Goal: Feedback & Contribution: Contribute content

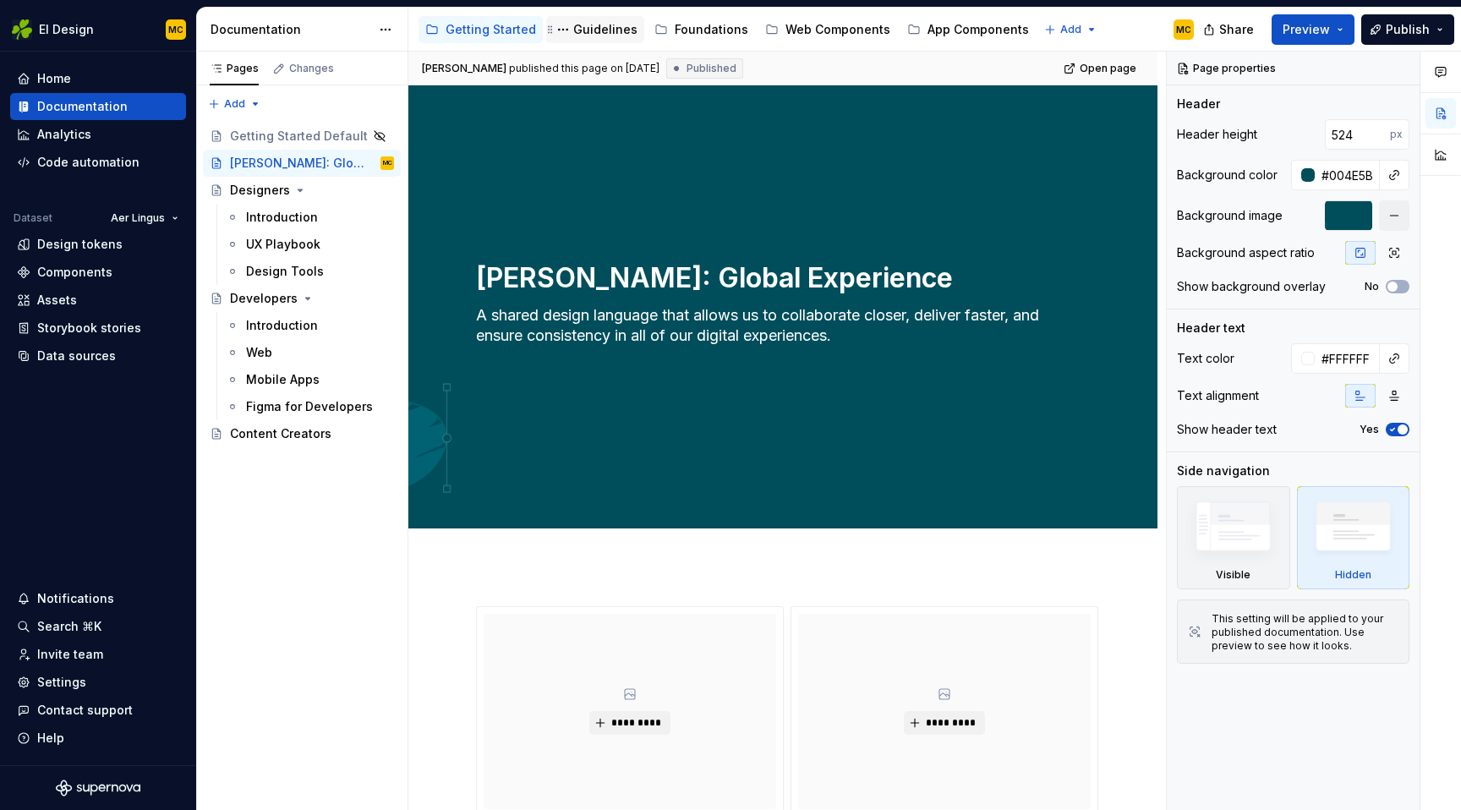
click at [598, 34] on div "Guidelines" at bounding box center [605, 29] width 64 height 17
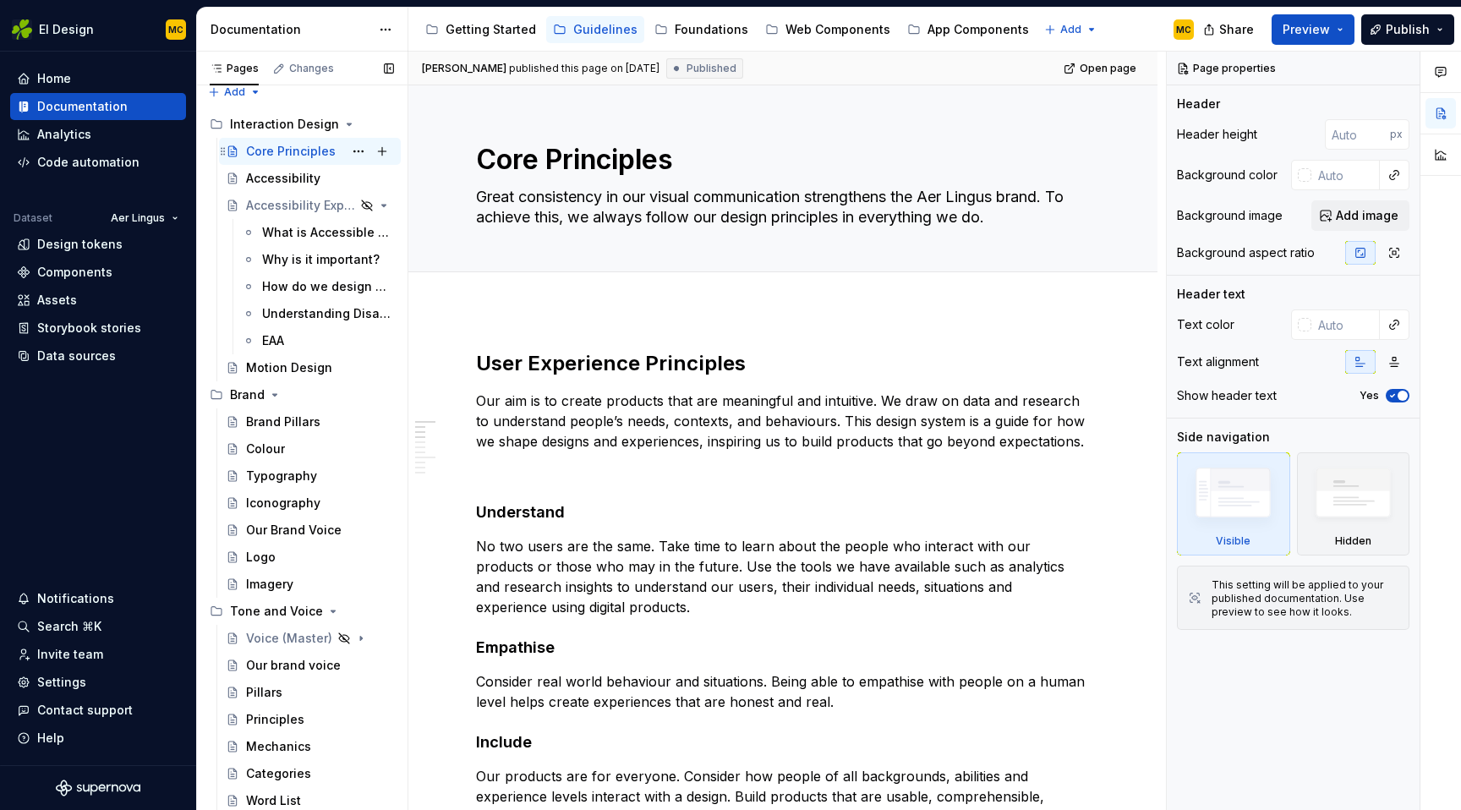
scroll to position [3, 0]
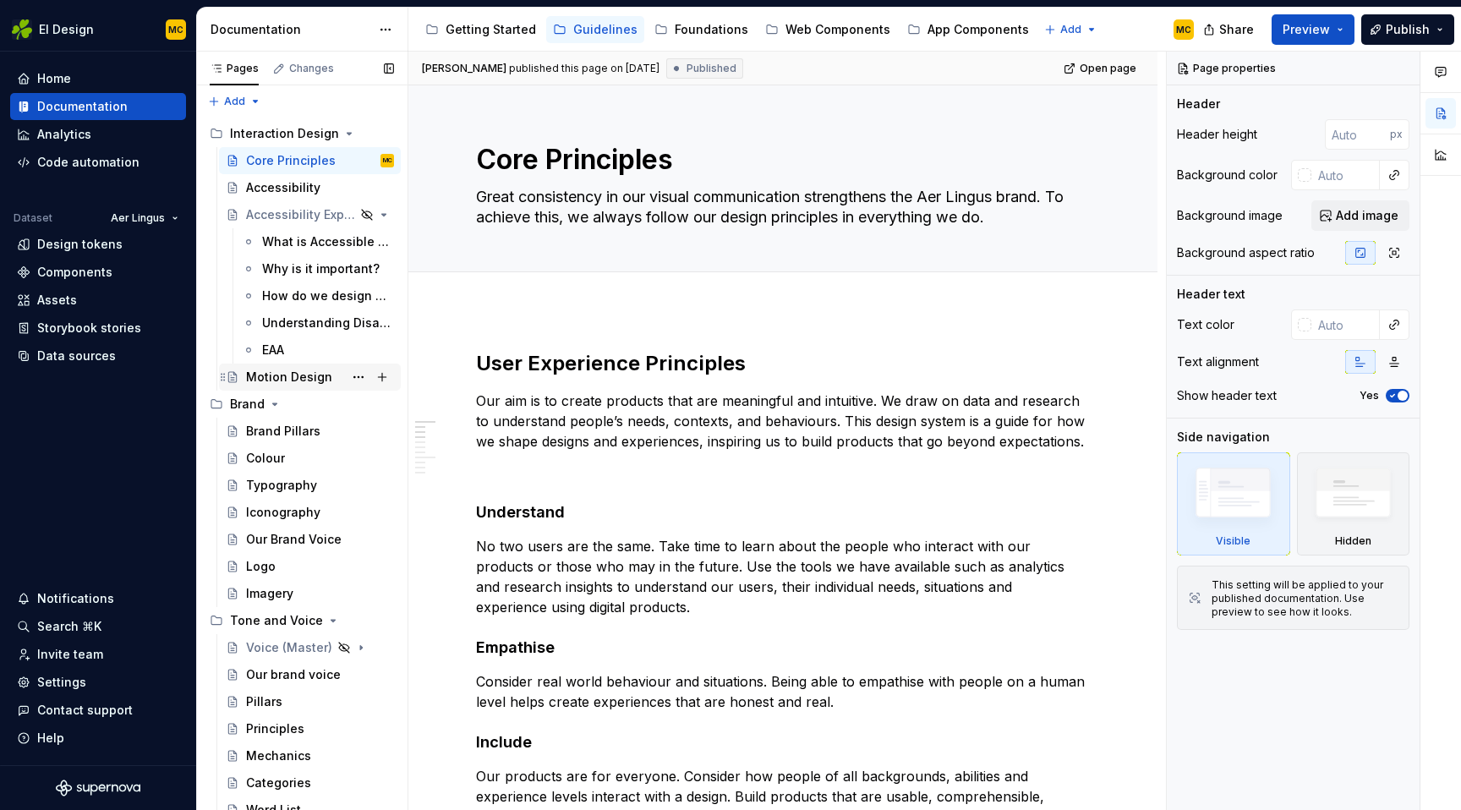
click at [295, 376] on div "Motion Design" at bounding box center [289, 377] width 86 height 17
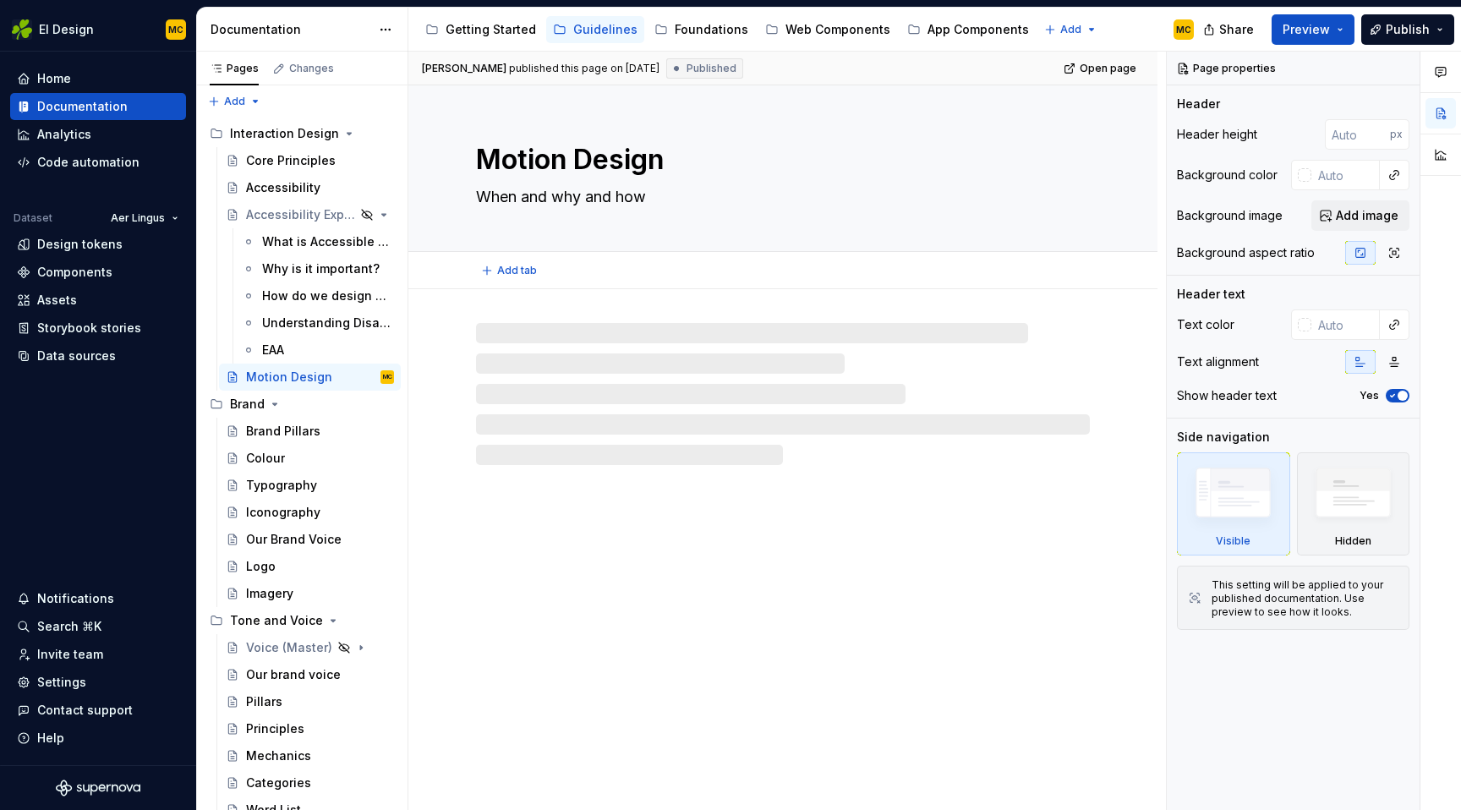
click at [551, 199] on textarea "When and why and how" at bounding box center [780, 196] width 614 height 27
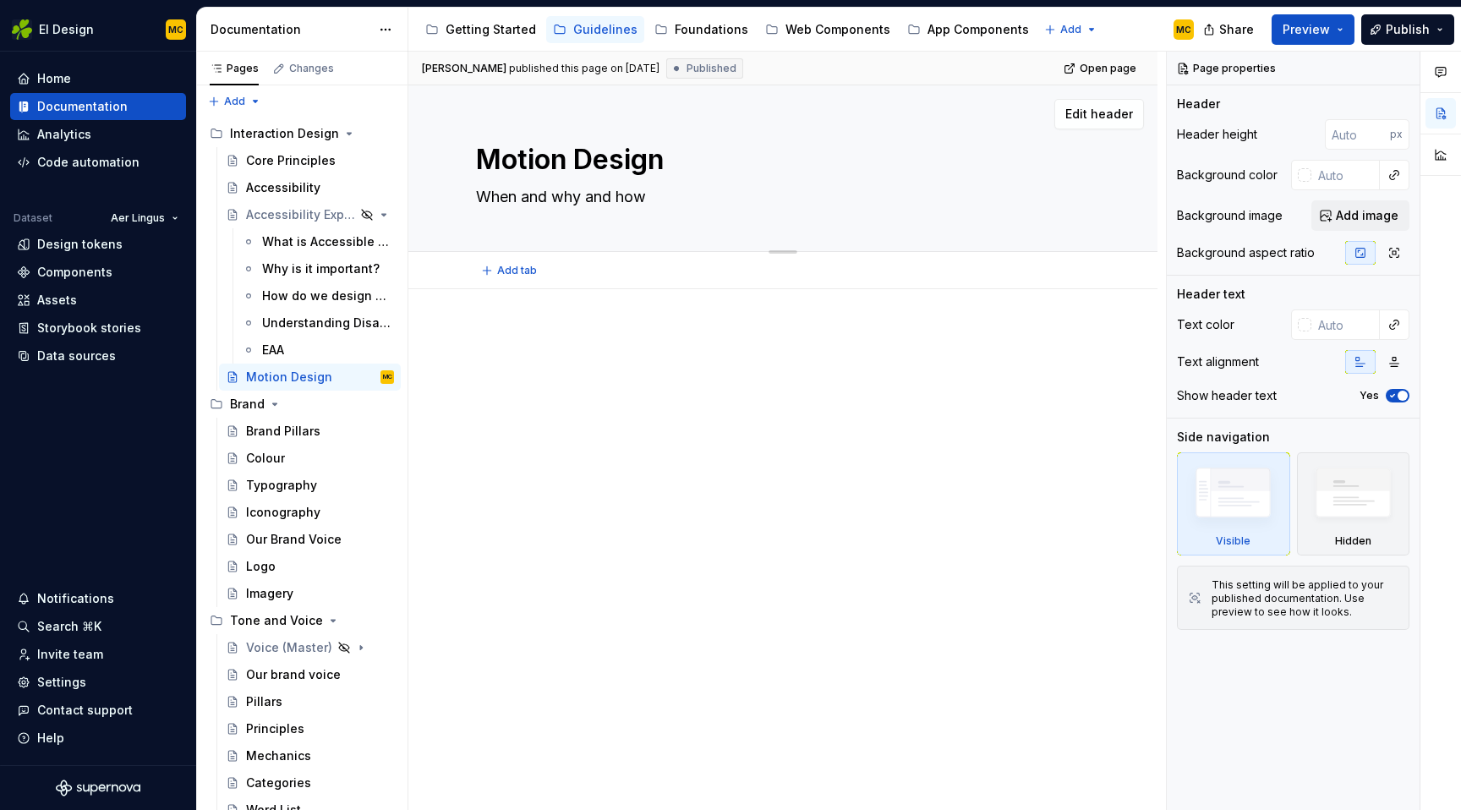
type textarea "*"
type textarea "Whenmwhy and how"
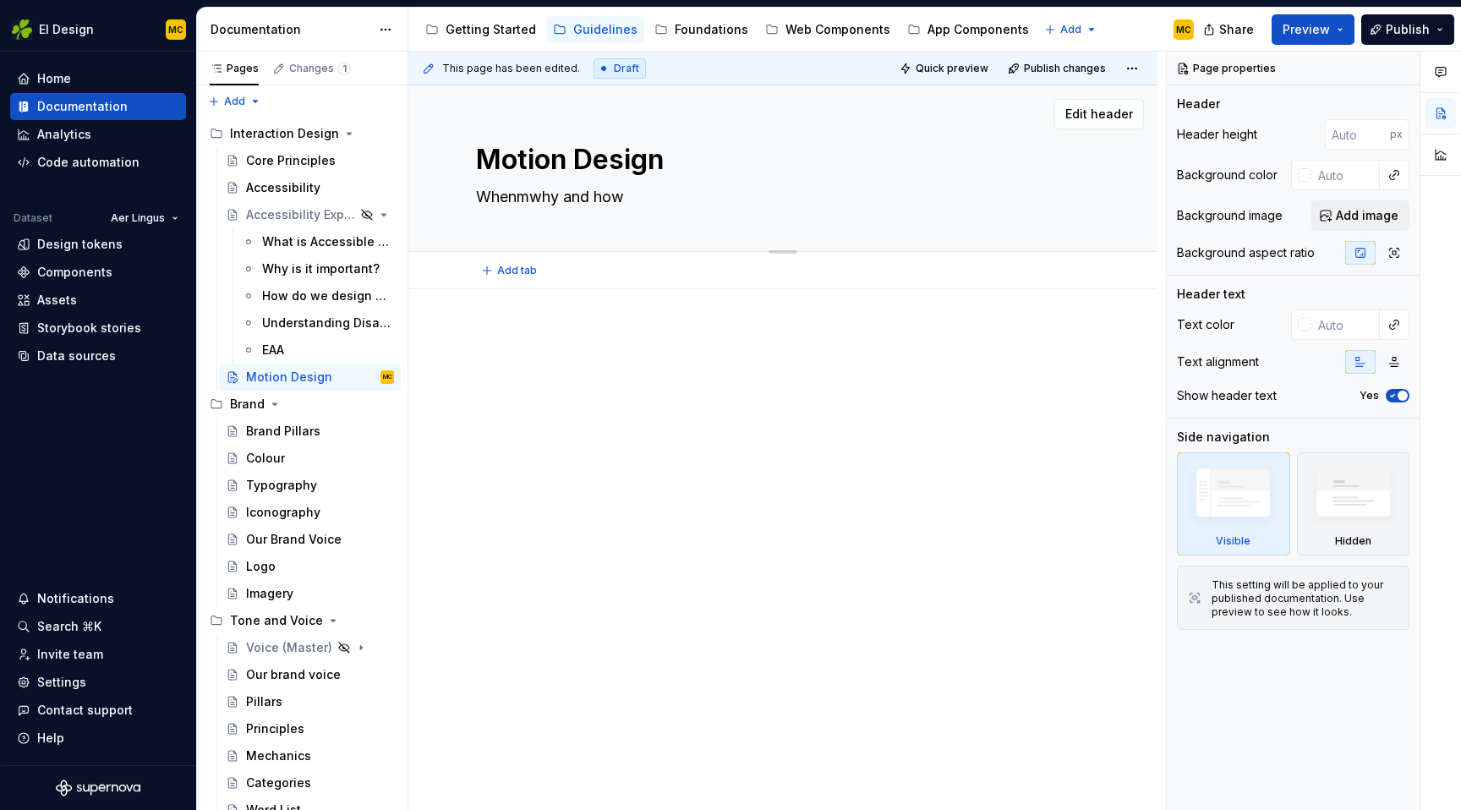
type textarea "*"
type textarea "Whenwhy and how"
type textarea "*"
type textarea "When,why and how"
type textarea "*"
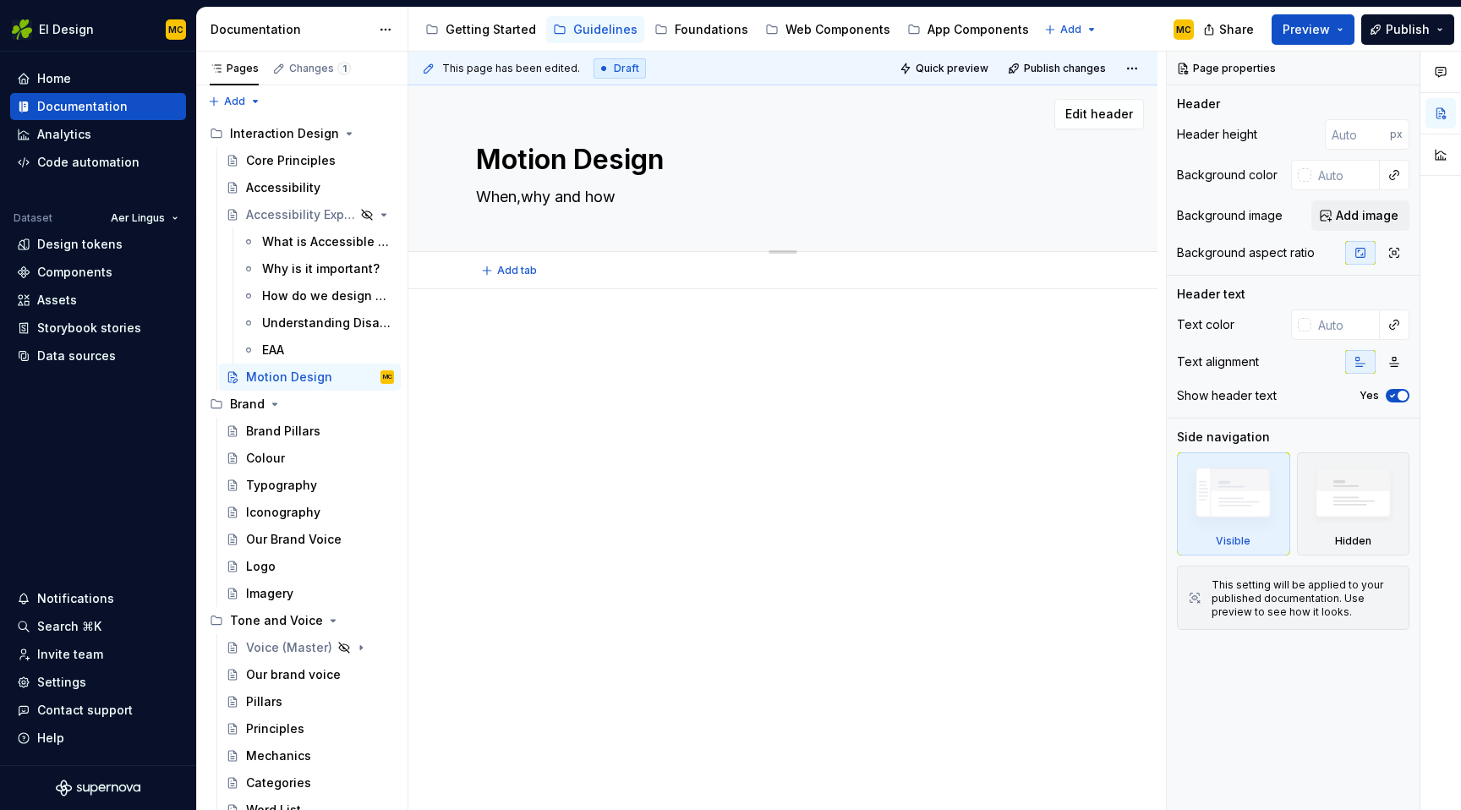
type textarea "When, why and how"
type textarea "*"
type textarea "When, why and how"
click at [719, 421] on div at bounding box center [782, 473] width 749 height 368
click at [642, 199] on textarea "When, why and how" at bounding box center [780, 196] width 614 height 27
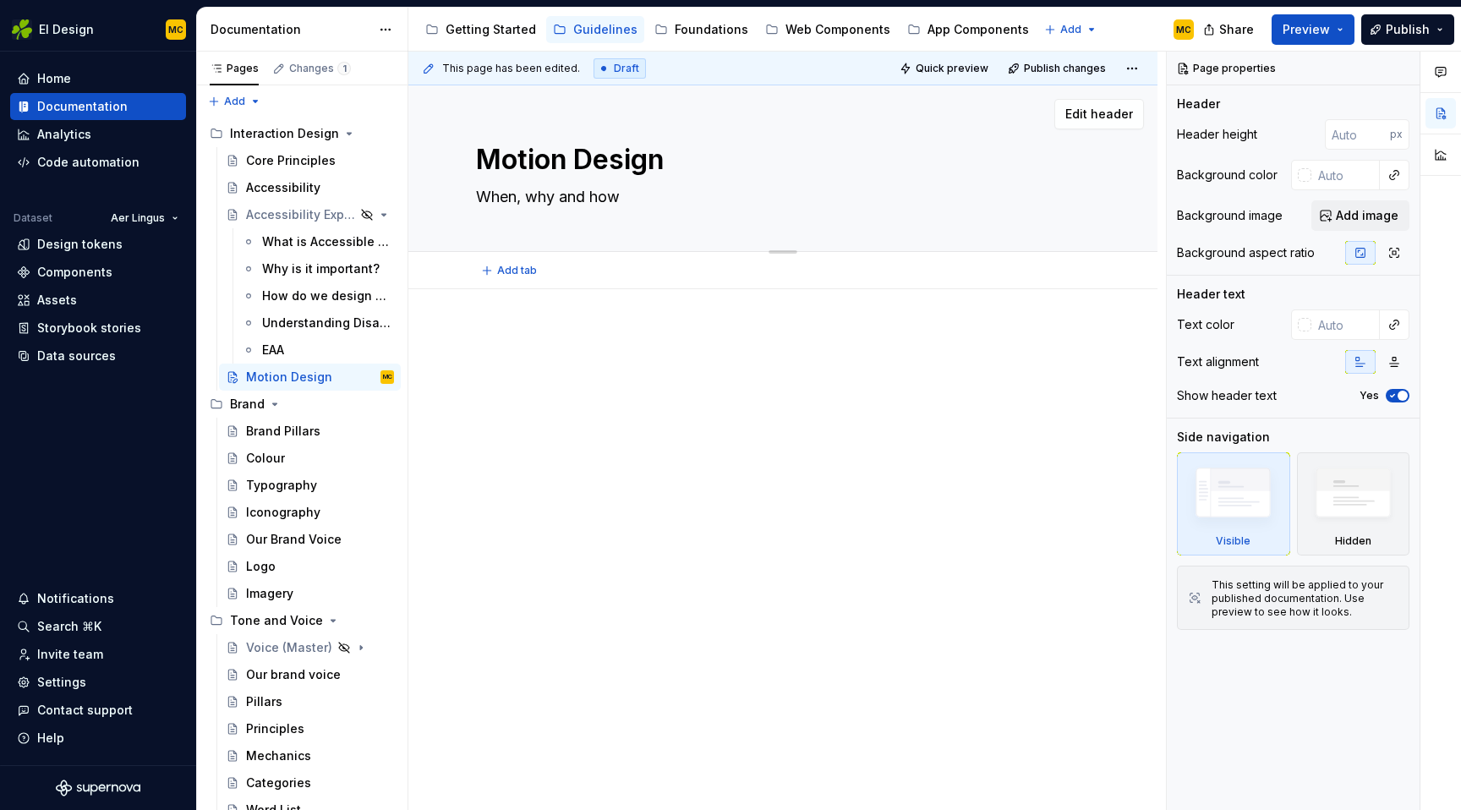
type textarea "*"
type textarea "When, why and how"
type textarea "*"
type textarea "When, why and how w"
type textarea "*"
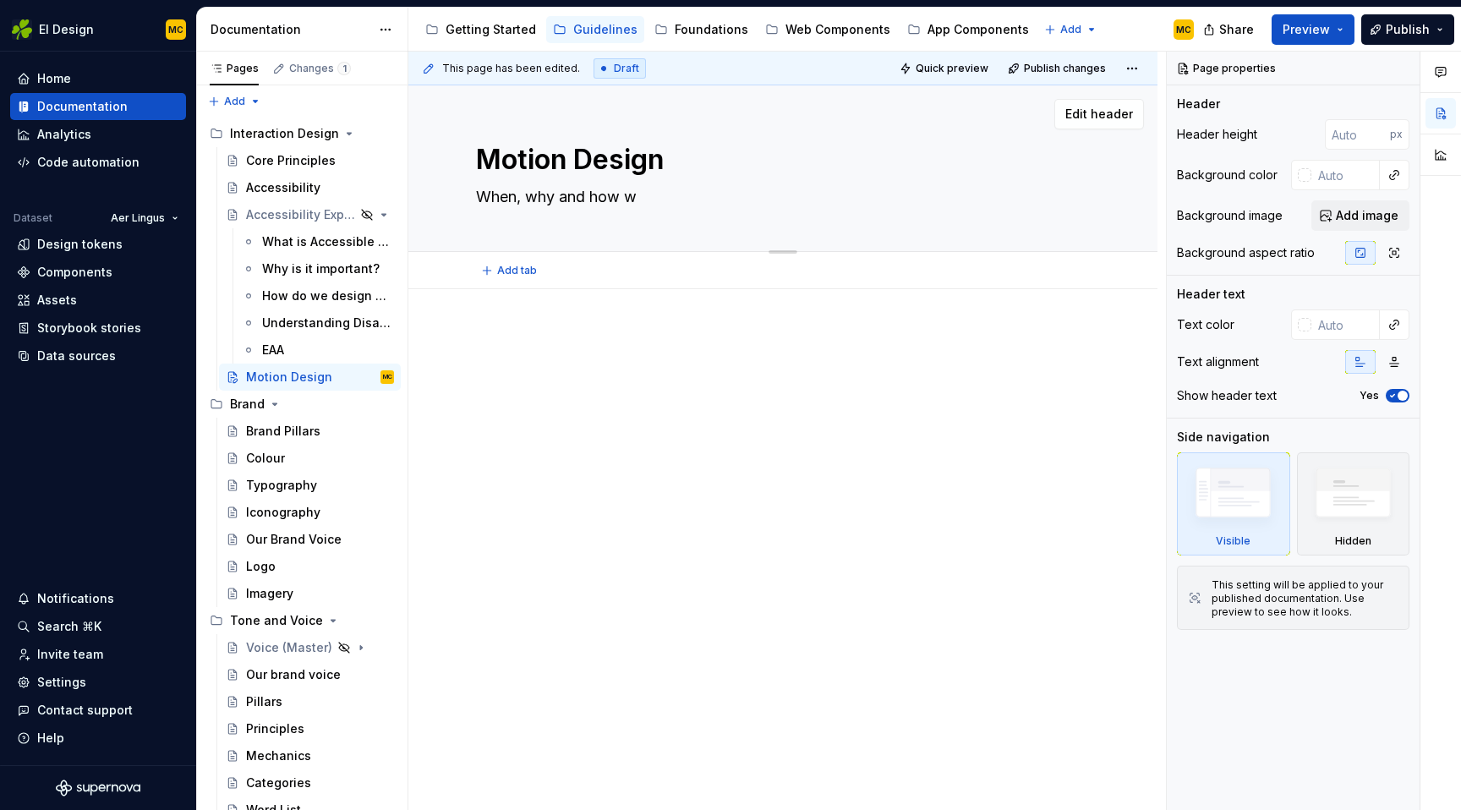
type textarea "When, why and how we"
type textarea "*"
type textarea "When, why and how we"
type textarea "*"
type textarea "When, why and how we a"
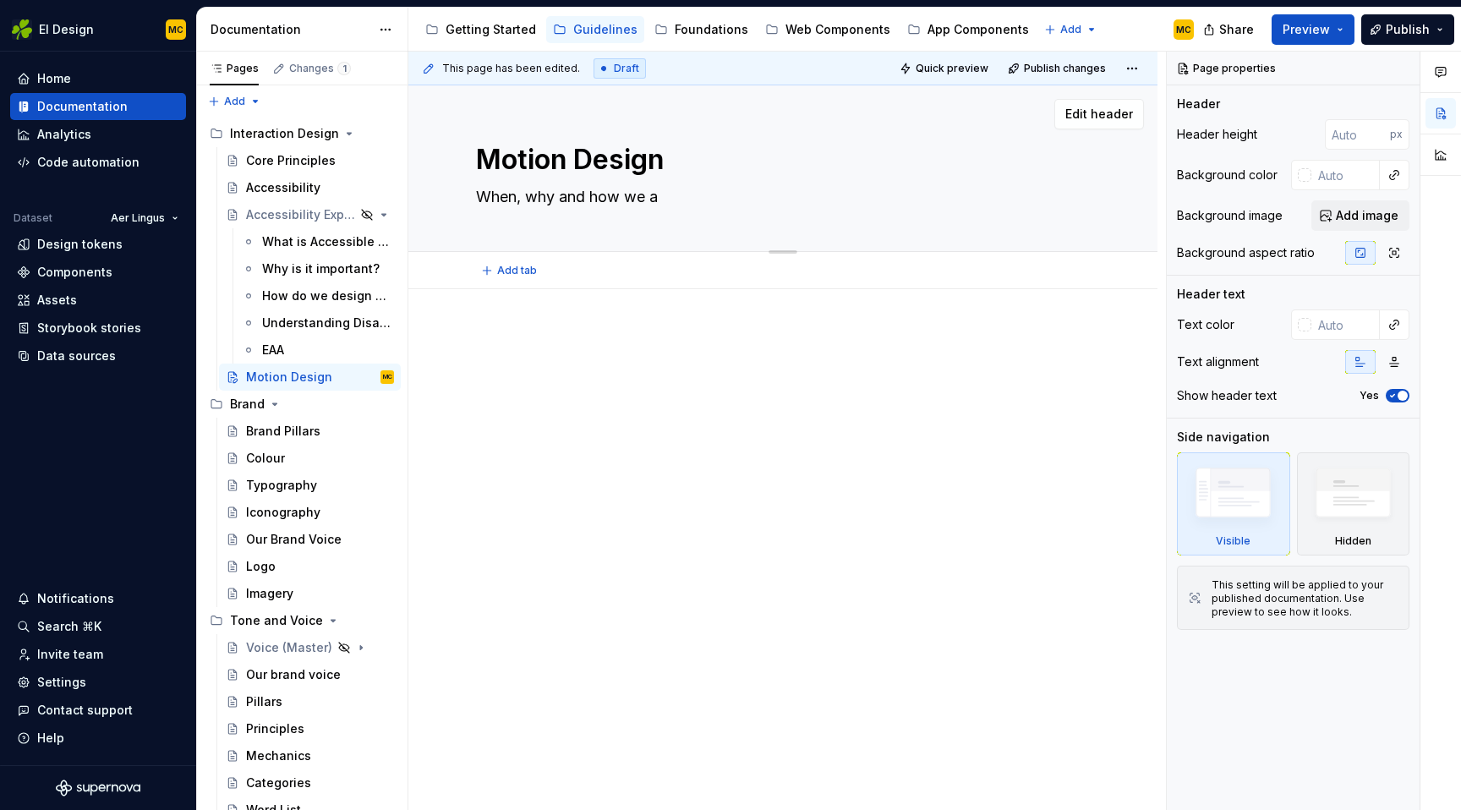
type textarea "*"
type textarea "When, why and how we ap"
type textarea "*"
type textarea "When, why and how we app"
type textarea "*"
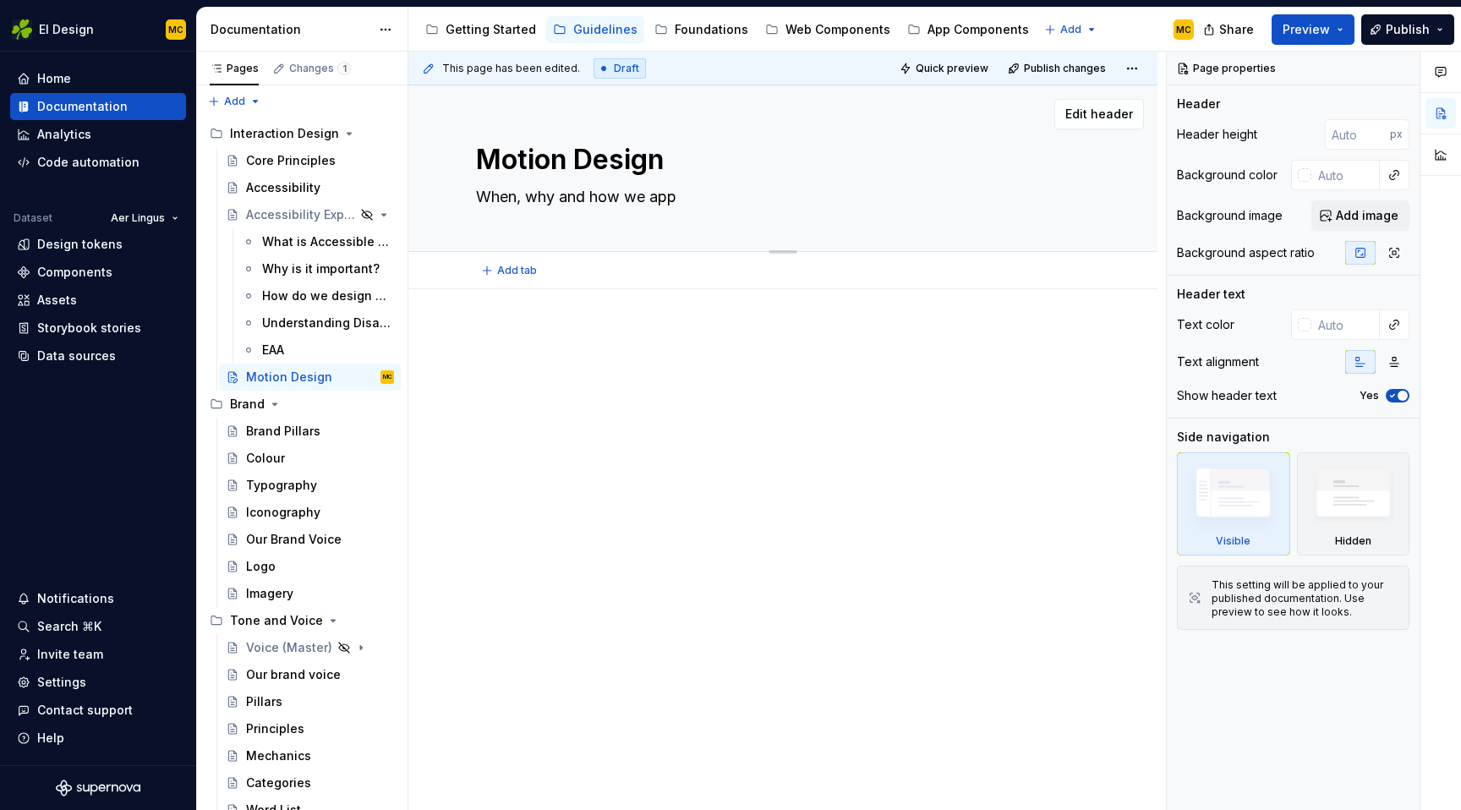
type textarea "When, why and how we appl"
type textarea "*"
type textarea "When, why and how we apply"
type textarea "*"
type textarea "When, why and how we apply"
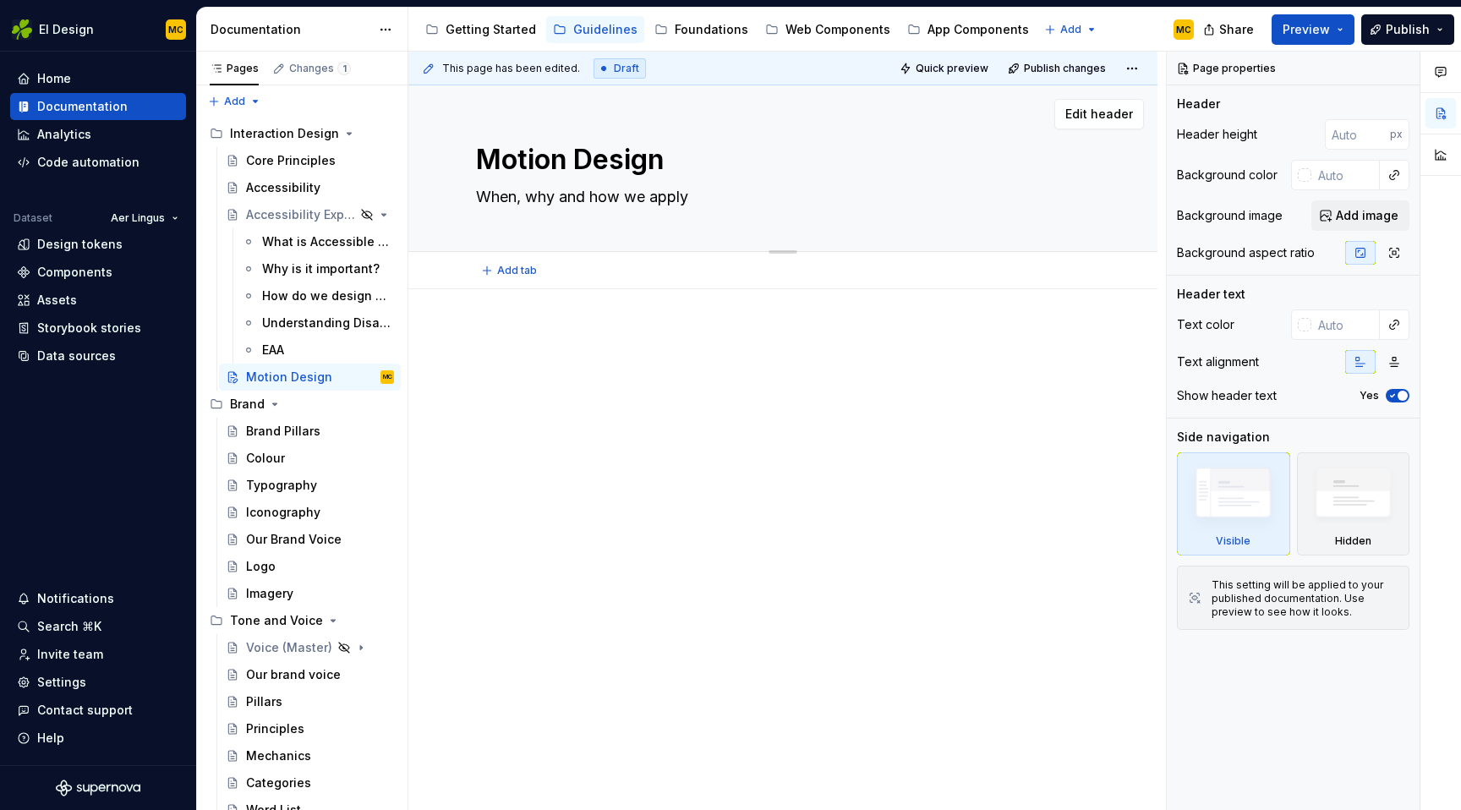
type textarea "*"
type textarea "When, why and how we i"
type textarea "*"
type textarea "When, why and how we in"
type textarea "*"
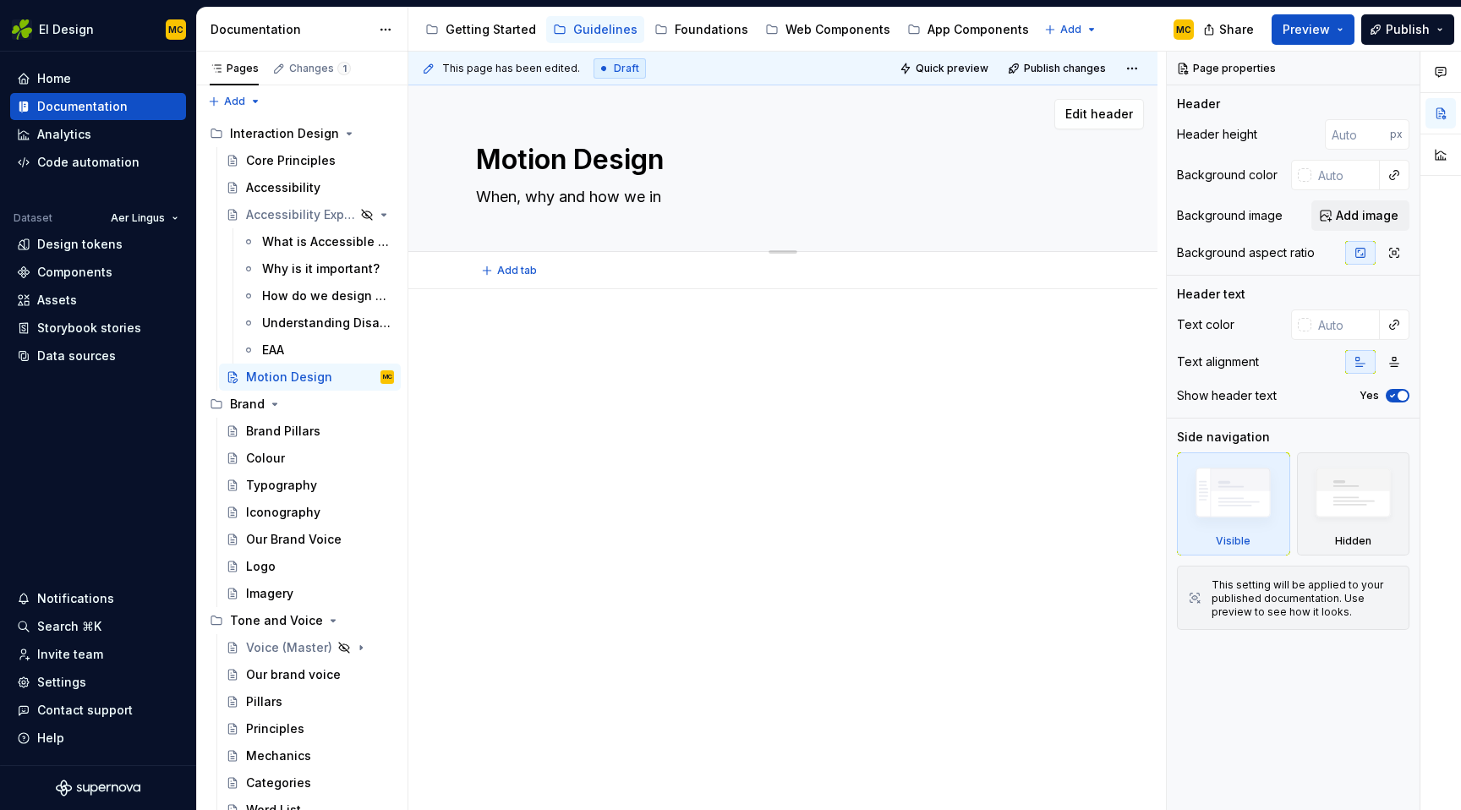
type textarea "When, why and how we int"
type textarea "*"
type textarea "When, why and how we intr"
type textarea "*"
type textarea "When, why and how we intro"
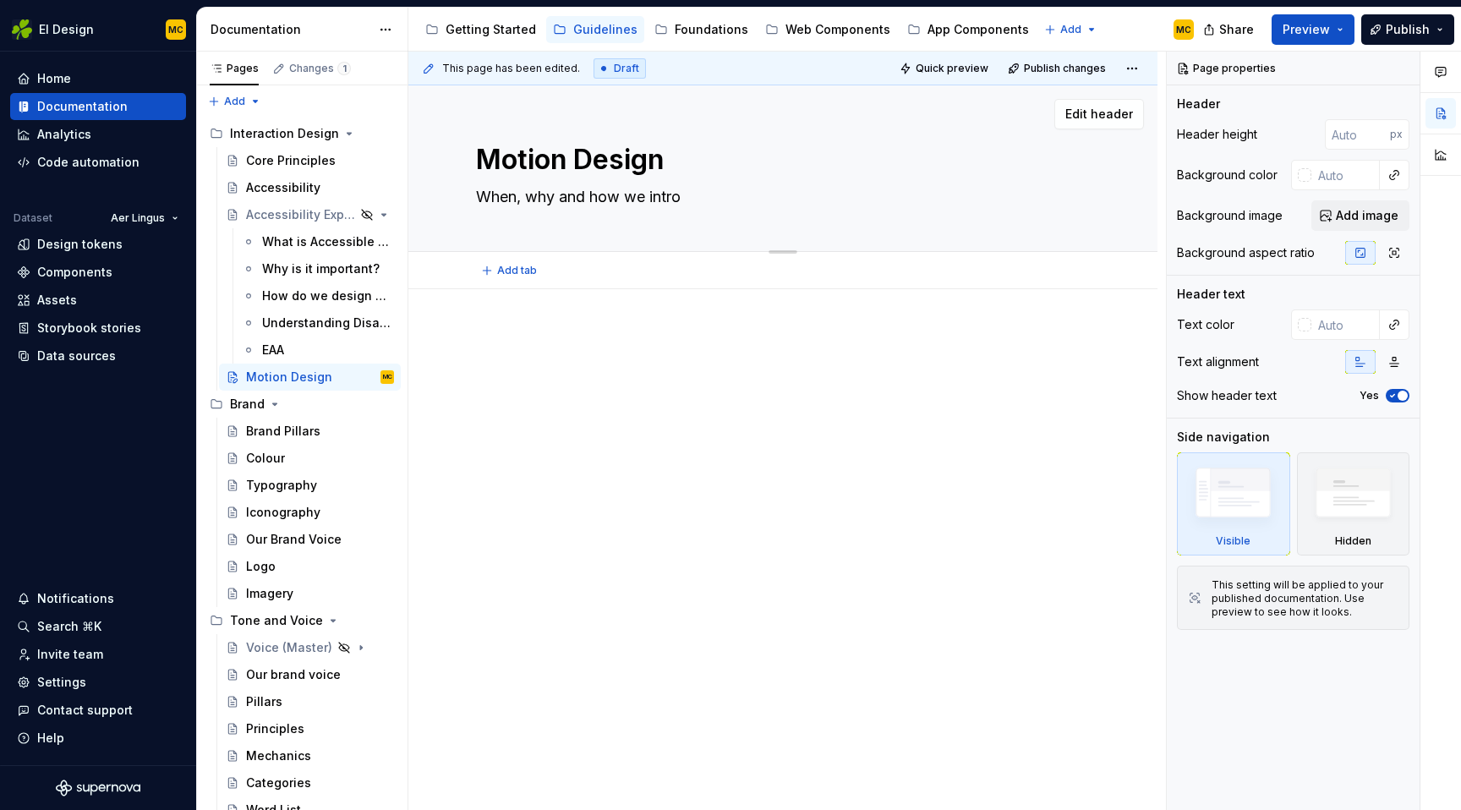
type textarea "*"
type textarea "When, why and how we introd"
type textarea "*"
type textarea "When, why and how we introdu"
type textarea "*"
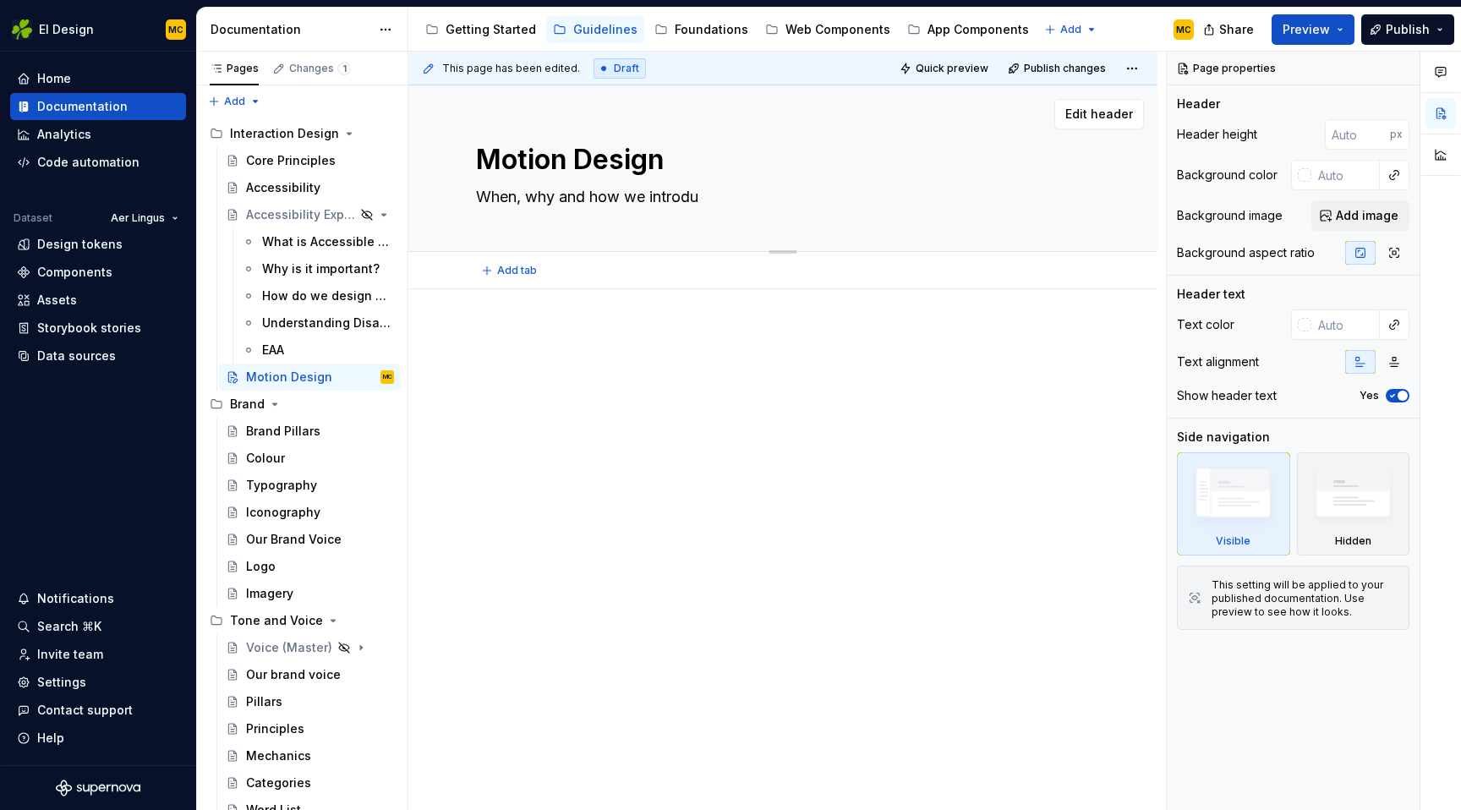
type textarea "When, why and how we introduc"
type textarea "*"
type textarea "When, why and how we introduce"
type textarea "*"
type textarea "When, why and how we introduce"
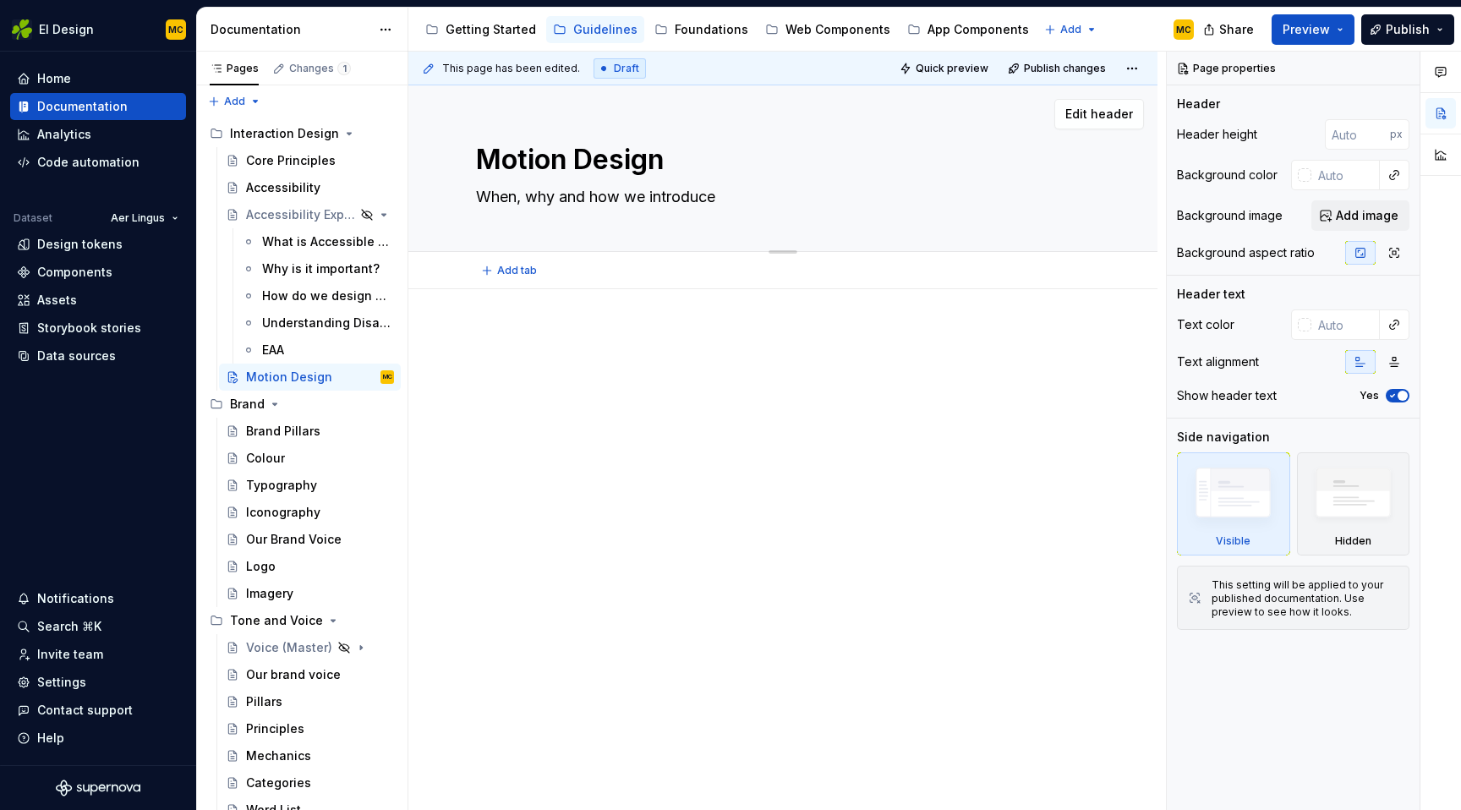
type textarea "*"
type textarea "When, why and how we introduce m"
type textarea "*"
type textarea "When, why and how we introduce mo"
type textarea "*"
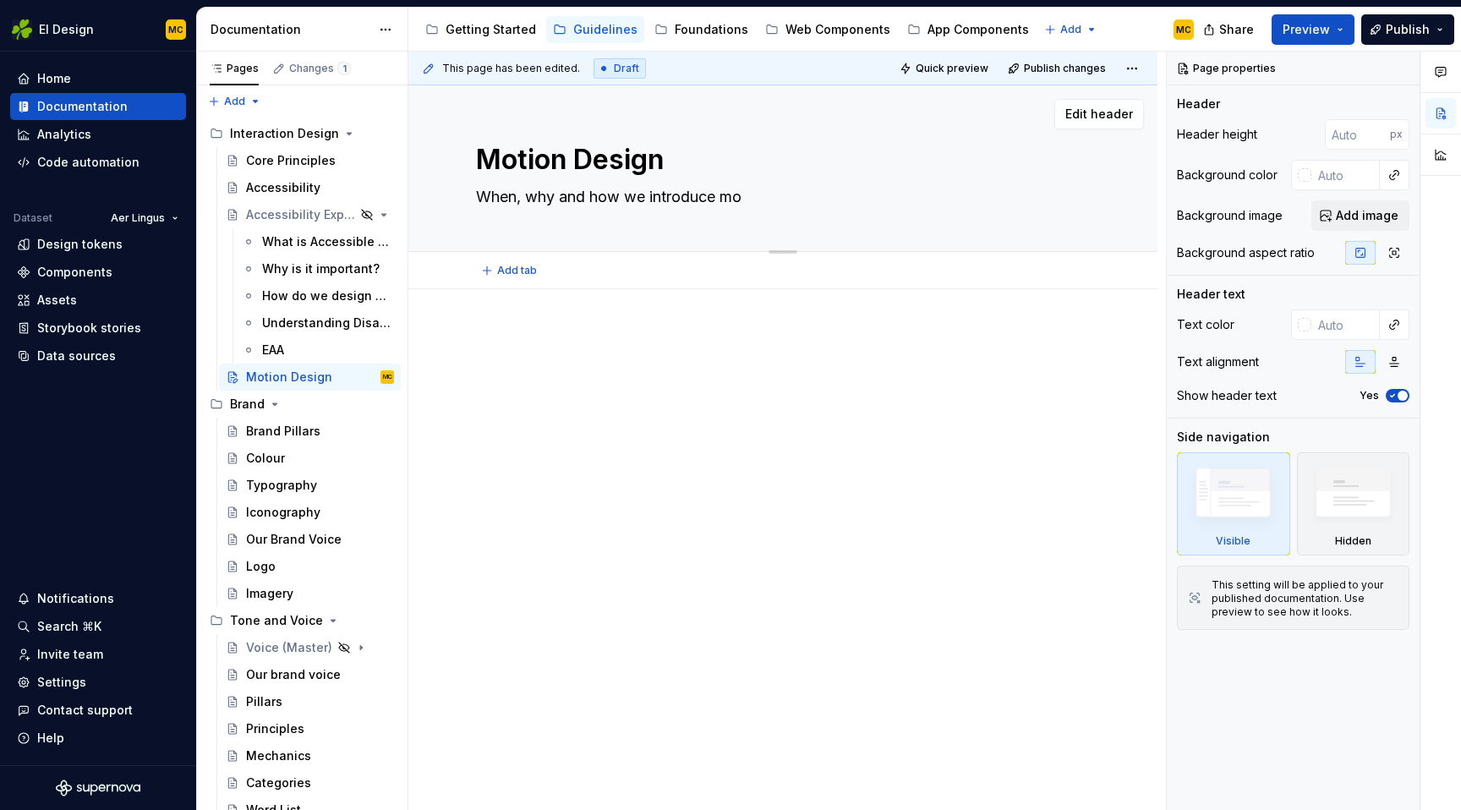
type textarea "When, why and how we introduce mot"
type textarea "*"
type textarea "When, why and how we introduce moti"
type textarea "*"
type textarea "When, why and how we introduce motio"
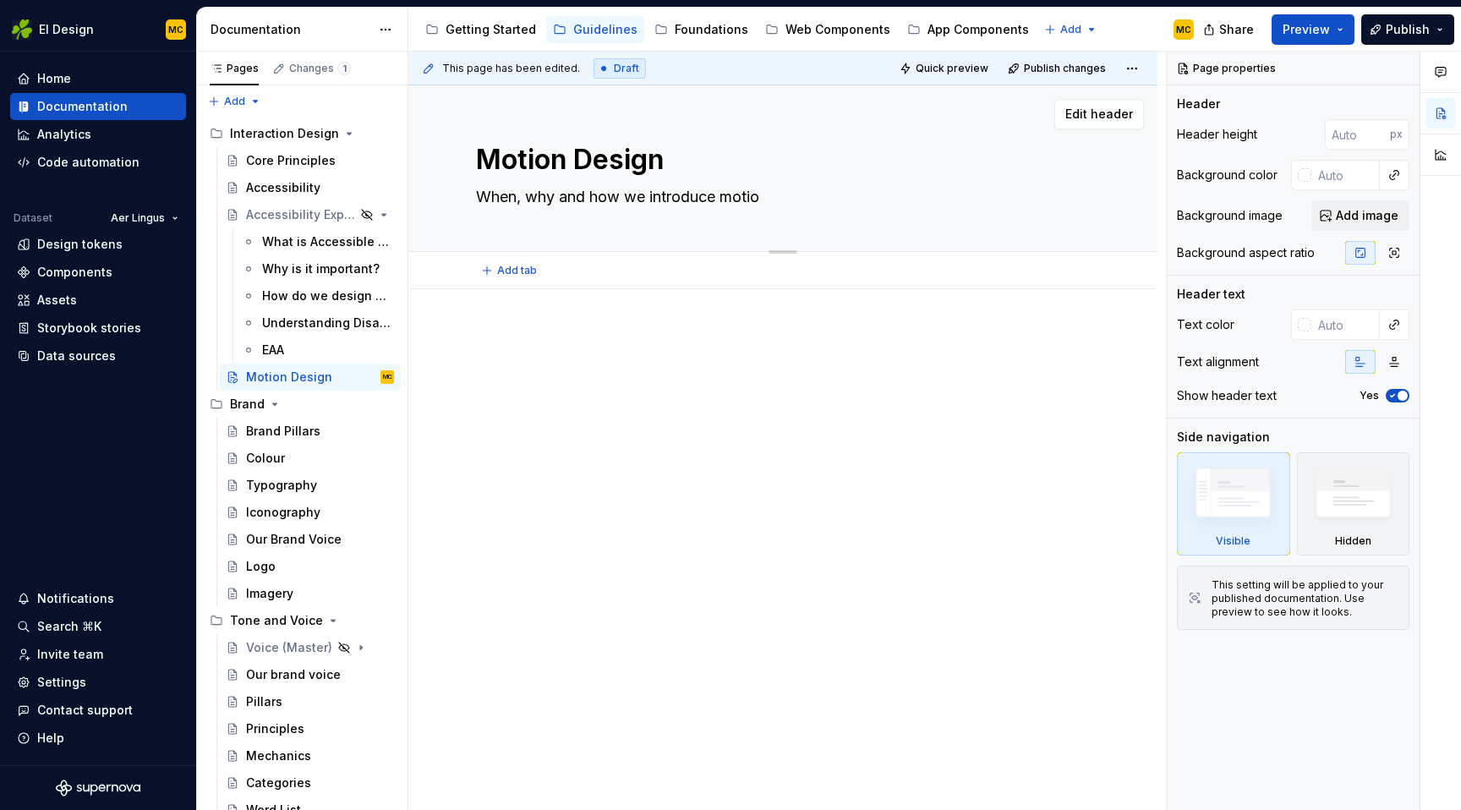
type textarea "*"
type textarea "When, why and how we introduce motion"
type textarea "*"
type textarea "When, why and how we introduce motion"
type textarea "*"
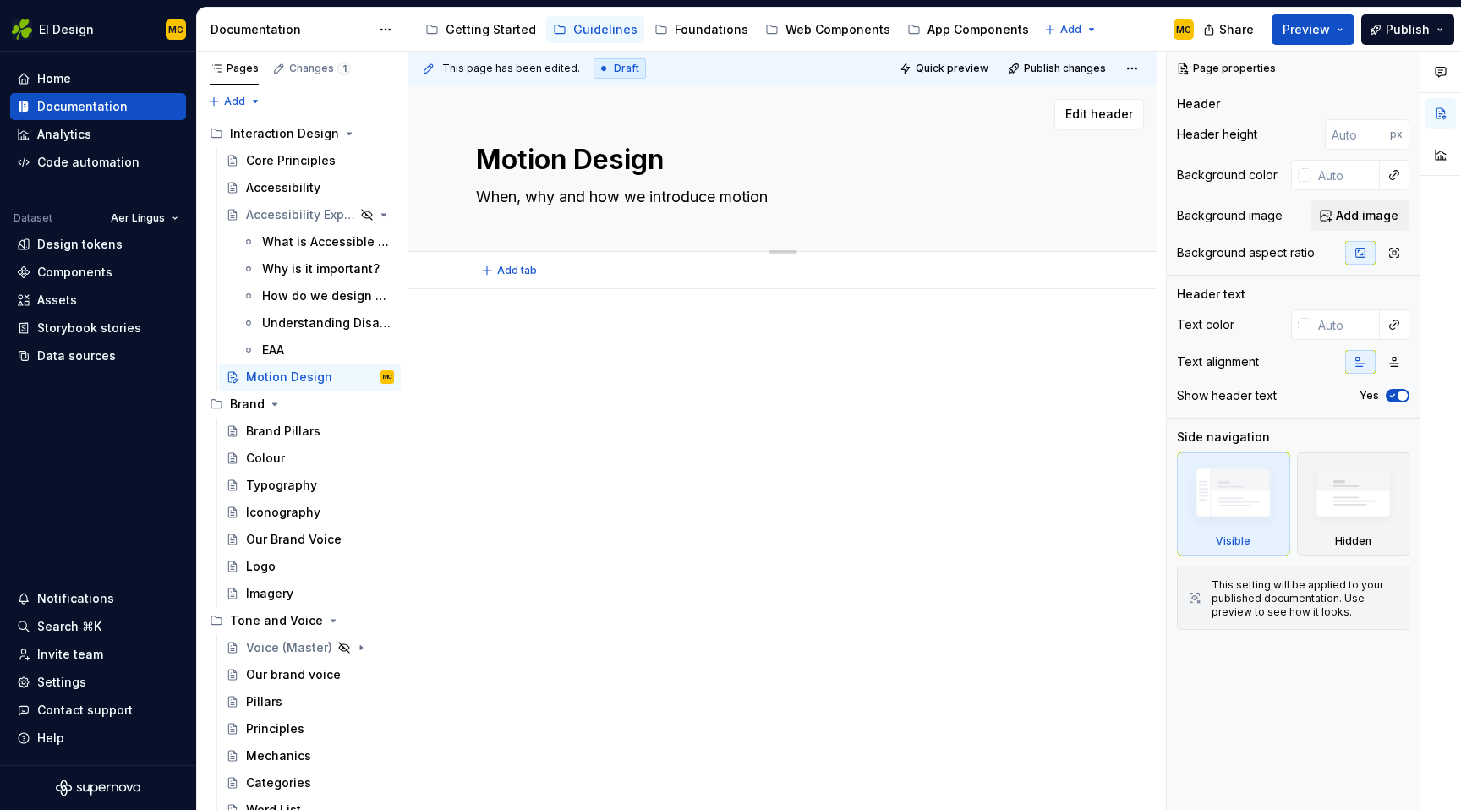
type textarea "When, why and how we introduce motion t"
type textarea "*"
type textarea "When, why and how we introduce motion to"
type textarea "*"
type textarea "When, why and how we introduce motion to"
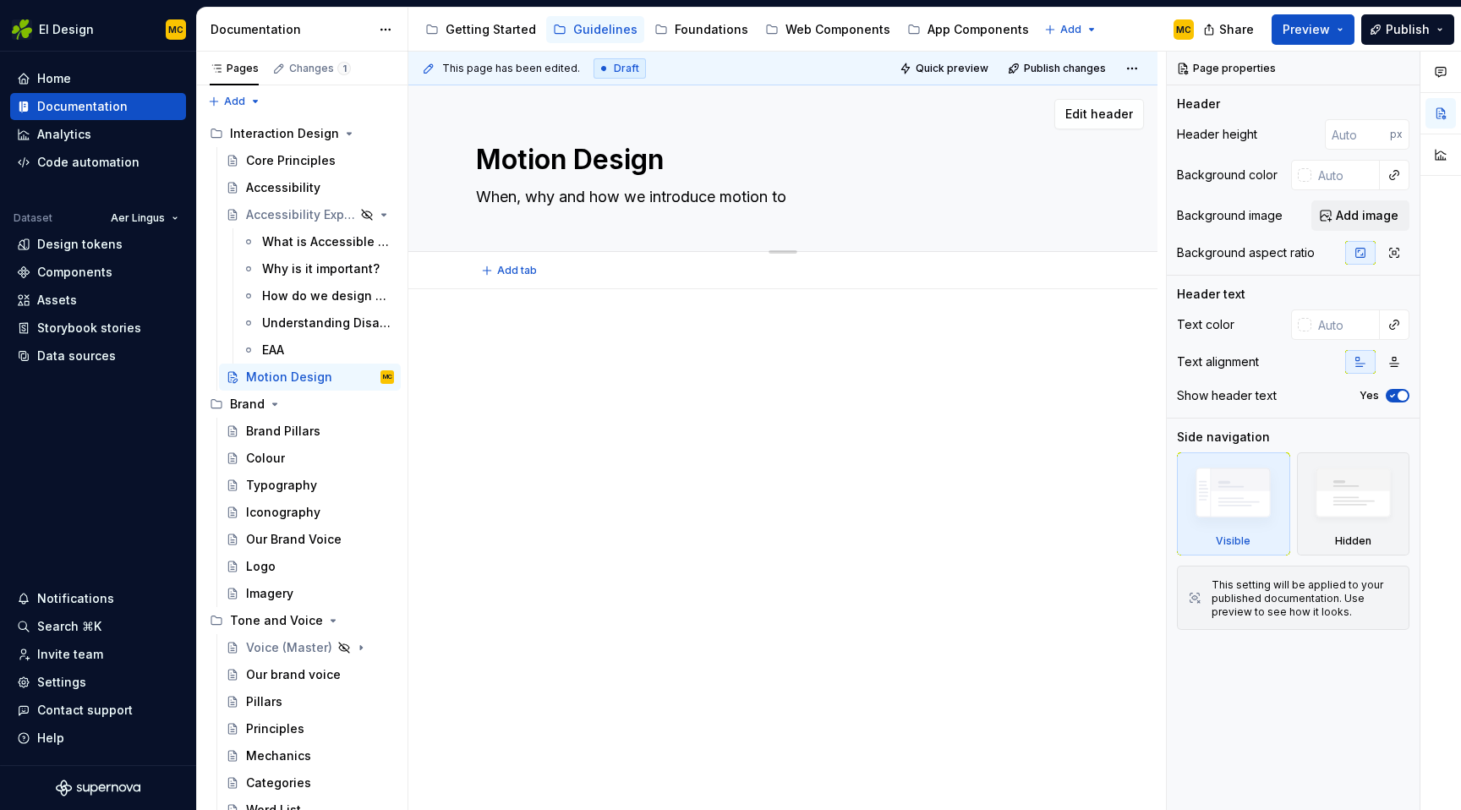
type textarea "*"
type textarea "When, why and how we introduce motion to o"
type textarea "*"
type textarea "When, why and how we introduce motion to ou"
type textarea "*"
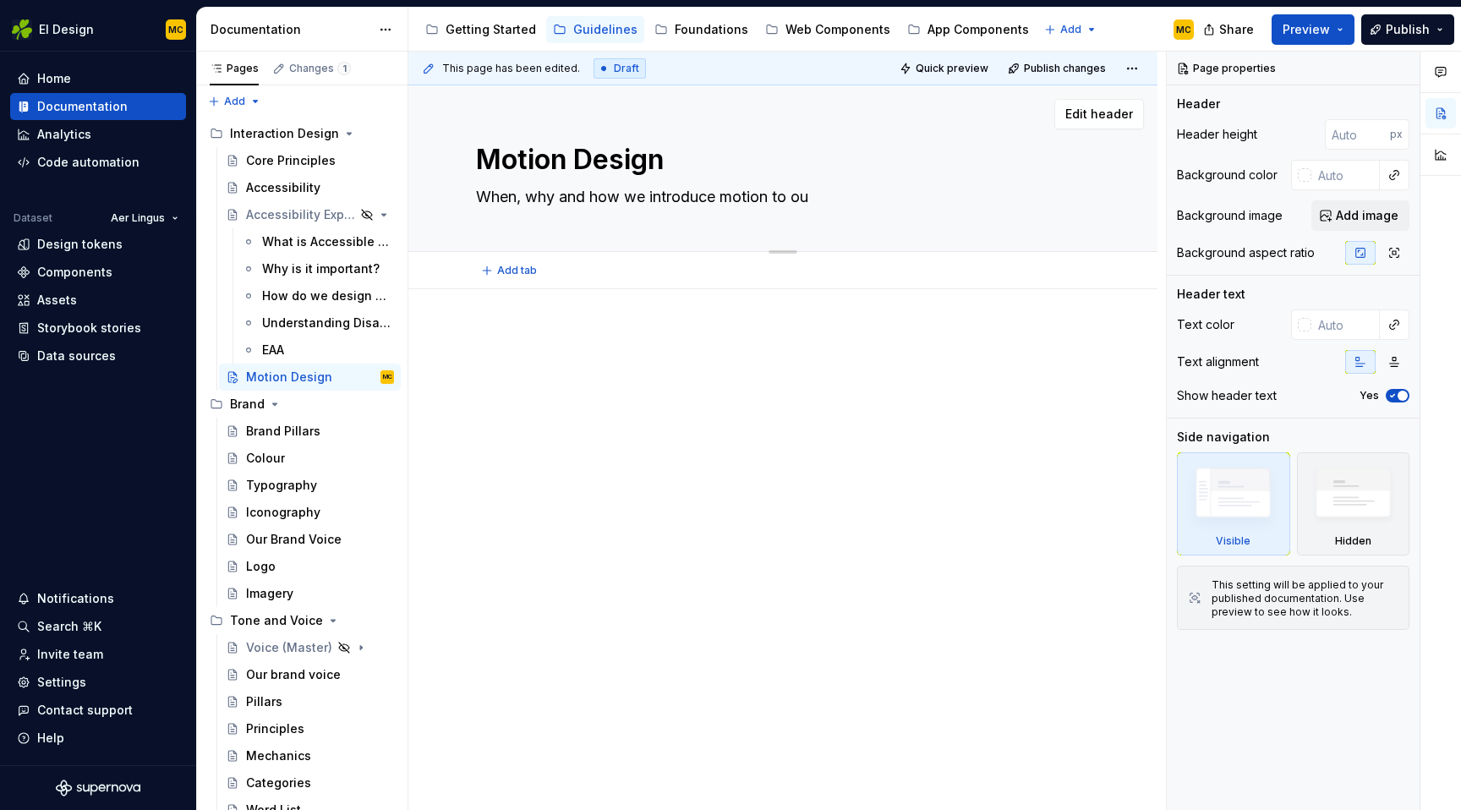
type textarea "When, why and how we introduce motion to our"
type textarea "*"
type textarea "When, why and how we introduce motion to our"
type textarea "*"
type textarea "When, why and how we introduce motion"
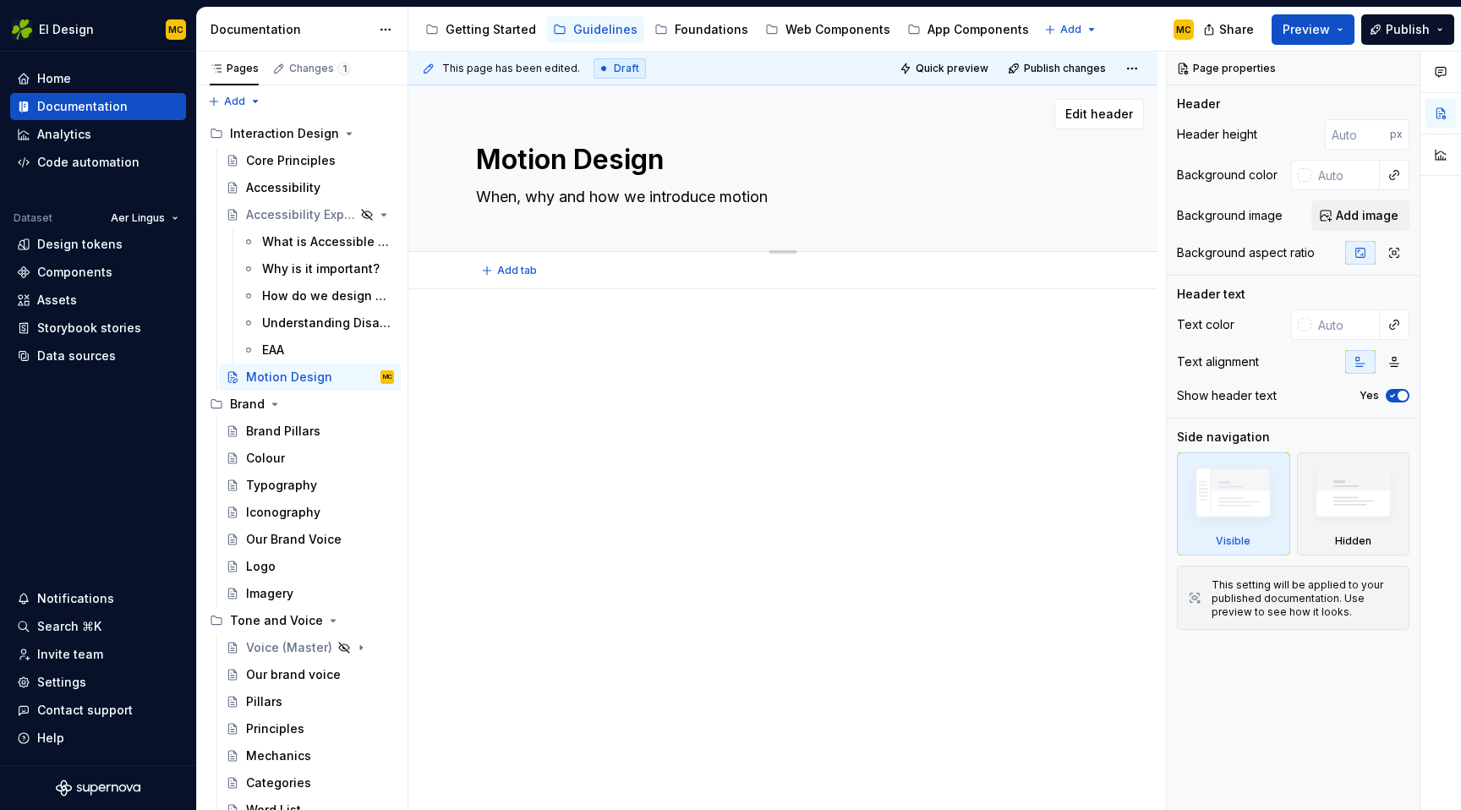
type textarea "*"
type textarea "When, why and how we introduce motion"
type textarea "*"
type textarea "When, why and how we introduce motion"
click at [340, 213] on icon "Page tree" at bounding box center [337, 215] width 14 height 14
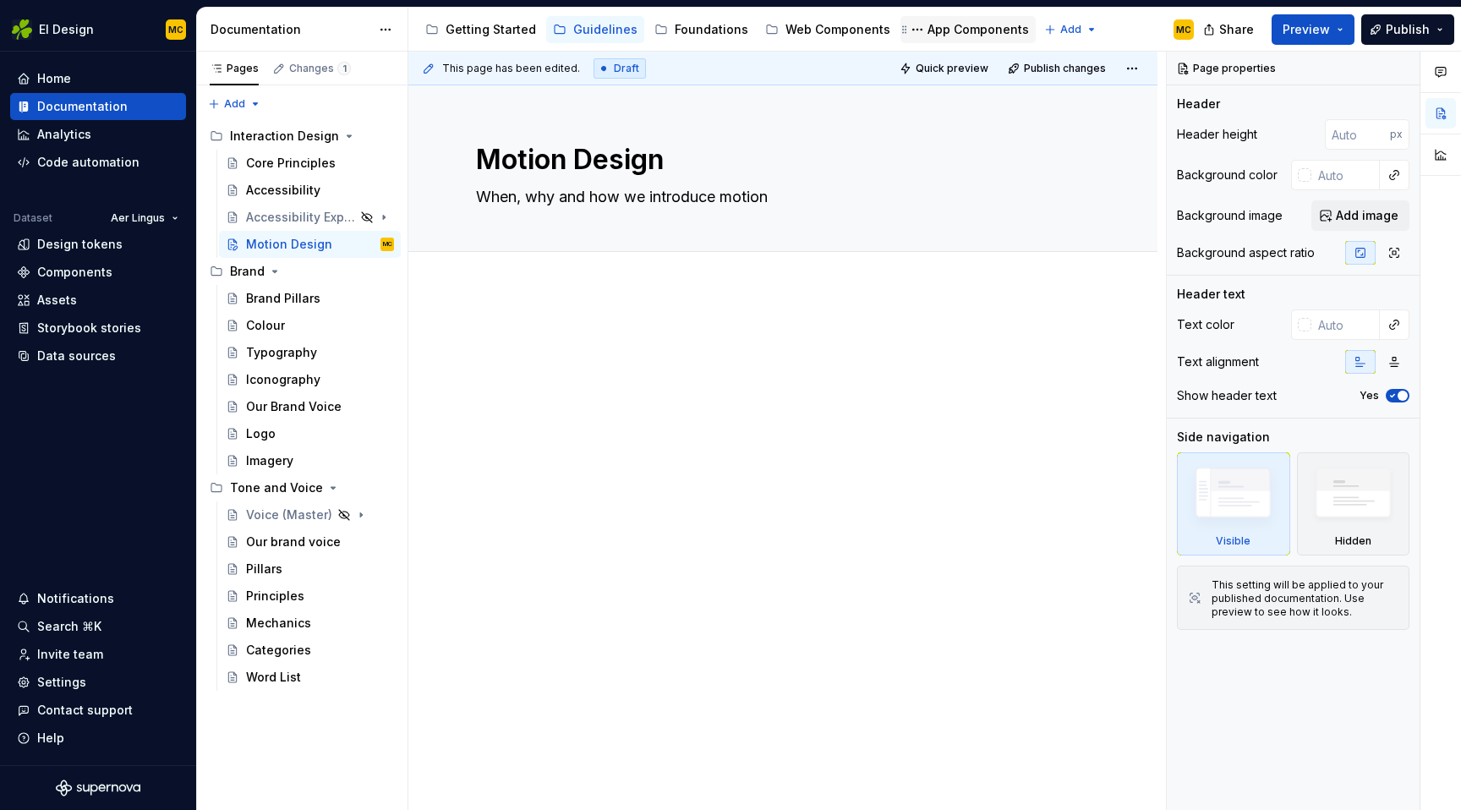
click at [932, 30] on div "App Components" at bounding box center [977, 29] width 101 height 17
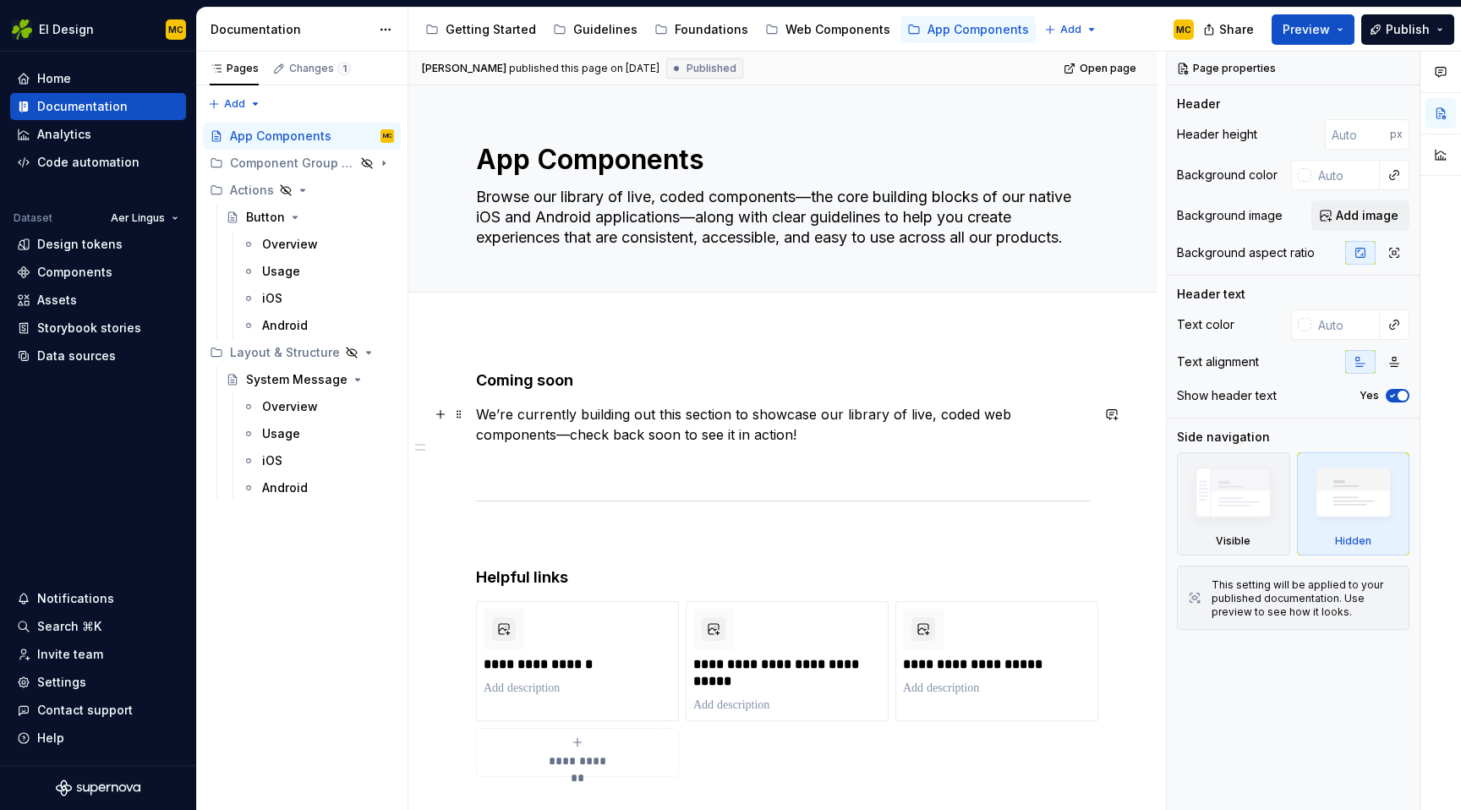
type textarea "*"
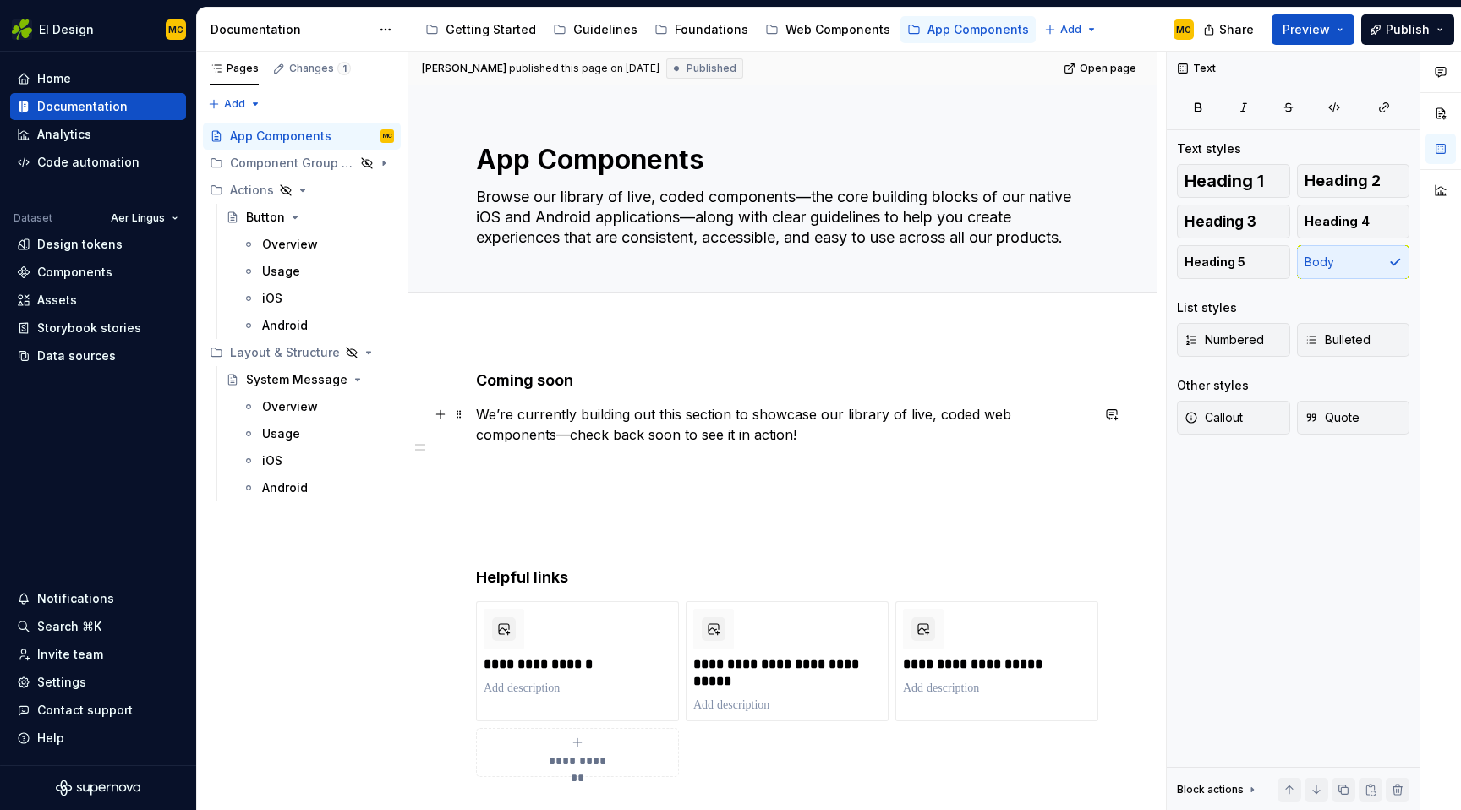
click at [997, 418] on p "We’re currently building out this section to showcase our library of live, code…" at bounding box center [783, 424] width 614 height 41
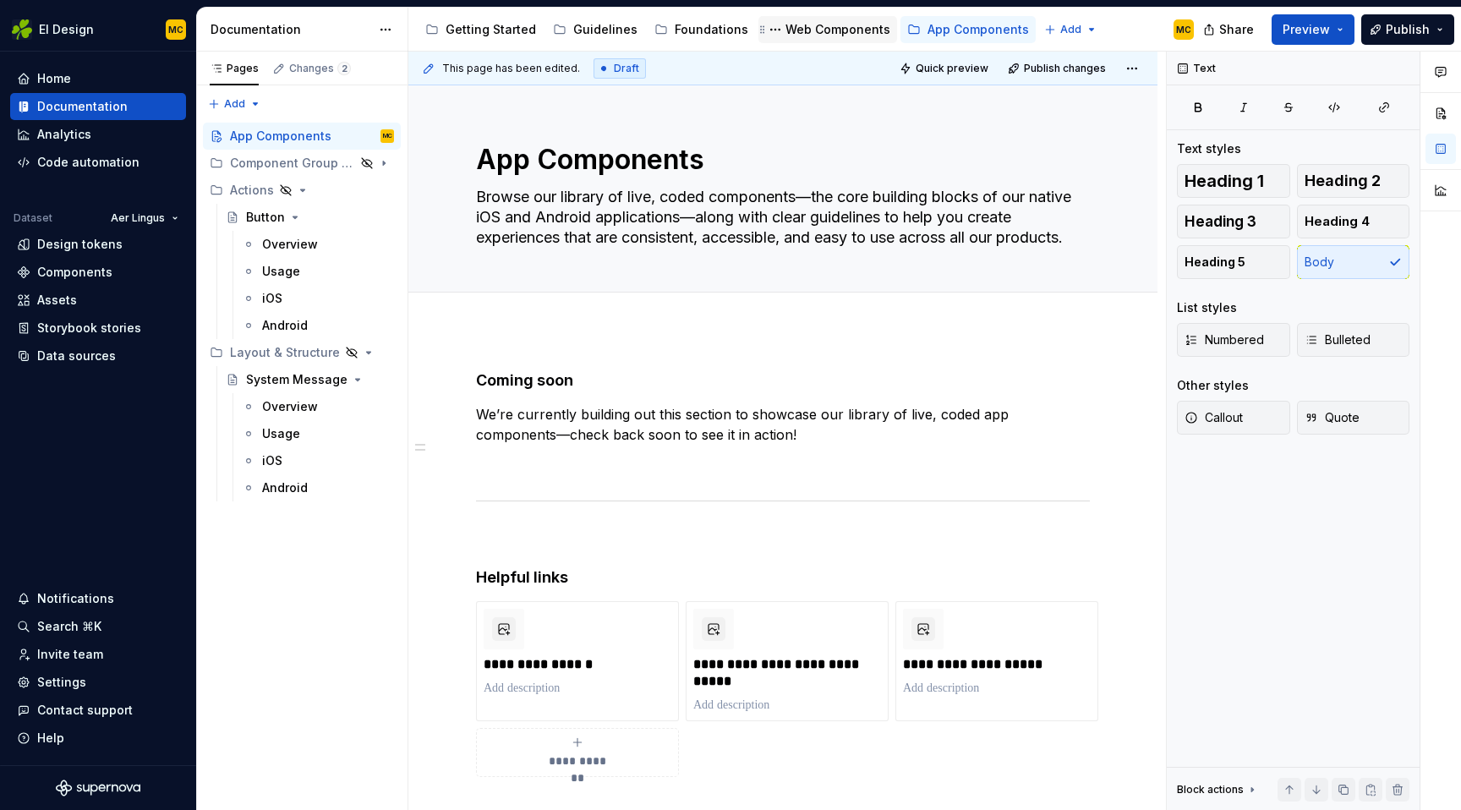
click at [815, 24] on div "Web Components" at bounding box center [837, 29] width 105 height 17
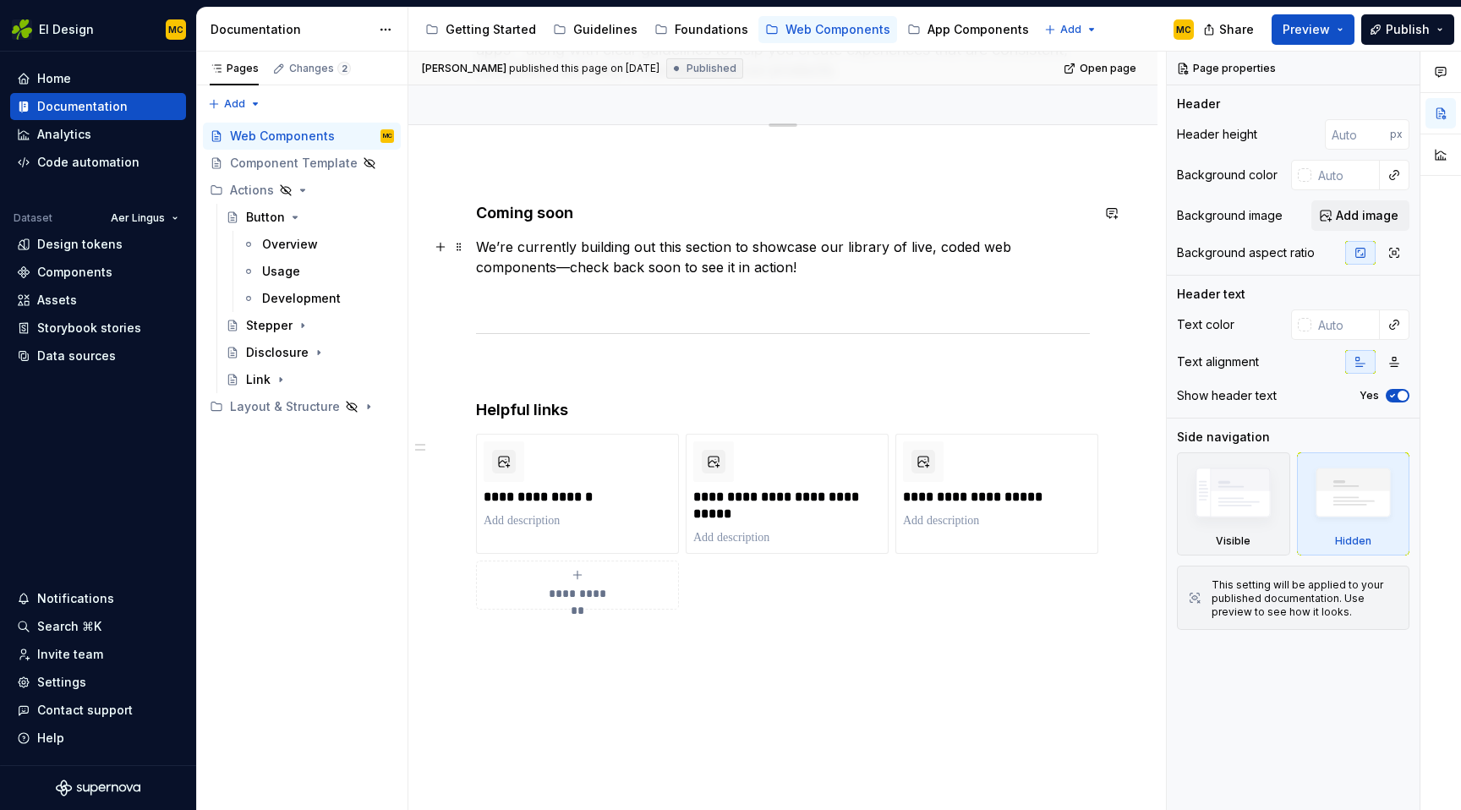
scroll to position [267, 0]
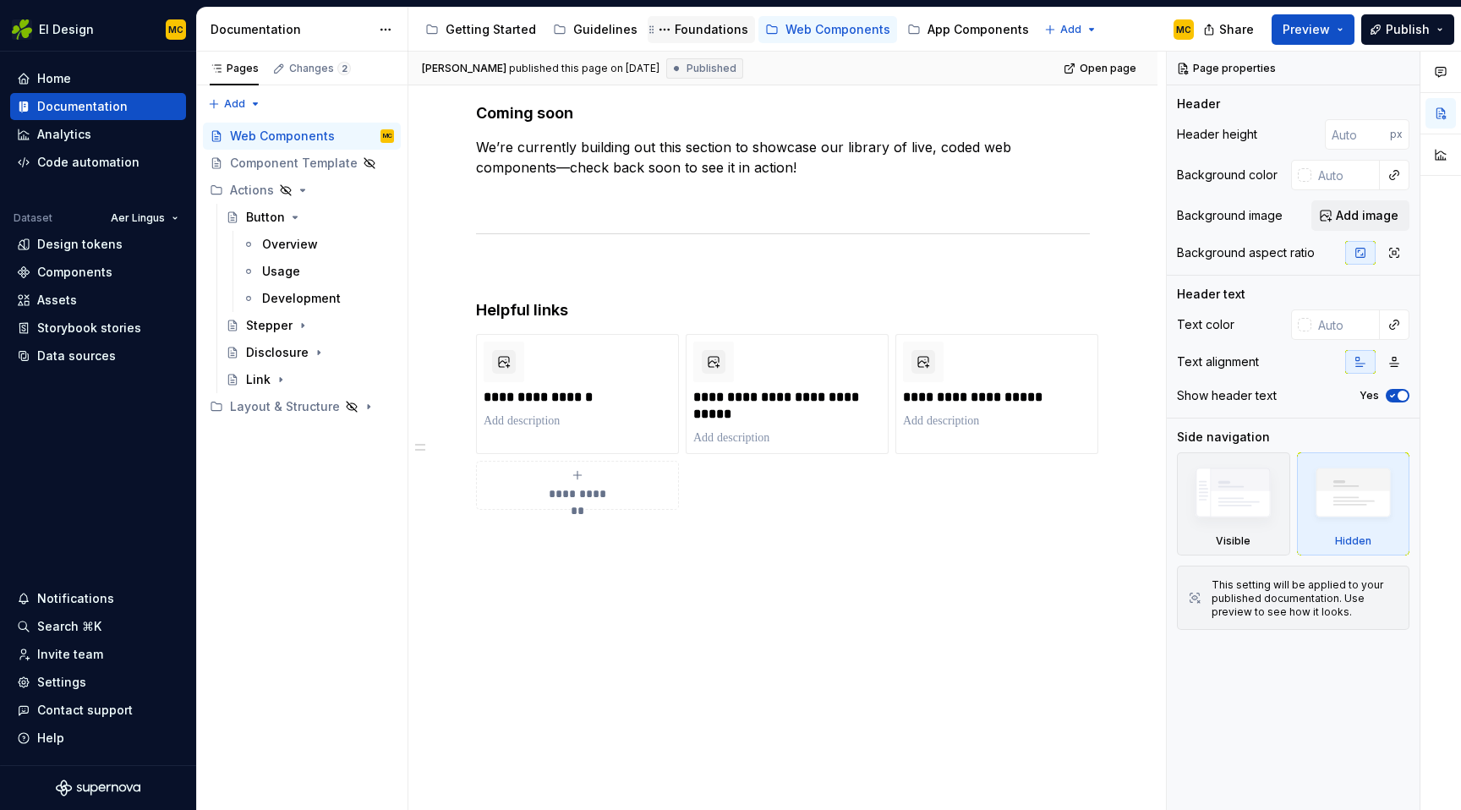
click at [700, 30] on div "Foundations" at bounding box center [712, 29] width 74 height 17
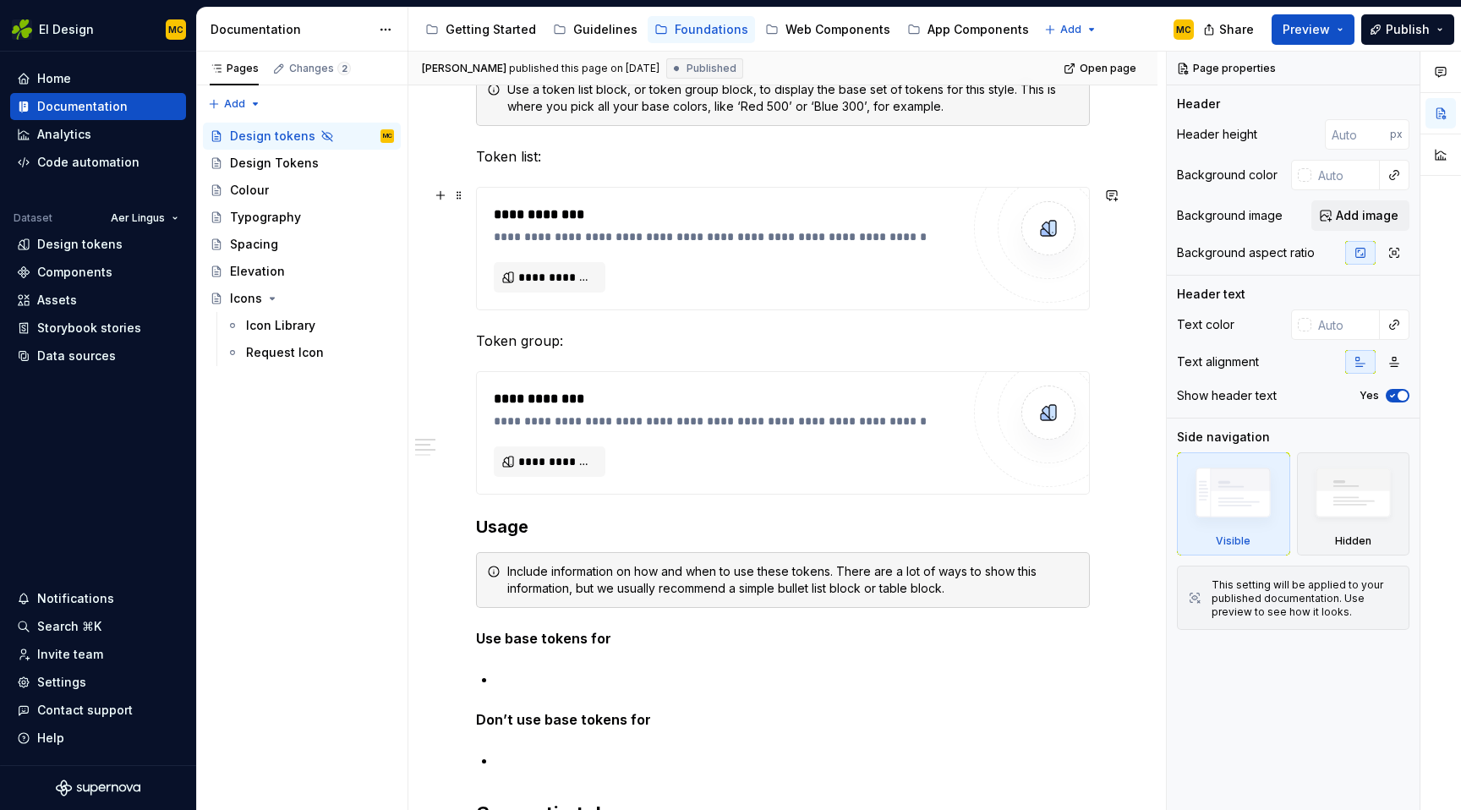
scroll to position [405, 0]
type textarea "*"
click at [95, 242] on div "Design tokens" at bounding box center [79, 244] width 85 height 17
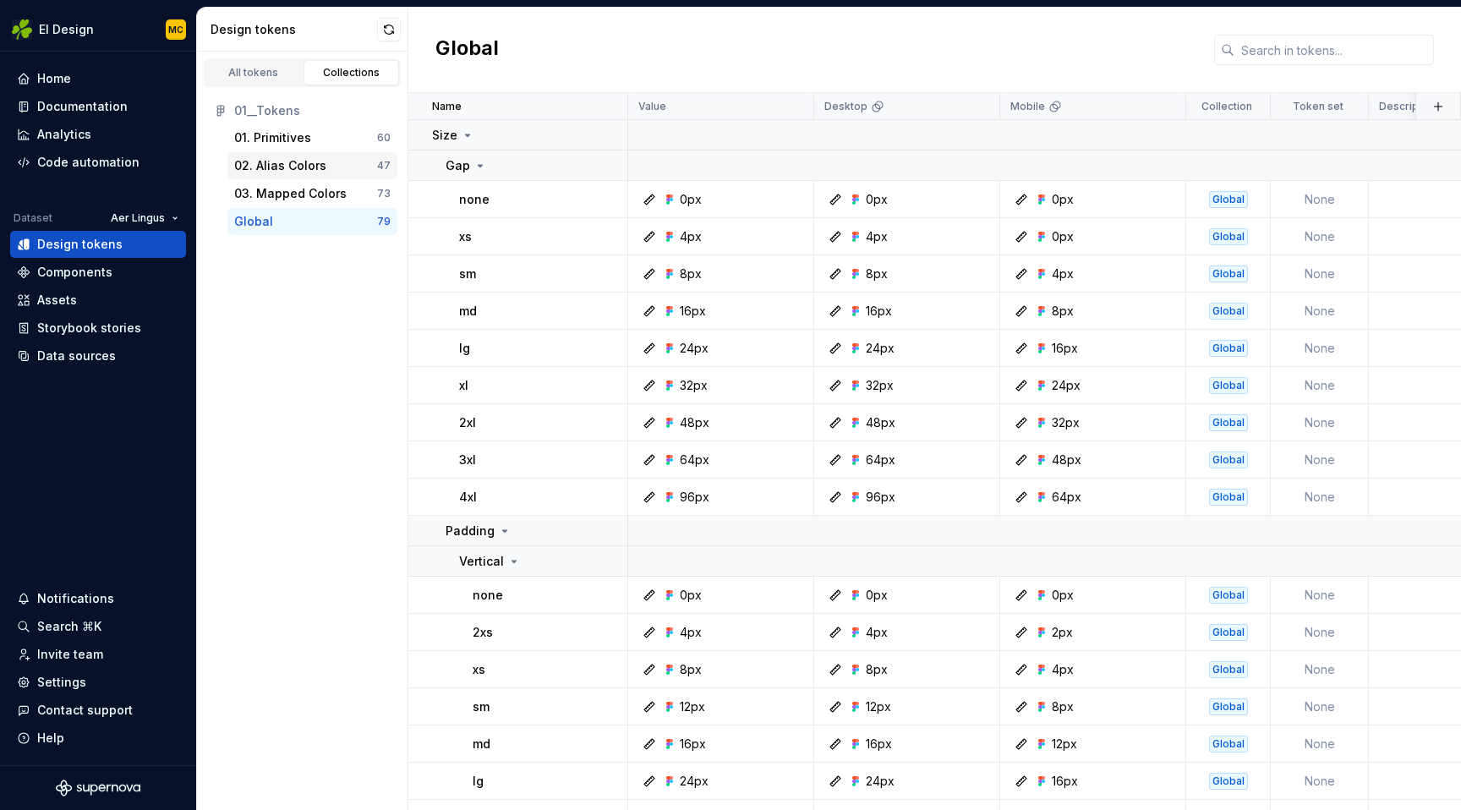
click at [305, 166] on div "02. Alias Colors" at bounding box center [280, 165] width 92 height 17
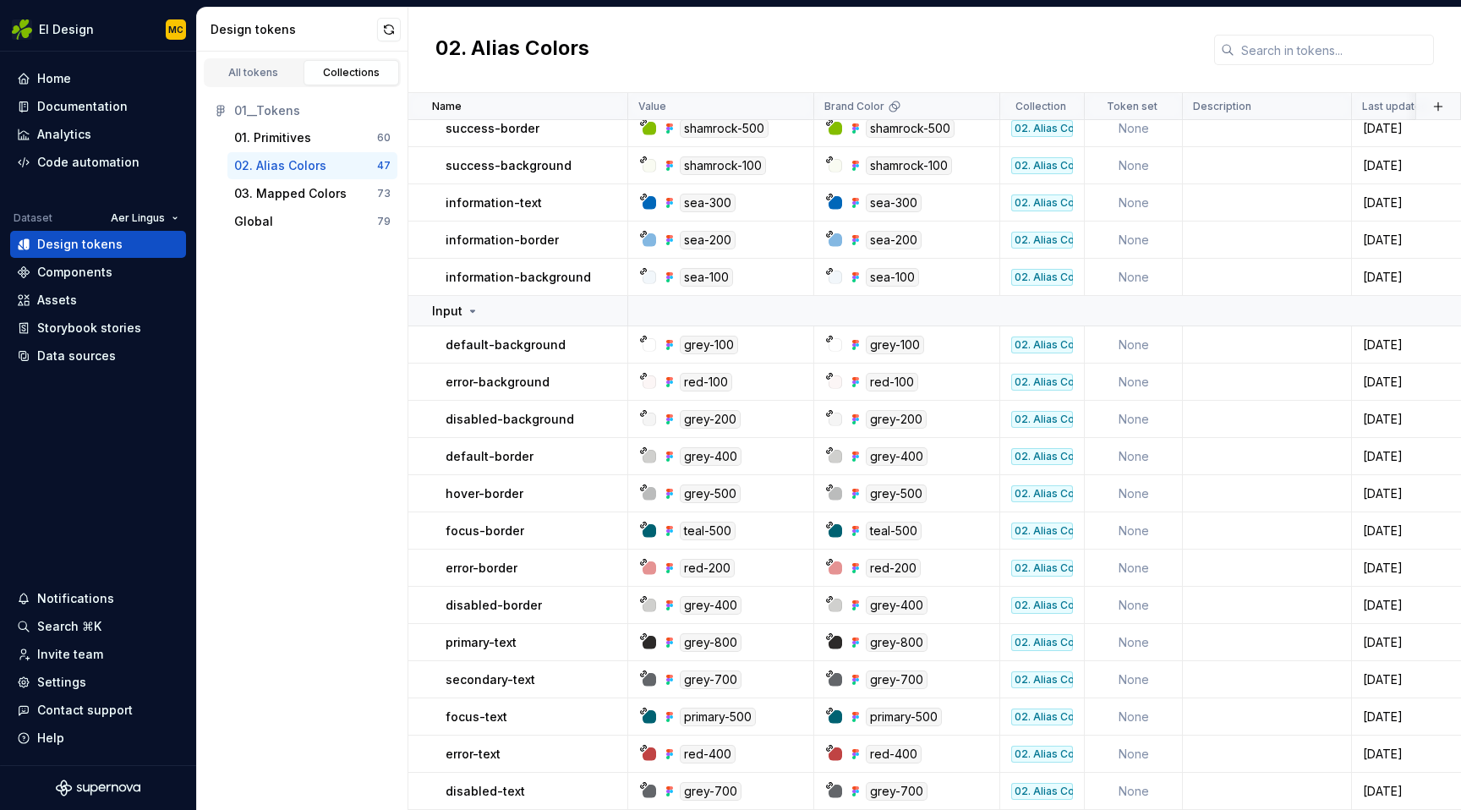
scroll to position [1210, 4]
click at [489, 321] on td "Input" at bounding box center [518, 311] width 220 height 30
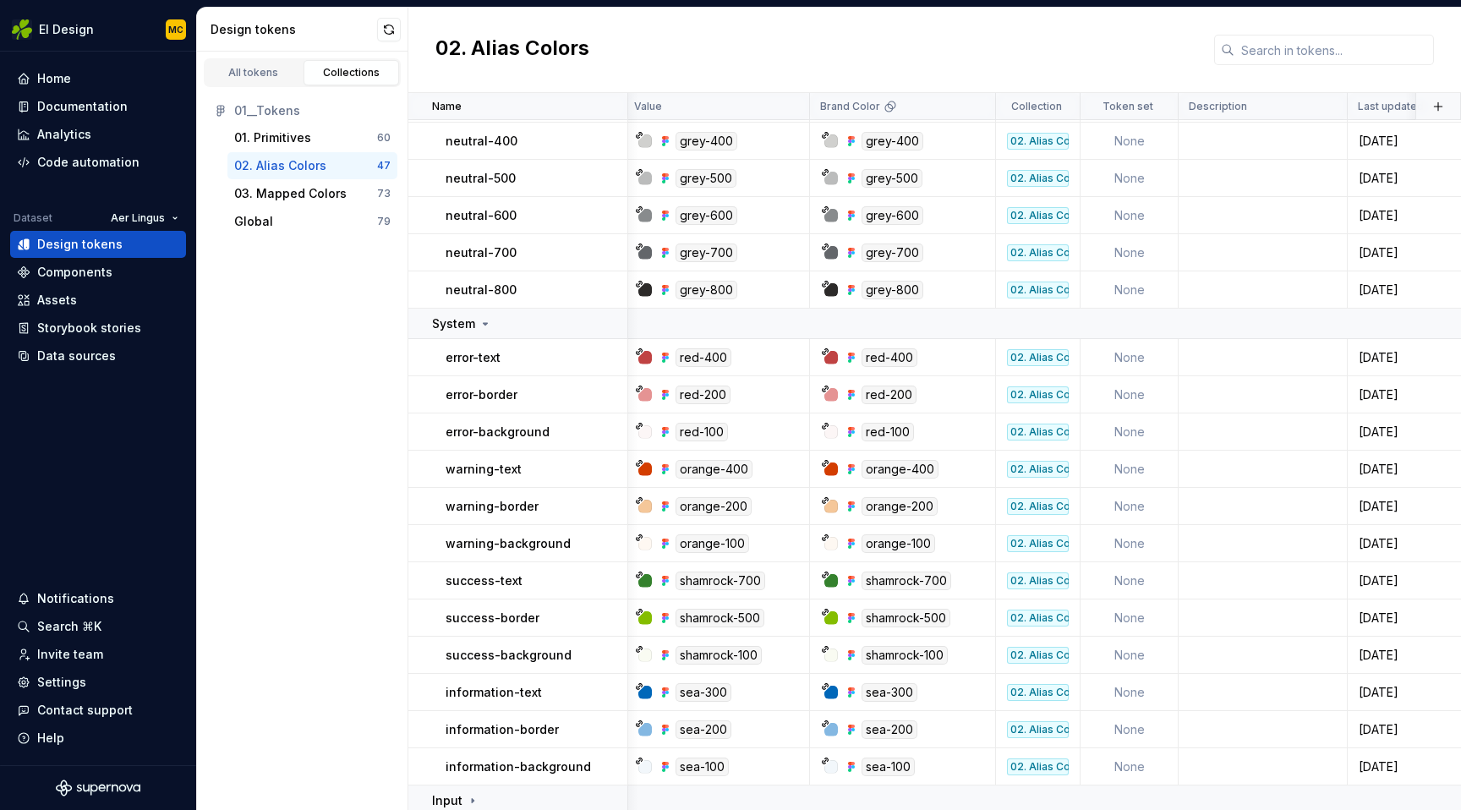
scroll to position [727, 4]
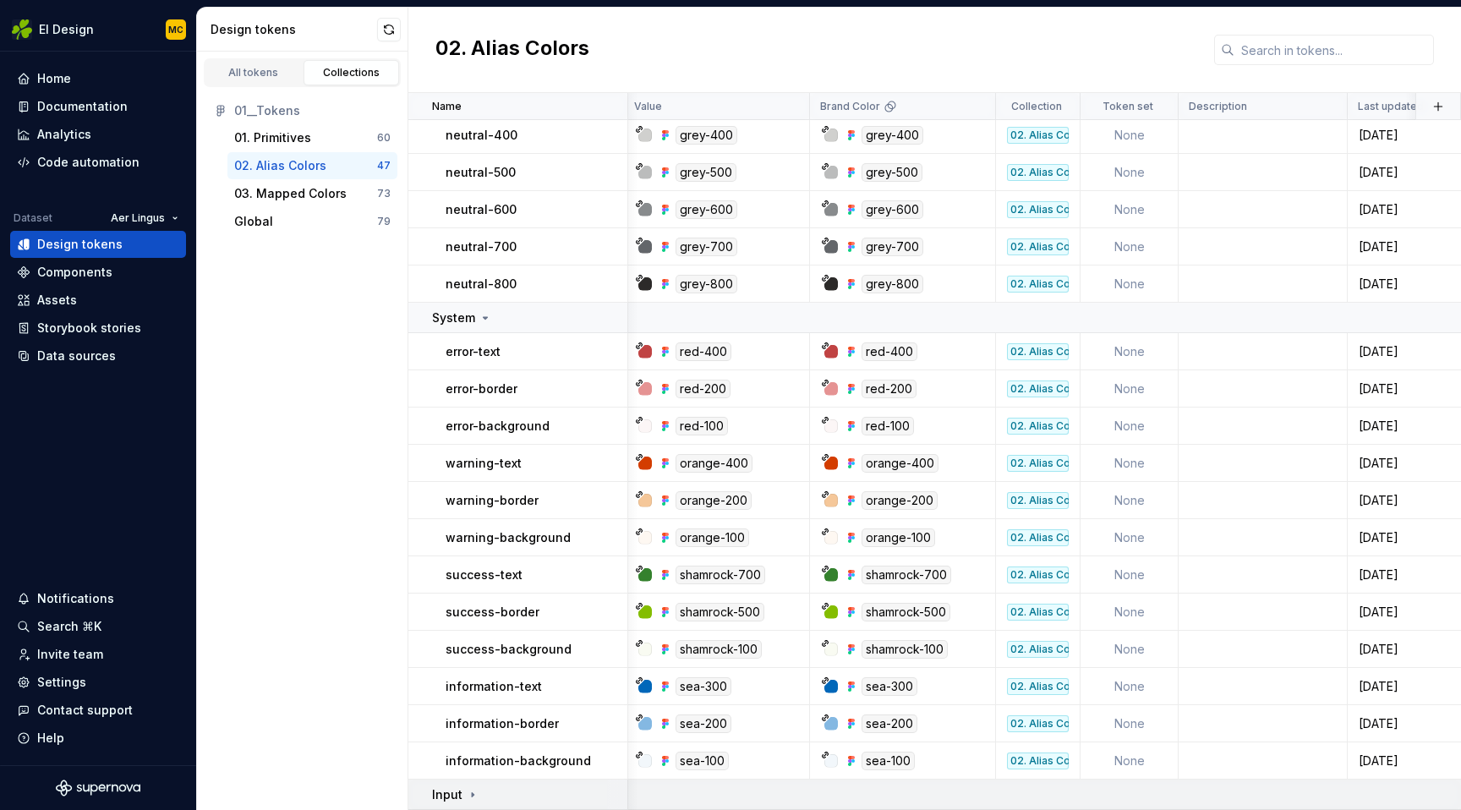
click at [478, 792] on div "Input" at bounding box center [529, 794] width 194 height 17
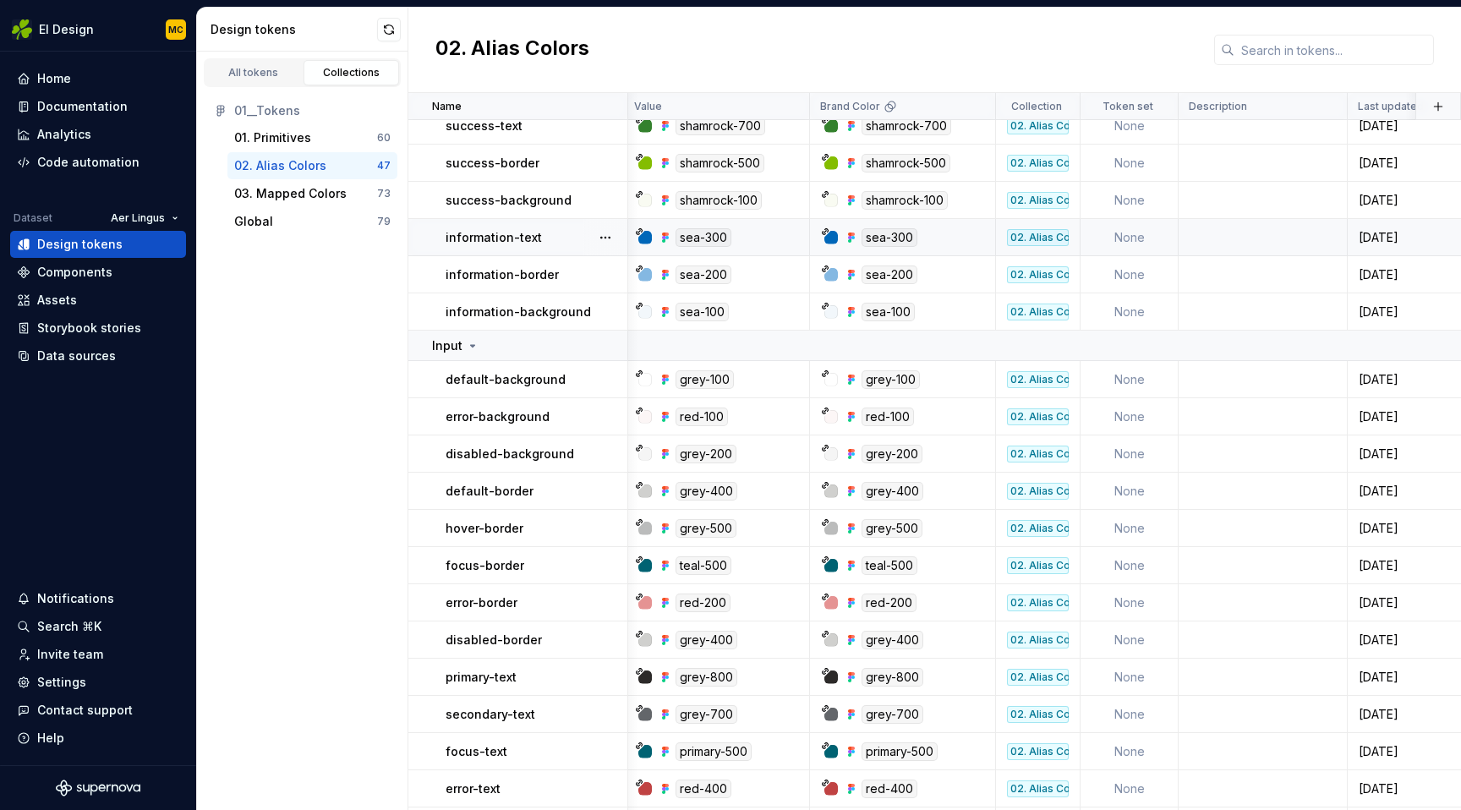
scroll to position [1210, 4]
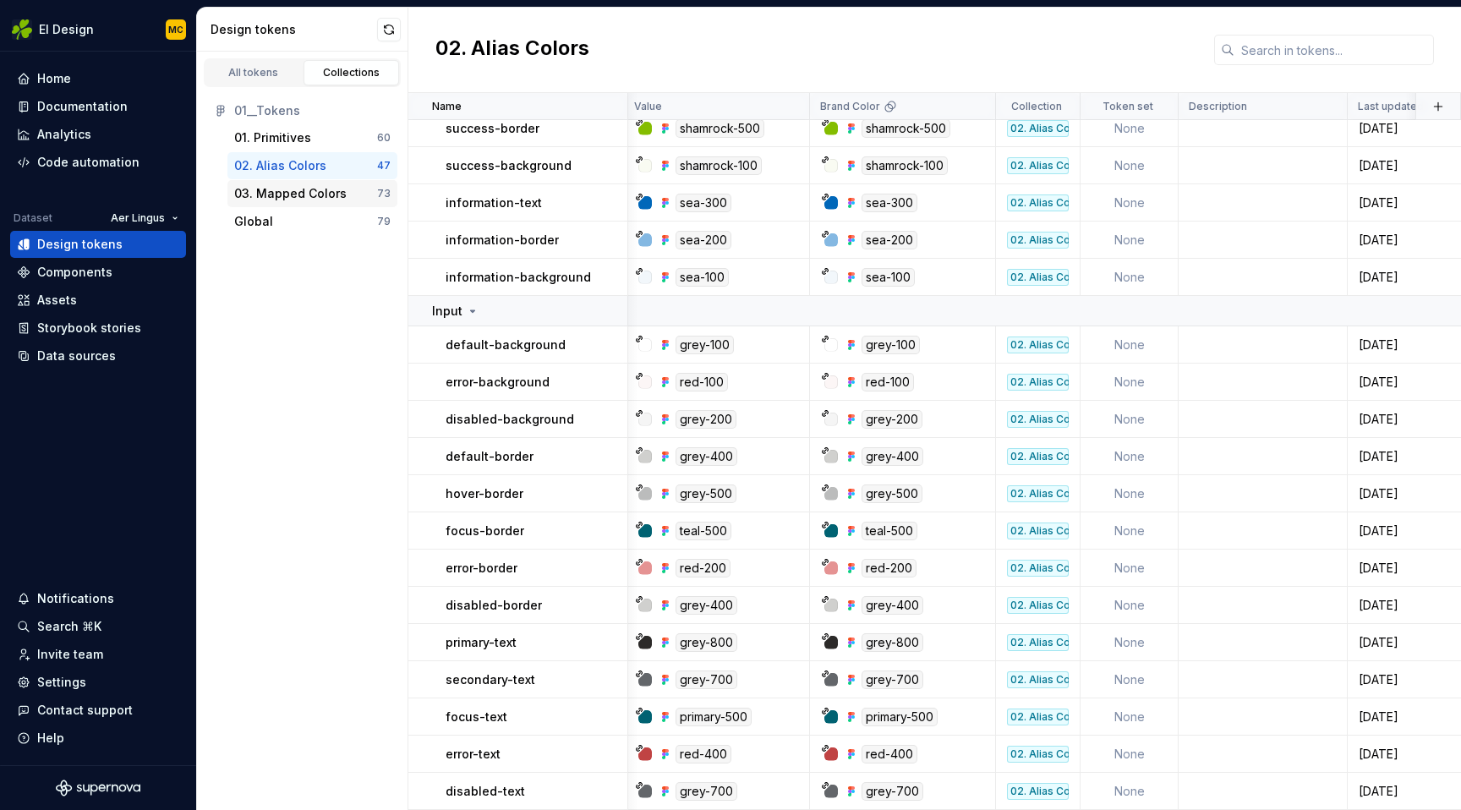
click at [303, 195] on div "03. Mapped Colors" at bounding box center [290, 193] width 112 height 17
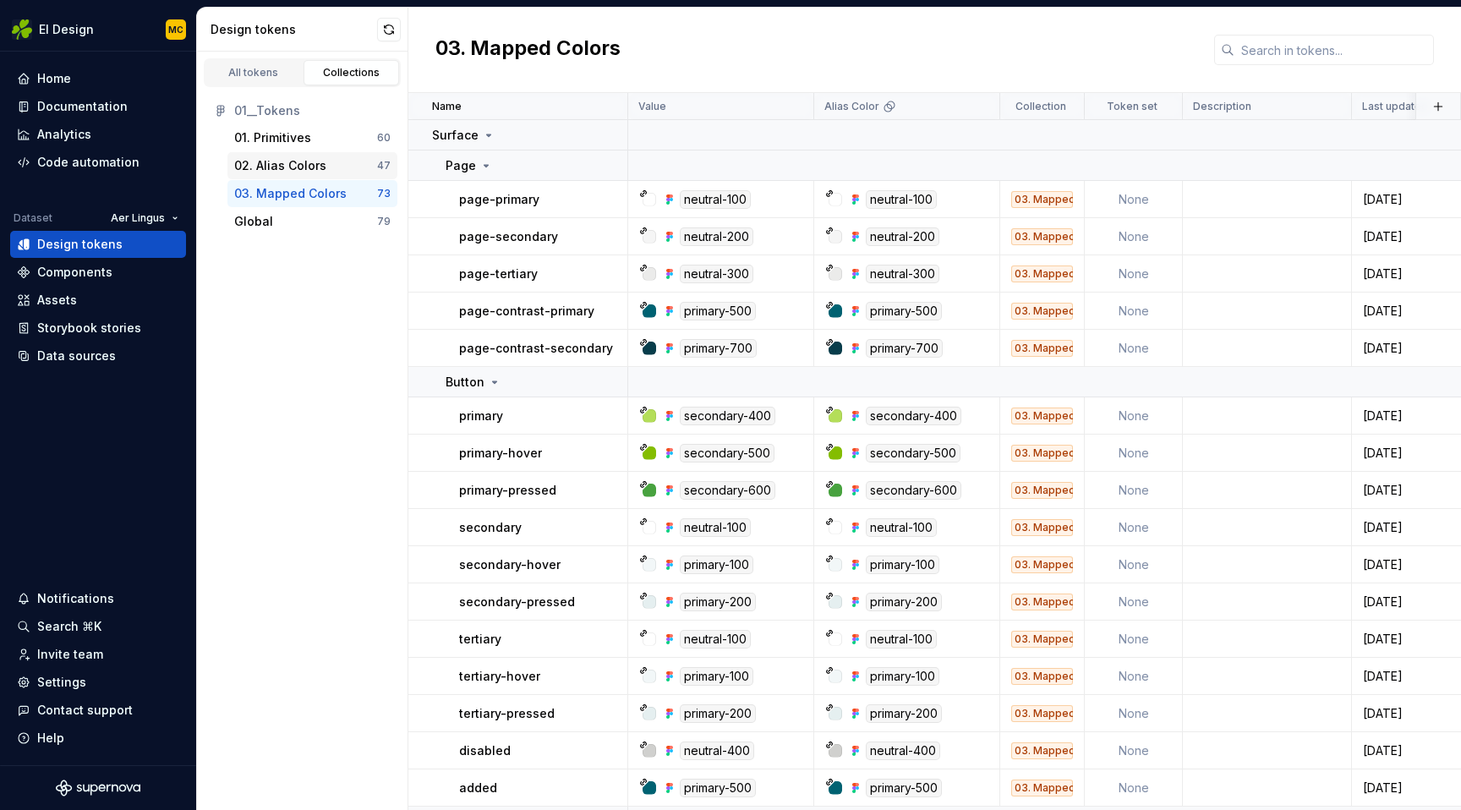
click at [309, 167] on div "02. Alias Colors" at bounding box center [280, 165] width 92 height 17
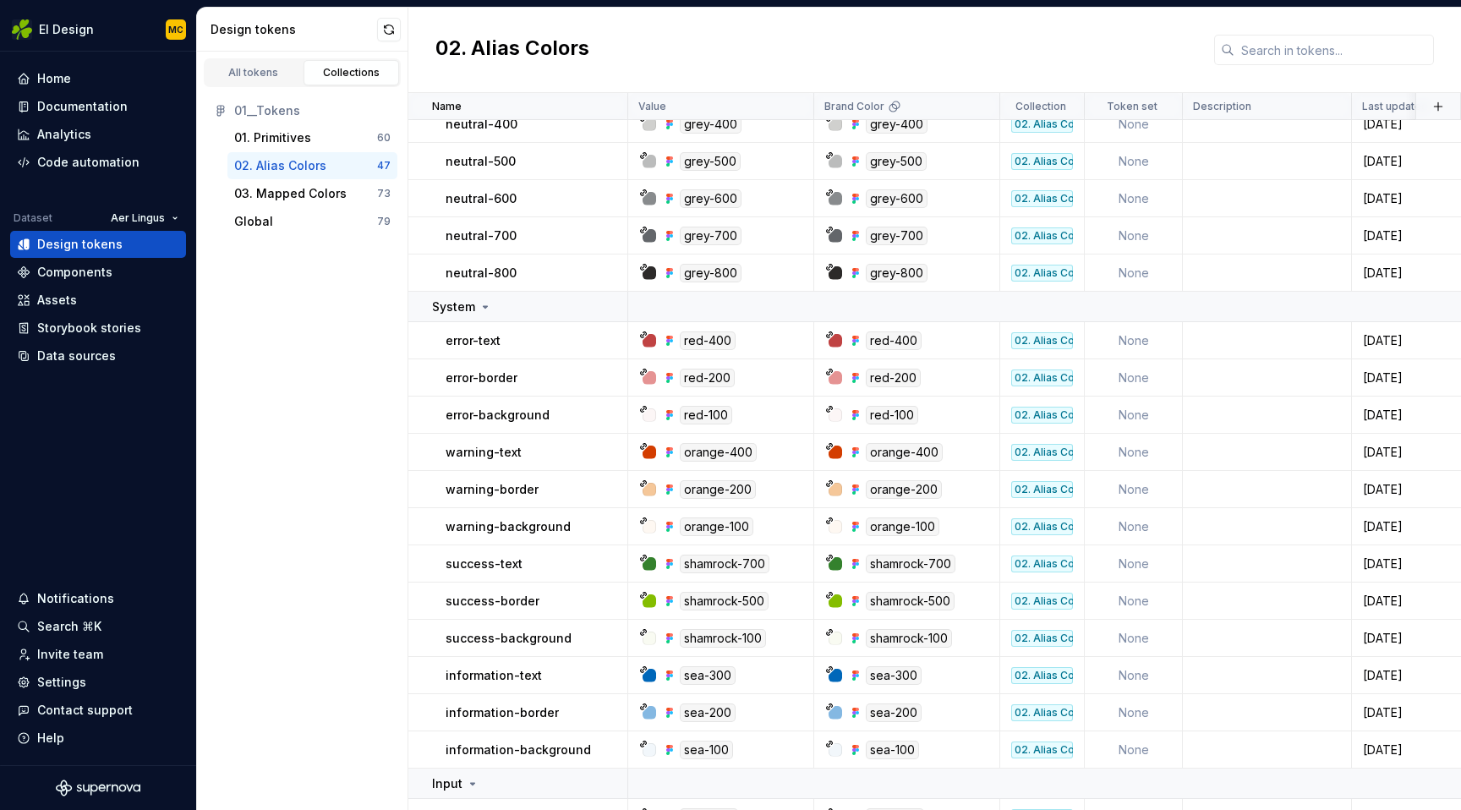
scroll to position [746, 0]
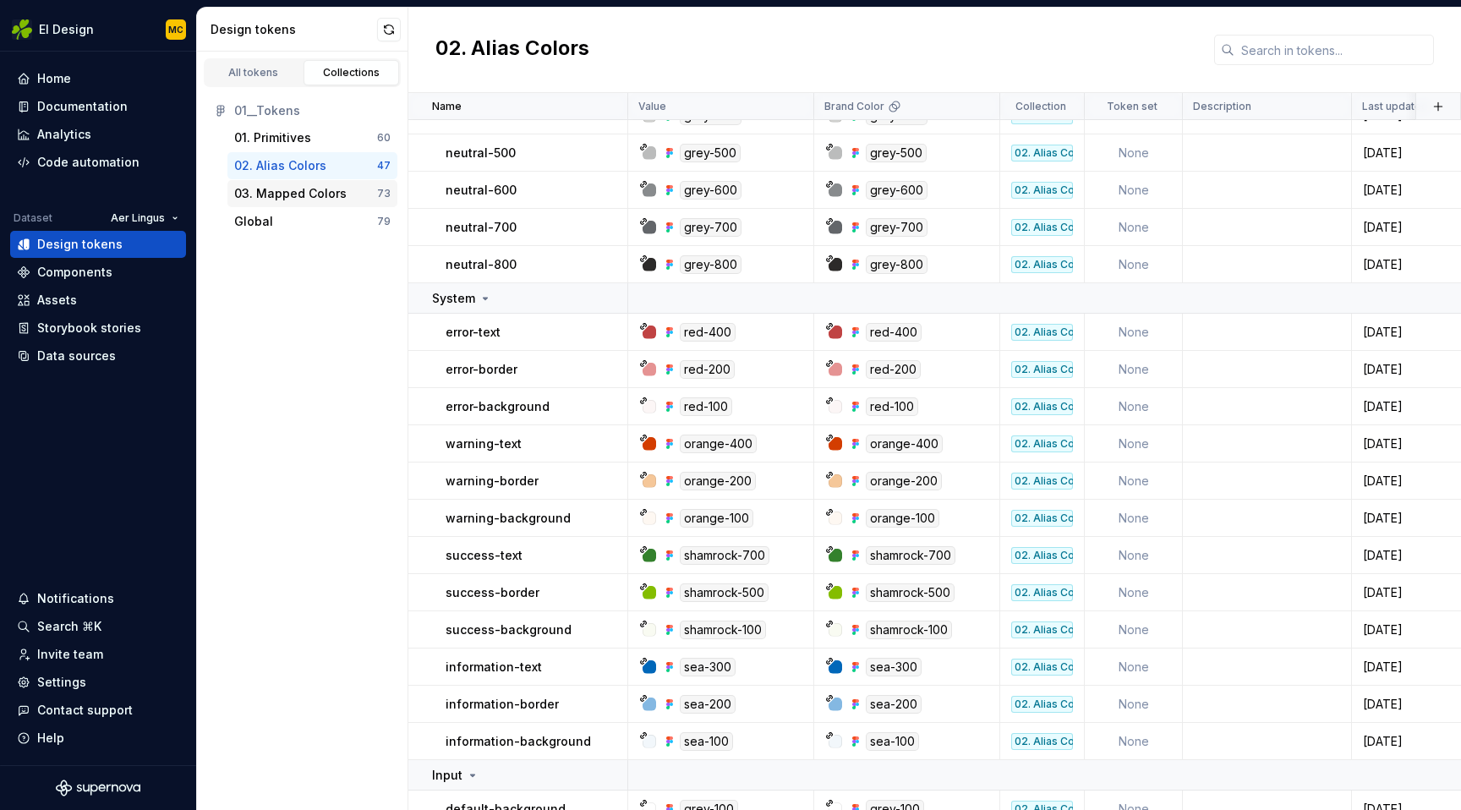
click at [291, 194] on div "03. Mapped Colors" at bounding box center [290, 193] width 112 height 17
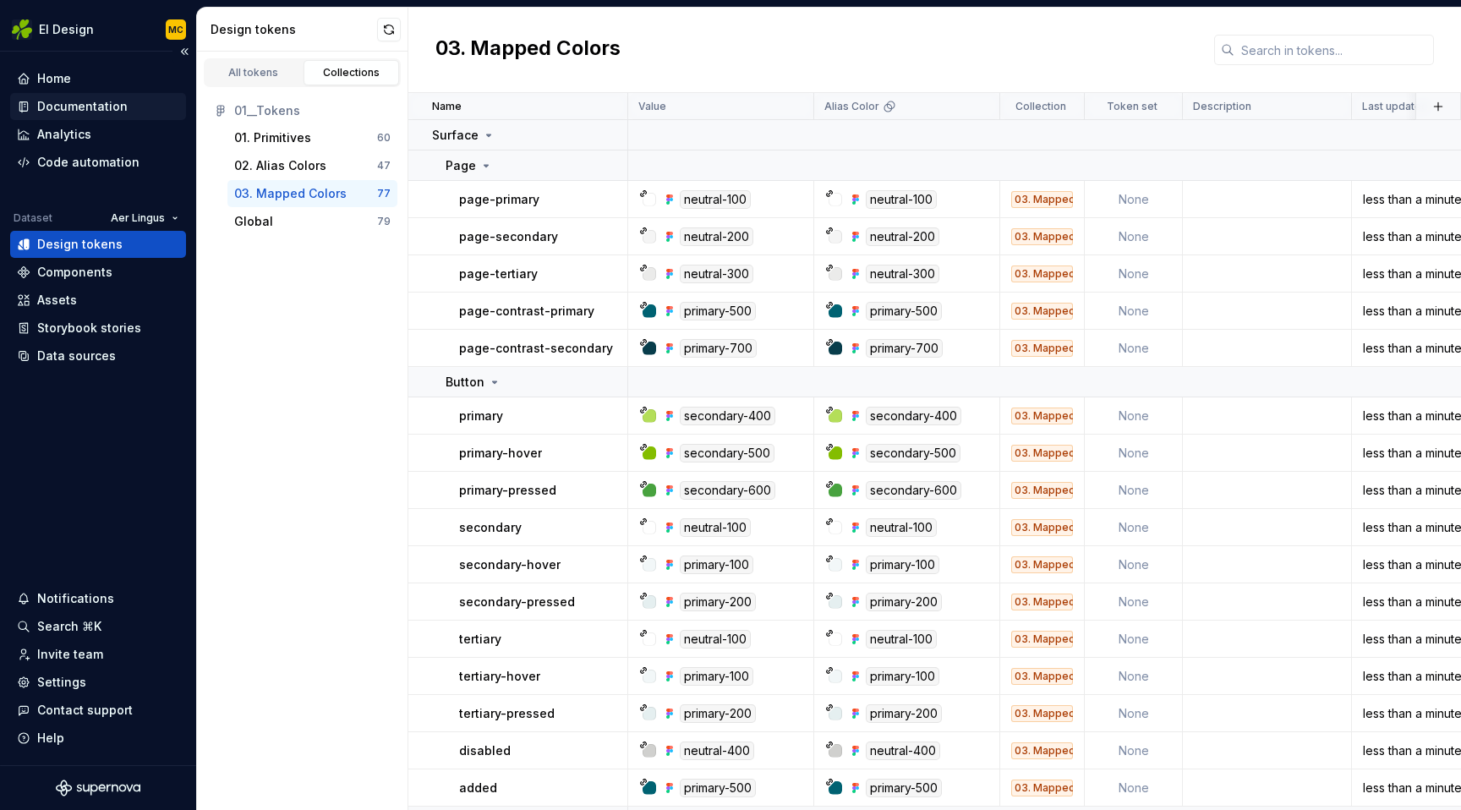
click at [87, 105] on div "Documentation" at bounding box center [82, 106] width 90 height 17
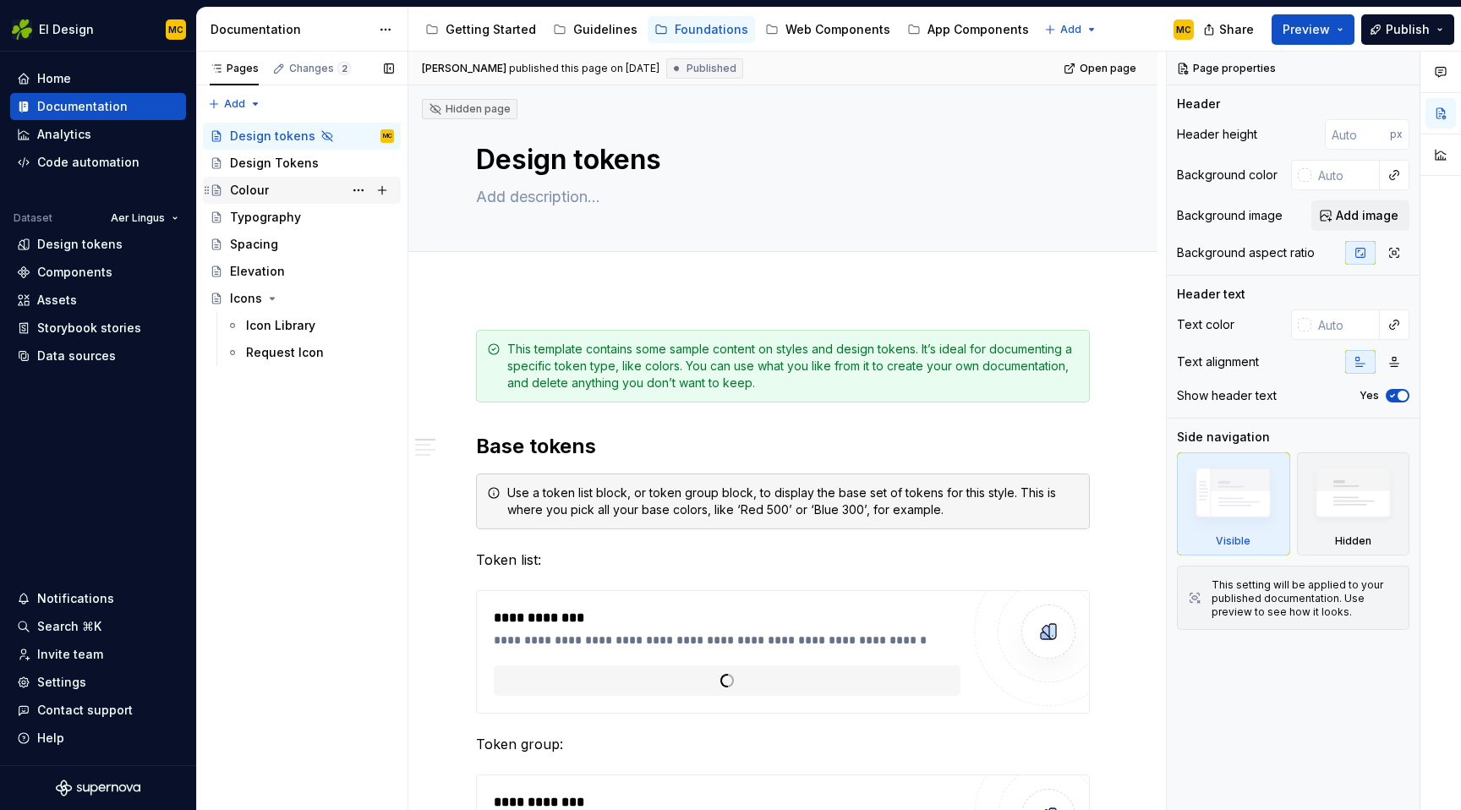
click at [298, 185] on div "Colour" at bounding box center [312, 190] width 164 height 24
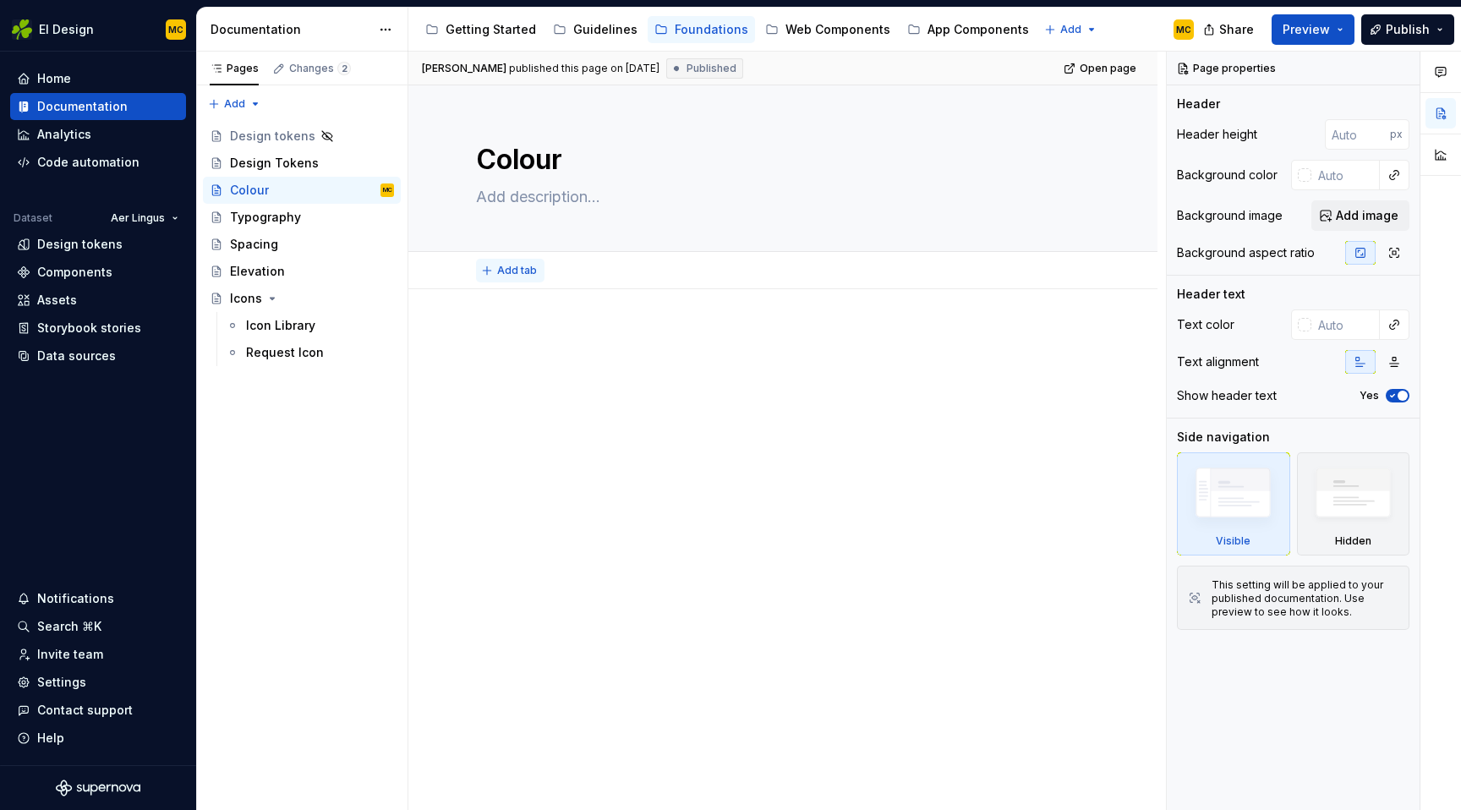
type textarea "*"
click at [516, 271] on span "Add tab" at bounding box center [517, 271] width 40 height 14
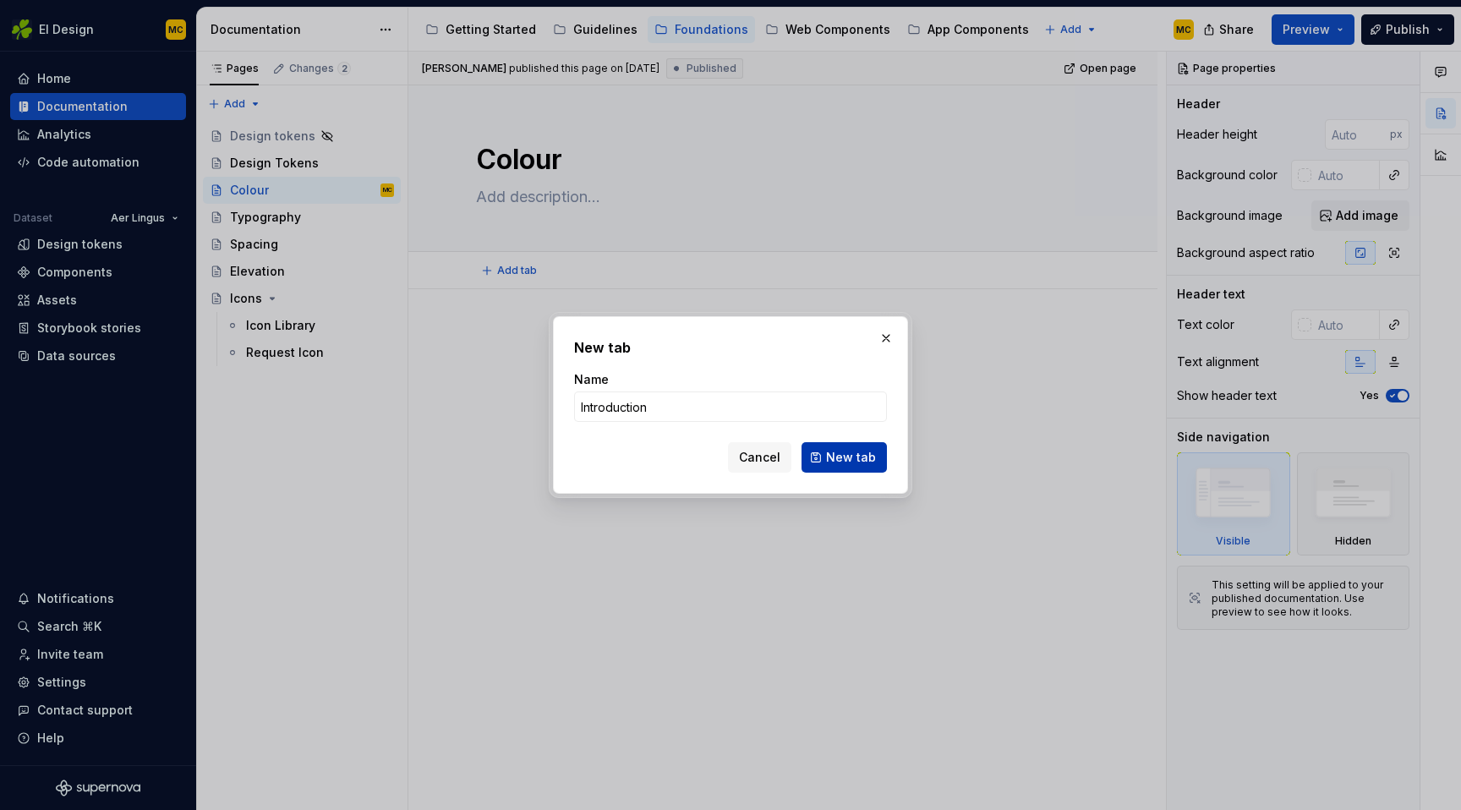
type input "Introduction"
click at [855, 462] on span "New tab" at bounding box center [851, 457] width 50 height 17
type textarea "*"
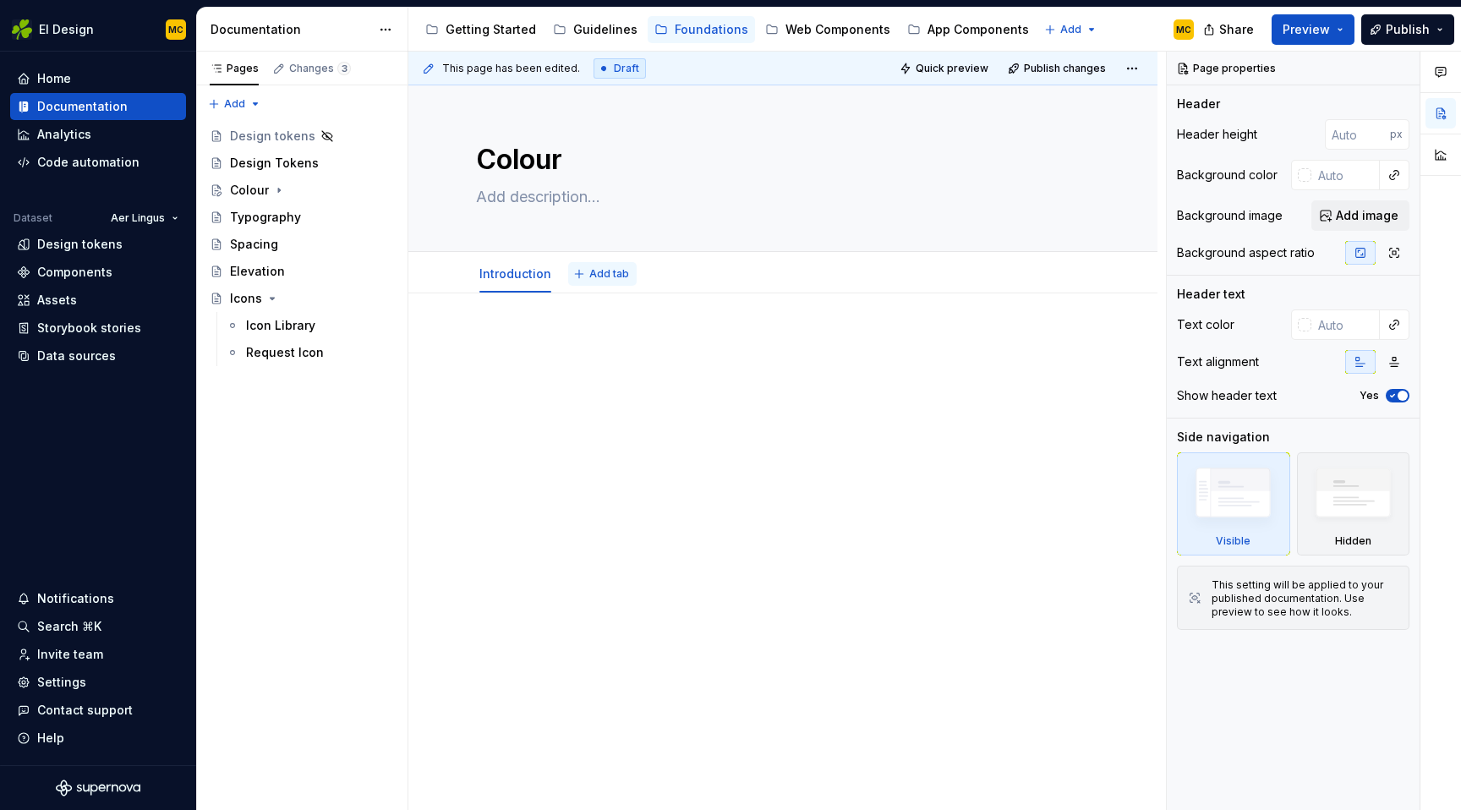
click at [603, 271] on span "Add tab" at bounding box center [609, 274] width 40 height 14
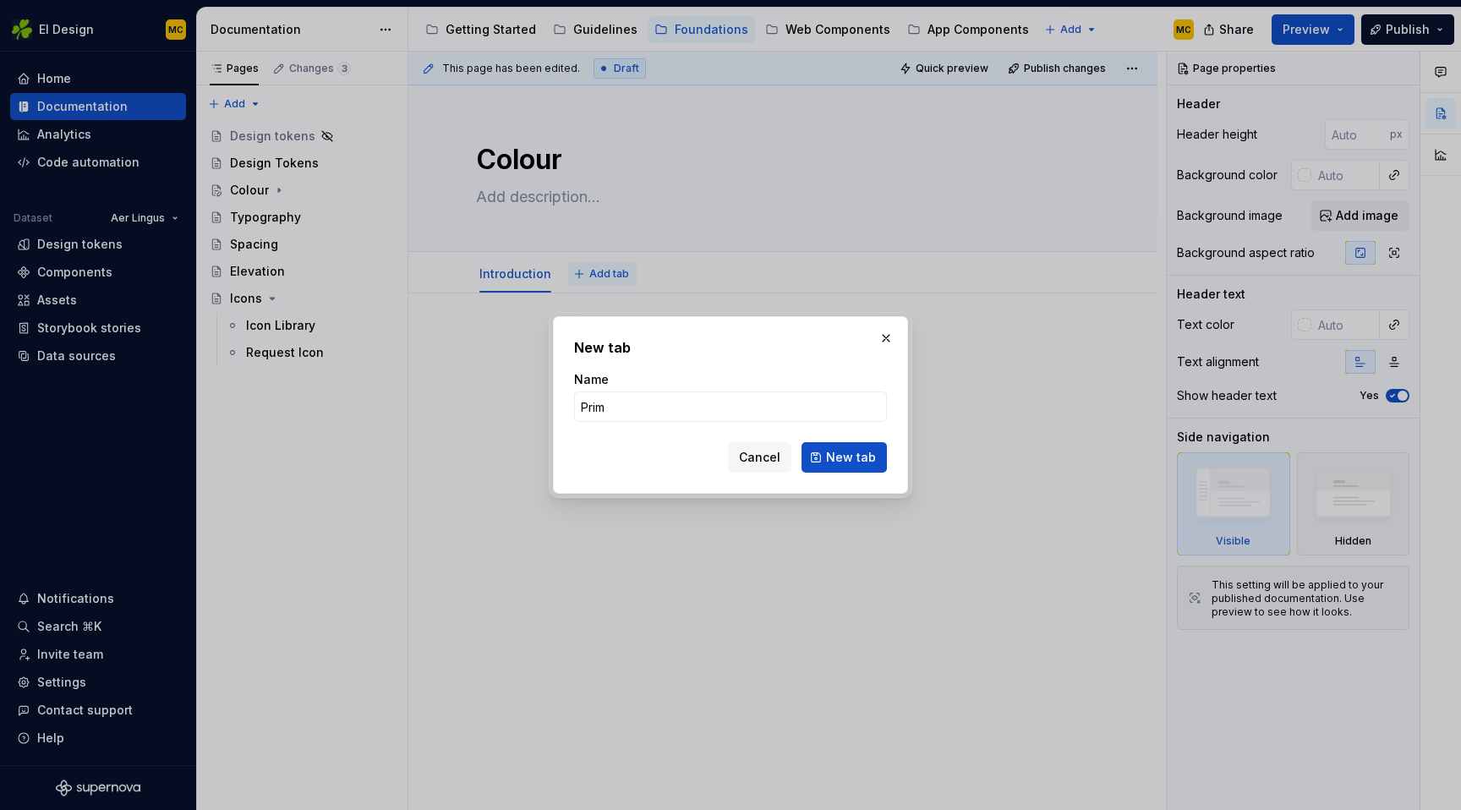
type input "Primi"
type textarea "*"
type input "Primitives"
click at [839, 457] on span "New tab" at bounding box center [851, 457] width 50 height 17
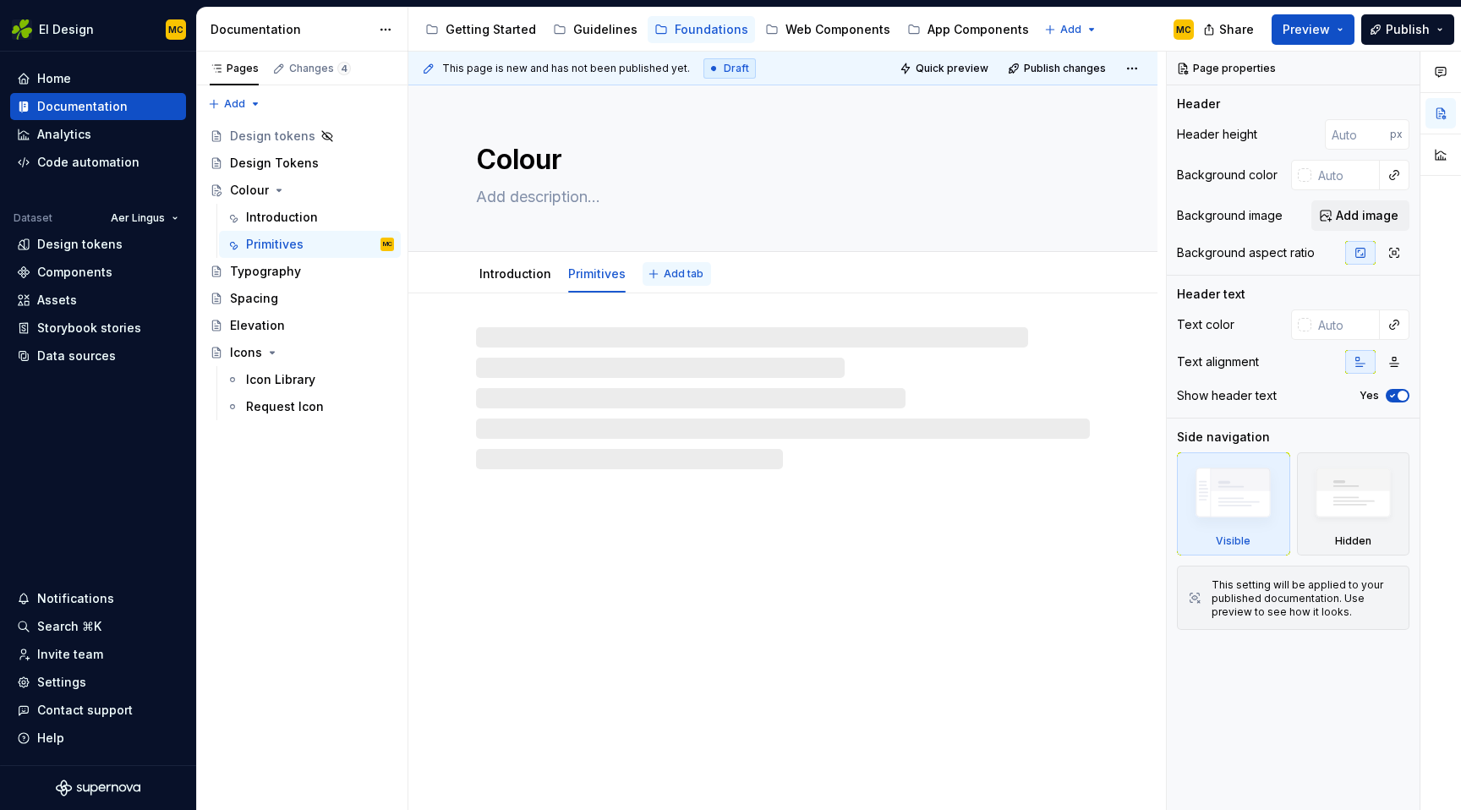
click at [670, 272] on span "Add tab" at bounding box center [684, 274] width 40 height 14
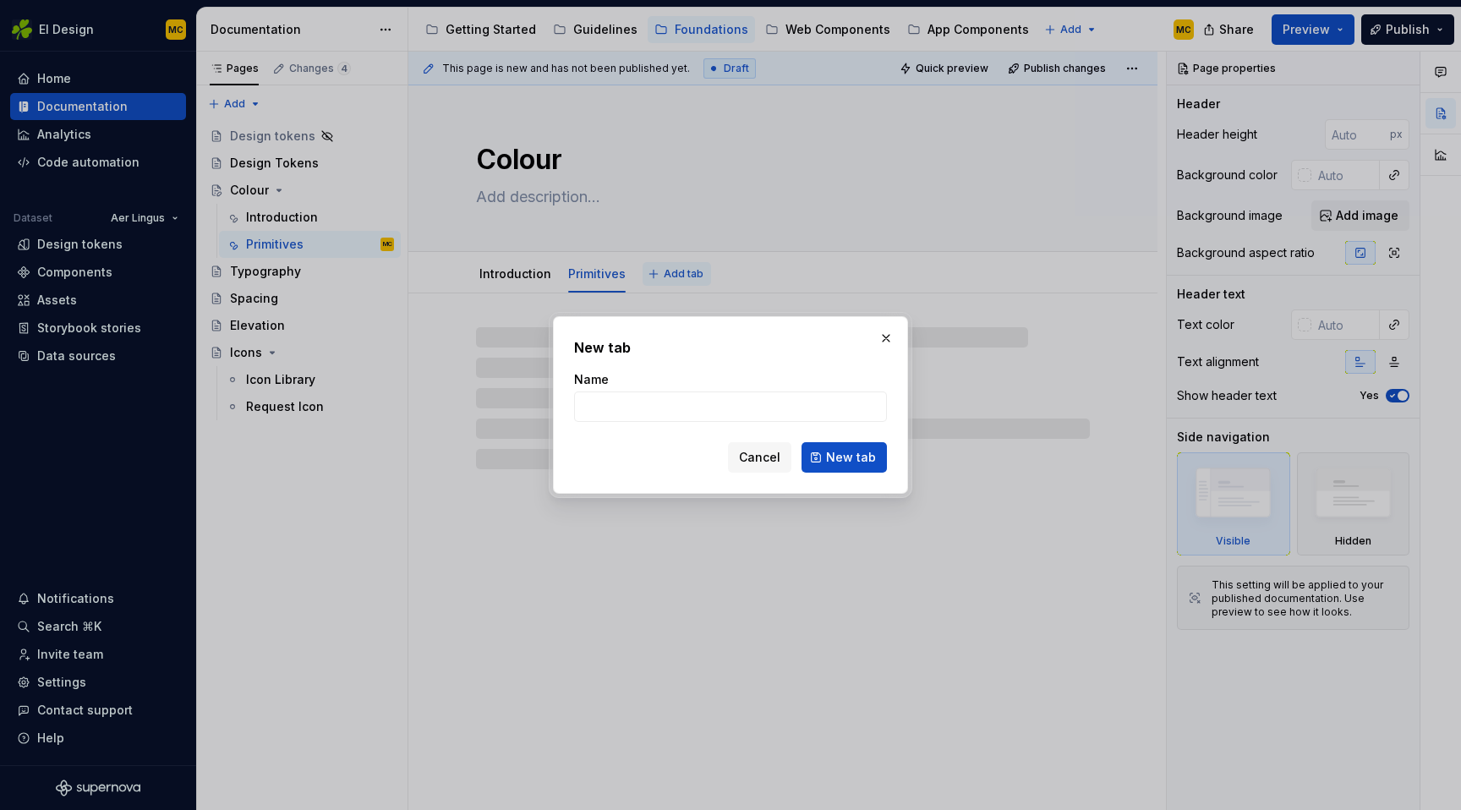
type textarea "*"
type input "A"
type textarea "*"
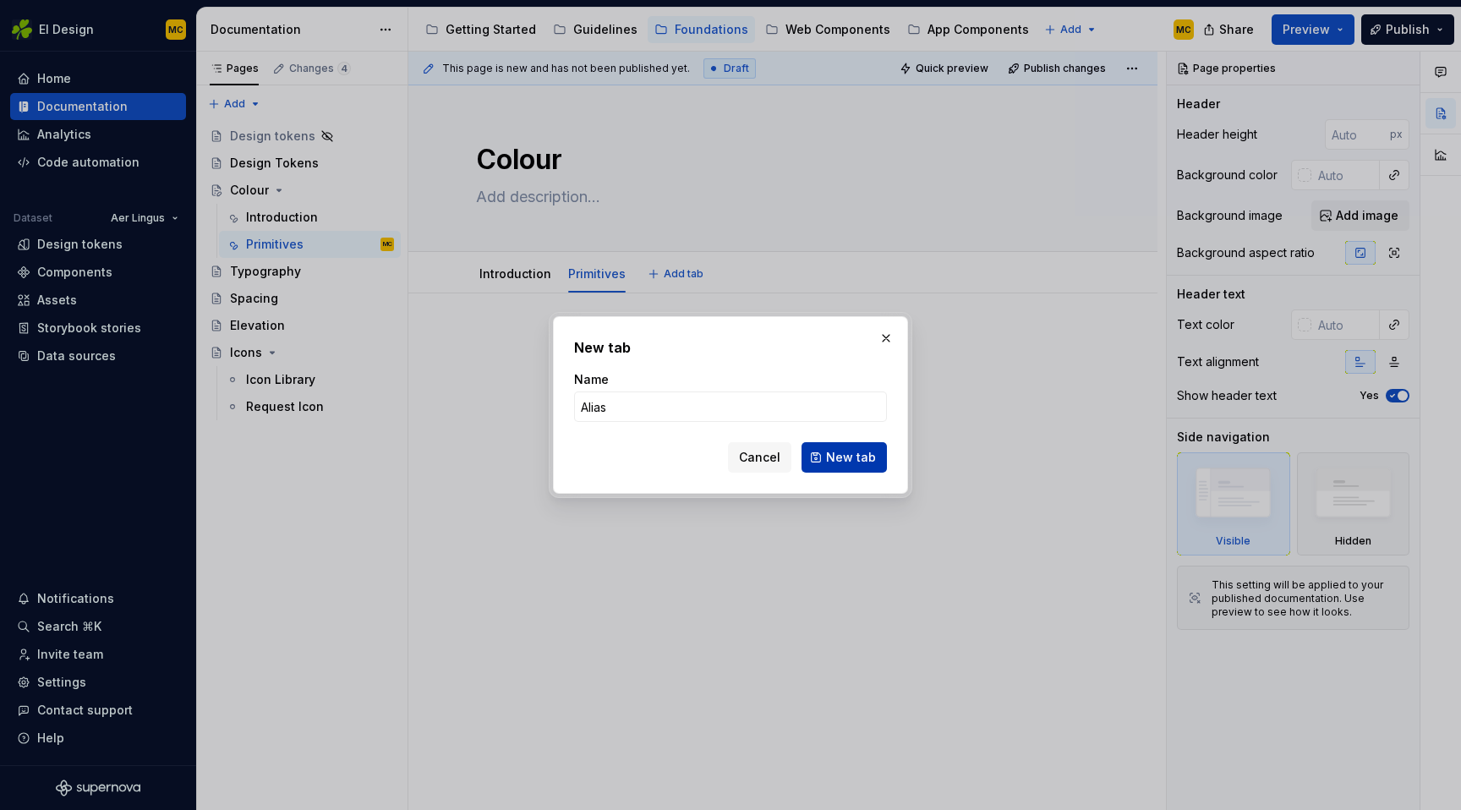
type input "Alias"
click at [838, 456] on span "New tab" at bounding box center [851, 457] width 50 height 17
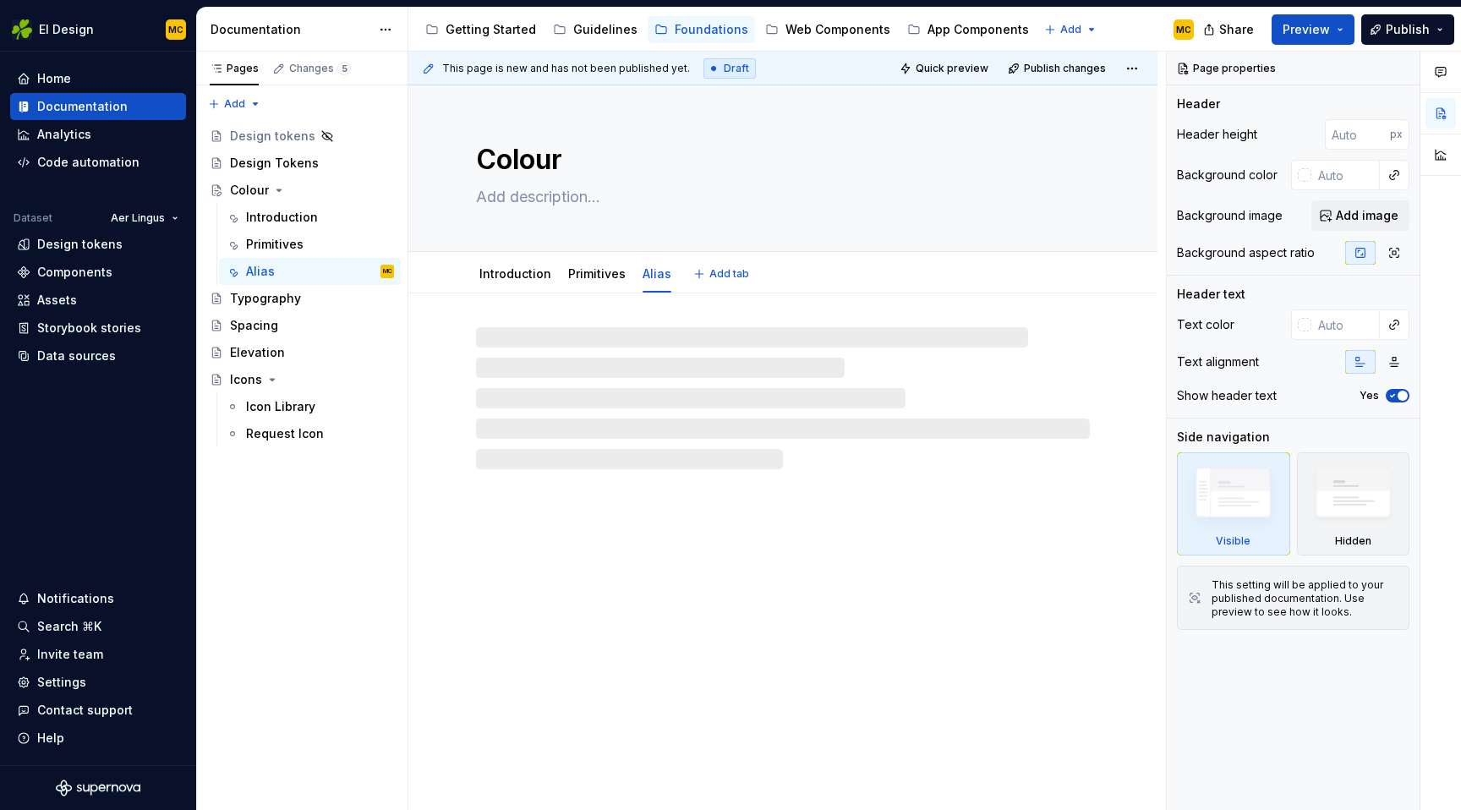
click at [725, 274] on div "Introduction Primitives Alias Add tab" at bounding box center [783, 273] width 634 height 37
type textarea "*"
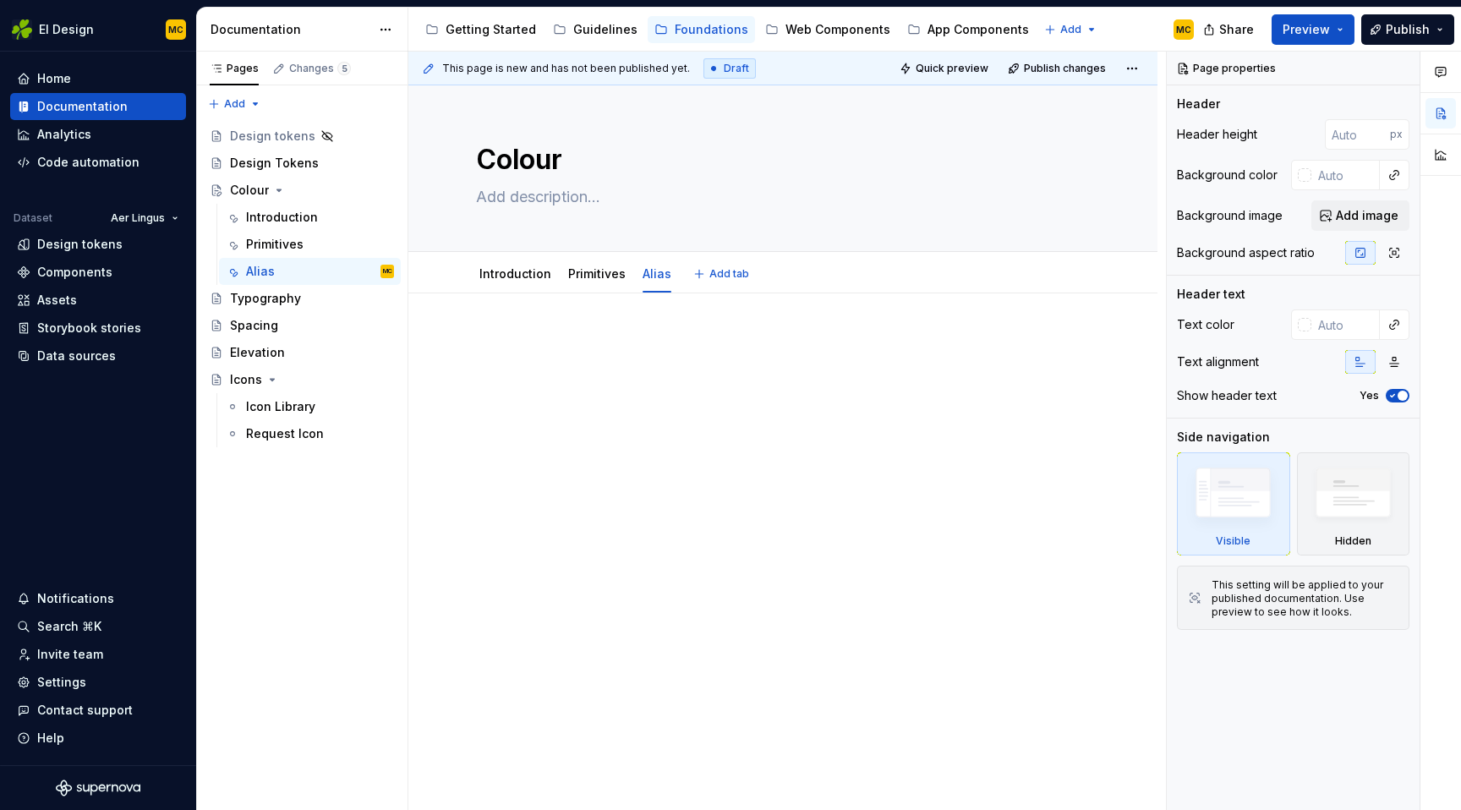
click at [725, 274] on span "Add tab" at bounding box center [729, 274] width 40 height 14
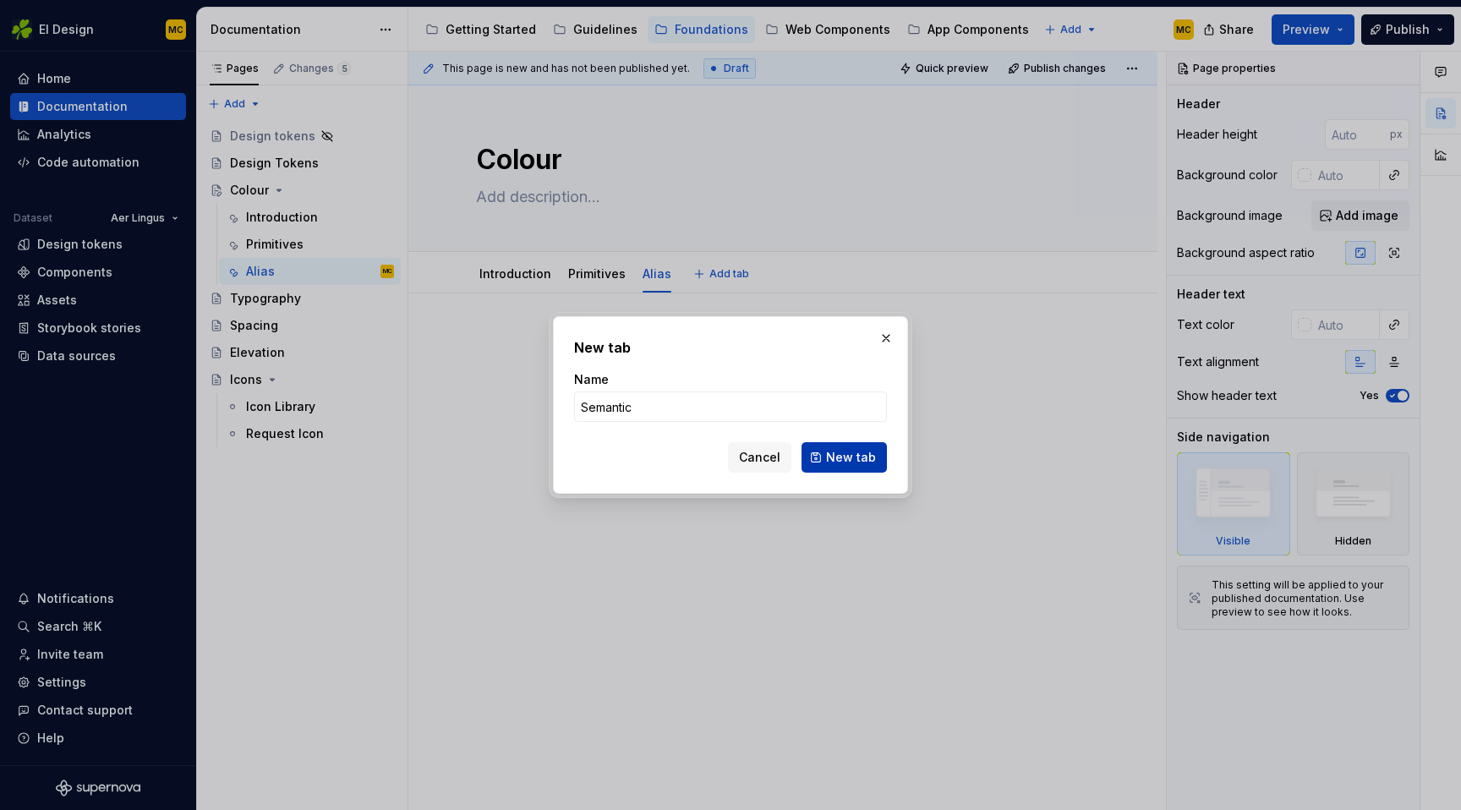
type input "Semantic"
click at [849, 447] on button "New tab" at bounding box center [843, 457] width 85 height 30
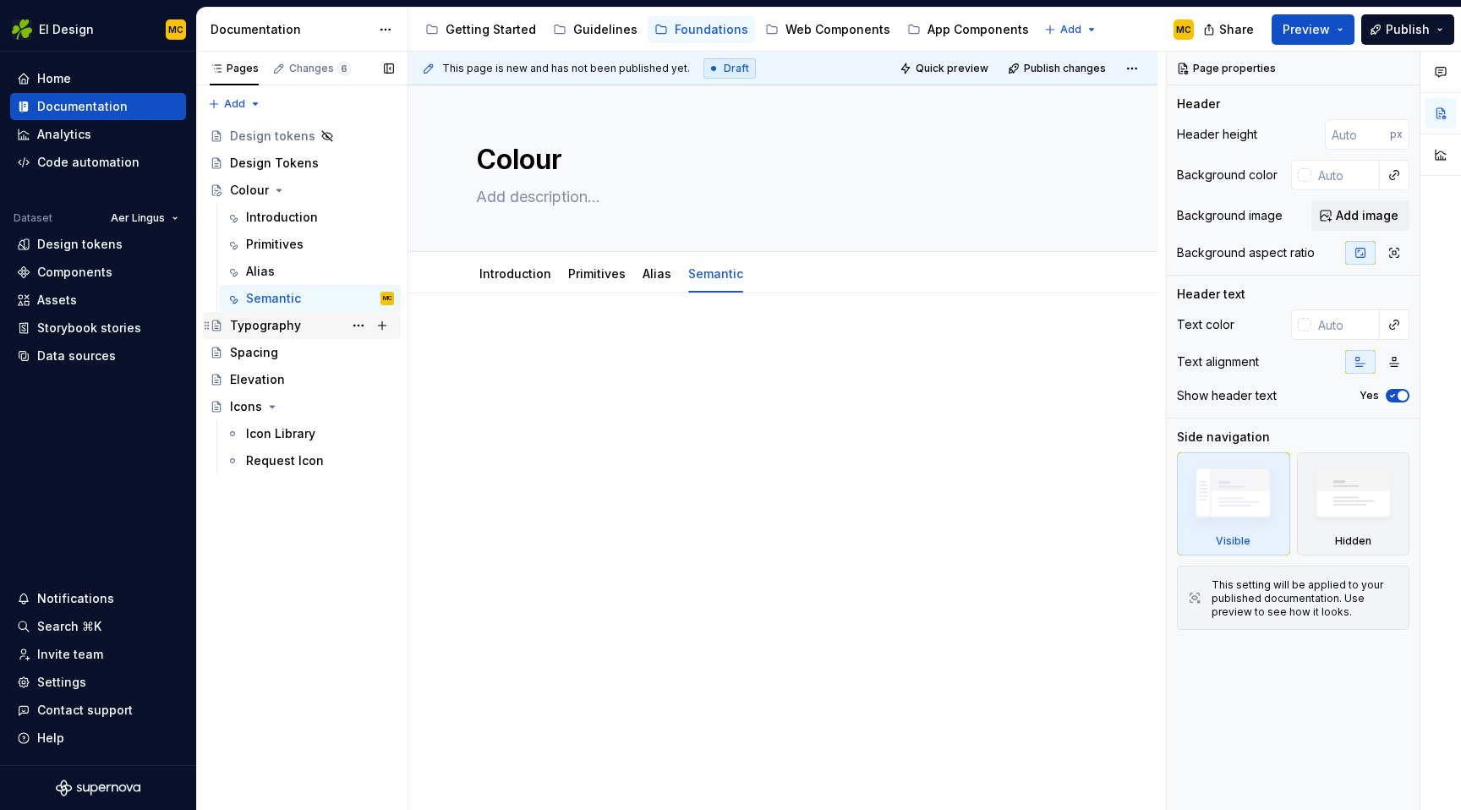
click at [294, 319] on div "Typography" at bounding box center [265, 325] width 71 height 17
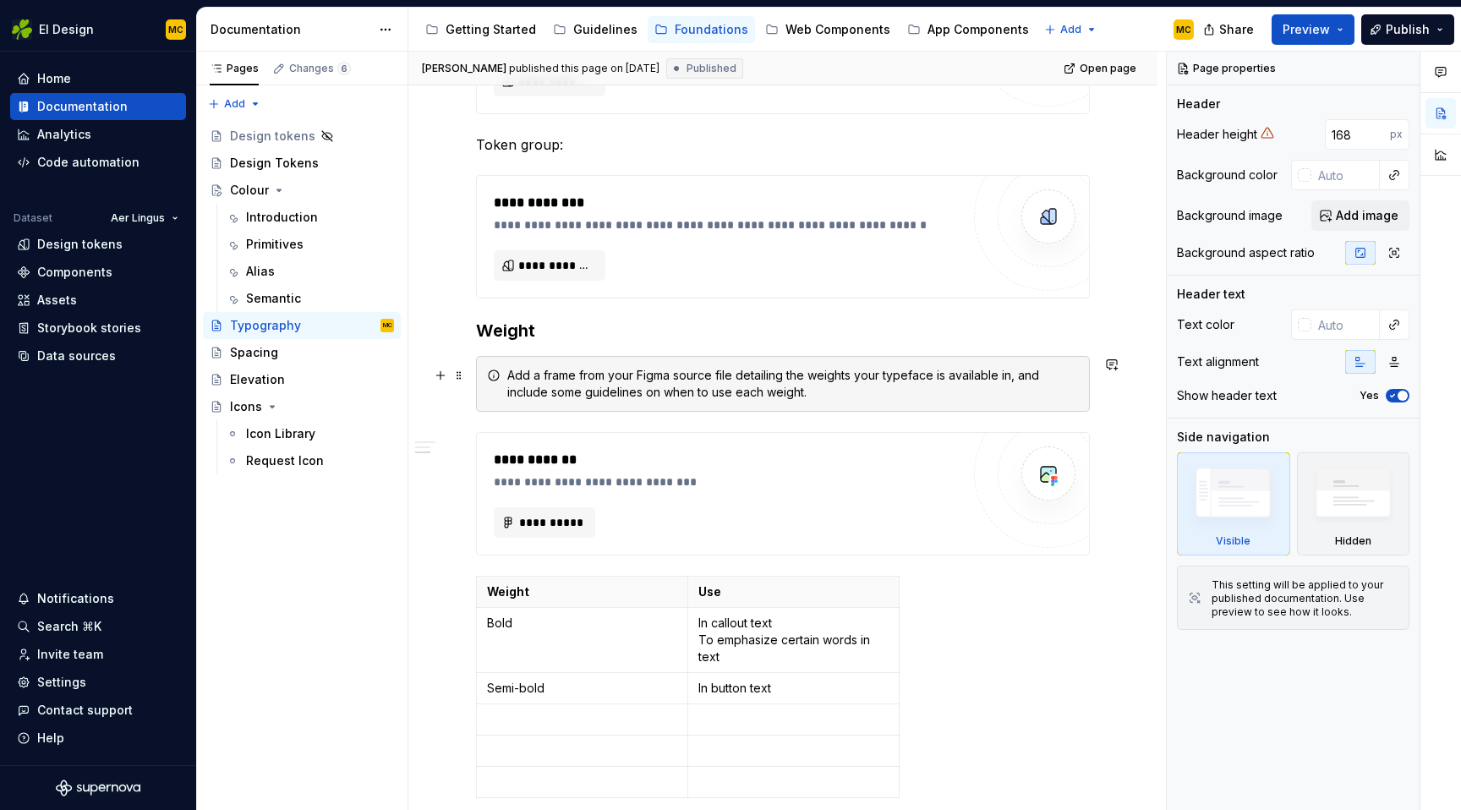
scroll to position [820, 0]
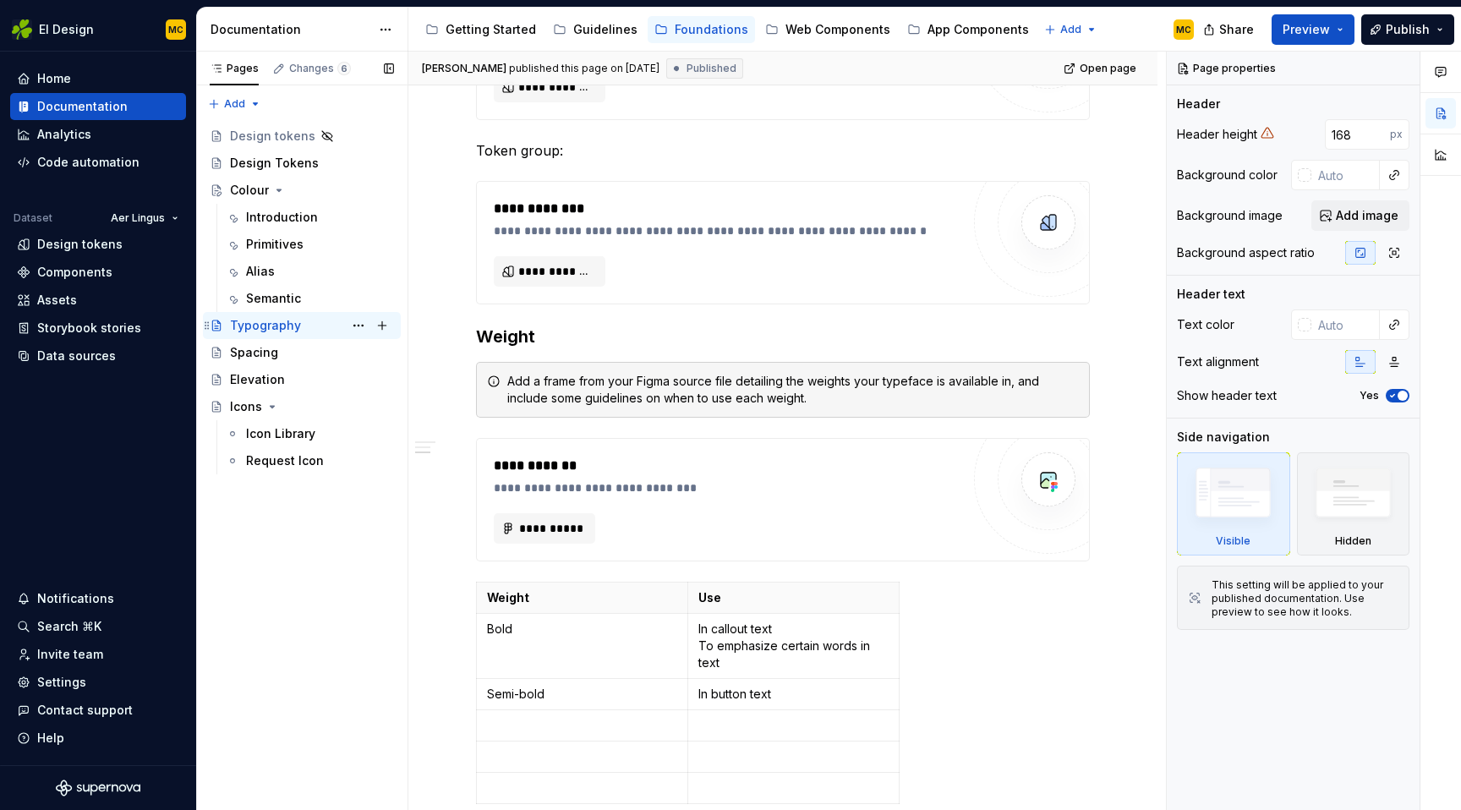
click at [294, 327] on div "Typography" at bounding box center [265, 325] width 71 height 17
click at [590, 38] on div "Guidelines" at bounding box center [595, 29] width 85 height 20
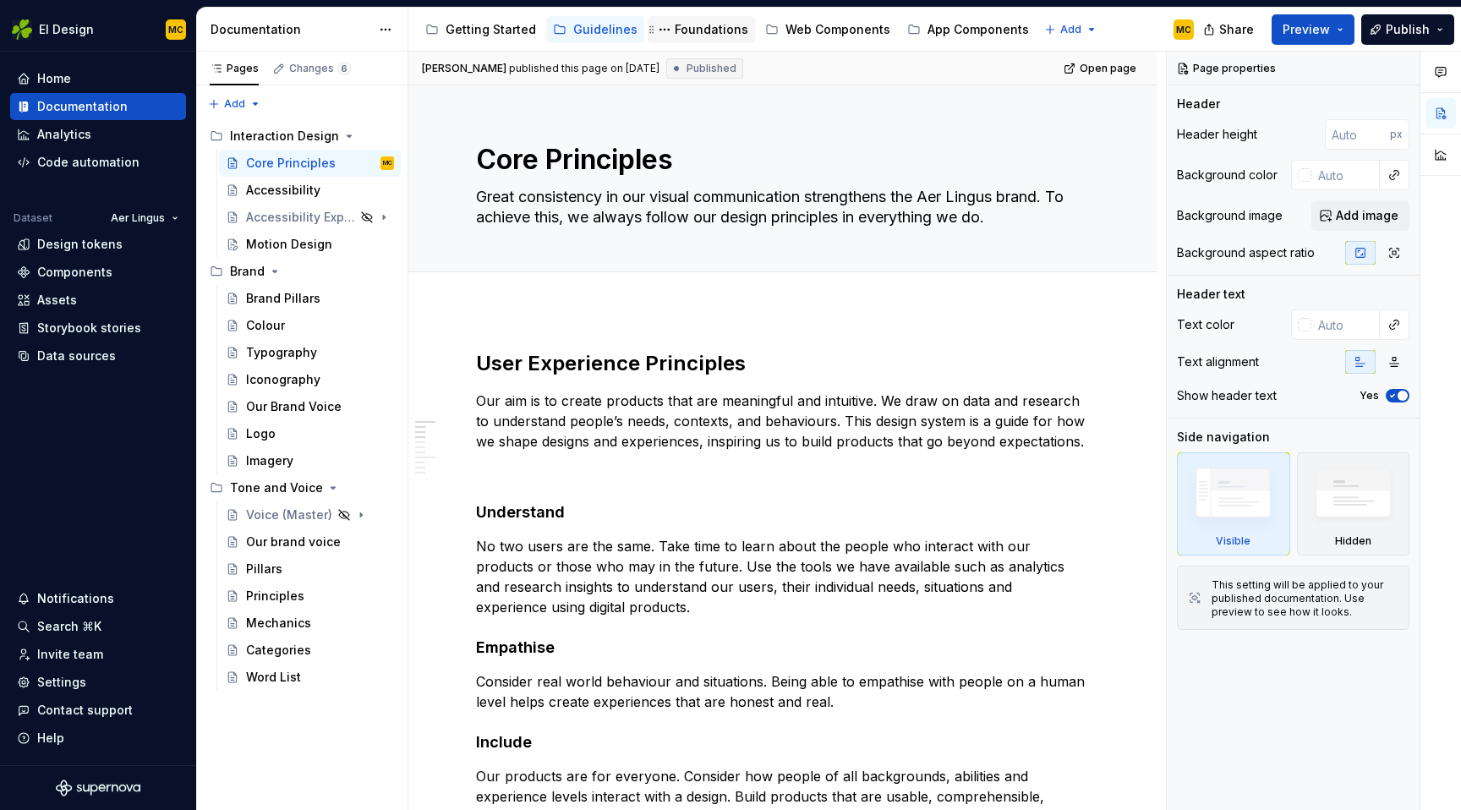
click at [700, 30] on div "Foundations" at bounding box center [712, 29] width 74 height 17
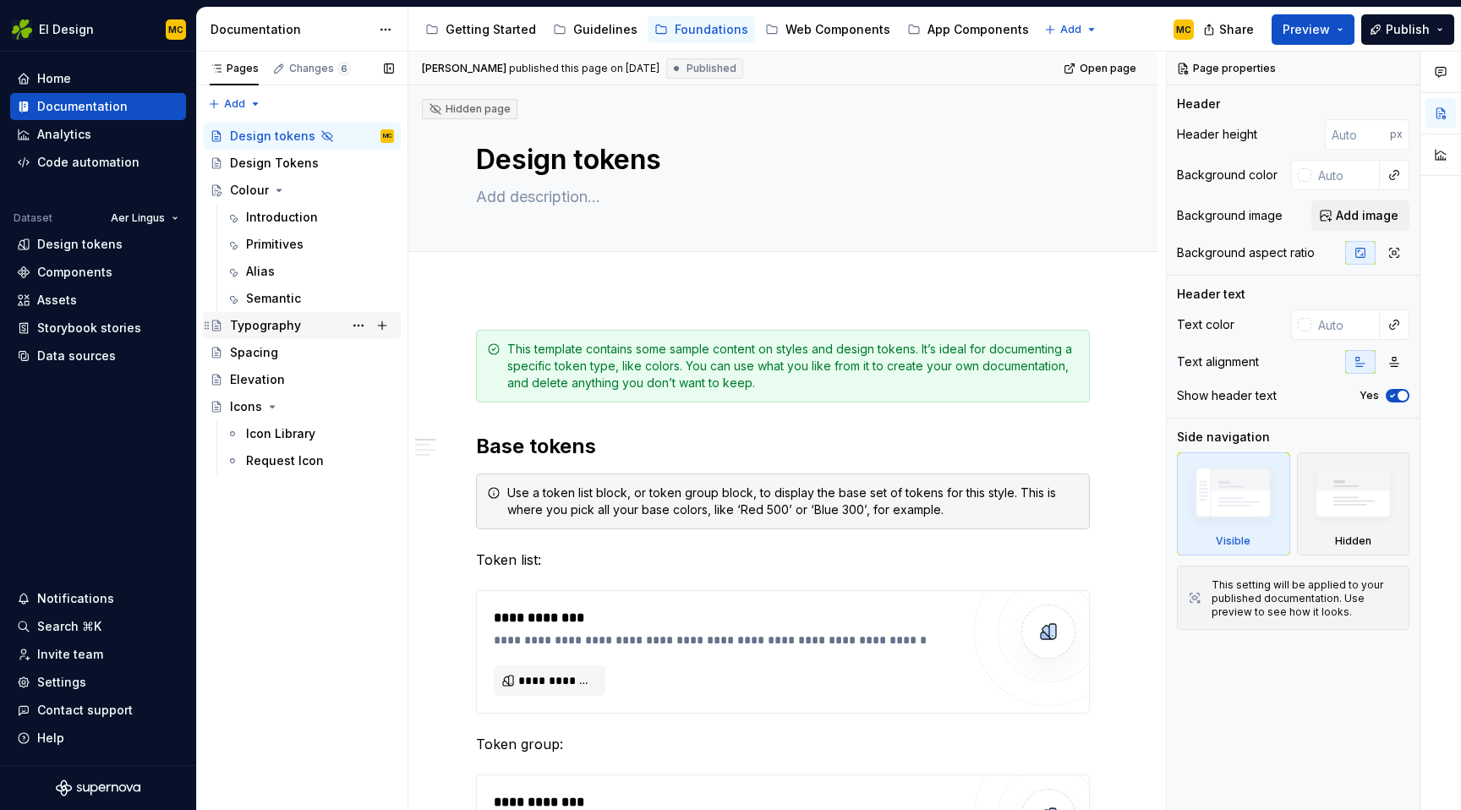
click at [285, 319] on div "Typography" at bounding box center [265, 325] width 71 height 17
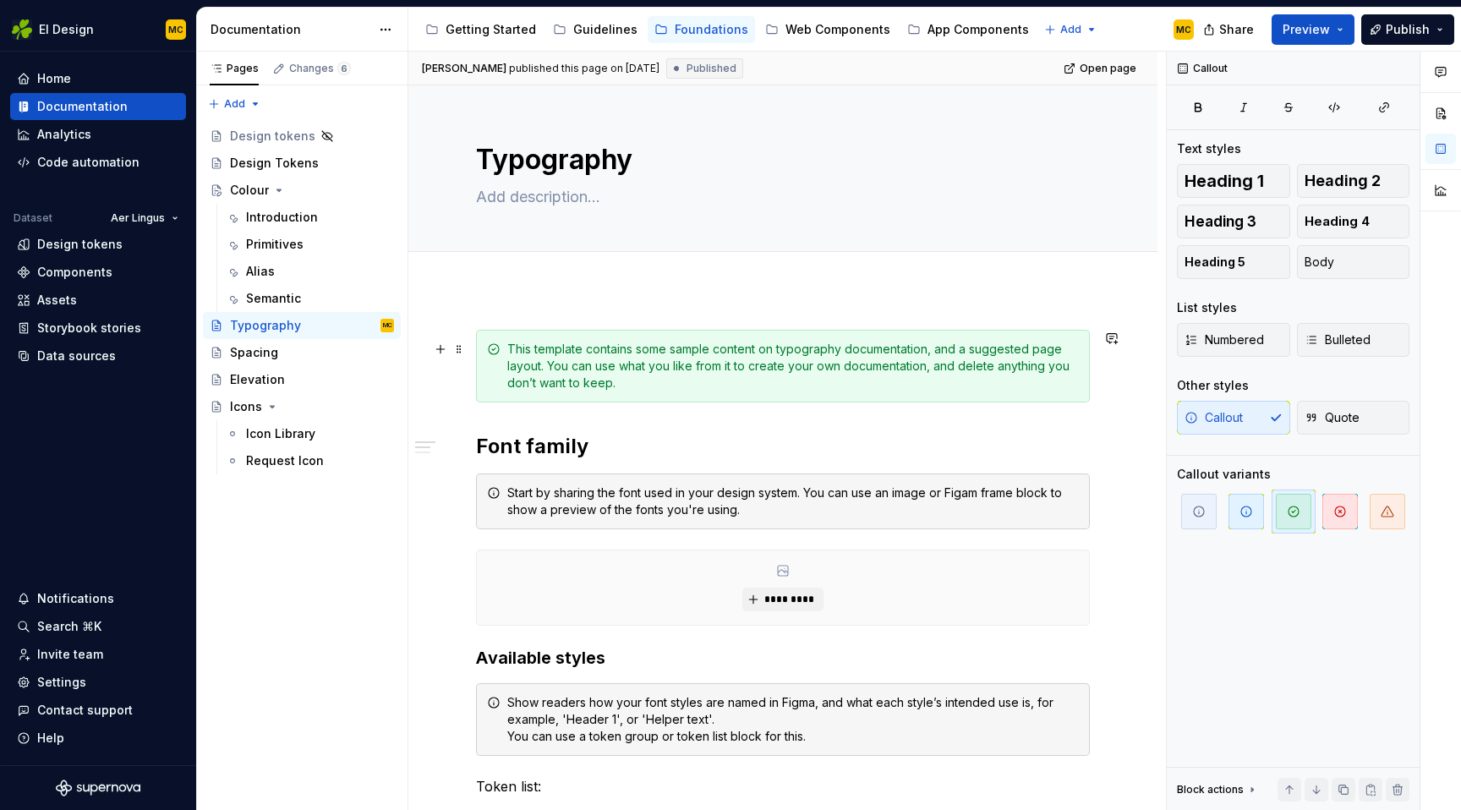
click at [639, 384] on div "This template contains some sample content on typography documentation, and a s…" at bounding box center [792, 366] width 571 height 51
click at [461, 354] on span at bounding box center [459, 349] width 14 height 24
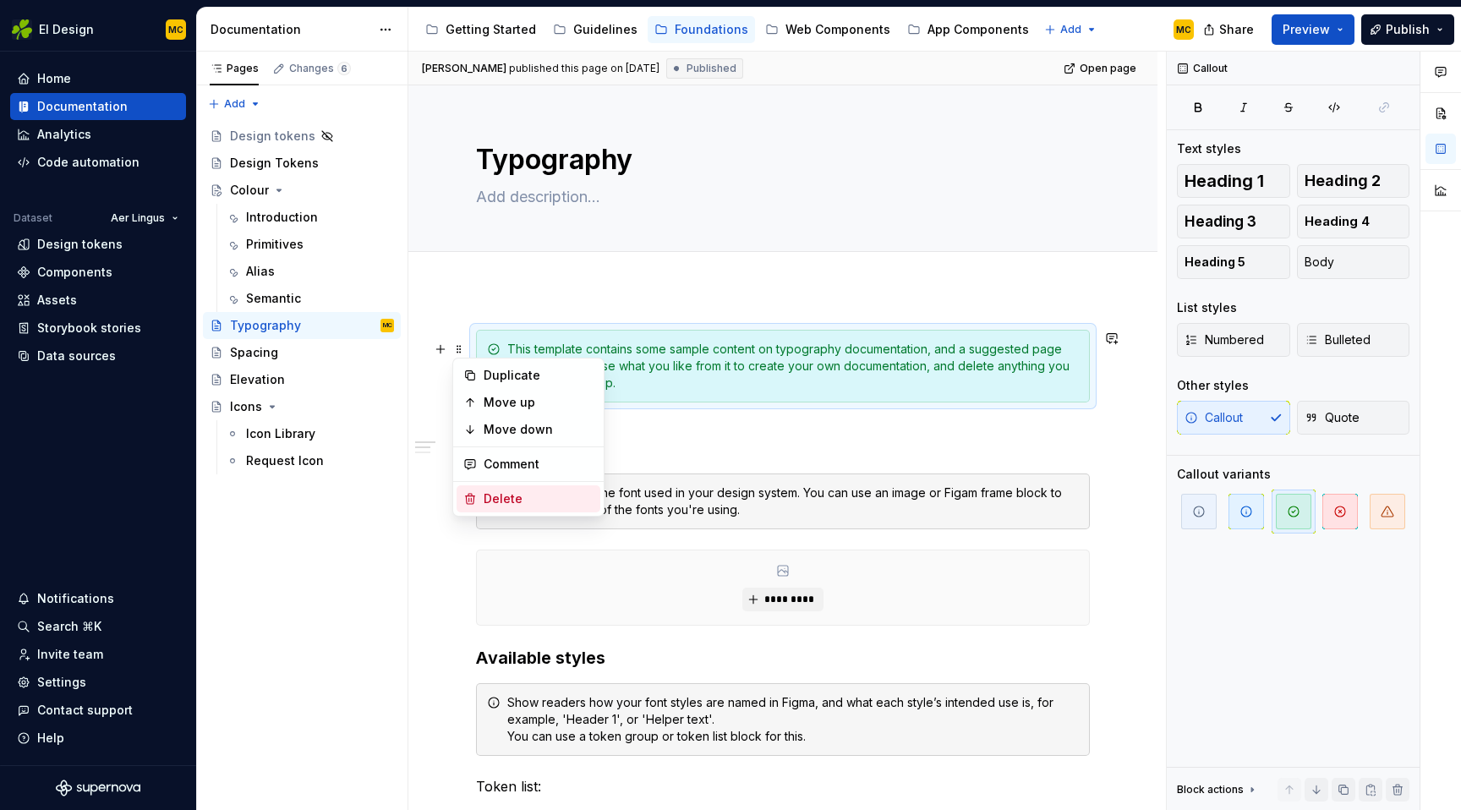
click at [502, 494] on div "Delete" at bounding box center [539, 498] width 110 height 17
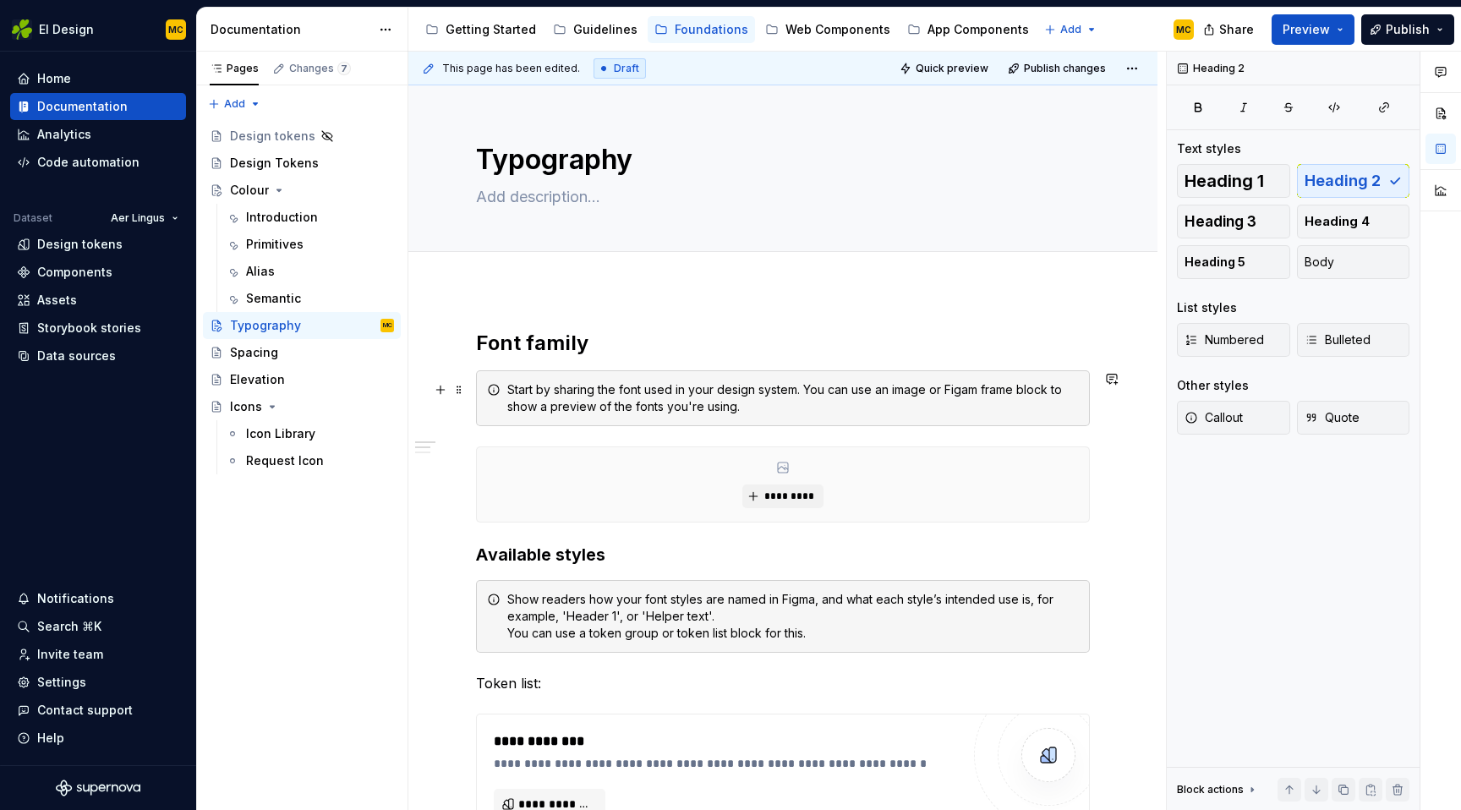
scroll to position [1, 0]
click at [282, 442] on div "Icon Library" at bounding box center [320, 434] width 148 height 24
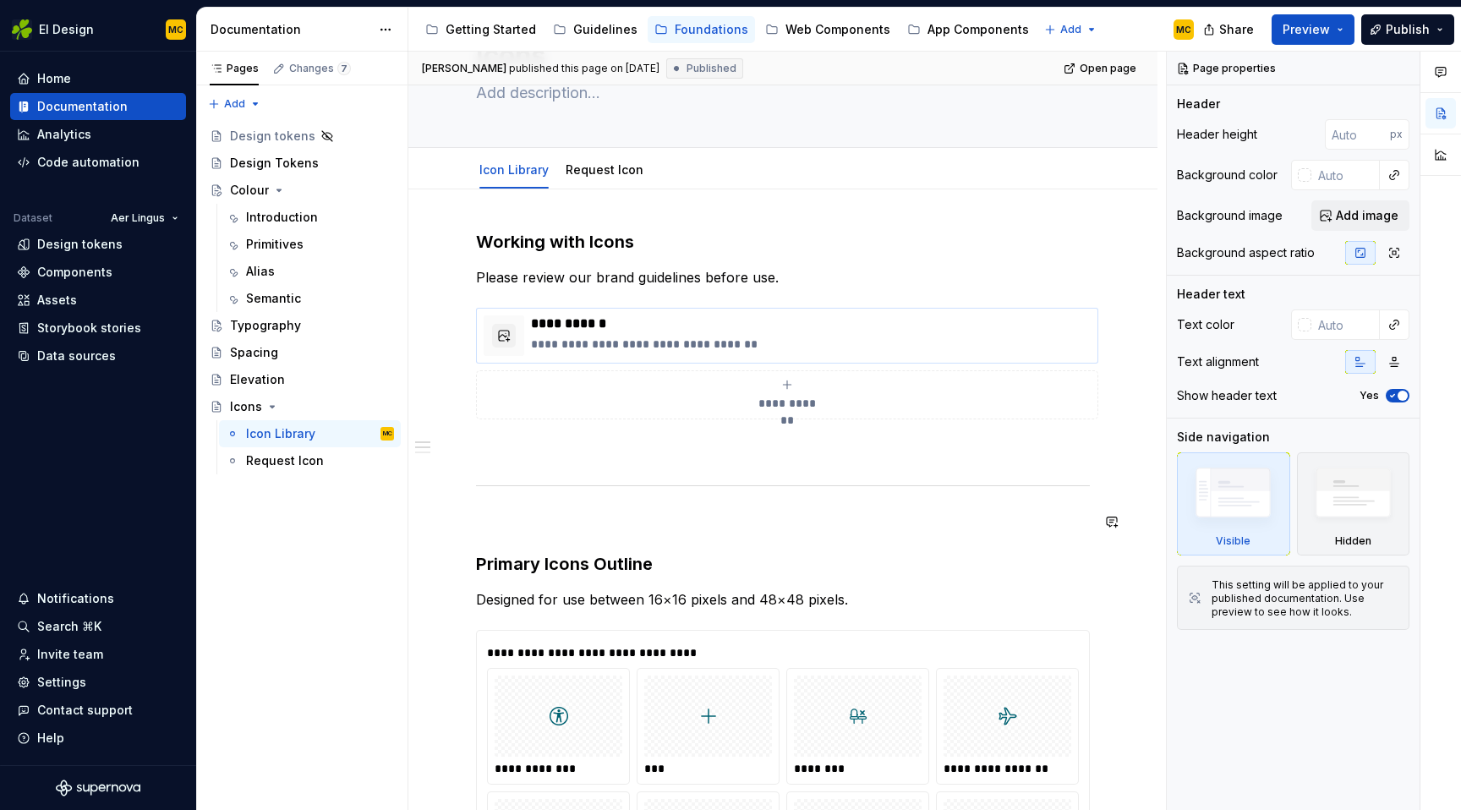
scroll to position [103, 0]
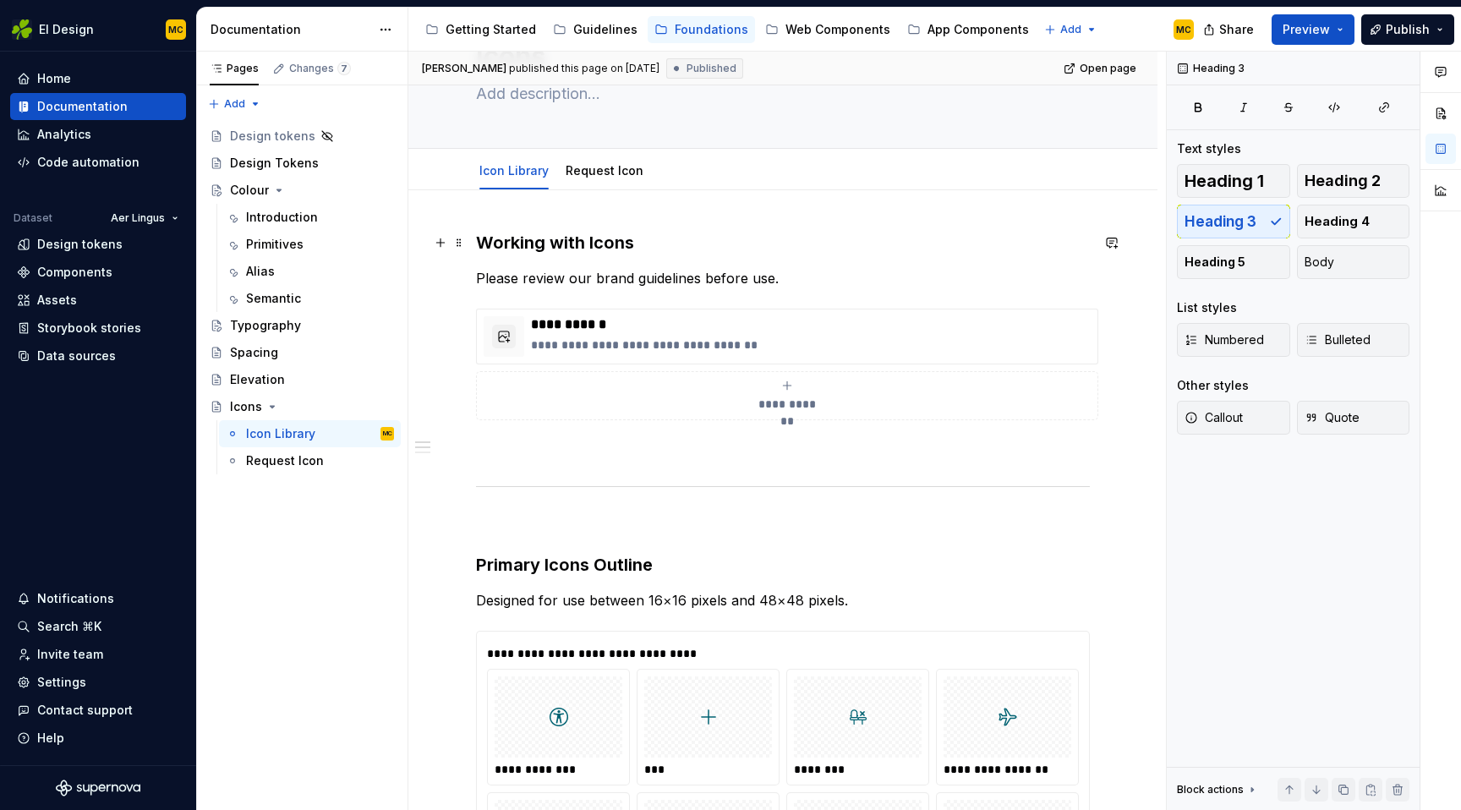
click at [635, 239] on h3 "Working with Icons" at bounding box center [783, 243] width 614 height 24
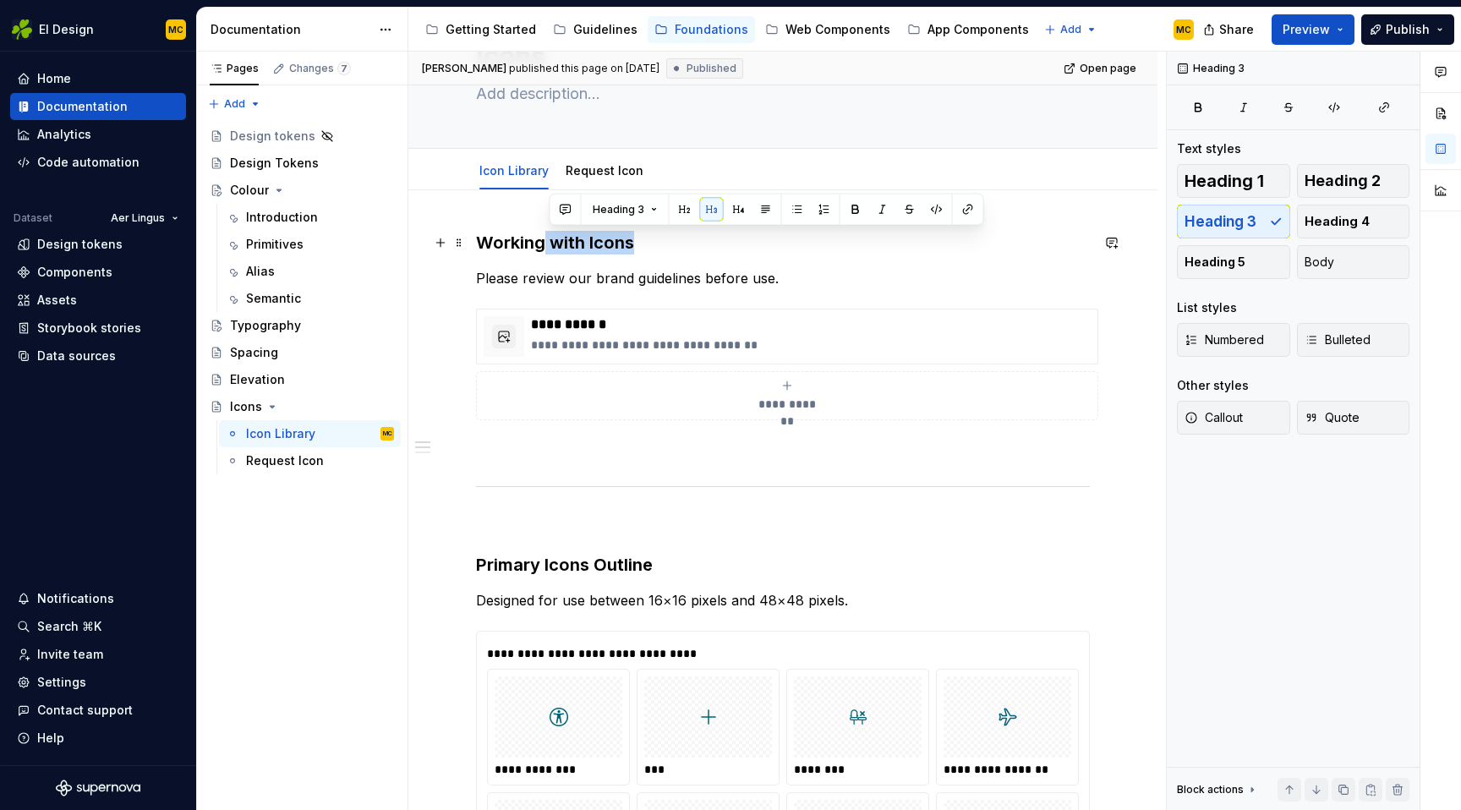
drag, startPoint x: 635, startPoint y: 239, endPoint x: 540, endPoint y: 239, distance: 94.7
click at [540, 239] on h3 "Working with Icons" at bounding box center [783, 243] width 614 height 24
click at [648, 249] on h3 "Working with Icons" at bounding box center [783, 243] width 614 height 24
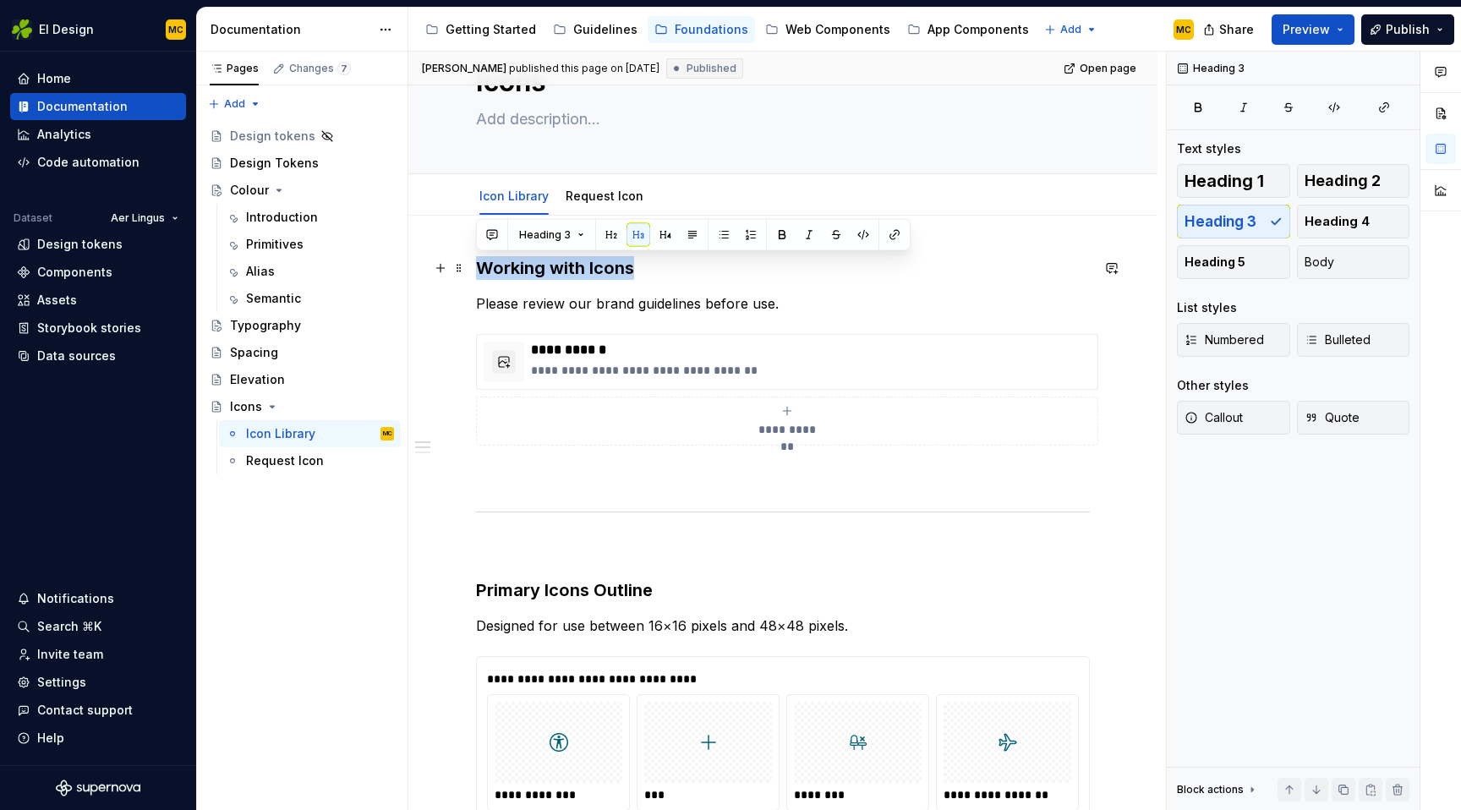
click at [664, 267] on h3 "Working with Icons" at bounding box center [783, 268] width 614 height 24
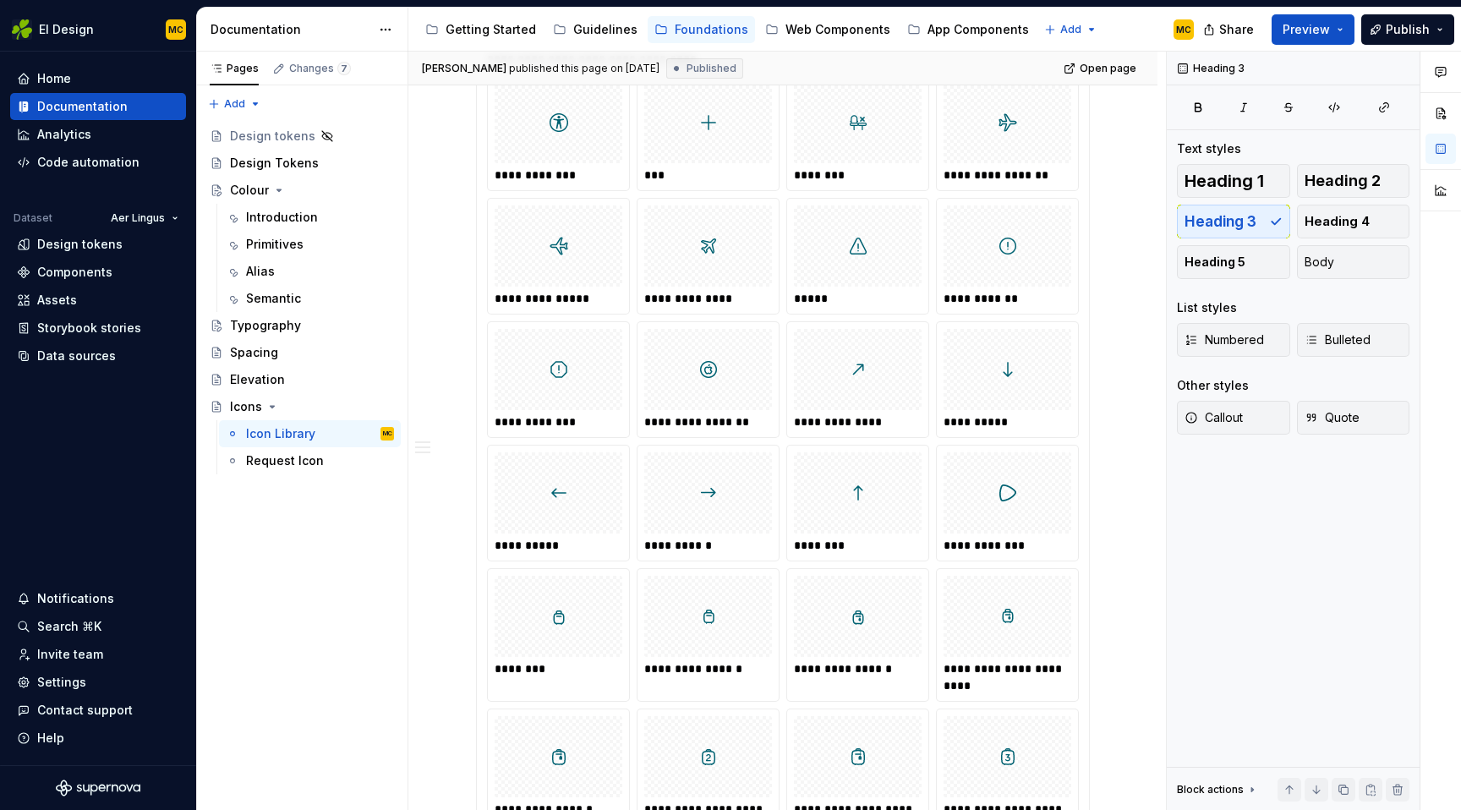
scroll to position [398, 0]
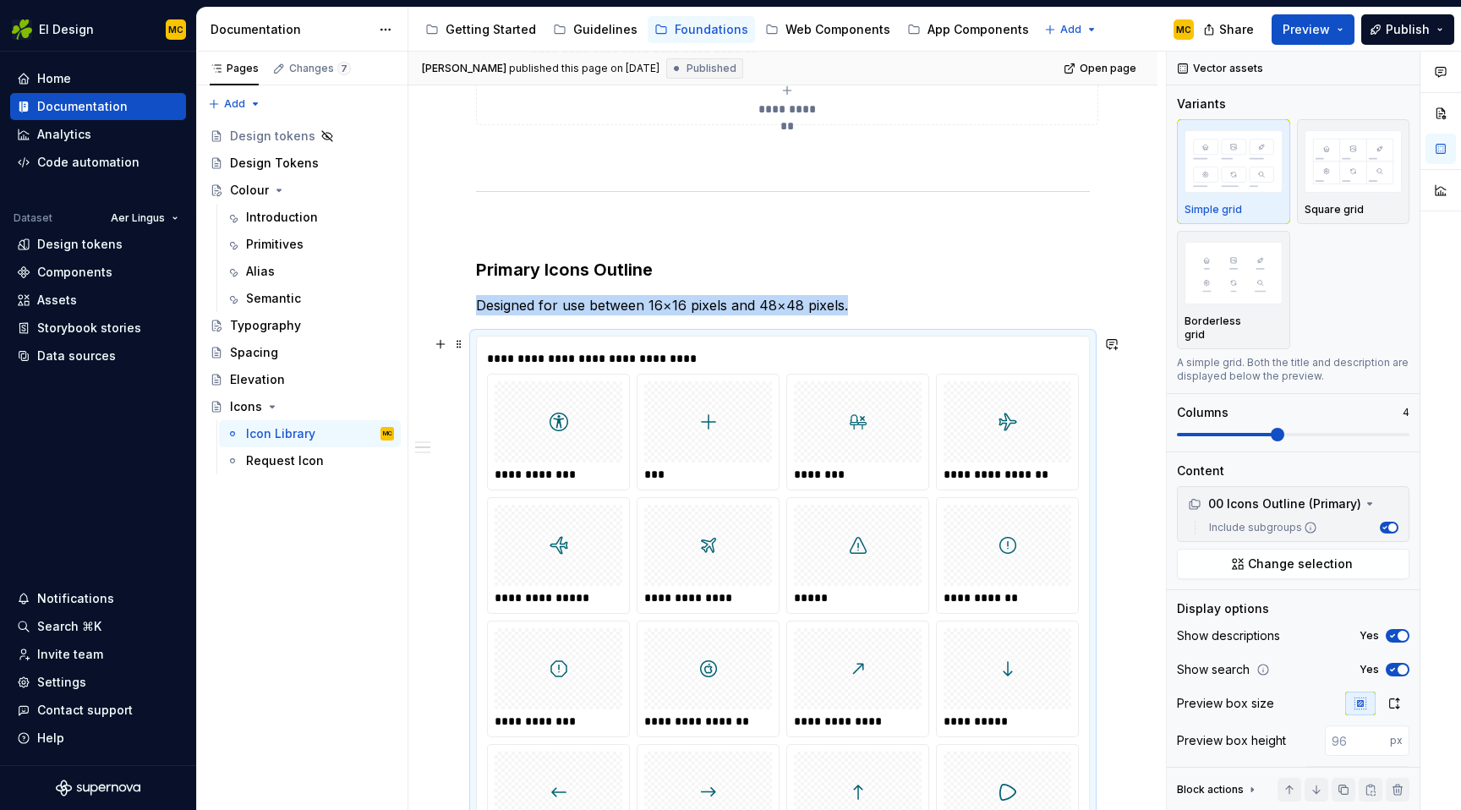
click at [669, 356] on div "**********" at bounding box center [787, 358] width 600 height 17
click at [1393, 523] on span "button" at bounding box center [1392, 527] width 8 height 8
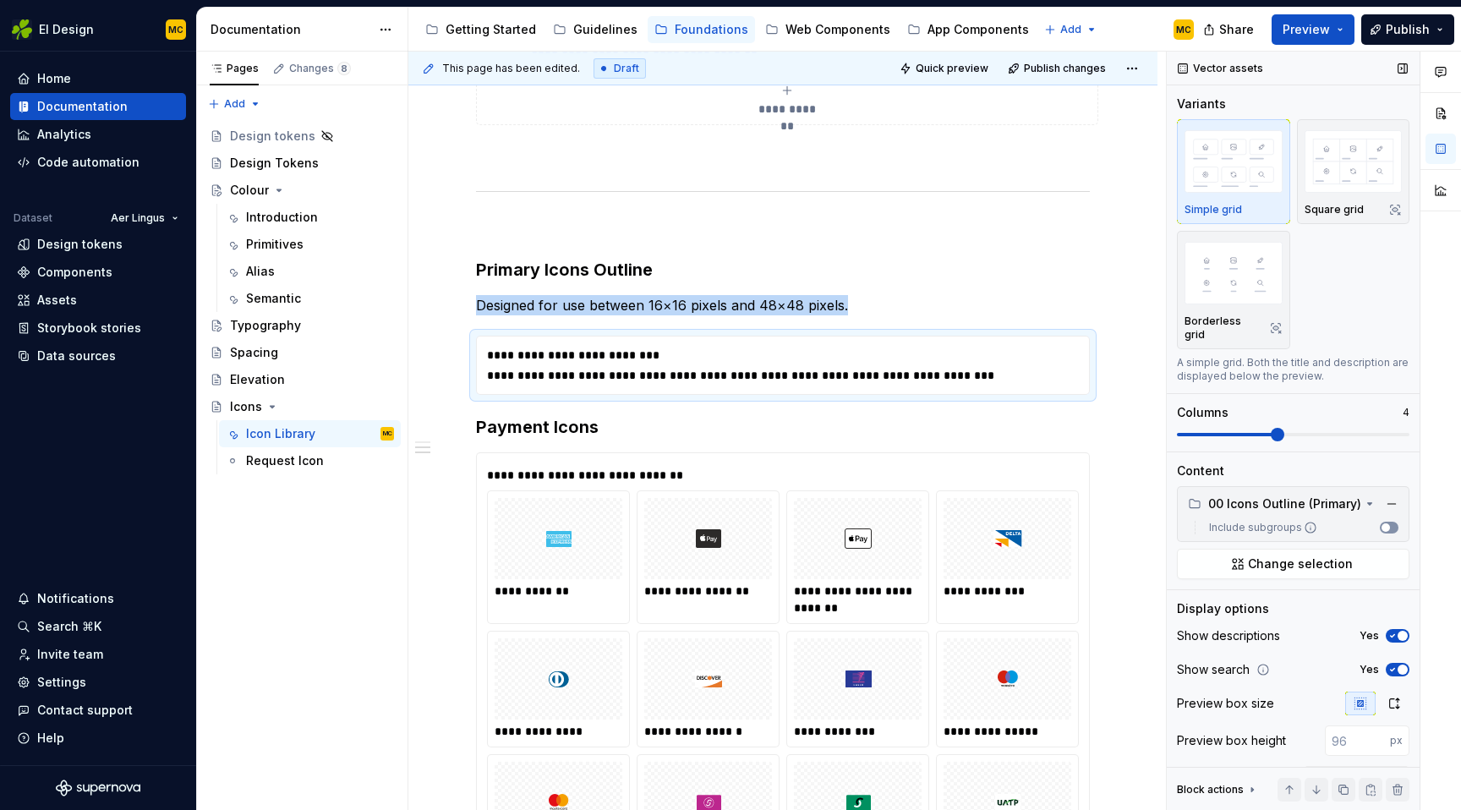
click at [1393, 522] on button "Include subgroups" at bounding box center [1389, 528] width 19 height 12
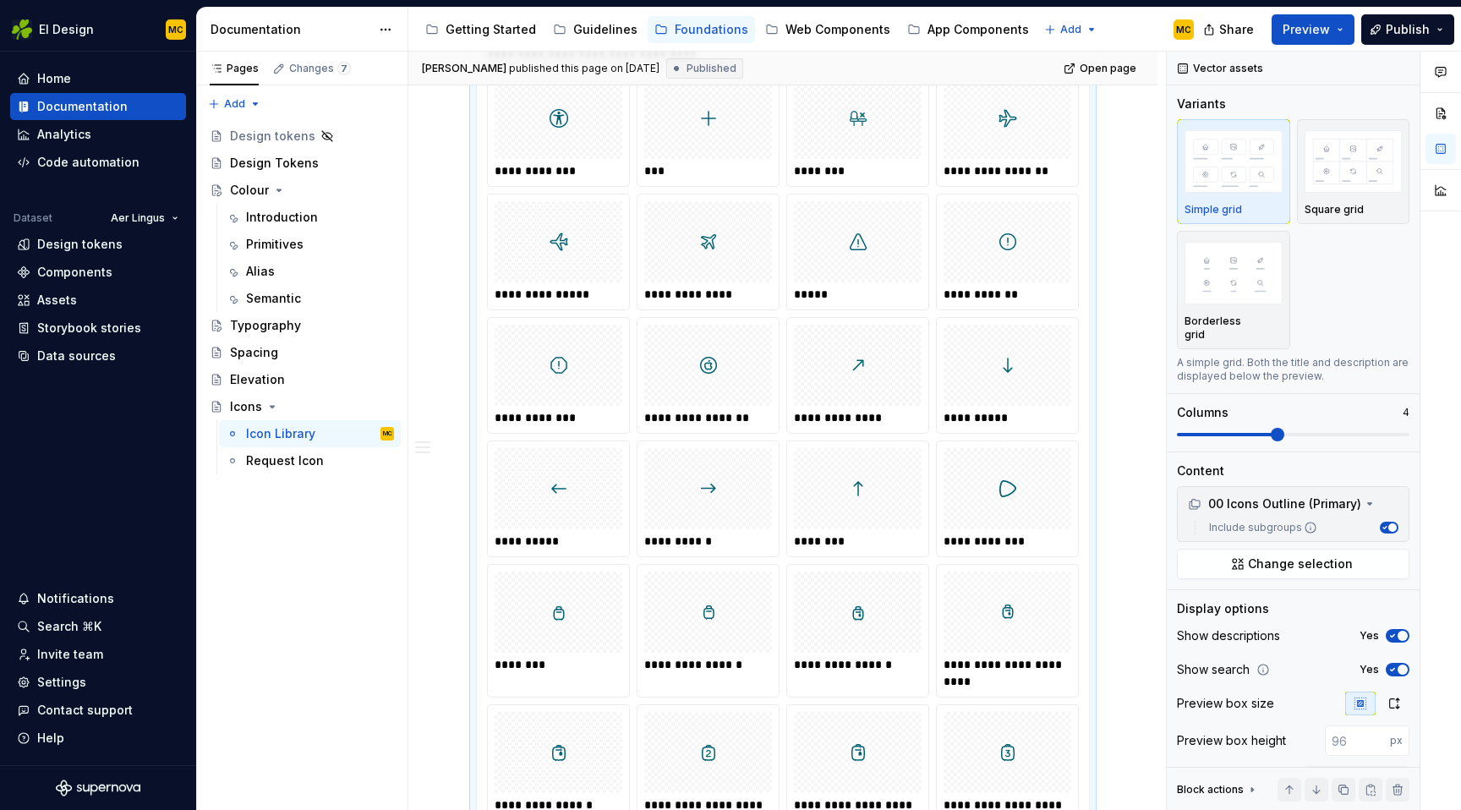
scroll to position [604, 0]
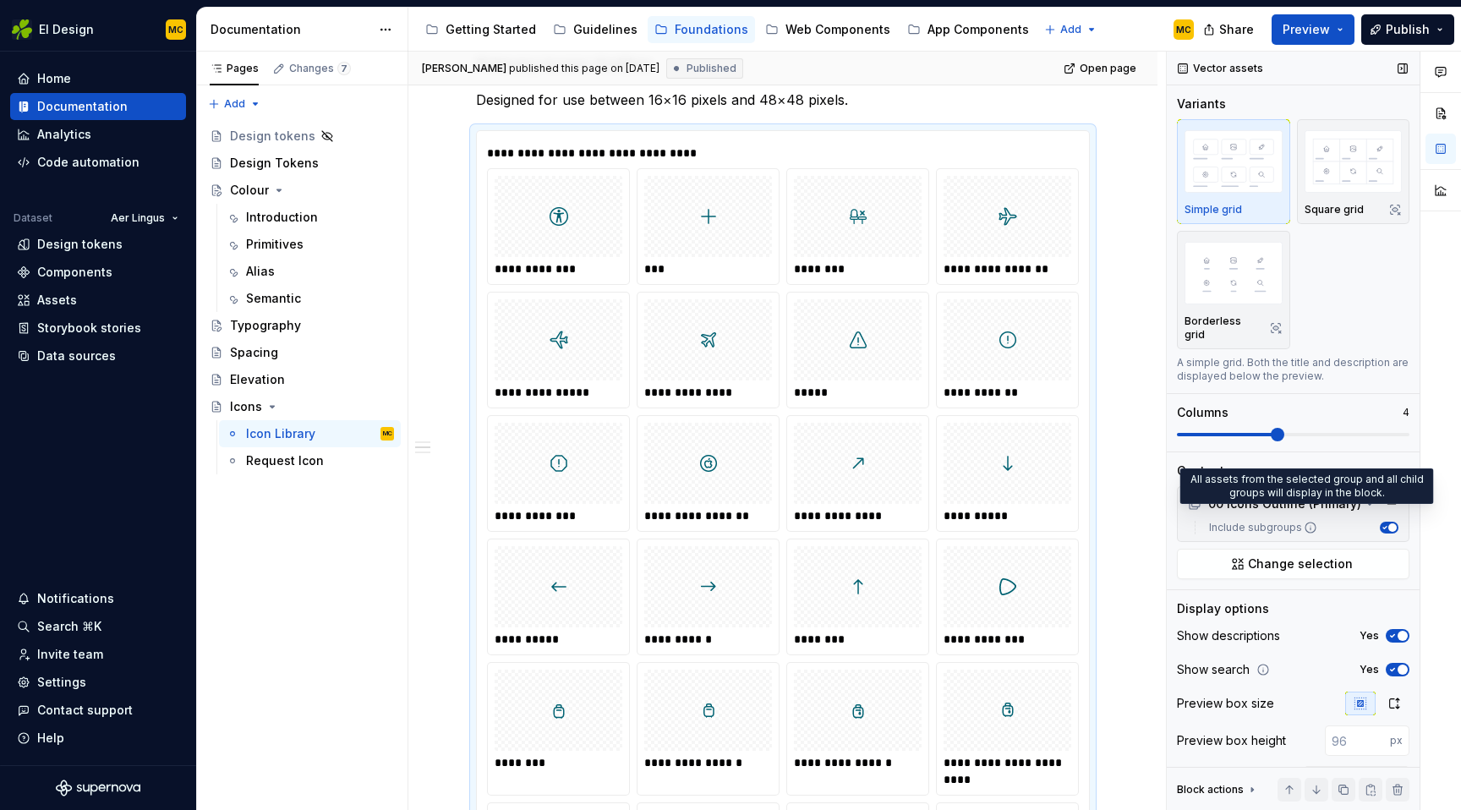
click at [1309, 521] on icon at bounding box center [1310, 528] width 14 height 14
click at [1380, 522] on button "Include subgroups" at bounding box center [1389, 528] width 19 height 12
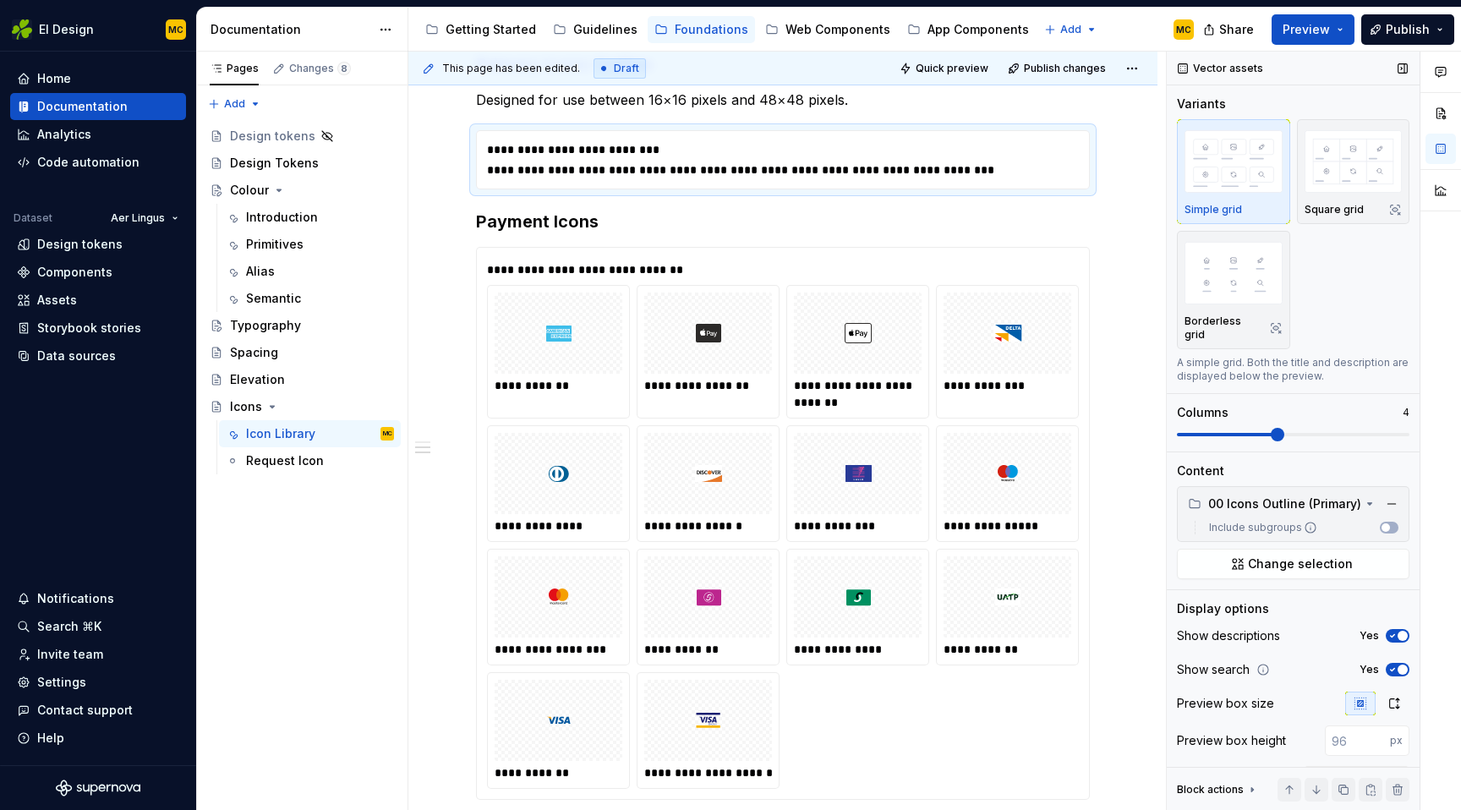
click at [1309, 521] on icon at bounding box center [1310, 528] width 14 height 14
click at [1380, 522] on button "Include subgroups" at bounding box center [1389, 528] width 19 height 12
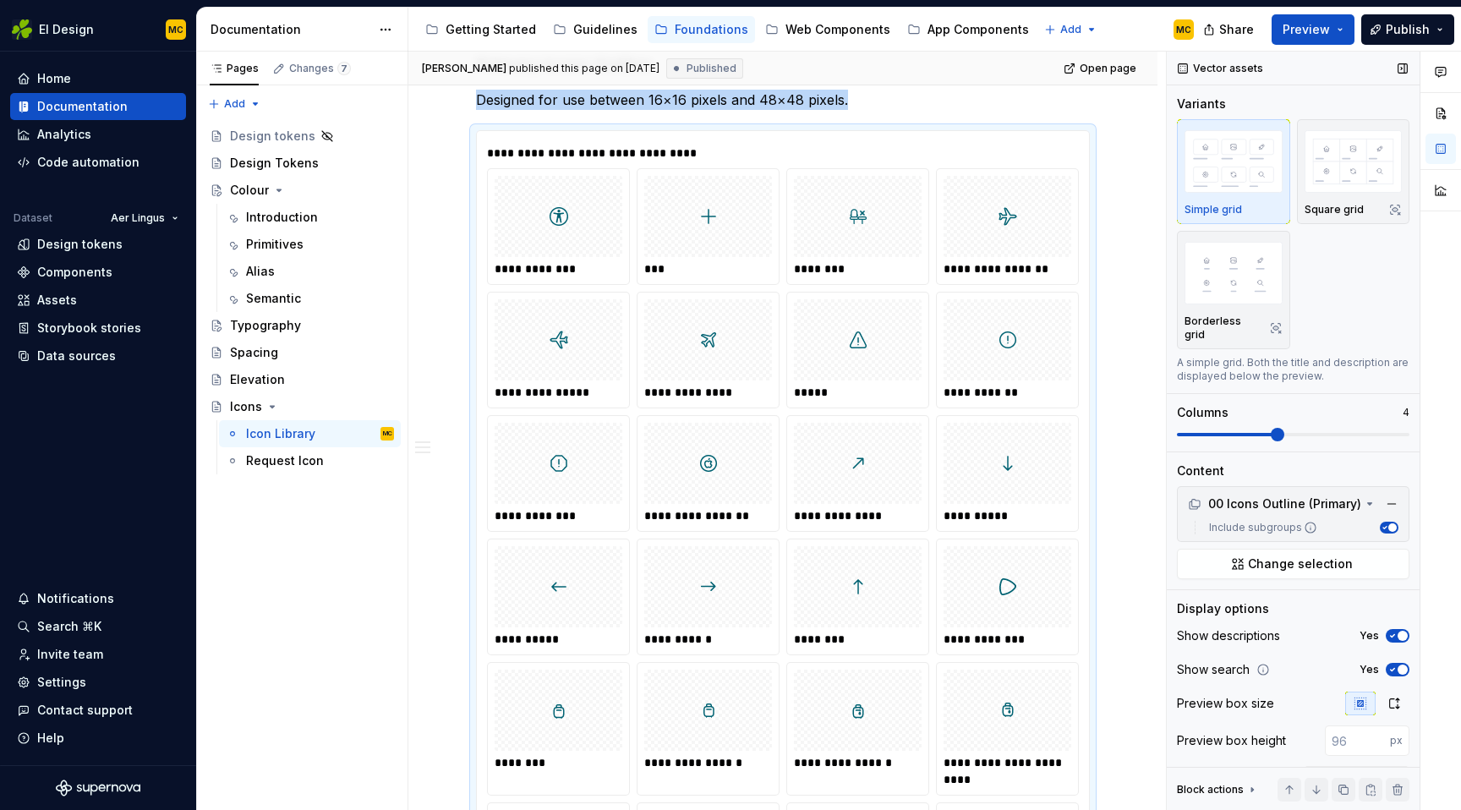
scroll to position [682, 0]
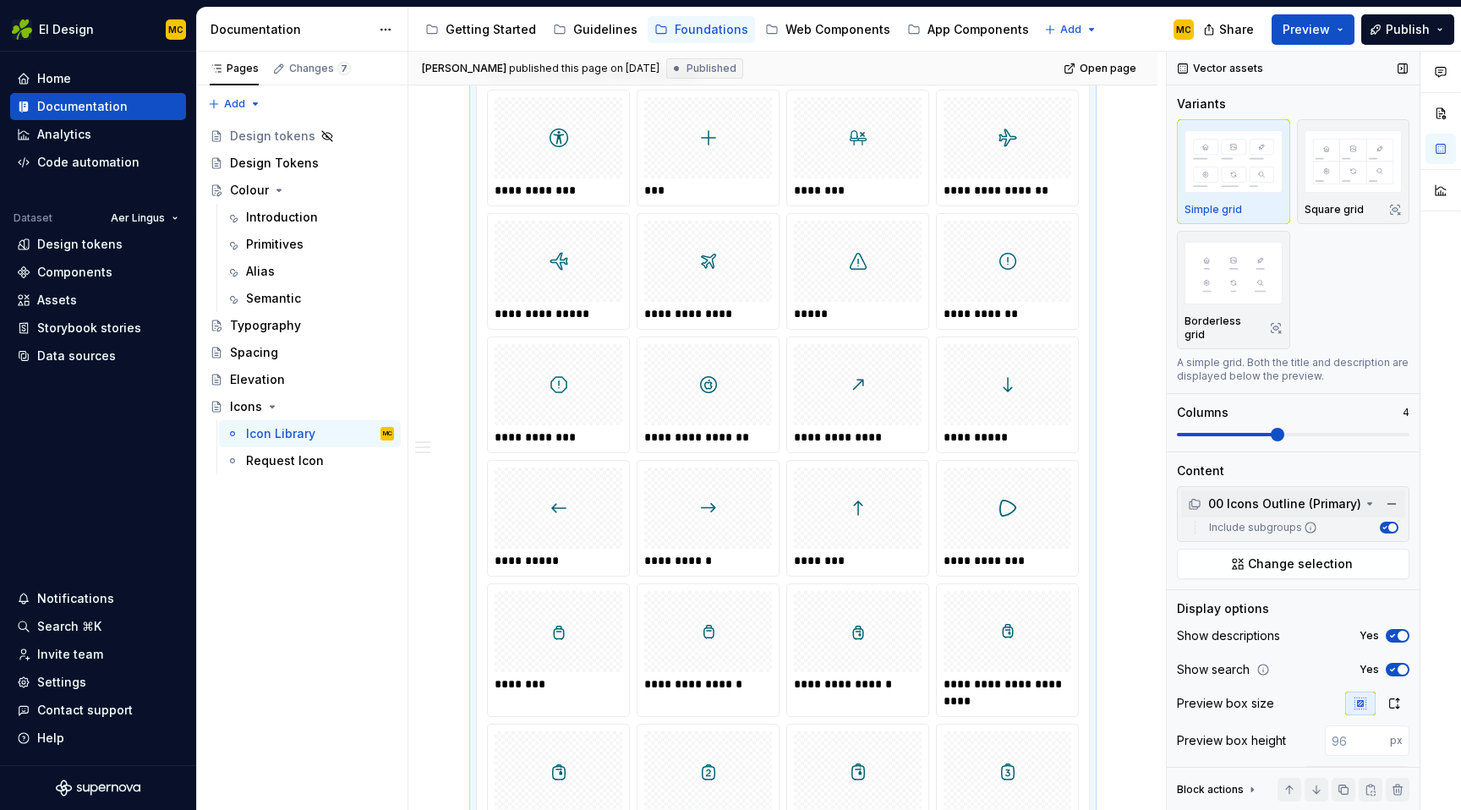
click at [1363, 497] on icon at bounding box center [1370, 504] width 14 height 14
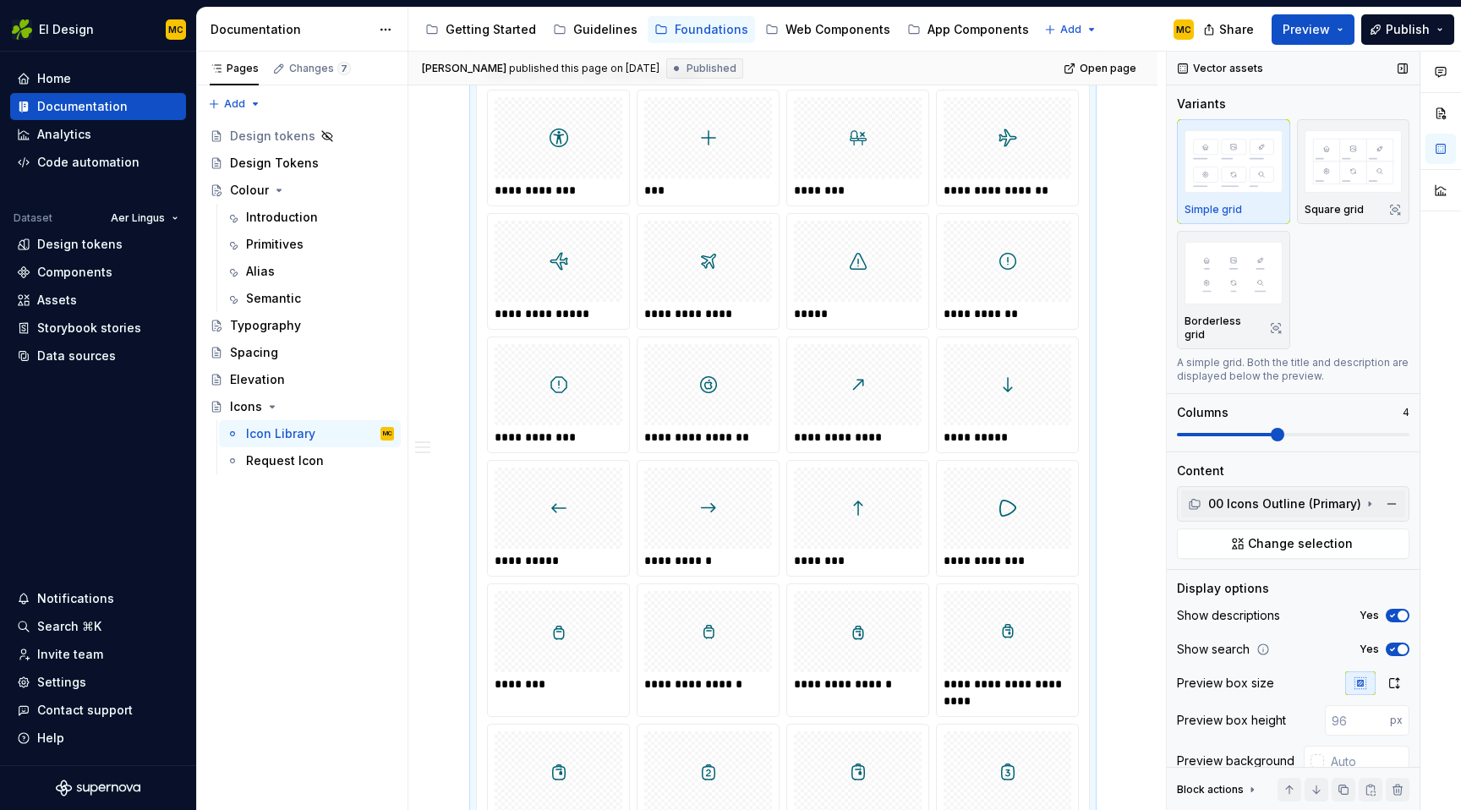
click at [1363, 497] on icon at bounding box center [1370, 504] width 14 height 14
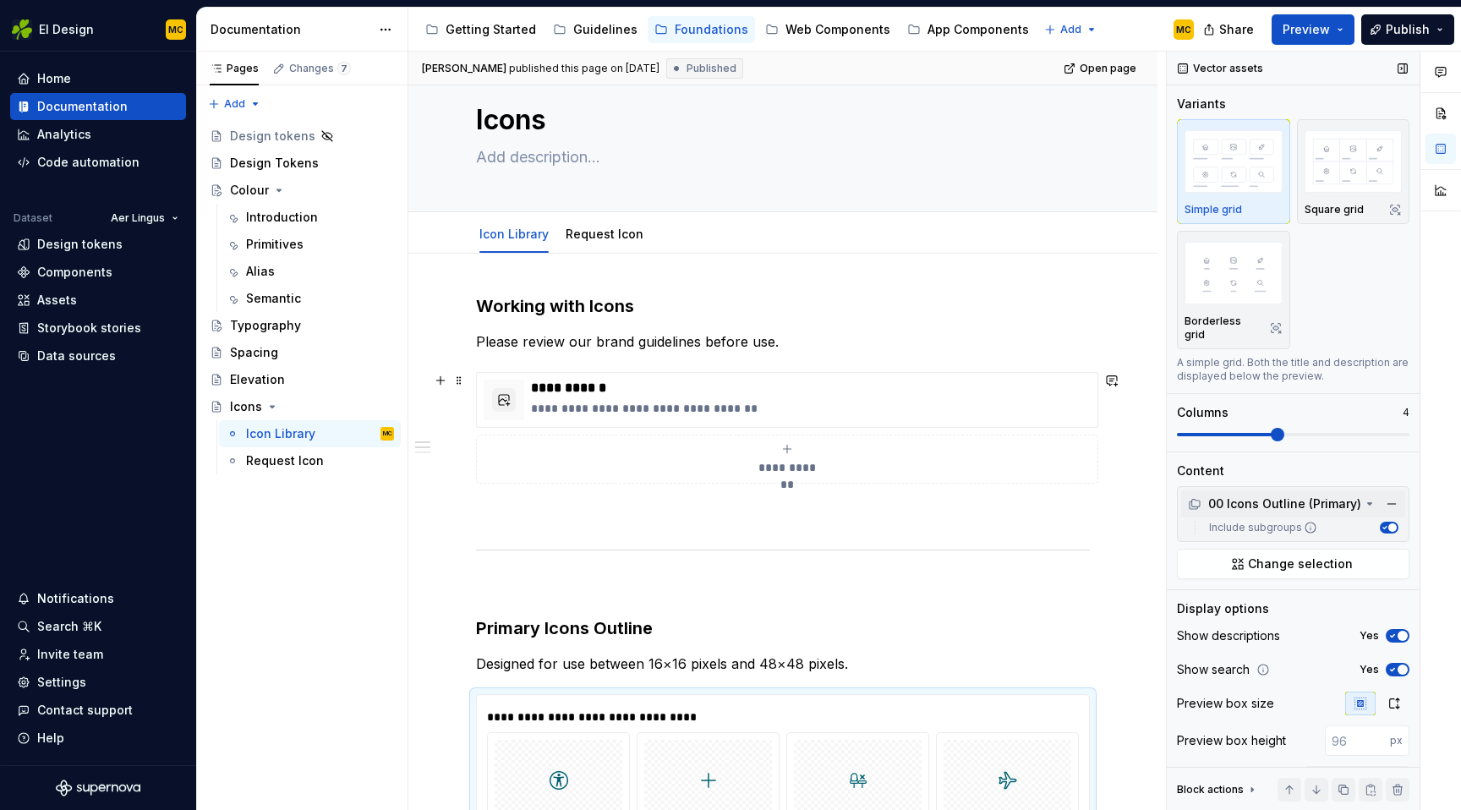
scroll to position [0, 0]
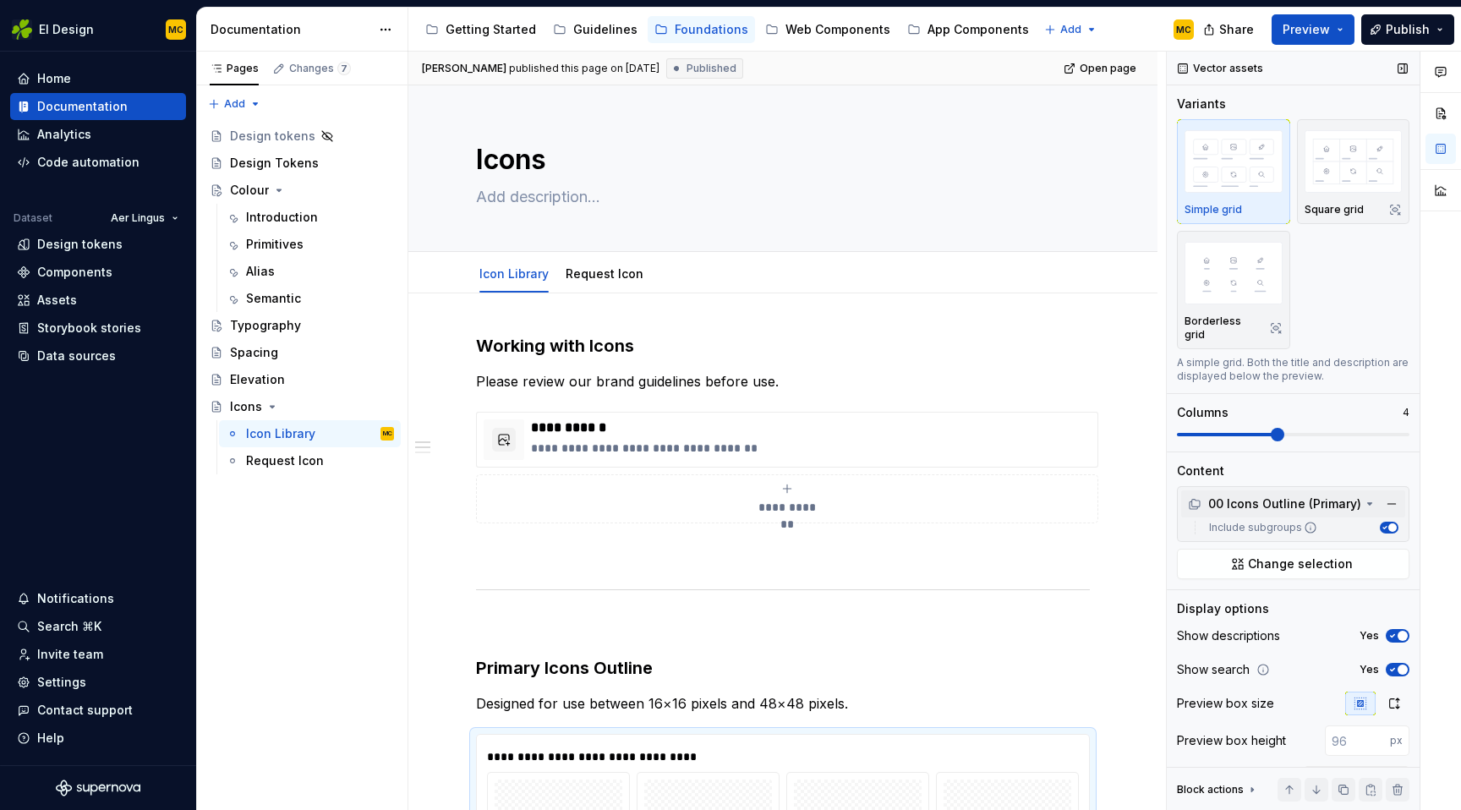
type textarea "*"
click at [653, 346] on h3 "Working with Icons" at bounding box center [783, 346] width 614 height 24
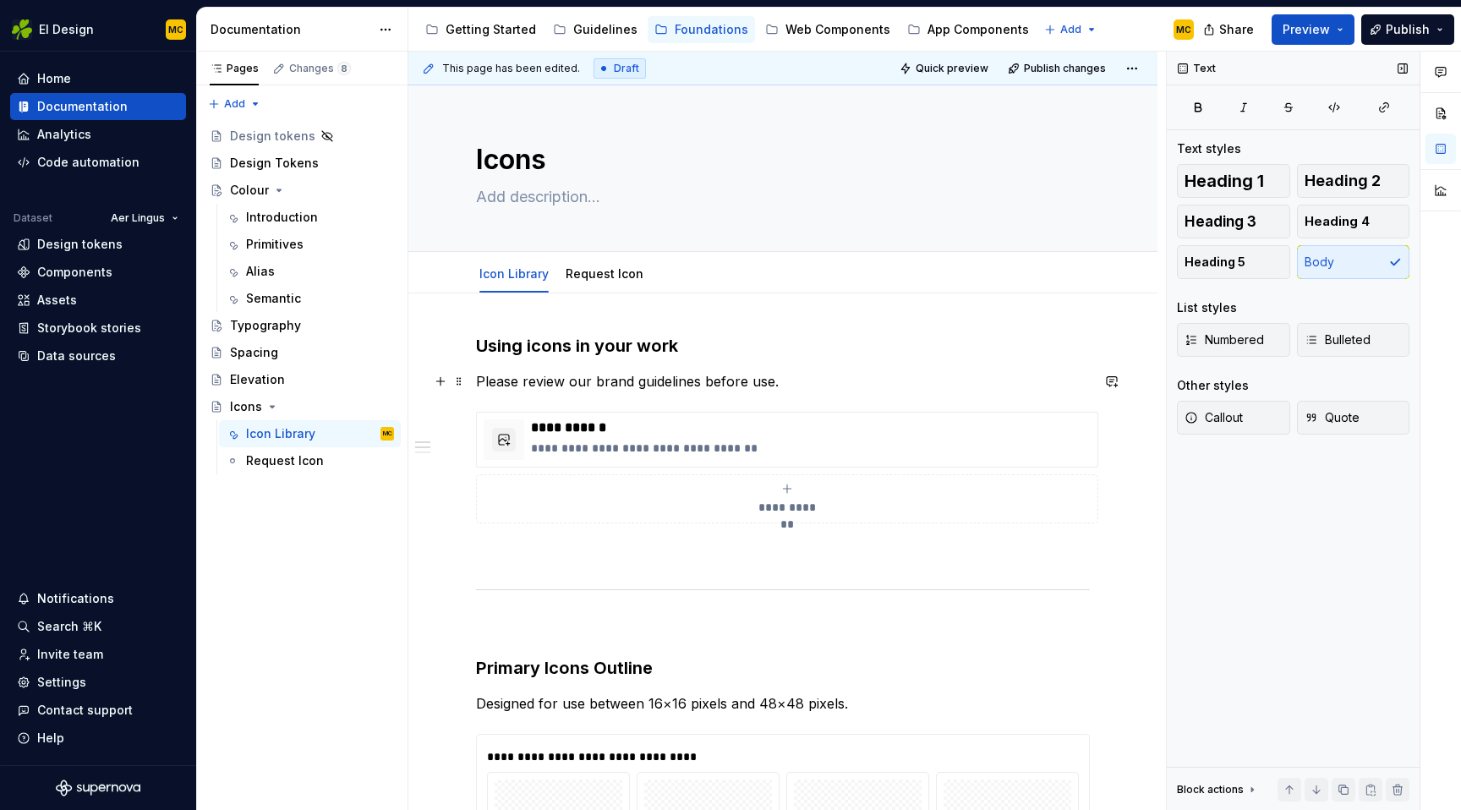
click at [644, 386] on p "Please review our brand guidelines before use." at bounding box center [783, 381] width 614 height 20
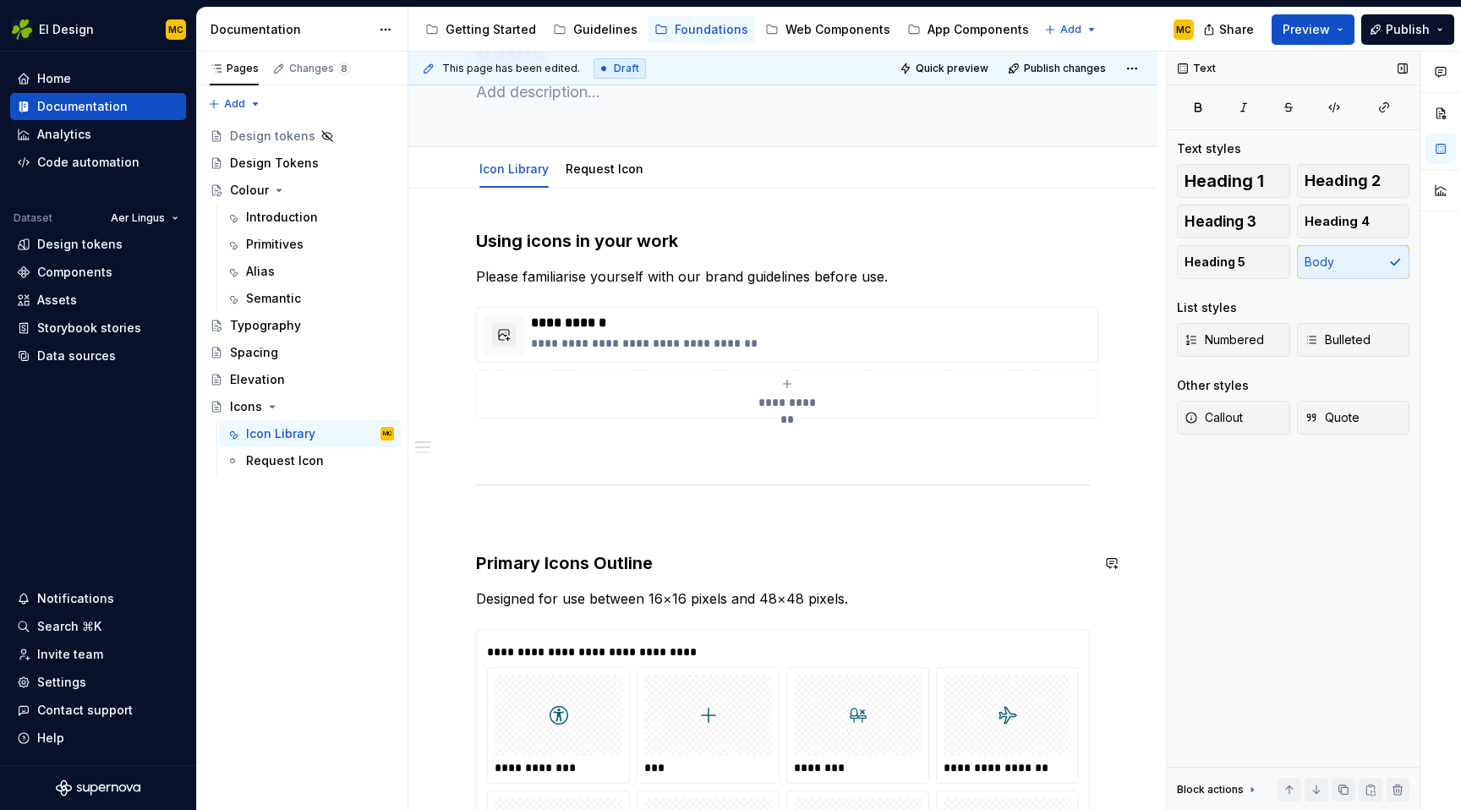
scroll to position [106, 0]
click at [696, 567] on h3 "Primary Icons Outline" at bounding box center [783, 562] width 614 height 24
click at [710, 238] on h3 "Using icons in your work" at bounding box center [783, 240] width 614 height 24
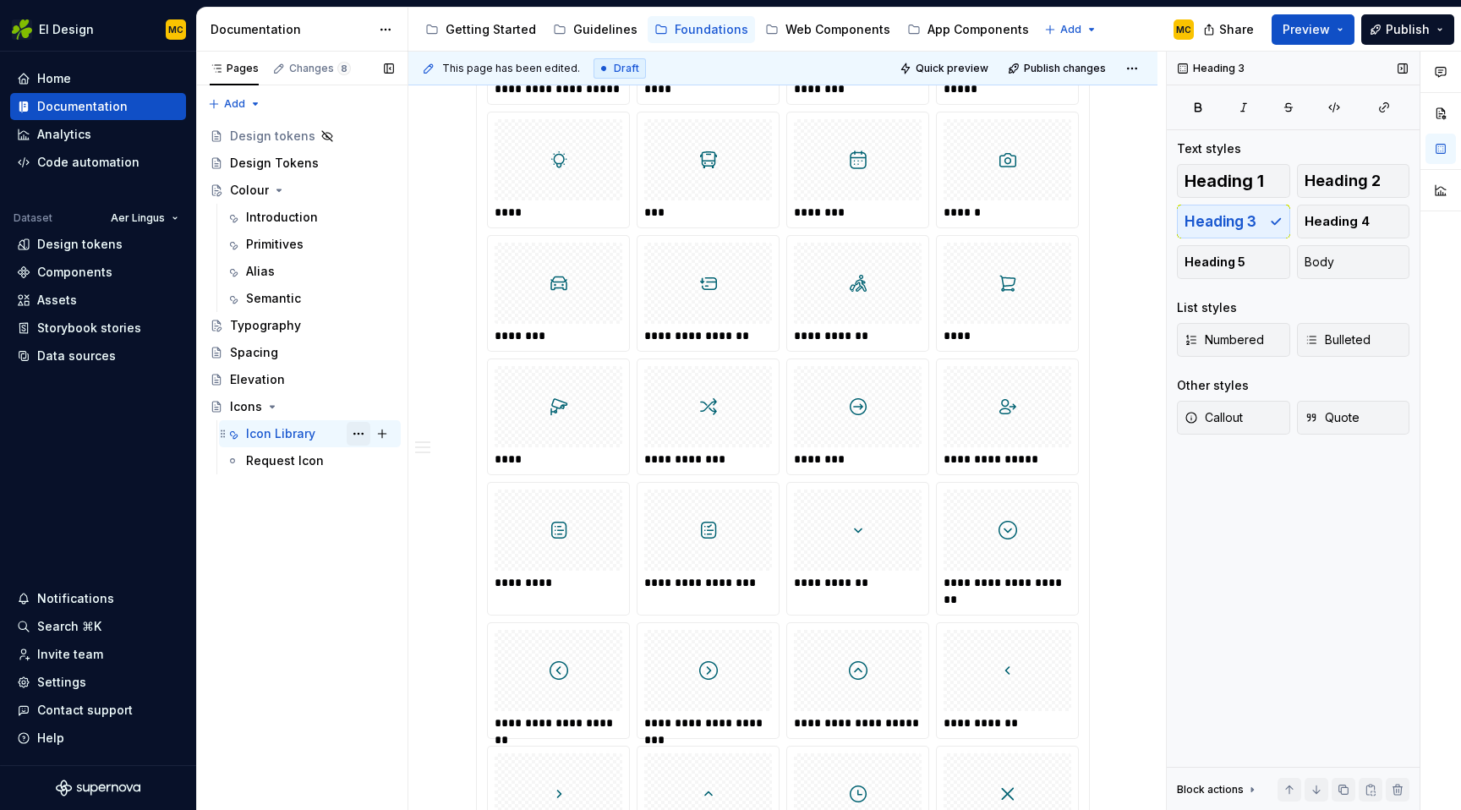
scroll to position [1812, 0]
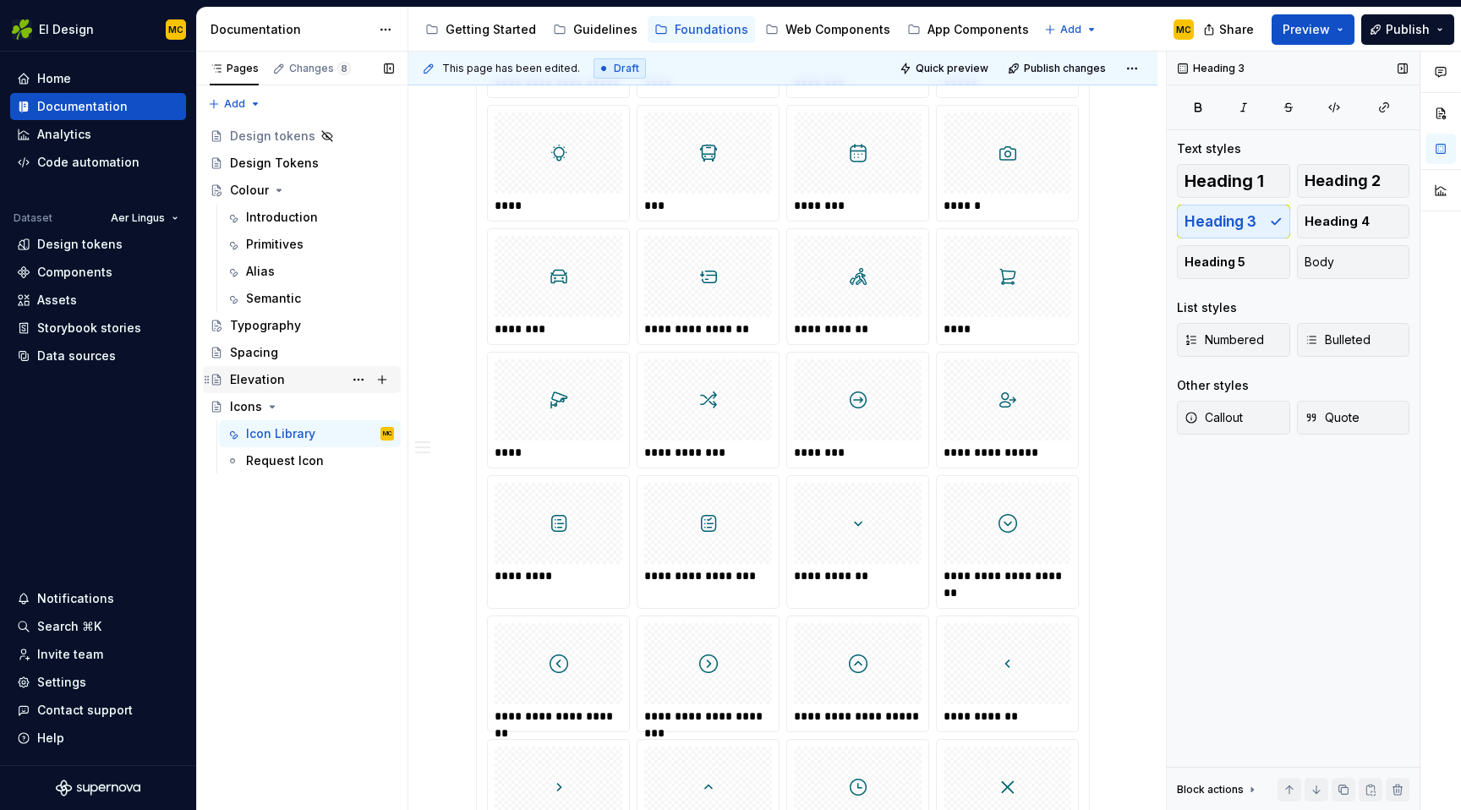
click at [284, 387] on div "Elevation" at bounding box center [312, 380] width 164 height 24
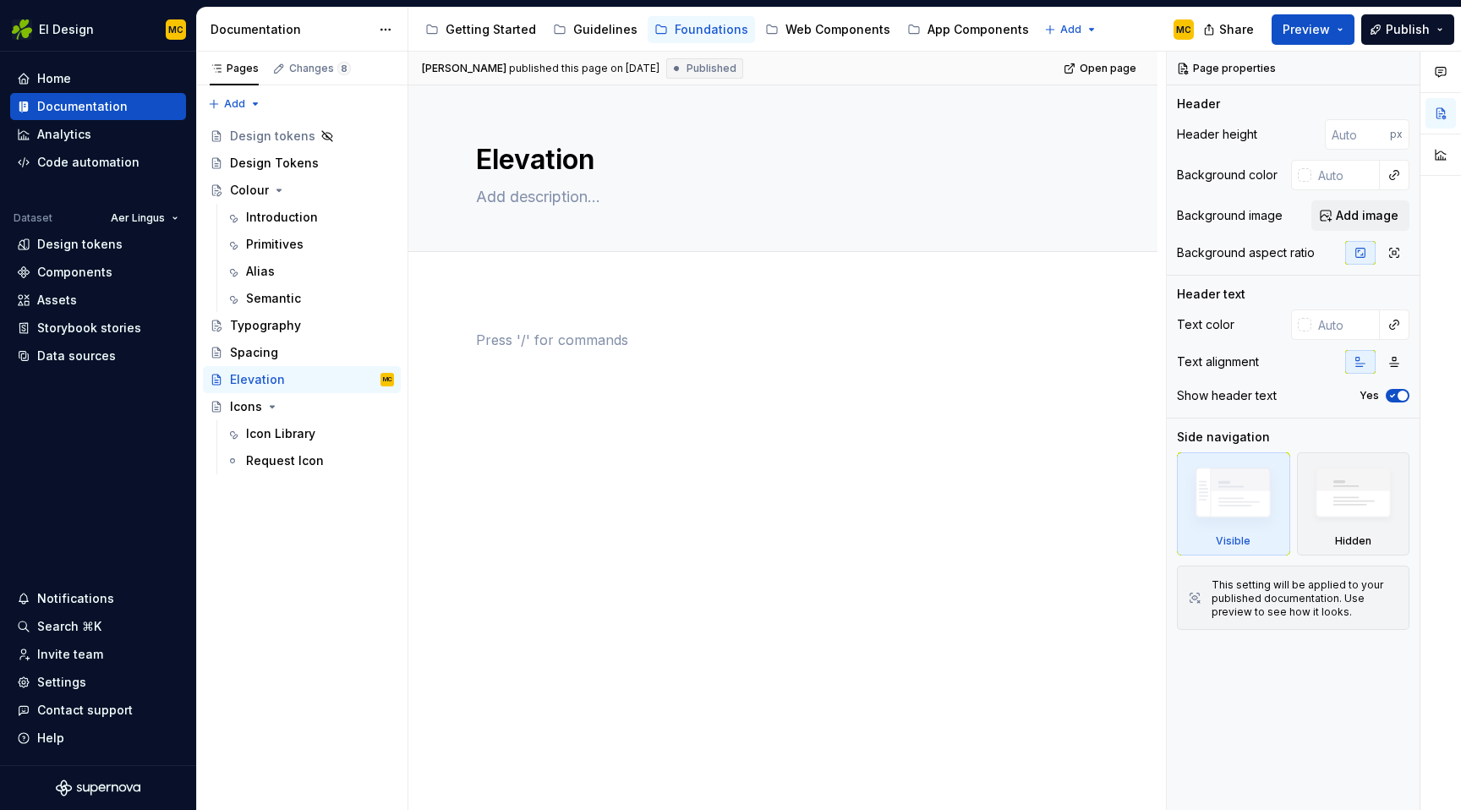
type textarea "*"
click at [554, 355] on div at bounding box center [783, 362] width 614 height 64
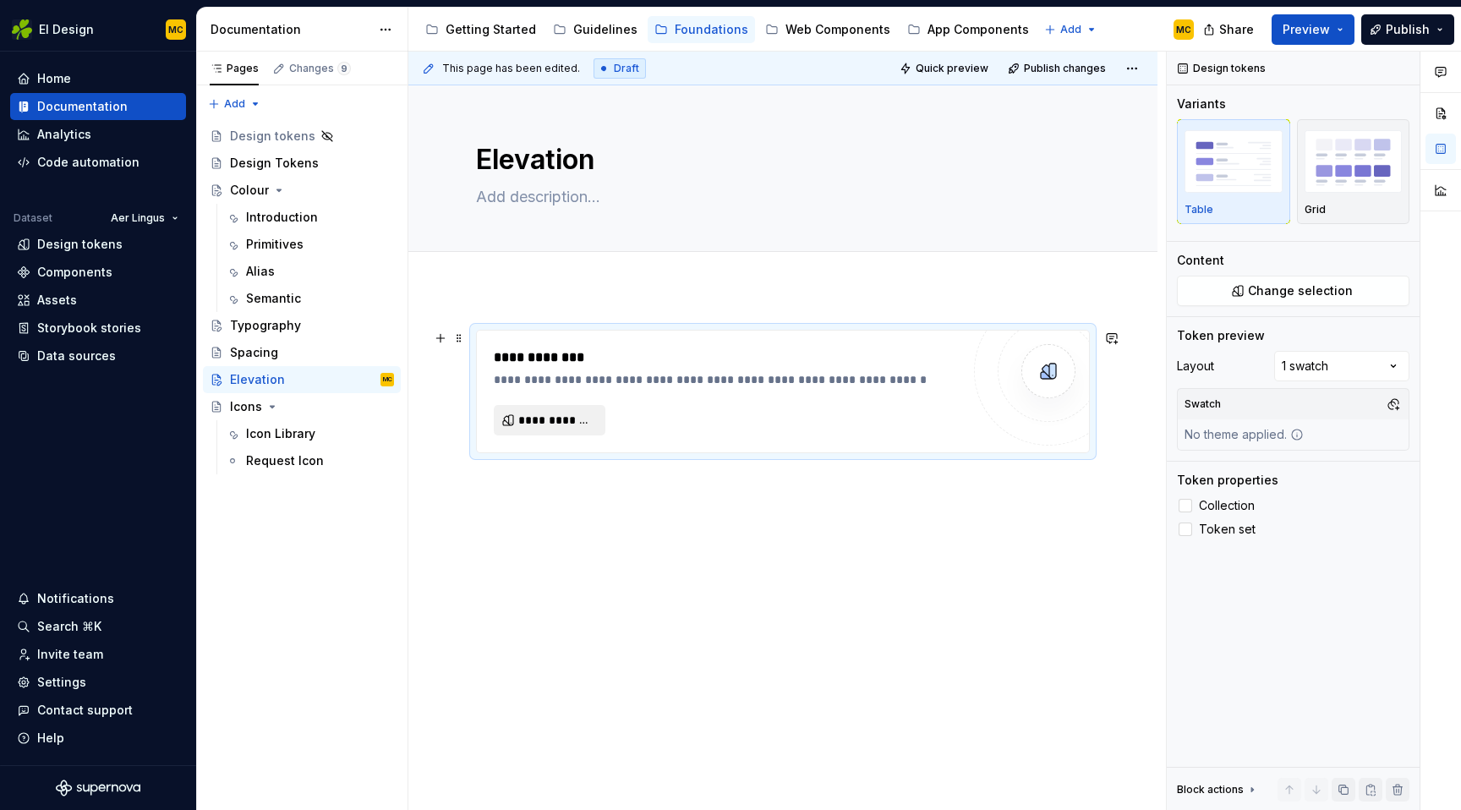
click at [550, 425] on span "**********" at bounding box center [556, 420] width 76 height 17
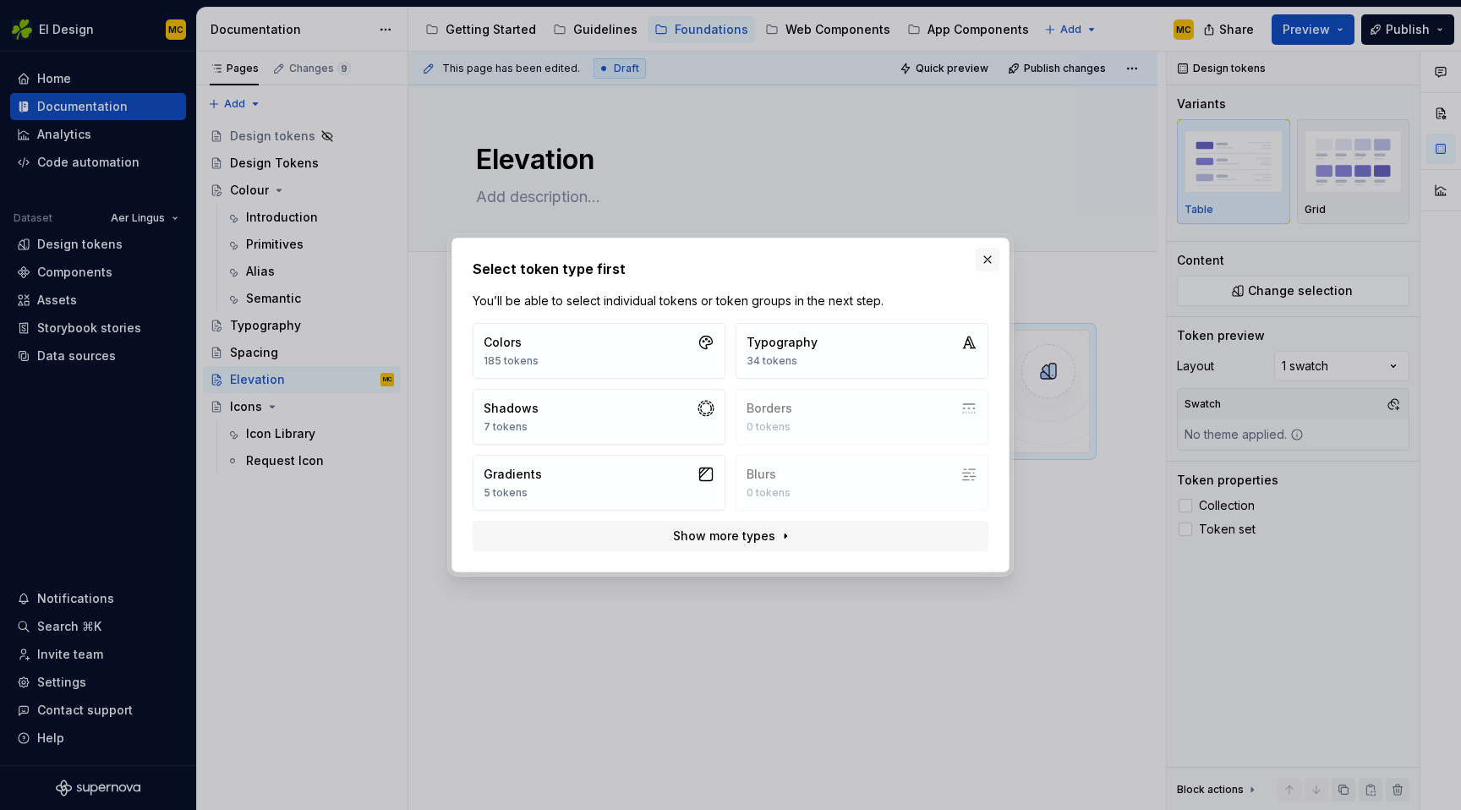
click at [987, 259] on button "button" at bounding box center [987, 260] width 24 height 24
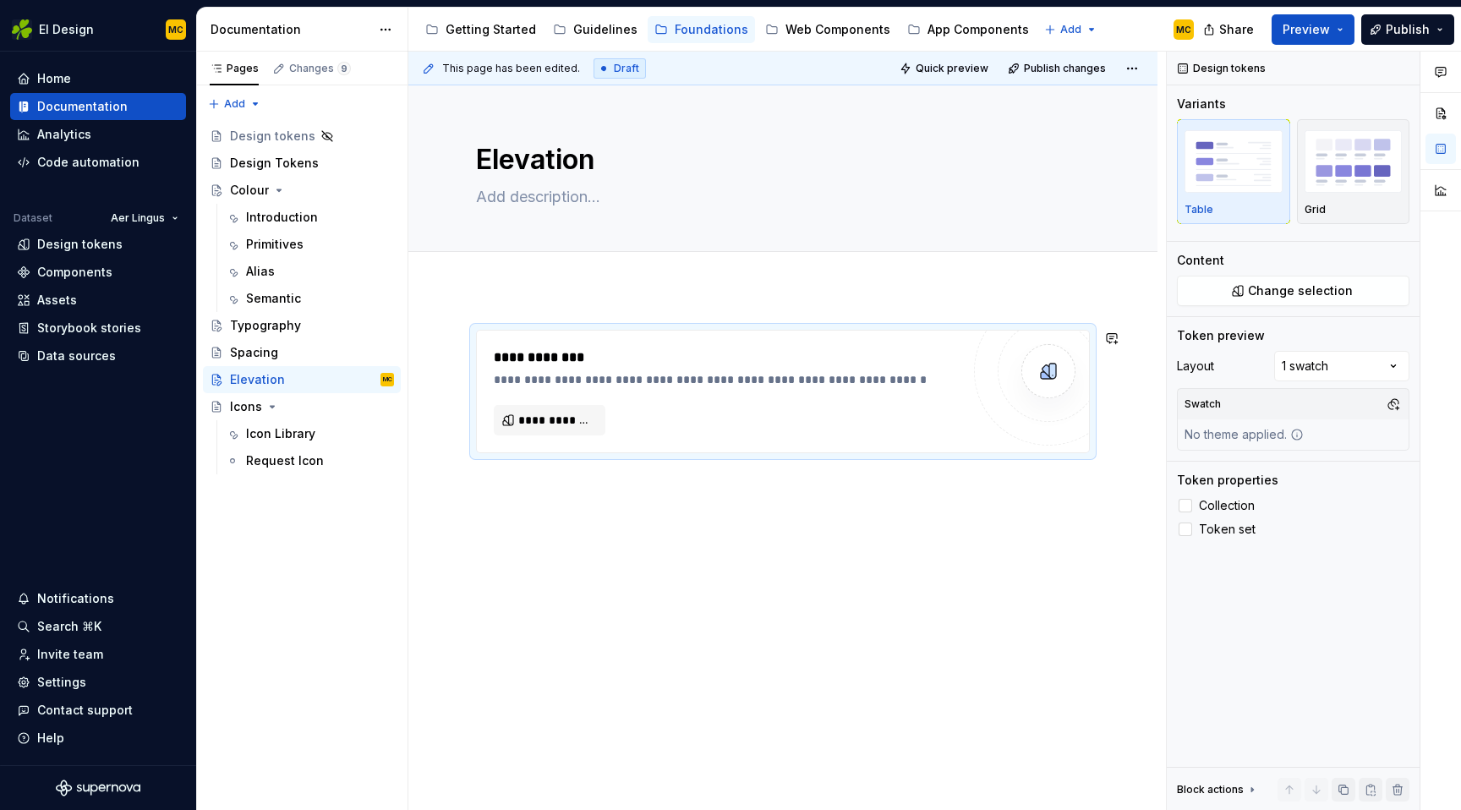
click at [661, 497] on div "**********" at bounding box center [782, 502] width 749 height 427
click at [664, 487] on div "**********" at bounding box center [782, 502] width 749 height 427
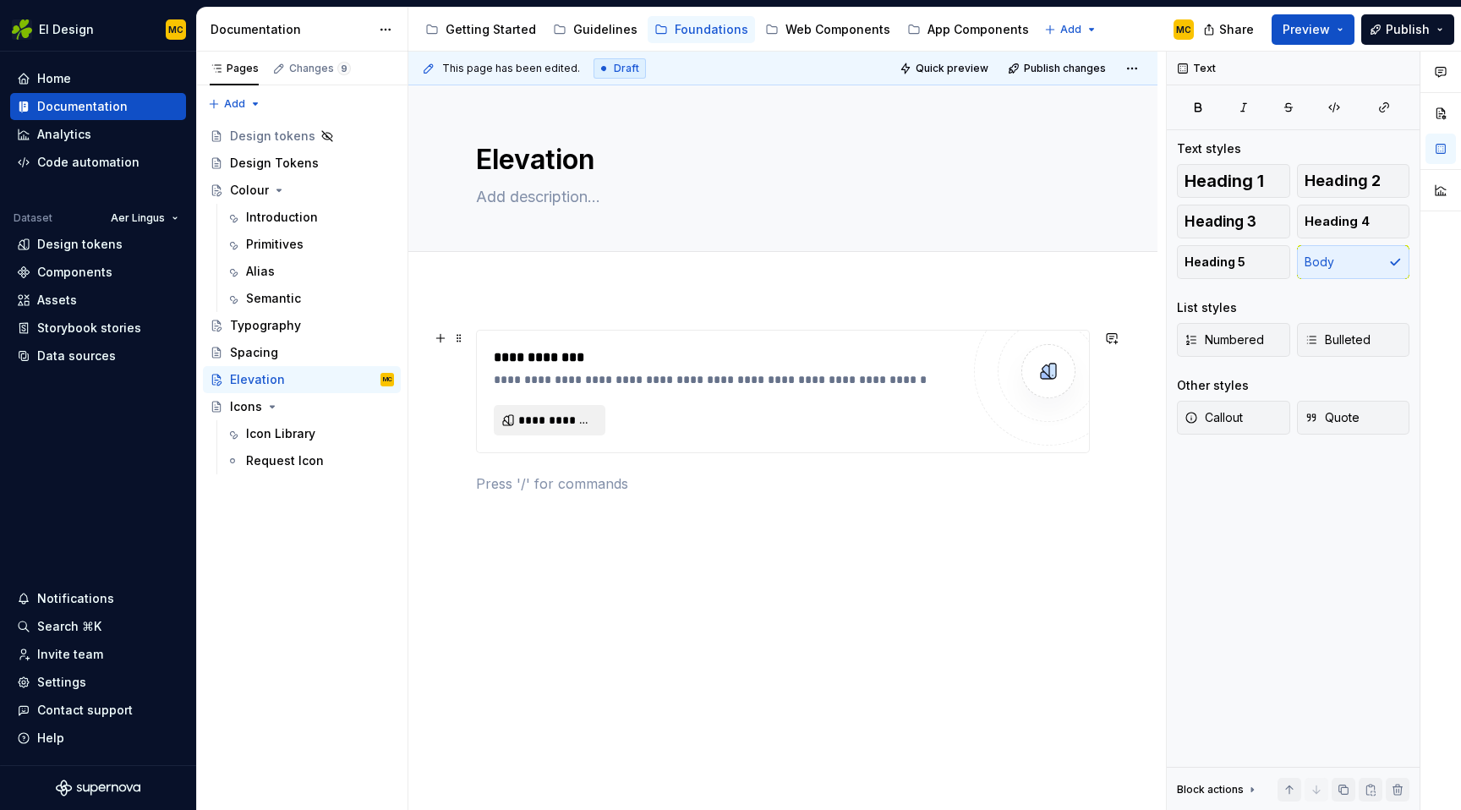
click at [582, 418] on span "**********" at bounding box center [556, 420] width 76 height 17
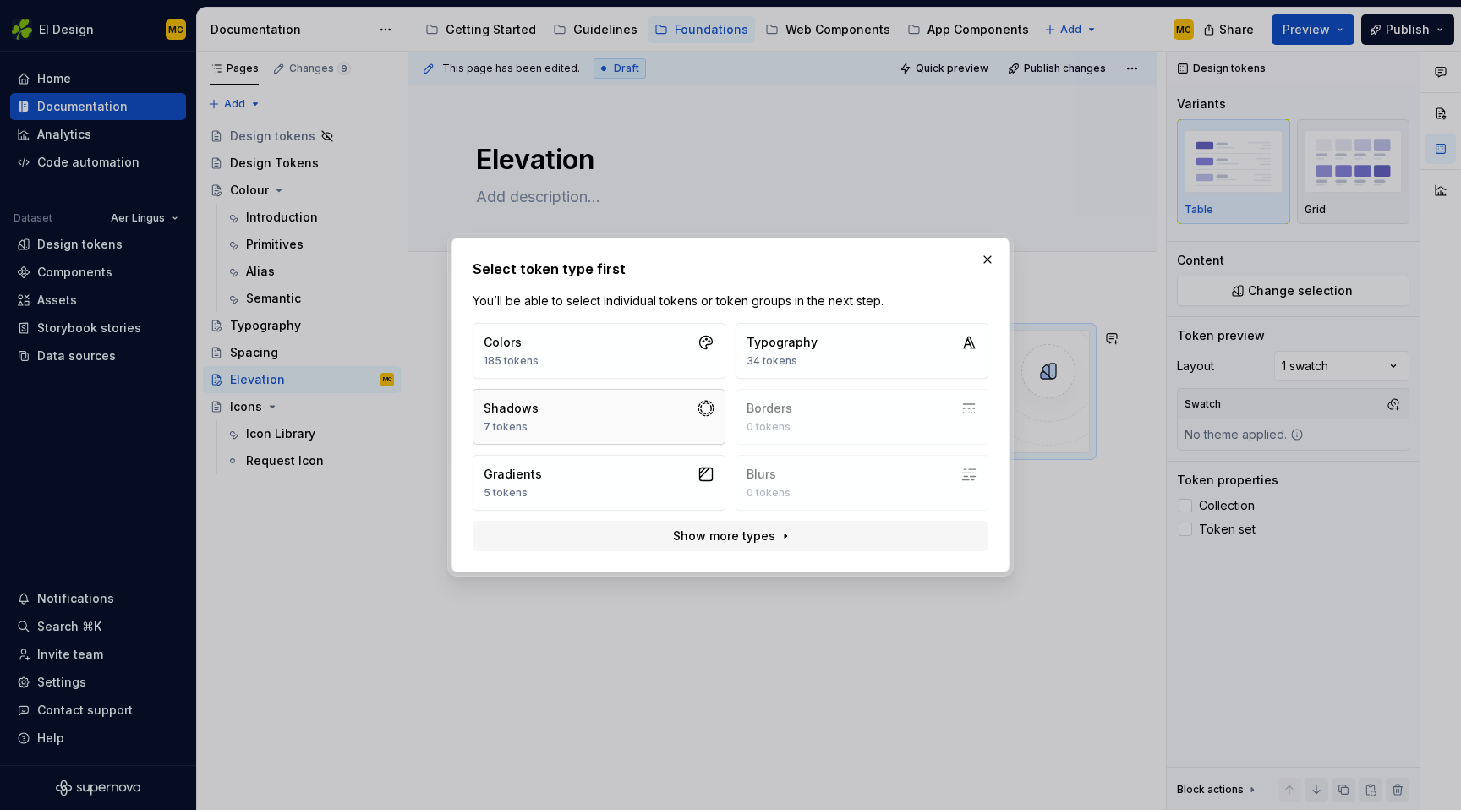
click at [597, 409] on button "Shadows 7 tokens" at bounding box center [599, 417] width 253 height 56
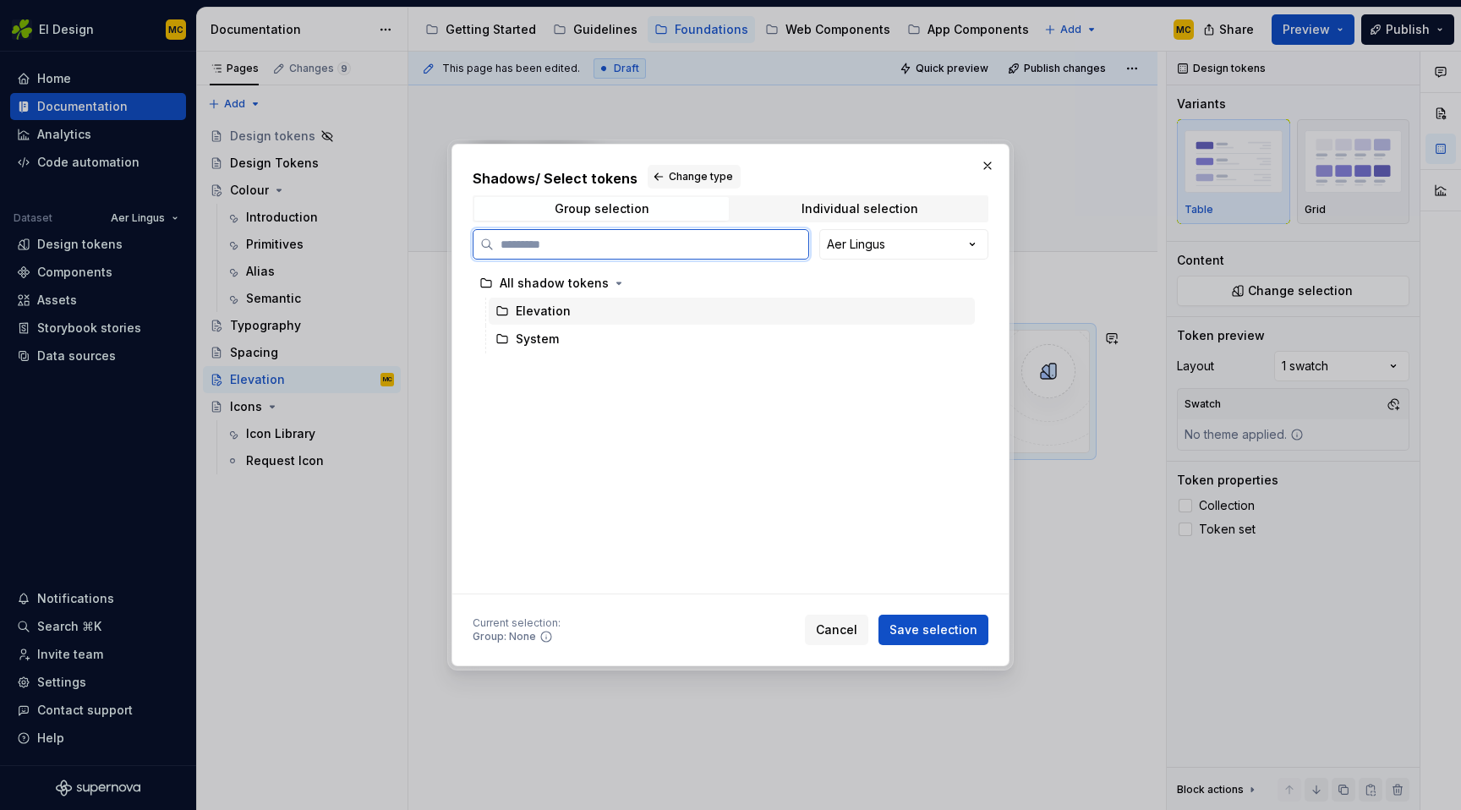
click at [558, 313] on div "Elevation" at bounding box center [543, 311] width 55 height 17
click at [839, 210] on div "Individual selection" at bounding box center [859, 209] width 117 height 14
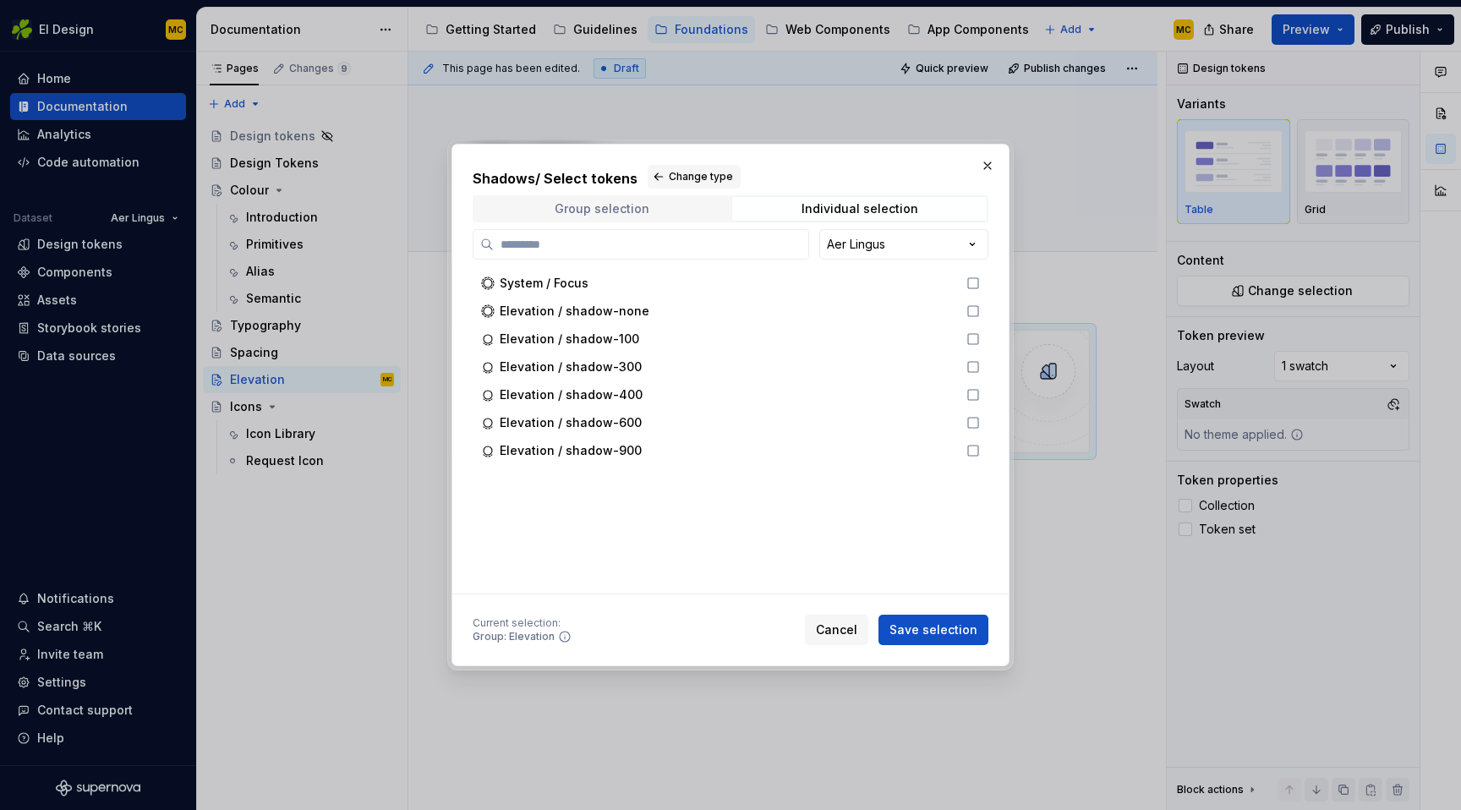
click at [630, 204] on div "Group selection" at bounding box center [602, 209] width 95 height 14
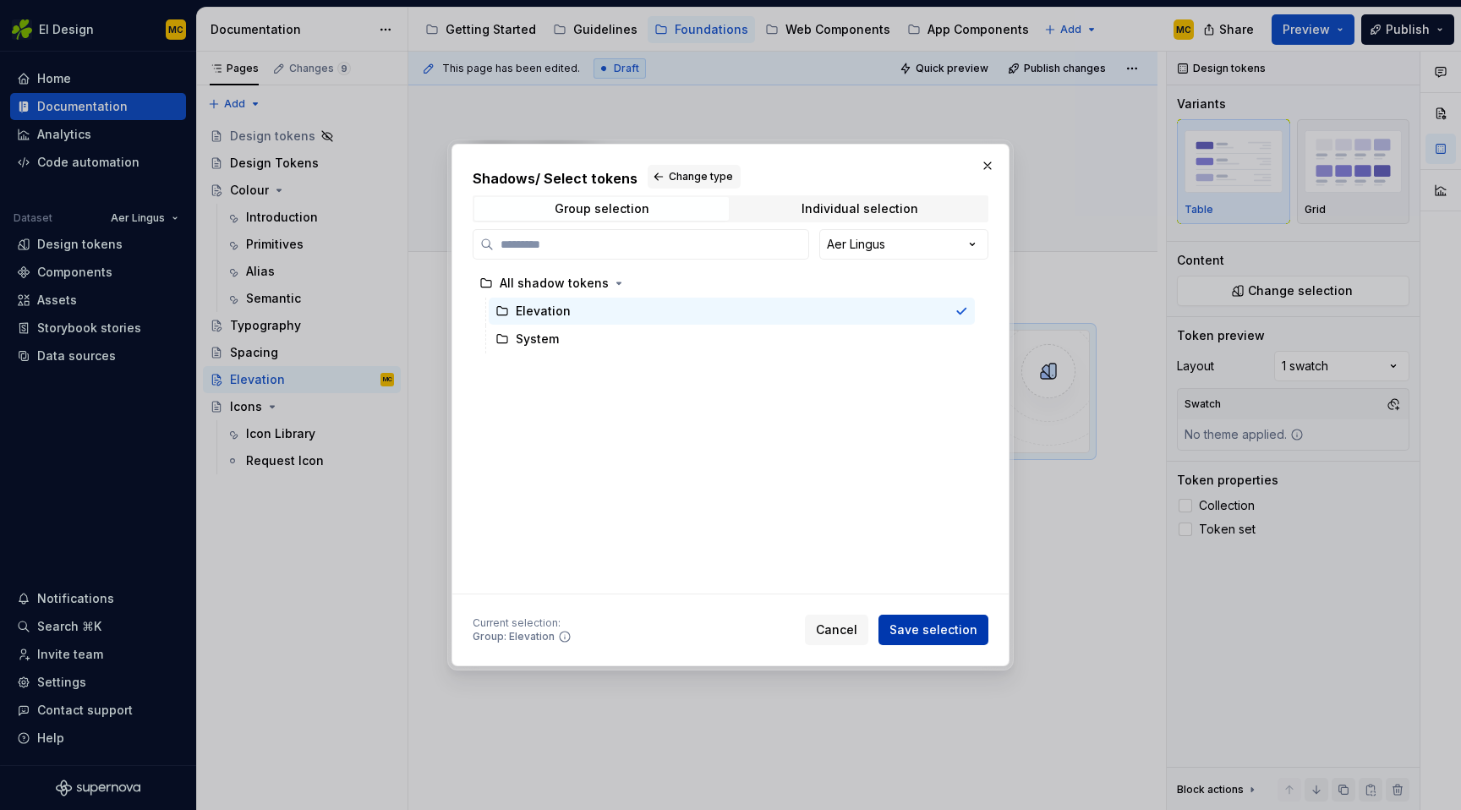
click at [956, 631] on span "Save selection" at bounding box center [933, 629] width 88 height 17
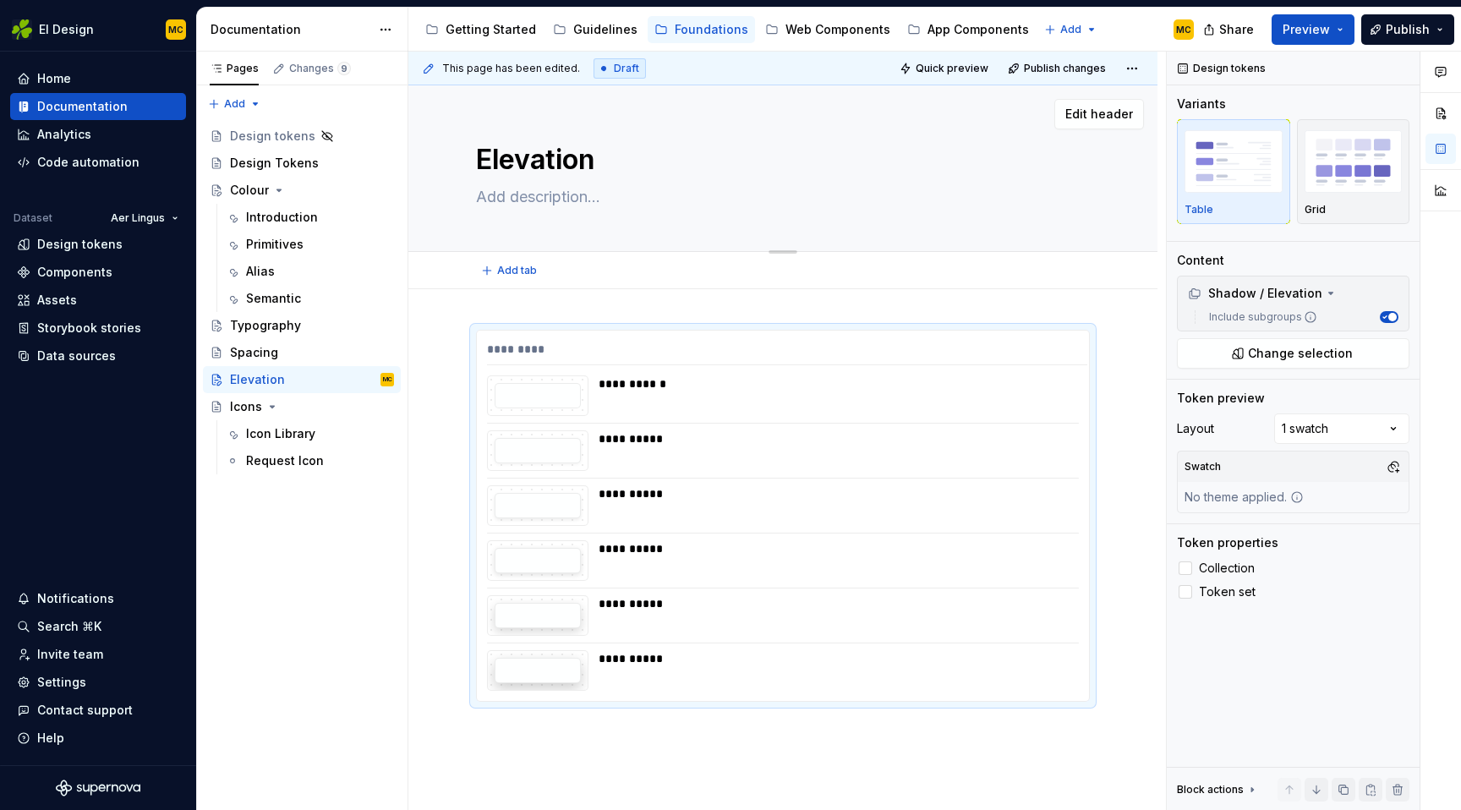
click at [560, 203] on textarea at bounding box center [780, 196] width 614 height 27
type textarea "*"
type textarea "W"
type textarea "*"
type textarea "We"
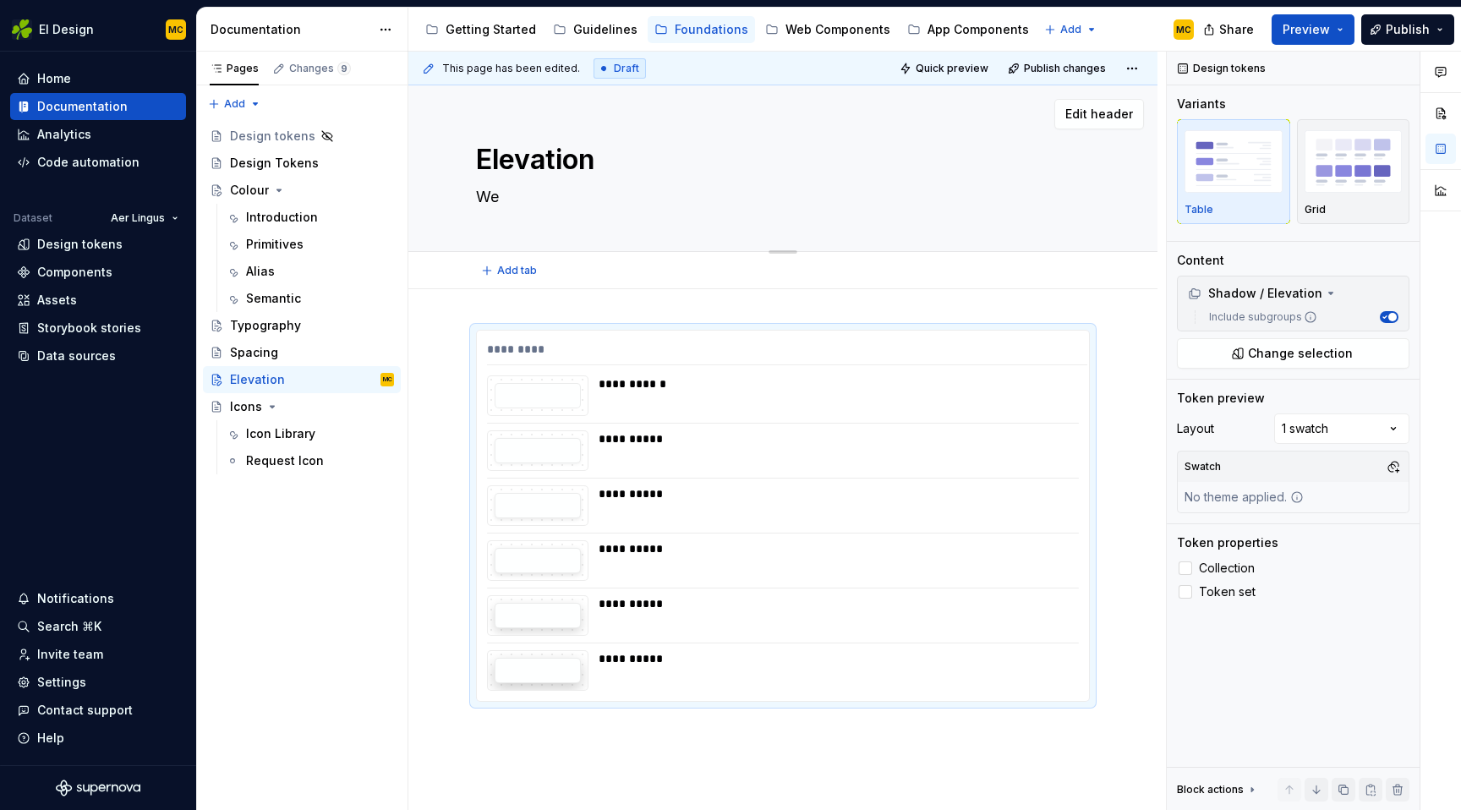
type textarea "*"
type textarea "We"
type textarea "*"
type textarea "We u"
type textarea "*"
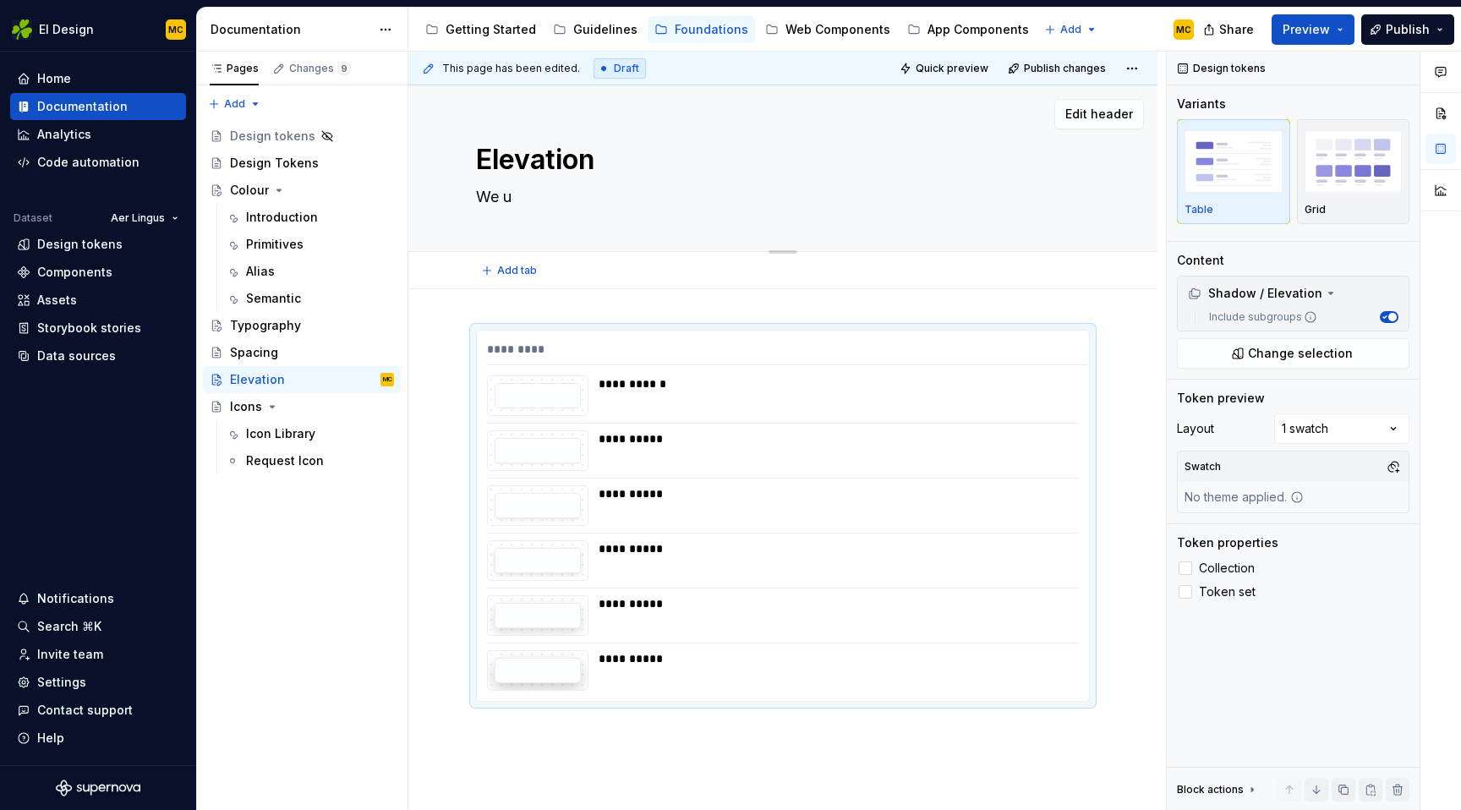
type textarea "We us"
type textarea "*"
type textarea "We use"
type textarea "*"
type textarea "We use"
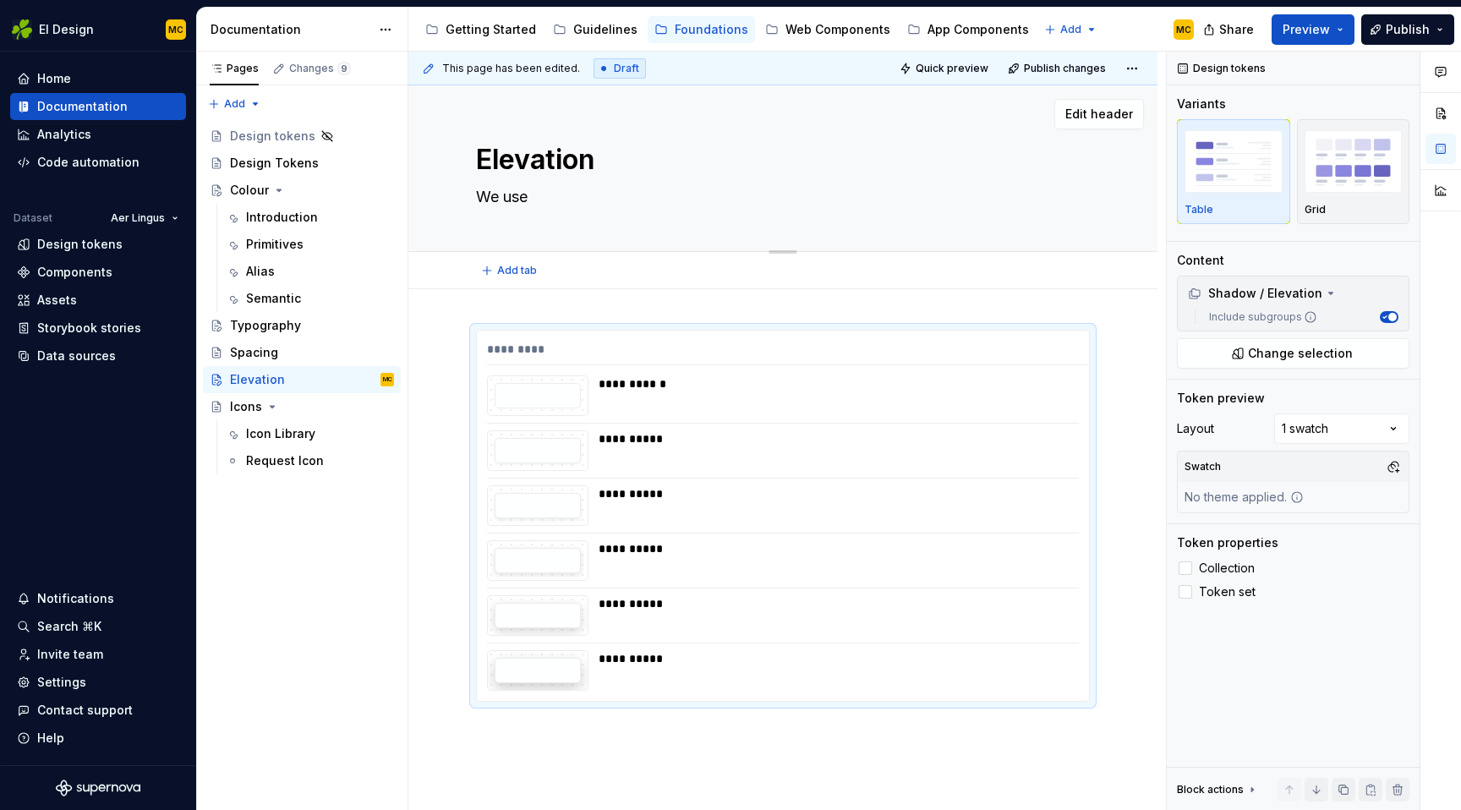
type textarea "*"
type textarea "U"
type textarea "*"
type textarea "Us"
type textarea "*"
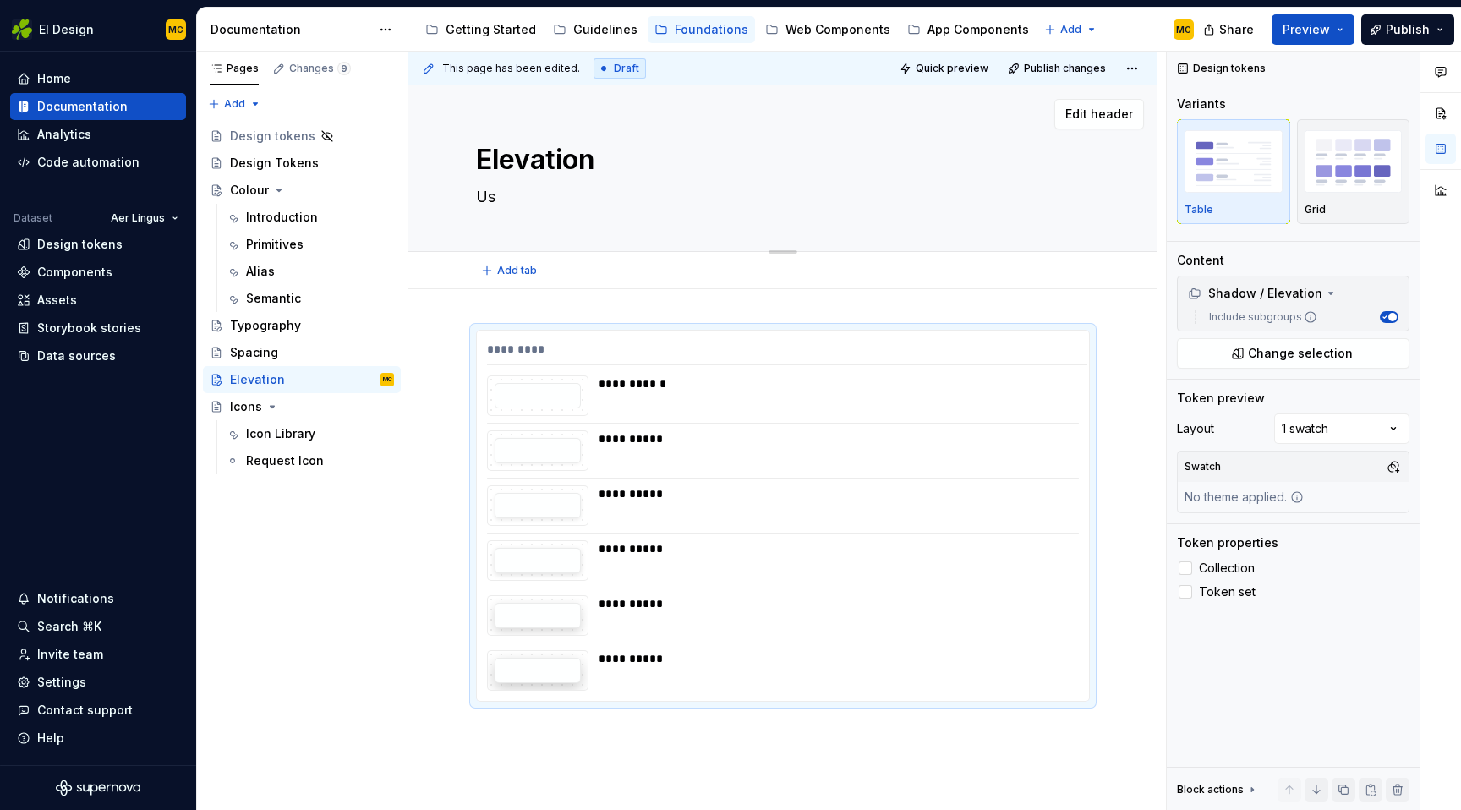
type textarea "Usi"
type textarea "*"
type textarea "Usin"
type textarea "*"
type textarea "Using"
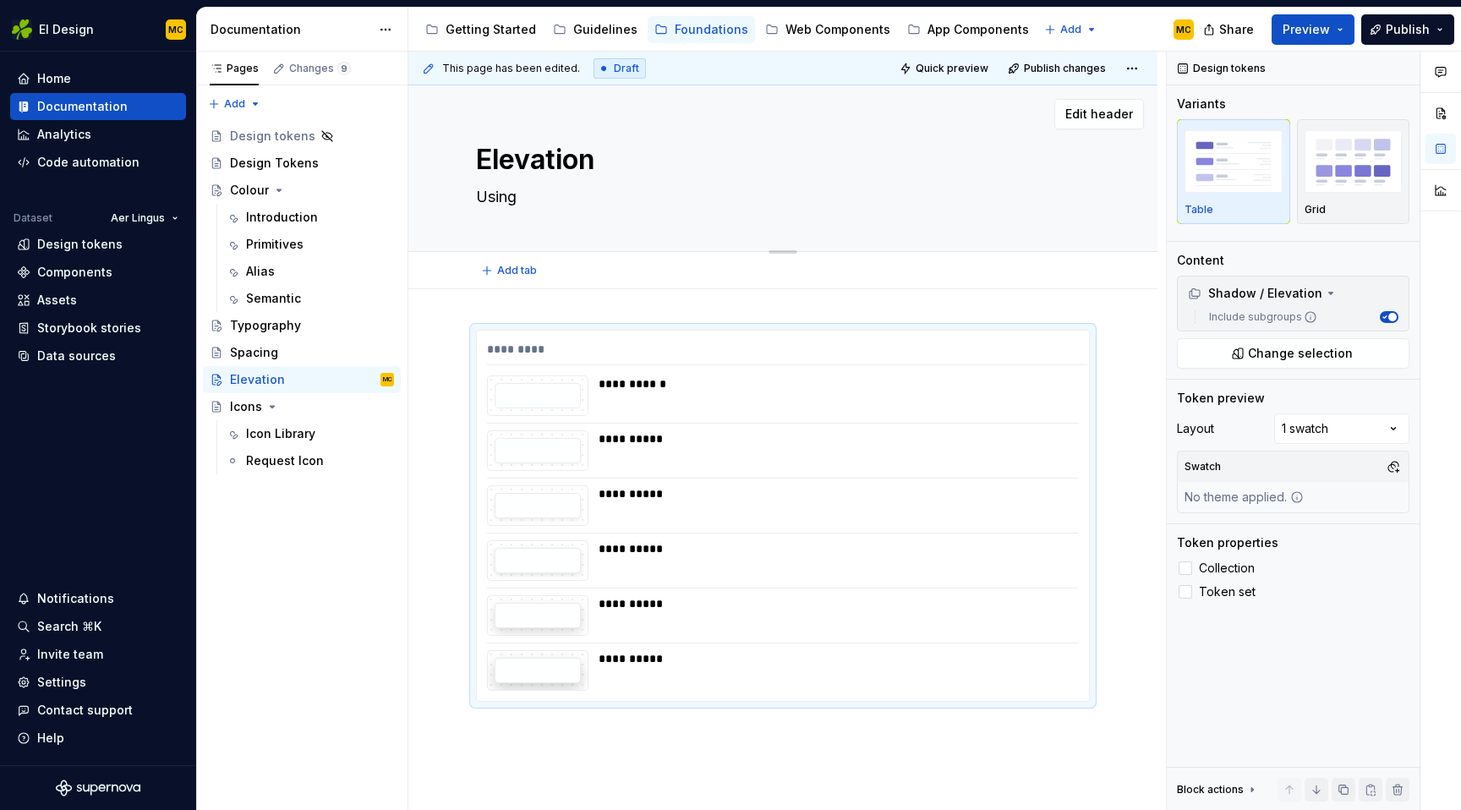
type textarea "*"
type textarea "Using"
type textarea "*"
type textarea "Using e"
type textarea "*"
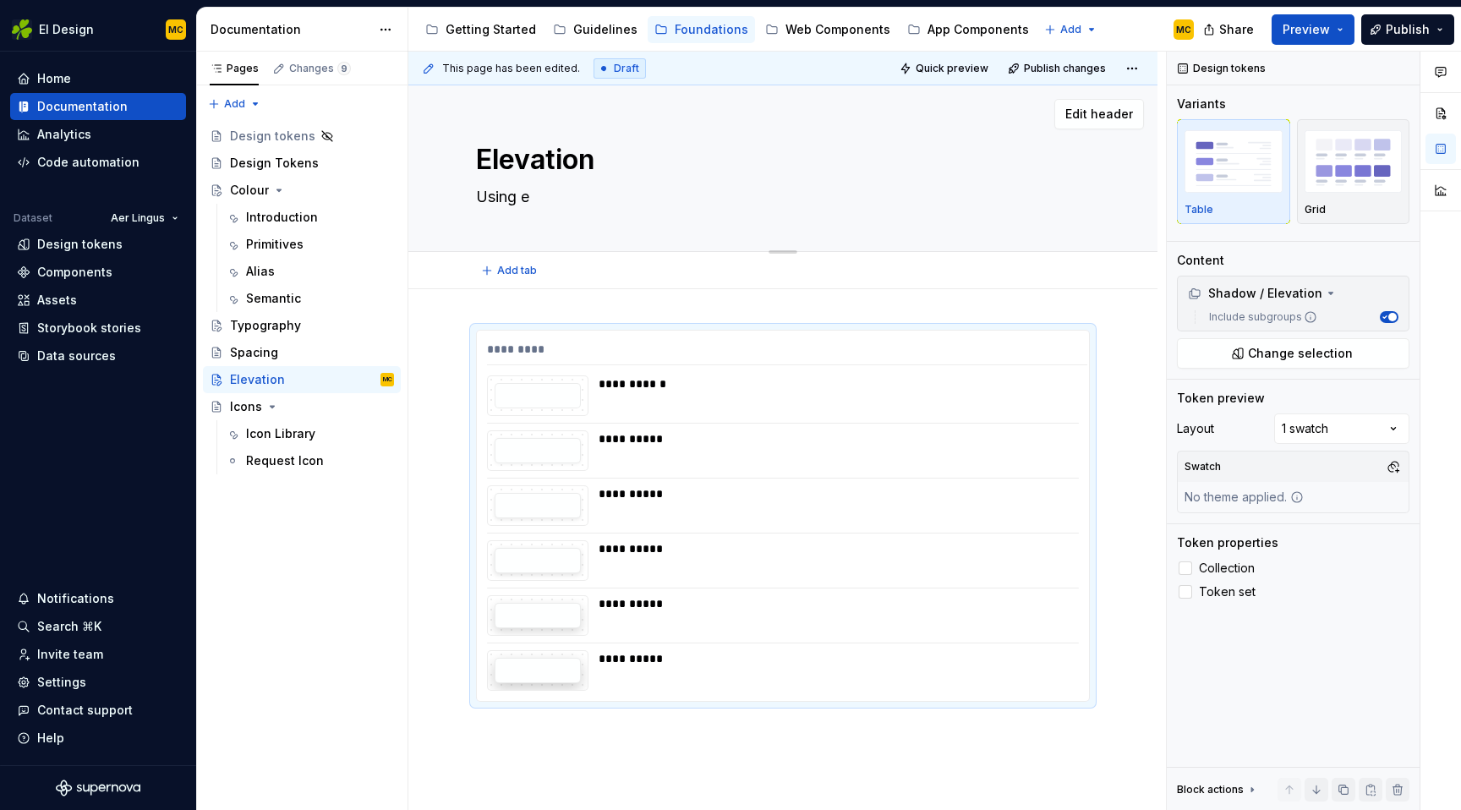
type textarea "Using el"
type textarea "*"
type textarea "Using ele"
type textarea "*"
type textarea "Using elev"
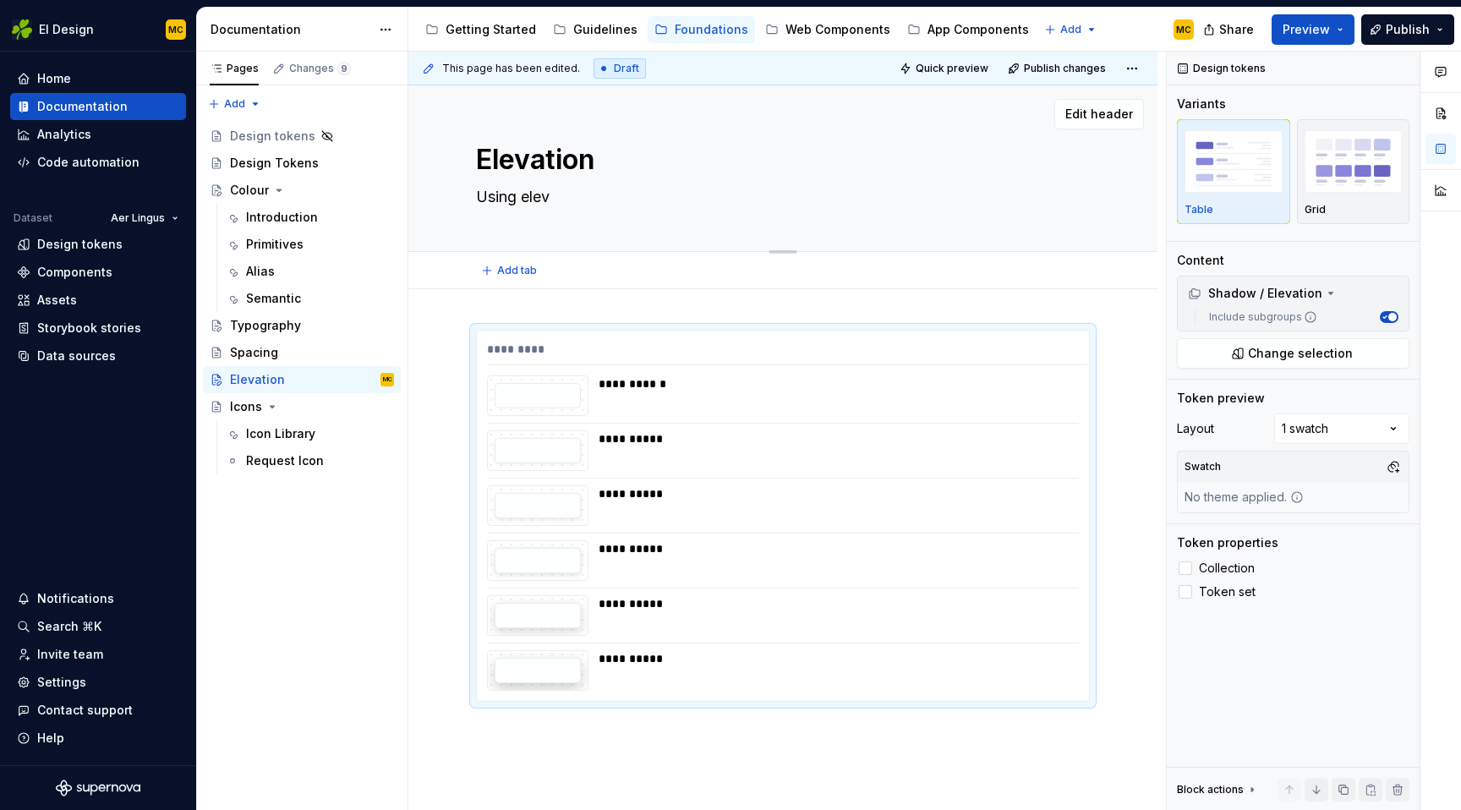
type textarea "*"
type textarea "Using eleva"
type textarea "*"
type textarea "Using elevat"
type textarea "*"
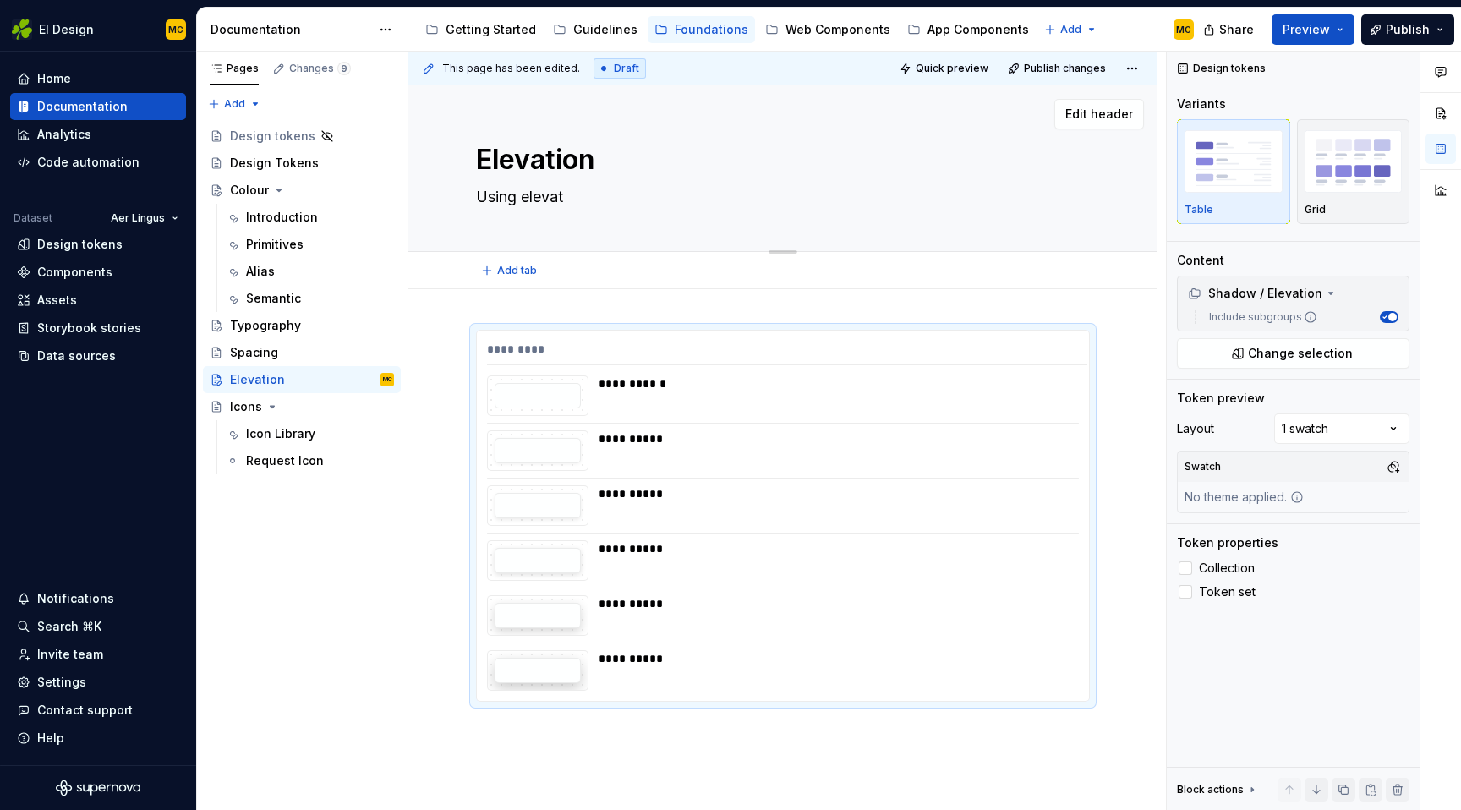
type textarea "Using elevati"
type textarea "*"
type textarea "Using elevatio"
type textarea "*"
type textarea "Using elevation"
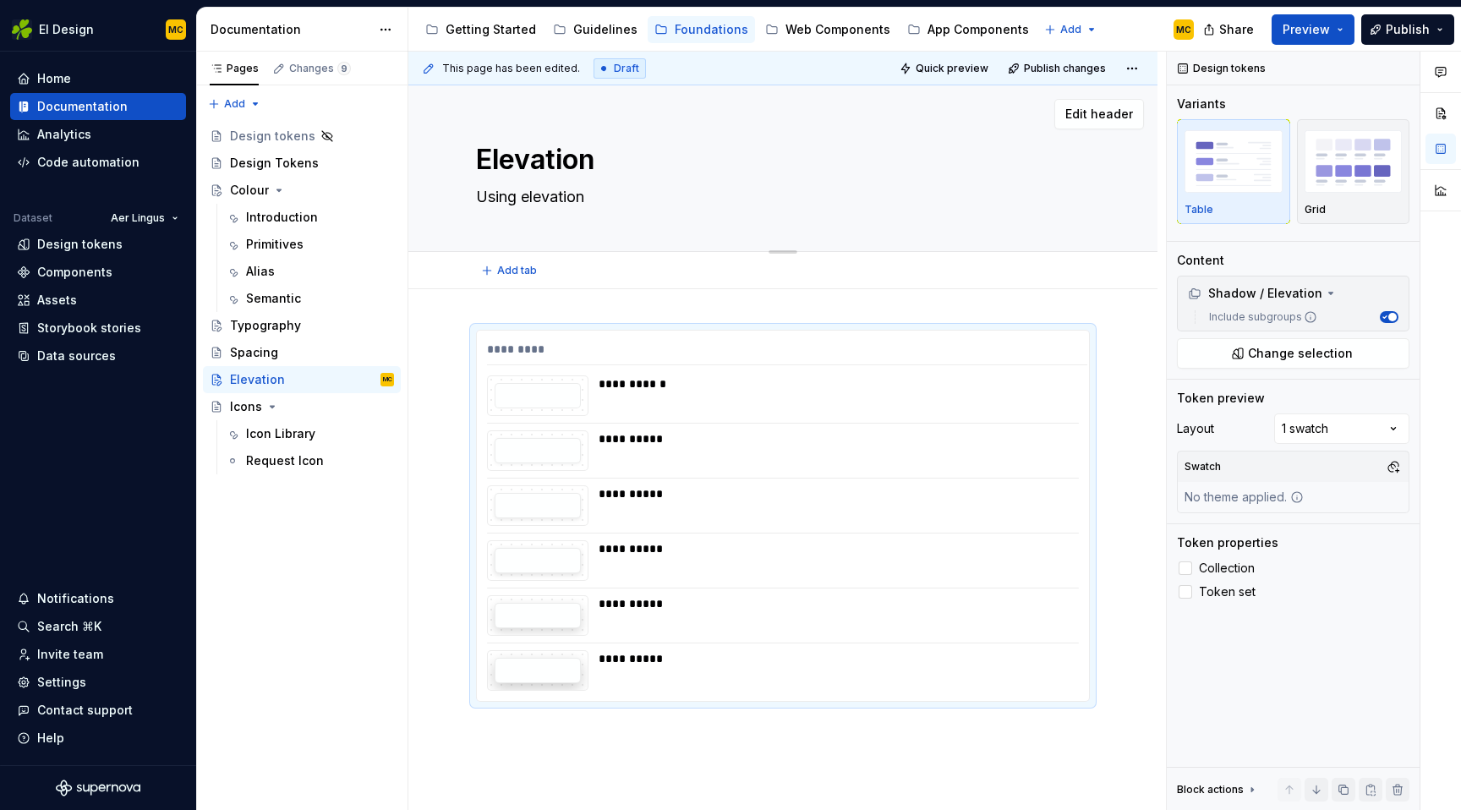
type textarea "*"
type textarea "Using elevation"
type textarea "*"
type textarea "Using elevation t"
type textarea "*"
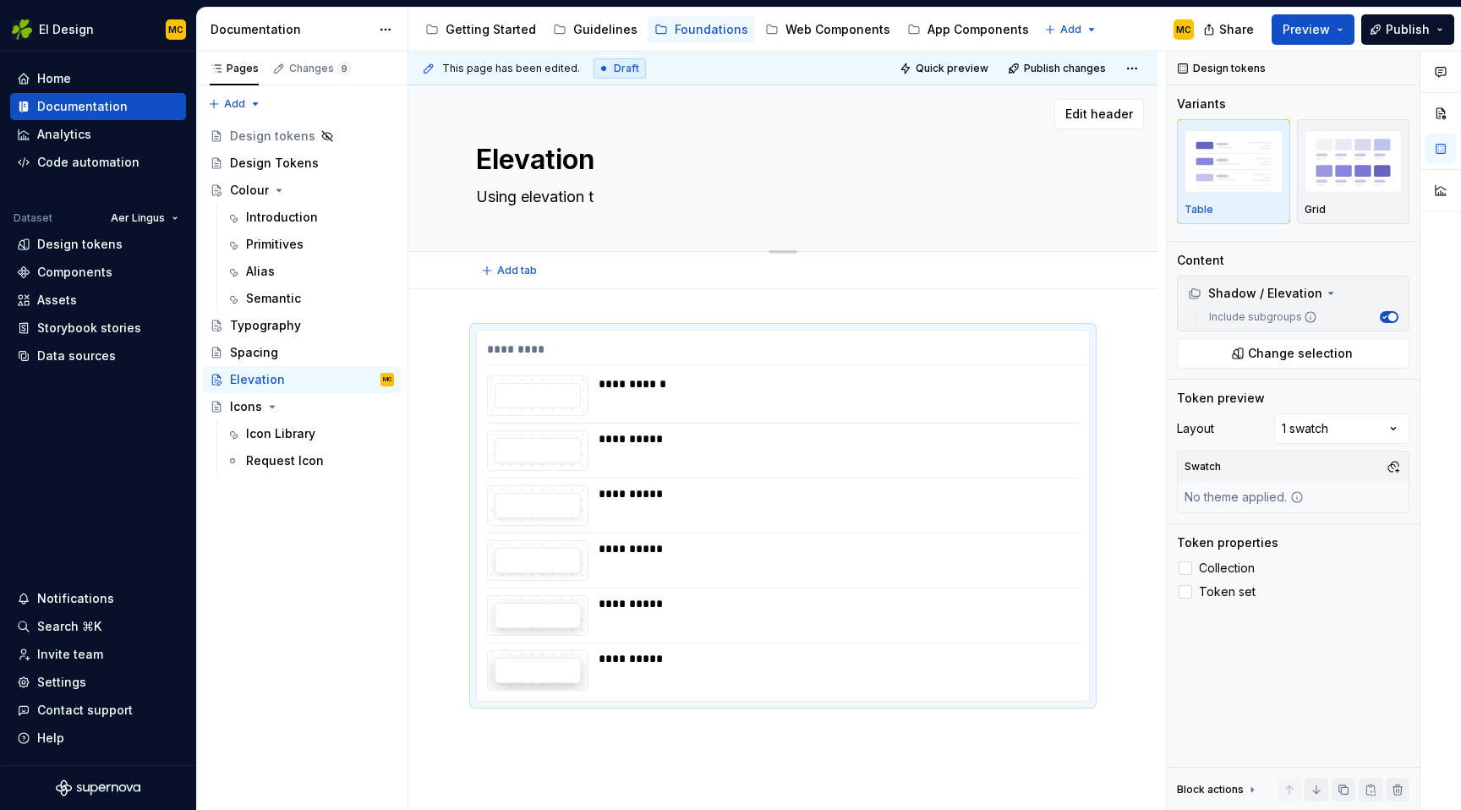
type textarea "Using elevation to"
type textarea "*"
type textarea "Using elevation to"
type textarea "*"
type textarea "Using elevation to c"
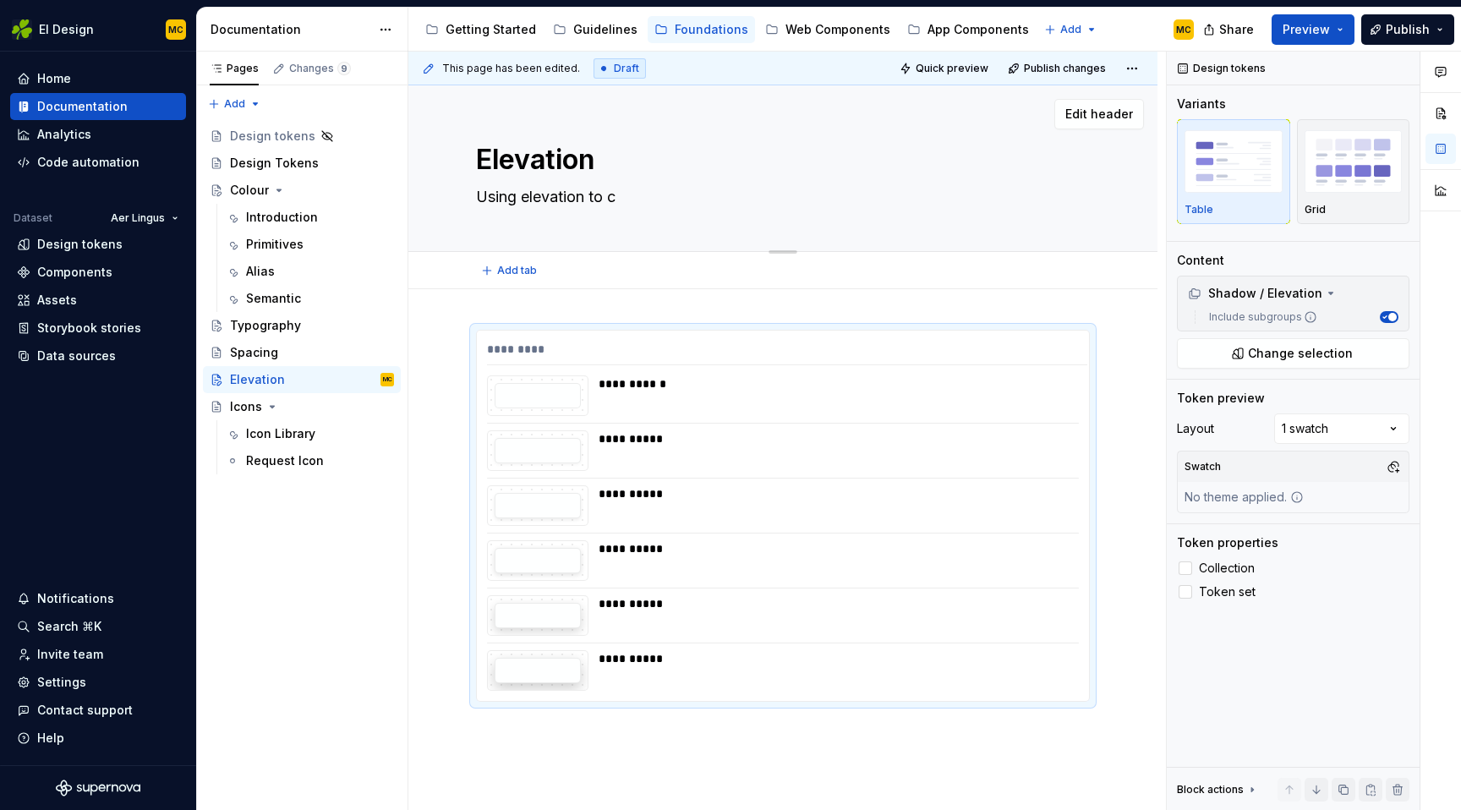
type textarea "*"
type textarea "Using elevation to co"
type textarea "*"
type textarea "Using elevation to com"
type textarea "*"
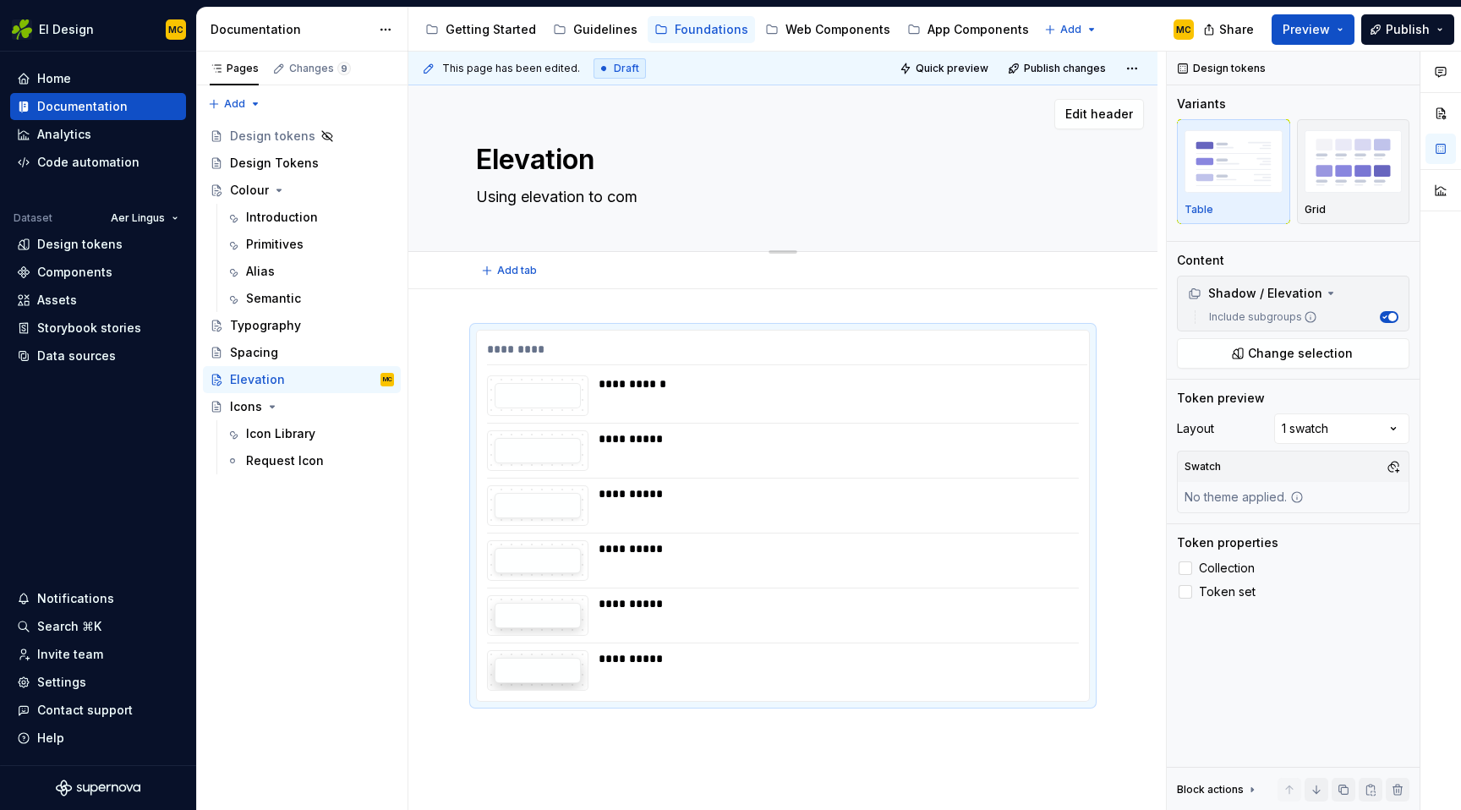
type textarea "Using elevation to comm"
type textarea "*"
type textarea "Using elevation to commu"
type textarea "*"
type textarea "Using elevation to commun"
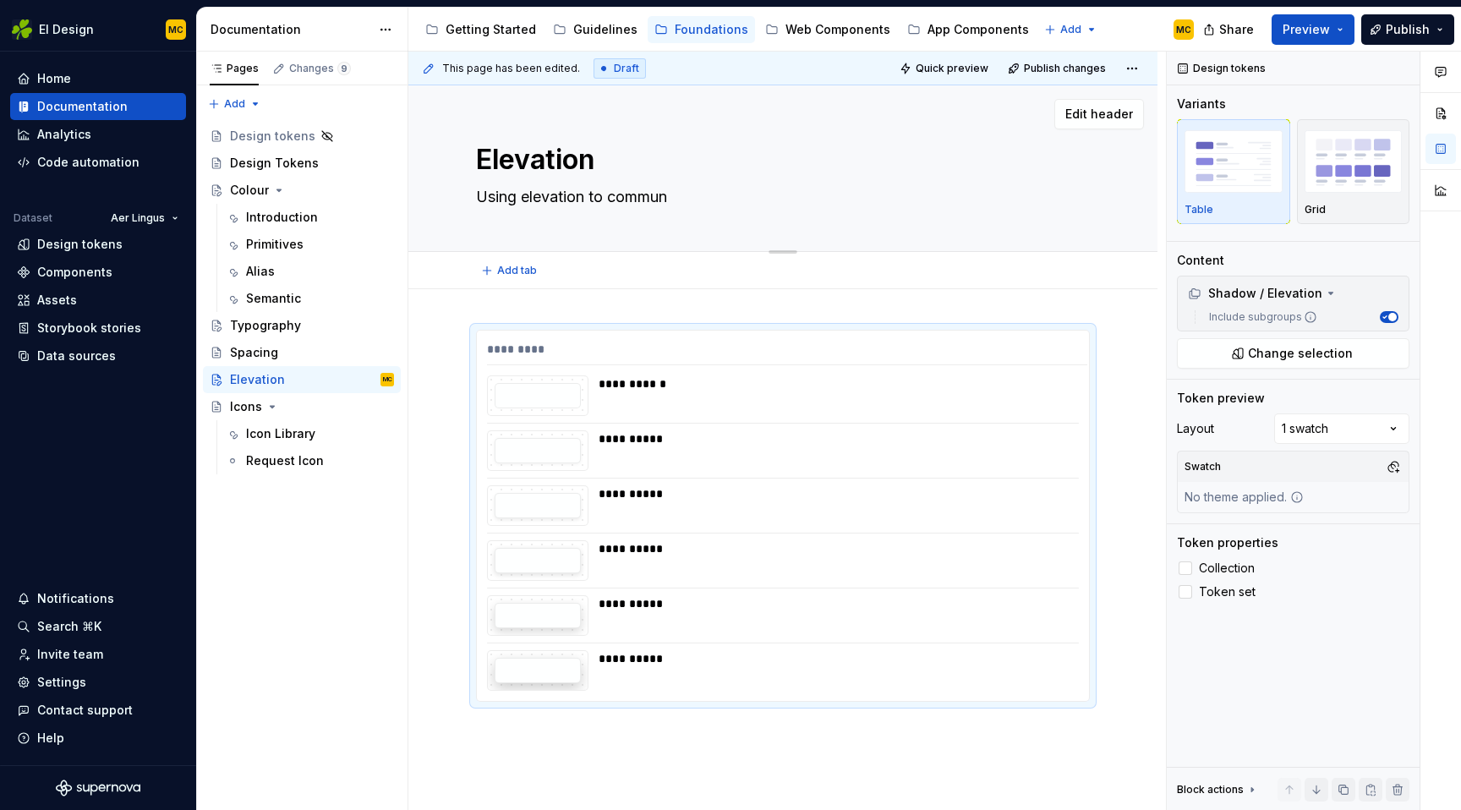
type textarea "*"
type textarea "Using elevation to communi"
type textarea "*"
type textarea "Using elevation to communic"
type textarea "*"
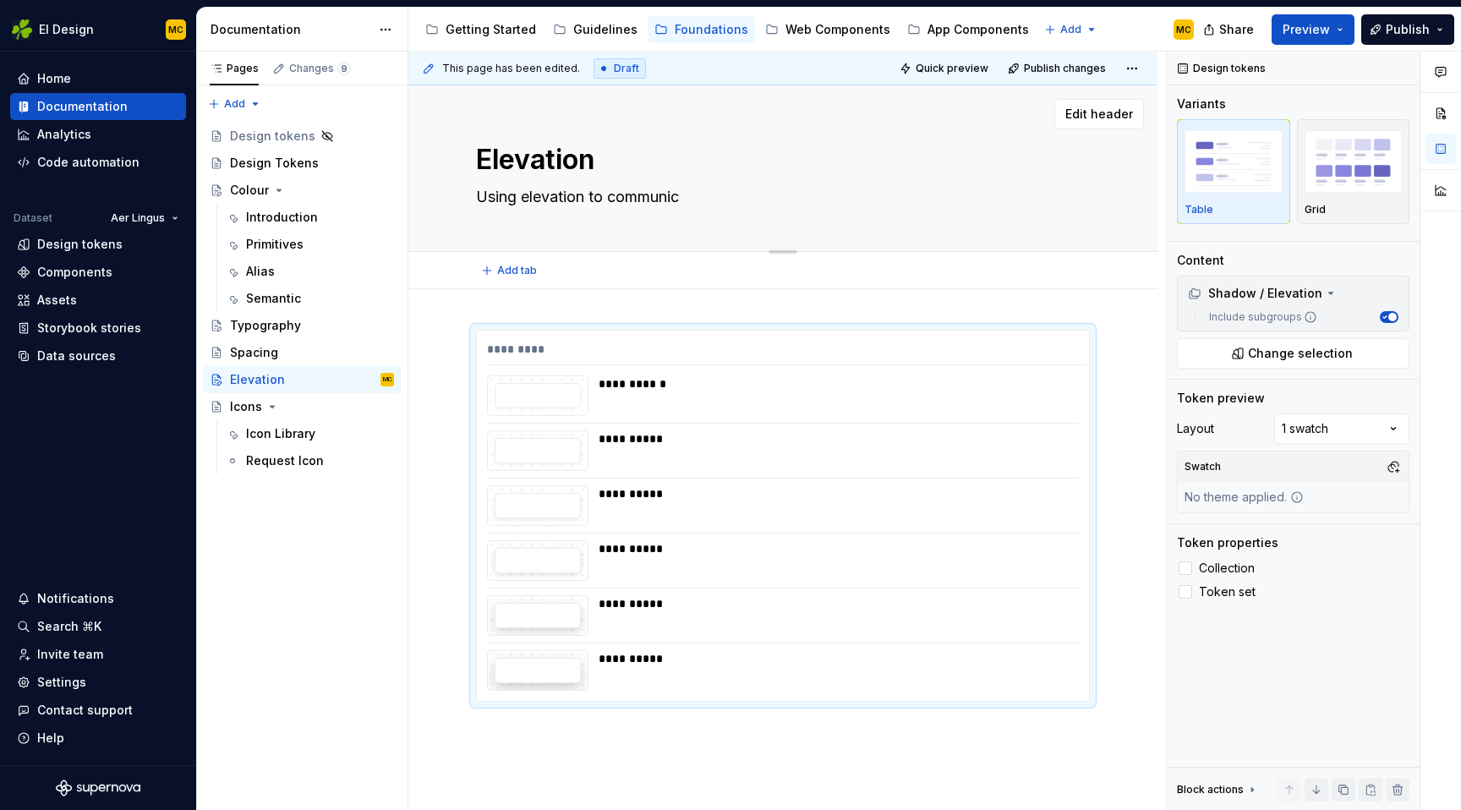
type textarea "Using elevation to communica"
type textarea "*"
type textarea "Using elevation to communicat"
type textarea "*"
type textarea "Using elevation to communicate"
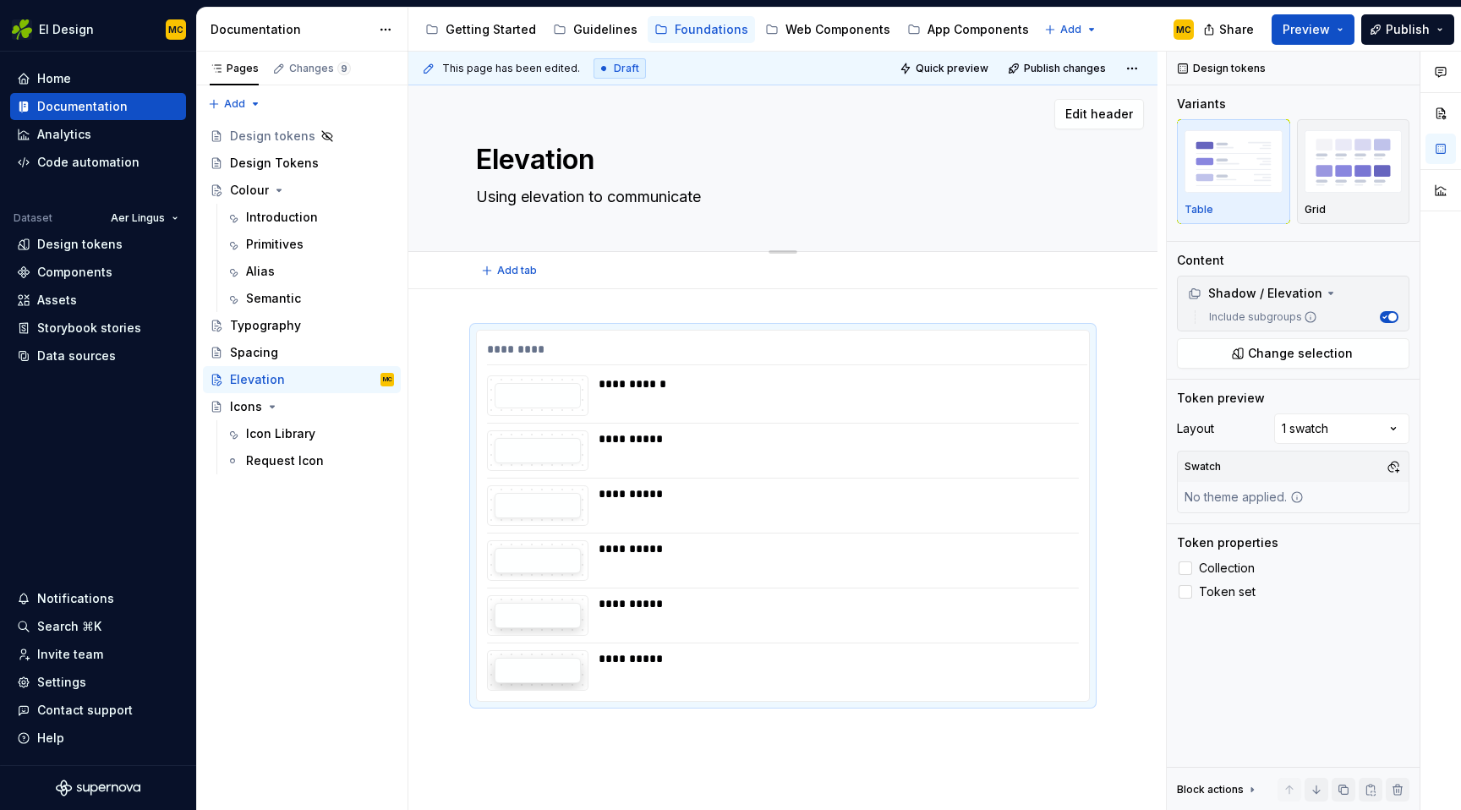
type textarea "*"
type textarea "Using elevation to communicate"
type textarea "*"
type textarea "Using elevation to communicate i"
type textarea "*"
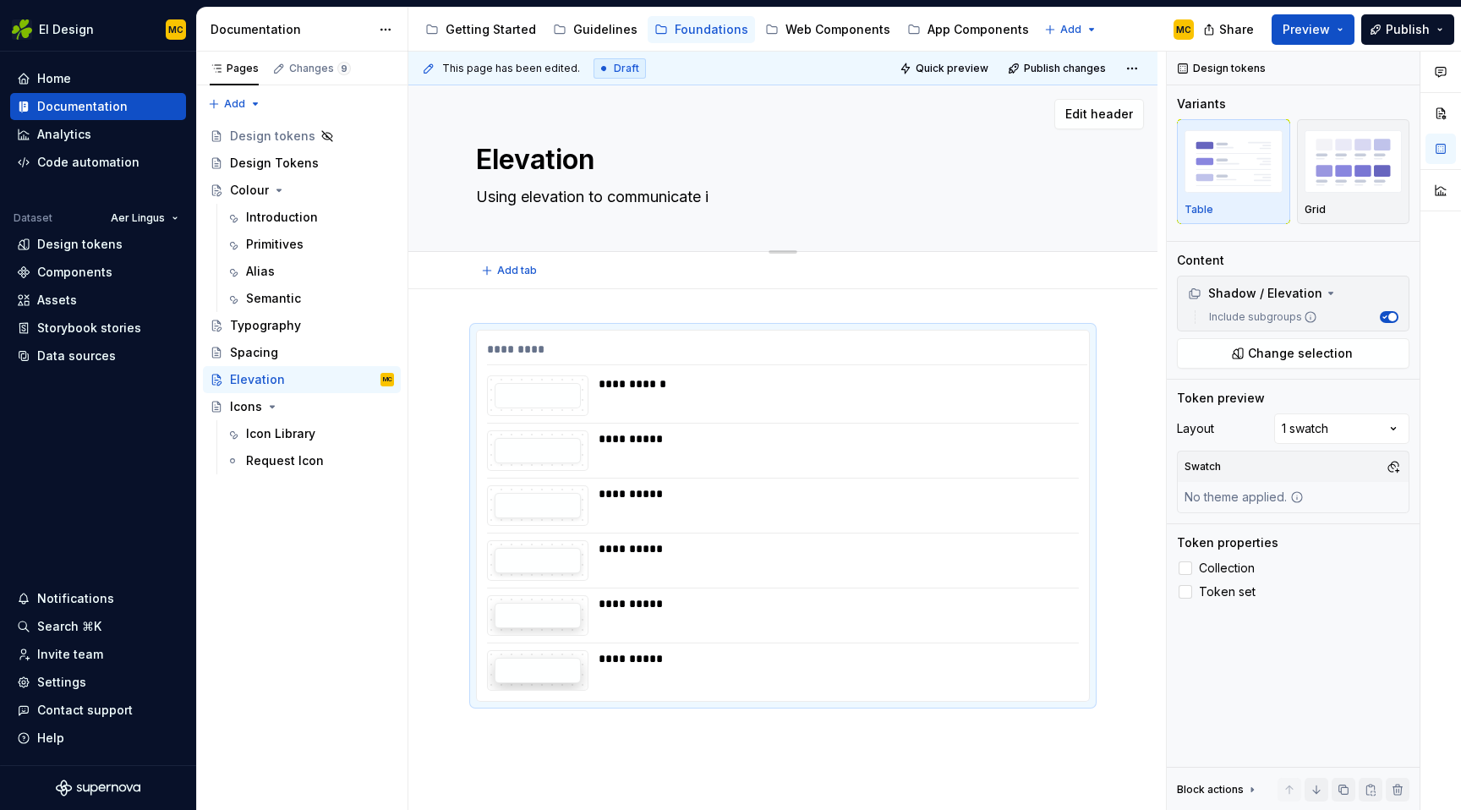
type textarea "Using elevation to communicate in"
type textarea "*"
type textarea "Using elevation to communicate int"
type textarea "*"
type textarea "Using elevation to communicate inte"
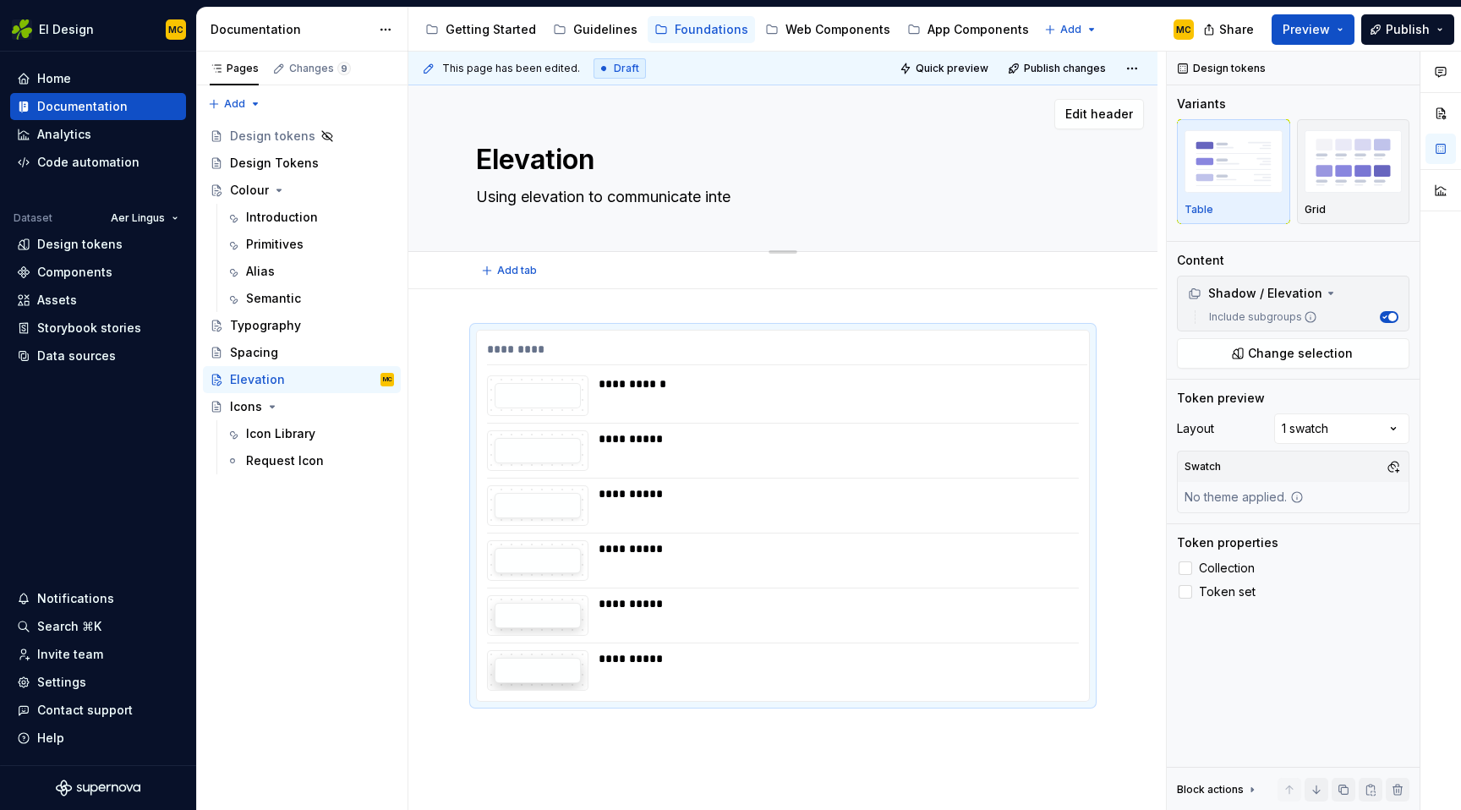
type textarea "*"
type textarea "Using elevation to communicate inter"
type textarea "*"
type textarea "Using elevation to communicate intera"
type textarea "*"
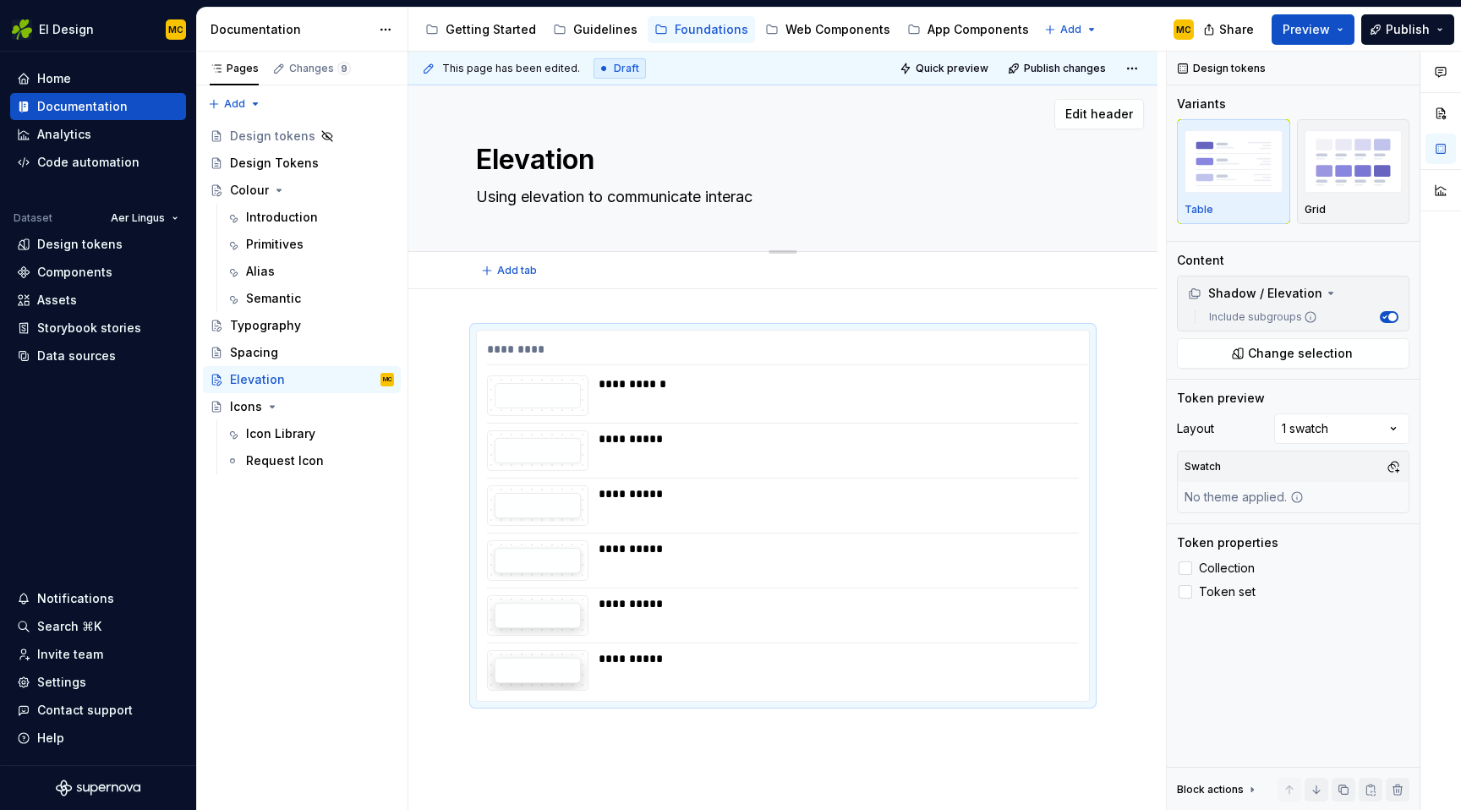
type textarea "Using elevation to communicate interact"
type textarea "*"
type textarea "Using elevation to communicate interacti"
type textarea "*"
type textarea "Using elevation to communicate interactiv"
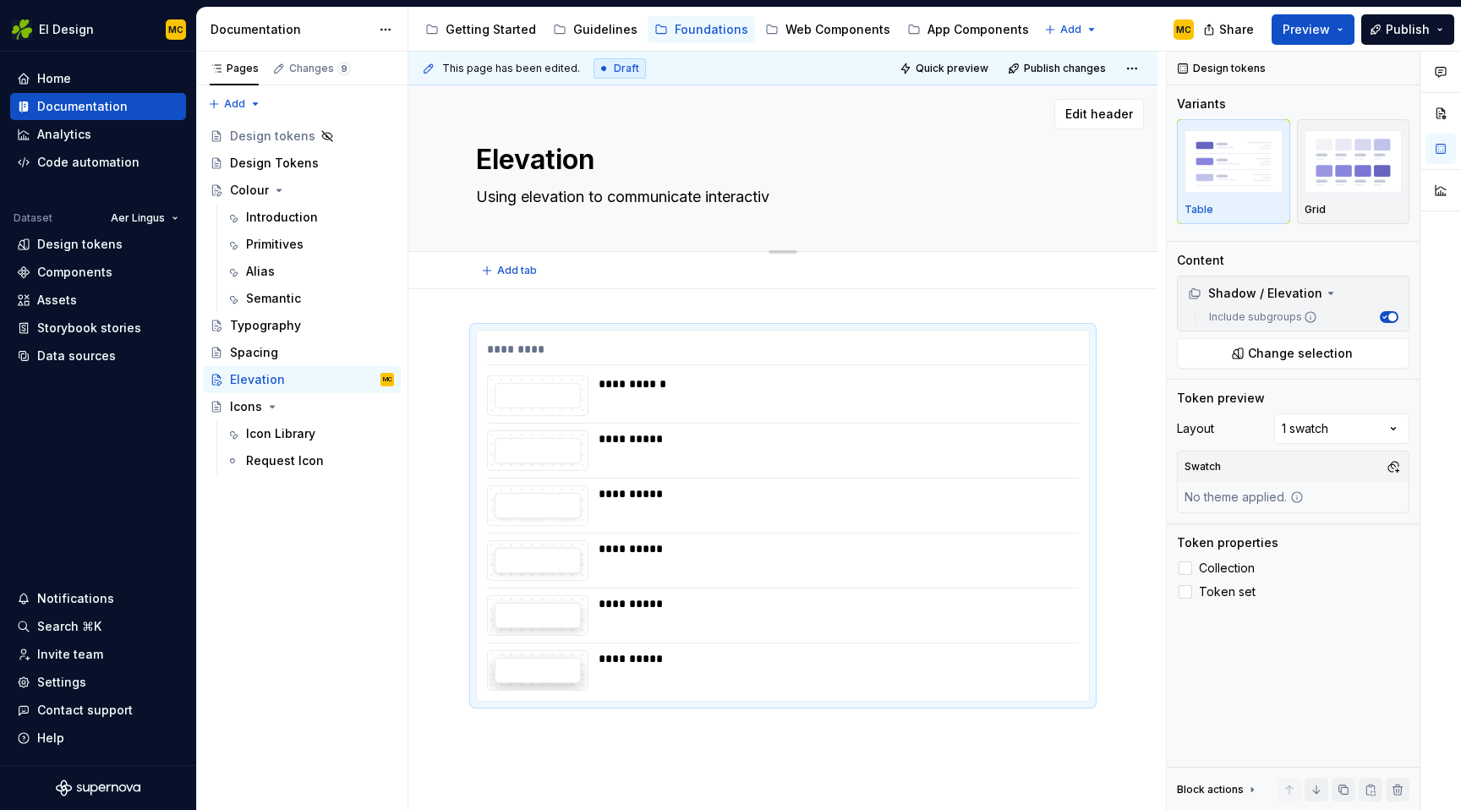
type textarea "*"
type textarea "Using elevation to communicate interactive"
click at [974, 330] on div "**********" at bounding box center [783, 516] width 614 height 372
click at [1230, 567] on span "Collection" at bounding box center [1227, 568] width 56 height 14
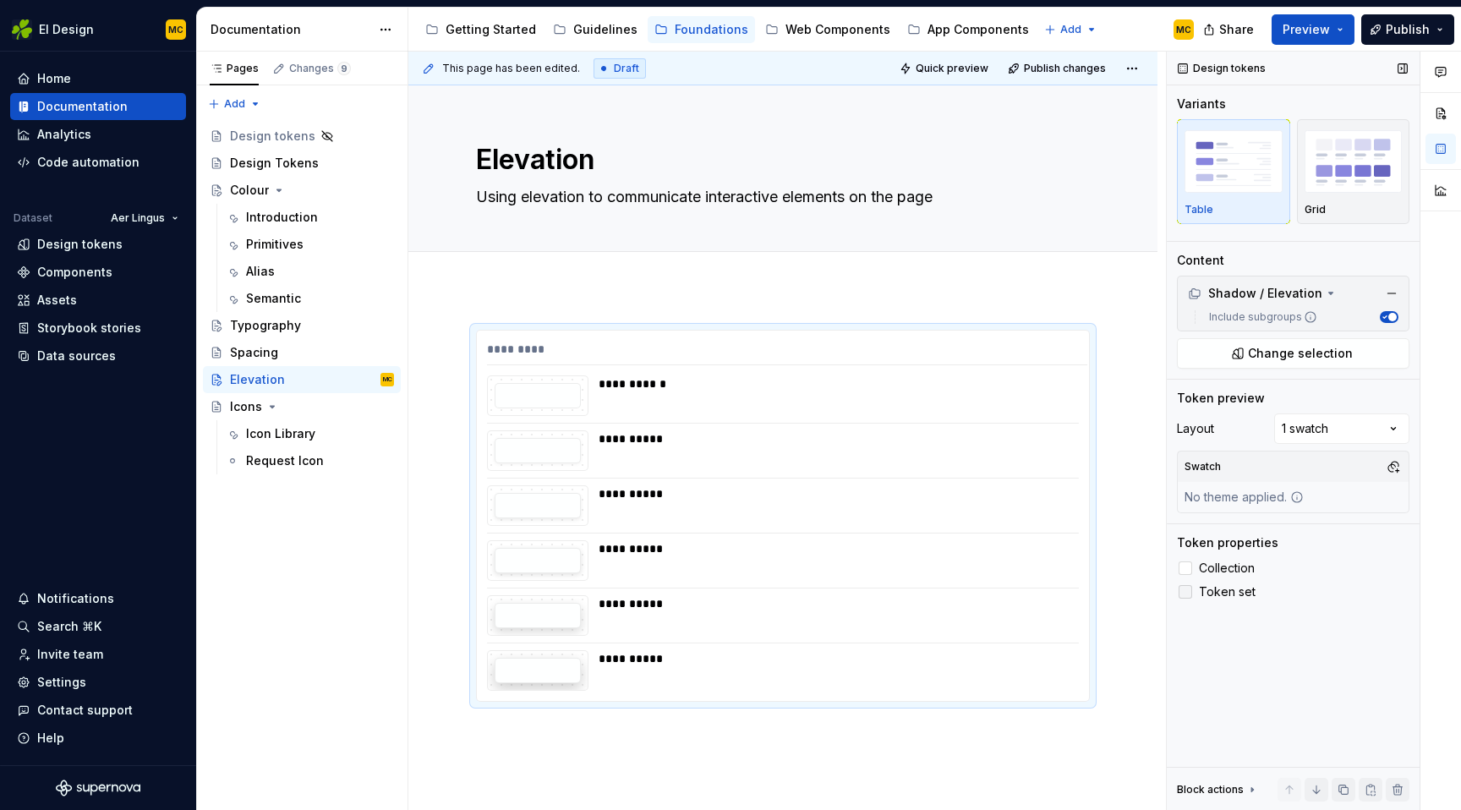
click at [1215, 600] on label "Token set" at bounding box center [1293, 592] width 232 height 20
click at [1358, 209] on div "Grid" at bounding box center [1353, 210] width 98 height 14
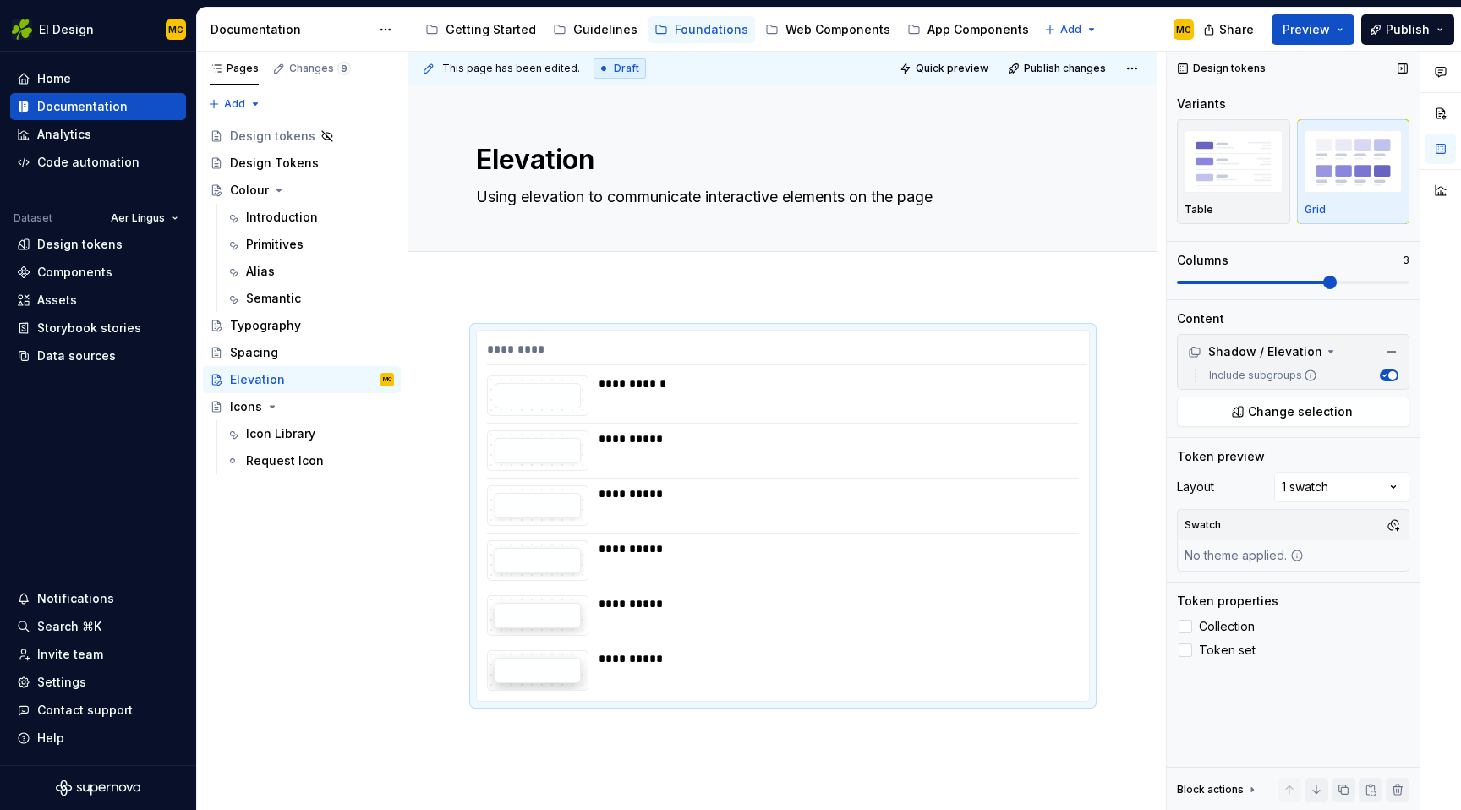
click at [1323, 280] on span at bounding box center [1330, 283] width 14 height 14
click at [1350, 28] on button "Preview" at bounding box center [1312, 29] width 83 height 30
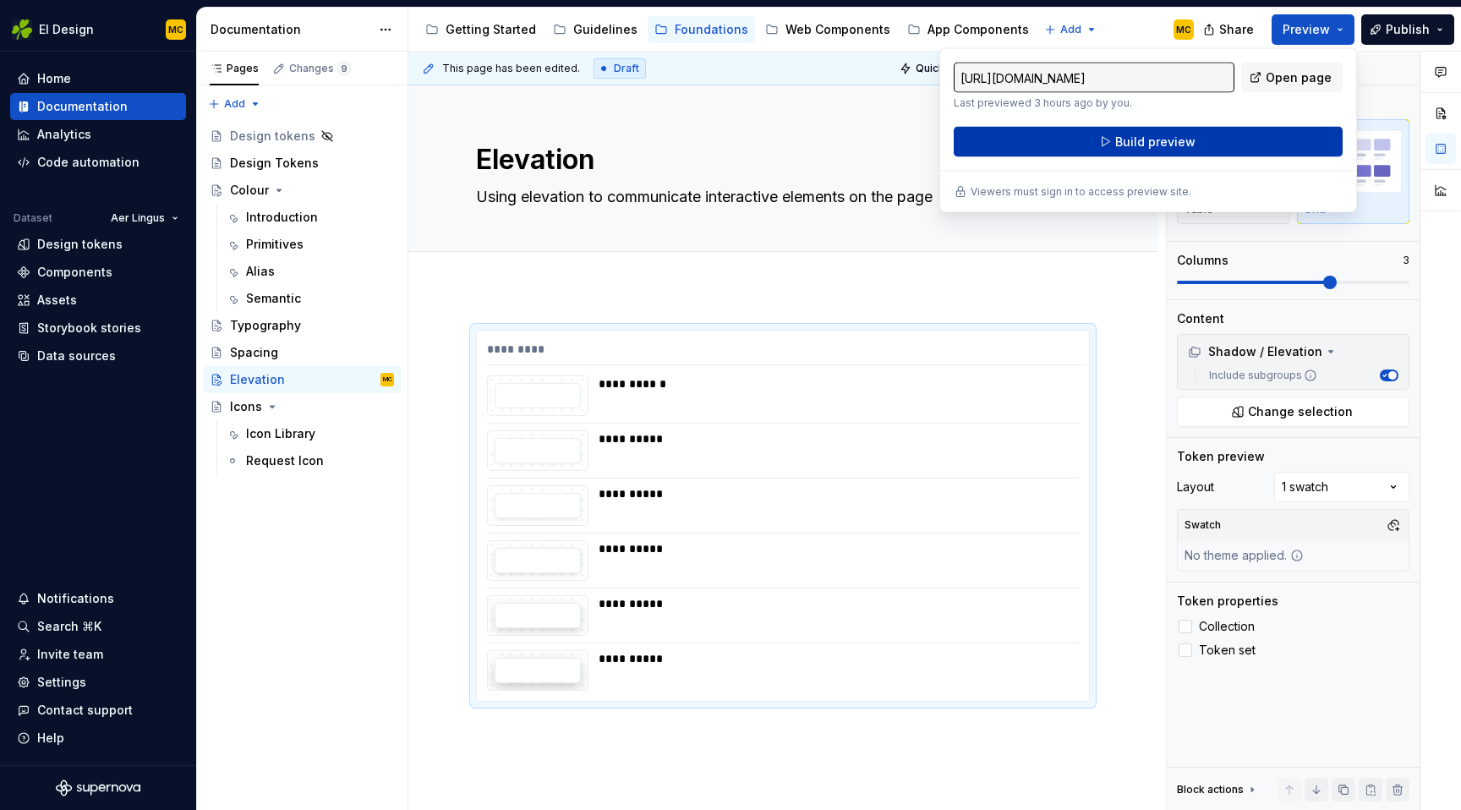
click at [1280, 146] on button "Build preview" at bounding box center [1148, 142] width 389 height 30
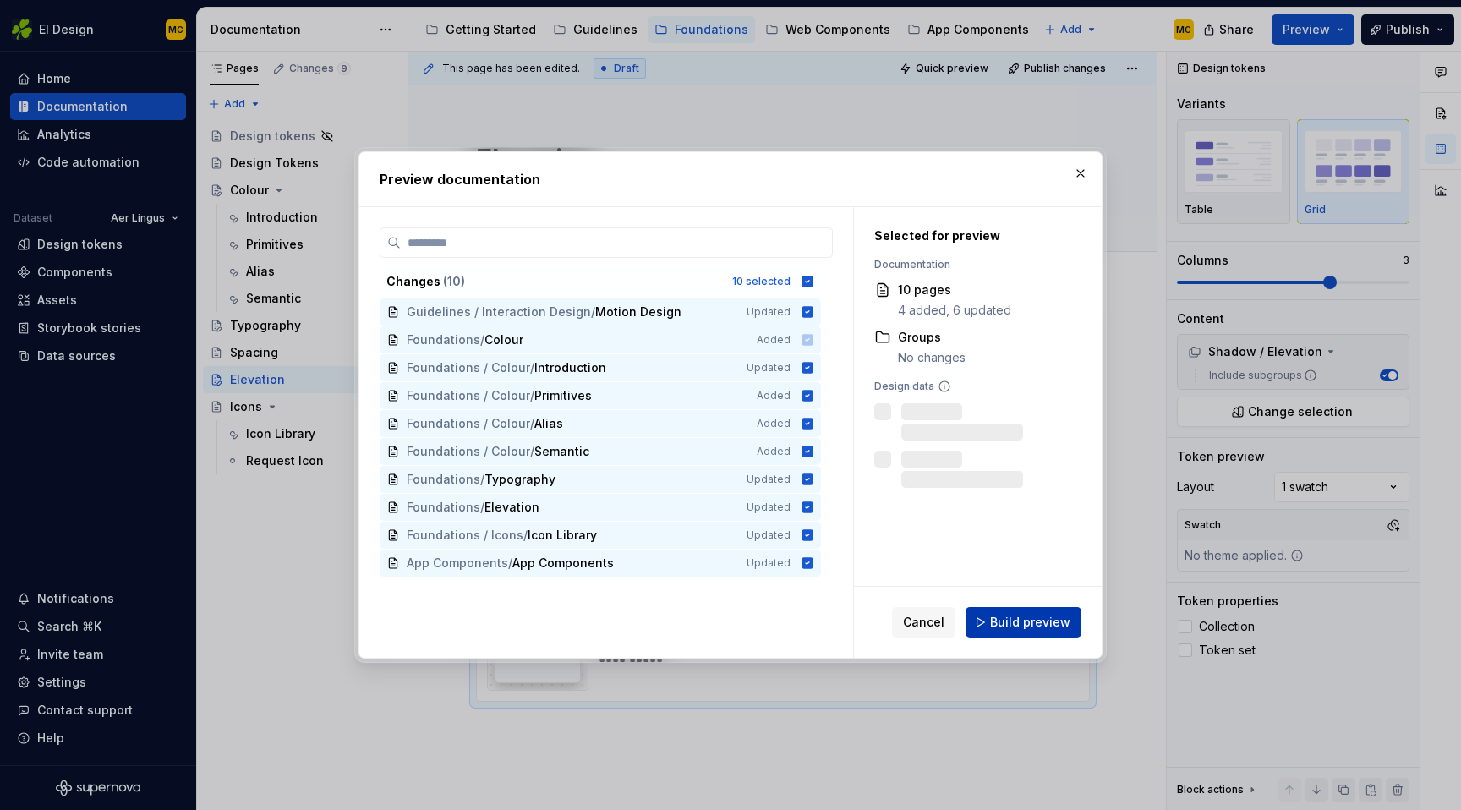
click at [1062, 631] on button "Build preview" at bounding box center [1023, 622] width 116 height 30
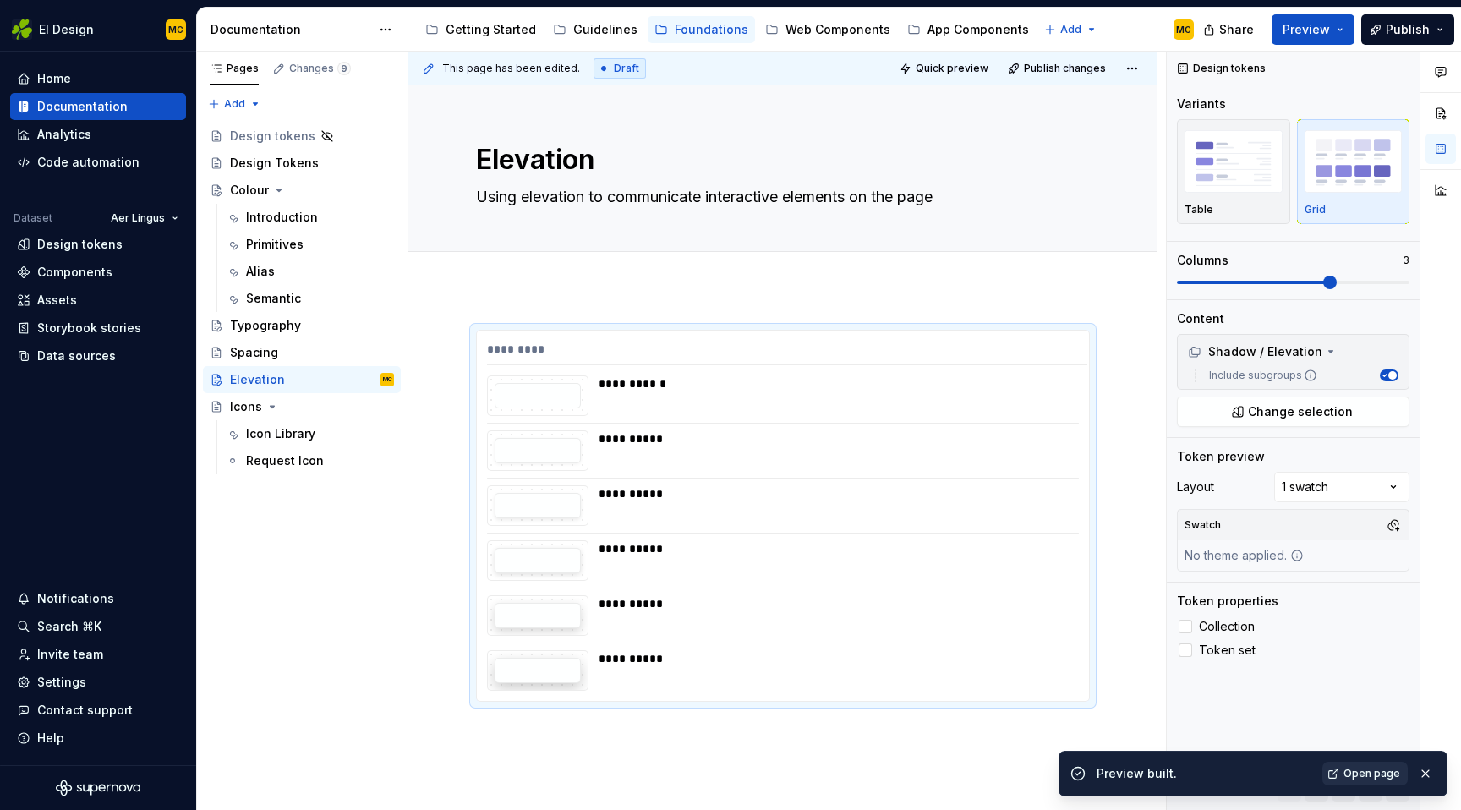
click at [1379, 774] on span "Open page" at bounding box center [1371, 774] width 57 height 14
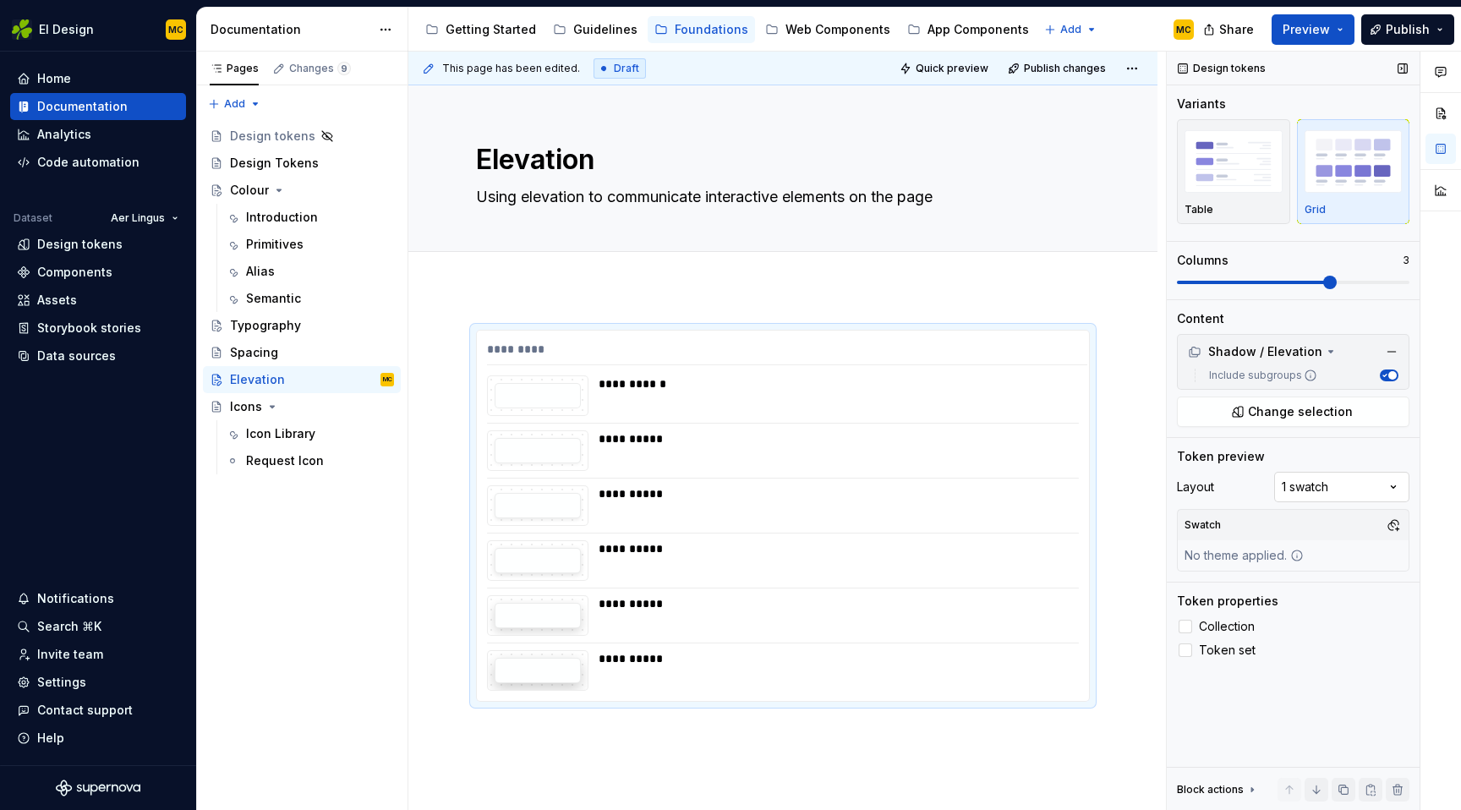
click at [1369, 485] on div "Comments Open comments No comments yet Select ‘Comment’ from the block context …" at bounding box center [1314, 431] width 294 height 759
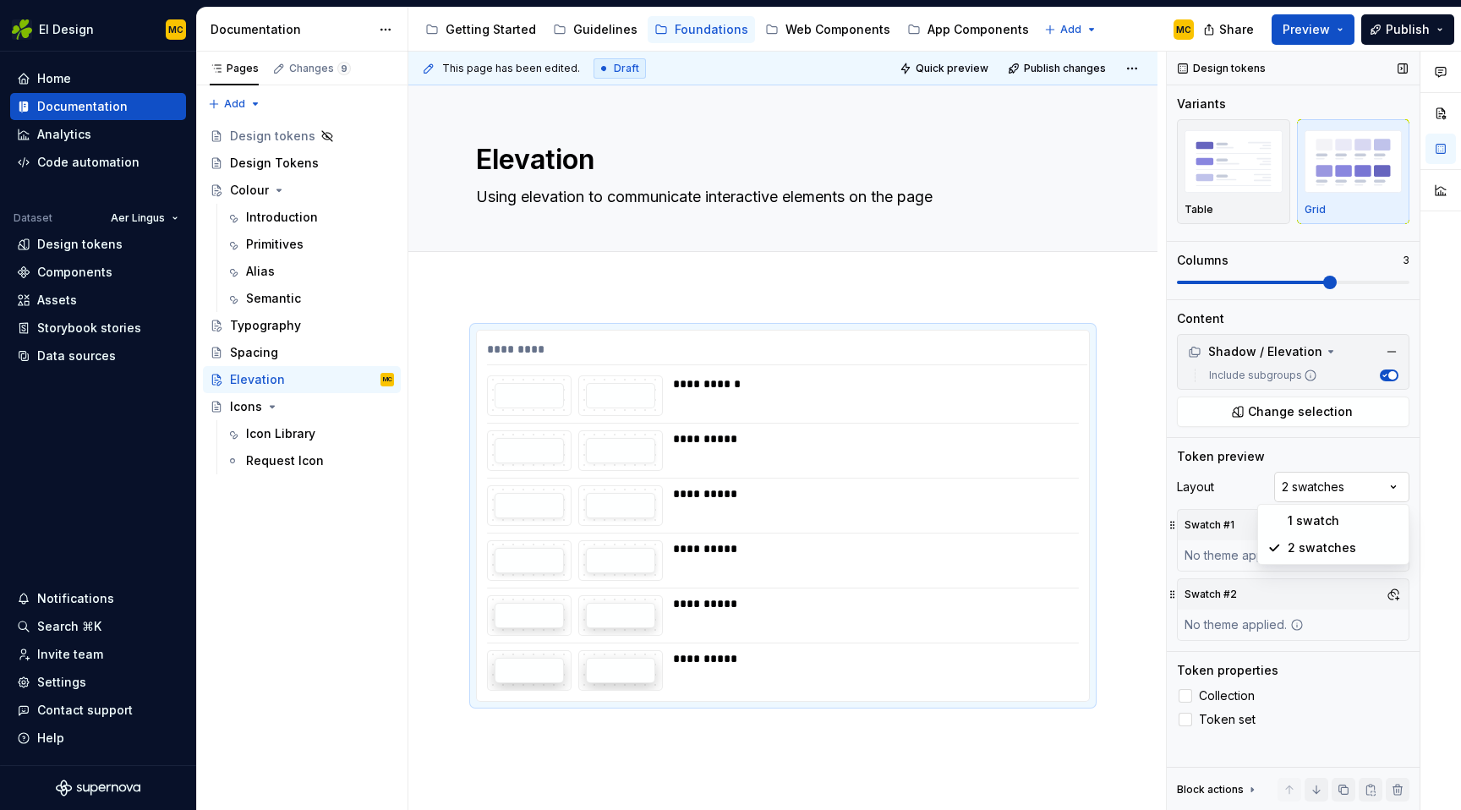
click at [1355, 484] on div "Comments Open comments No comments yet Select ‘Comment’ from the block context …" at bounding box center [1314, 431] width 294 height 759
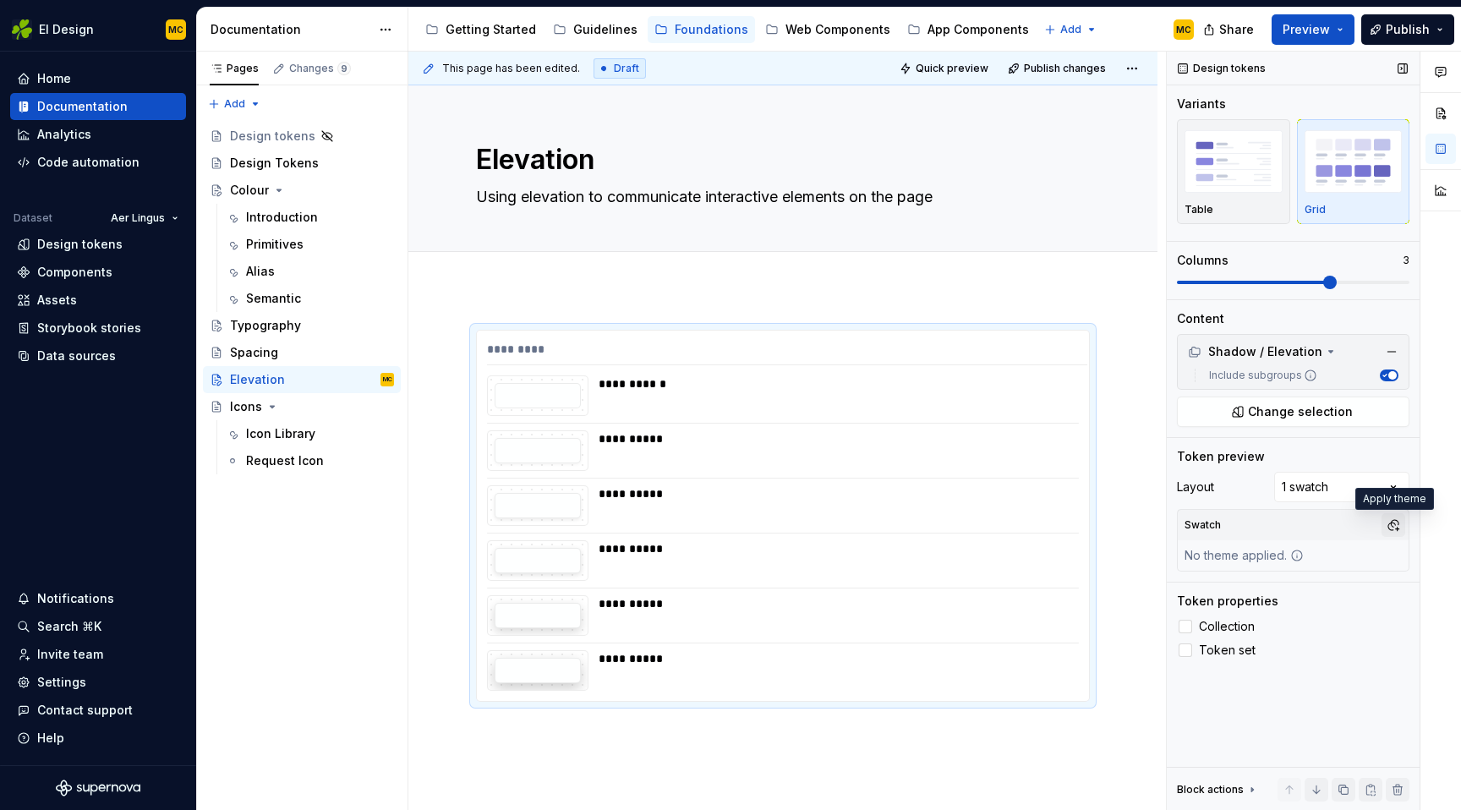
click at [1403, 527] on button "button" at bounding box center [1393, 525] width 24 height 24
click at [1114, 726] on html "EI Design MC Home Documentation Analytics Code automation Dataset Aer Lingus De…" at bounding box center [730, 405] width 1461 height 810
click at [1052, 390] on div "**********" at bounding box center [837, 383] width 478 height 17
click at [1237, 181] on img "button" at bounding box center [1233, 161] width 98 height 62
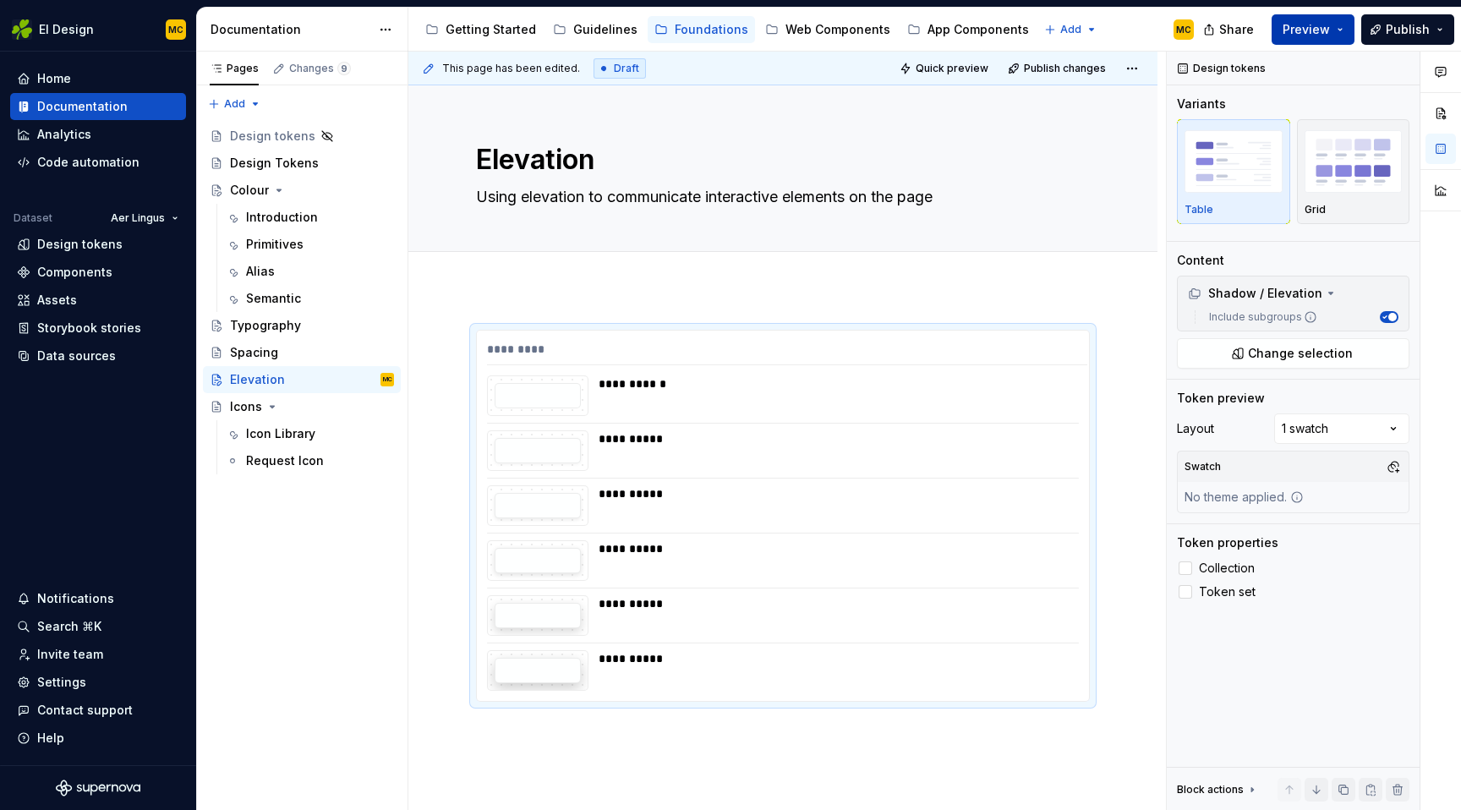
click at [1347, 22] on button "Preview" at bounding box center [1312, 29] width 83 height 30
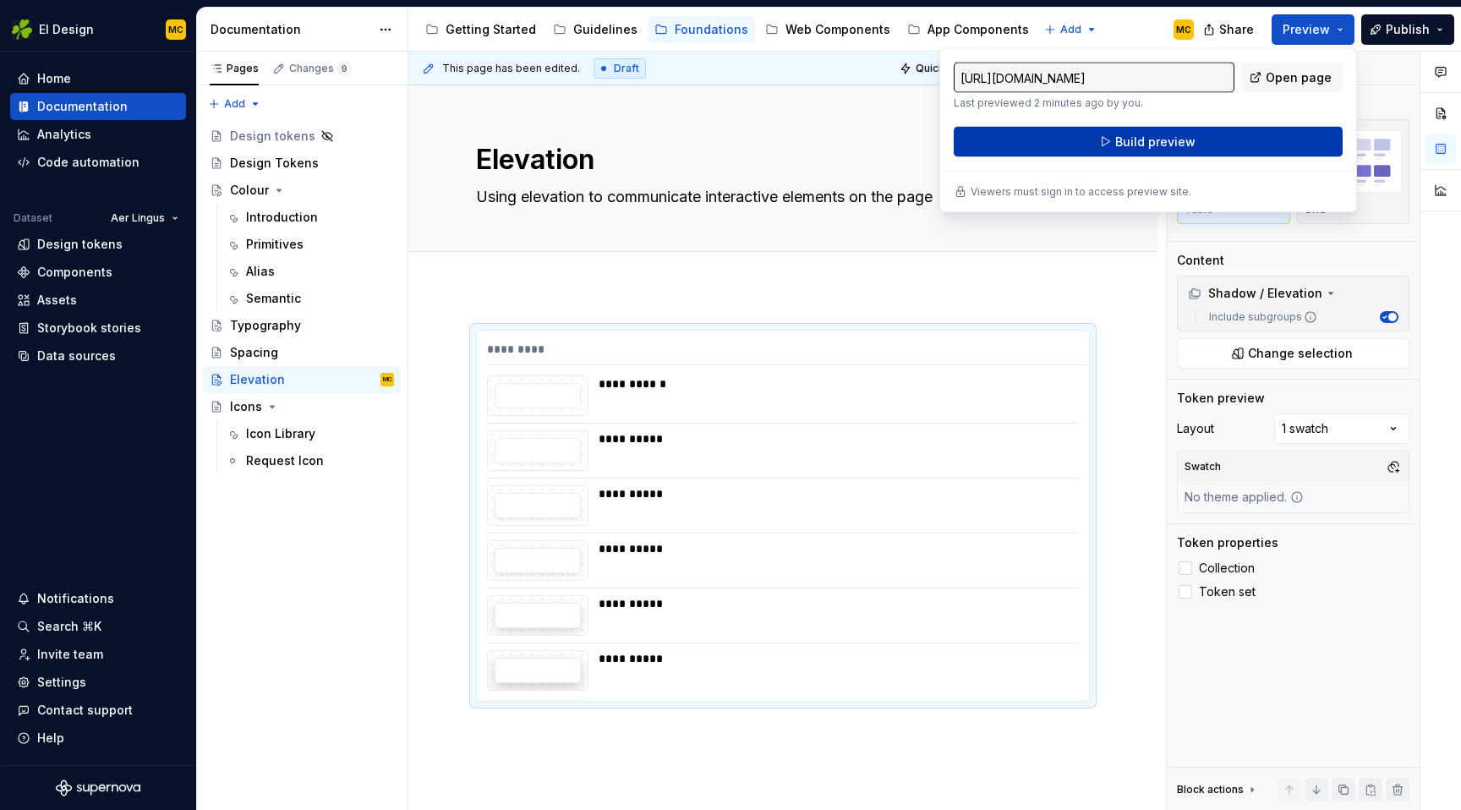
click at [1250, 147] on button "Build preview" at bounding box center [1148, 142] width 389 height 30
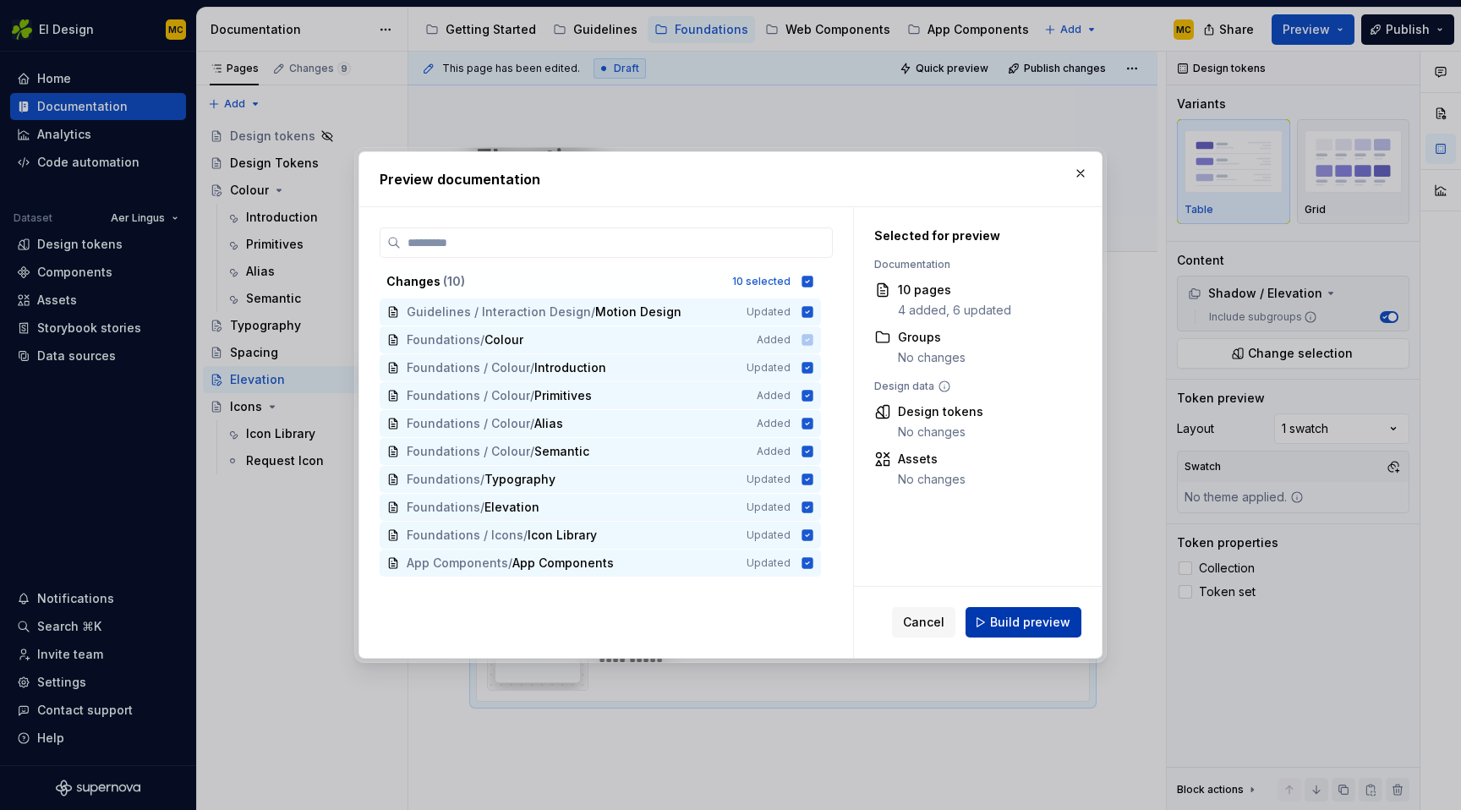
click at [1063, 618] on span "Build preview" at bounding box center [1030, 622] width 80 height 17
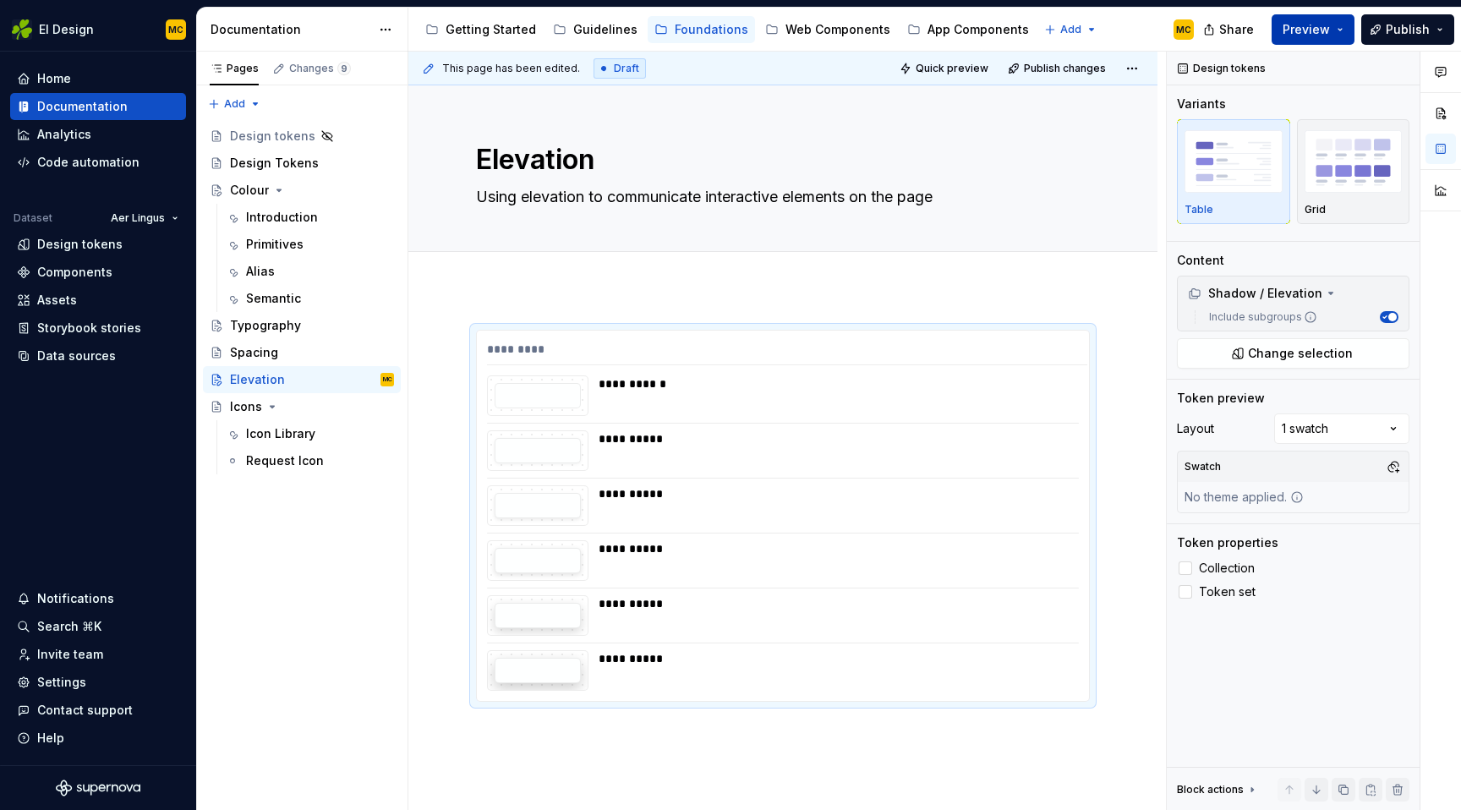
click at [1338, 38] on button "Preview" at bounding box center [1312, 29] width 83 height 30
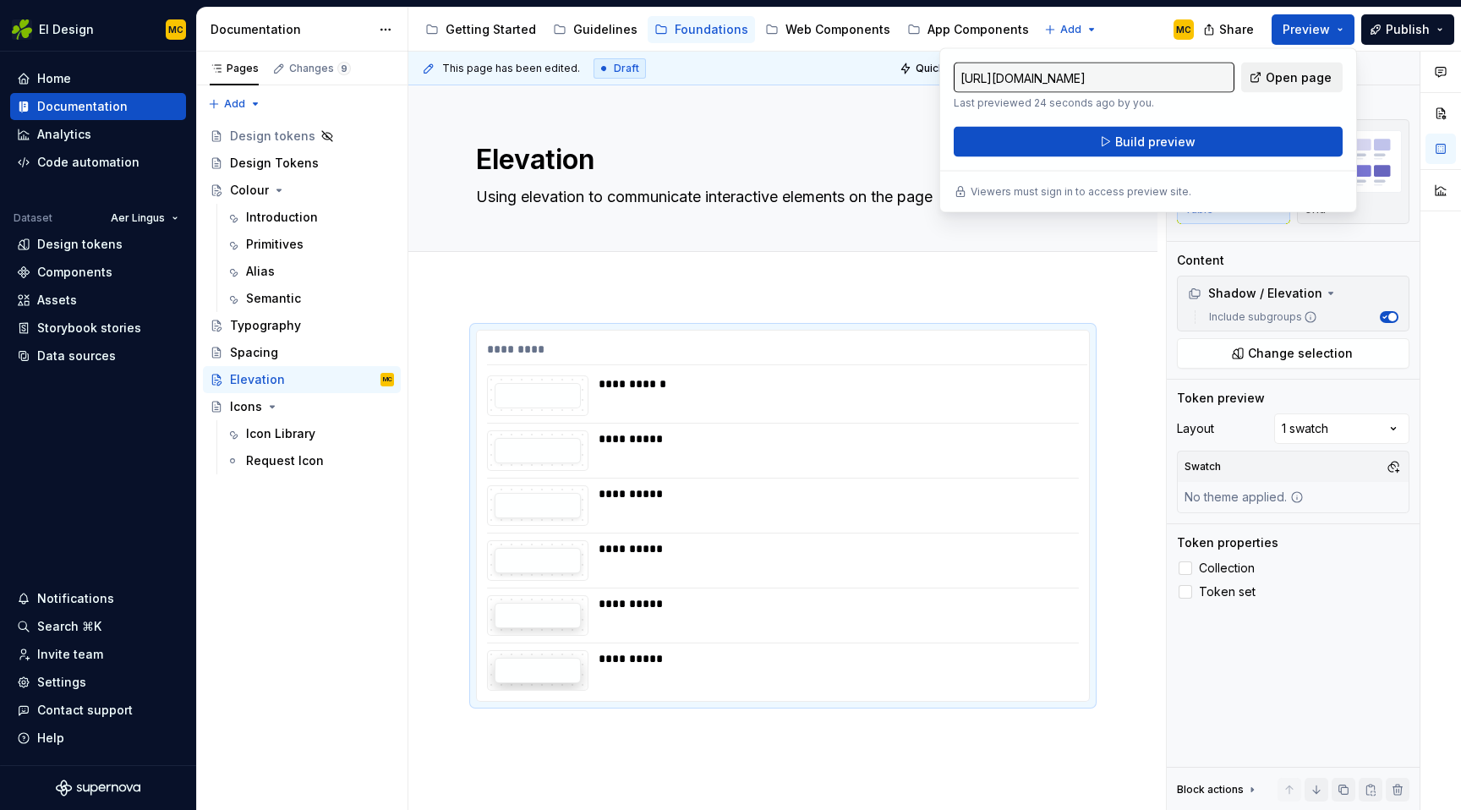
click at [1323, 73] on span "Open page" at bounding box center [1298, 77] width 66 height 17
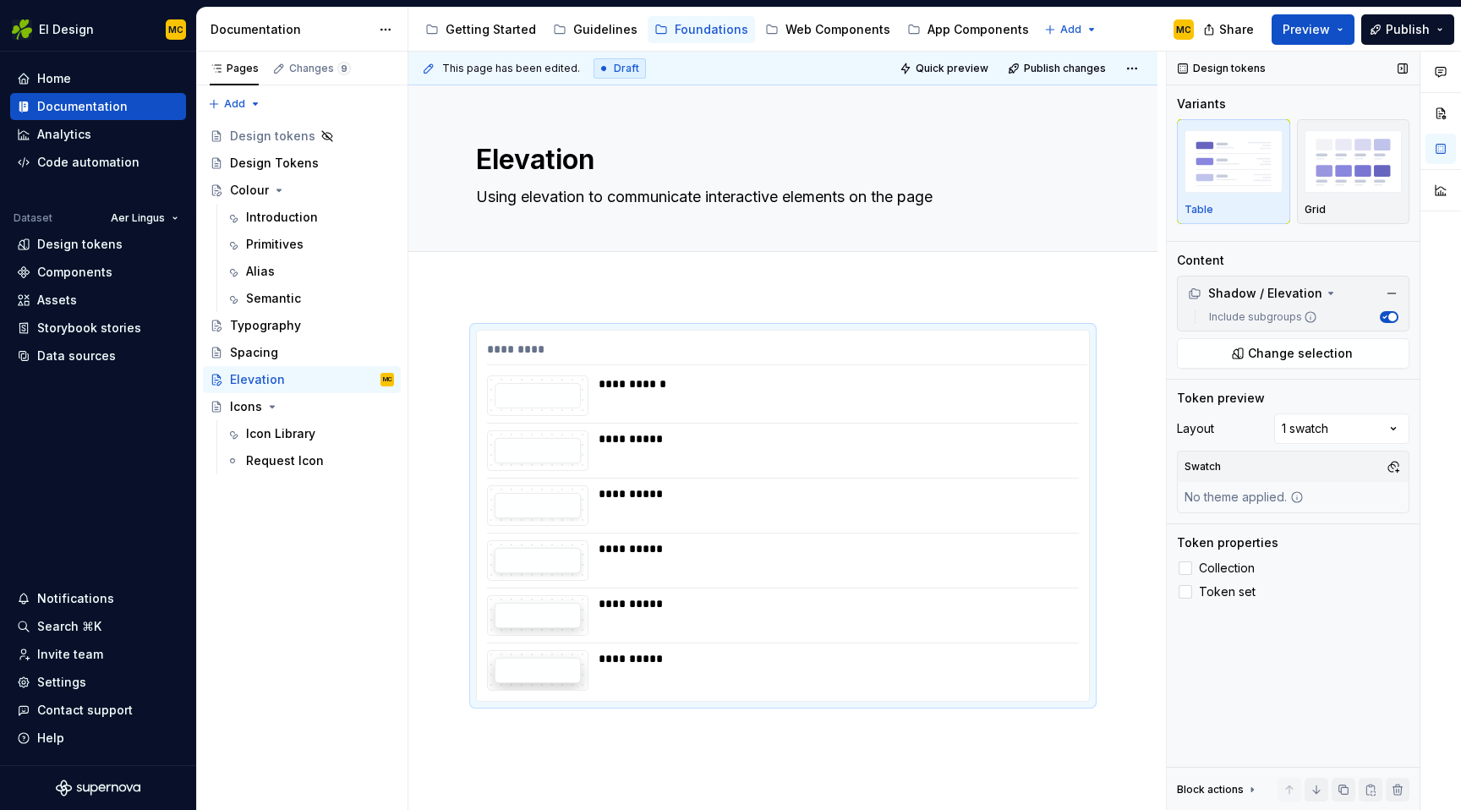
click at [1386, 313] on icon "button" at bounding box center [1384, 317] width 8 height 8
click at [1342, 30] on button "Preview" at bounding box center [1312, 29] width 83 height 30
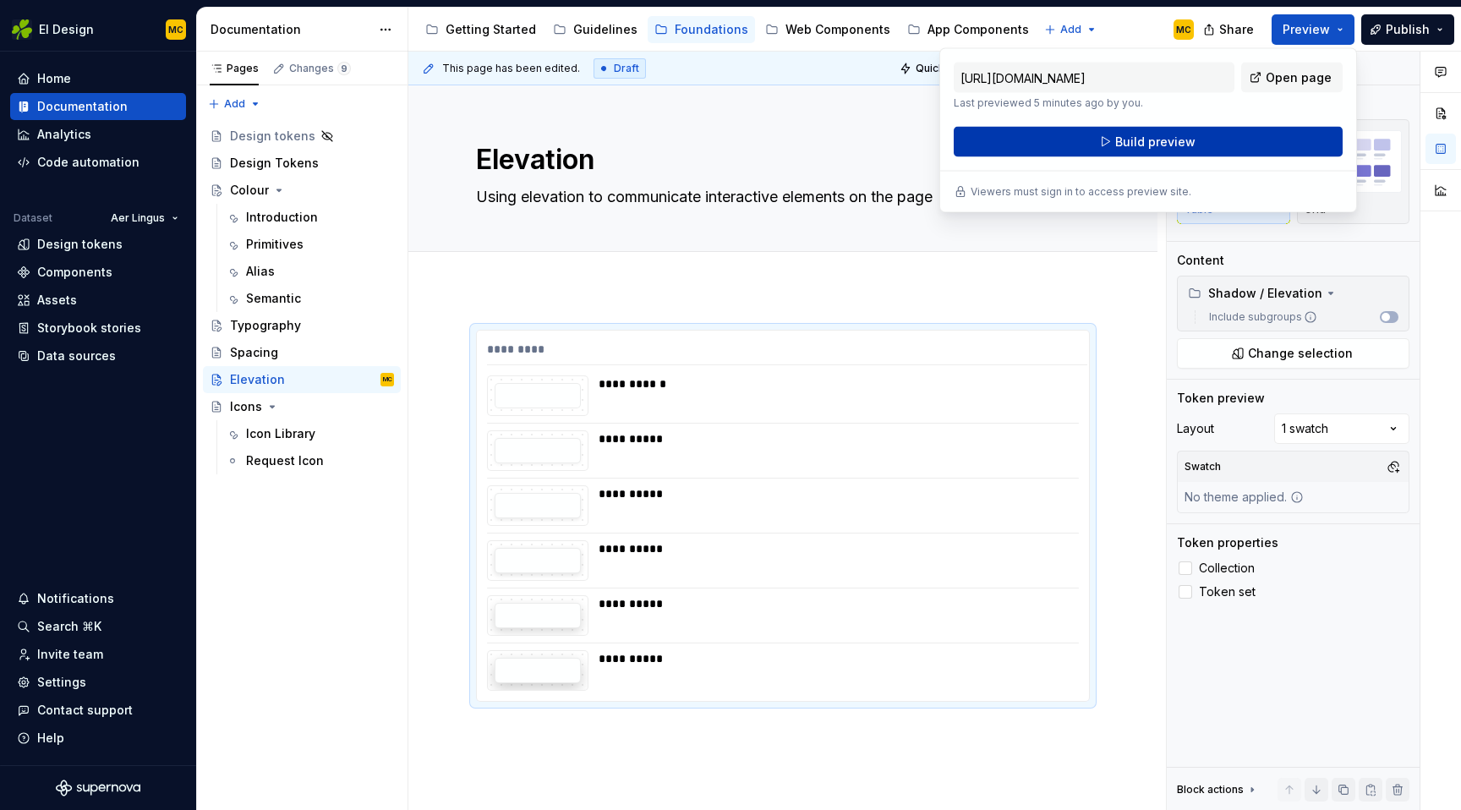
click at [1281, 131] on button "Build preview" at bounding box center [1148, 142] width 389 height 30
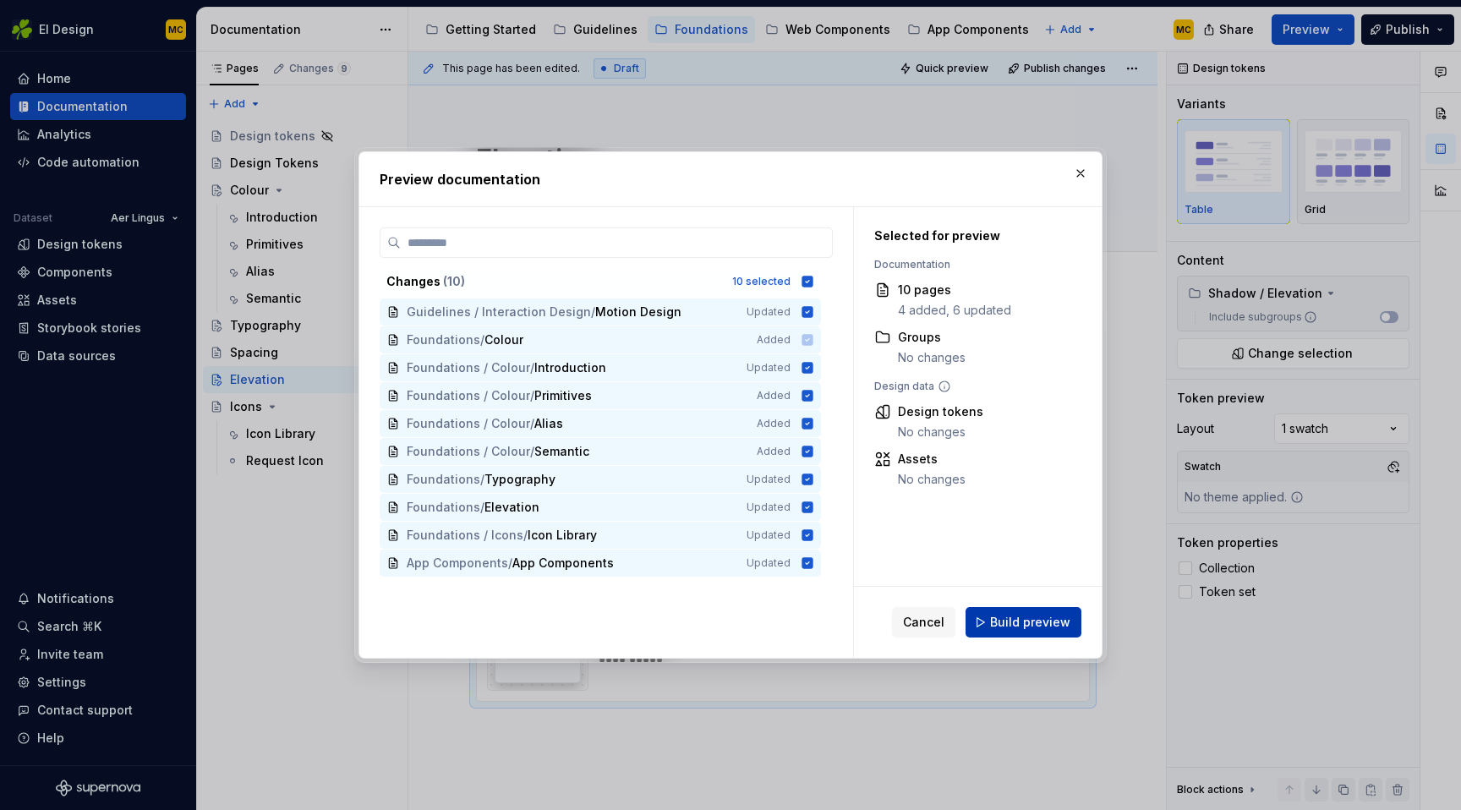
click at [1051, 622] on span "Build preview" at bounding box center [1030, 622] width 80 height 17
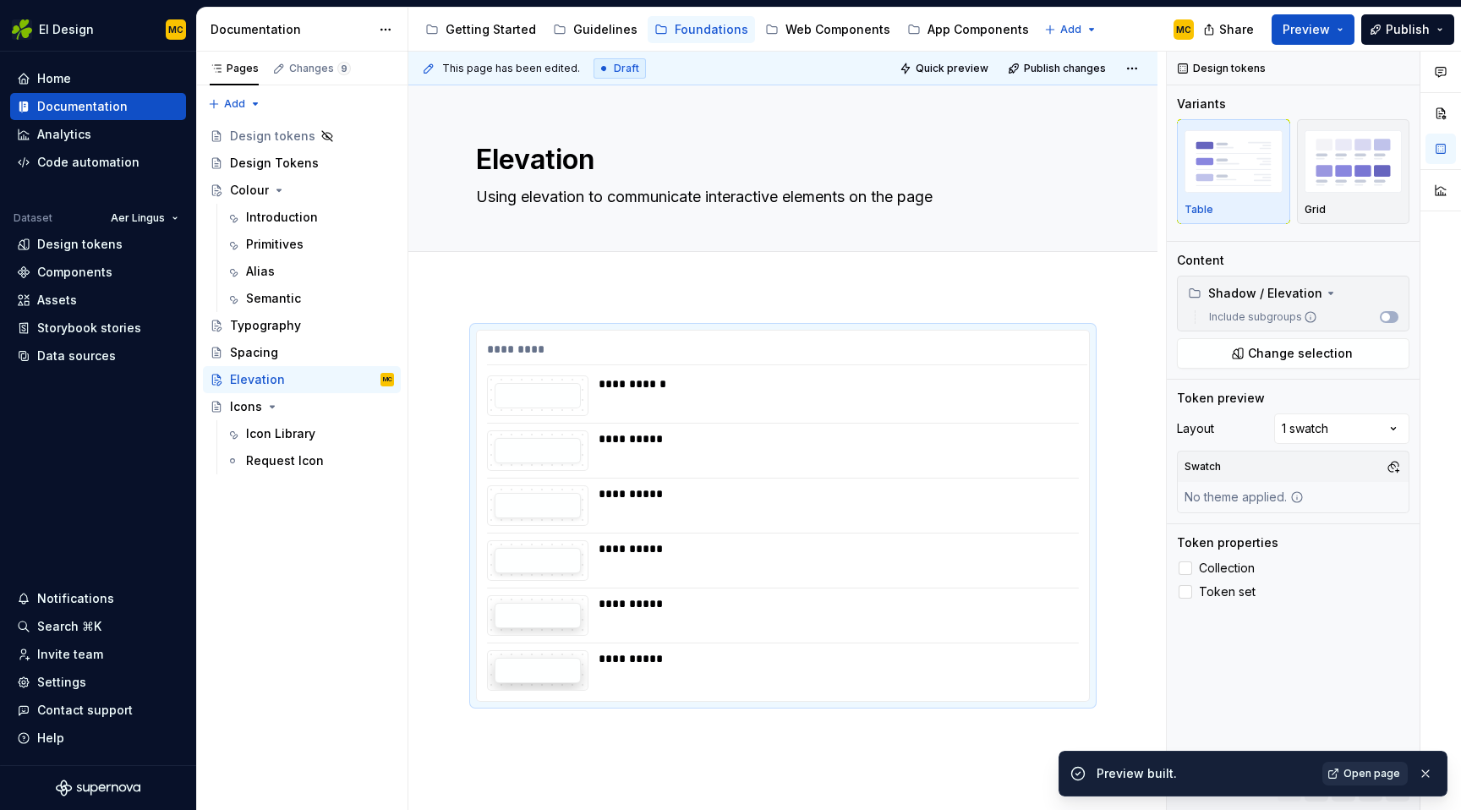
click at [1375, 772] on span "Open page" at bounding box center [1371, 774] width 57 height 14
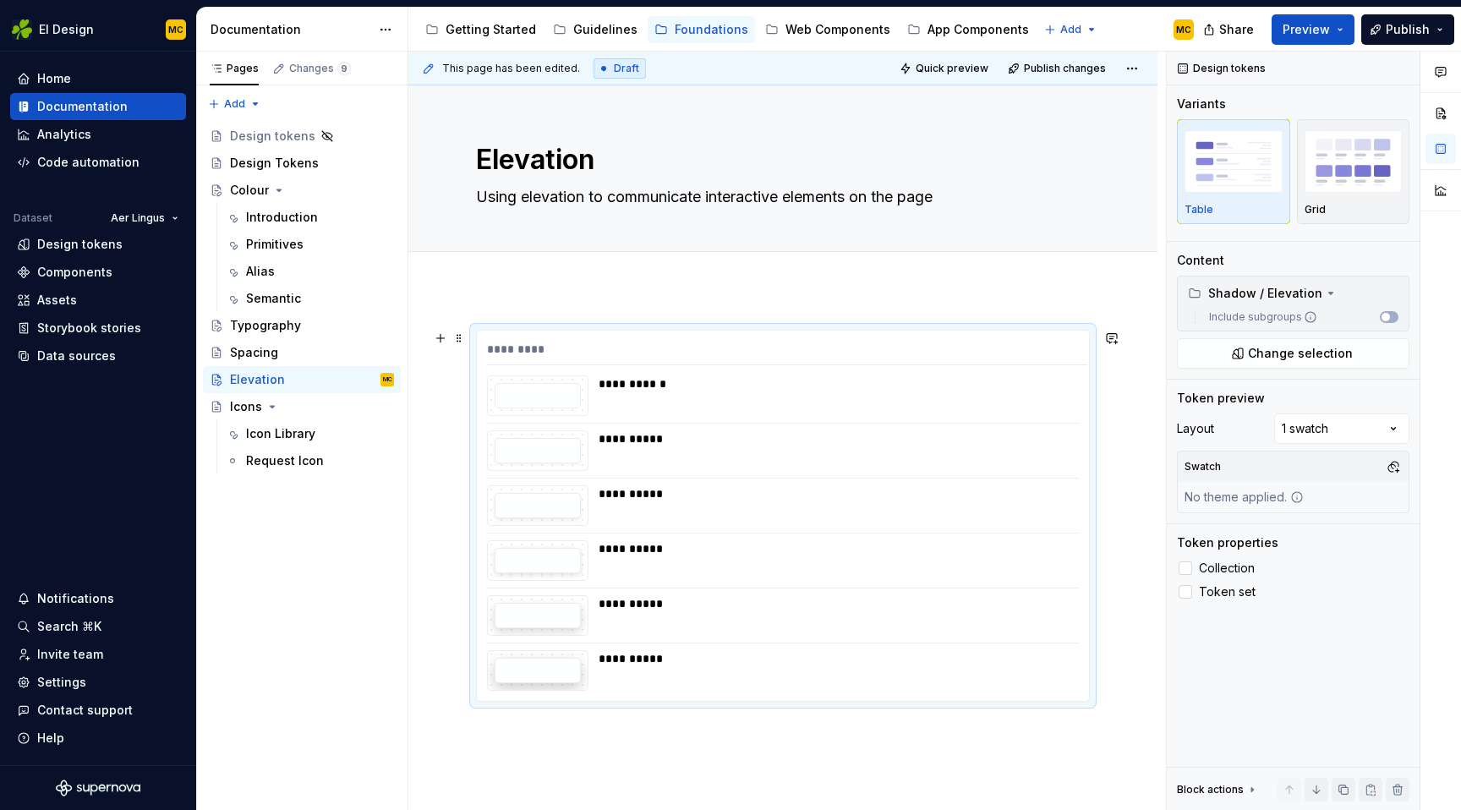
click at [537, 401] on div at bounding box center [538, 395] width 86 height 25
click at [542, 391] on div at bounding box center [538, 395] width 86 height 25
click at [1386, 317] on span "button" at bounding box center [1385, 317] width 8 height 8
click at [815, 340] on div "**********" at bounding box center [783, 516] width 612 height 370
click at [303, 355] on div "Spacing" at bounding box center [312, 353] width 164 height 24
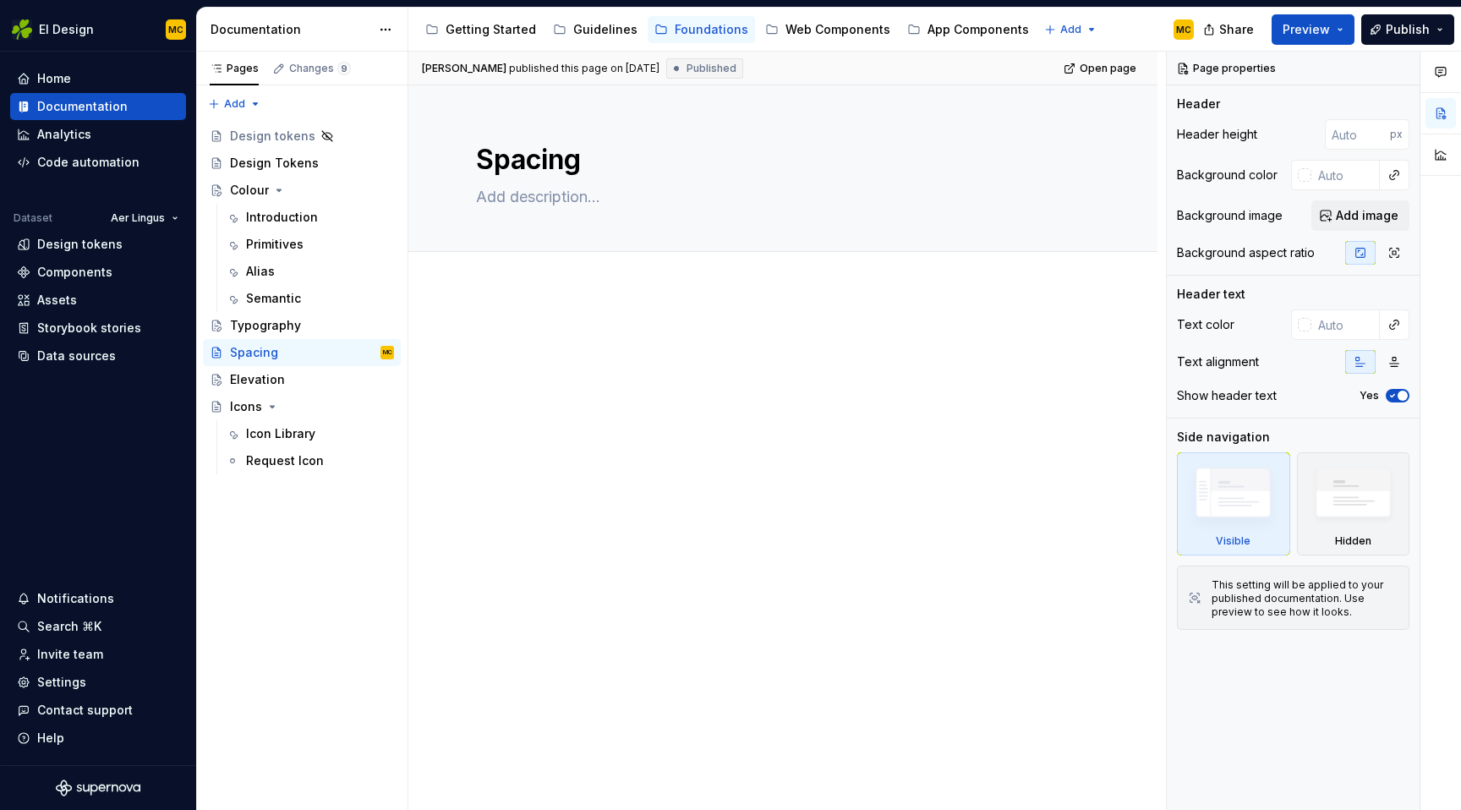
click at [573, 345] on p at bounding box center [783, 340] width 614 height 20
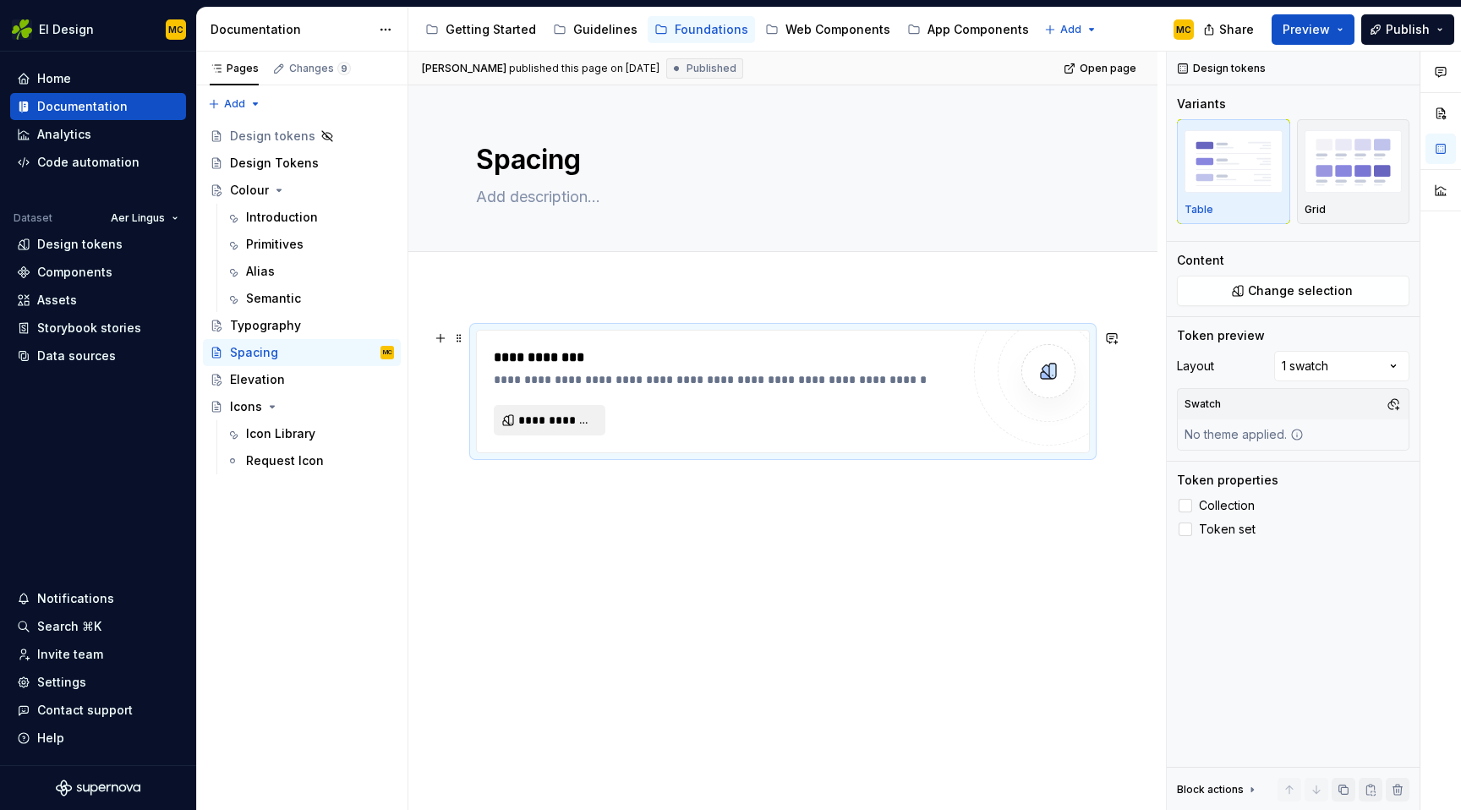
click at [568, 418] on span "**********" at bounding box center [556, 420] width 76 height 17
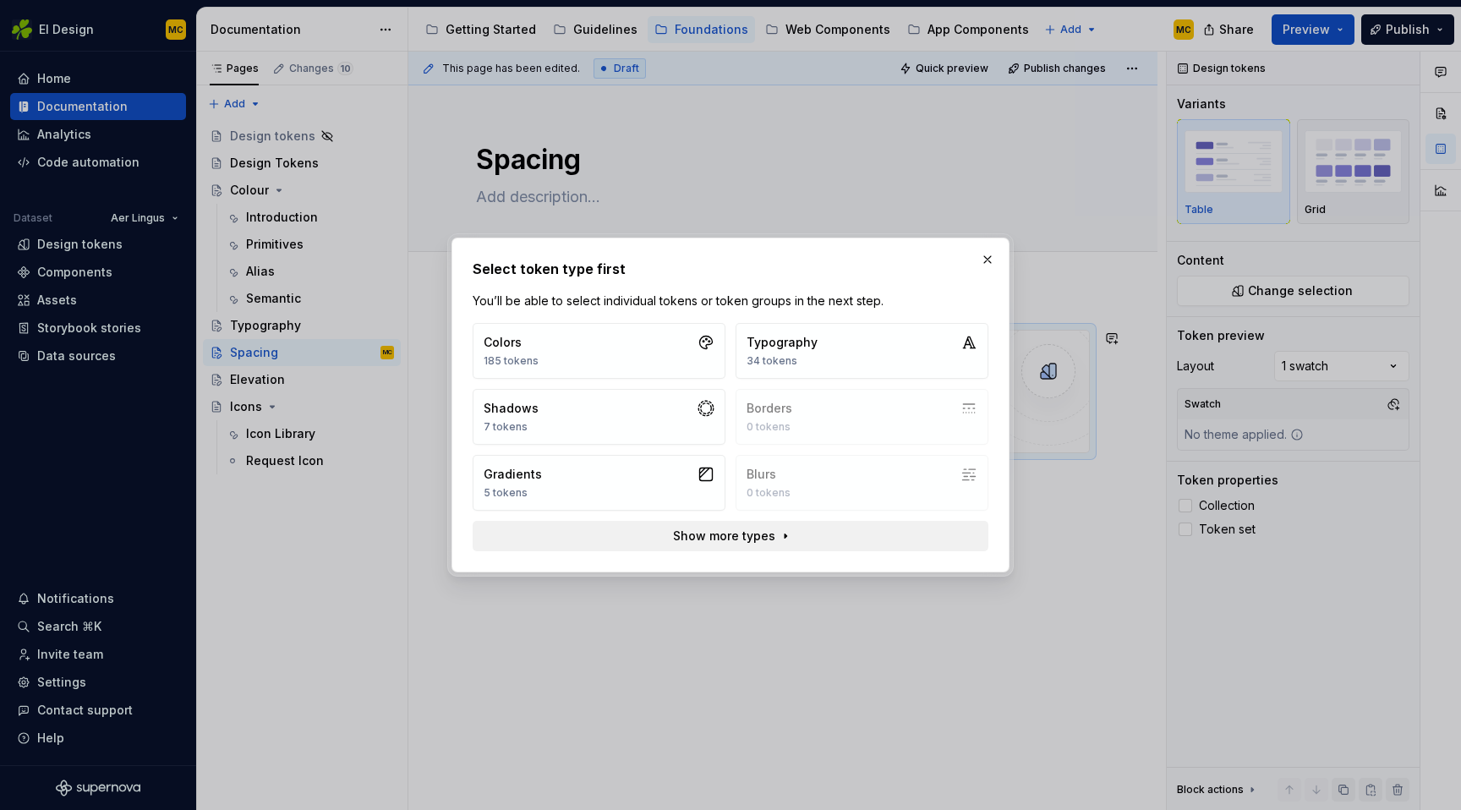
click at [749, 539] on span "Show more types" at bounding box center [724, 535] width 102 height 17
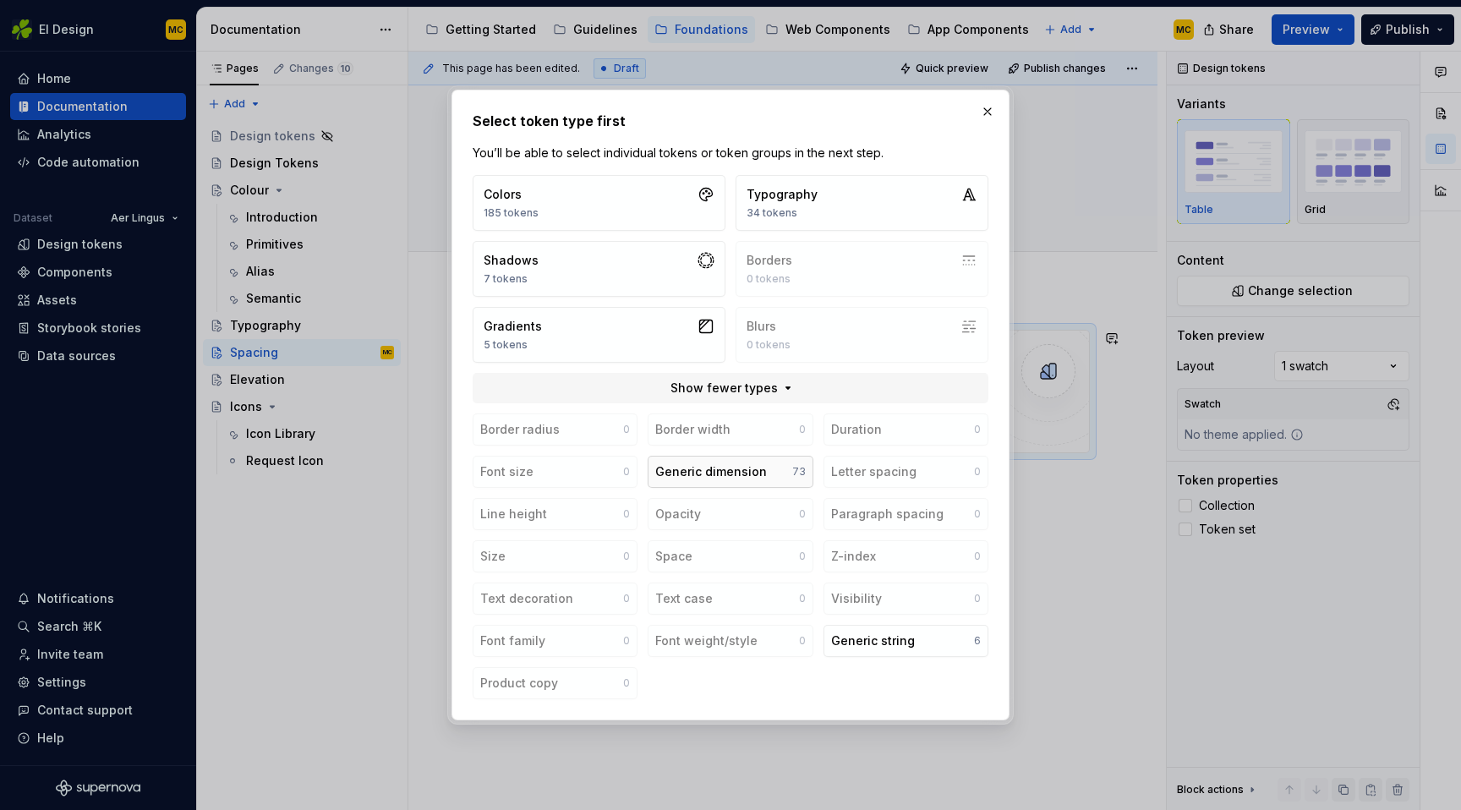
click at [766, 474] on button "Generic dimension 73" at bounding box center [730, 472] width 165 height 32
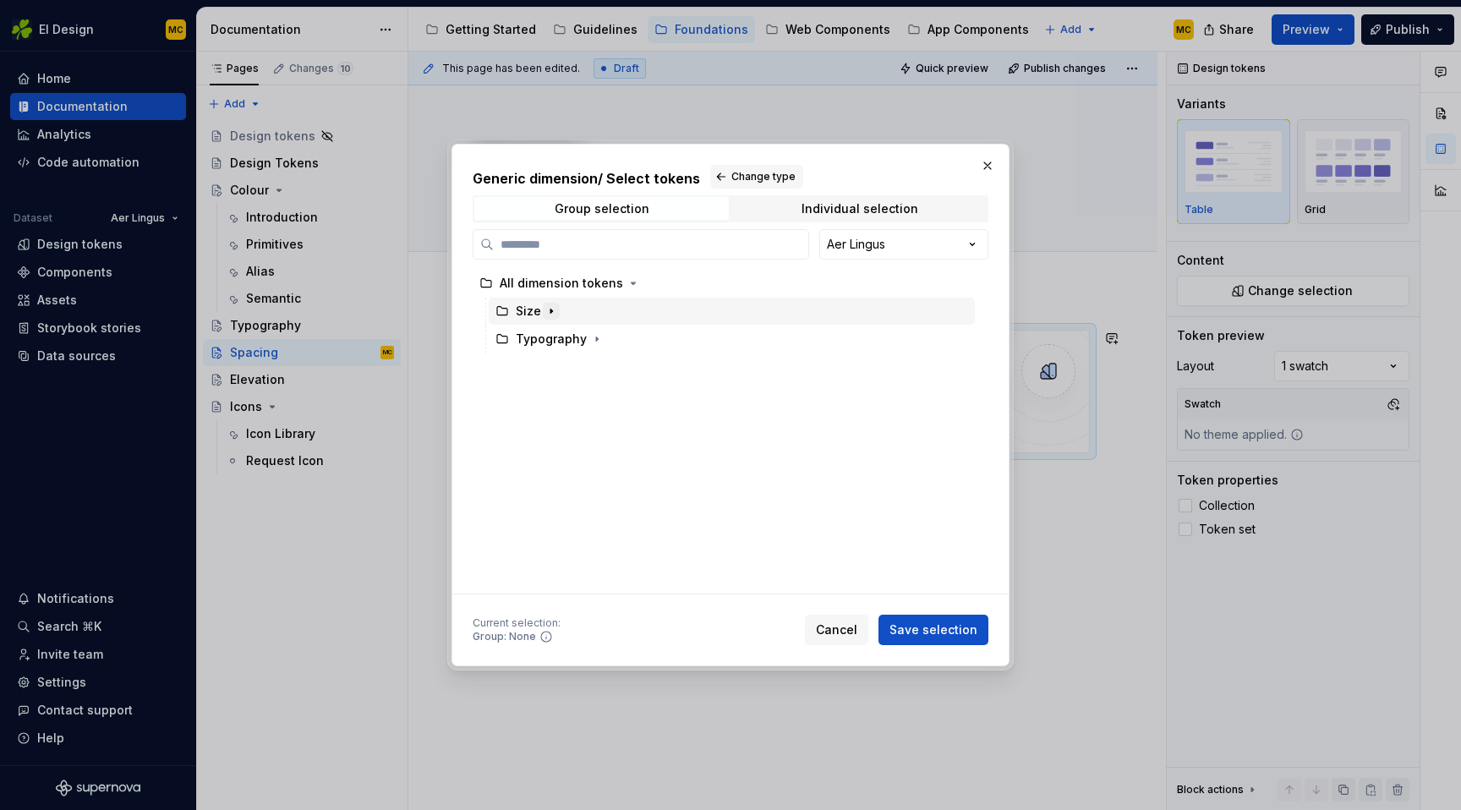
click at [552, 311] on icon "button" at bounding box center [551, 311] width 14 height 14
click at [591, 369] on icon "button" at bounding box center [591, 367] width 14 height 14
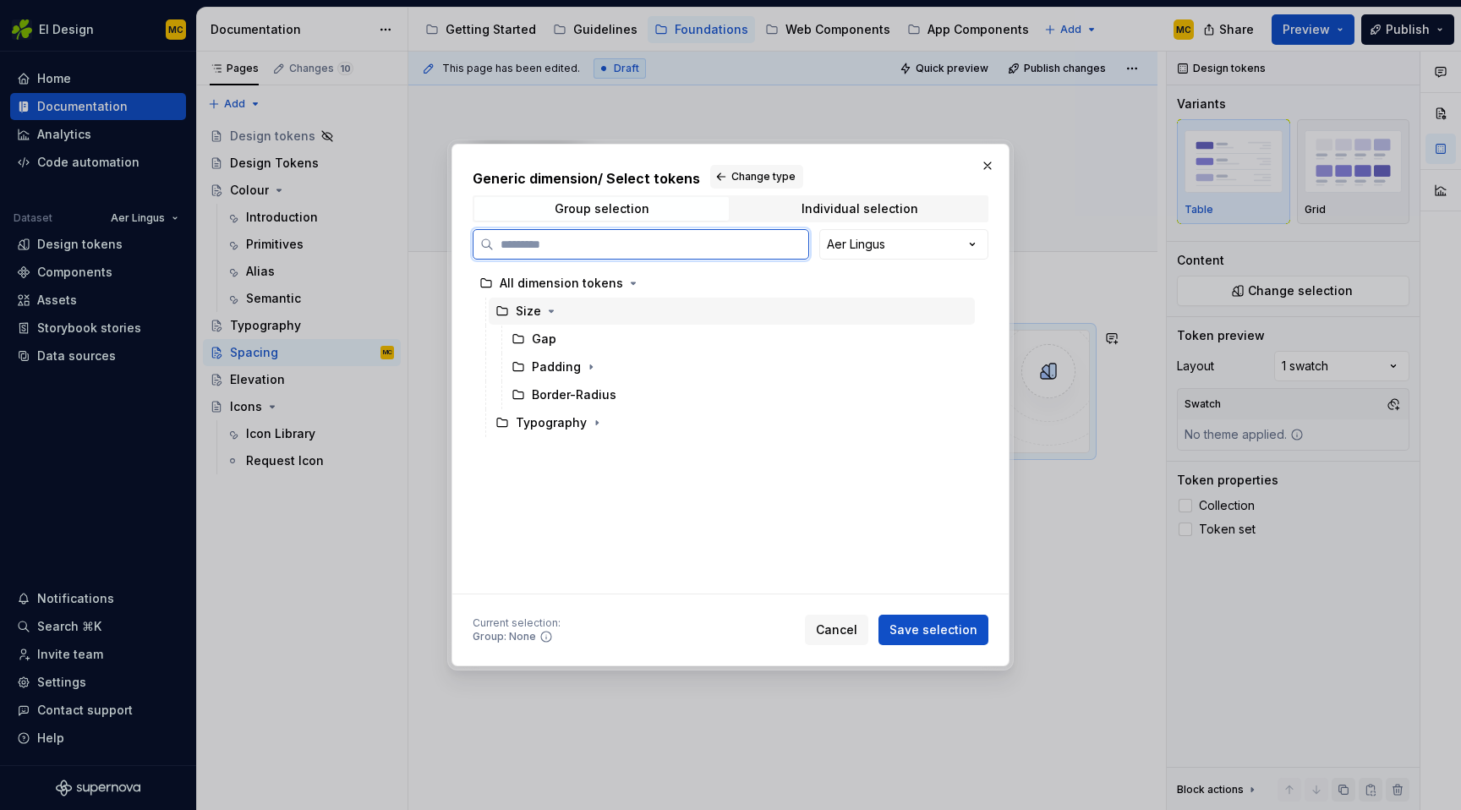
click at [589, 312] on div "Size" at bounding box center [732, 311] width 486 height 27
click at [706, 340] on div "Gap" at bounding box center [740, 338] width 470 height 27
click at [716, 364] on div "Padding" at bounding box center [740, 366] width 470 height 27
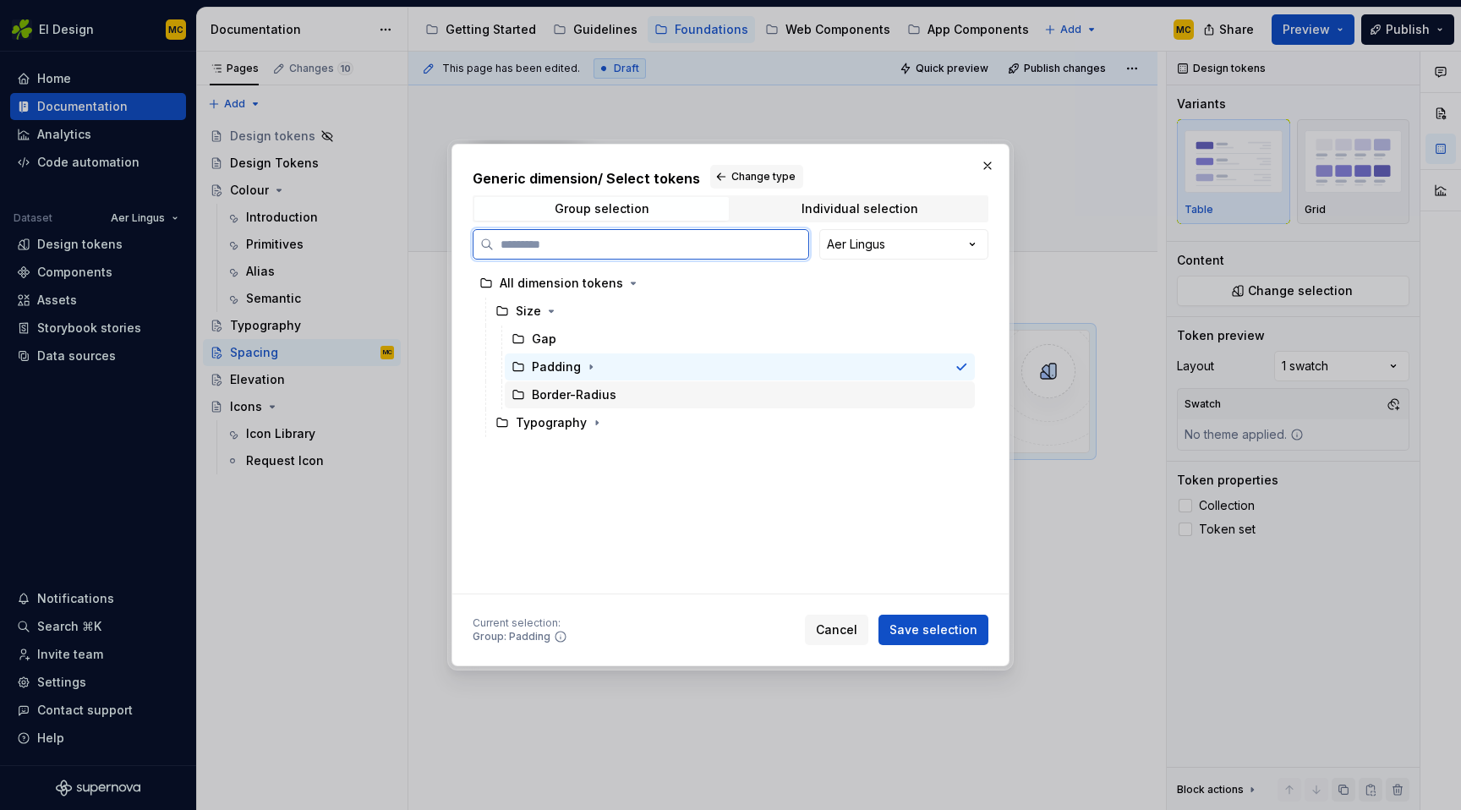
click at [717, 390] on div "Border-Radius" at bounding box center [740, 394] width 470 height 27
click at [719, 313] on div "Size" at bounding box center [732, 311] width 486 height 27
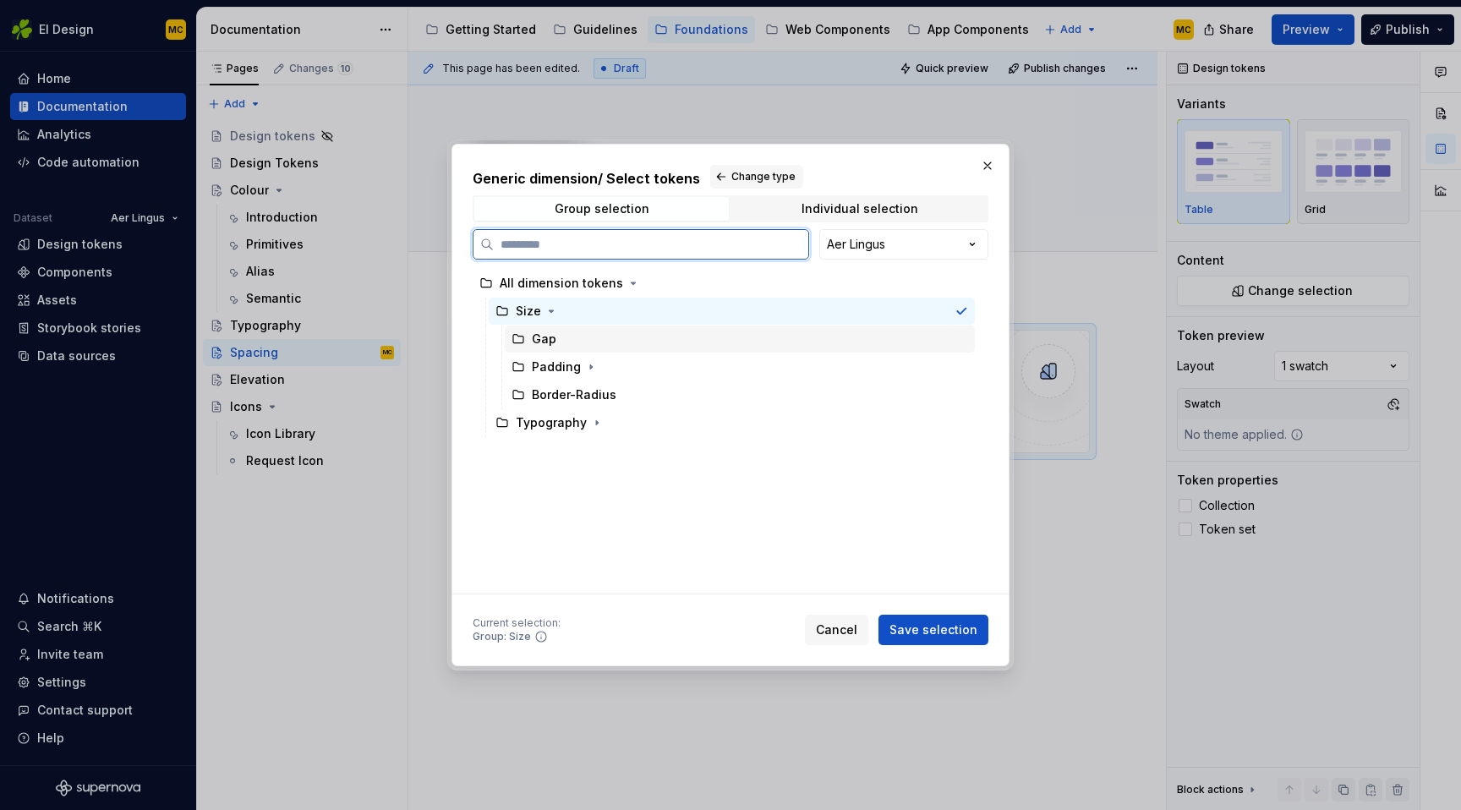
click at [719, 341] on div "Gap" at bounding box center [740, 338] width 470 height 27
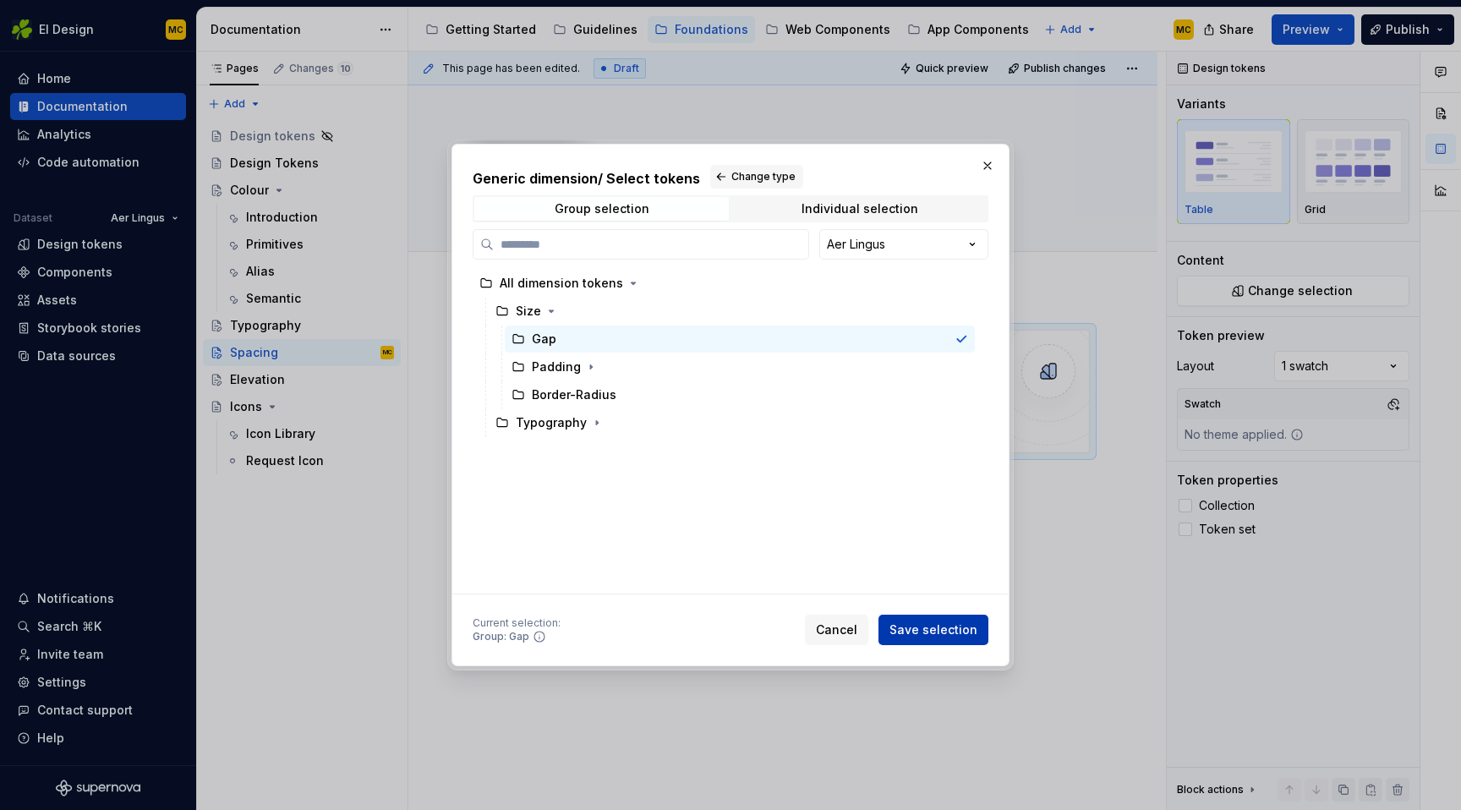
click at [925, 628] on span "Save selection" at bounding box center [933, 629] width 88 height 17
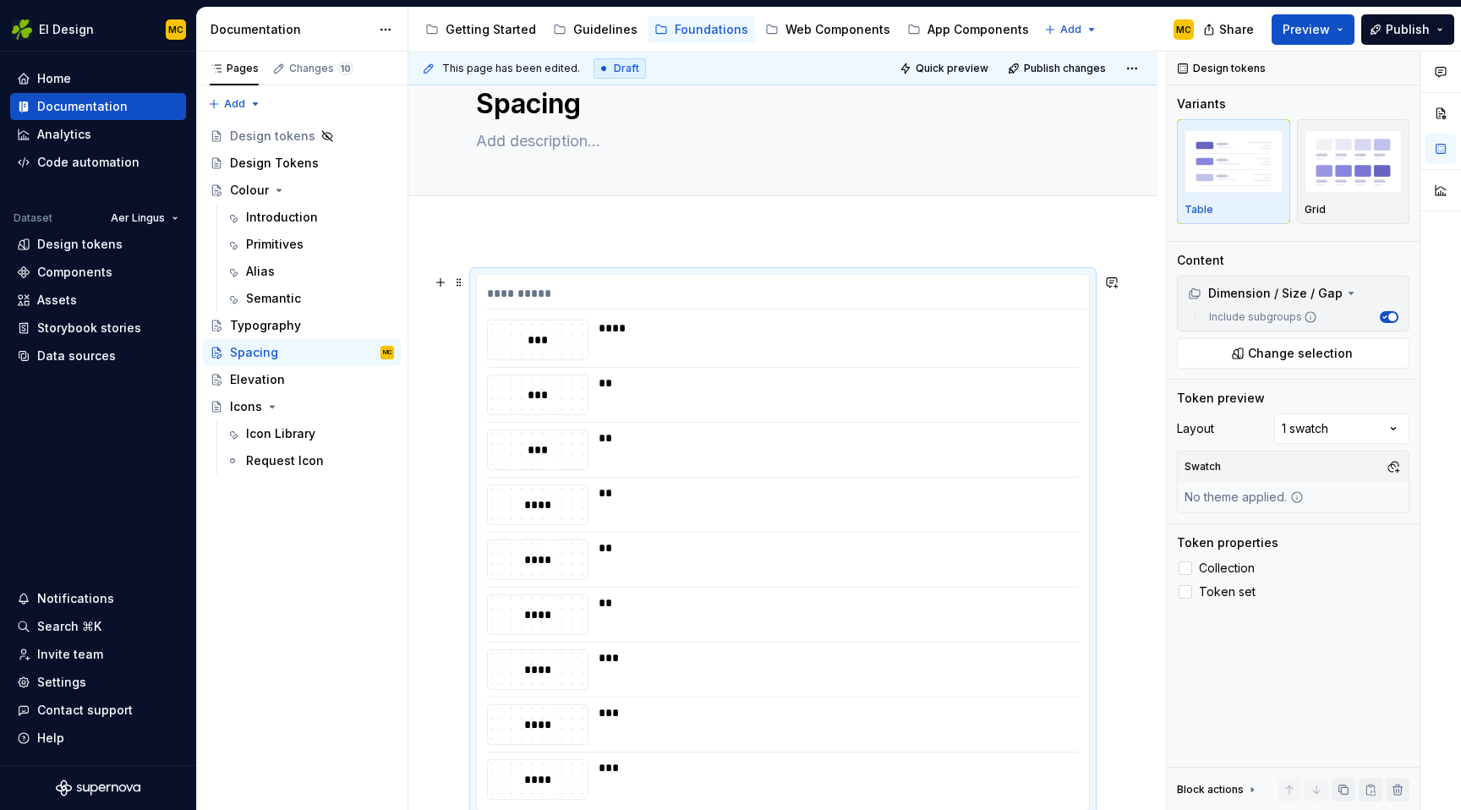
scroll to position [319, 0]
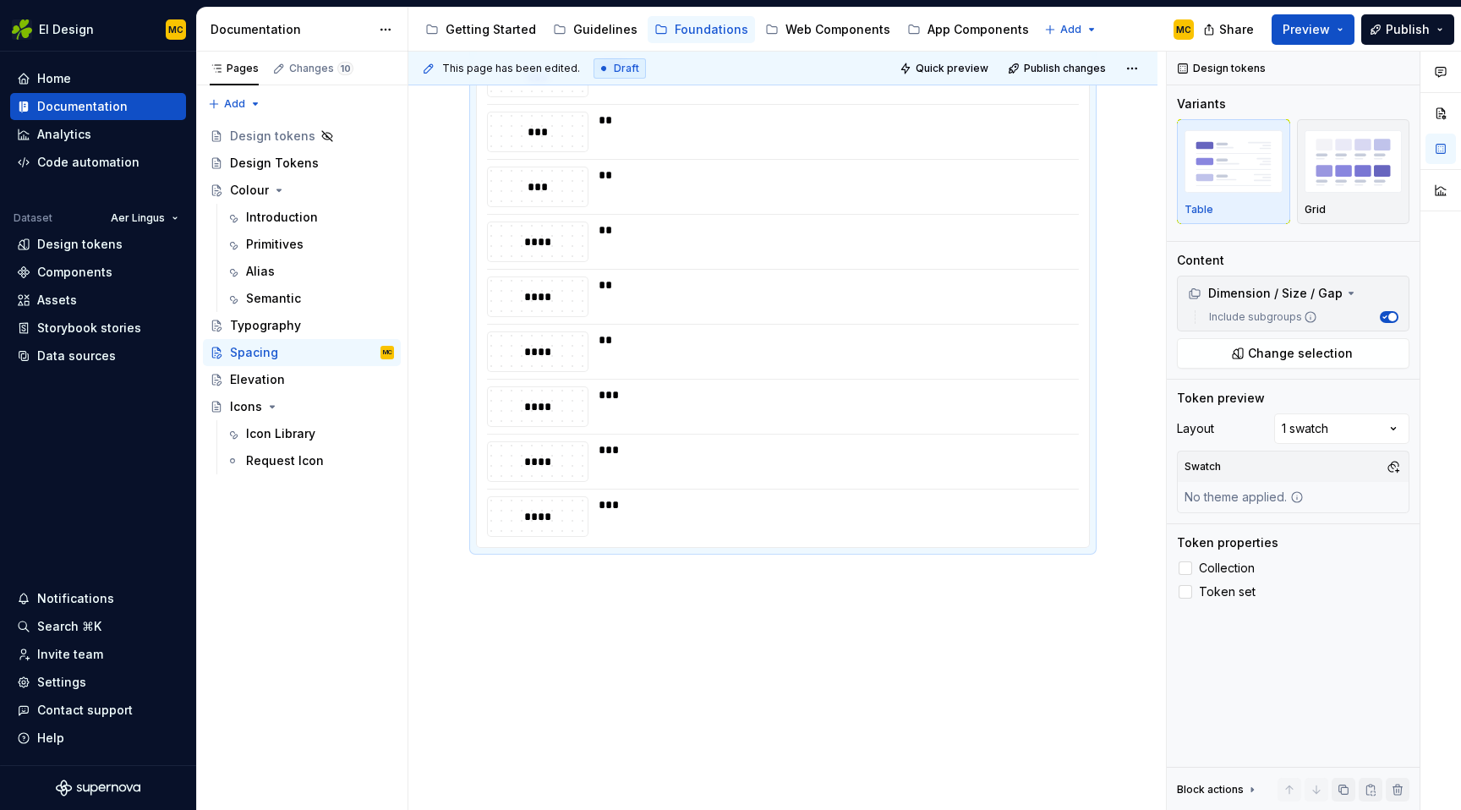
click at [611, 625] on div "**********" at bounding box center [782, 390] width 749 height 840
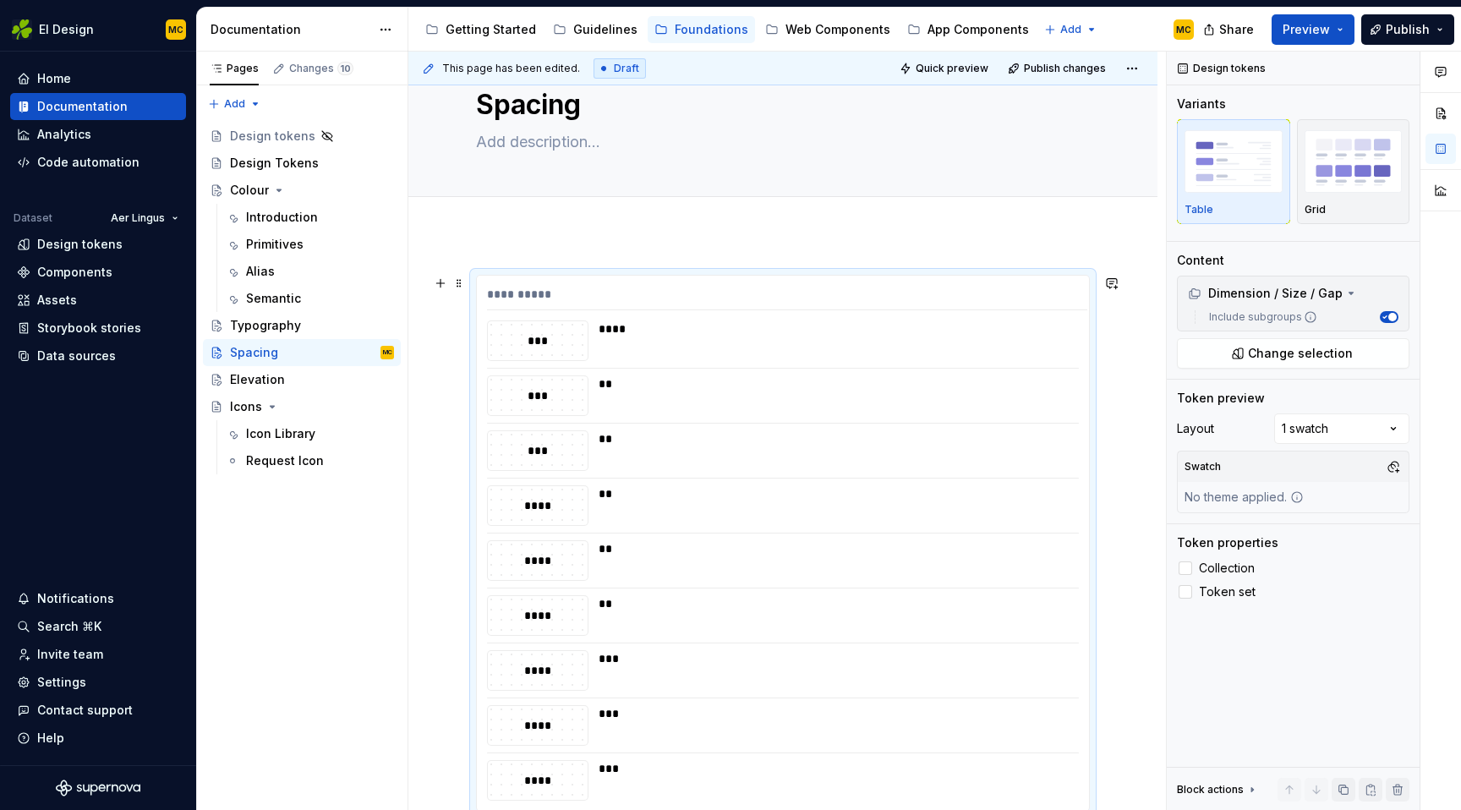
scroll to position [74, 0]
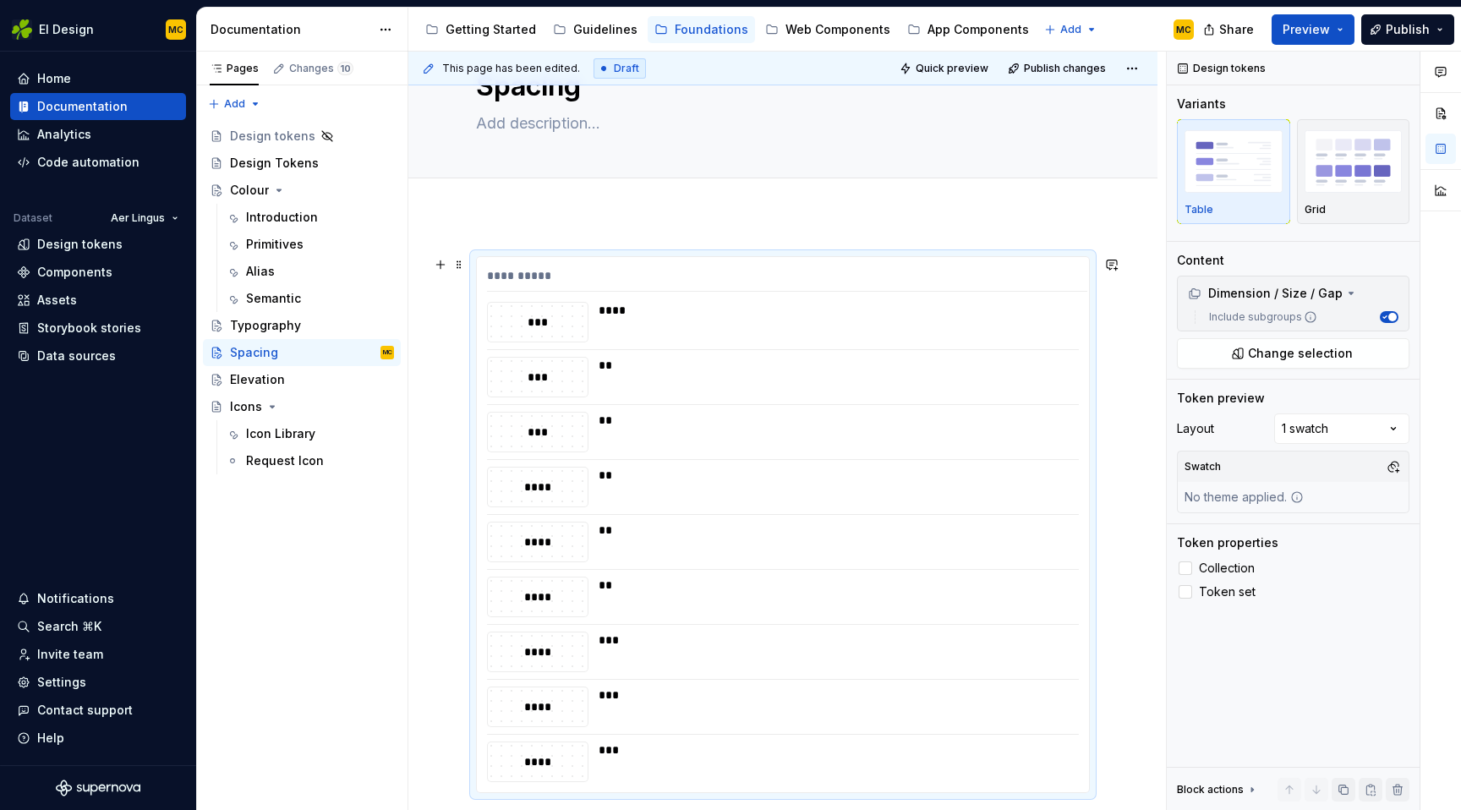
click at [834, 263] on div "**********" at bounding box center [783, 524] width 612 height 535
click at [1238, 566] on span "Collection" at bounding box center [1227, 568] width 56 height 14
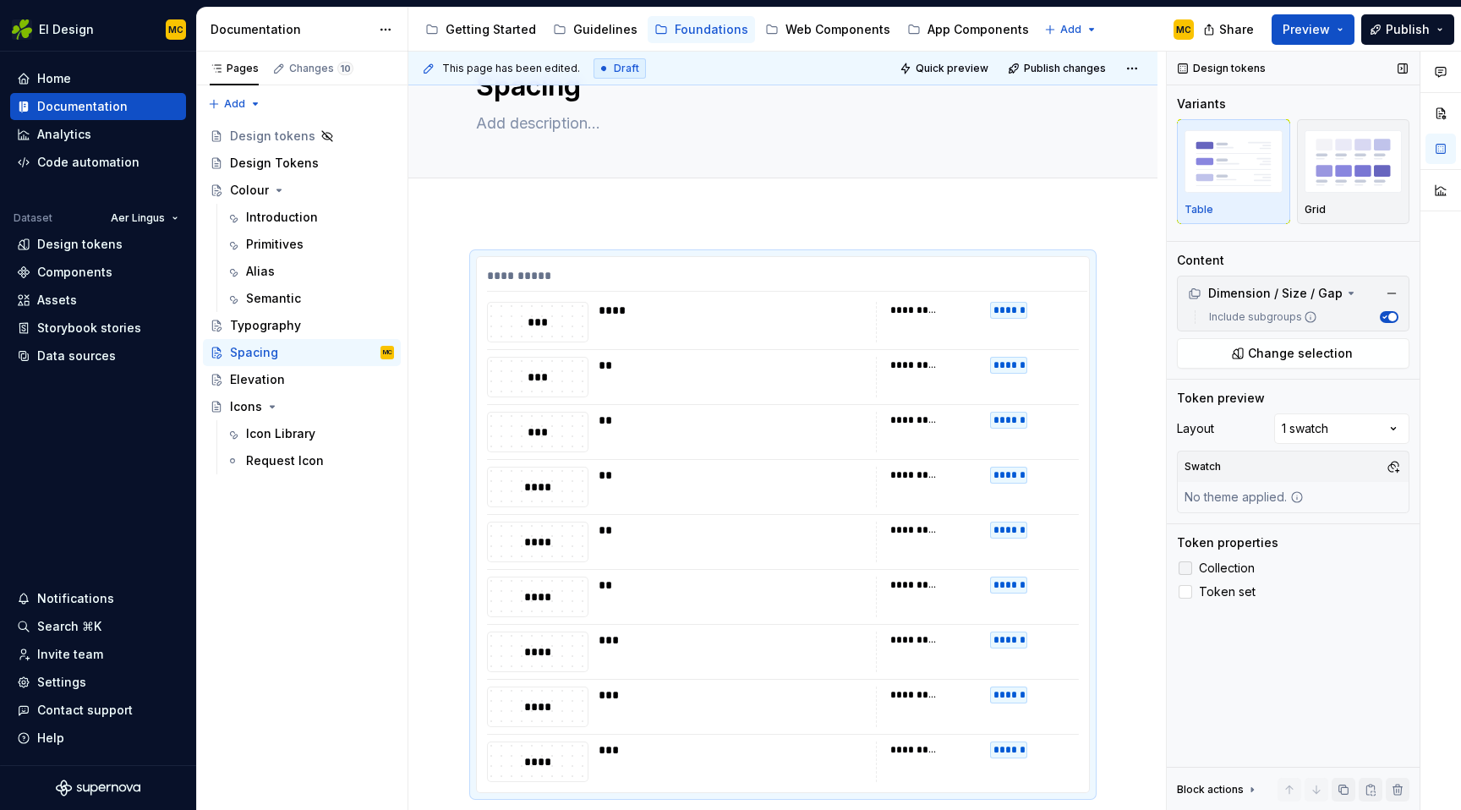
click at [1238, 566] on span "Collection" at bounding box center [1227, 568] width 56 height 14
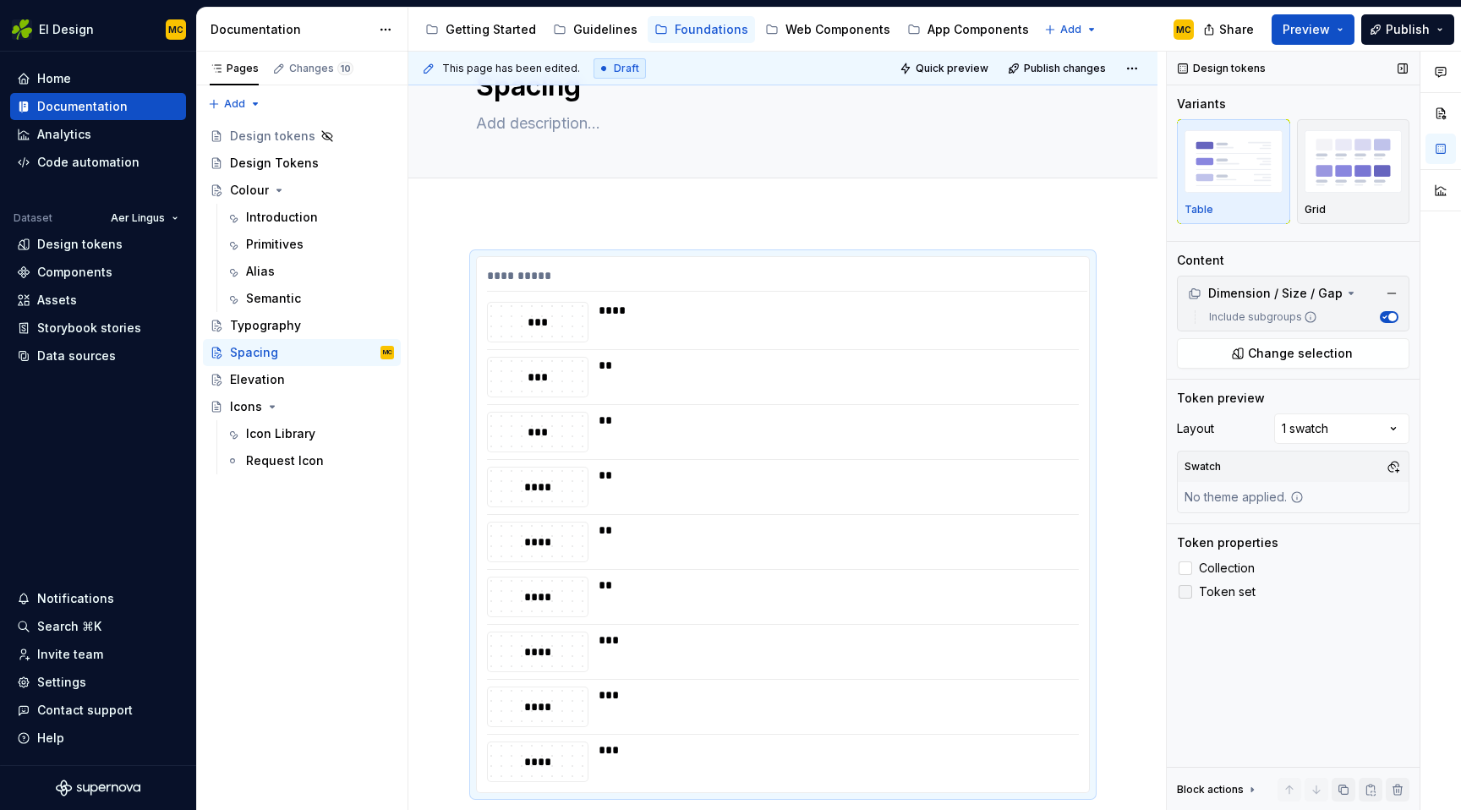
click at [1227, 590] on span "Token set" at bounding box center [1227, 592] width 57 height 14
click at [1229, 566] on span "Collection" at bounding box center [1227, 568] width 56 height 14
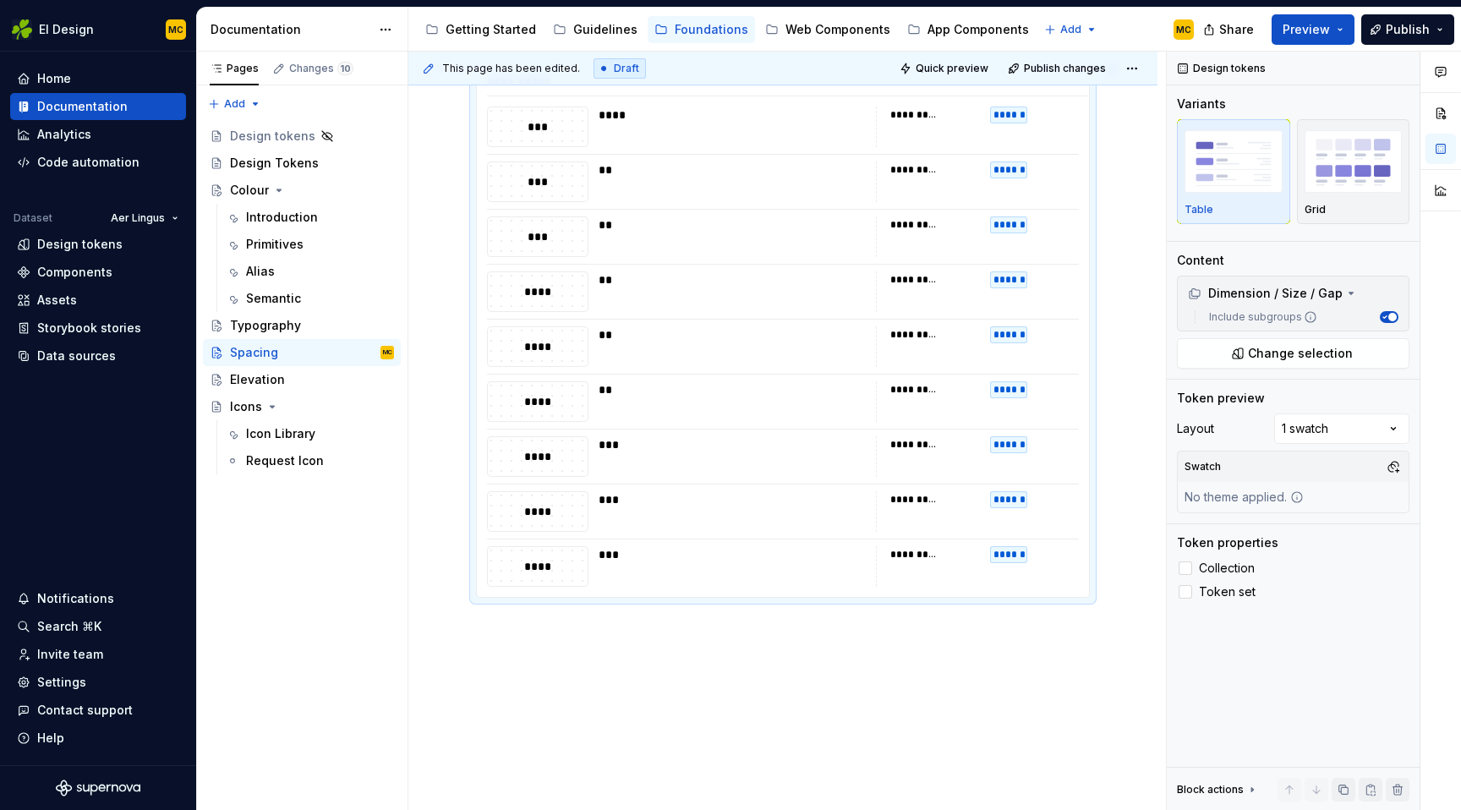
scroll to position [319, 0]
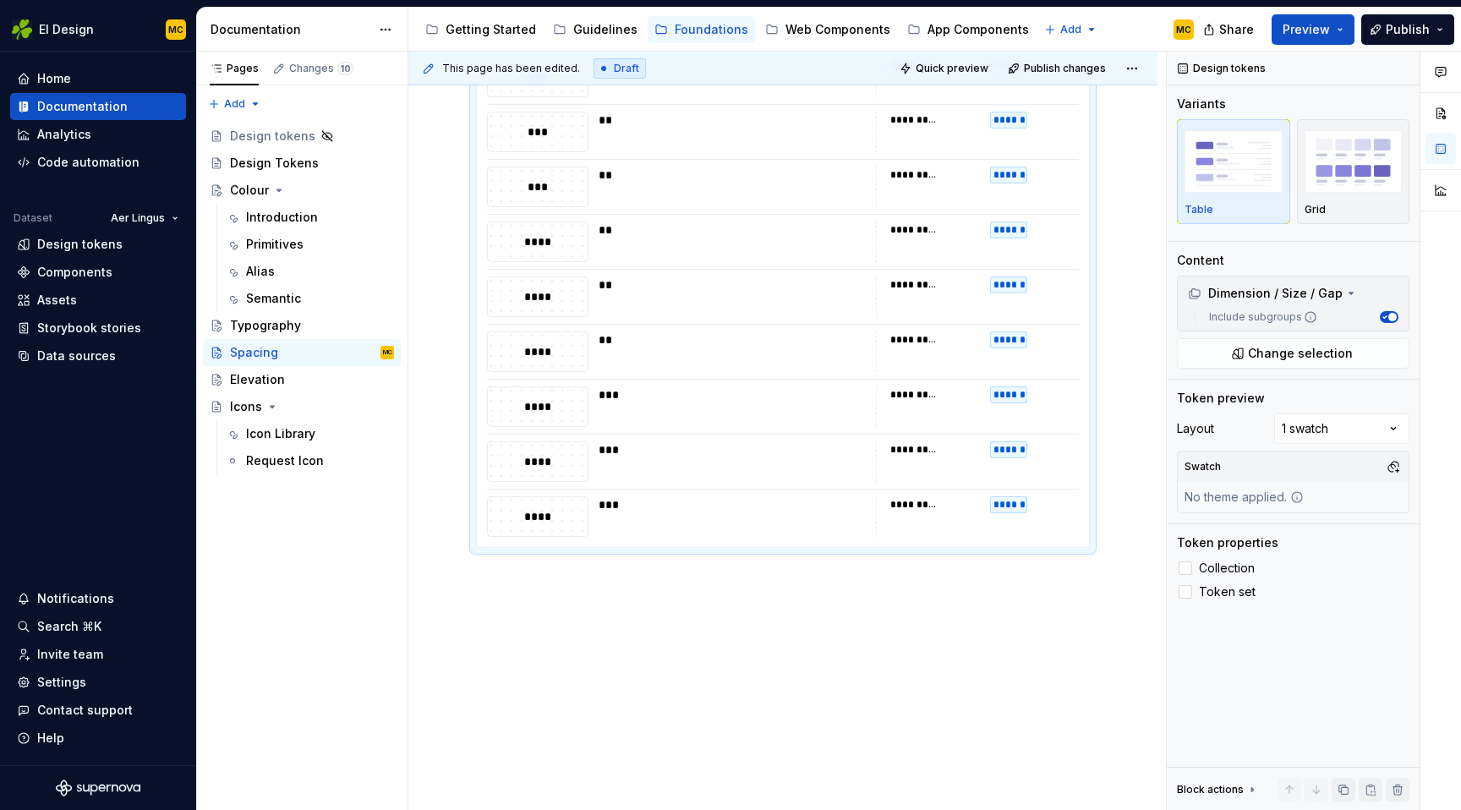
click at [600, 625] on div "**********" at bounding box center [782, 390] width 749 height 840
click at [537, 706] on div "**********" at bounding box center [782, 390] width 749 height 840
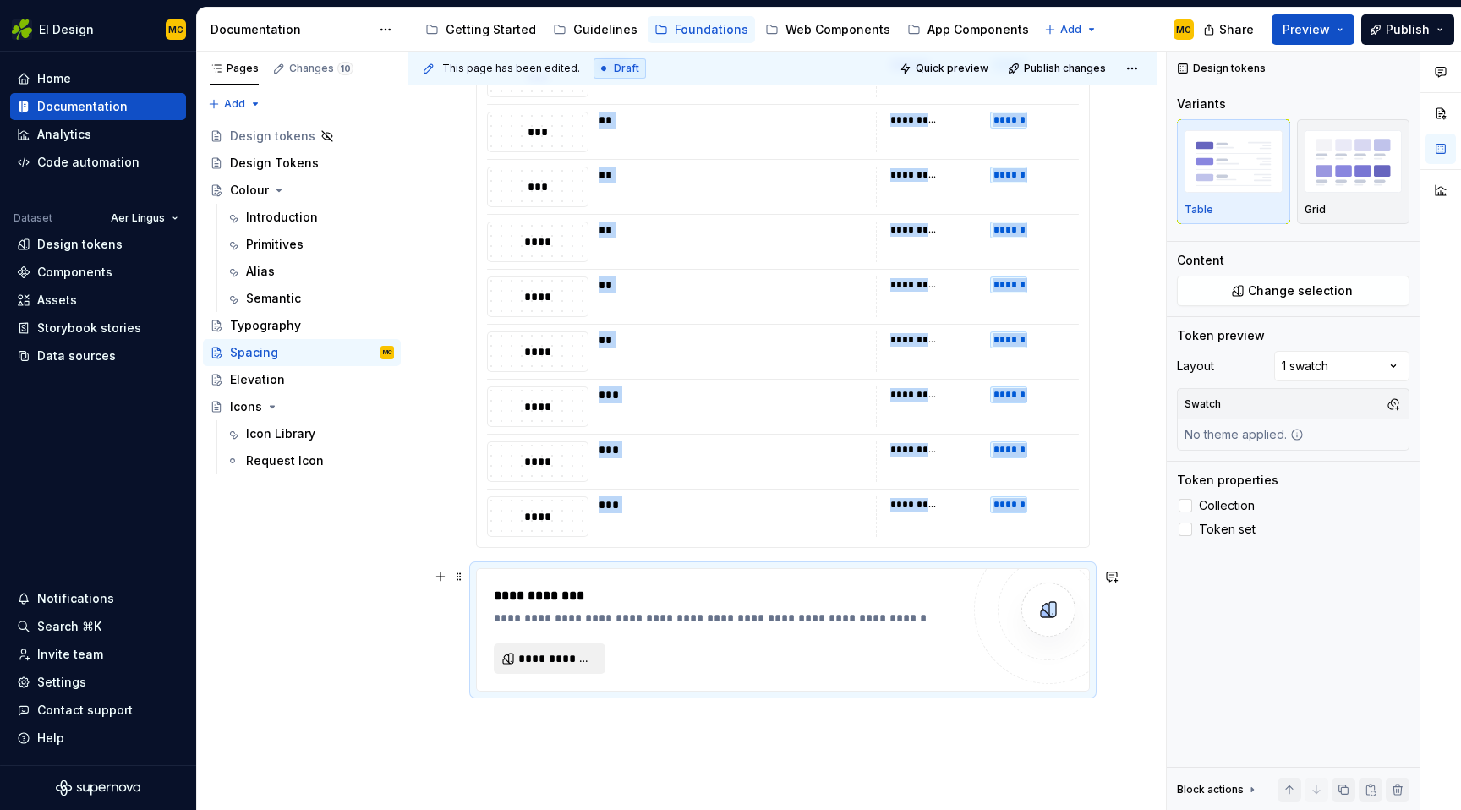
click at [571, 658] on span "**********" at bounding box center [556, 658] width 76 height 17
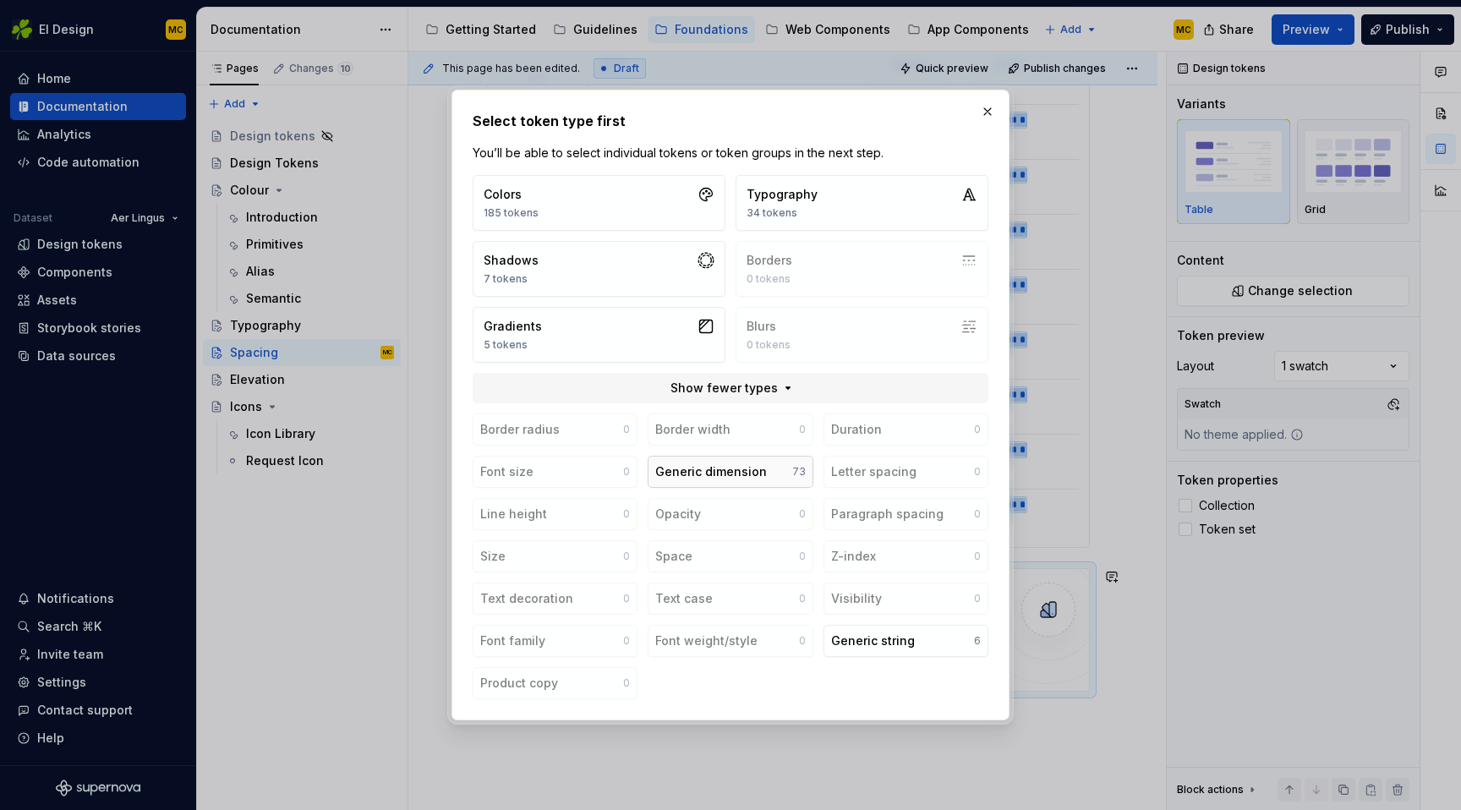
click at [735, 467] on div "Generic dimension" at bounding box center [711, 471] width 112 height 17
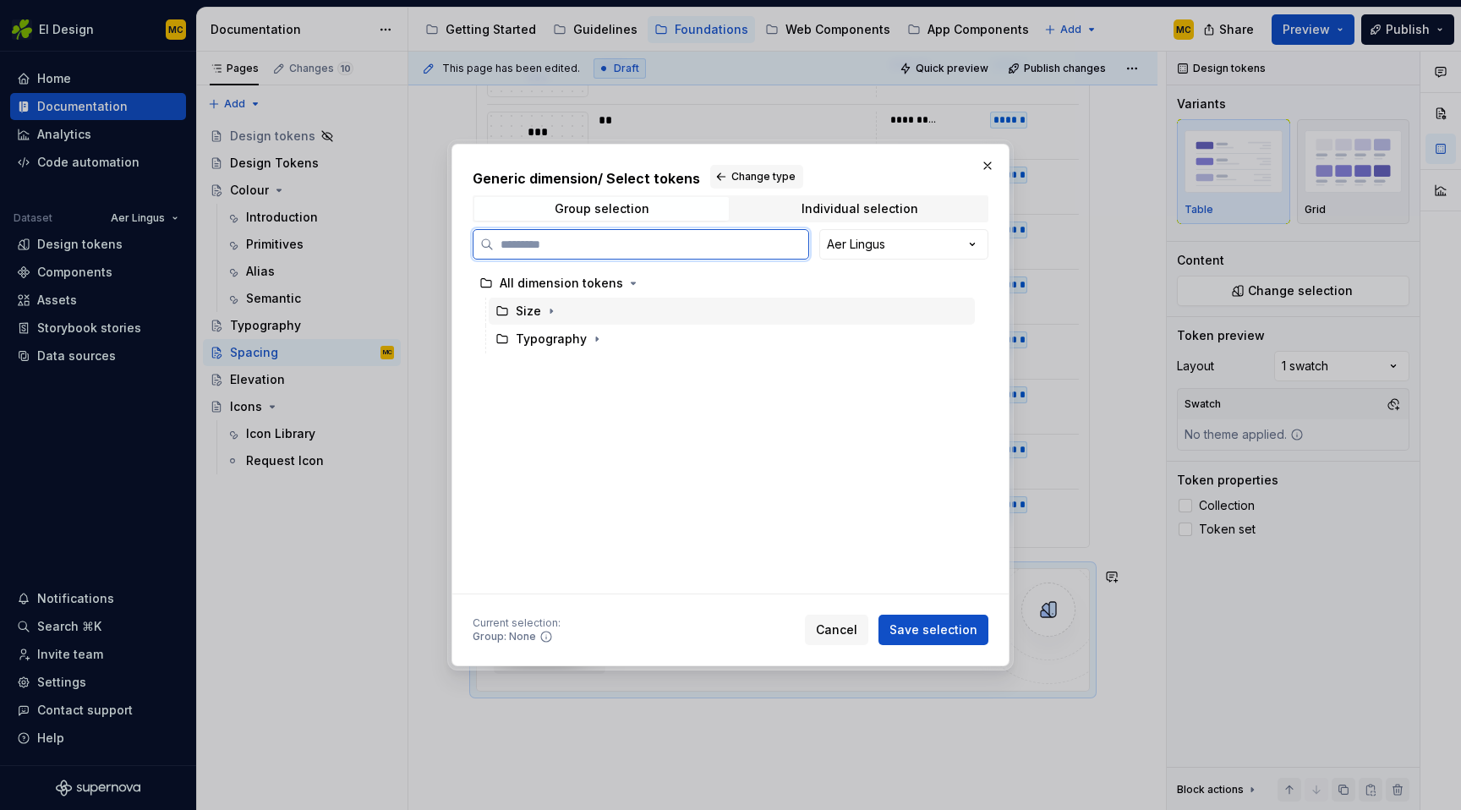
click at [623, 309] on div "Size" at bounding box center [732, 311] width 486 height 27
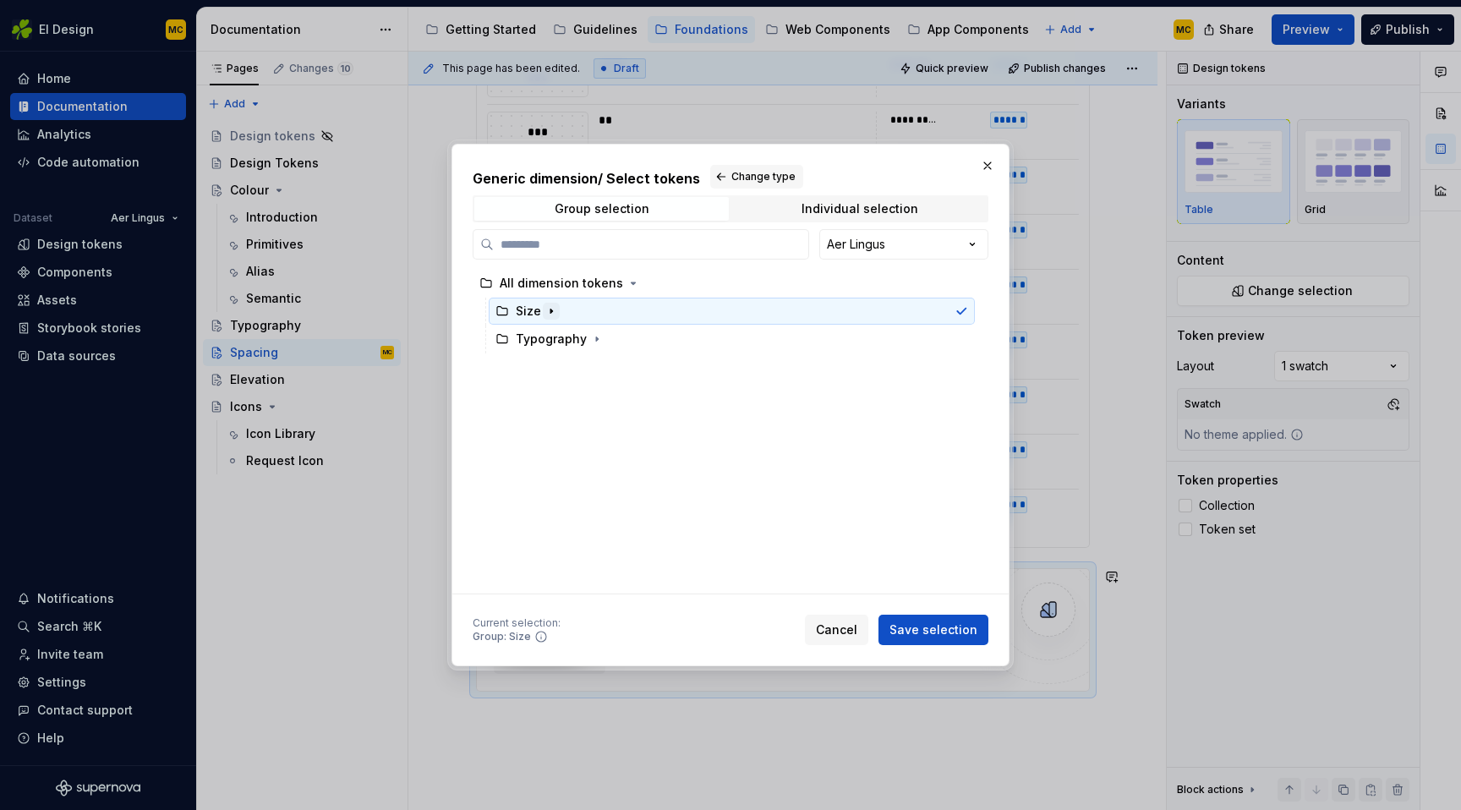
click at [558, 309] on button "button" at bounding box center [551, 311] width 17 height 17
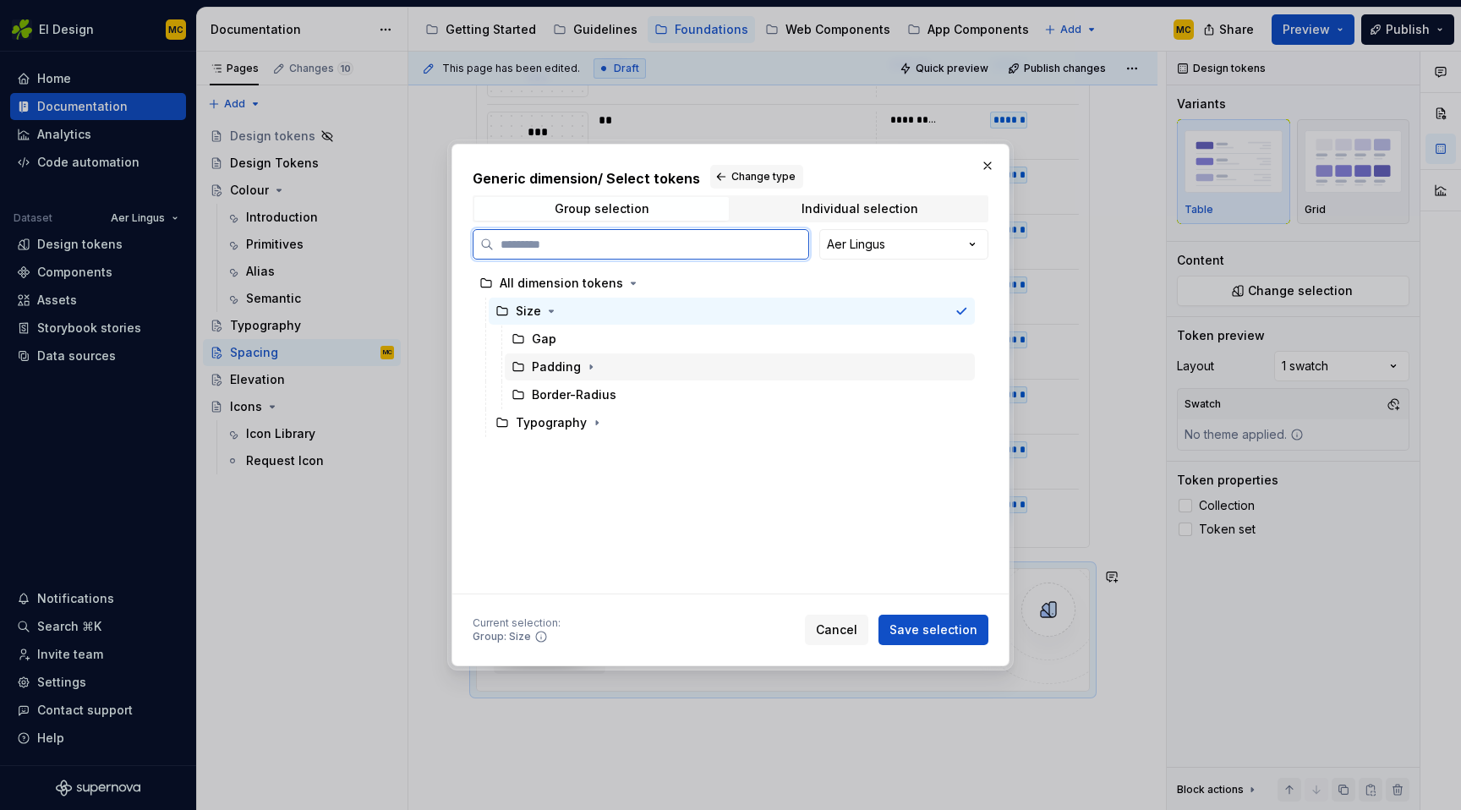
click at [598, 369] on div "Padding" at bounding box center [740, 366] width 470 height 27
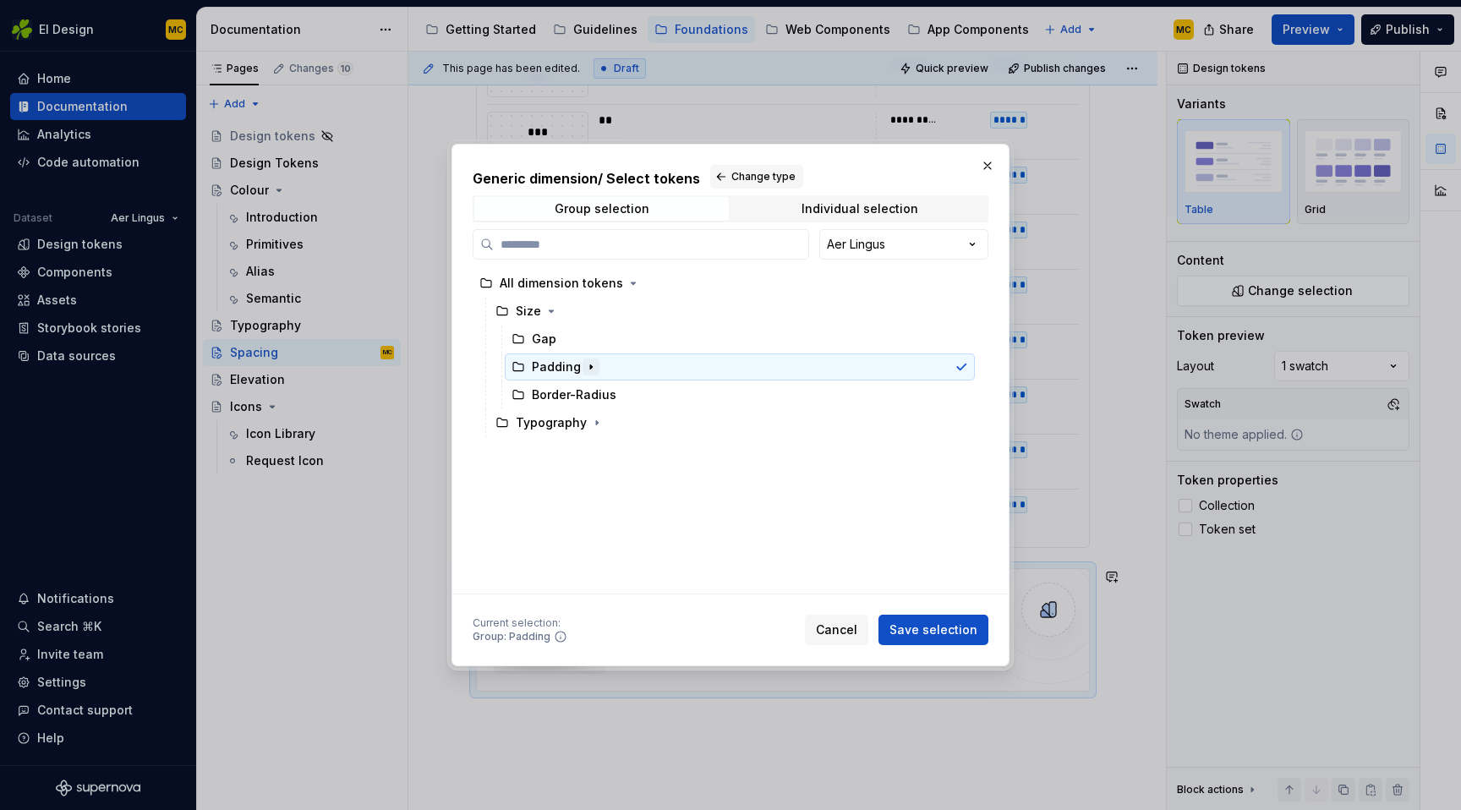
click at [590, 367] on icon "button" at bounding box center [591, 367] width 14 height 14
click at [924, 633] on span "Save selection" at bounding box center [933, 629] width 88 height 17
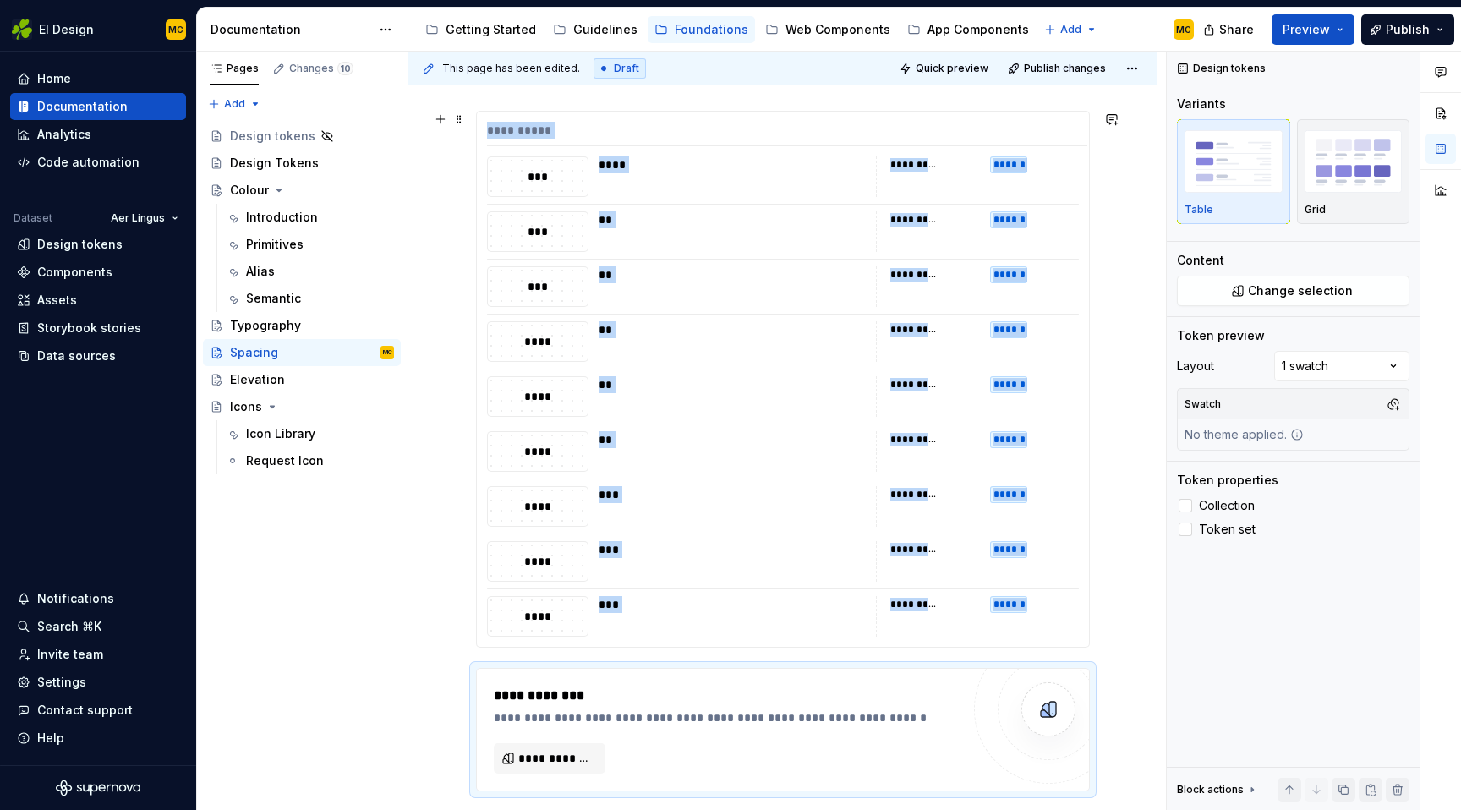
scroll to position [309, 0]
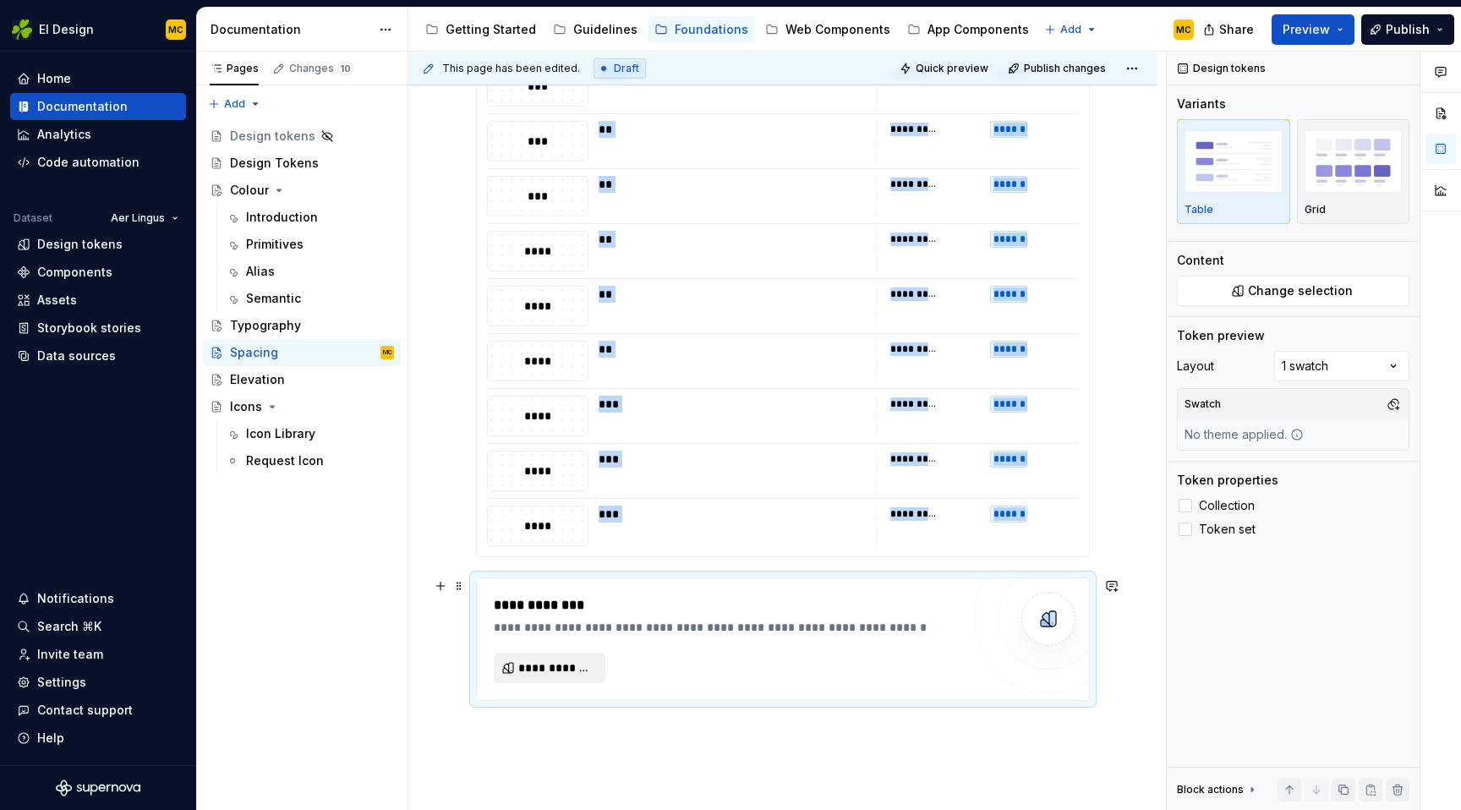
click at [593, 674] on button "**********" at bounding box center [550, 668] width 112 height 30
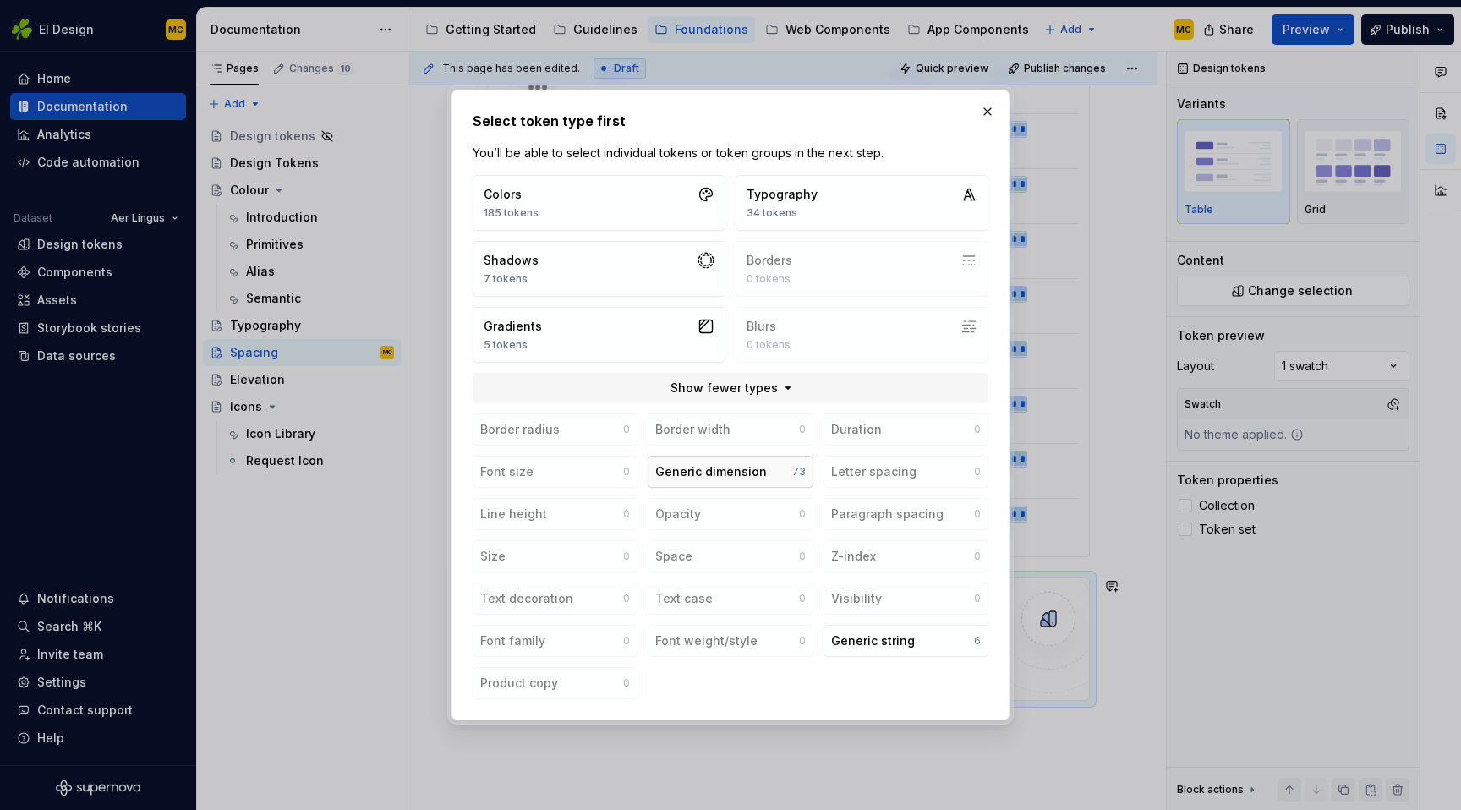
click at [717, 467] on div "Generic dimension" at bounding box center [711, 471] width 112 height 17
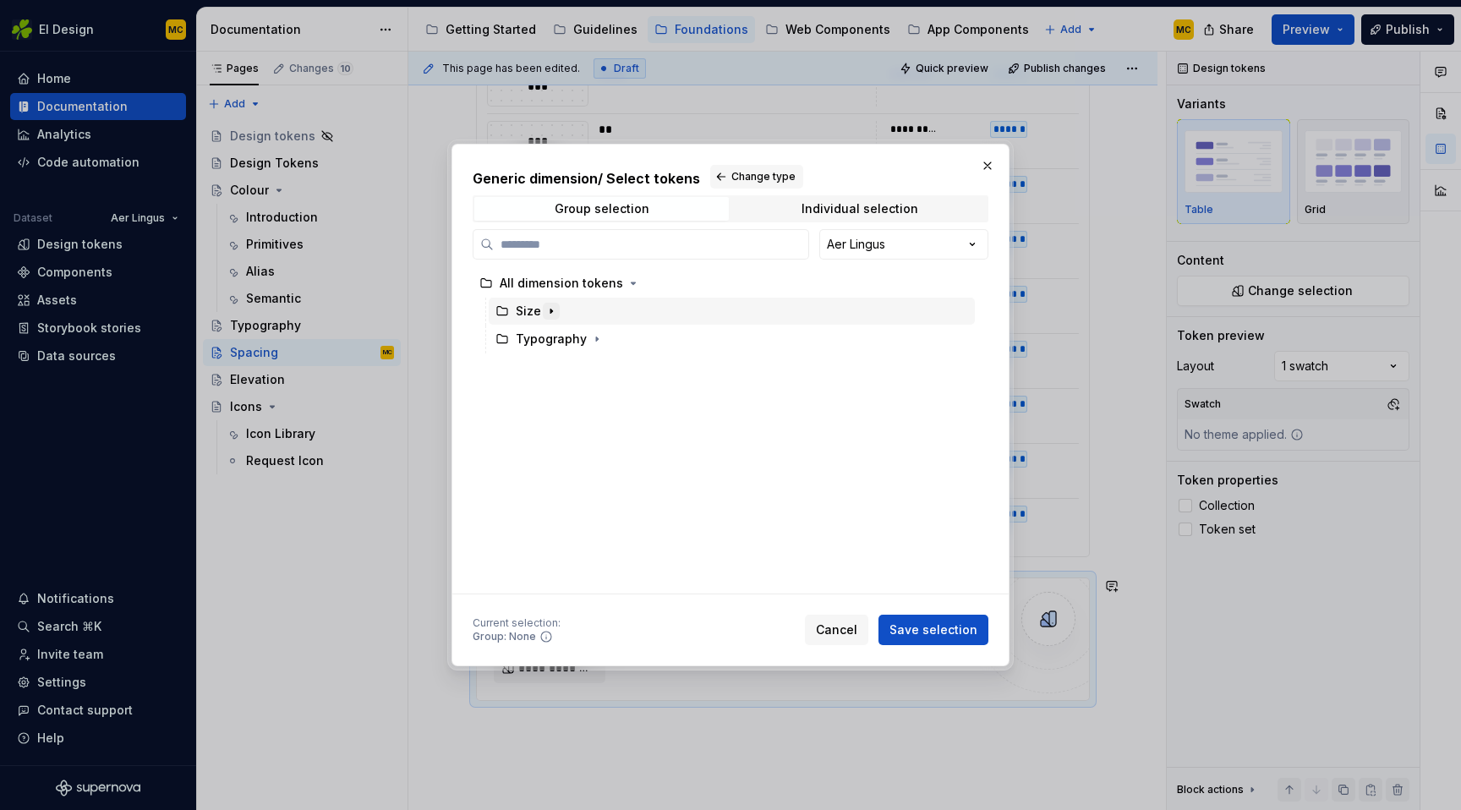
click at [554, 315] on icon "button" at bounding box center [551, 311] width 14 height 14
click at [590, 368] on icon "button" at bounding box center [591, 367] width 14 height 14
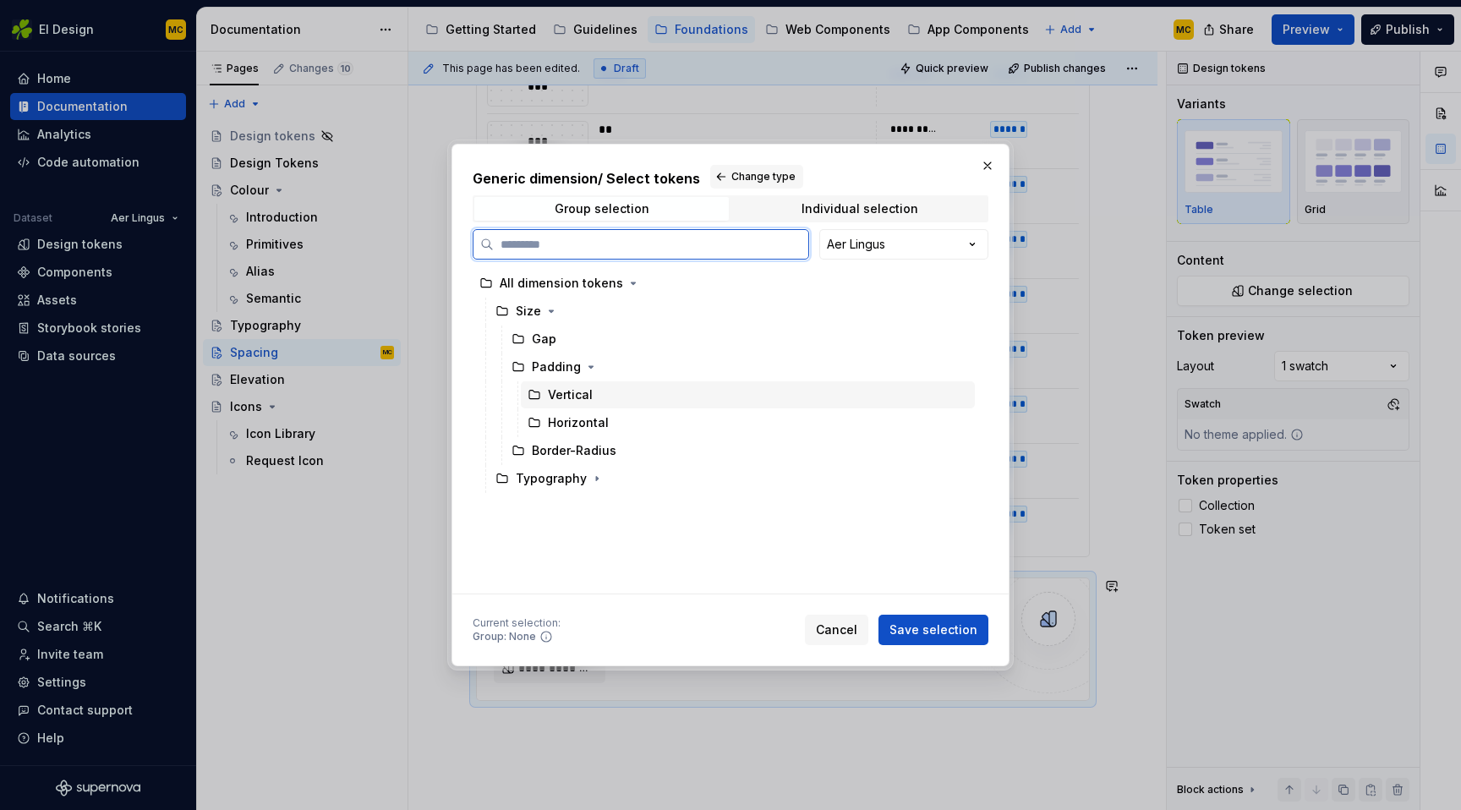
click at [609, 395] on div "Vertical" at bounding box center [748, 394] width 454 height 27
click at [926, 630] on span "Save selection" at bounding box center [933, 629] width 88 height 17
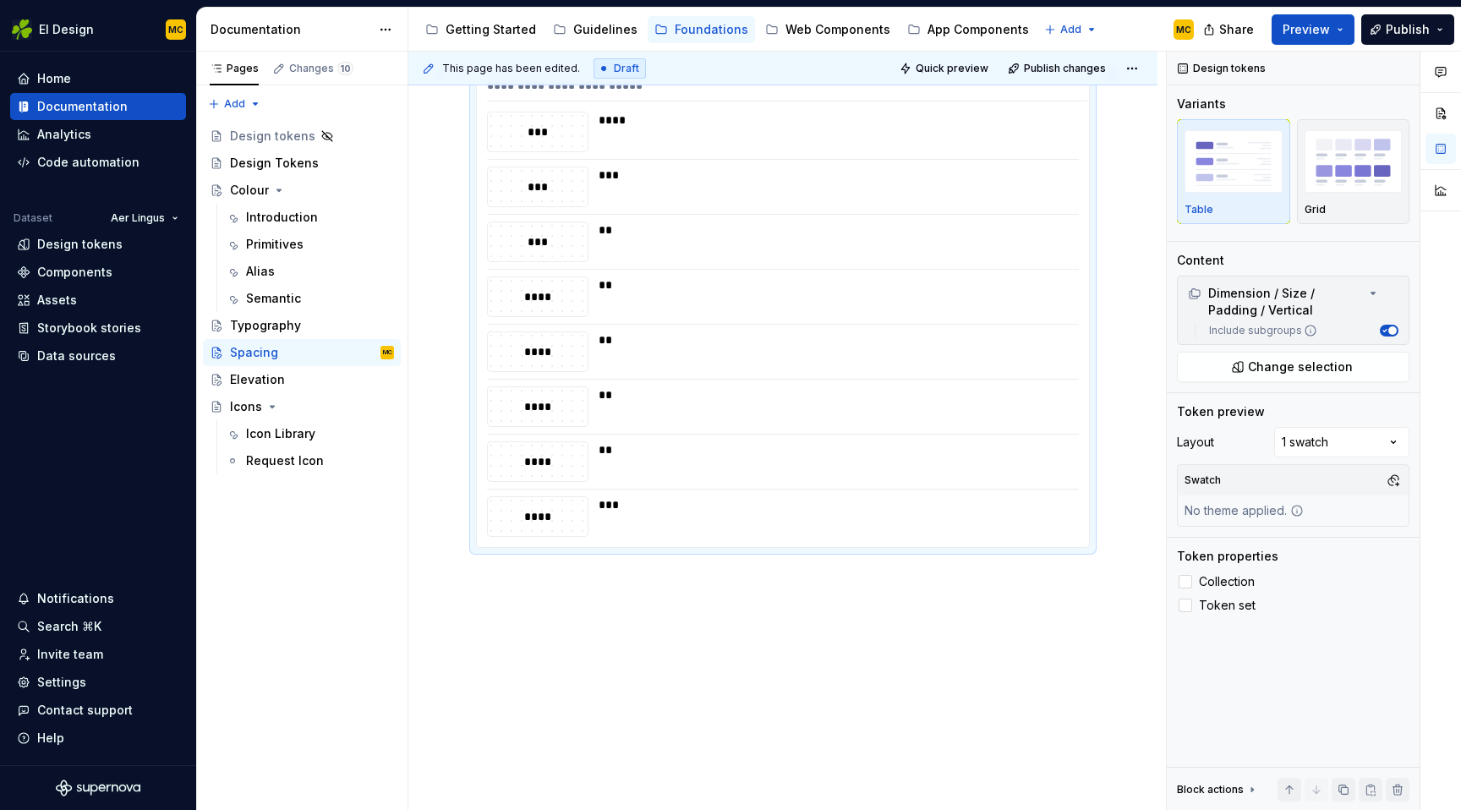
scroll to position [821, 0]
click at [651, 639] on div "**********" at bounding box center [782, 139] width 749 height 1342
click at [636, 582] on div "**********" at bounding box center [782, 139] width 749 height 1342
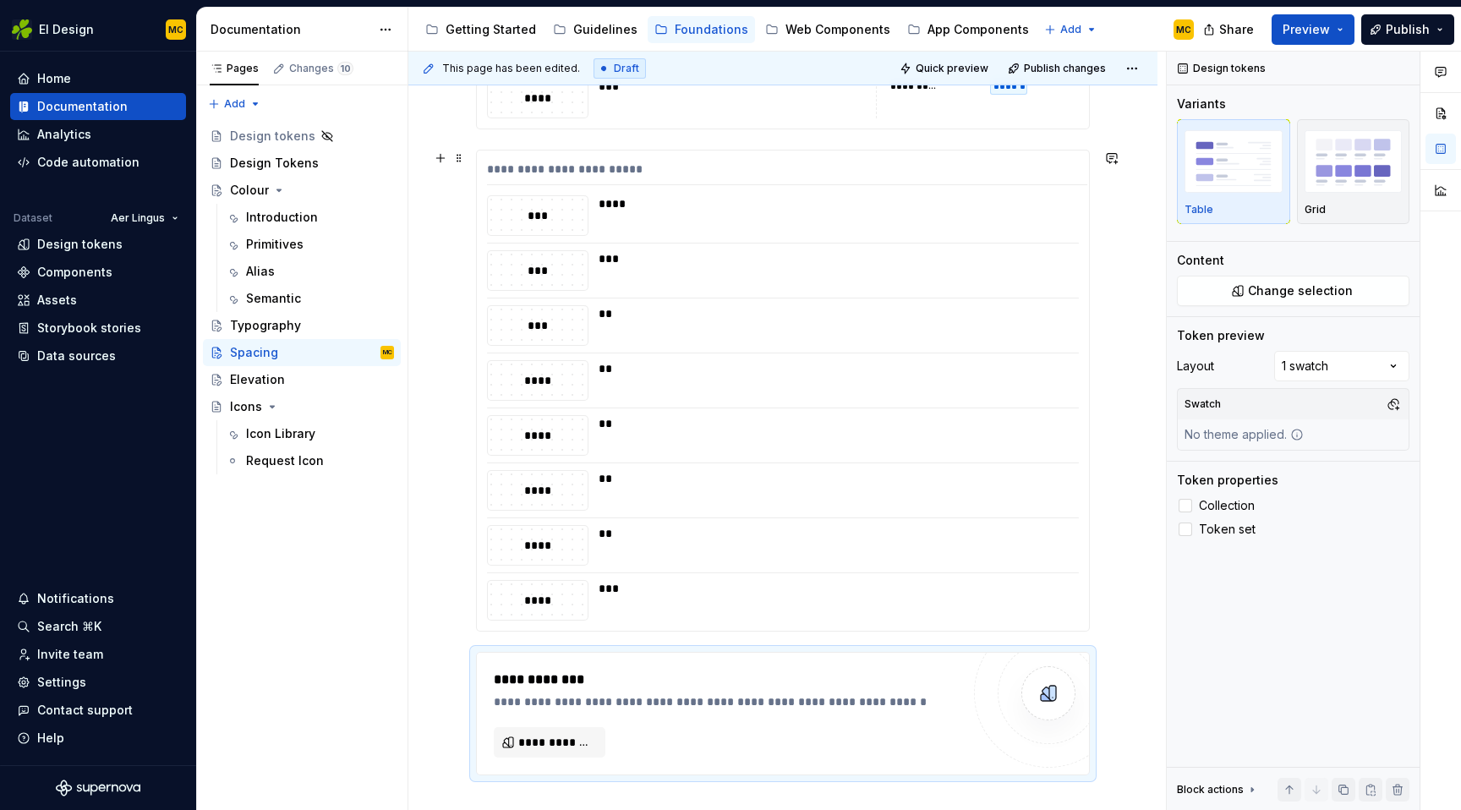
scroll to position [742, 0]
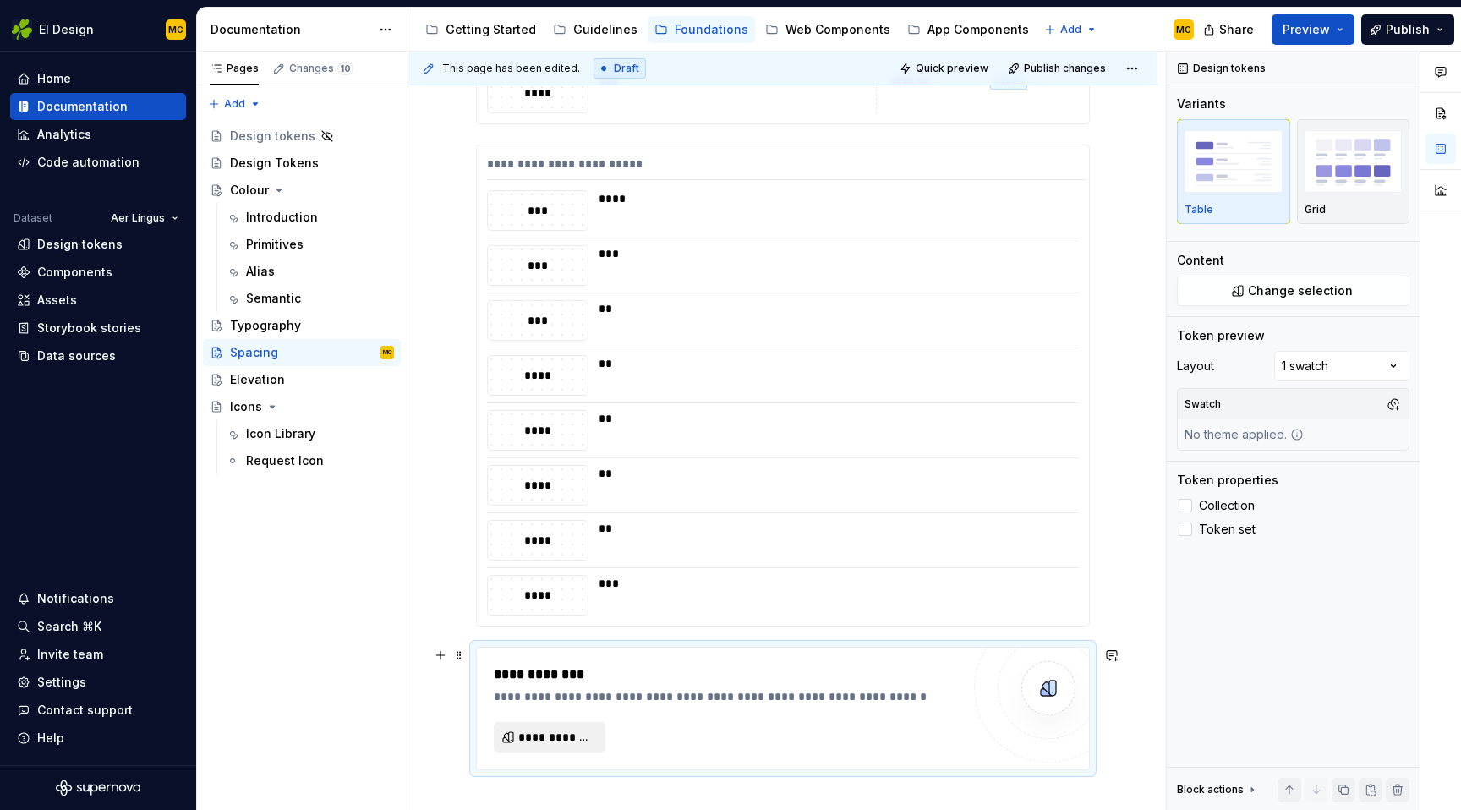
click at [572, 739] on span "**********" at bounding box center [556, 737] width 76 height 17
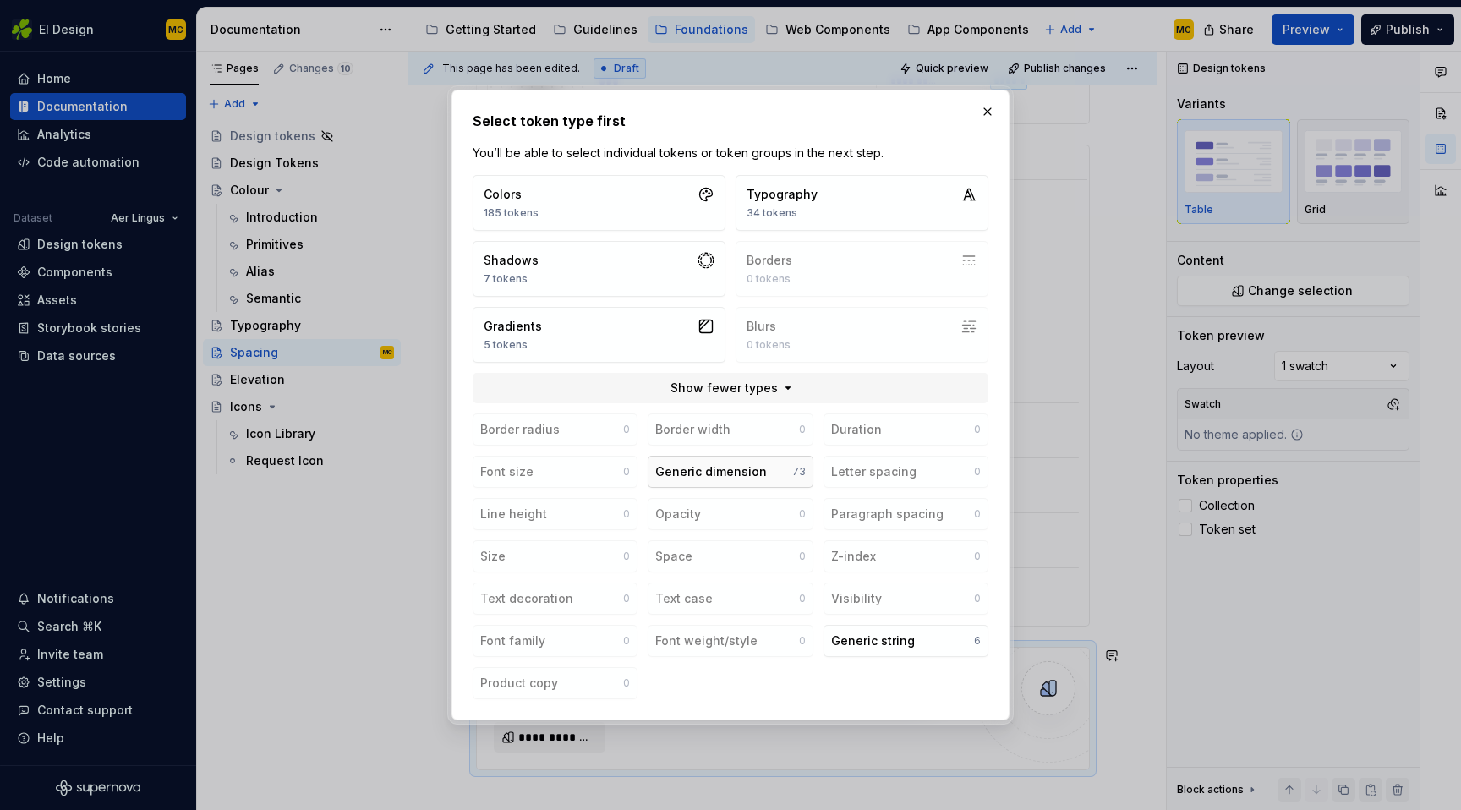
click at [717, 469] on div "Generic dimension" at bounding box center [711, 471] width 112 height 17
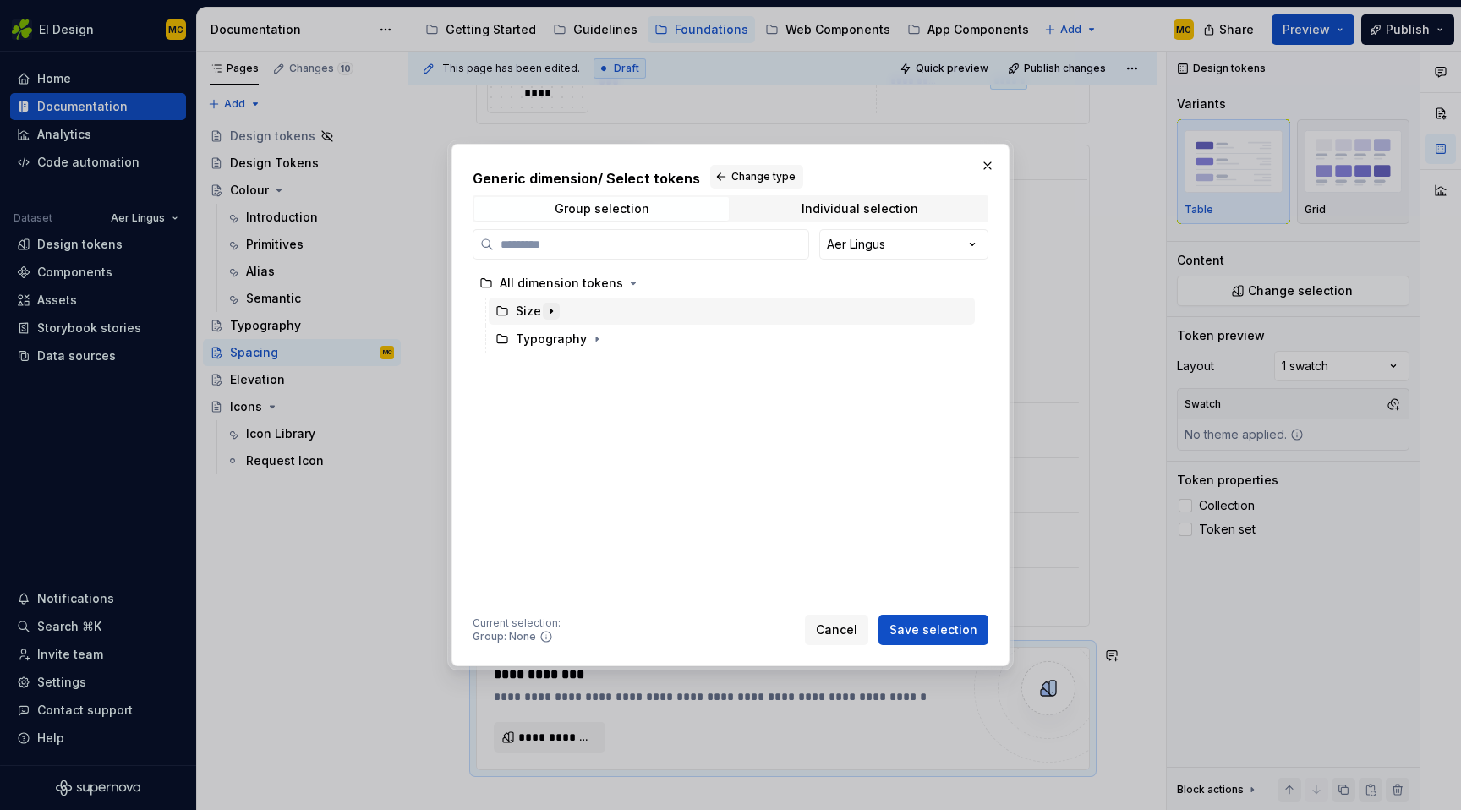
click at [553, 314] on icon "button" at bounding box center [551, 311] width 14 height 14
click at [586, 370] on icon "button" at bounding box center [591, 367] width 14 height 14
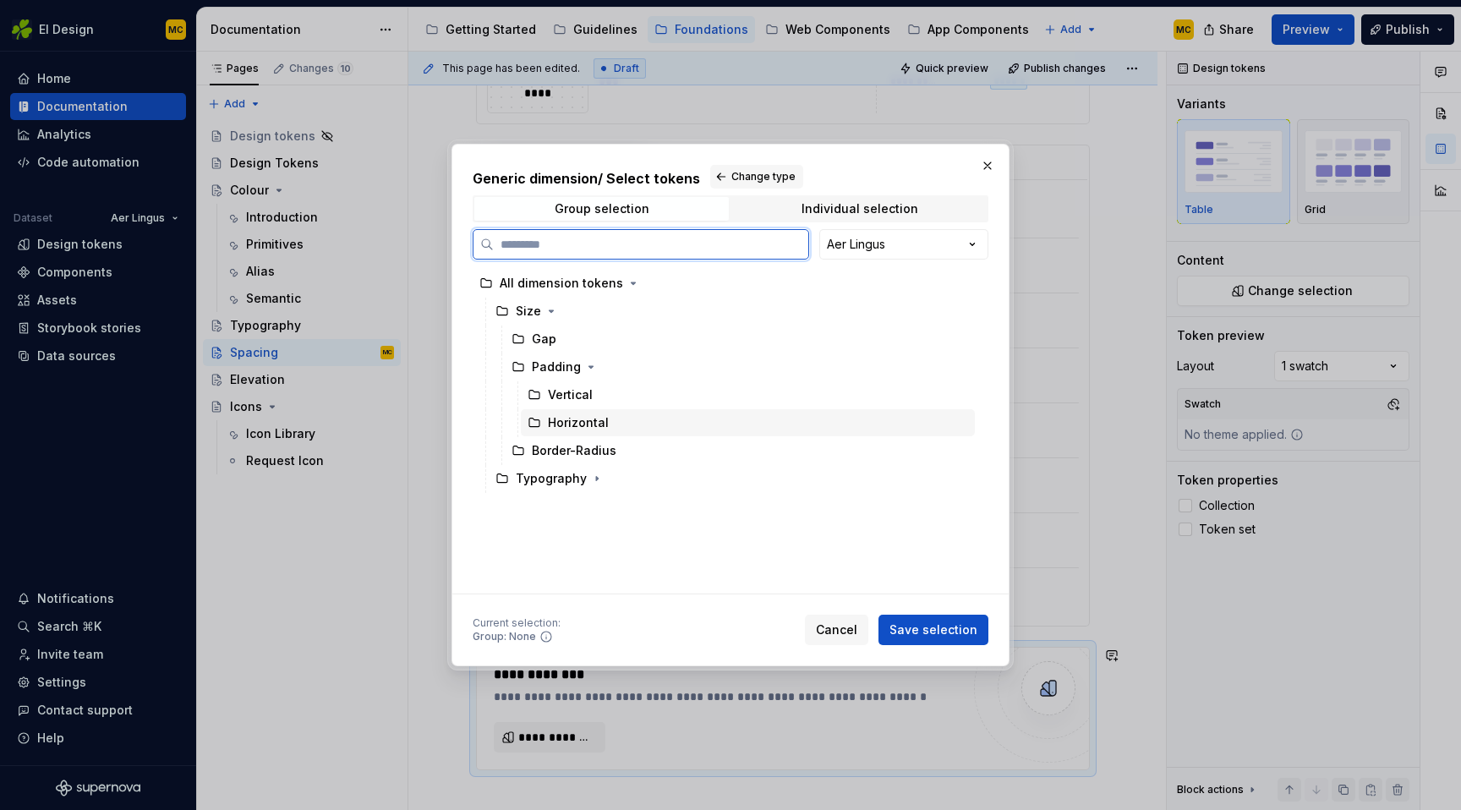
click at [585, 421] on div "Horizontal" at bounding box center [578, 422] width 61 height 17
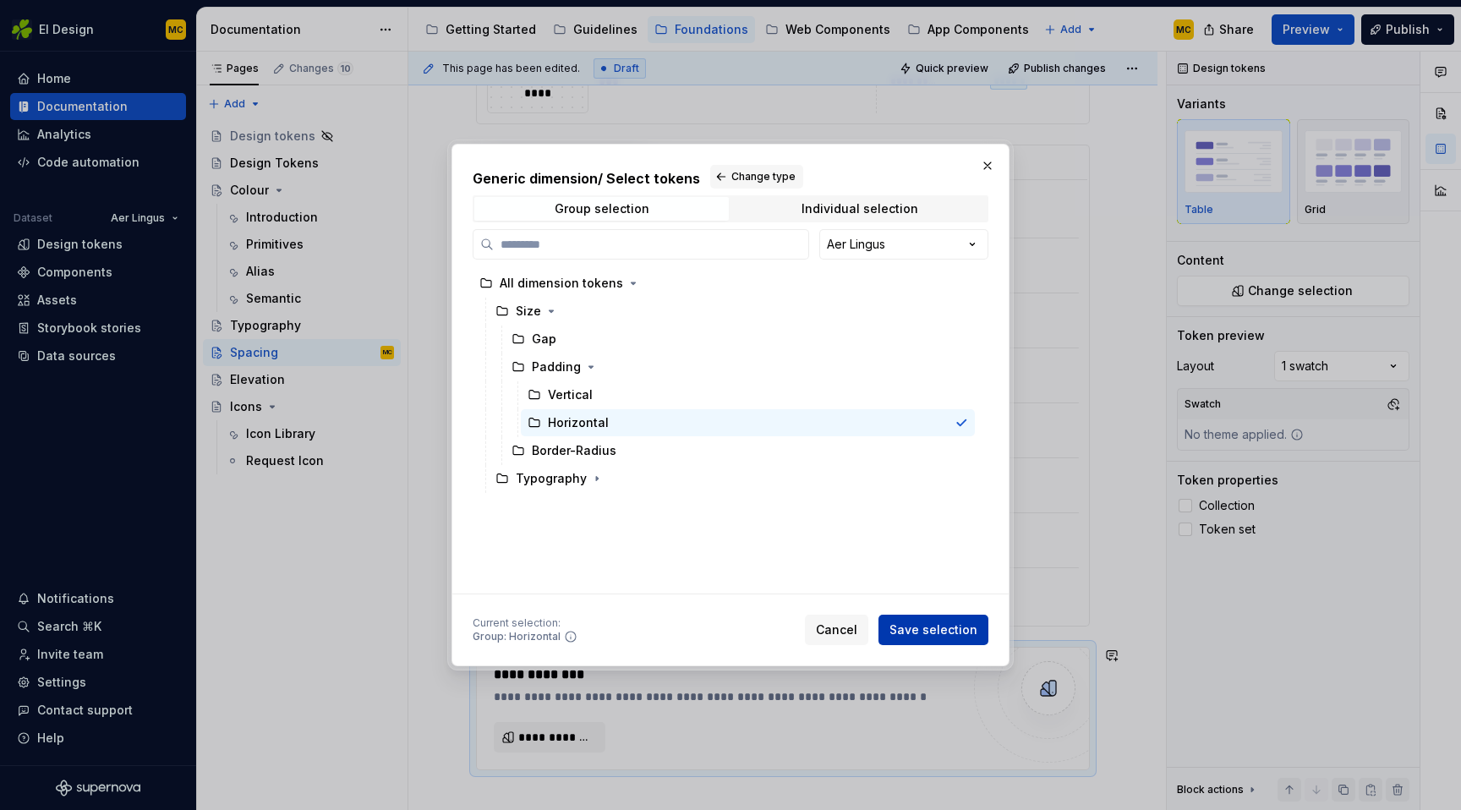
click at [962, 637] on span "Save selection" at bounding box center [933, 629] width 88 height 17
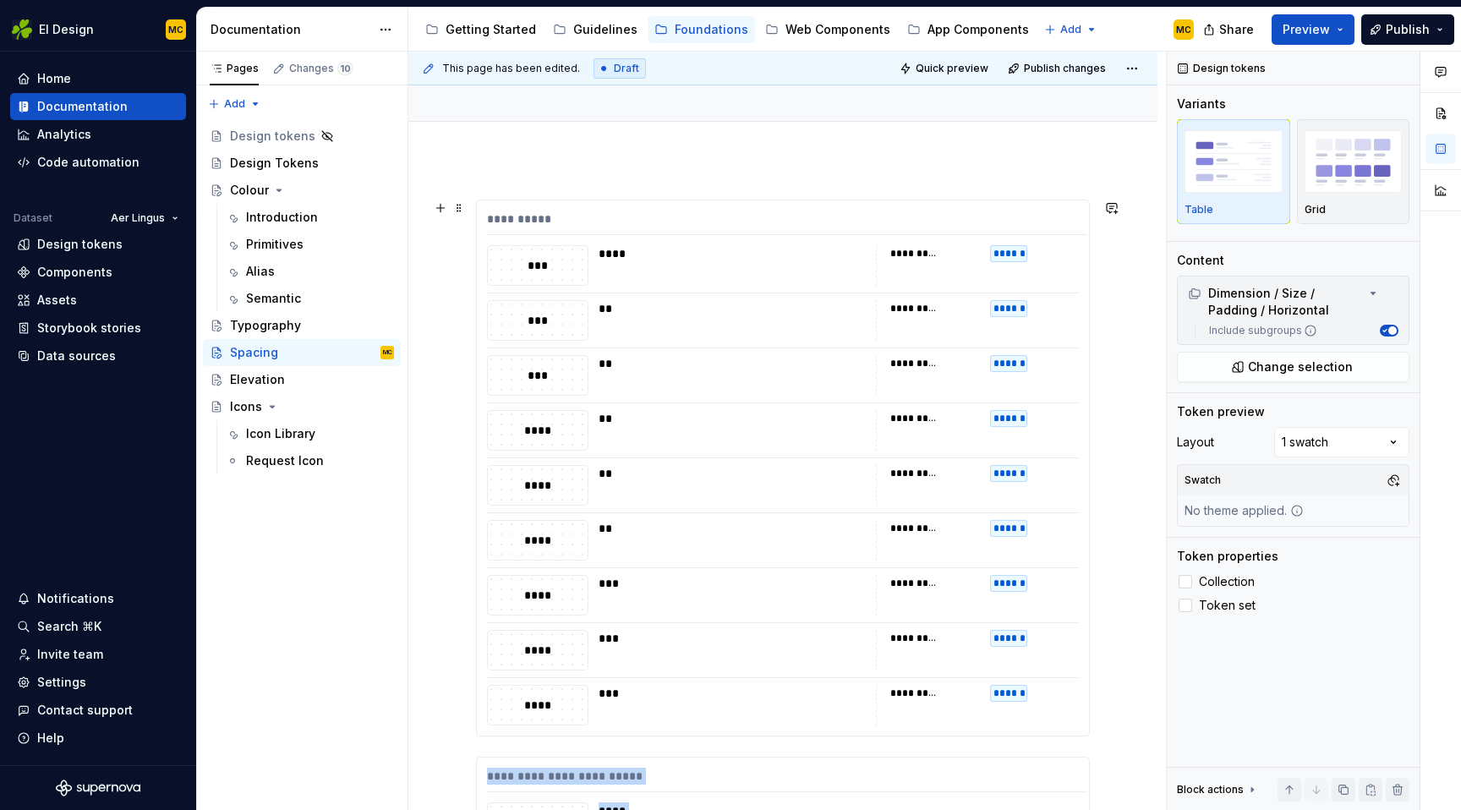
scroll to position [0, 0]
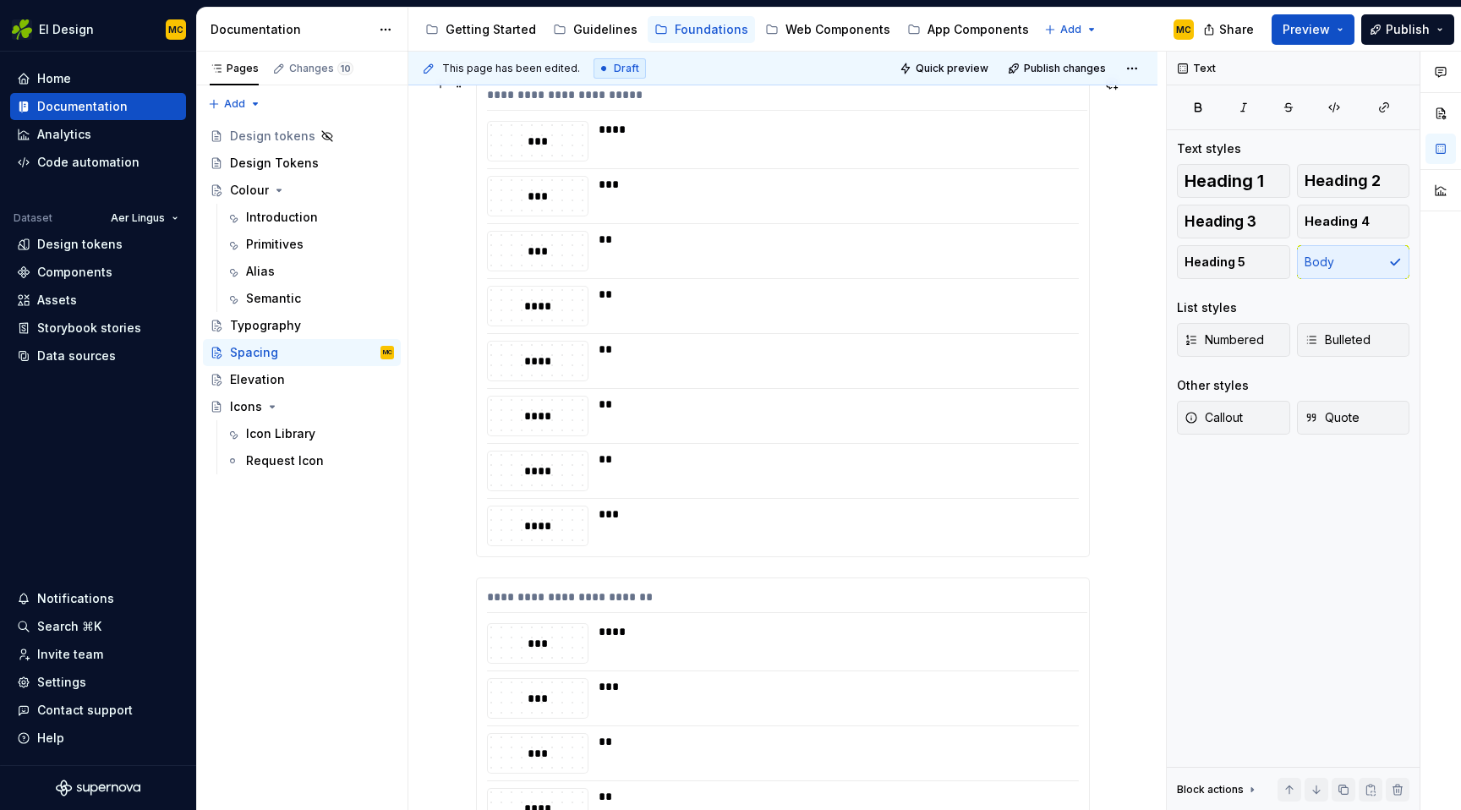
scroll to position [924, 0]
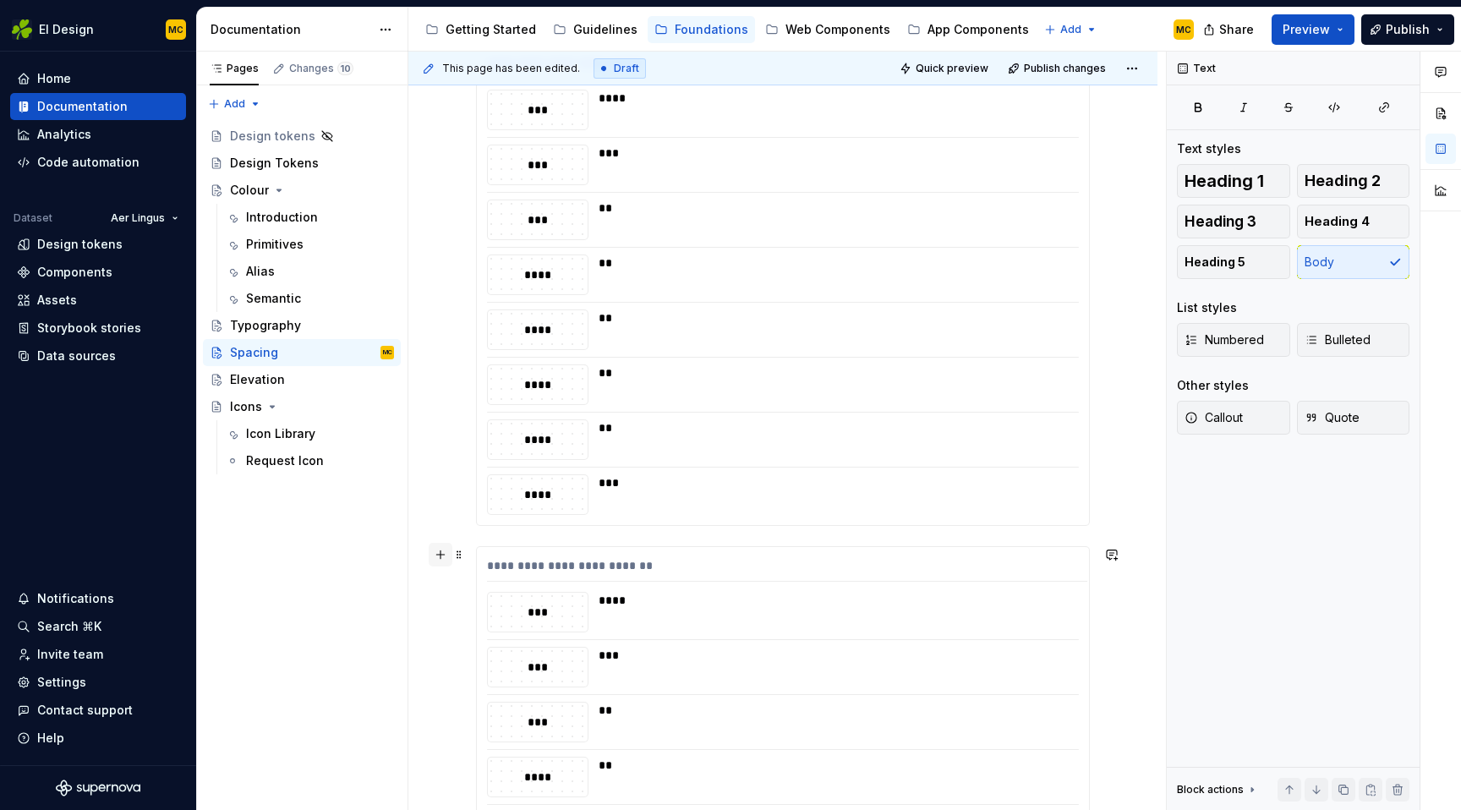
click at [443, 557] on button "button" at bounding box center [441, 555] width 24 height 24
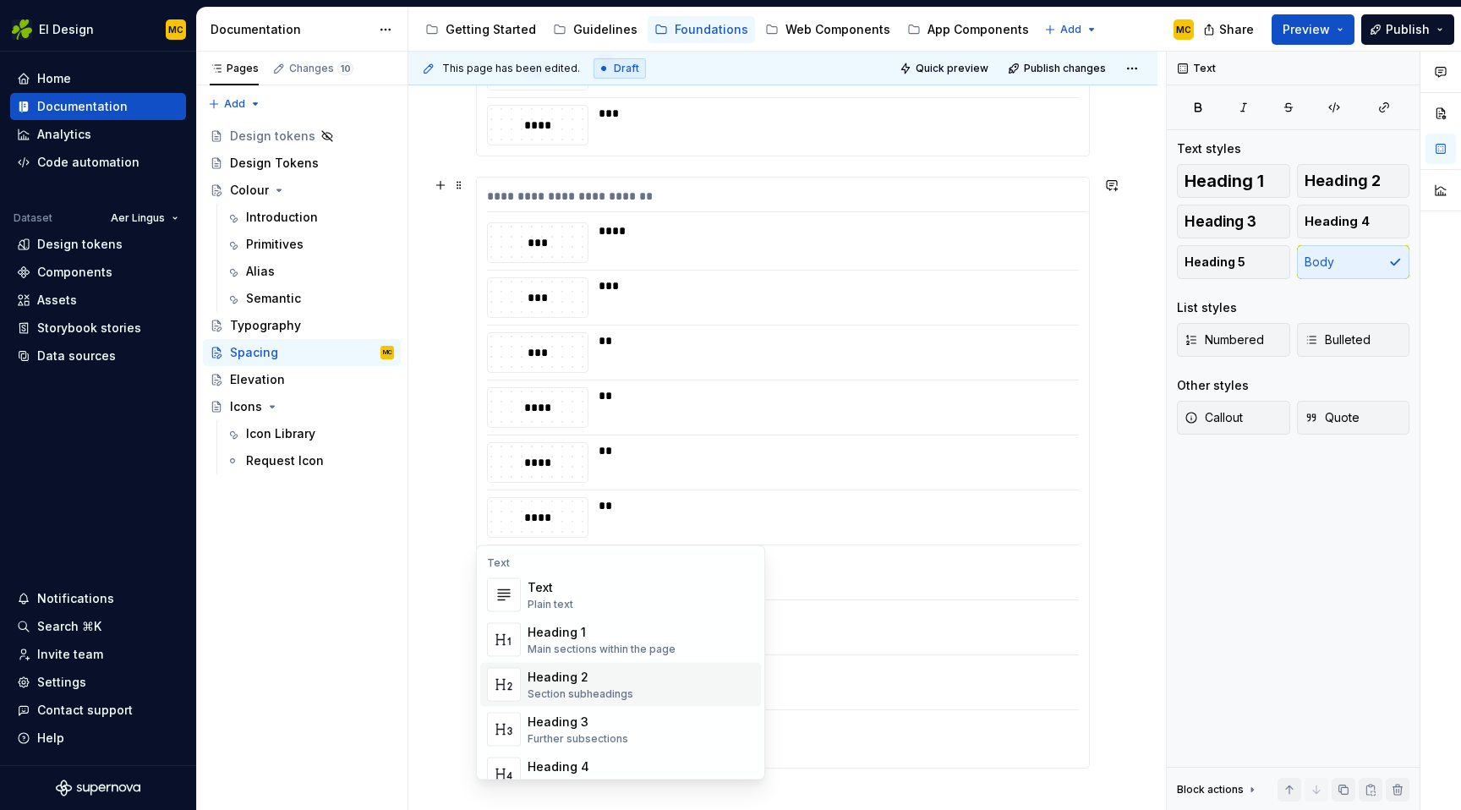
click at [621, 674] on div "Heading 2" at bounding box center [580, 677] width 106 height 17
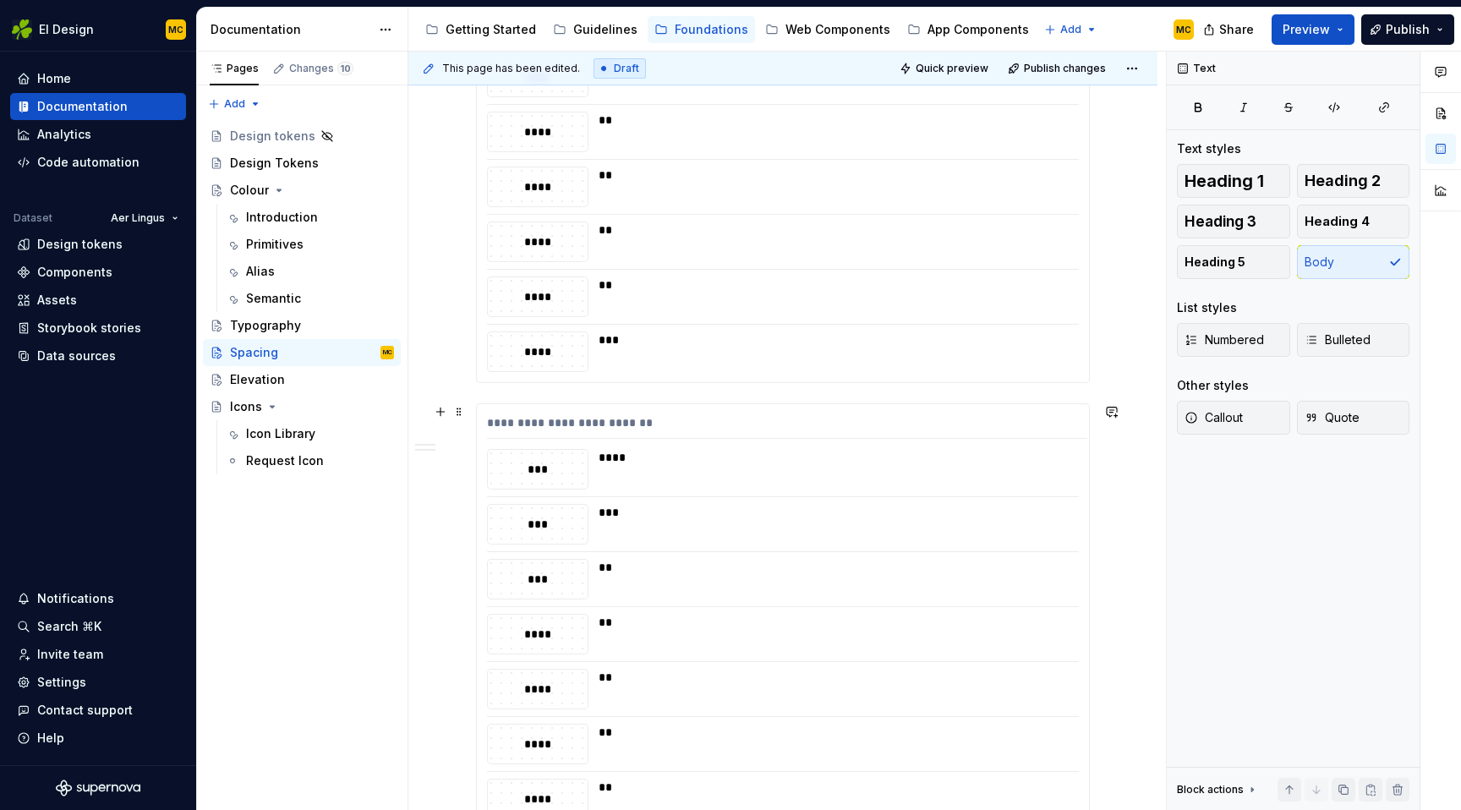
scroll to position [1068, 0]
click at [456, 415] on span at bounding box center [459, 410] width 14 height 24
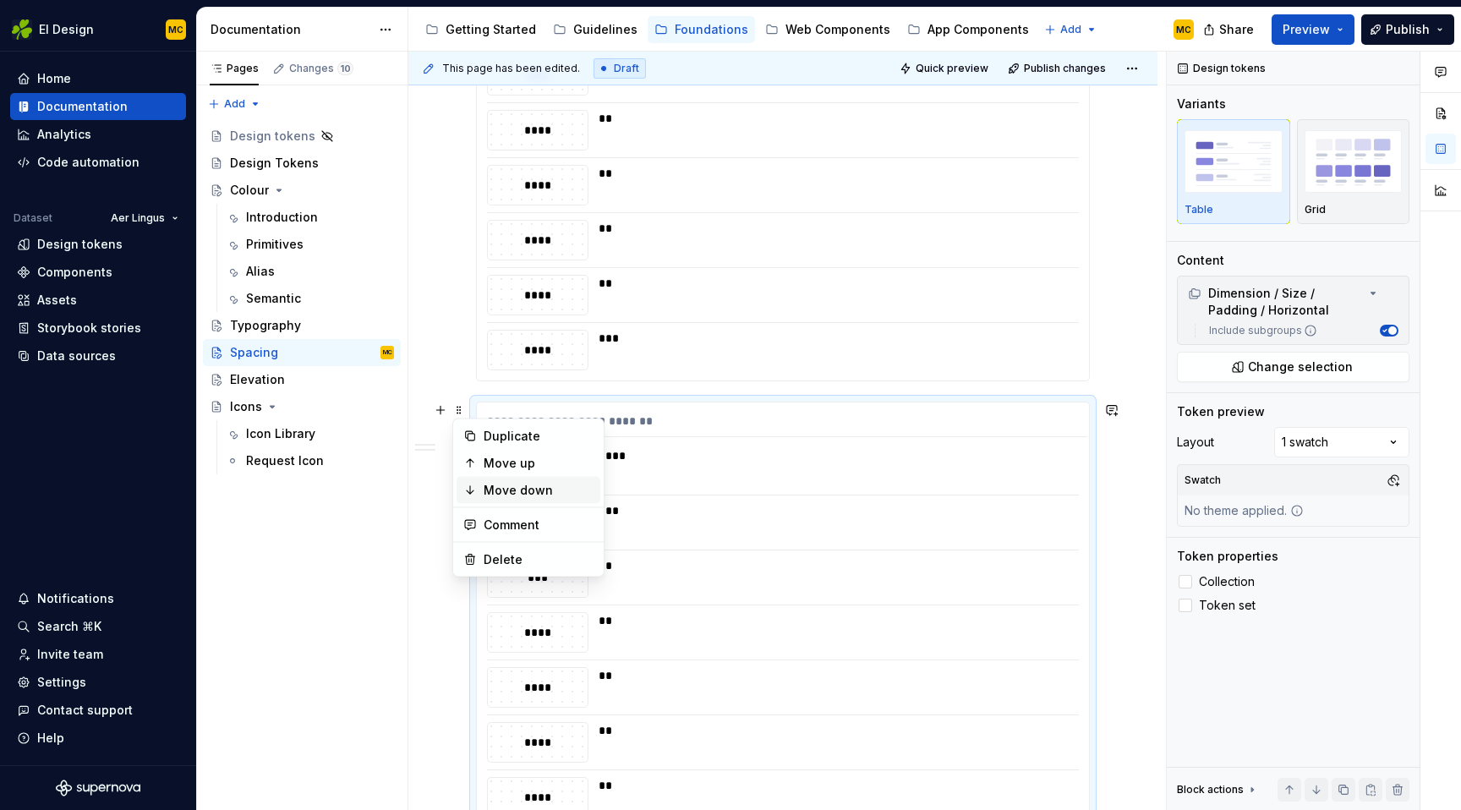
click at [506, 482] on div "Move down" at bounding box center [539, 490] width 110 height 17
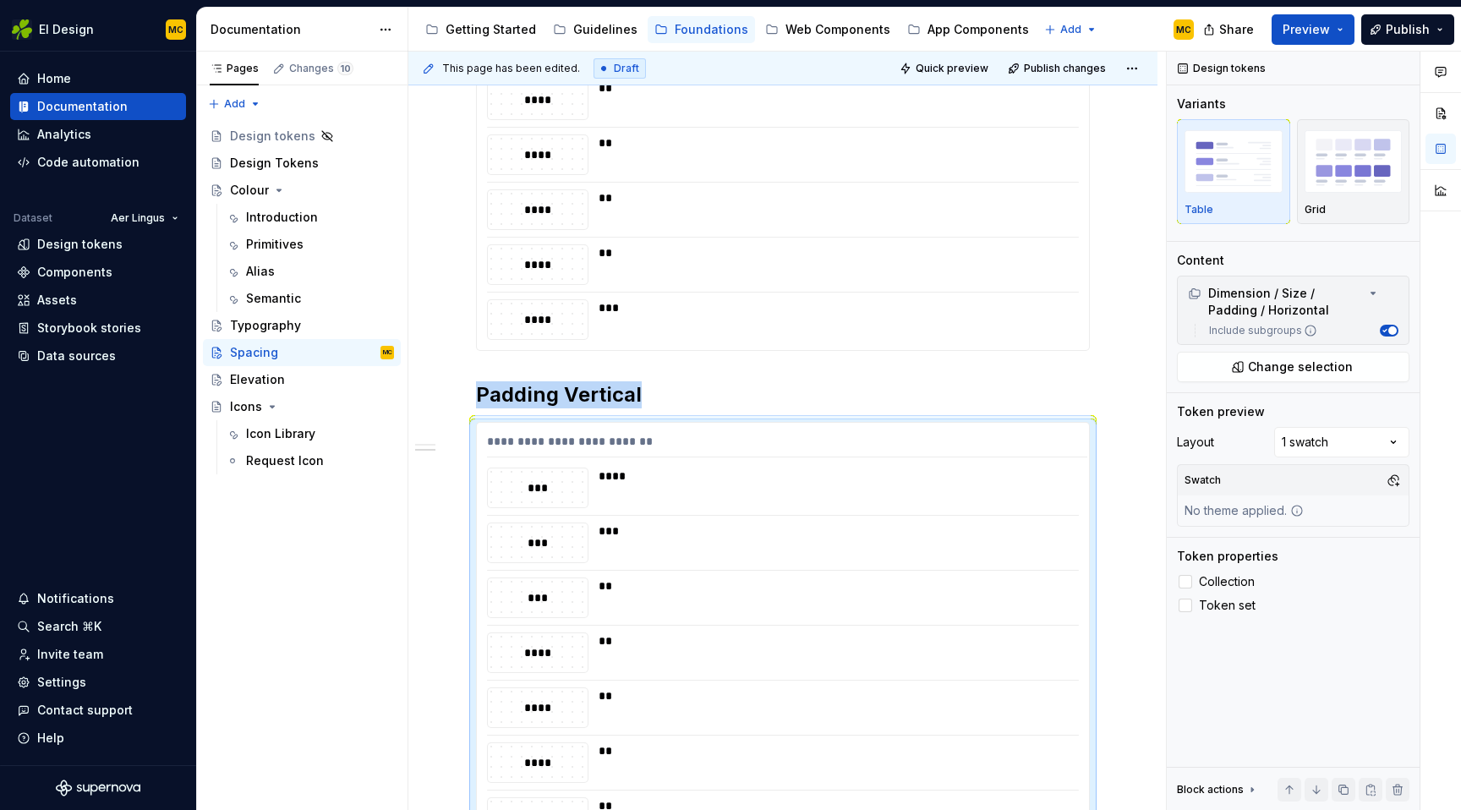
scroll to position [1101, 0]
click at [456, 429] on span at bounding box center [459, 428] width 14 height 24
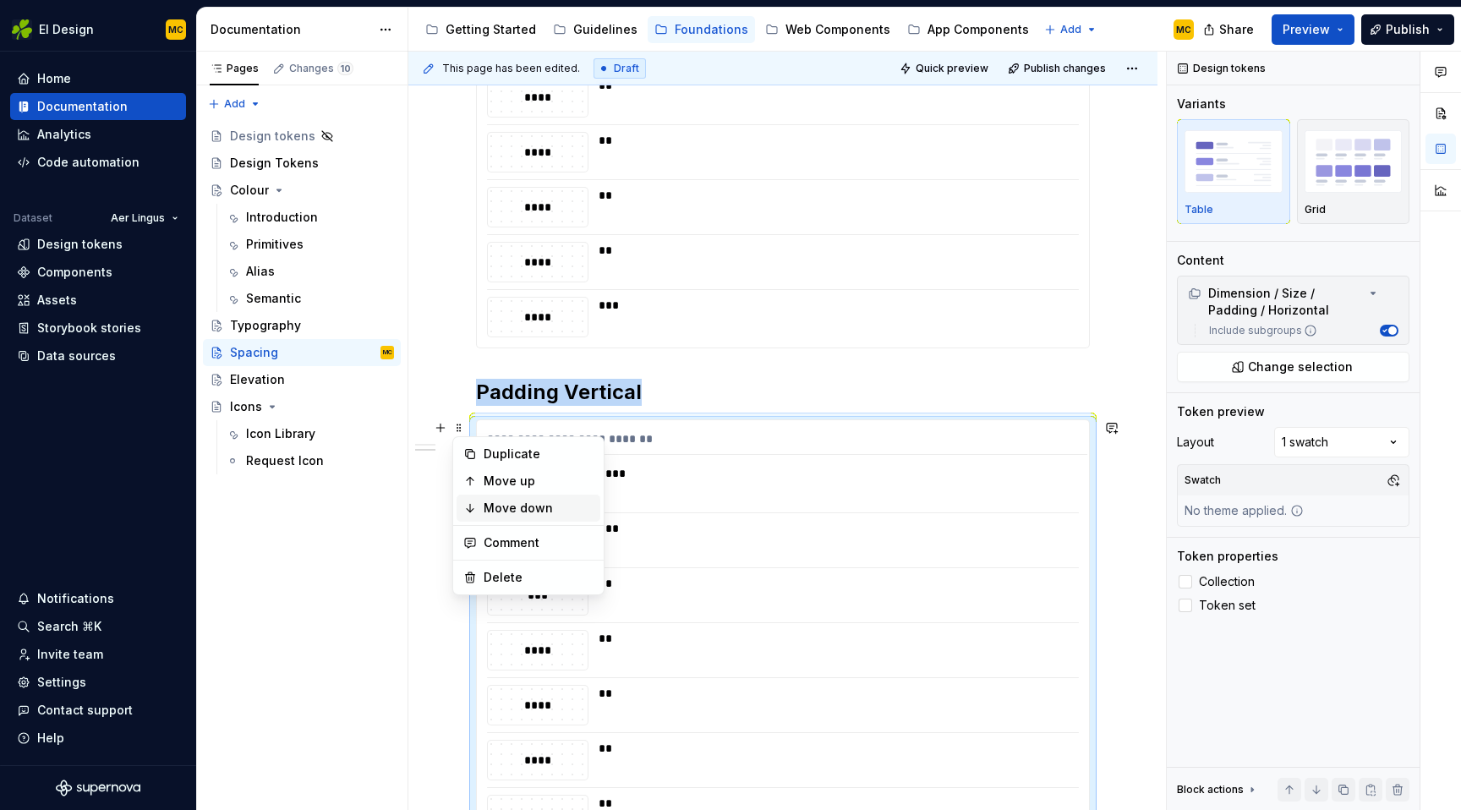
click at [487, 510] on div "Move down" at bounding box center [539, 508] width 110 height 17
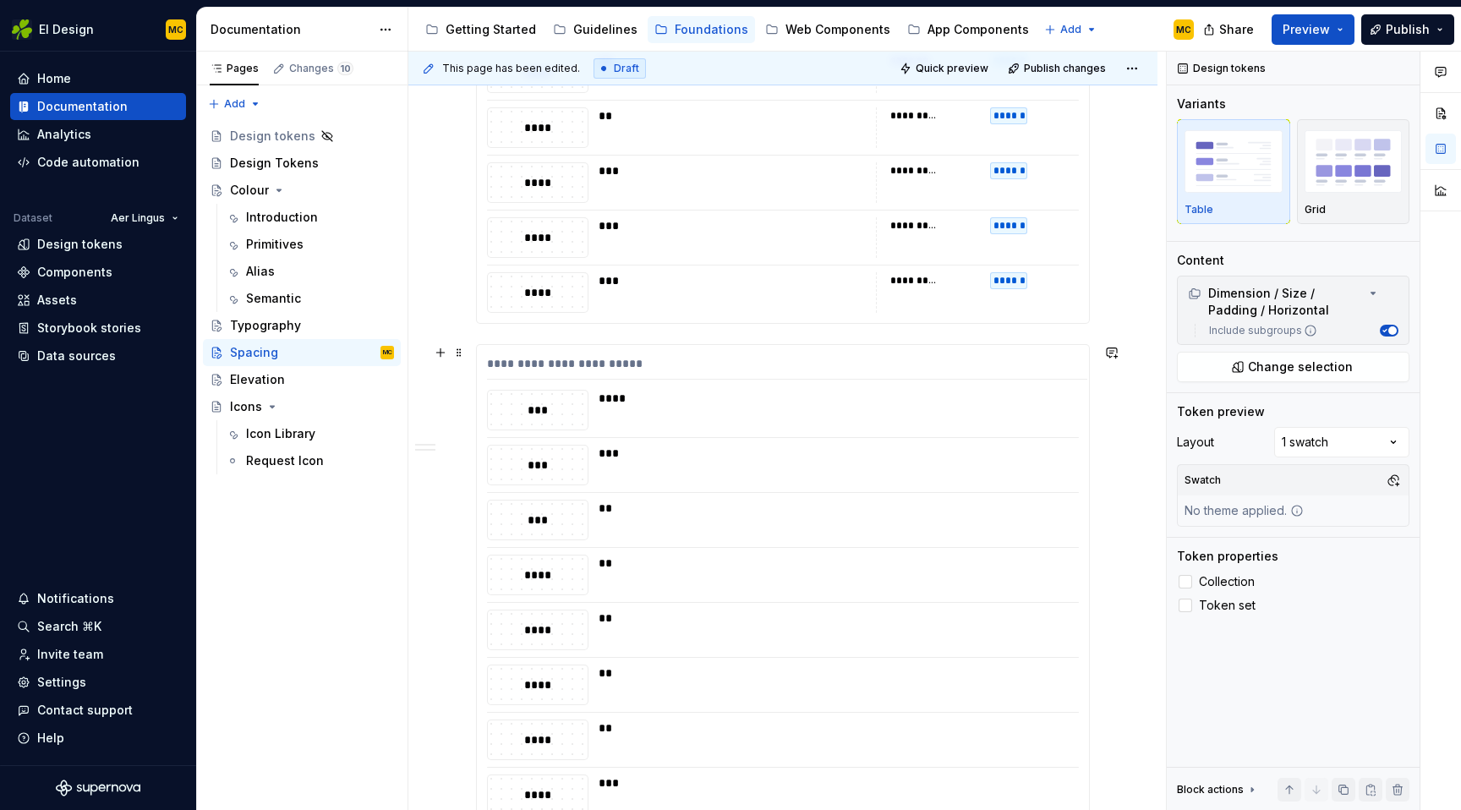
scroll to position [620, 0]
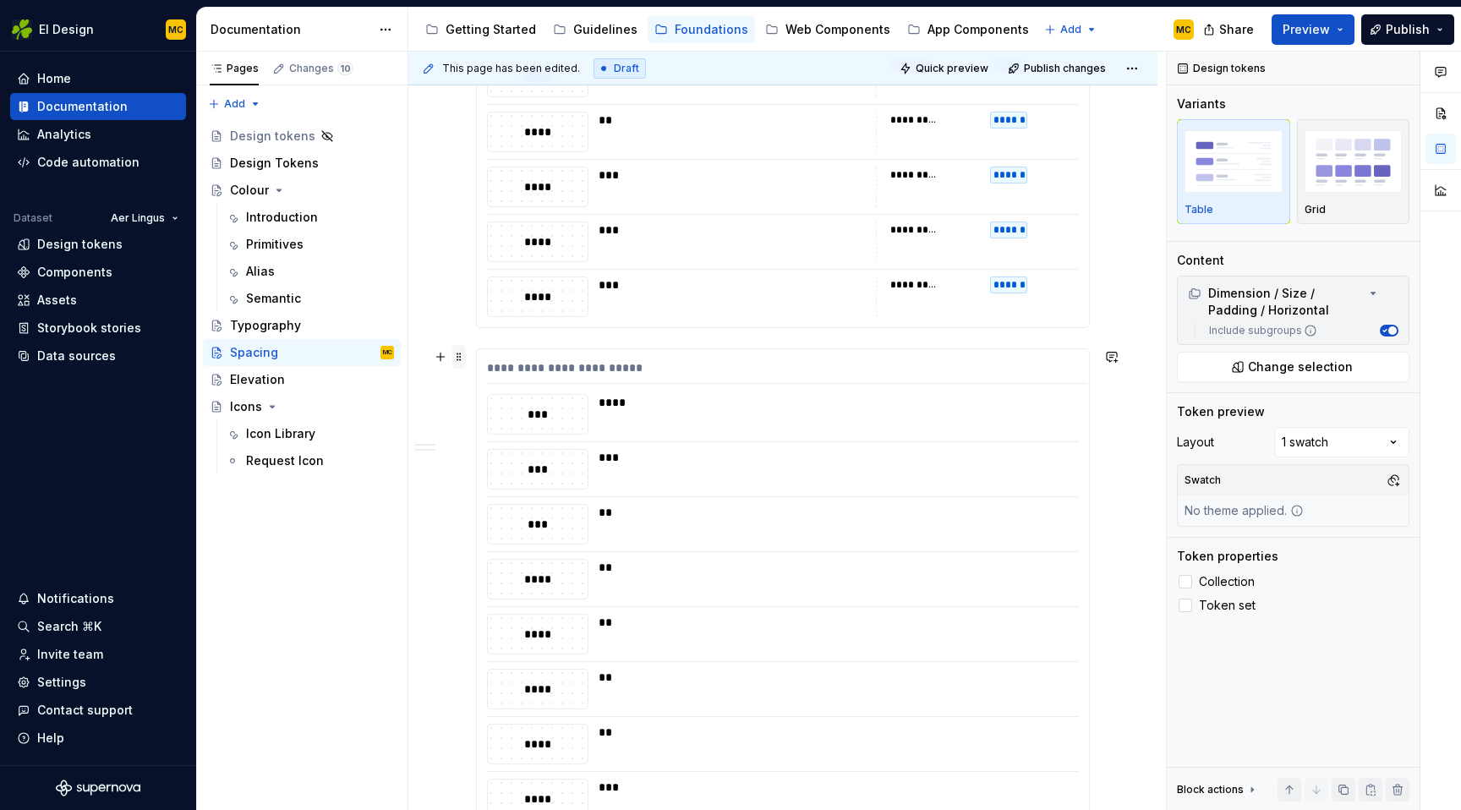
click at [460, 357] on span at bounding box center [459, 357] width 14 height 24
click at [481, 433] on div "Move down" at bounding box center [528, 437] width 144 height 27
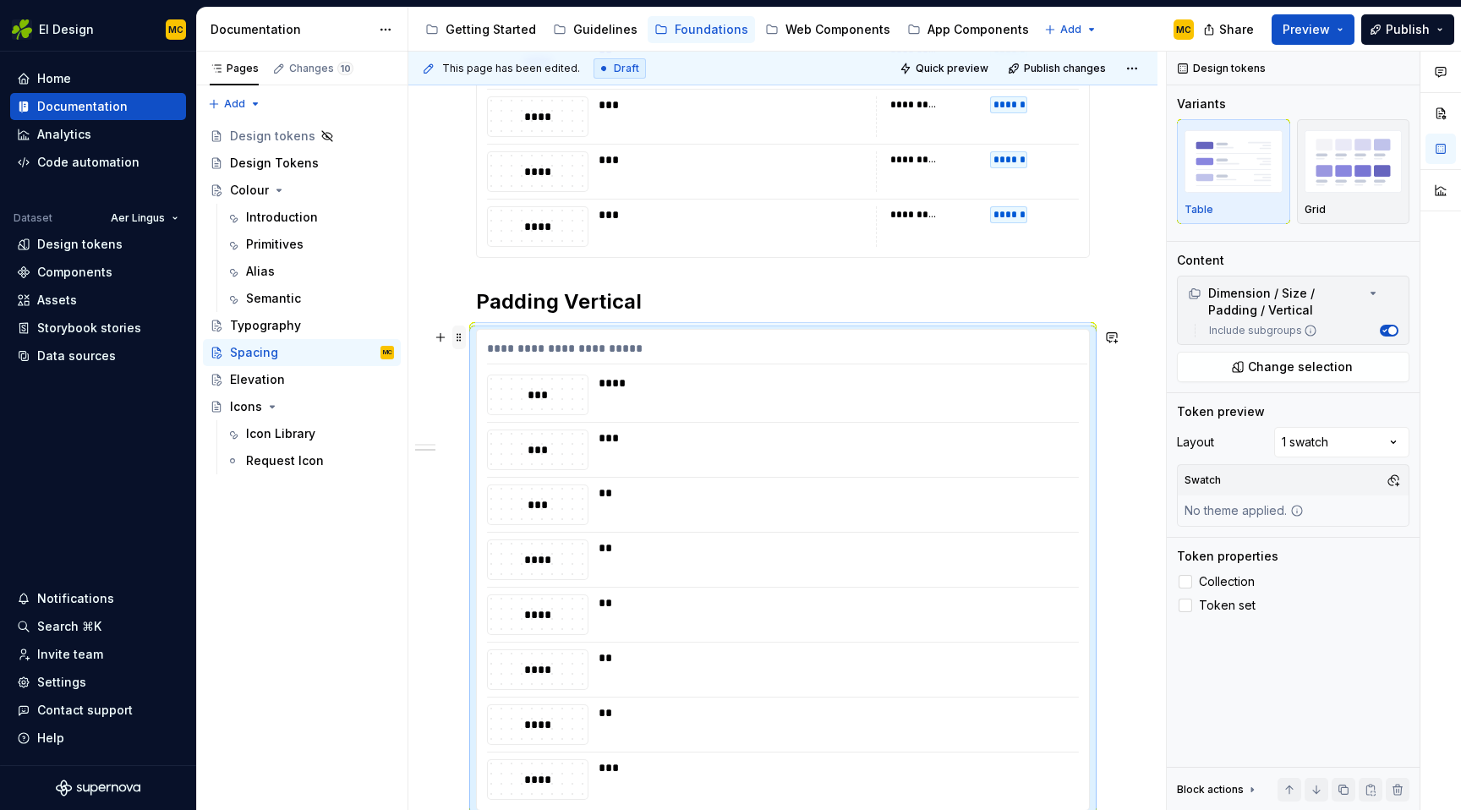
click at [462, 340] on span at bounding box center [459, 337] width 14 height 24
click at [491, 421] on div "Move down" at bounding box center [539, 417] width 110 height 17
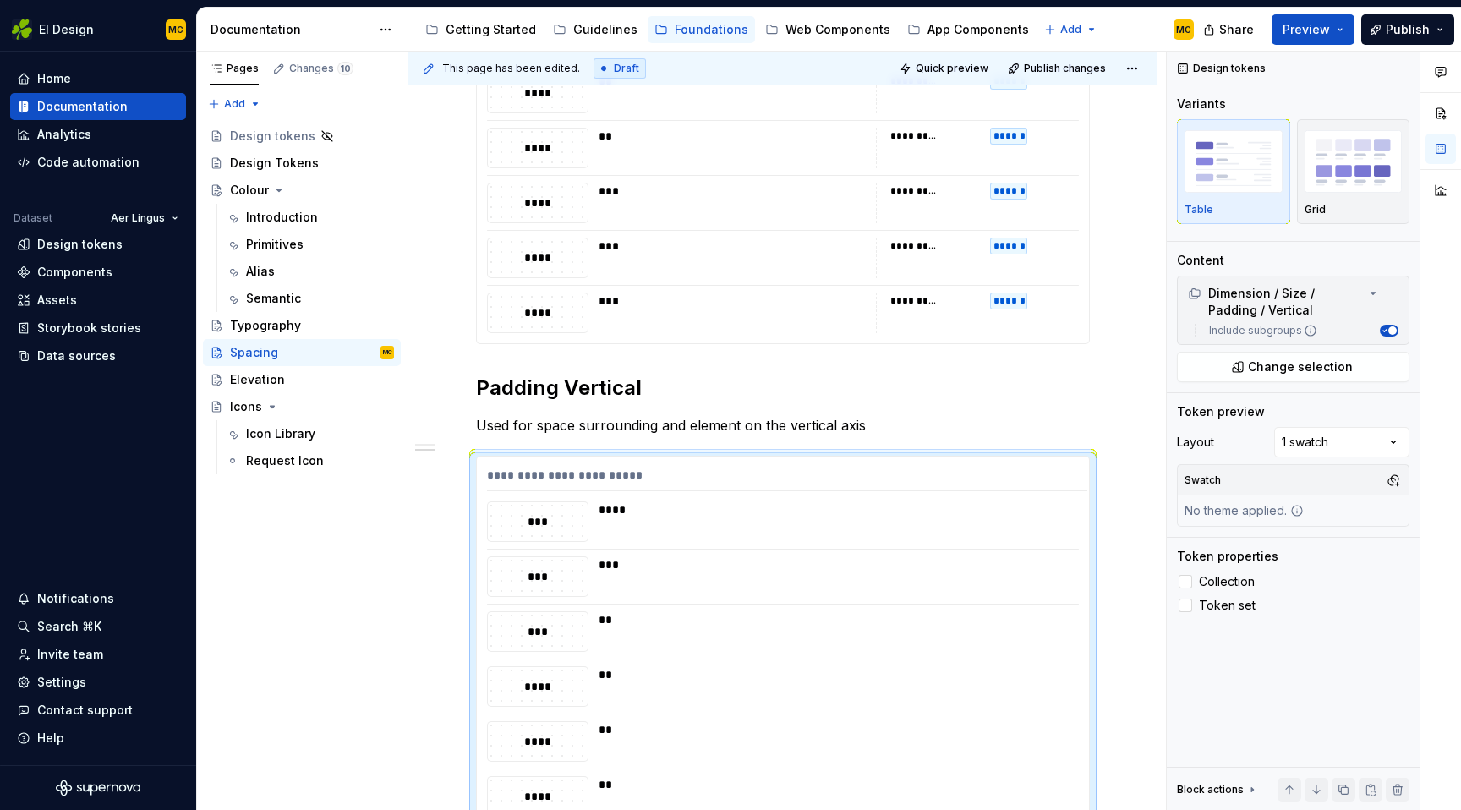
scroll to position [596, 0]
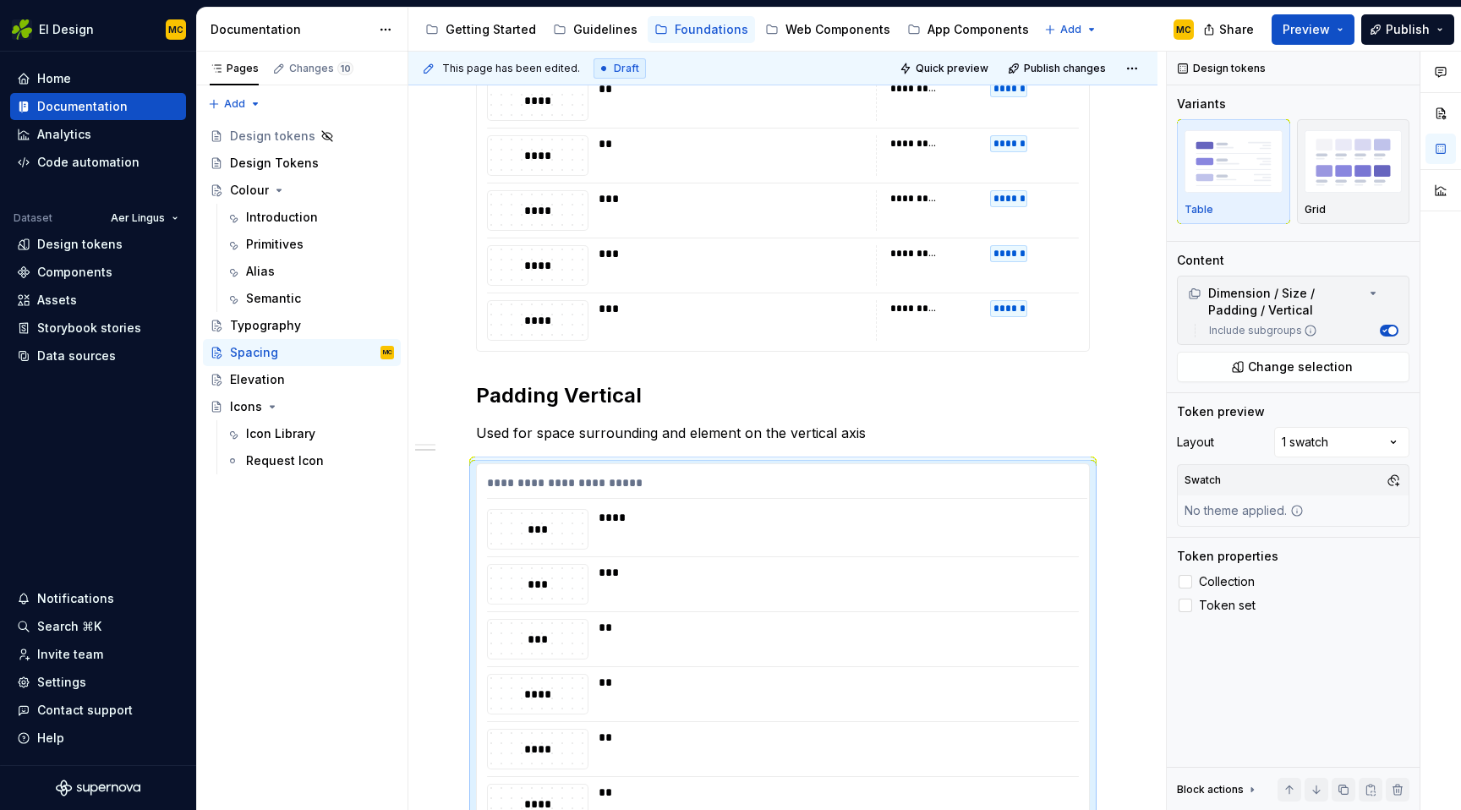
click at [535, 365] on div "**********" at bounding box center [783, 645] width 614 height 1823
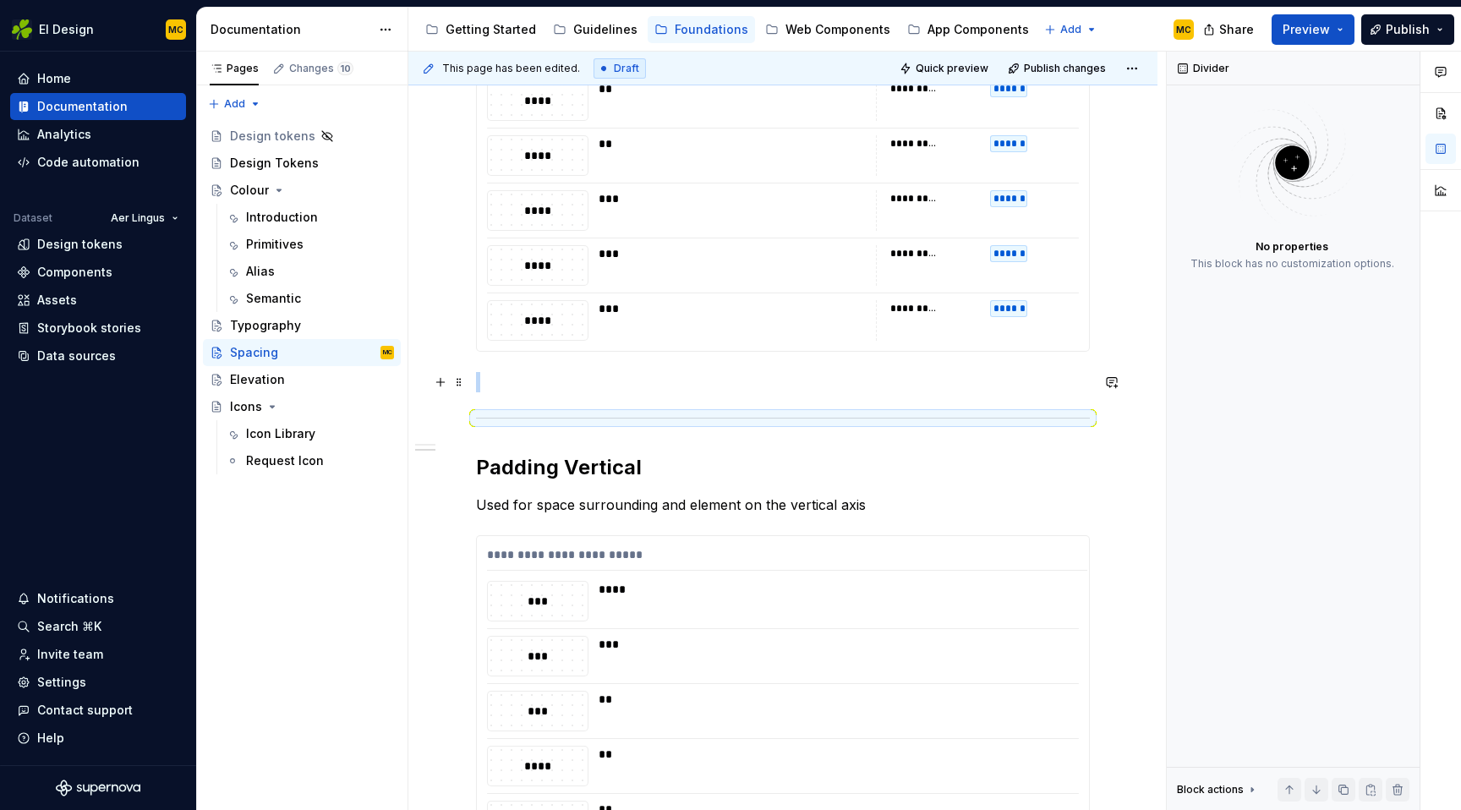
click at [490, 375] on p at bounding box center [783, 382] width 614 height 20
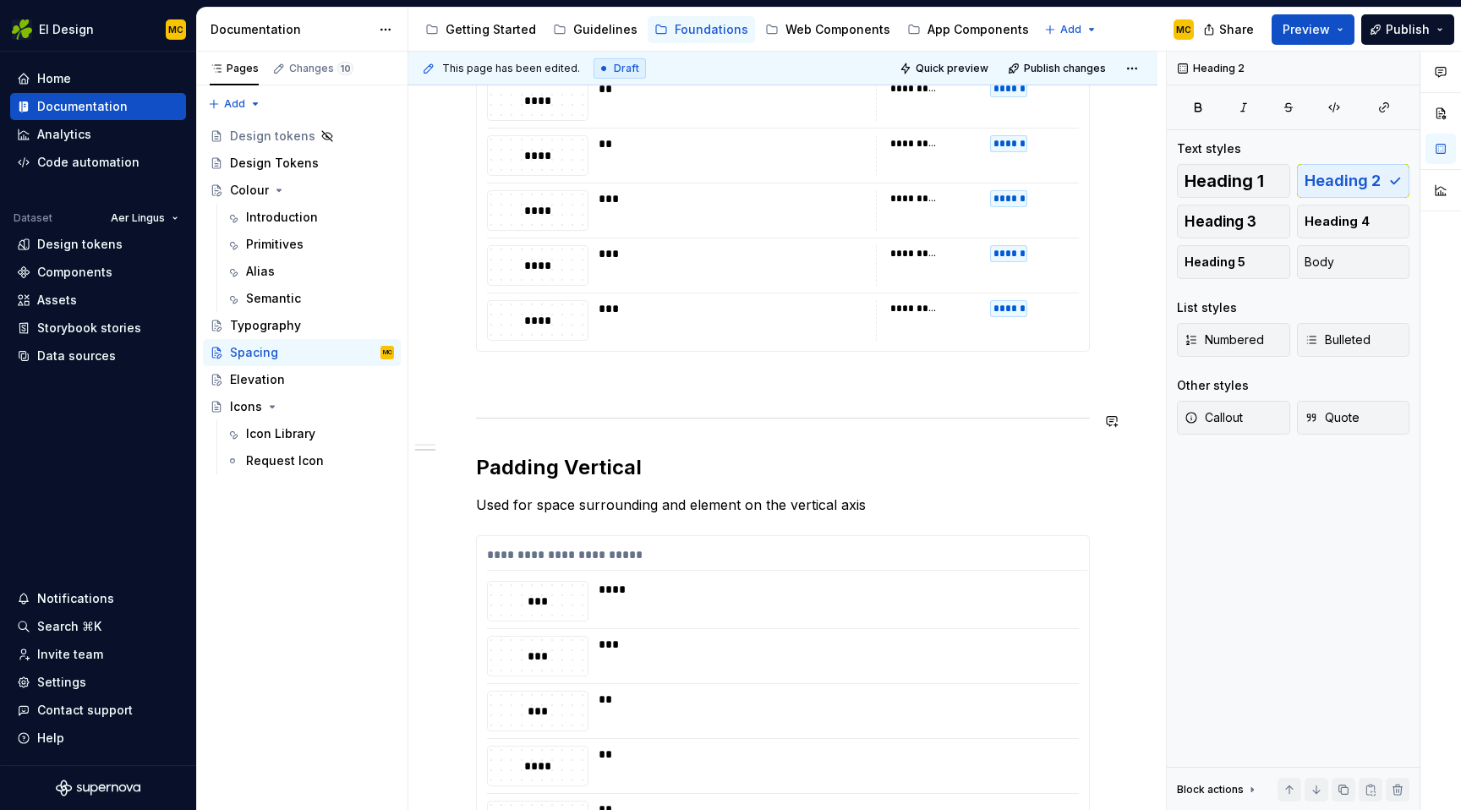
click at [549, 437] on div "**********" at bounding box center [783, 681] width 614 height 1895
click at [488, 386] on p at bounding box center [783, 382] width 614 height 20
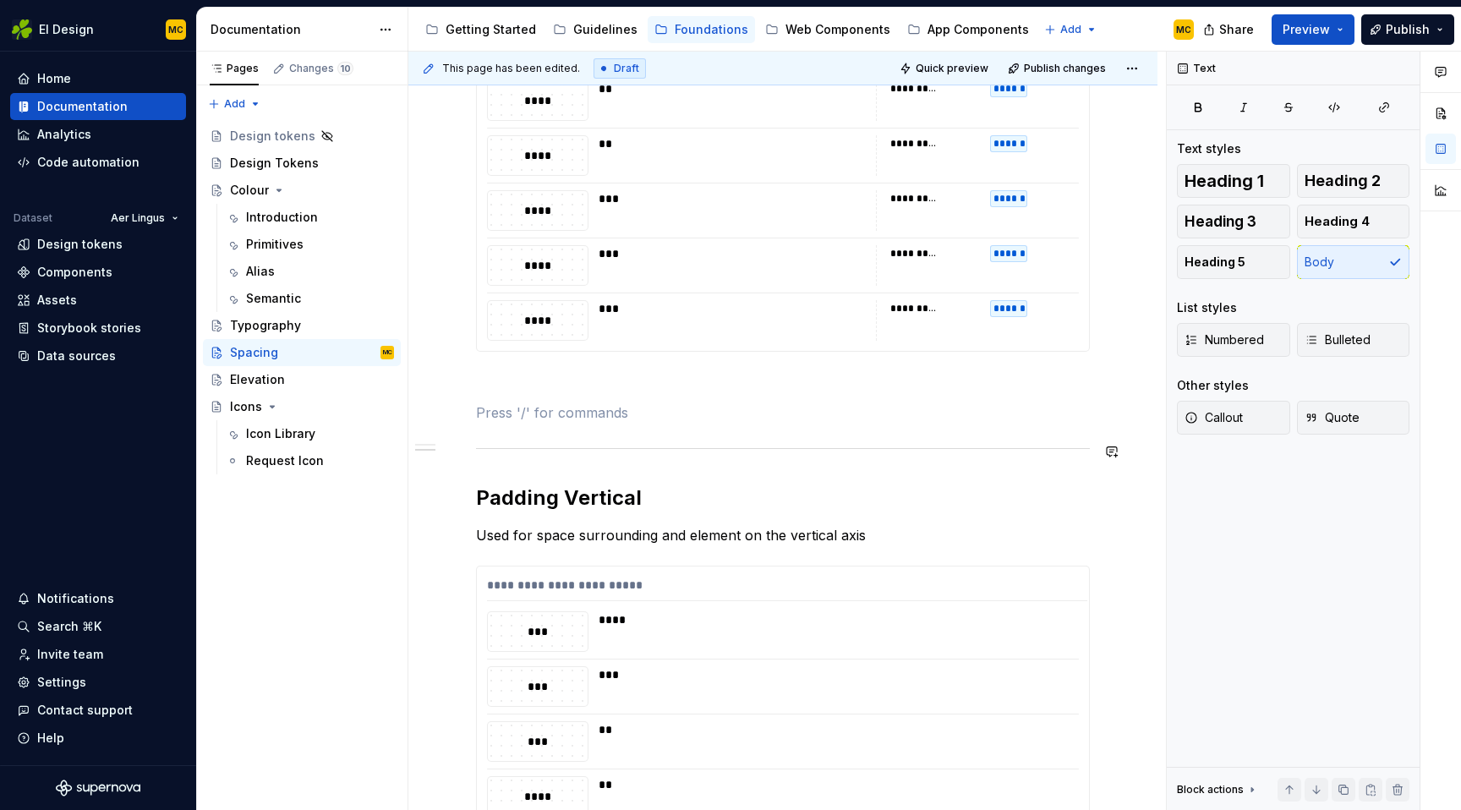
click at [467, 457] on div "**********" at bounding box center [782, 807] width 749 height 2229
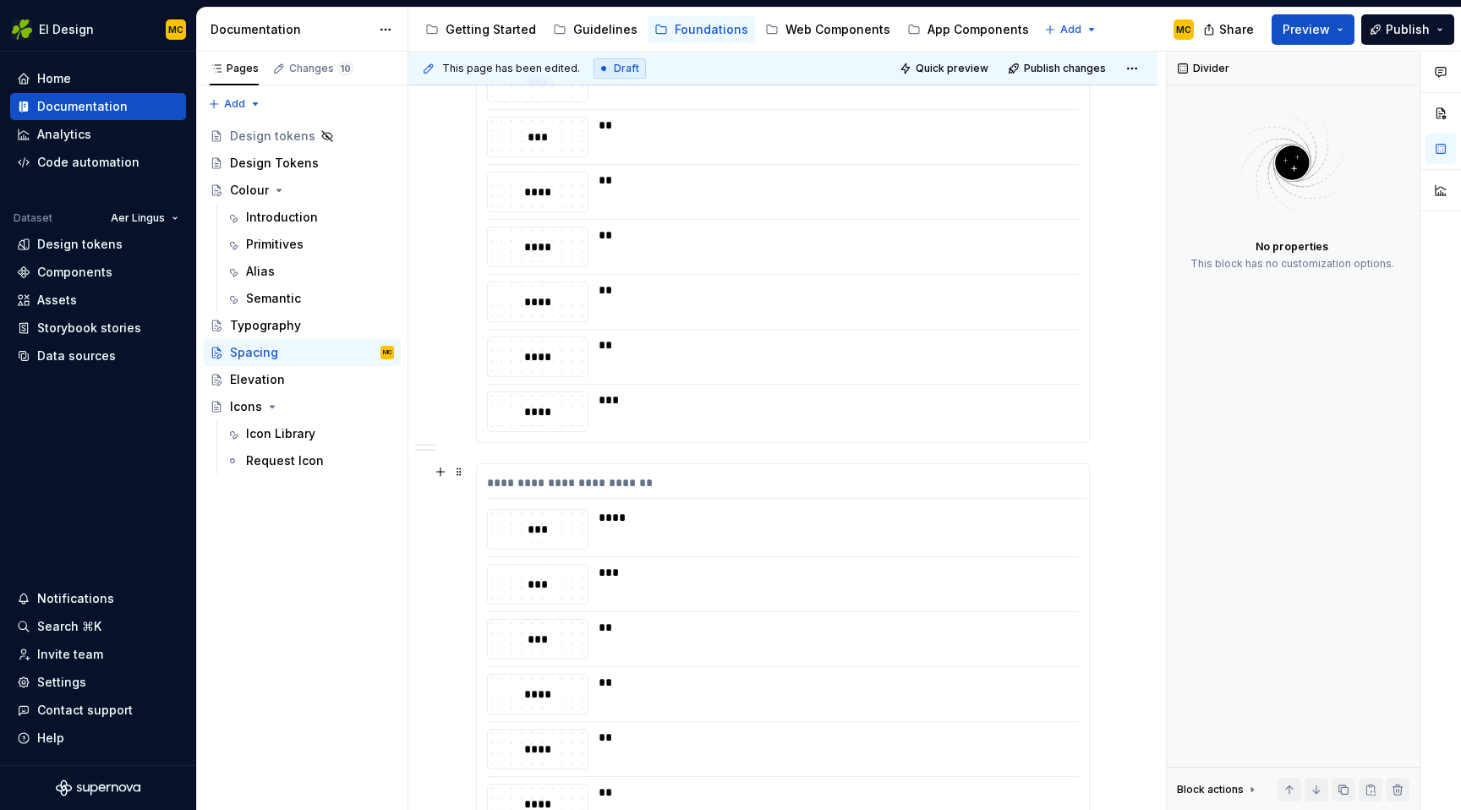
scroll to position [1226, 0]
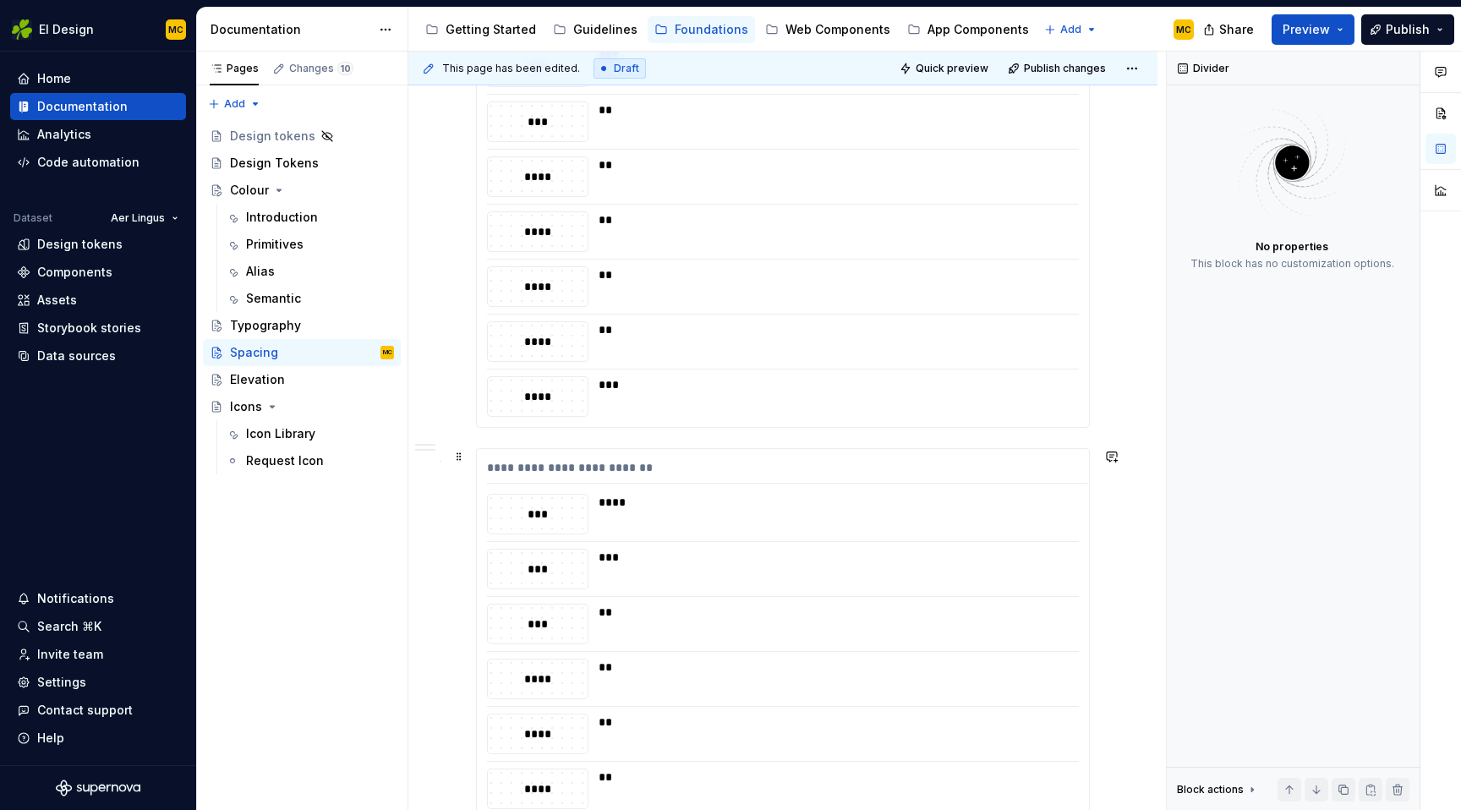
click at [500, 439] on div "**********" at bounding box center [783, 72] width 614 height 1936
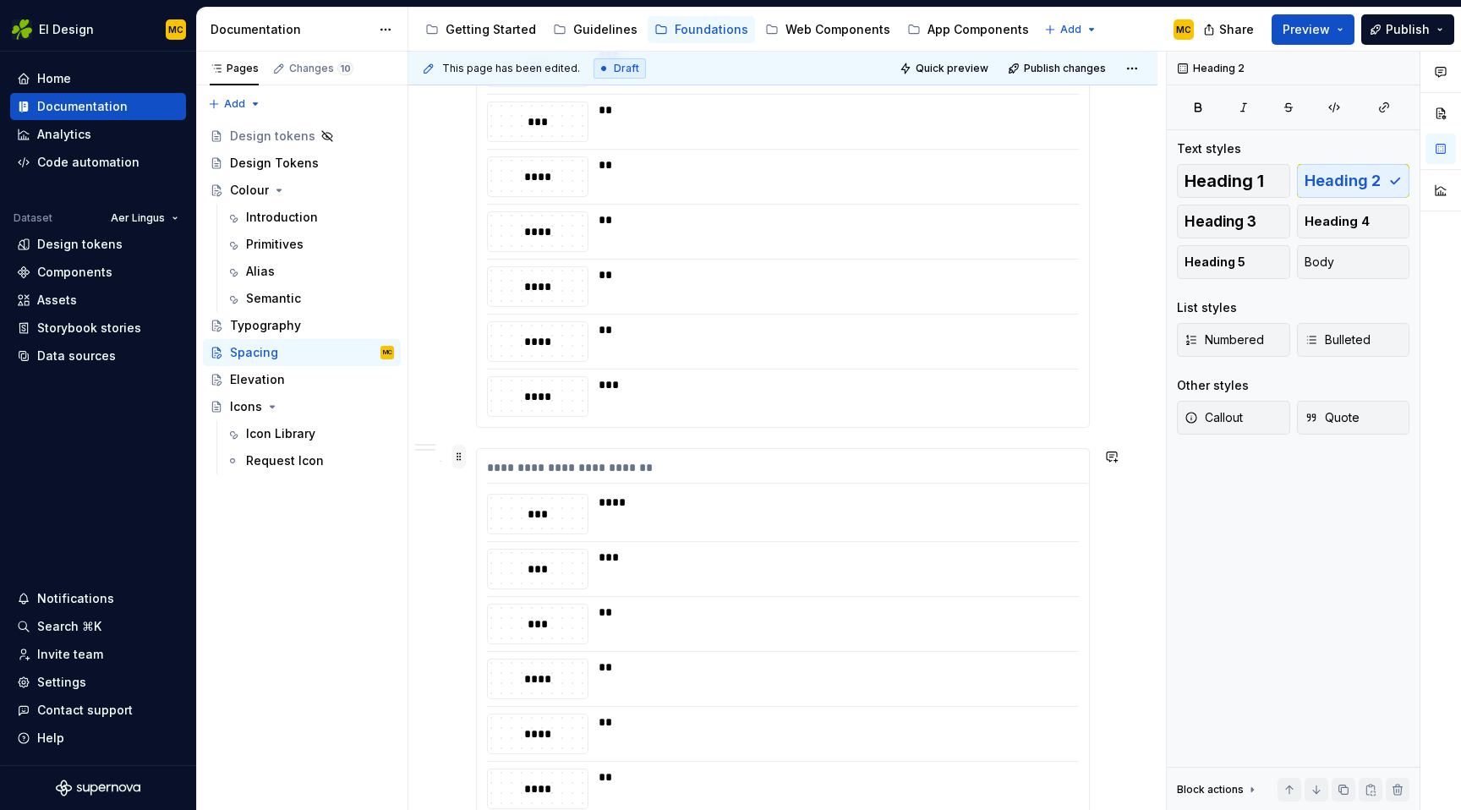
click at [462, 457] on span at bounding box center [459, 457] width 14 height 24
click at [462, 432] on div "**********" at bounding box center [786, 431] width 757 height 759
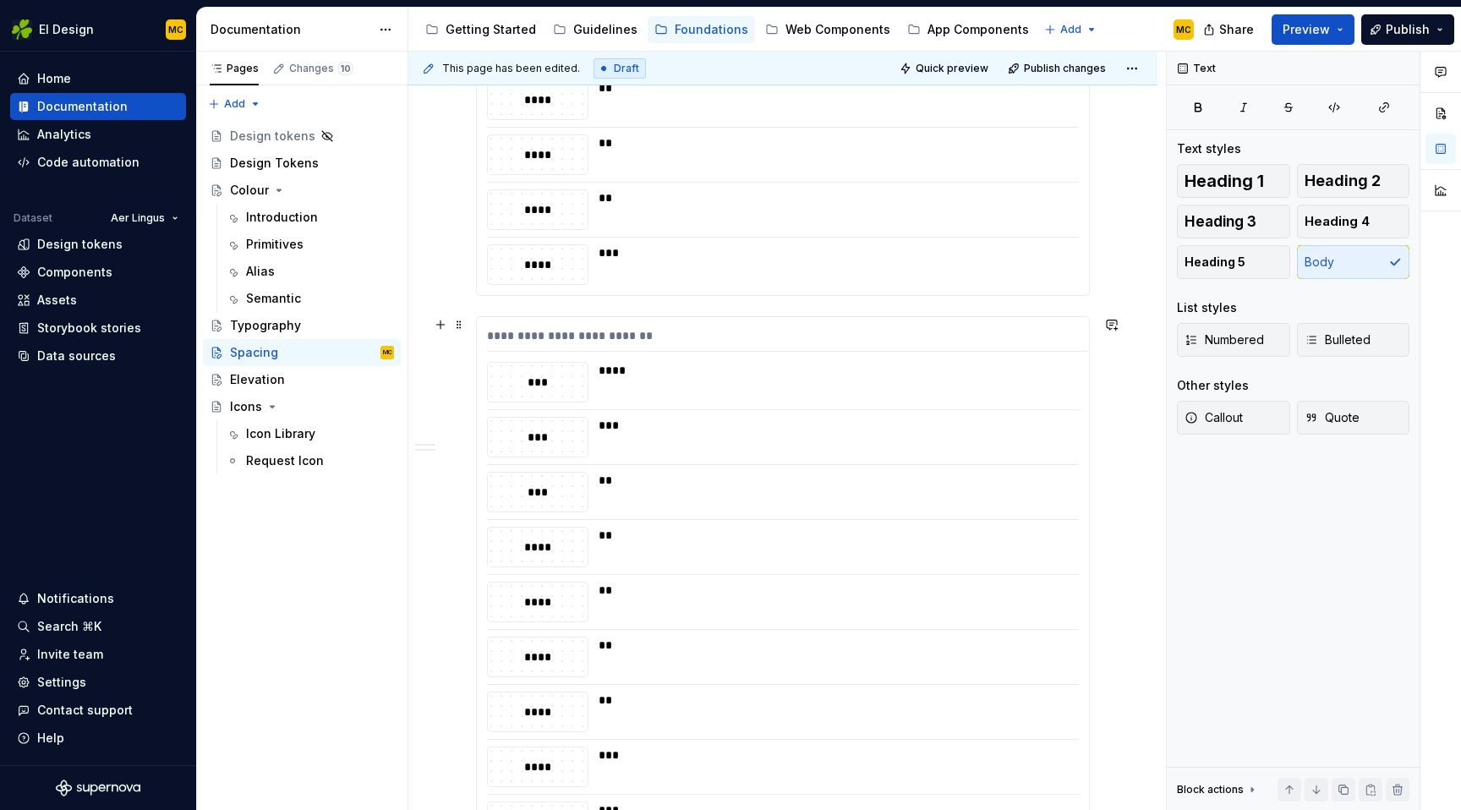
scroll to position [1320, 0]
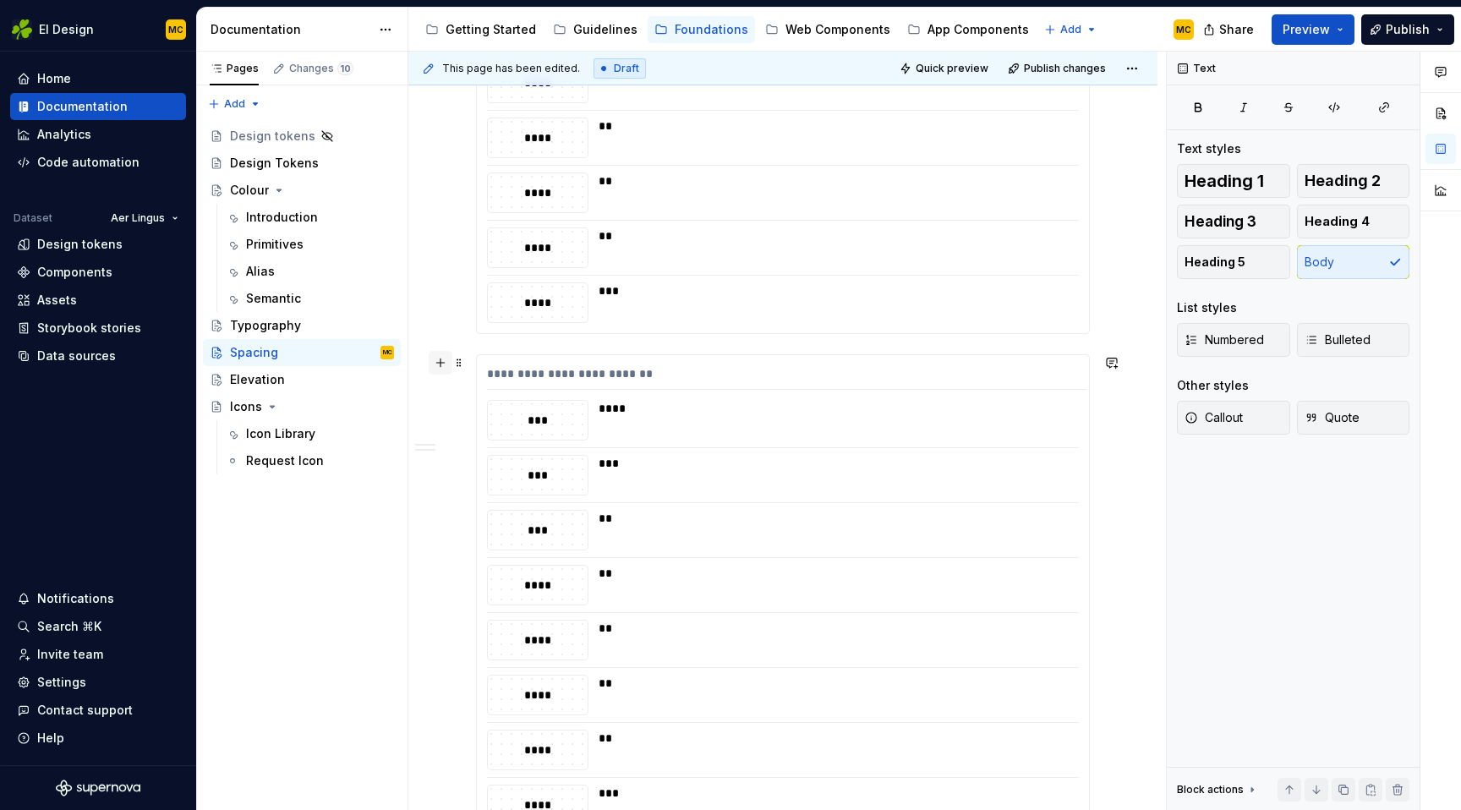
click at [442, 366] on button "button" at bounding box center [441, 363] width 24 height 24
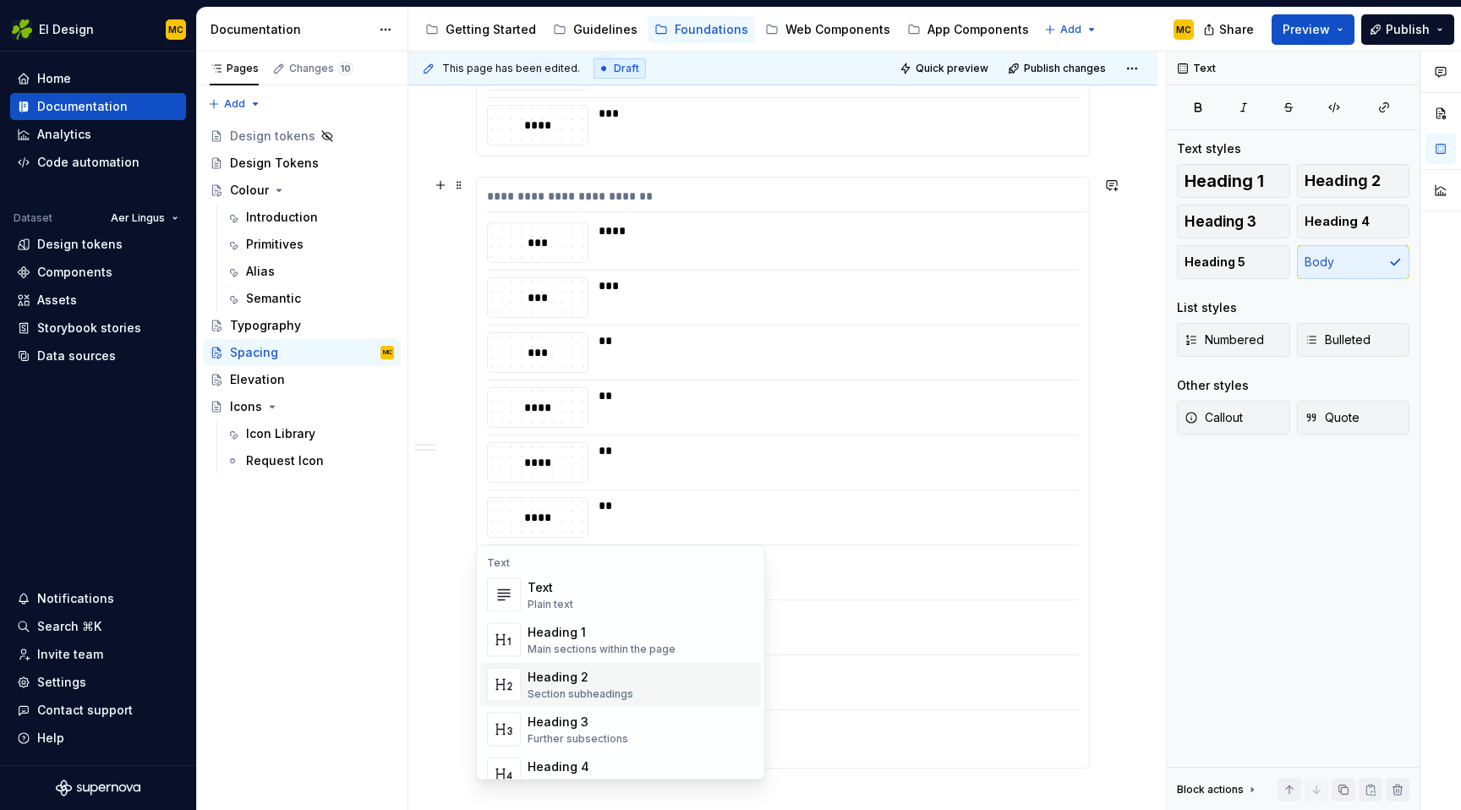
click at [567, 684] on div "Heading 2" at bounding box center [580, 677] width 106 height 17
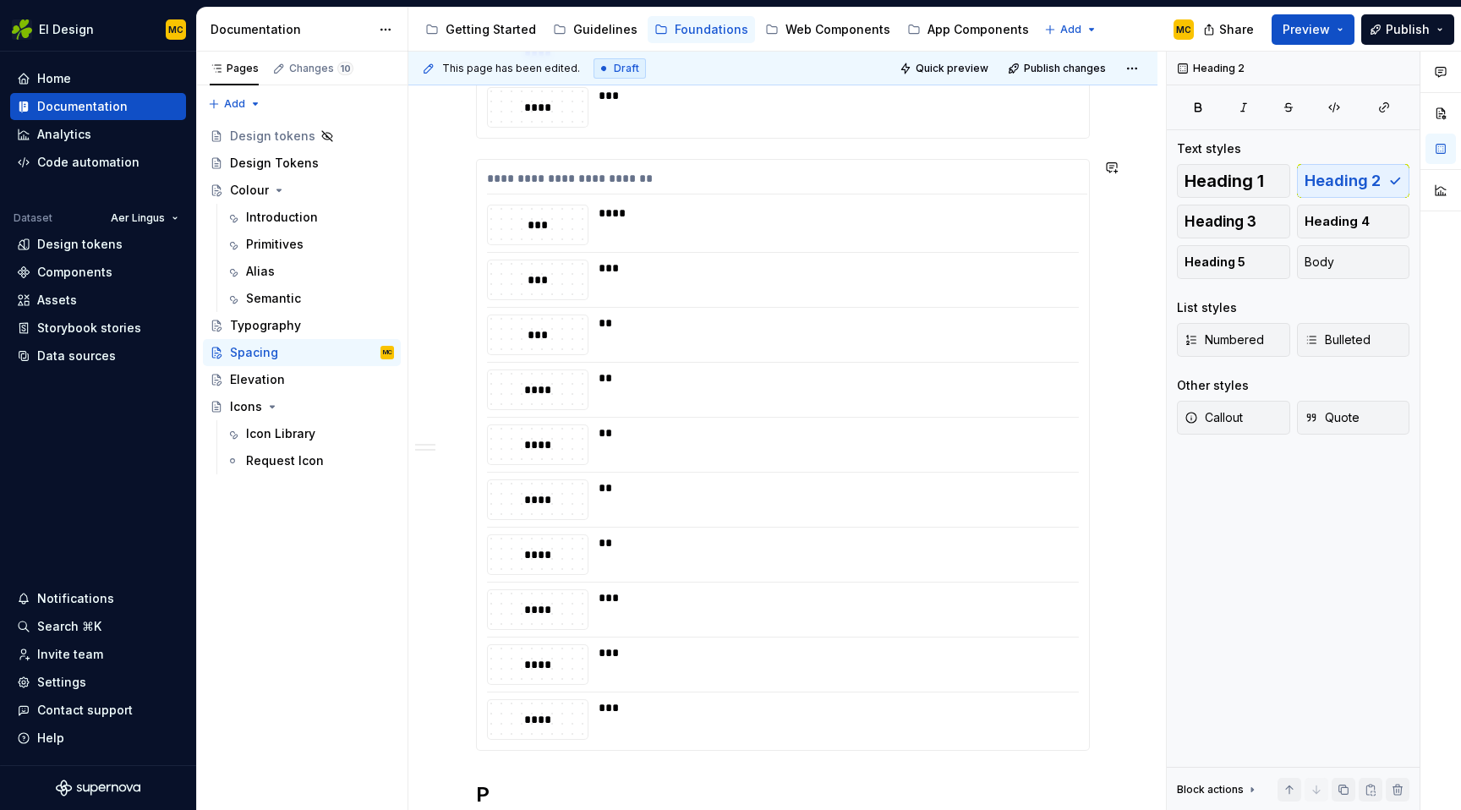
scroll to position [1595, 0]
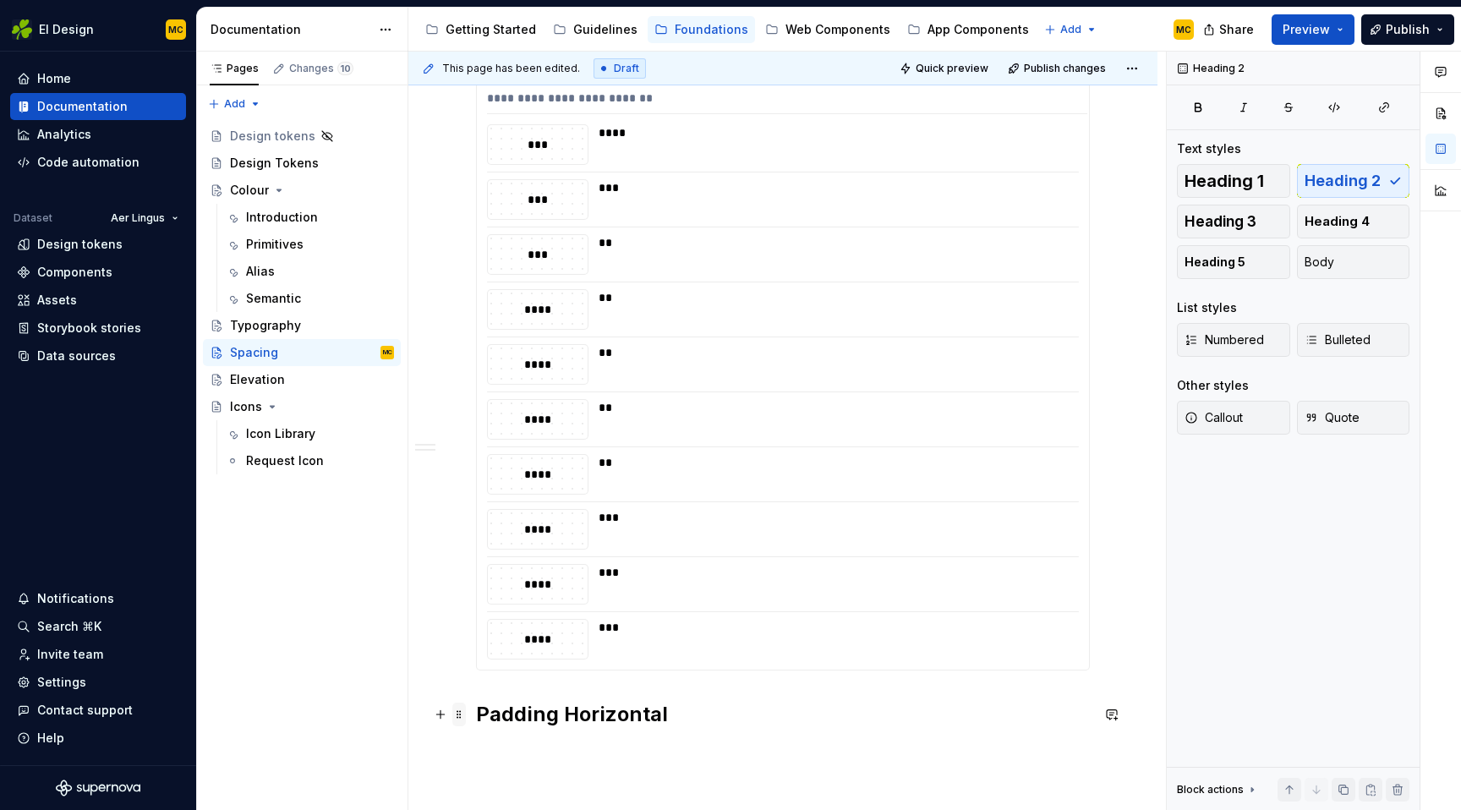
click at [456, 715] on span at bounding box center [459, 714] width 14 height 24
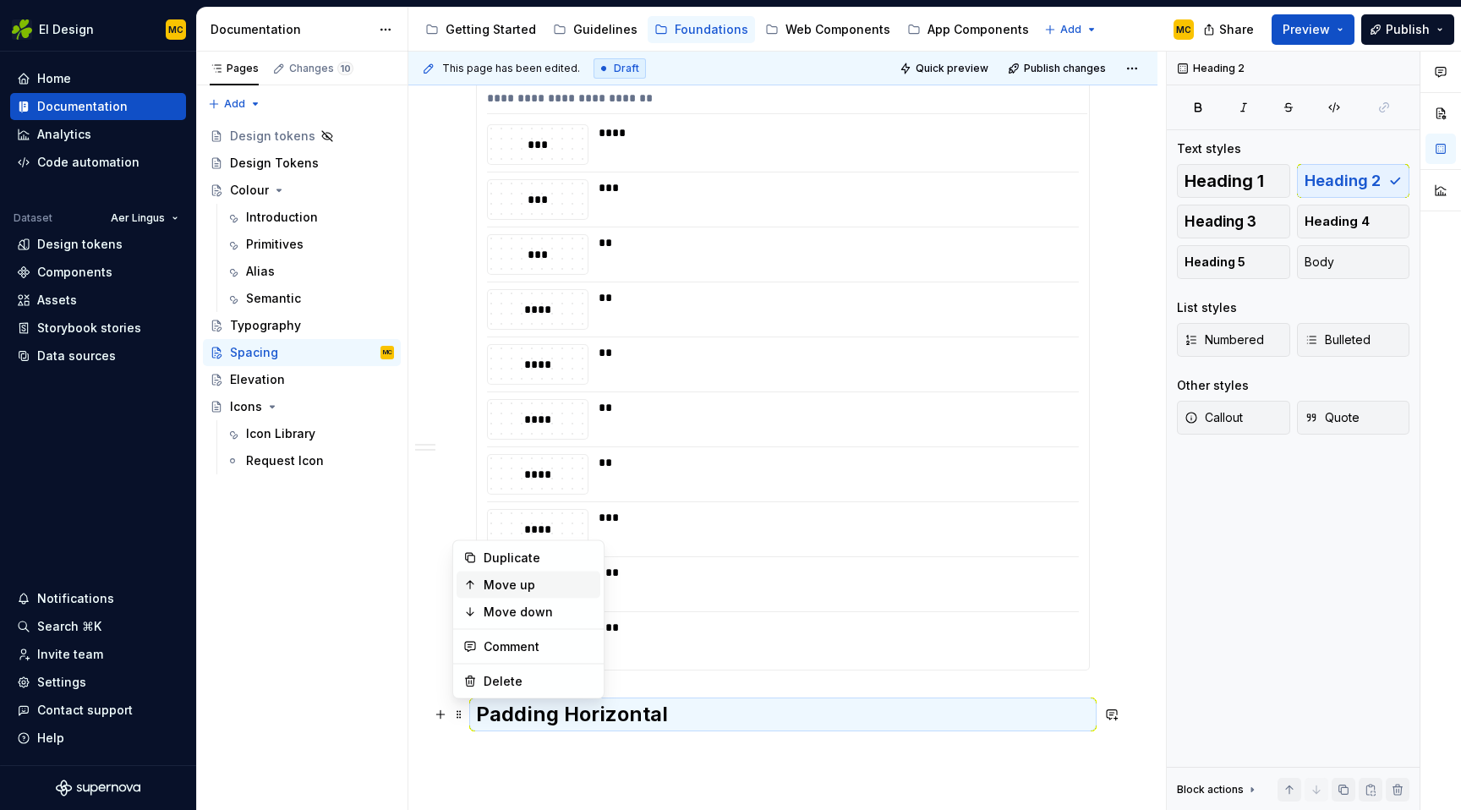
click at [540, 580] on div "Move up" at bounding box center [539, 585] width 110 height 17
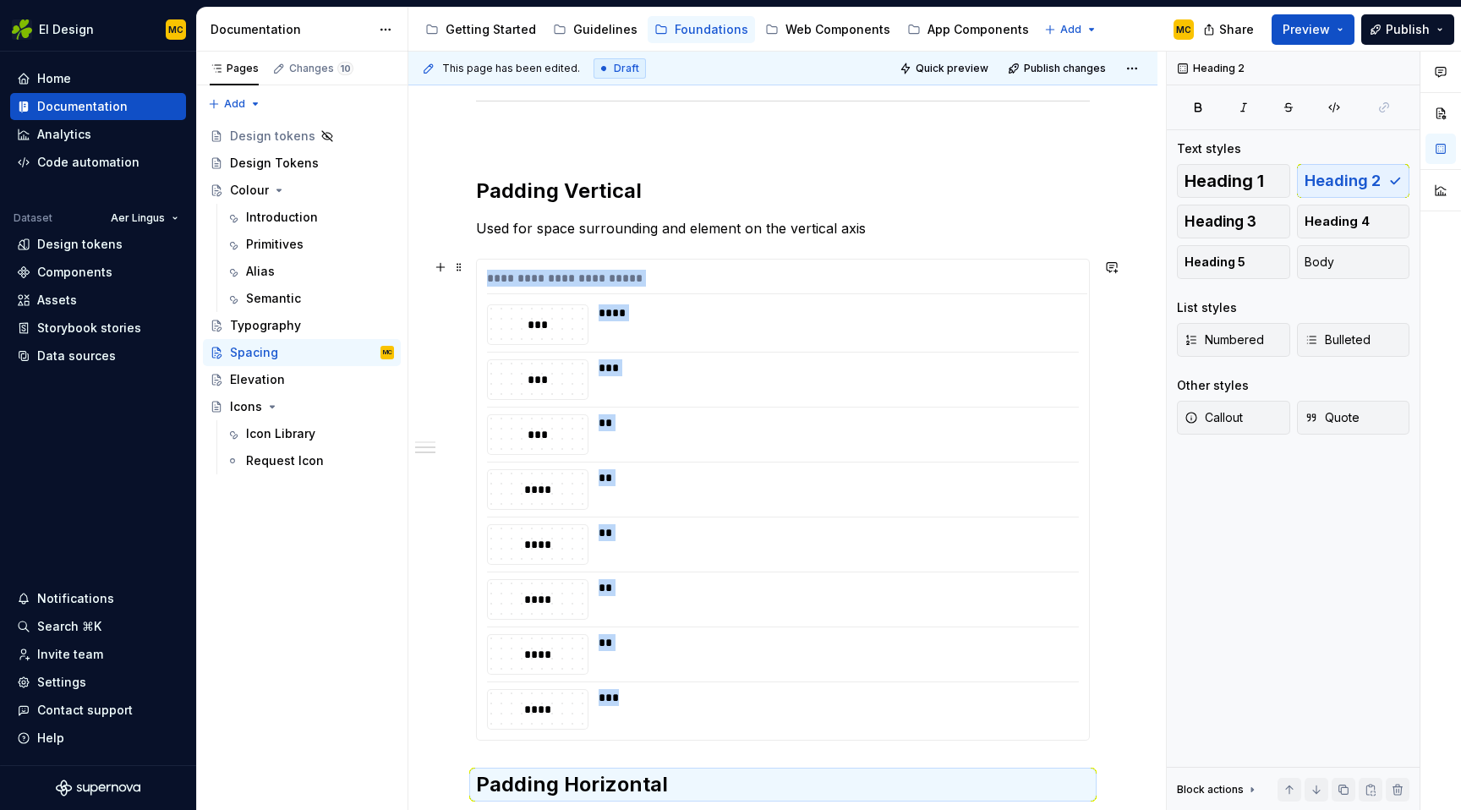
scroll to position [916, 0]
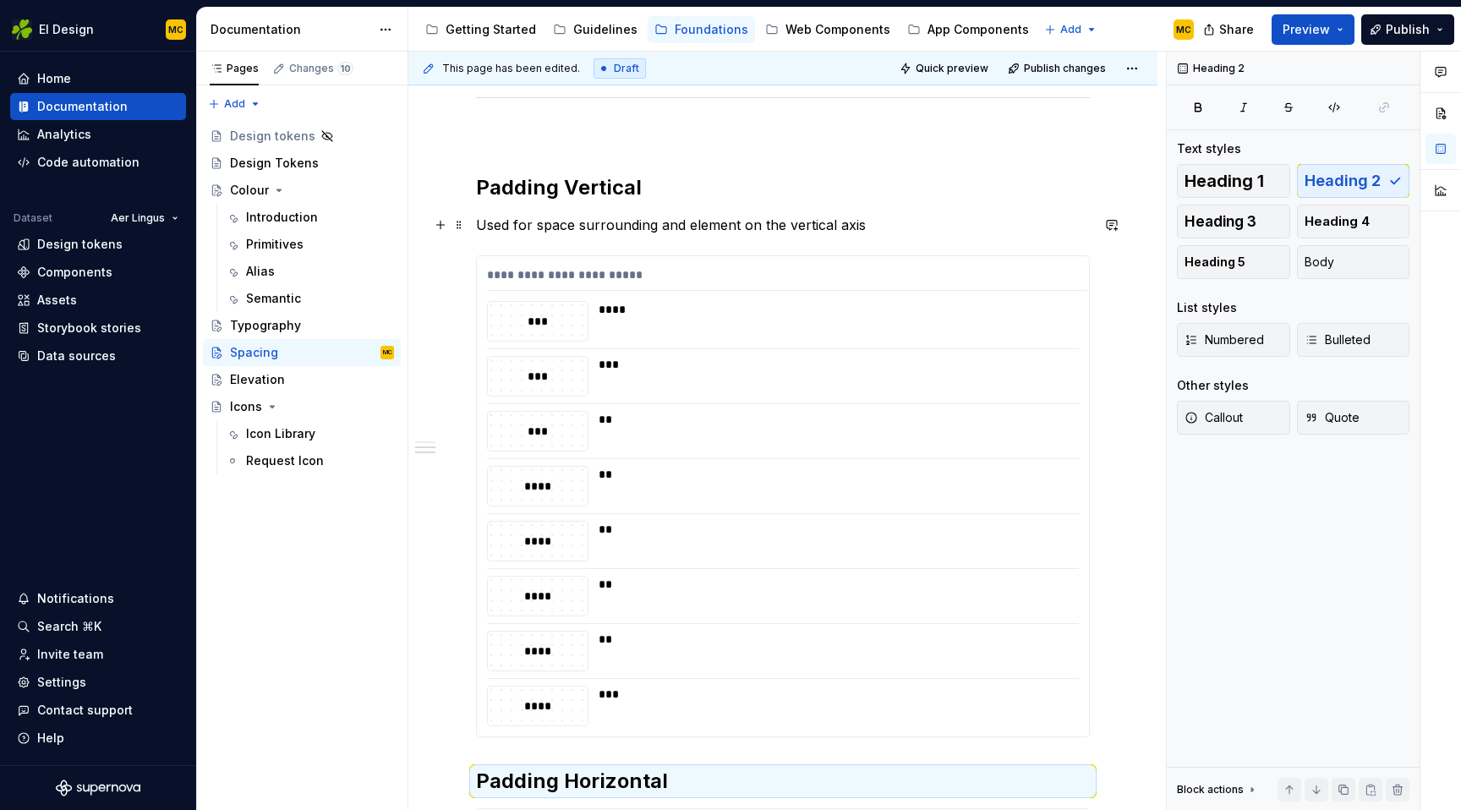
click at [879, 223] on p "Used for space surrounding and element on the vertical axis" at bounding box center [783, 225] width 614 height 20
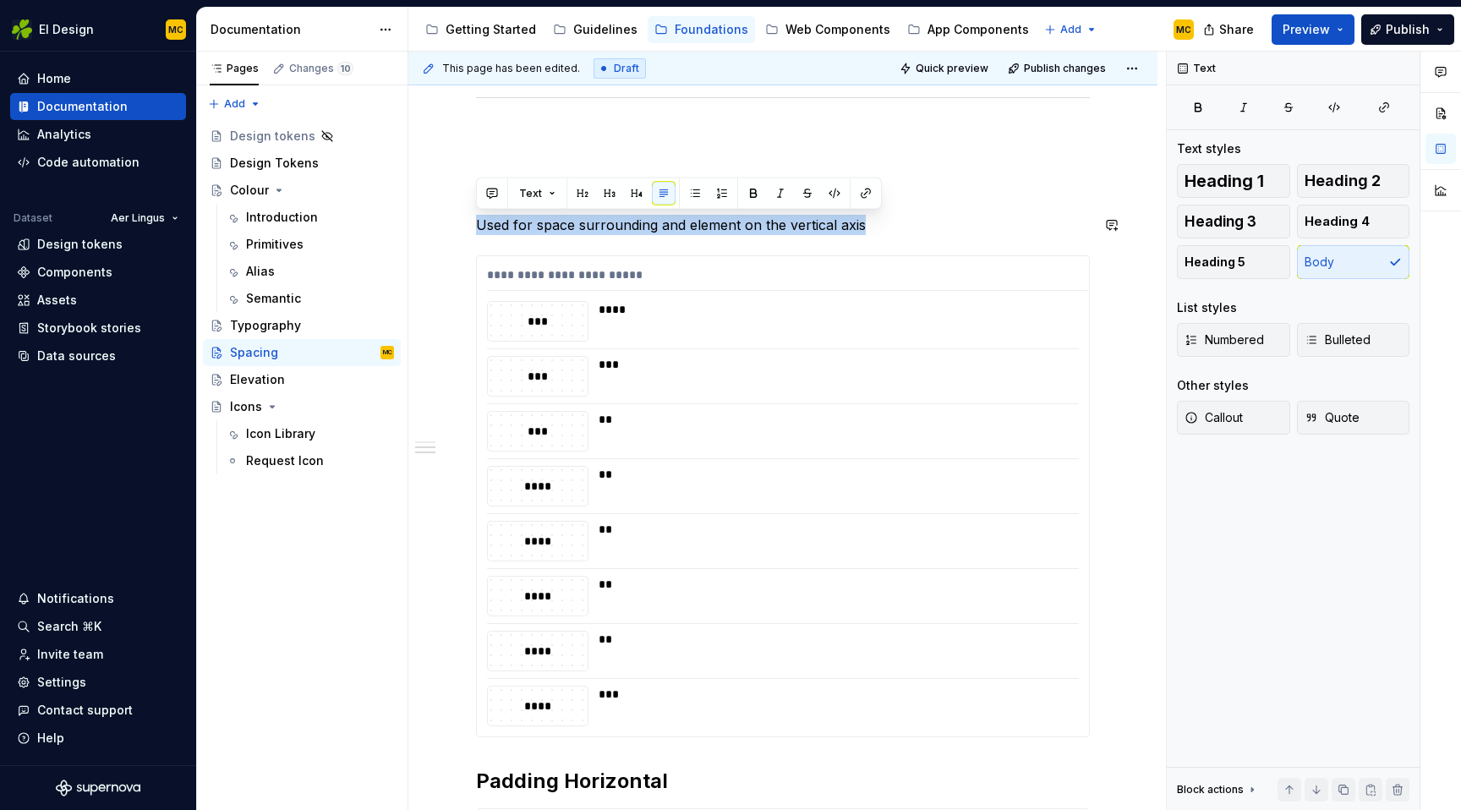
copy p "Used for space surrounding and element on the vertical axis"
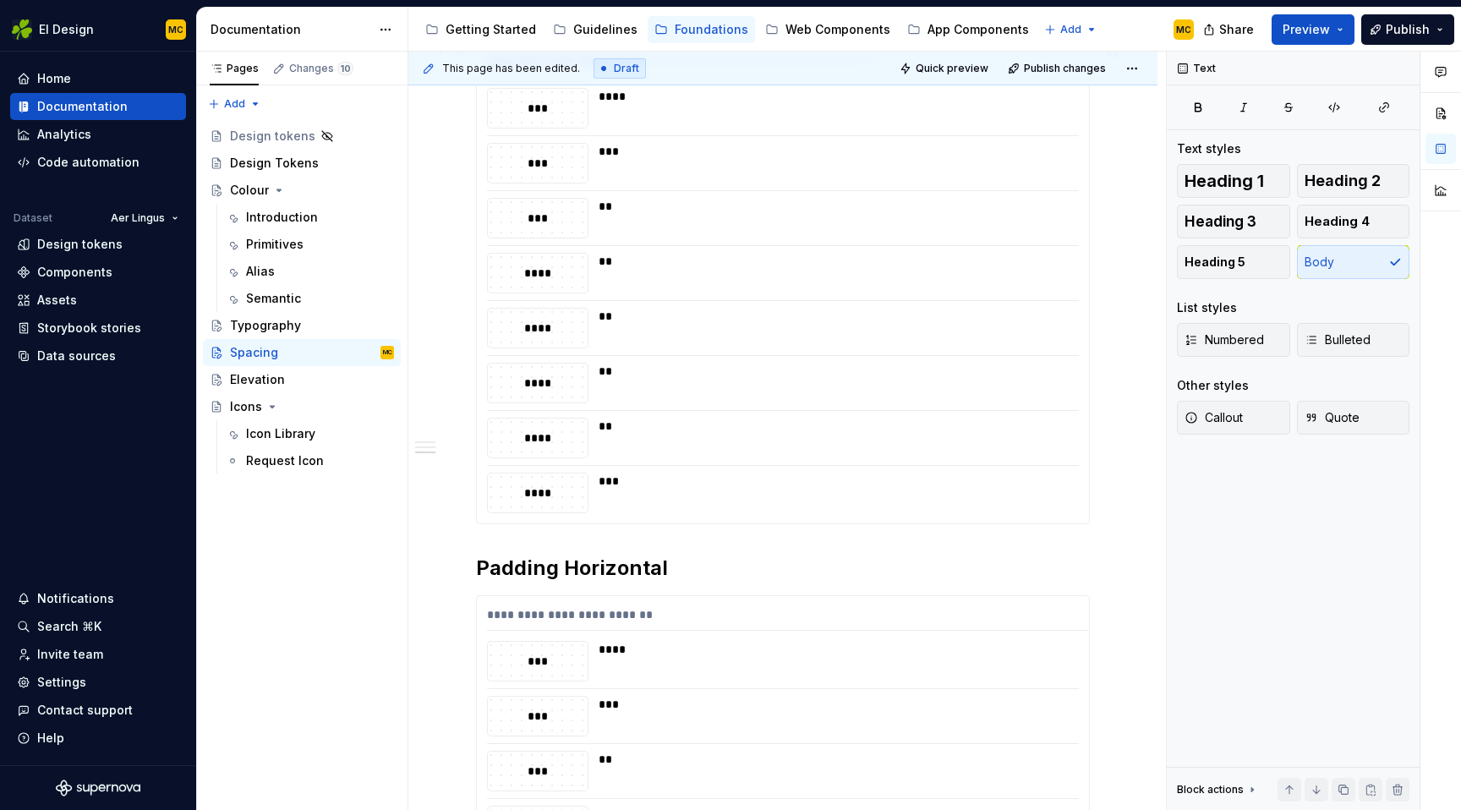
scroll to position [1135, 0]
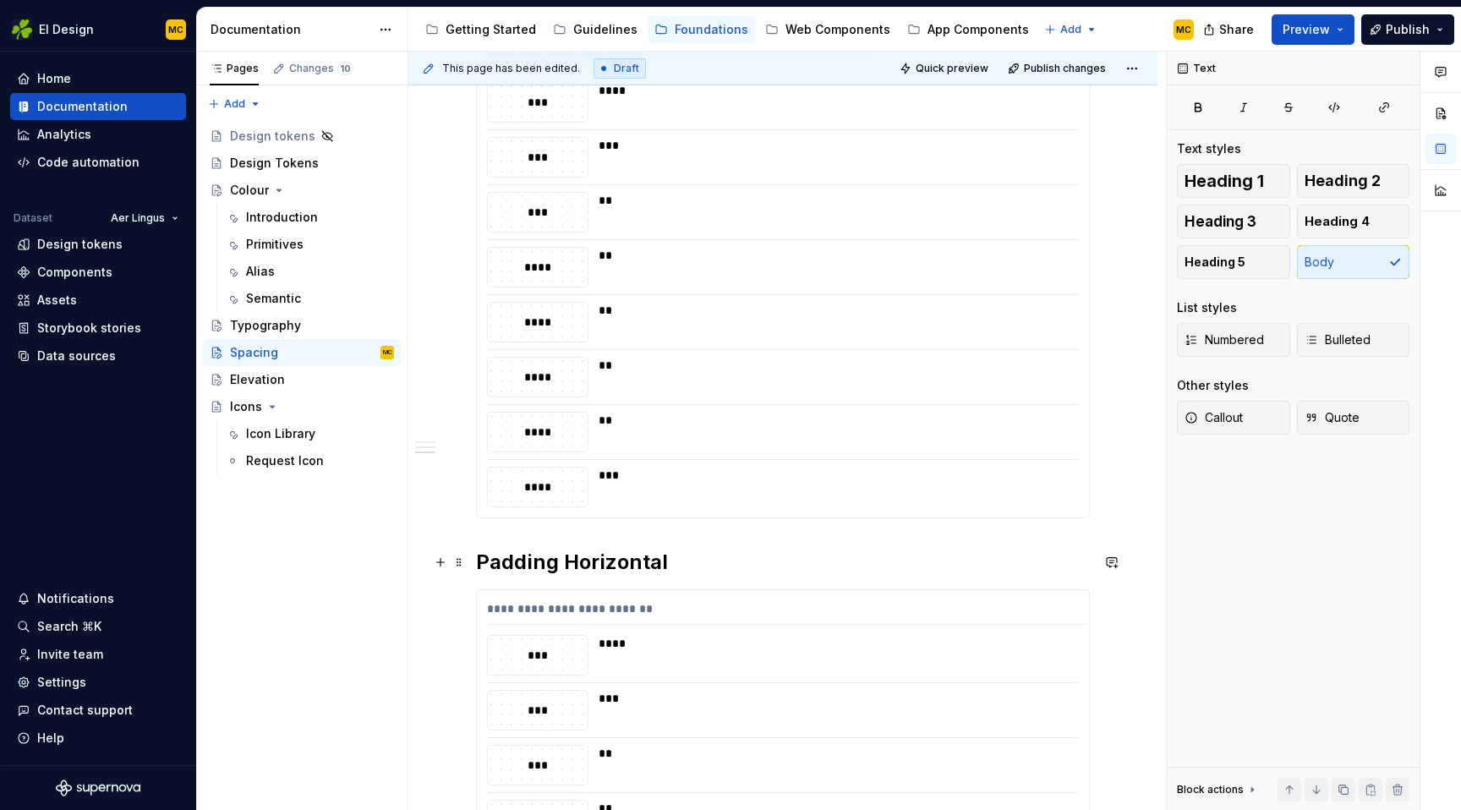
click at [686, 564] on h2 "Padding Horizontal" at bounding box center [783, 562] width 614 height 27
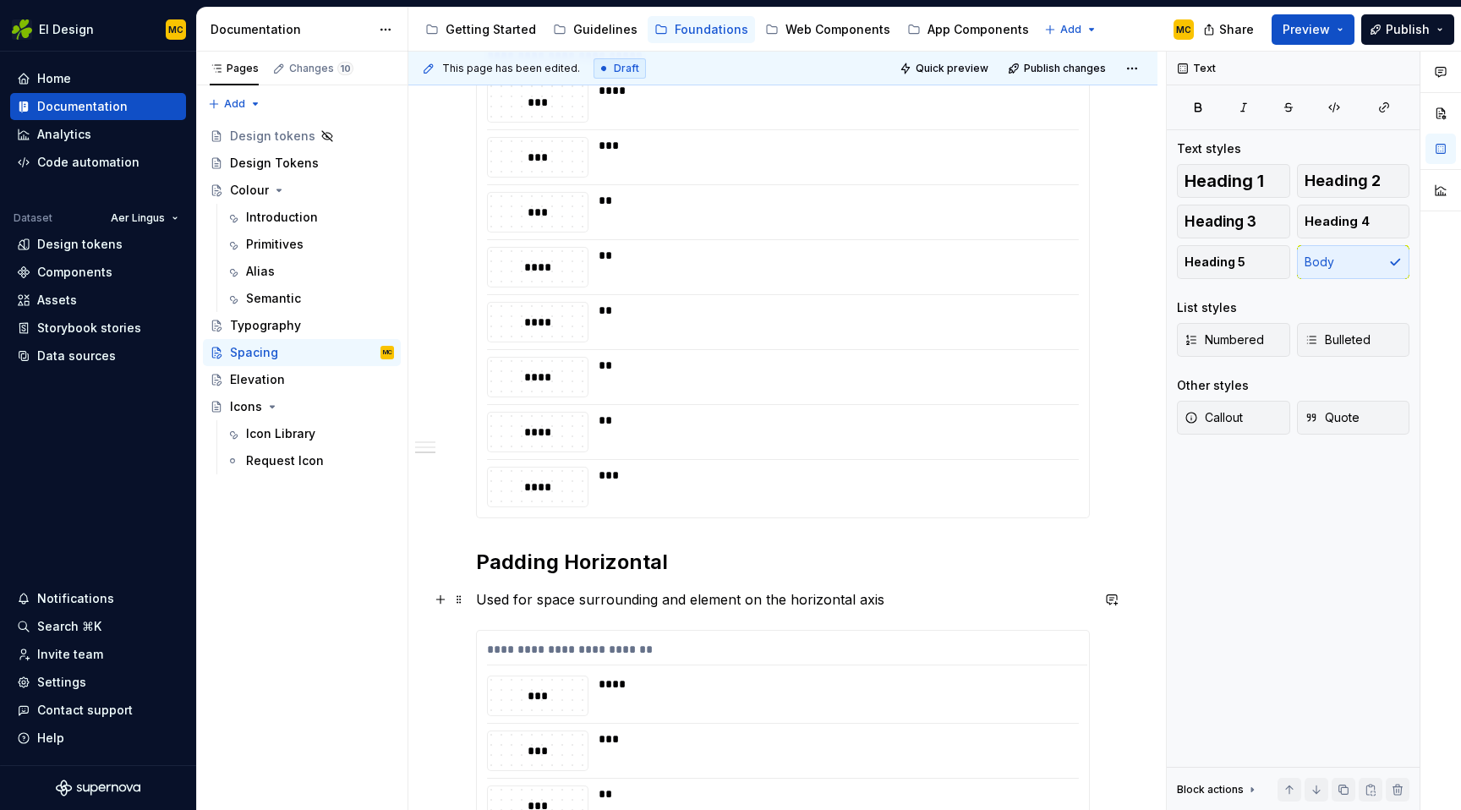
click at [913, 603] on p "Used for space surrounding and element on the horizontal axis" at bounding box center [783, 599] width 614 height 20
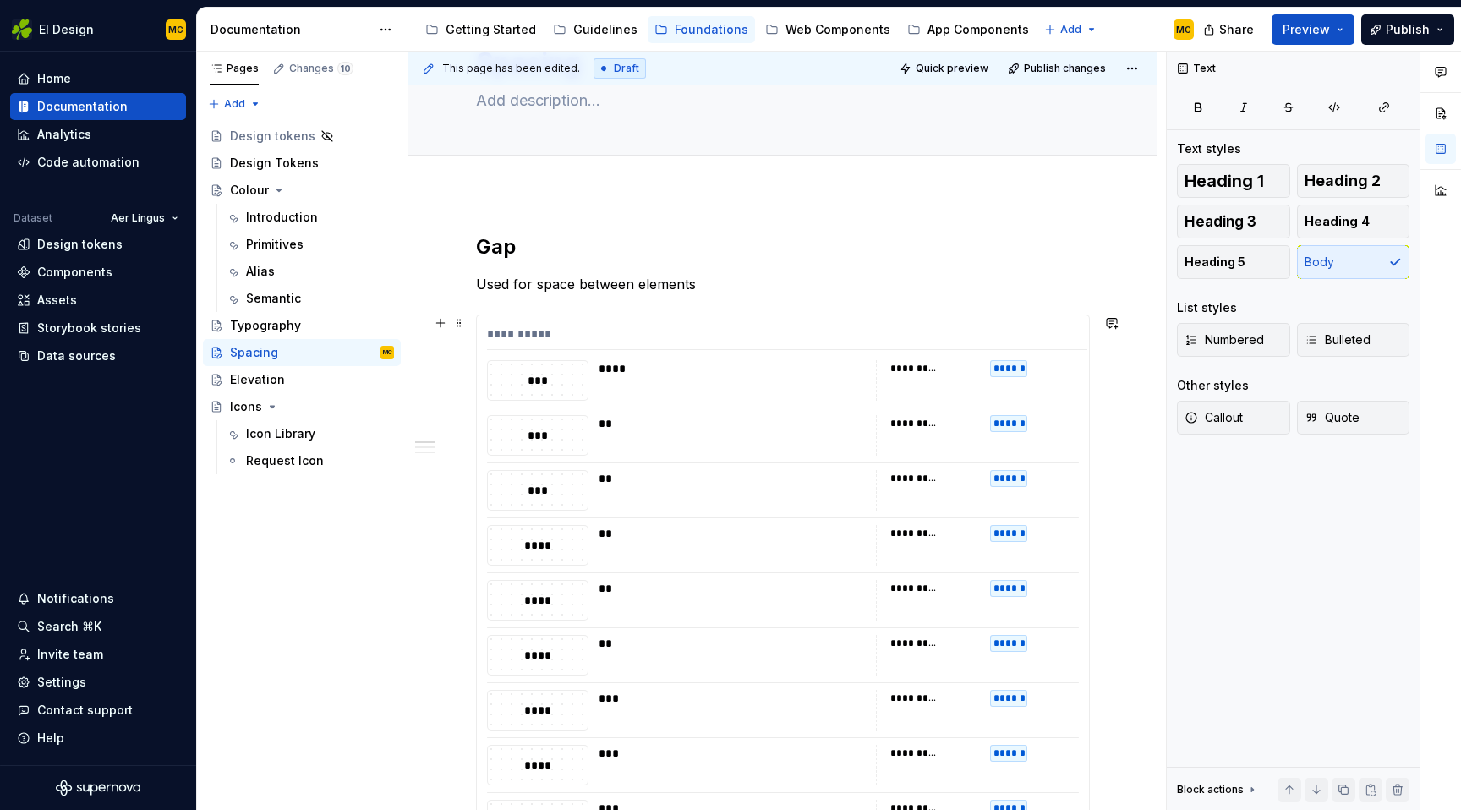
scroll to position [169, 0]
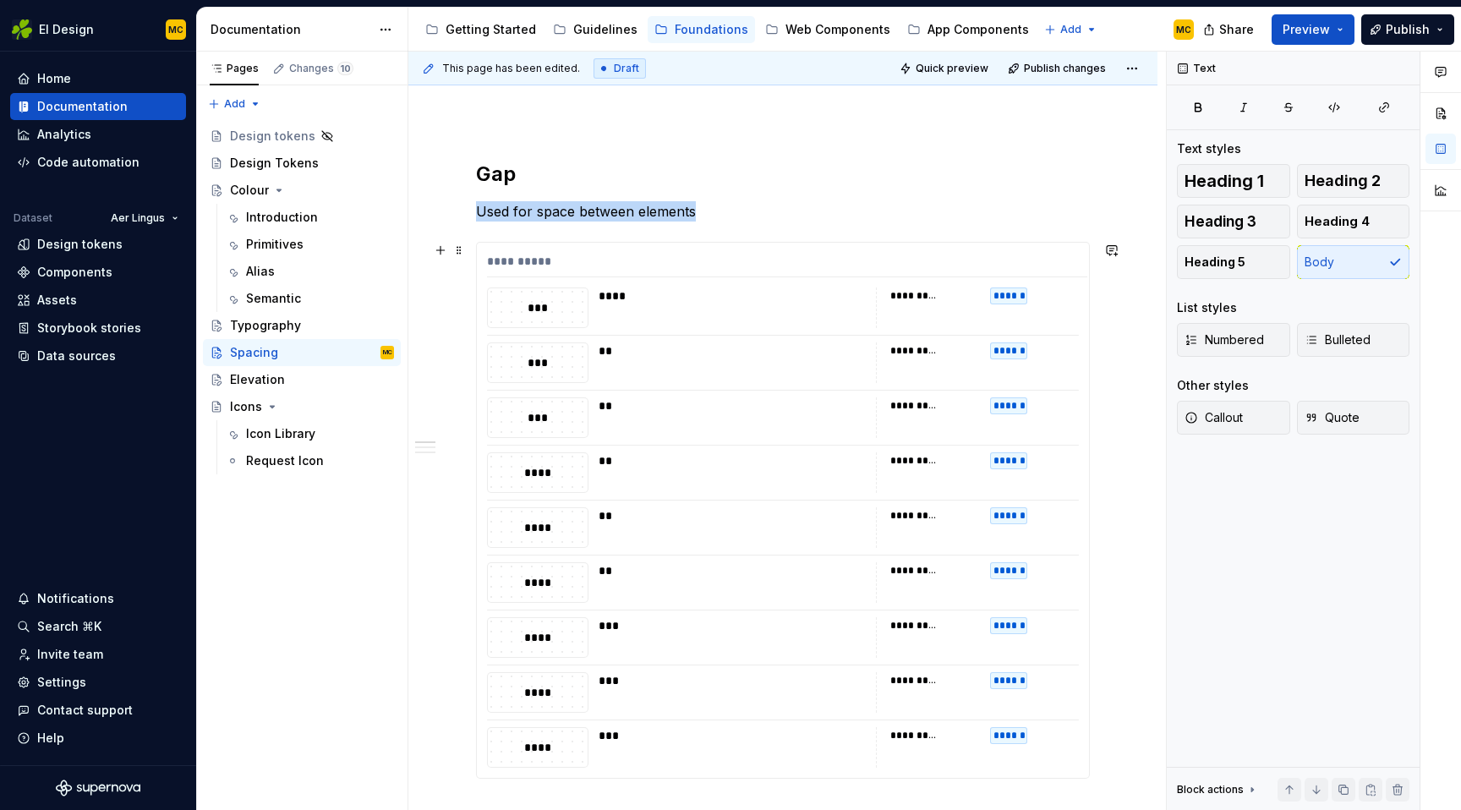
click at [689, 250] on div "**********" at bounding box center [783, 510] width 612 height 535
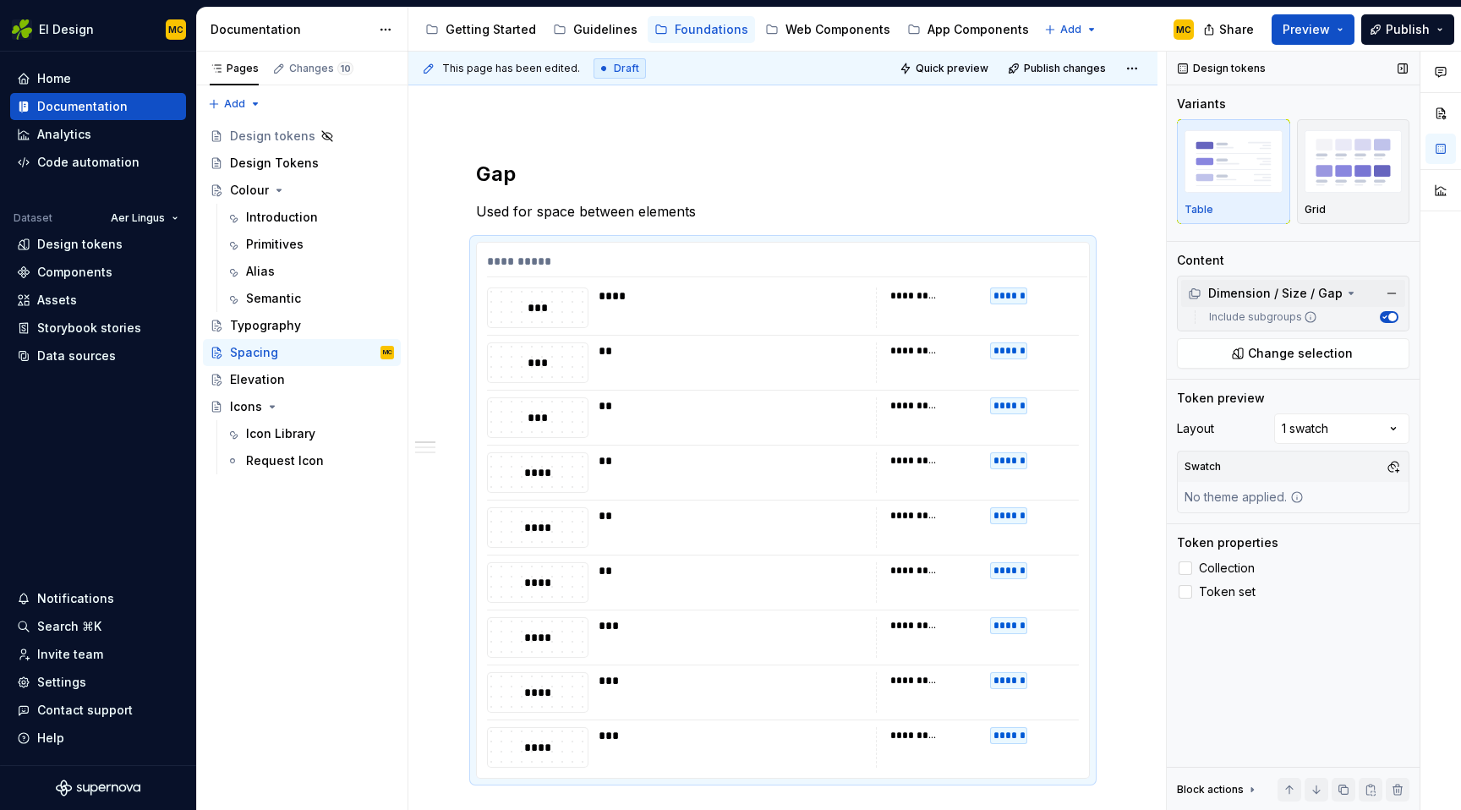
click at [1346, 297] on icon at bounding box center [1351, 294] width 14 height 14
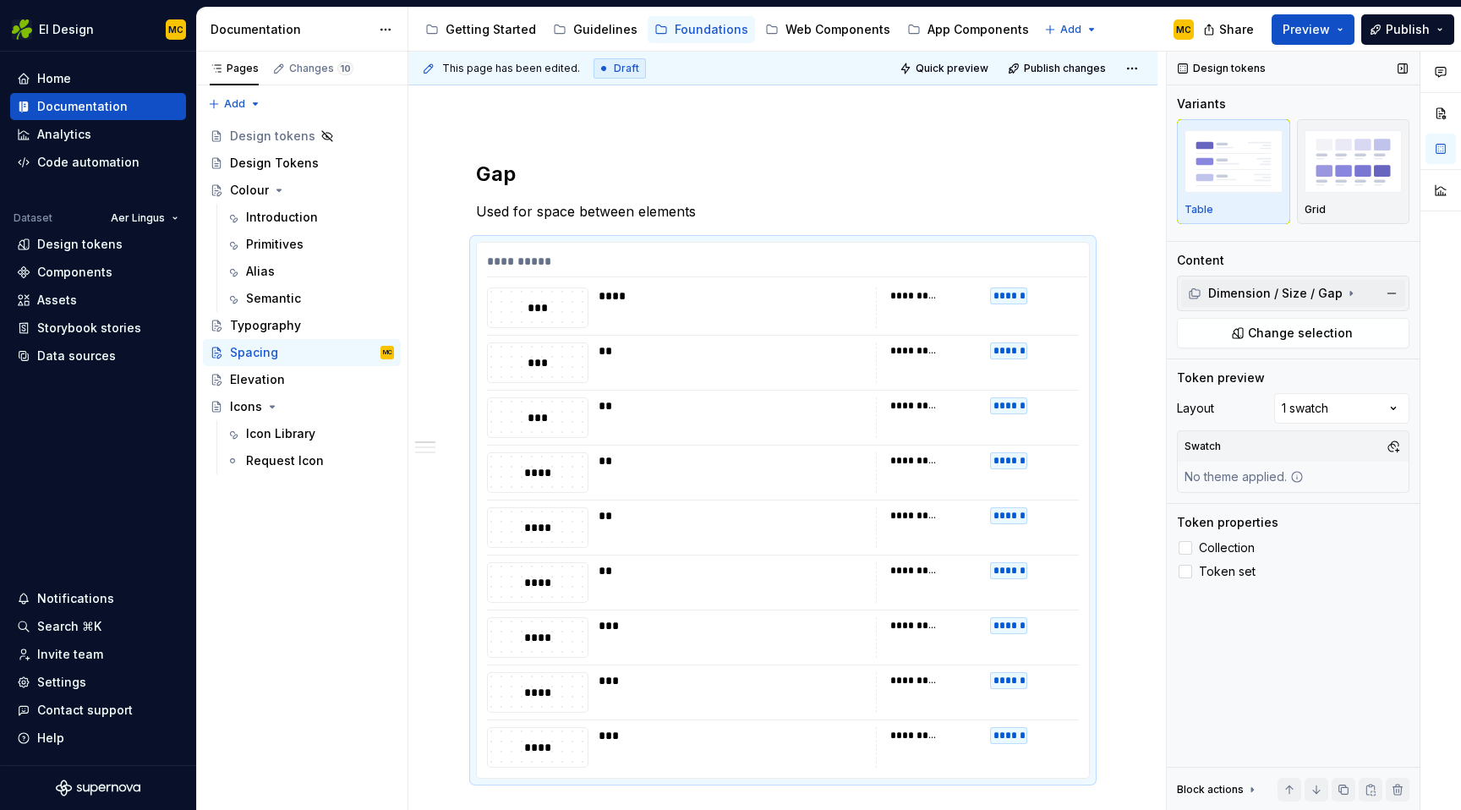
click at [1346, 297] on icon at bounding box center [1351, 294] width 14 height 14
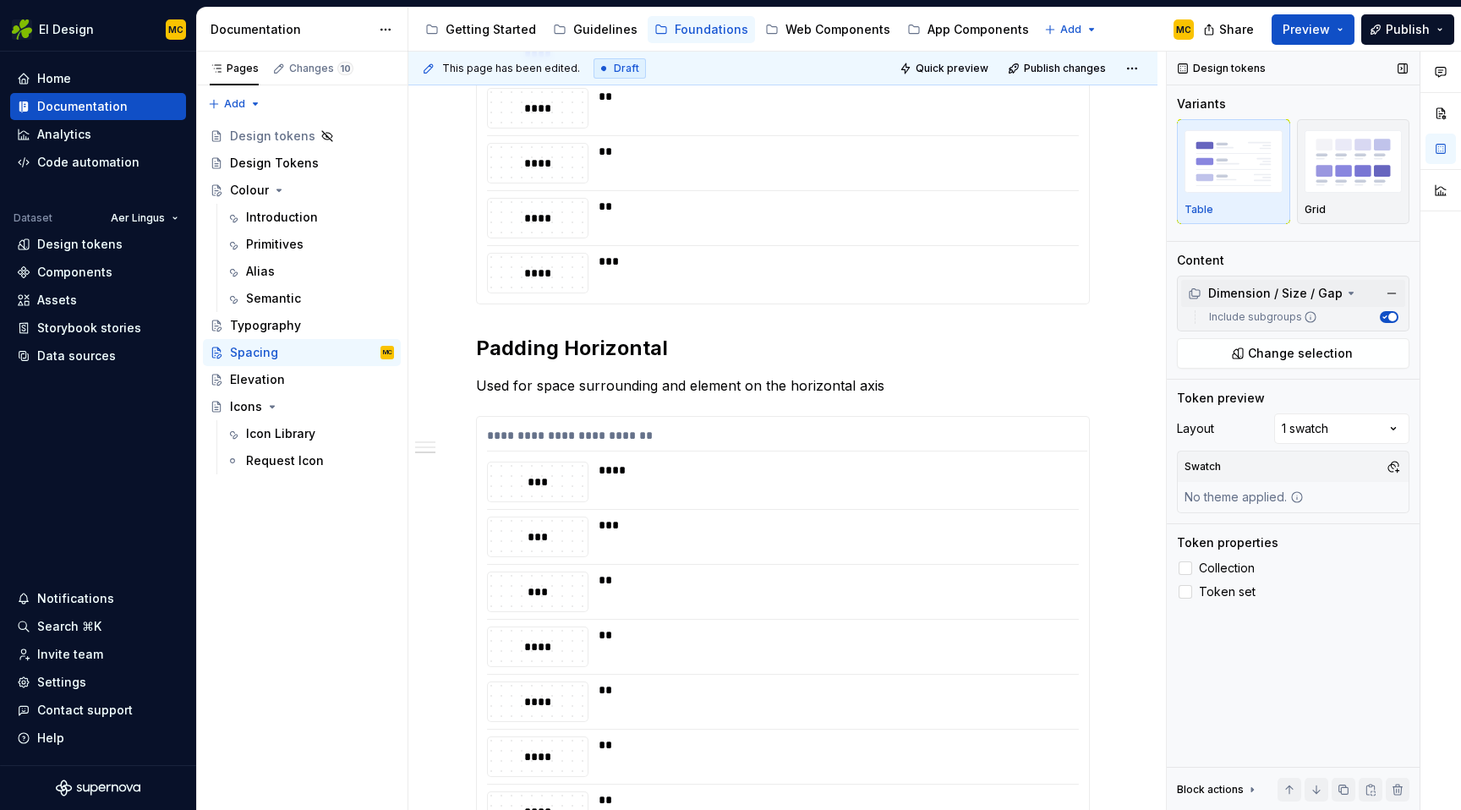
scroll to position [1329, 0]
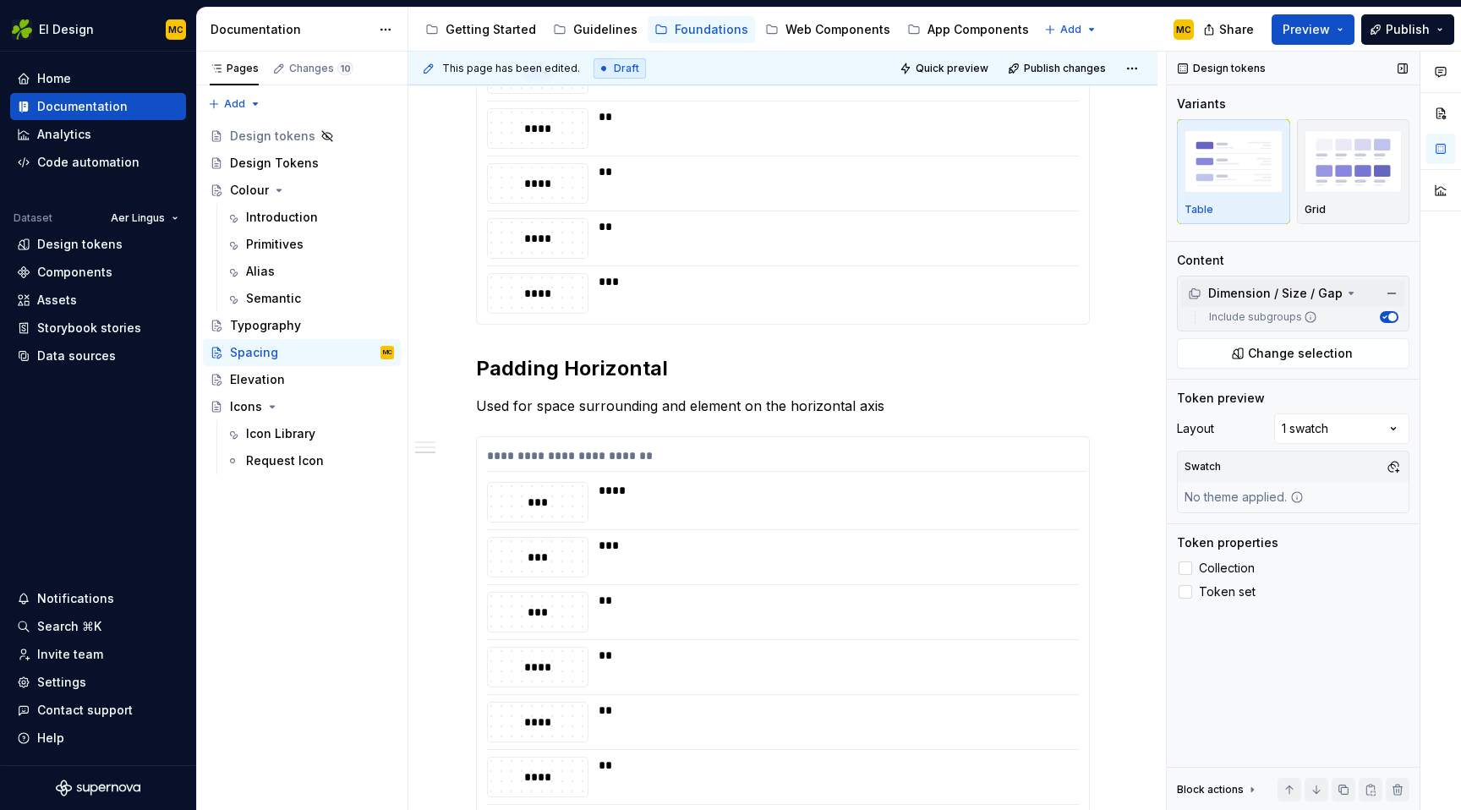
click at [691, 334] on div "**********" at bounding box center [783, 14] width 614 height 2027
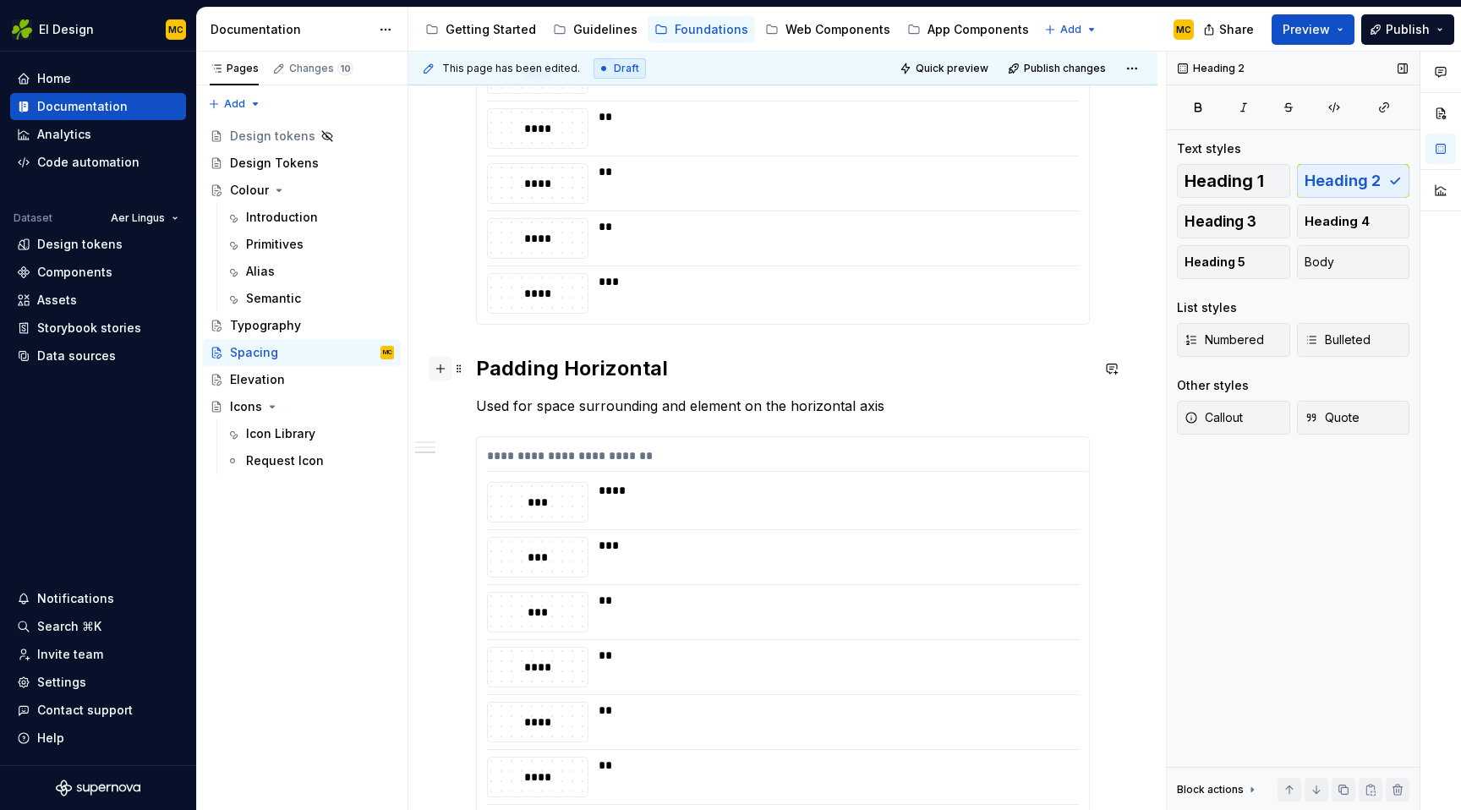
click at [444, 371] on button "button" at bounding box center [441, 369] width 24 height 24
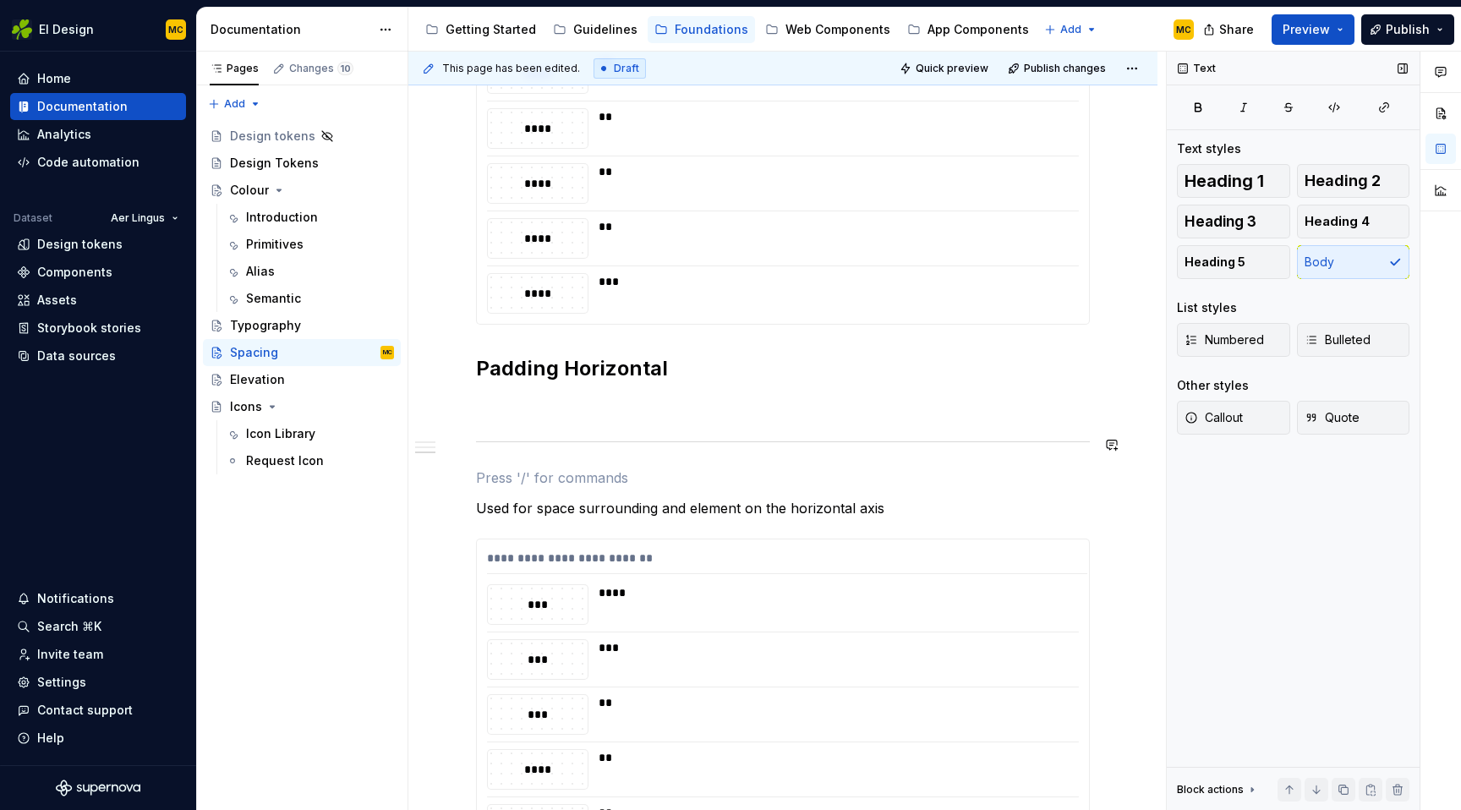
click at [670, 459] on div "**********" at bounding box center [783, 65] width 614 height 2129
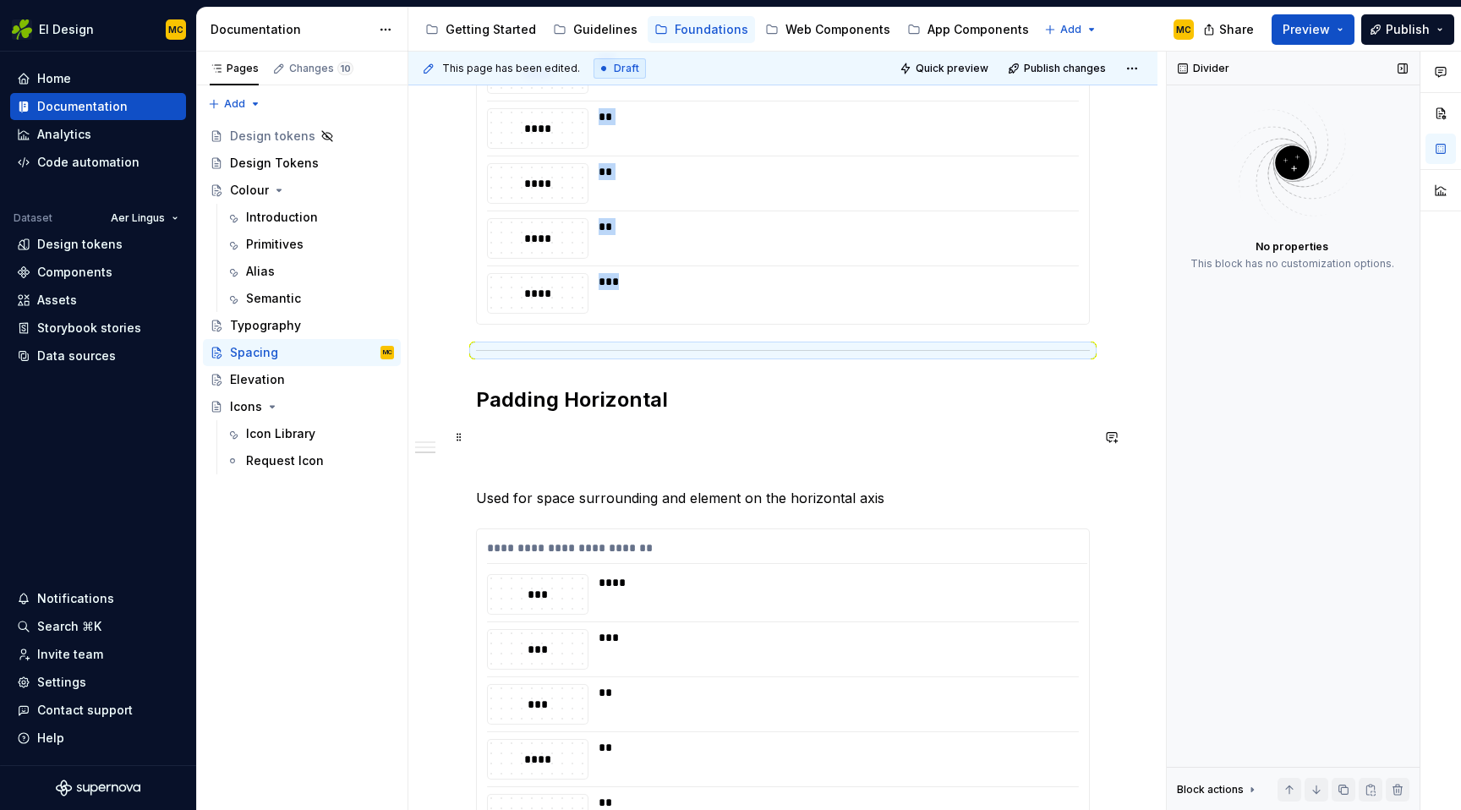
click at [474, 445] on div "**********" at bounding box center [782, 171] width 749 height 2423
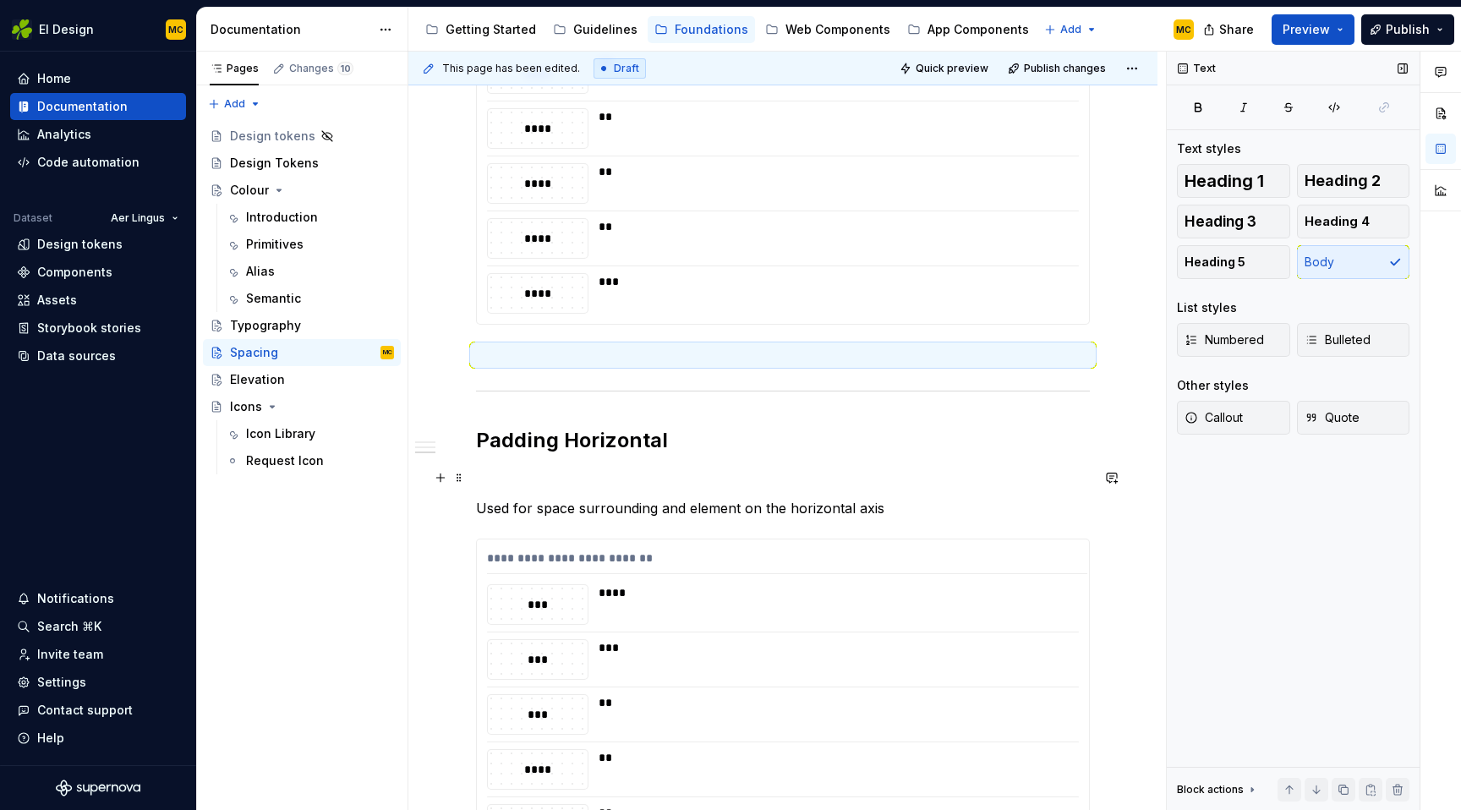
click at [467, 478] on div "**********" at bounding box center [782, 176] width 749 height 2433
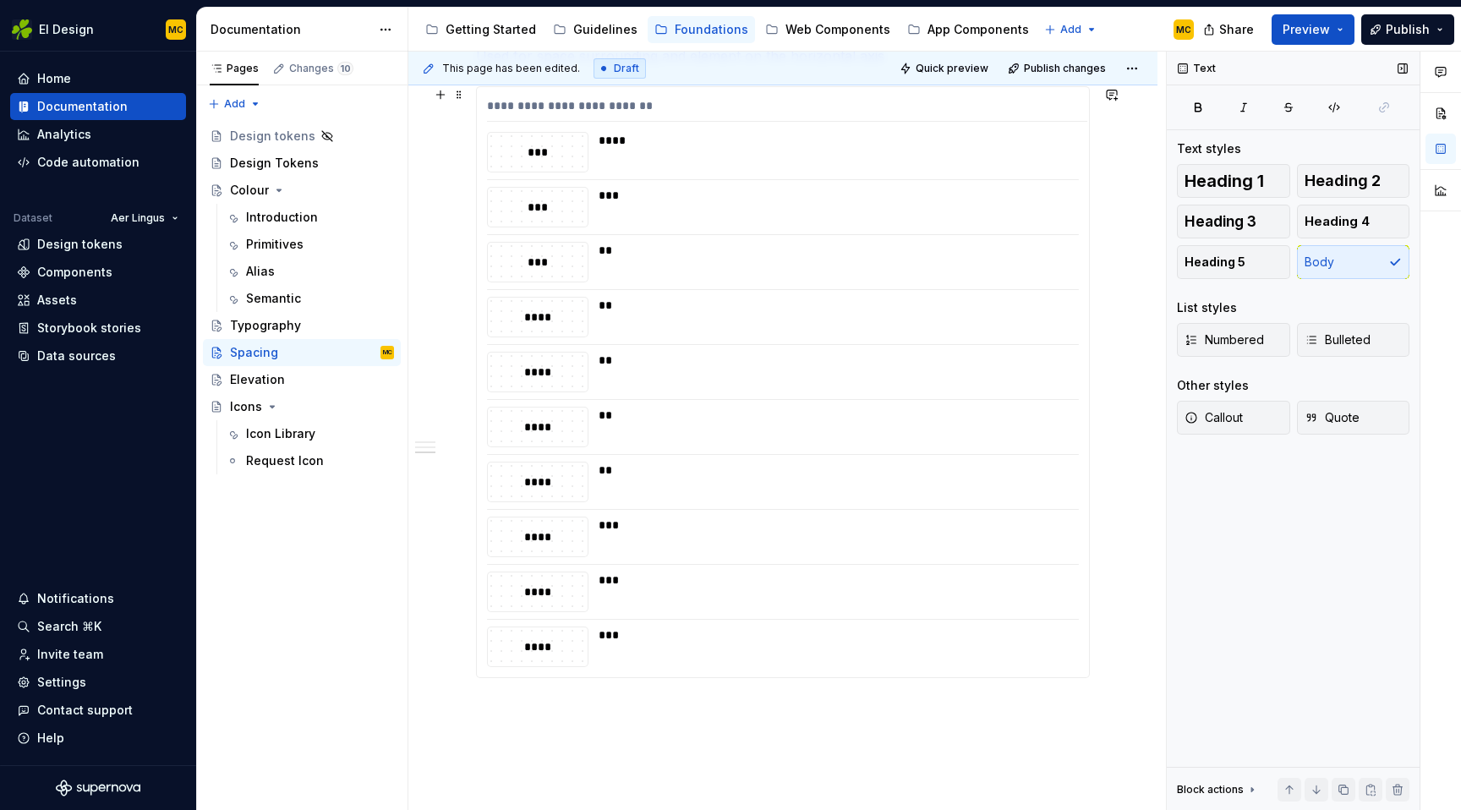
scroll to position [1921, 0]
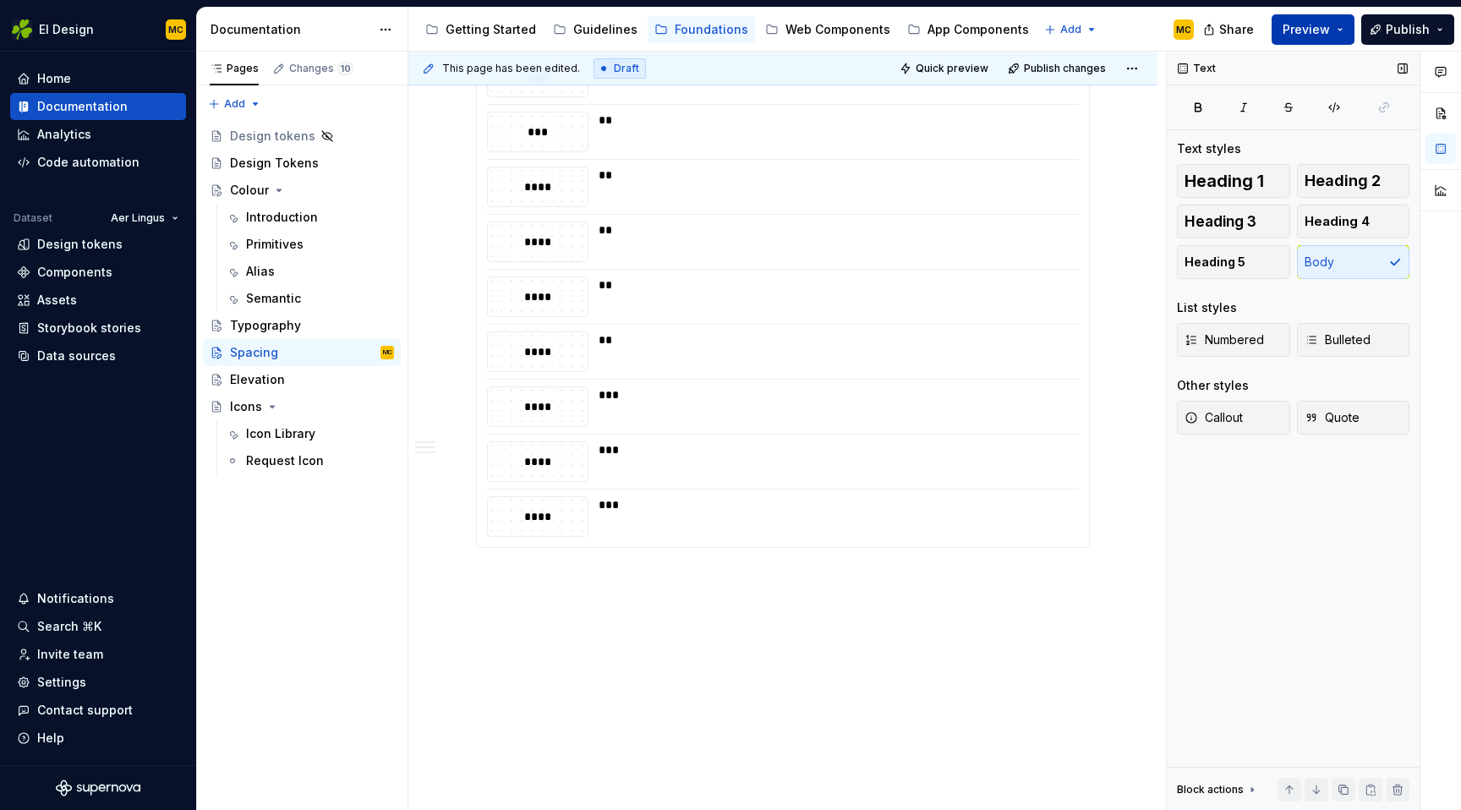
click at [1325, 19] on button "Preview" at bounding box center [1312, 29] width 83 height 30
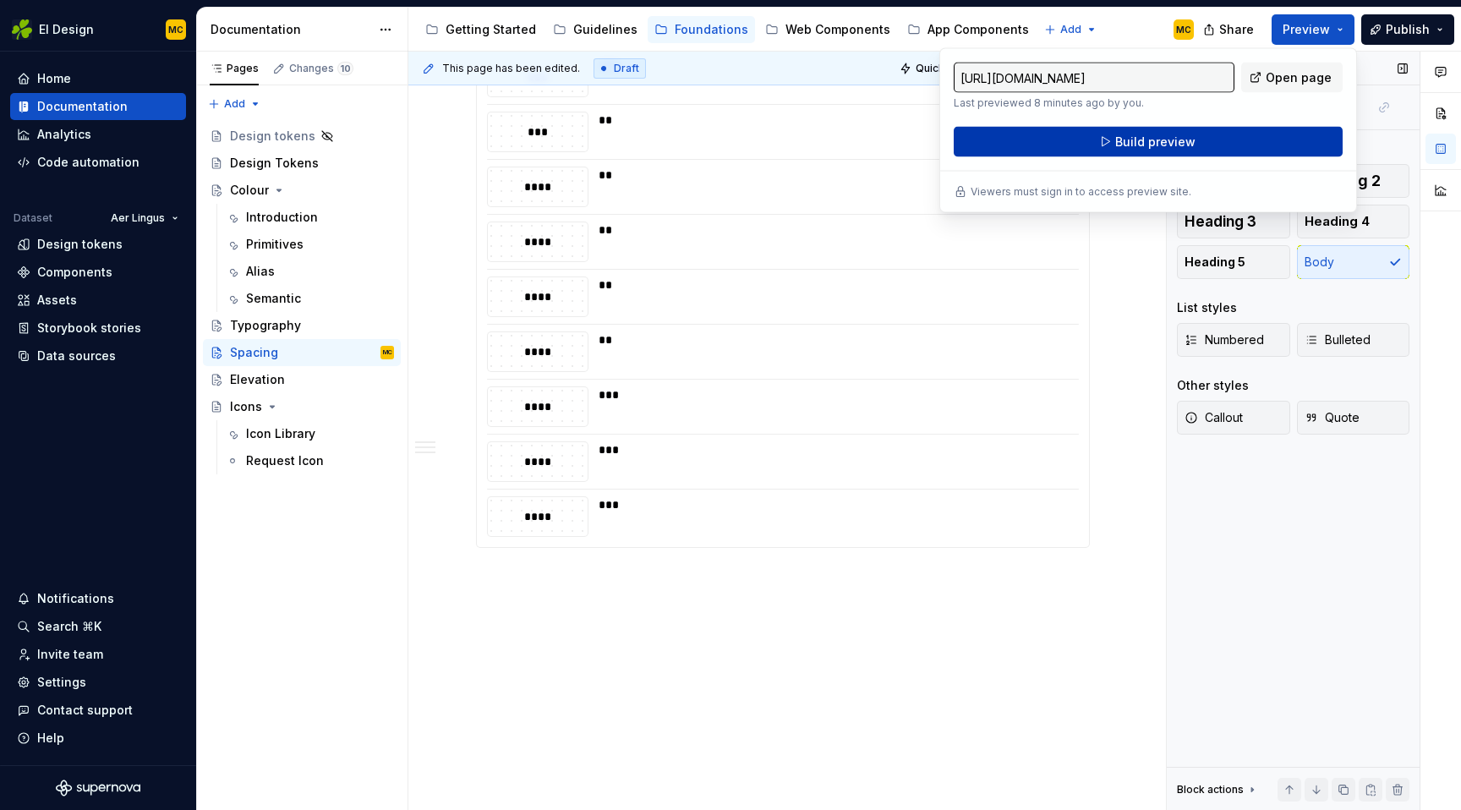
click at [1238, 139] on button "Build preview" at bounding box center [1148, 142] width 389 height 30
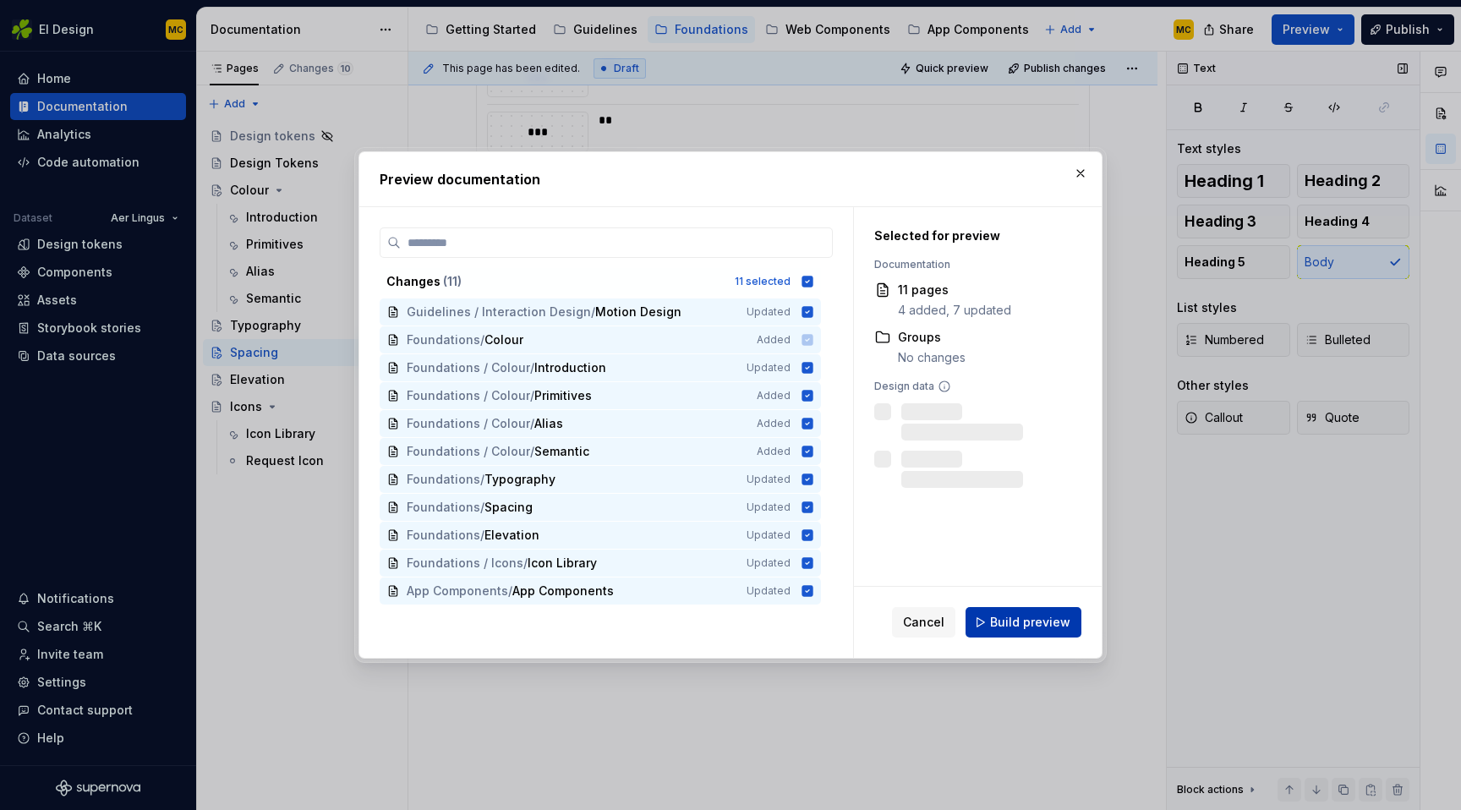
click at [1043, 624] on span "Build preview" at bounding box center [1030, 622] width 80 height 17
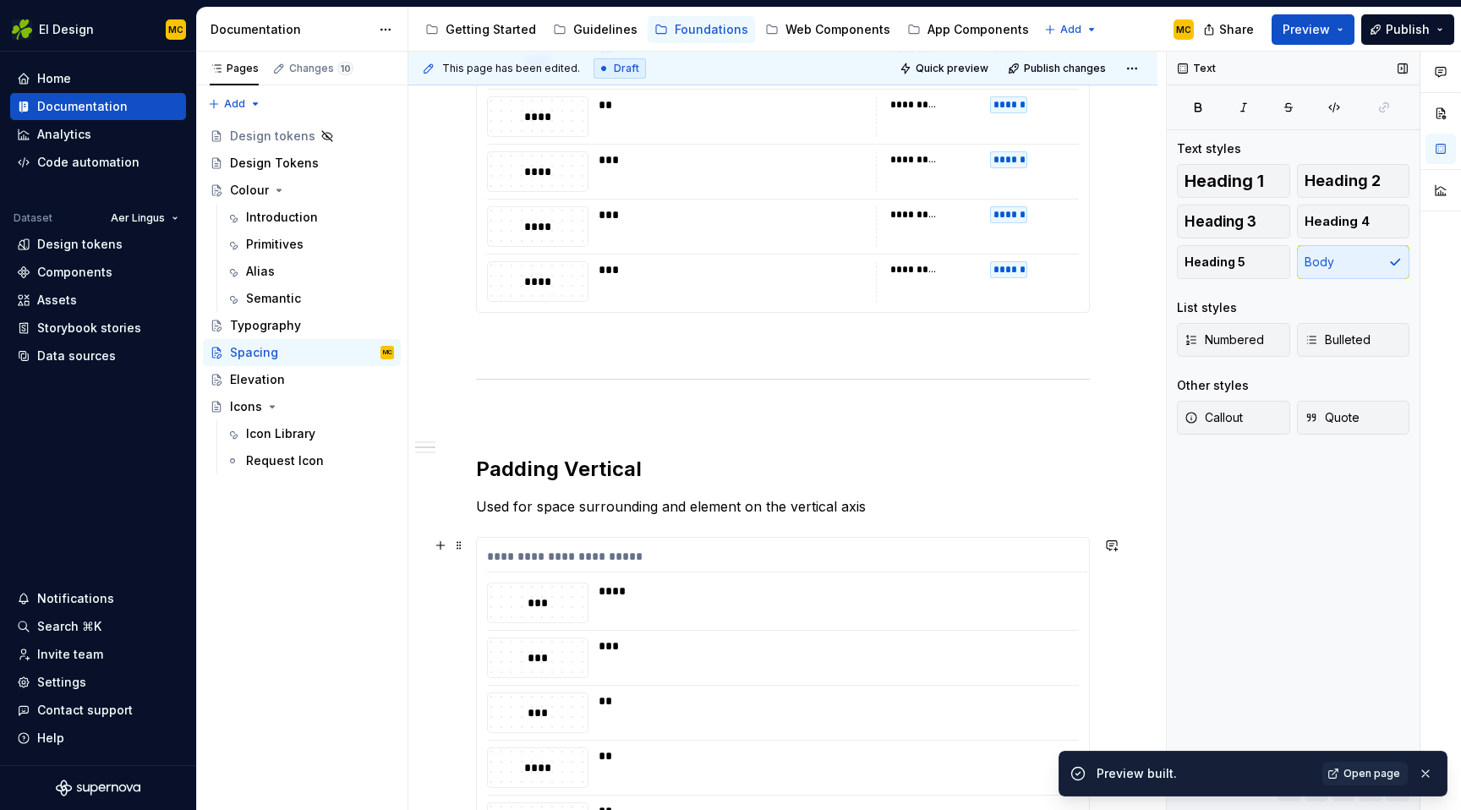
scroll to position [626, 0]
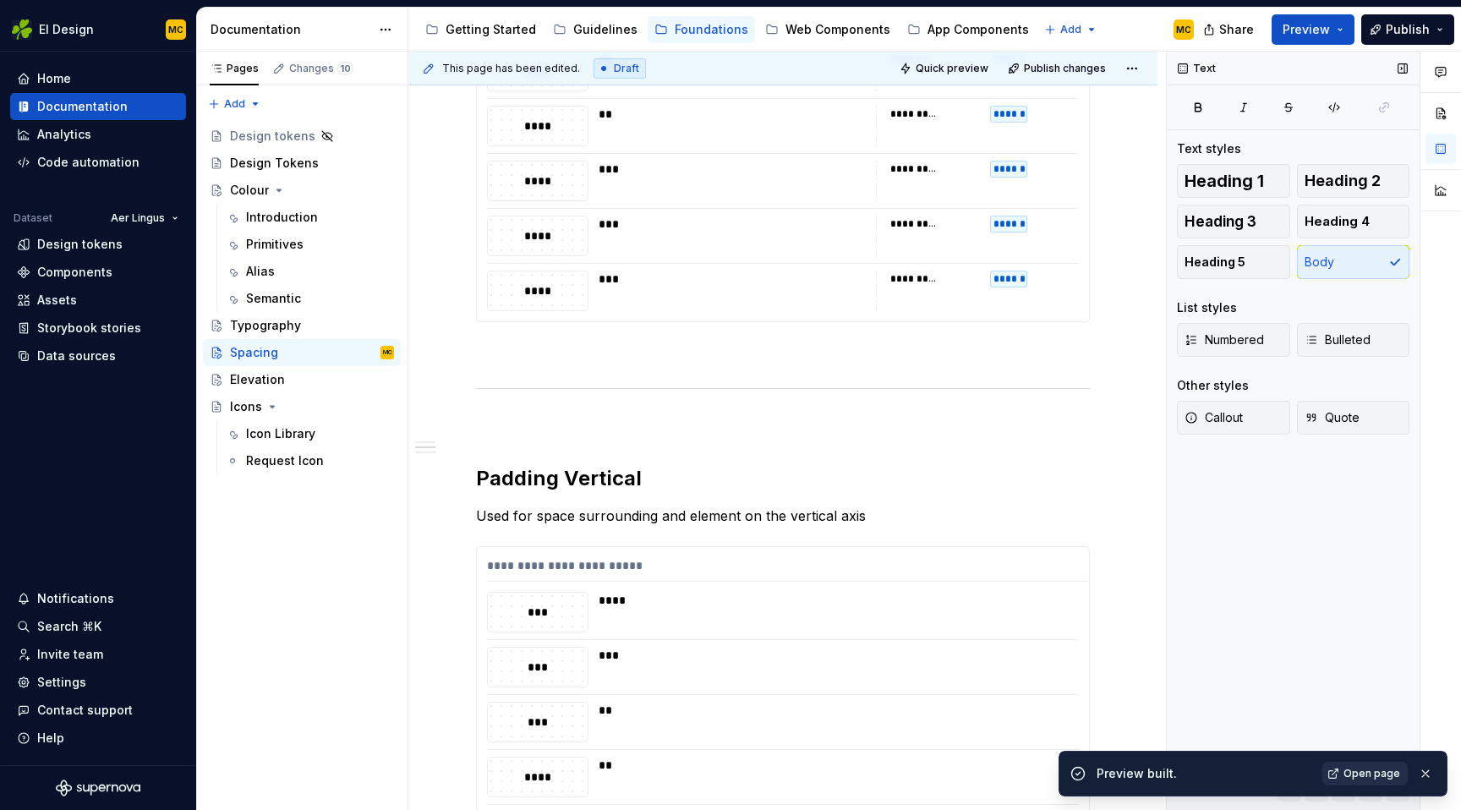
click at [1376, 772] on span "Open page" at bounding box center [1371, 774] width 57 height 14
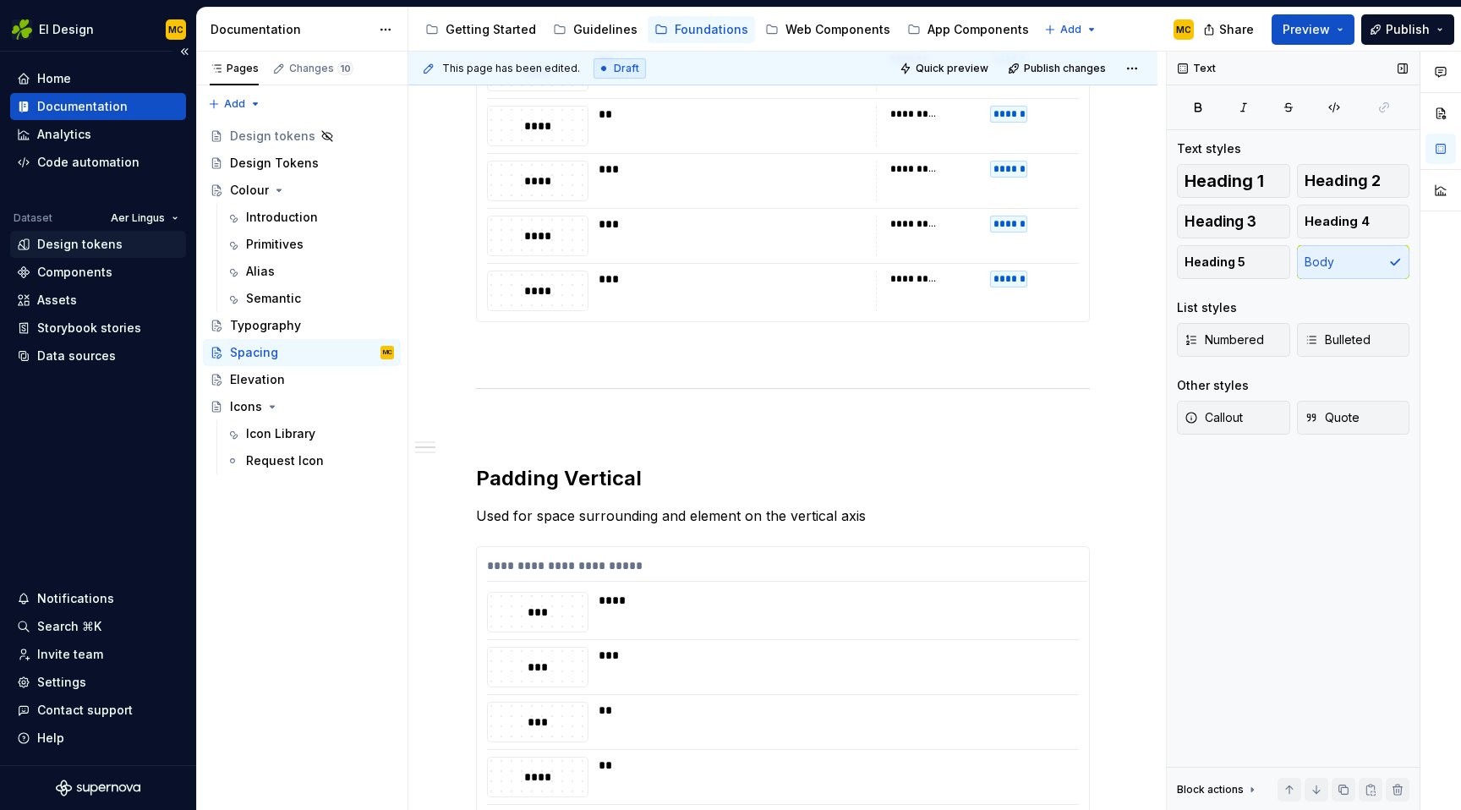
click at [81, 239] on div "Design tokens" at bounding box center [79, 244] width 85 height 17
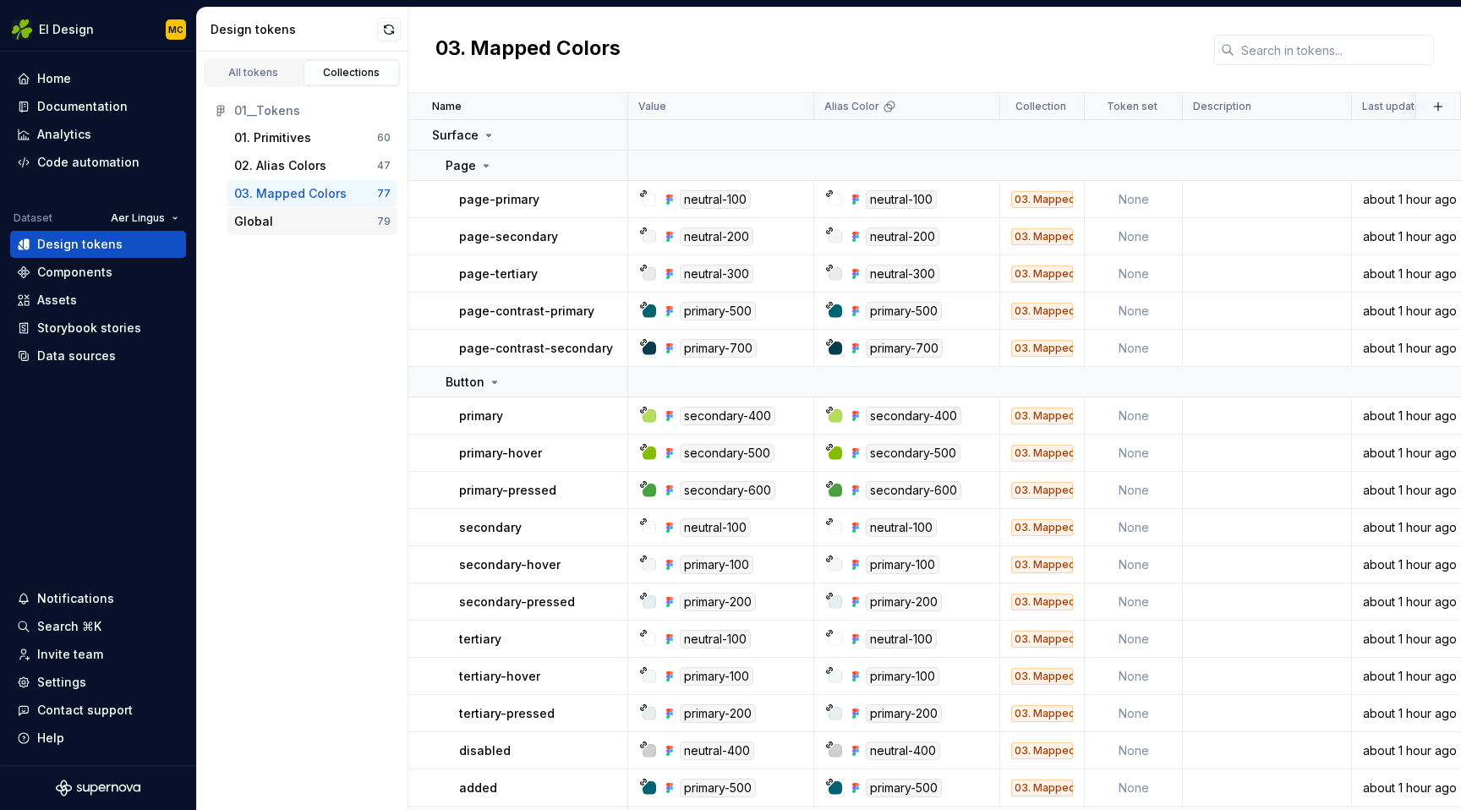
click at [297, 224] on div "Global" at bounding box center [305, 221] width 143 height 17
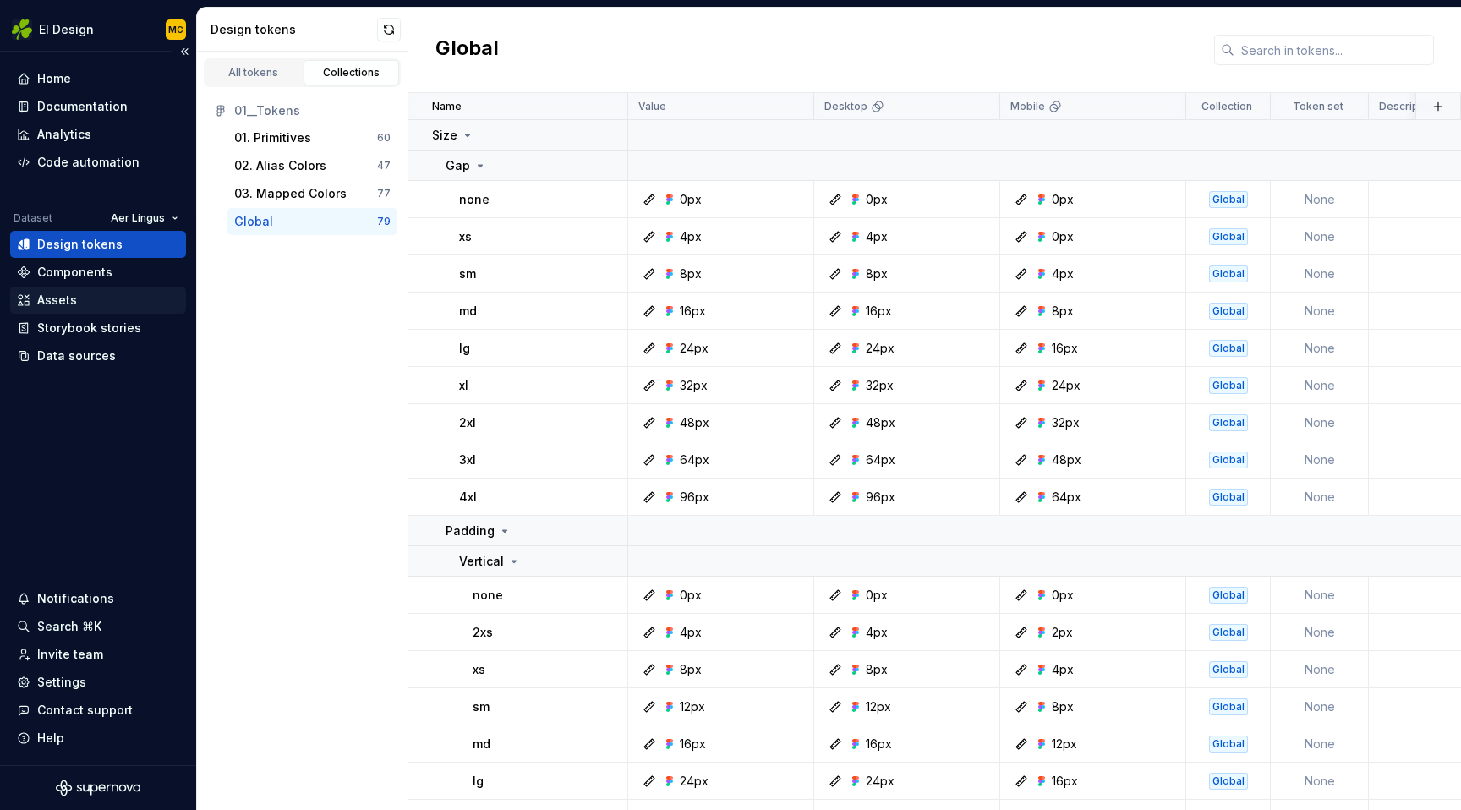
click at [90, 303] on div "Assets" at bounding box center [98, 300] width 162 height 17
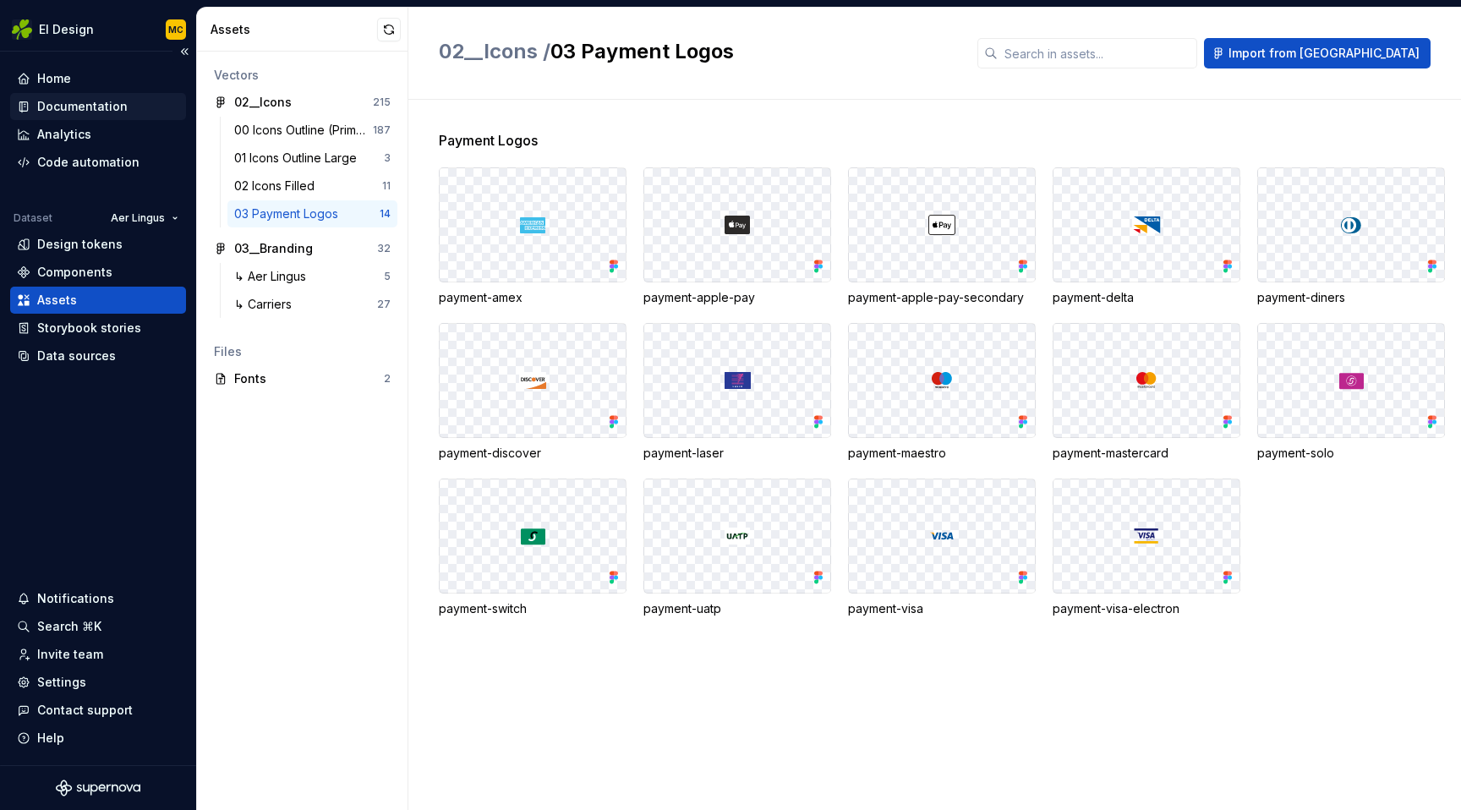
click at [96, 105] on div "Documentation" at bounding box center [82, 106] width 90 height 17
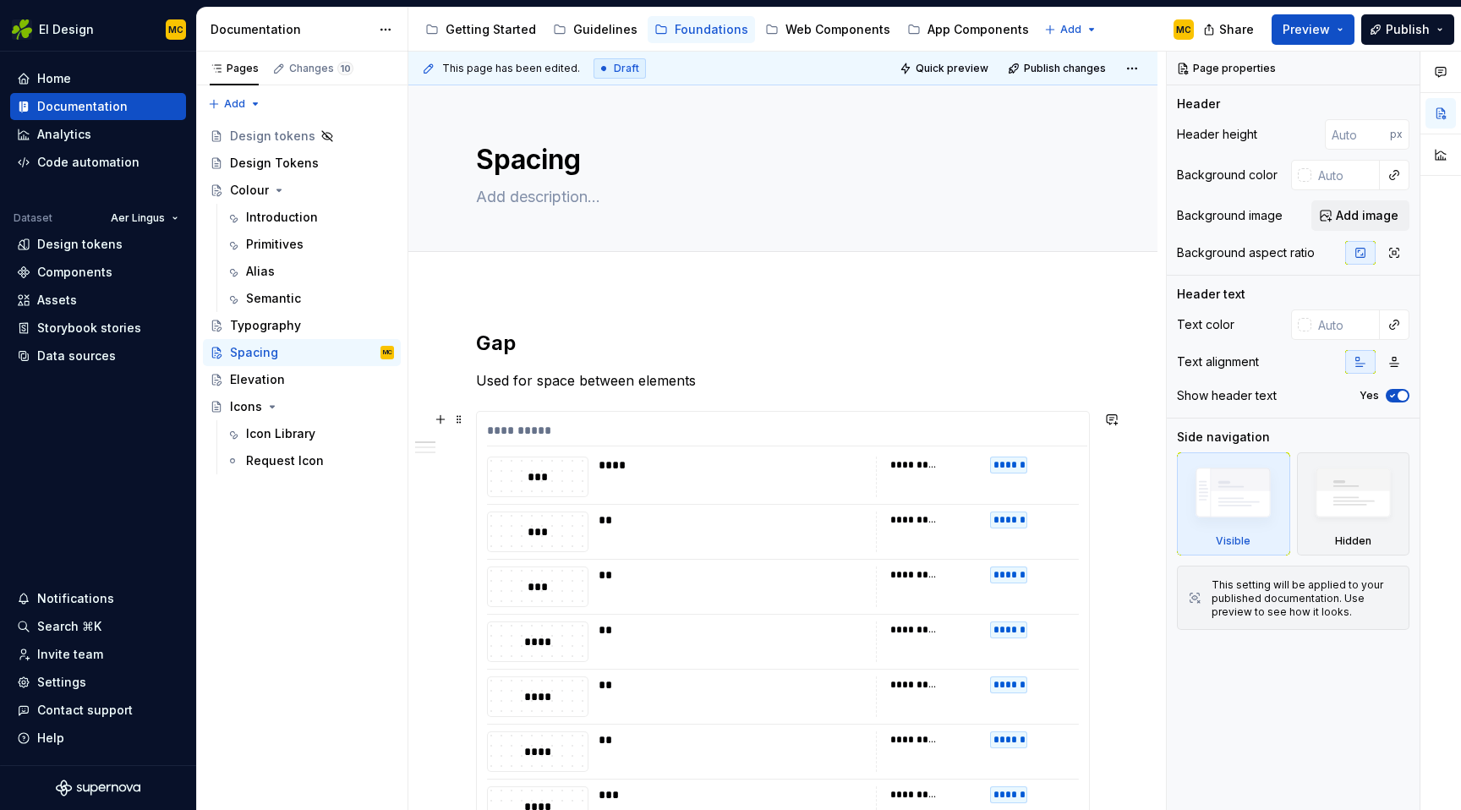
click at [768, 420] on div "**********" at bounding box center [783, 679] width 612 height 535
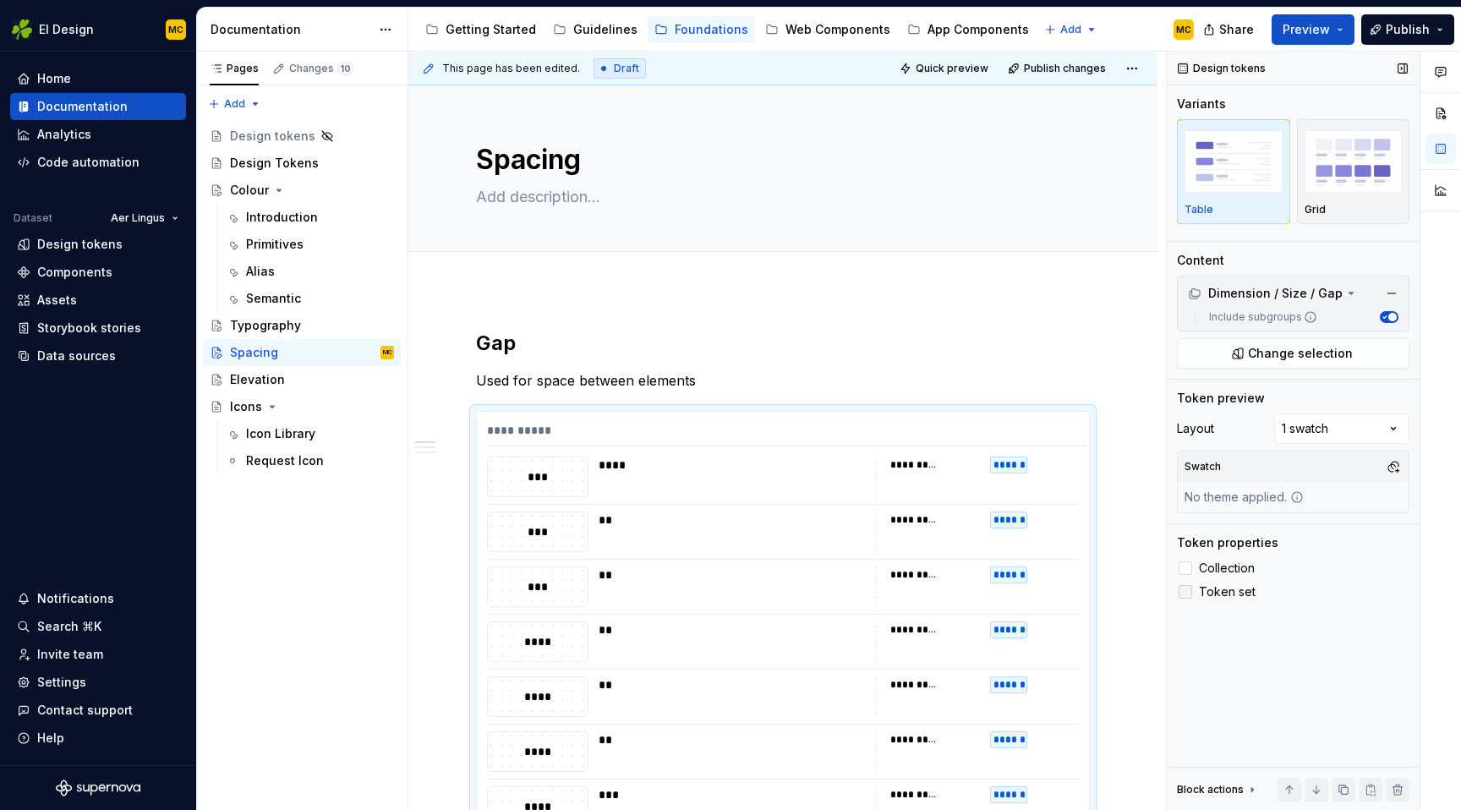
click at [1231, 595] on span "Token set" at bounding box center [1227, 592] width 57 height 14
click at [982, 424] on div "**********" at bounding box center [787, 434] width 600 height 25
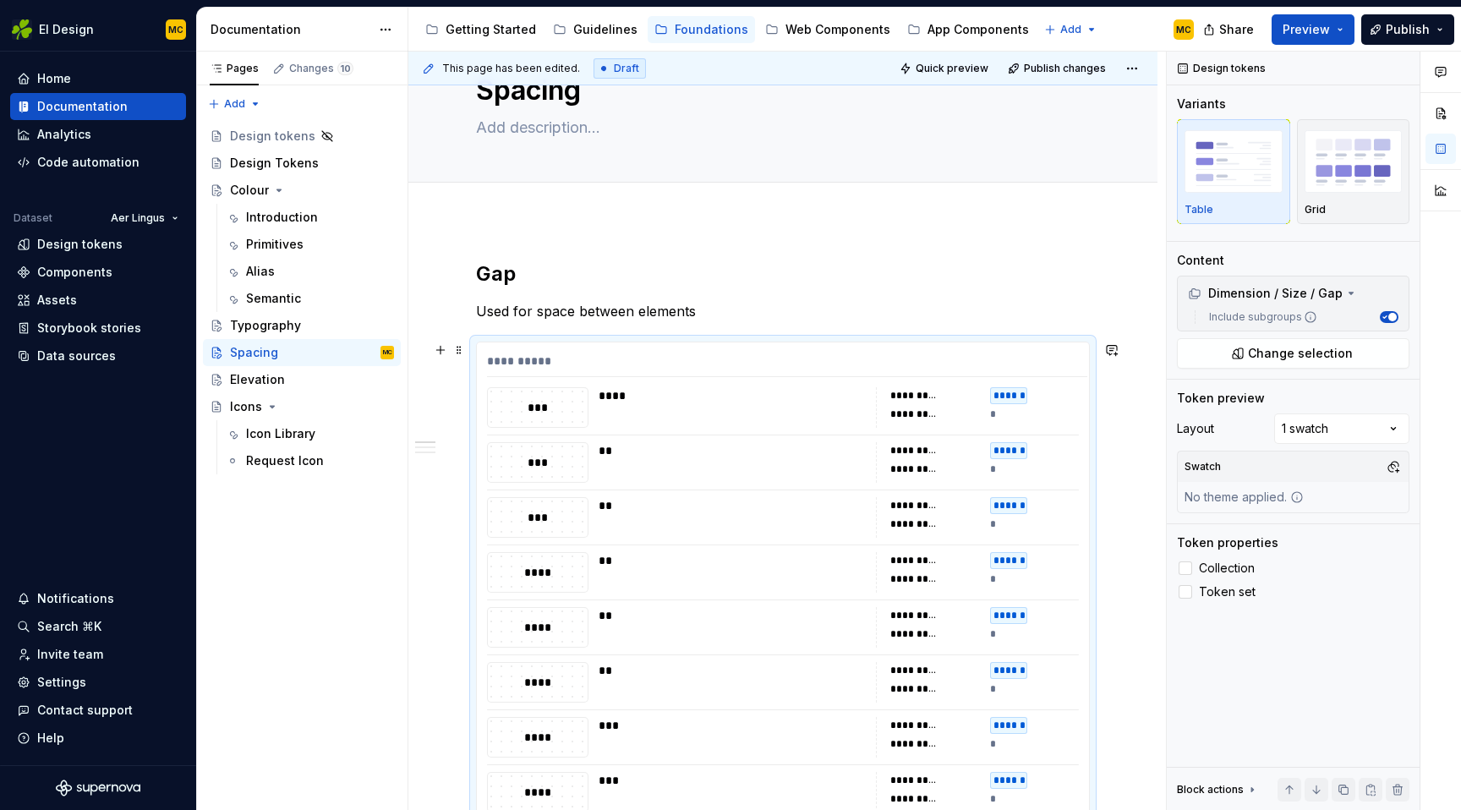
scroll to position [96, 0]
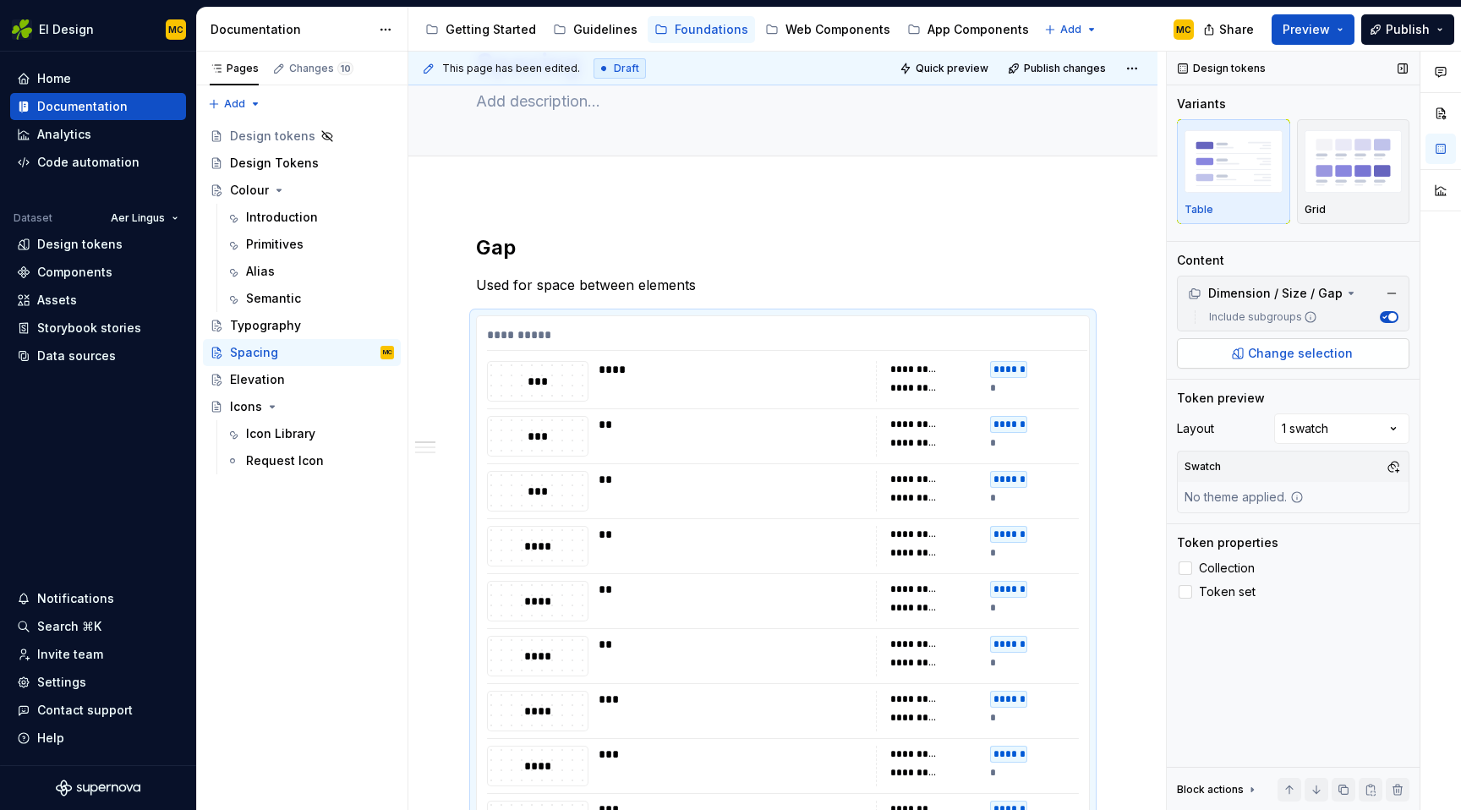
click at [1327, 355] on span "Change selection" at bounding box center [1300, 353] width 105 height 17
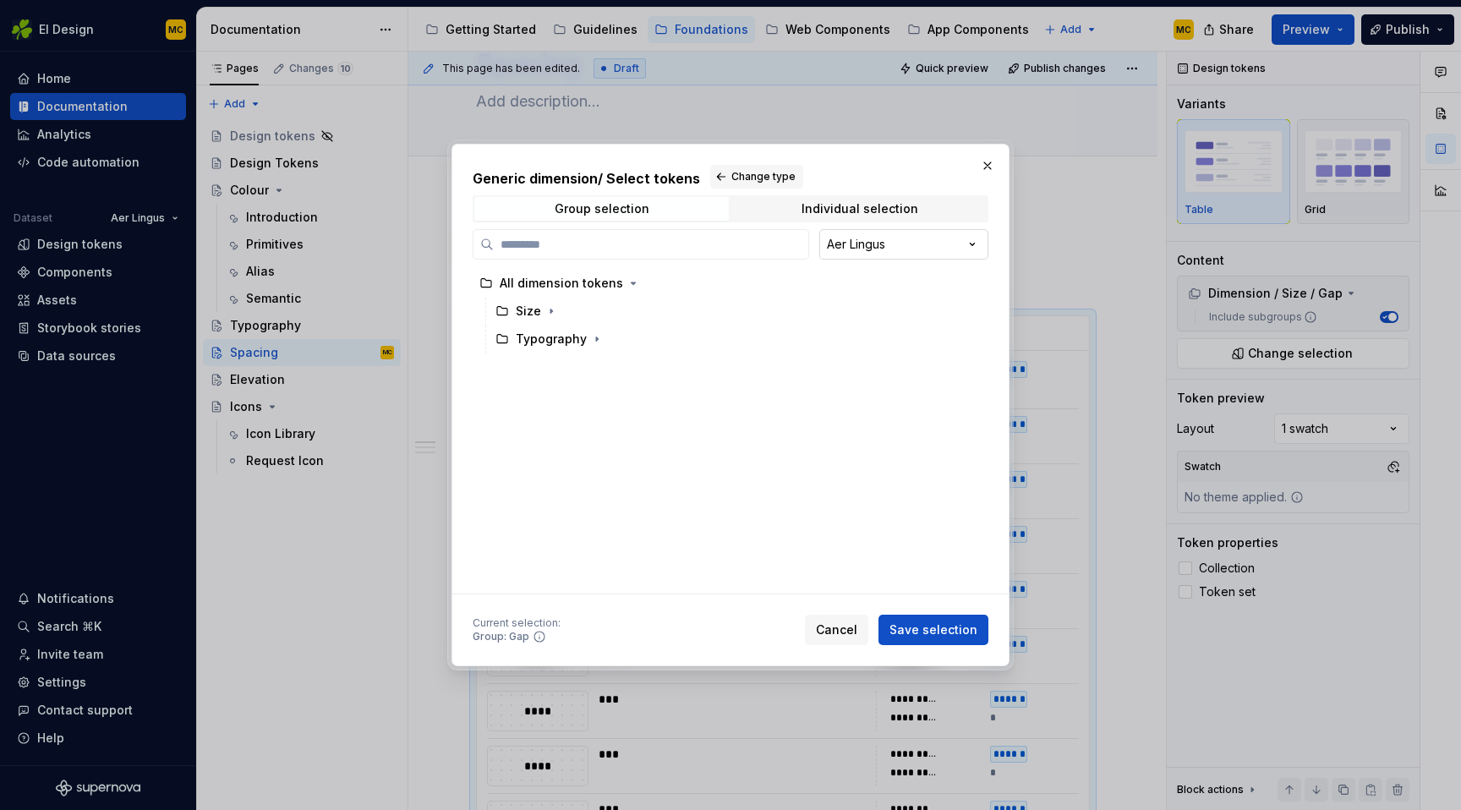
click at [849, 236] on div "Generic dimension / Select tokens Change type Group selection Individual select…" at bounding box center [730, 405] width 1461 height 810
click at [554, 314] on icon "button" at bounding box center [551, 311] width 14 height 14
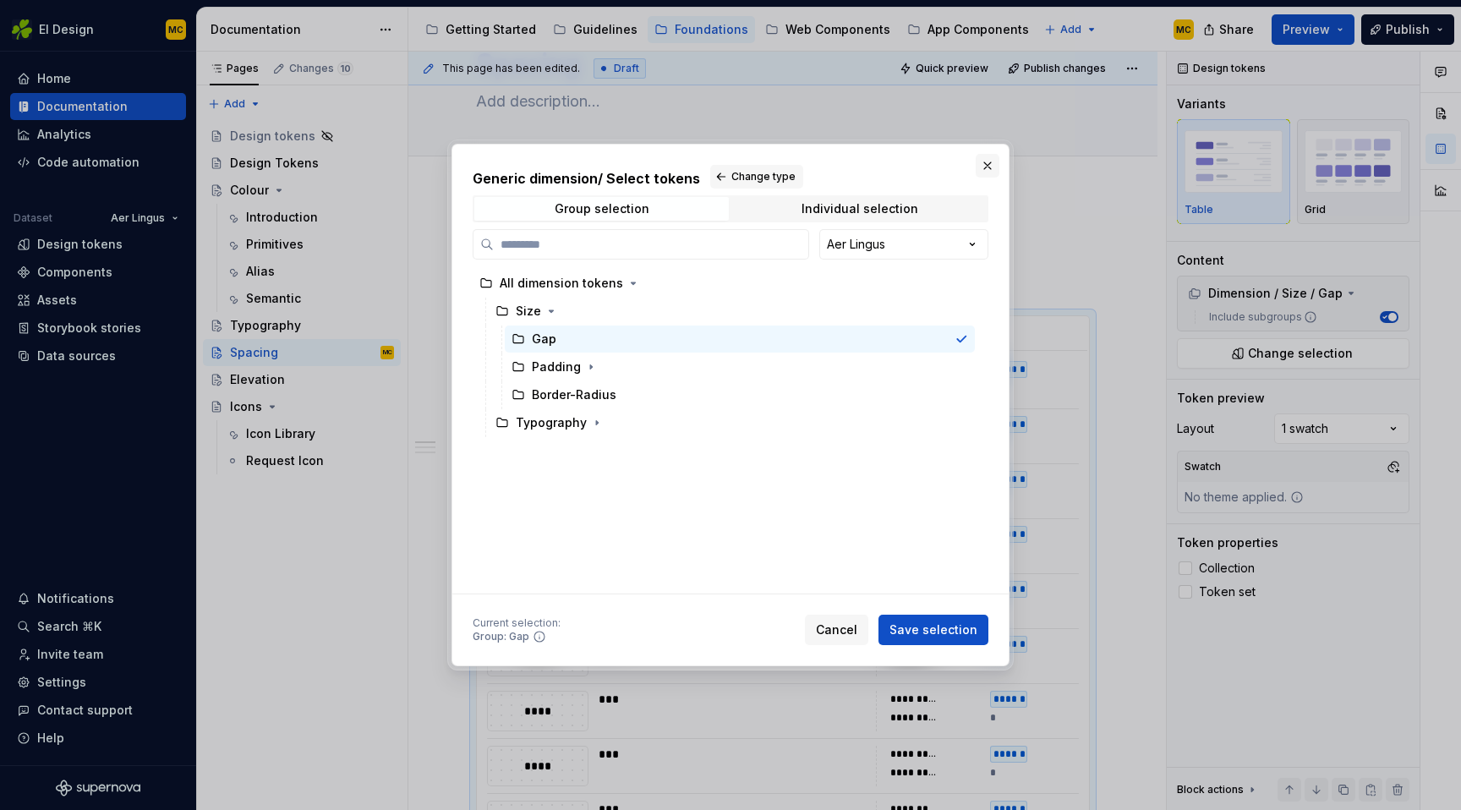
click at [988, 164] on button "button" at bounding box center [987, 166] width 24 height 24
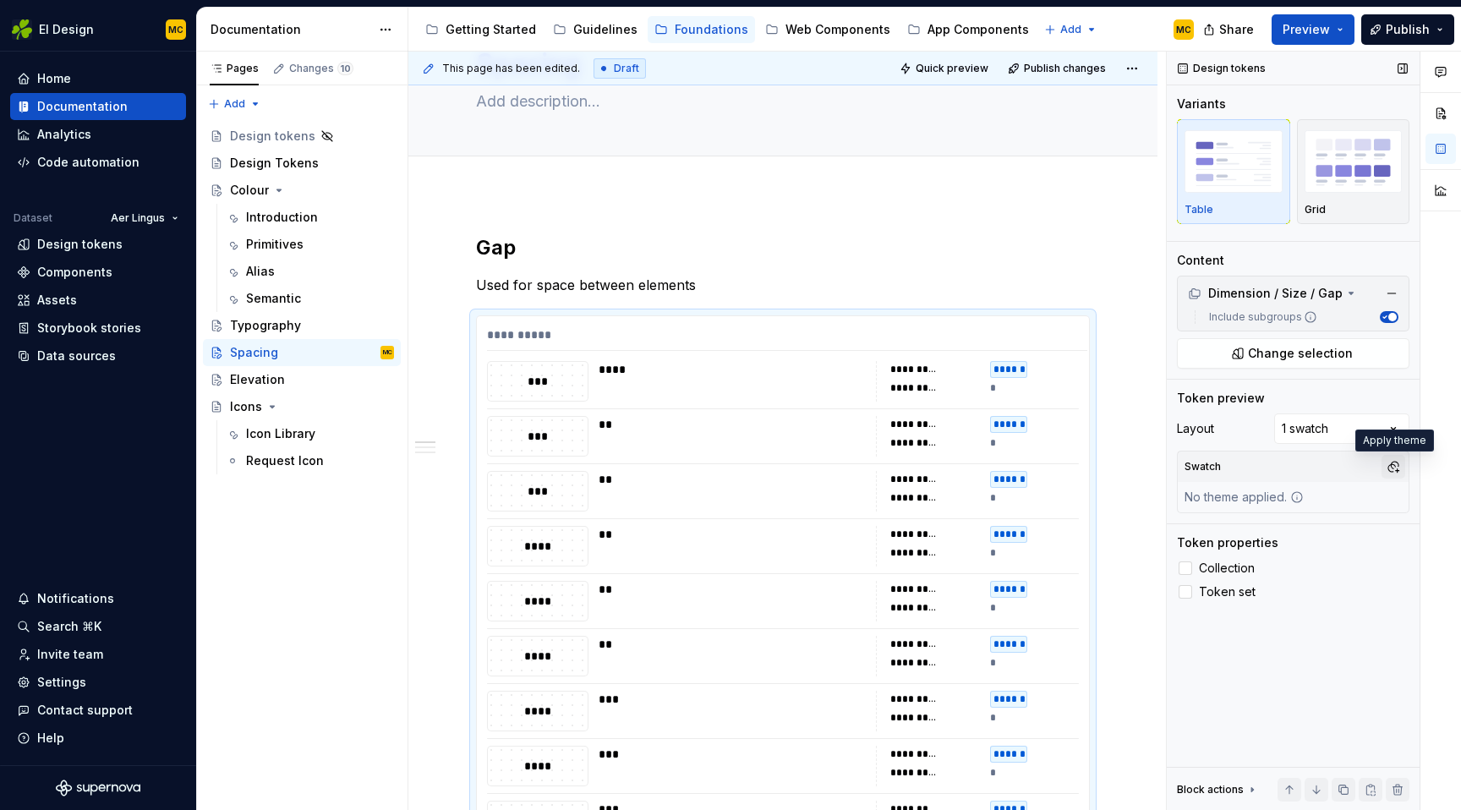
click at [1389, 467] on button "button" at bounding box center [1393, 467] width 24 height 24
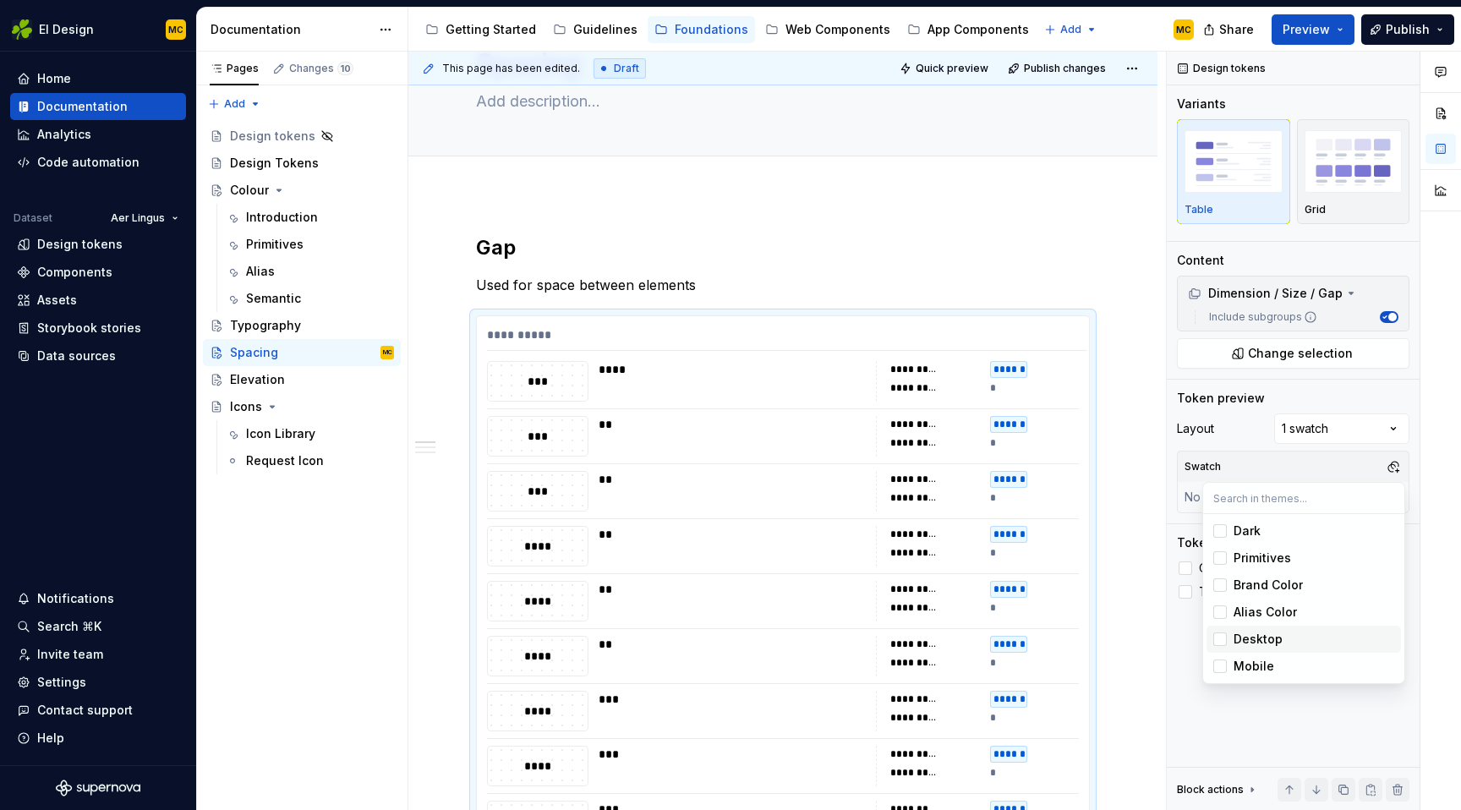
click at [1224, 639] on div "Suggestions" at bounding box center [1220, 639] width 14 height 14
click at [1221, 664] on div "Suggestions" at bounding box center [1220, 666] width 14 height 14
click at [1221, 663] on div "Suggestions" at bounding box center [1220, 666] width 14 height 14
drag, startPoint x: 1103, startPoint y: 604, endPoint x: 959, endPoint y: 598, distance: 144.6
click at [959, 598] on html "EI Design MC Home Documentation Analytics Code automation Dataset Aer Lingus De…" at bounding box center [730, 405] width 1461 height 810
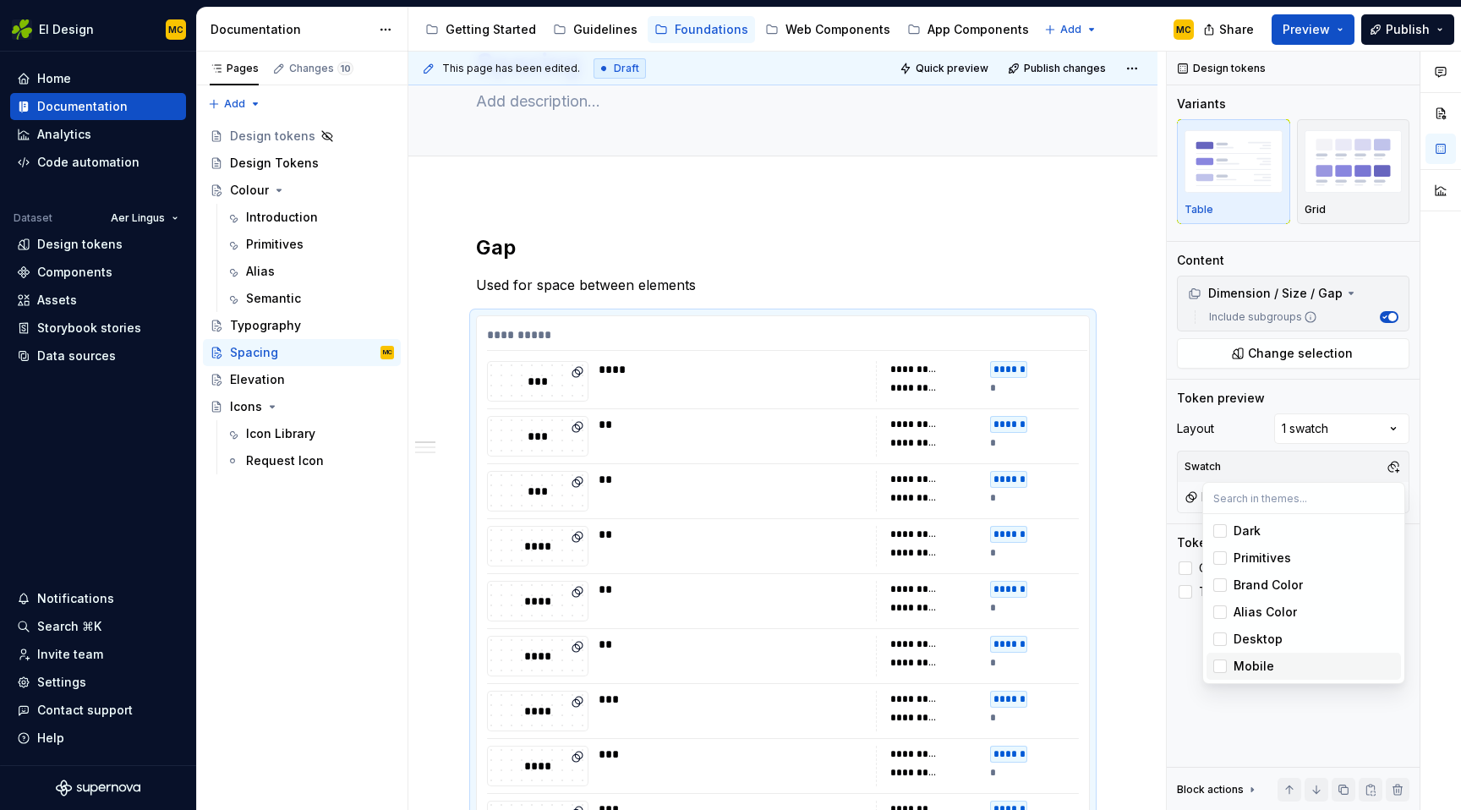
click at [1139, 452] on html "EI Design MC Home Documentation Analytics Code automation Dataset Aer Lingus De…" at bounding box center [730, 405] width 1461 height 810
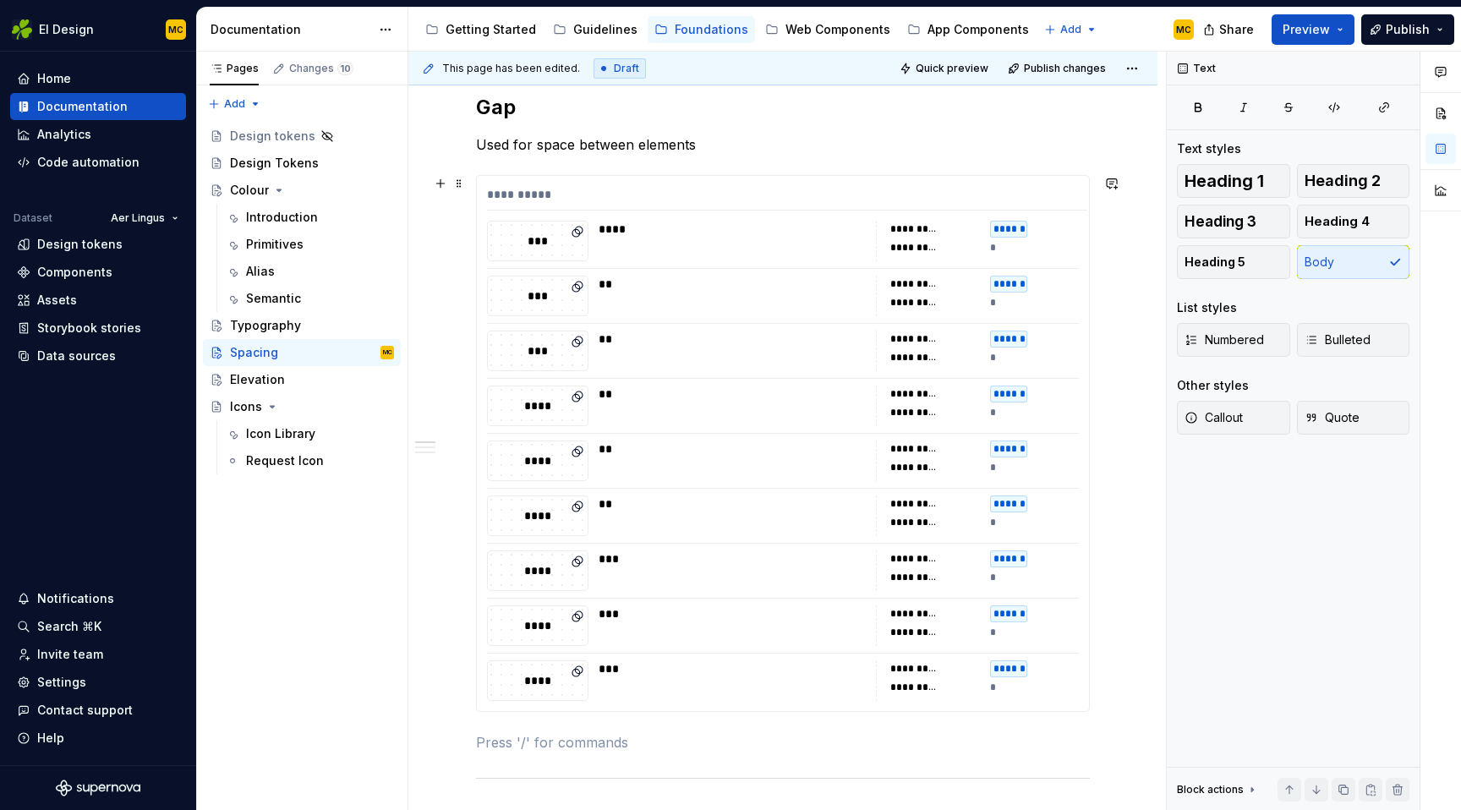
scroll to position [232, 0]
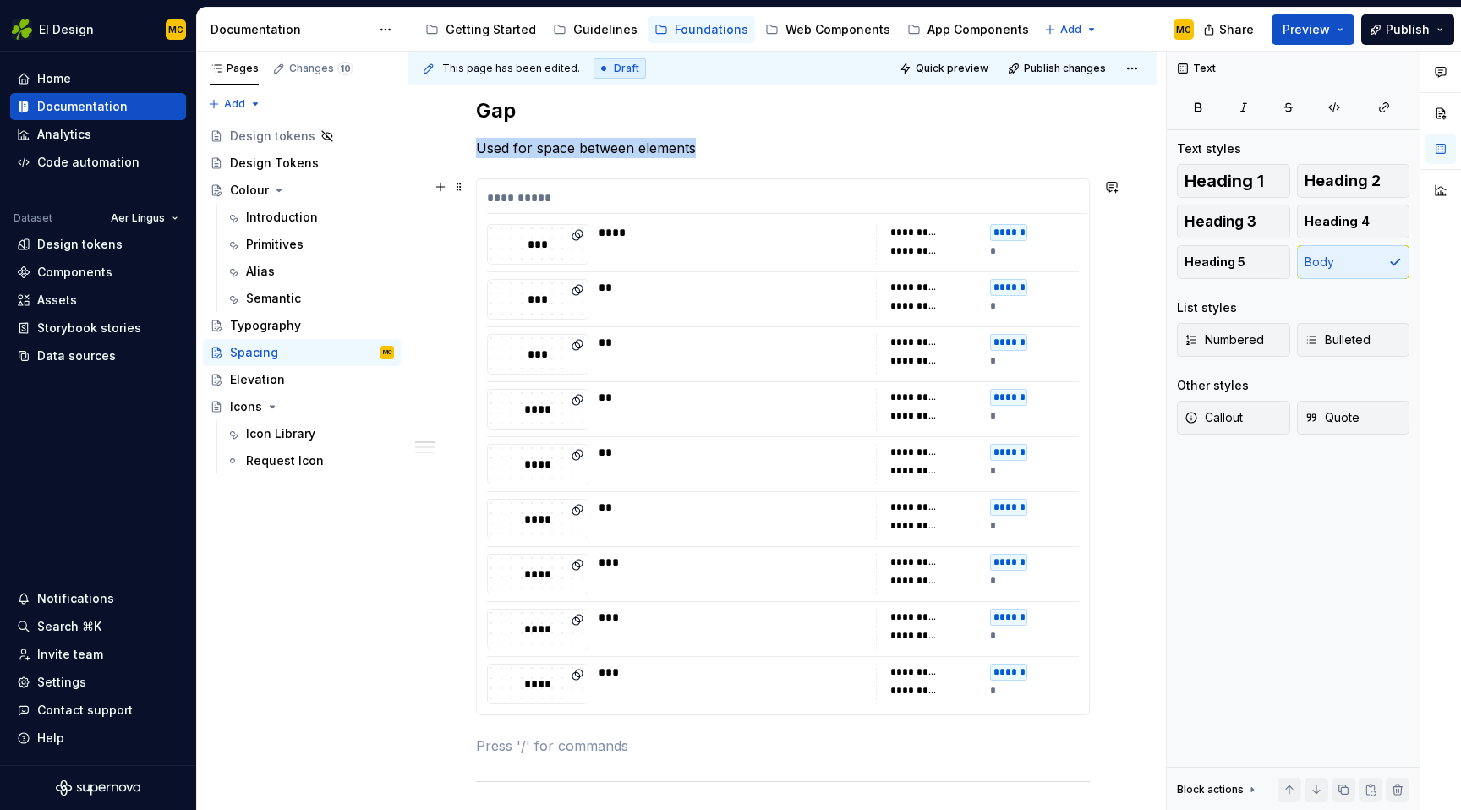
click at [901, 199] on div "**********" at bounding box center [787, 201] width 600 height 25
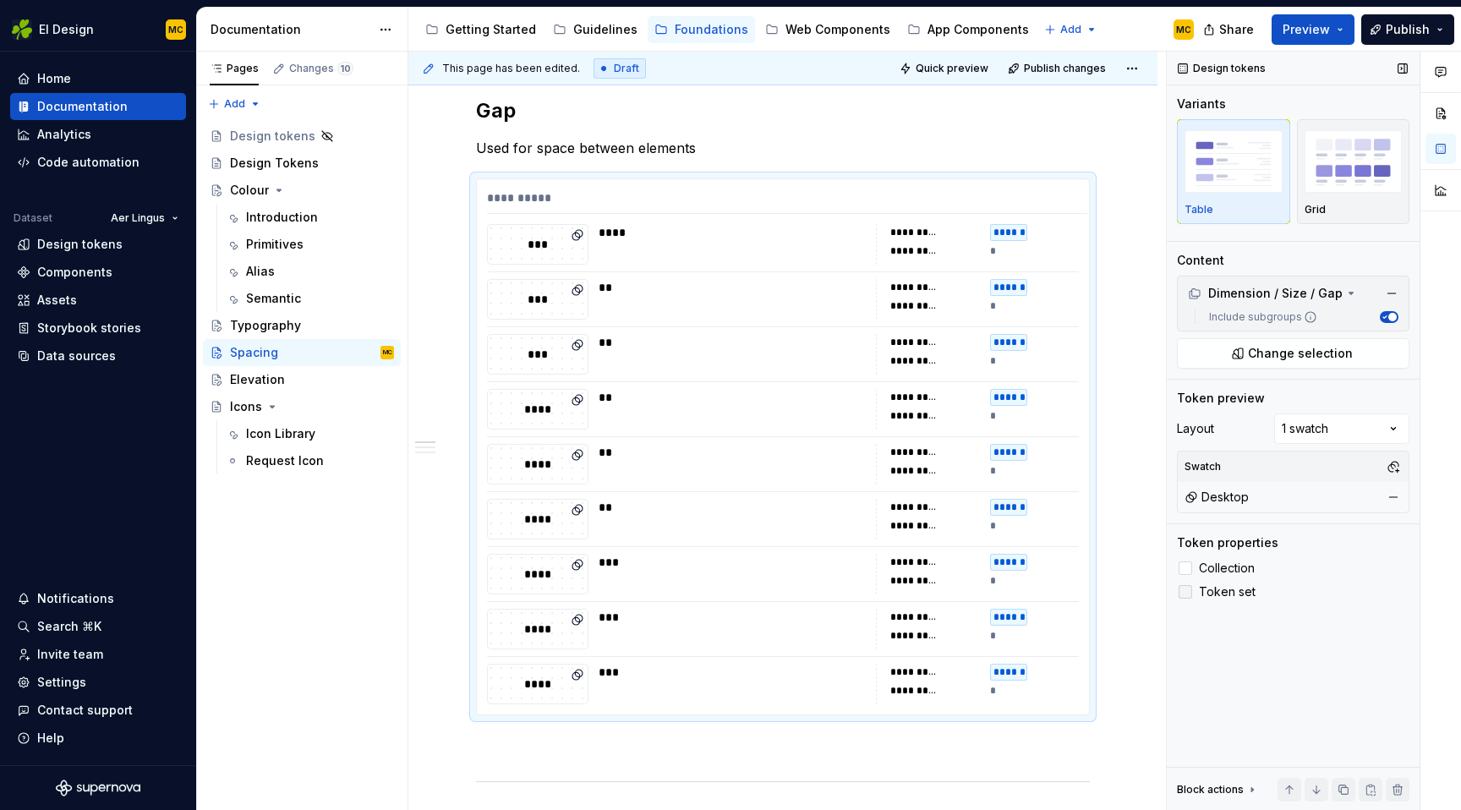
click at [1236, 592] on span "Token set" at bounding box center [1227, 592] width 57 height 14
click at [1391, 466] on button "button" at bounding box center [1393, 467] width 24 height 24
click at [1239, 663] on div "Mobile" at bounding box center [1253, 666] width 41 height 17
click at [1286, 703] on div "Comments Open comments No comments yet Select ‘Comment’ from the block context …" at bounding box center [1314, 431] width 294 height 759
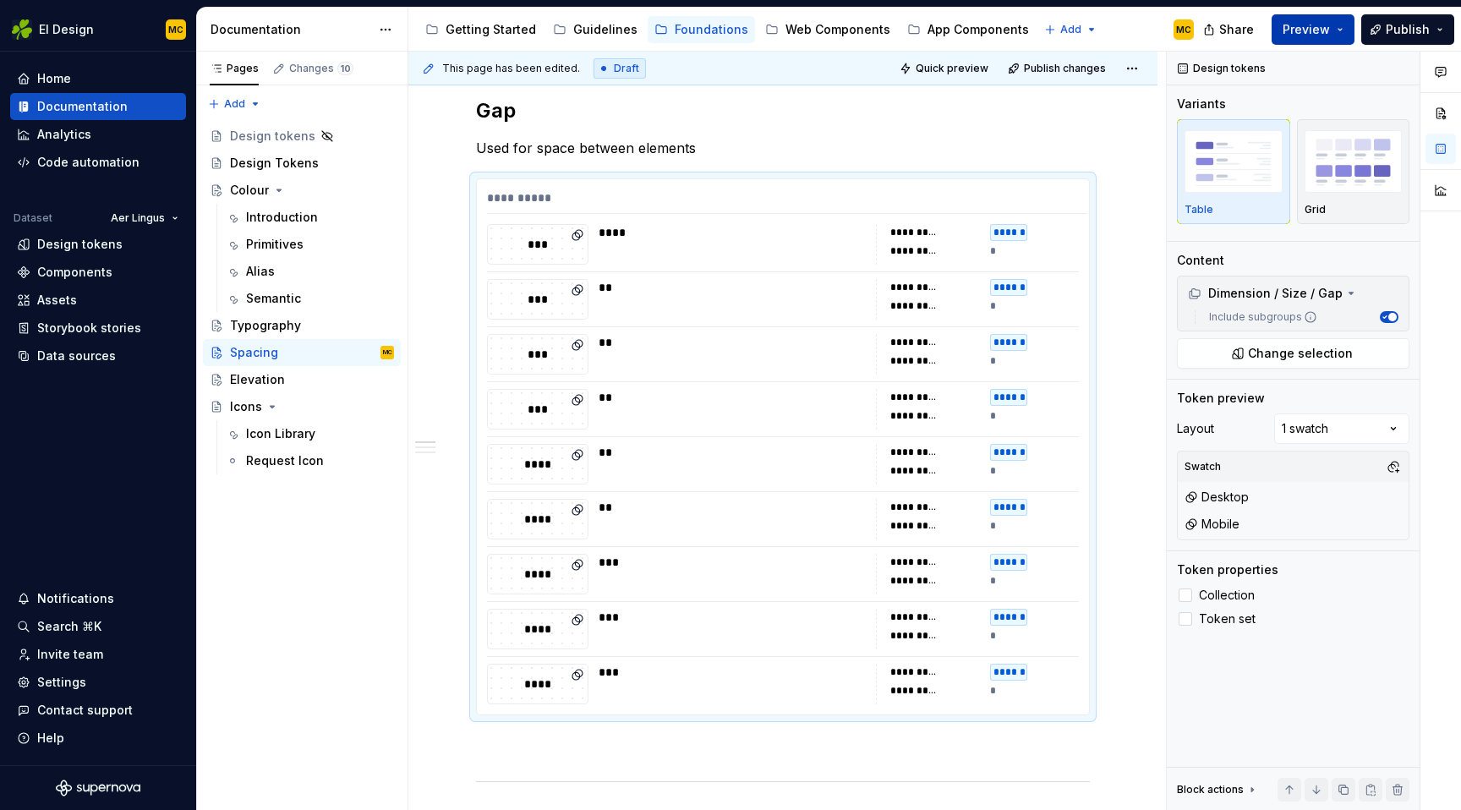
click at [1339, 35] on button "Preview" at bounding box center [1312, 29] width 83 height 30
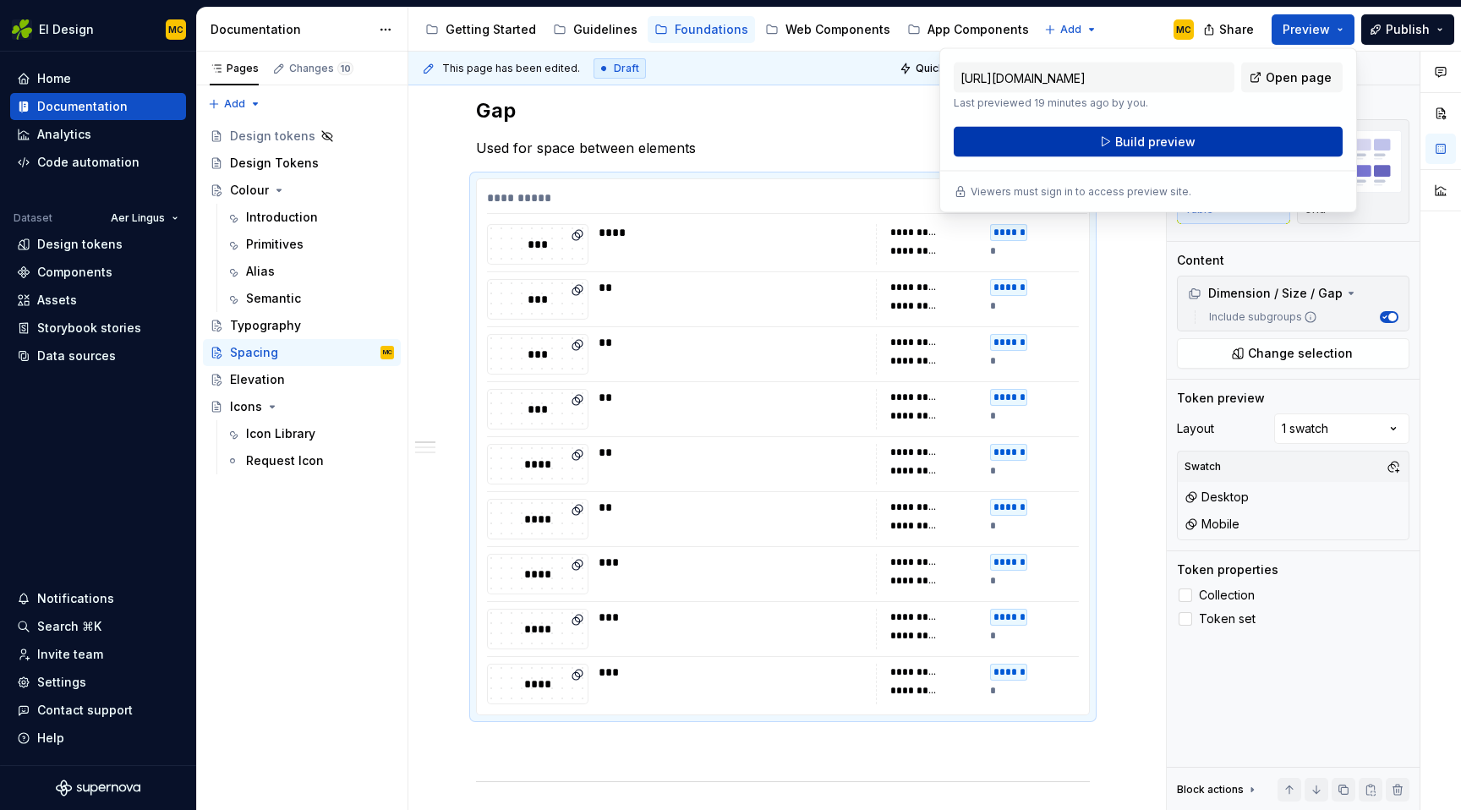
click at [1254, 144] on button "Build preview" at bounding box center [1148, 142] width 389 height 30
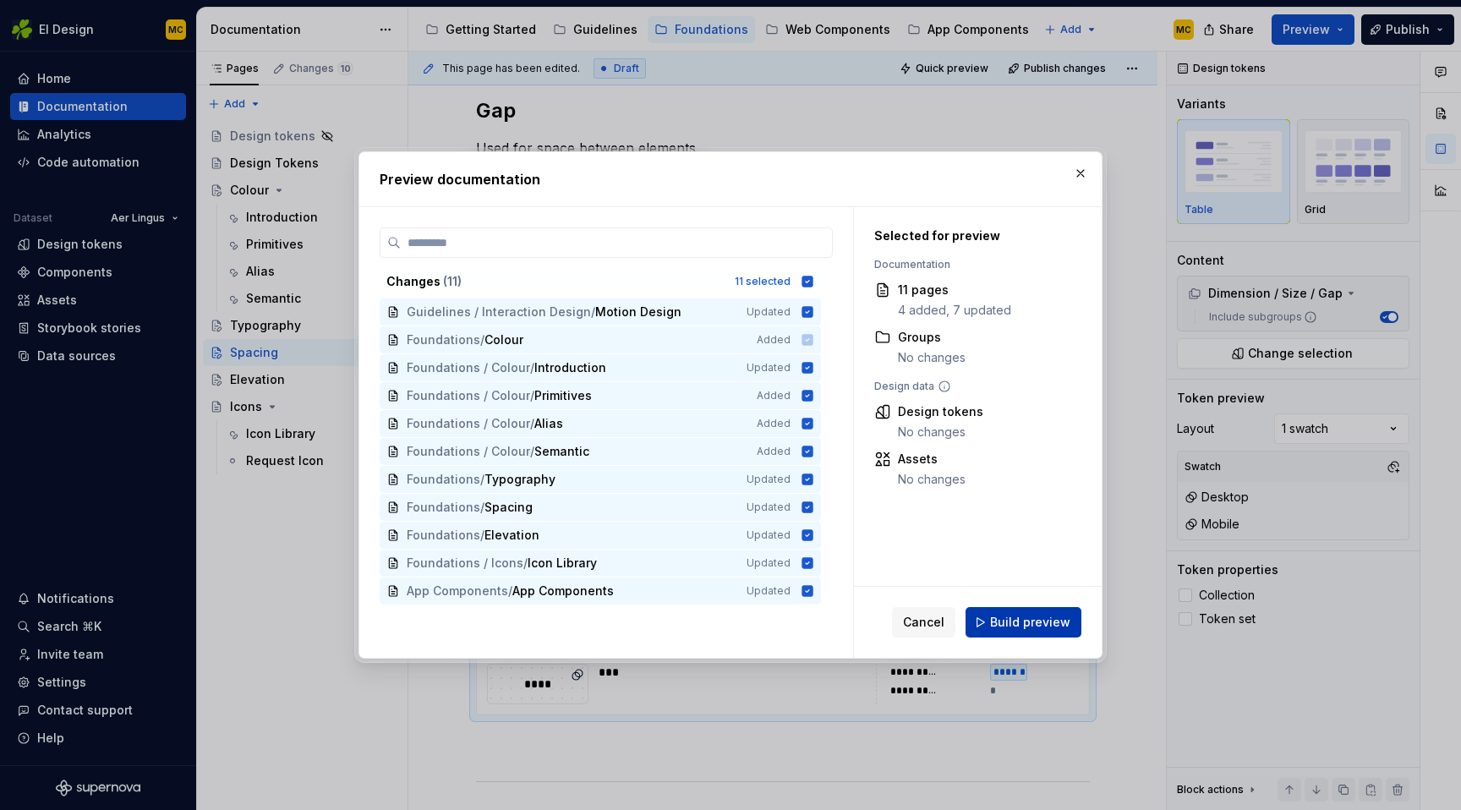
click at [1012, 617] on span "Build preview" at bounding box center [1030, 622] width 80 height 17
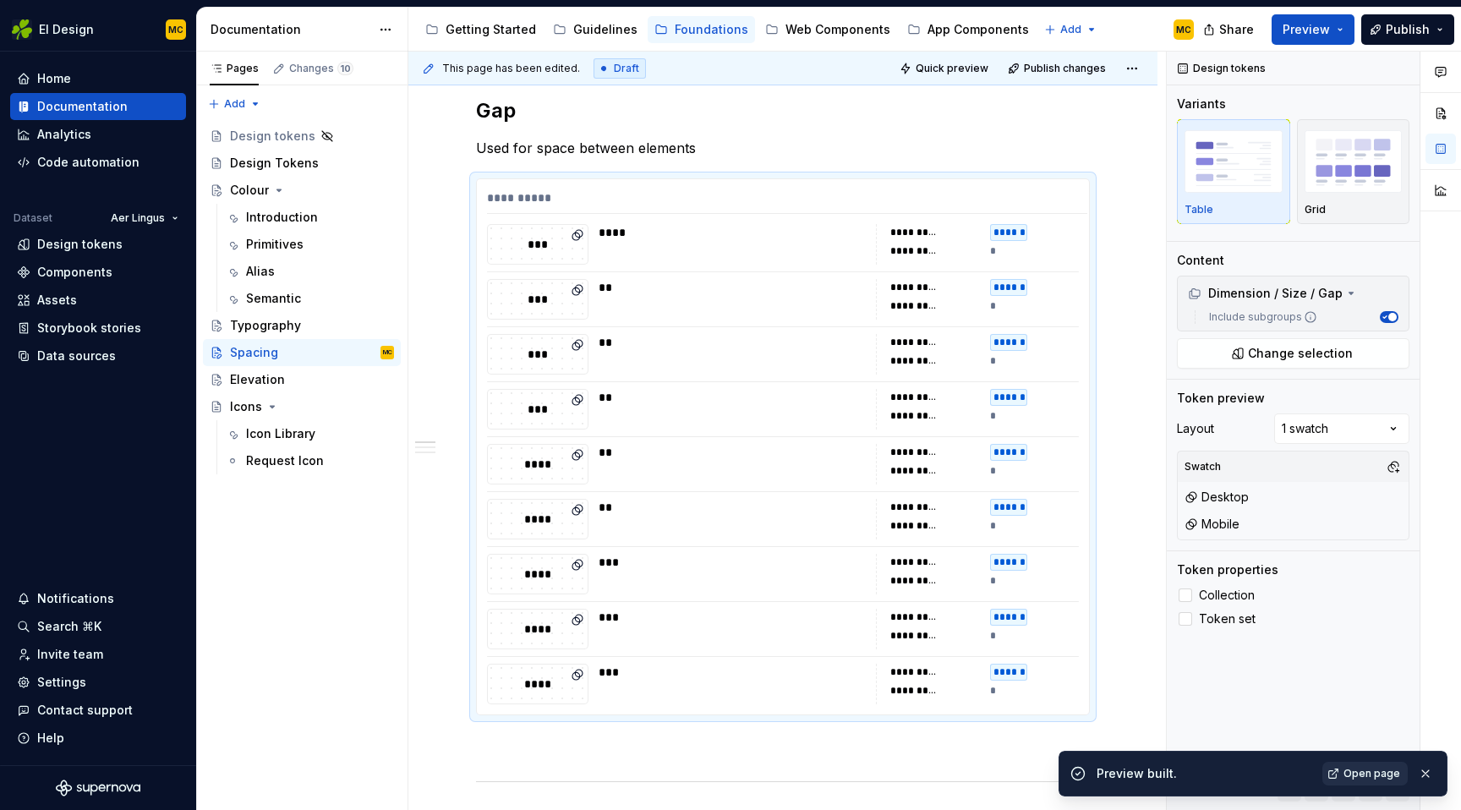
click at [1378, 777] on span "Open page" at bounding box center [1371, 774] width 57 height 14
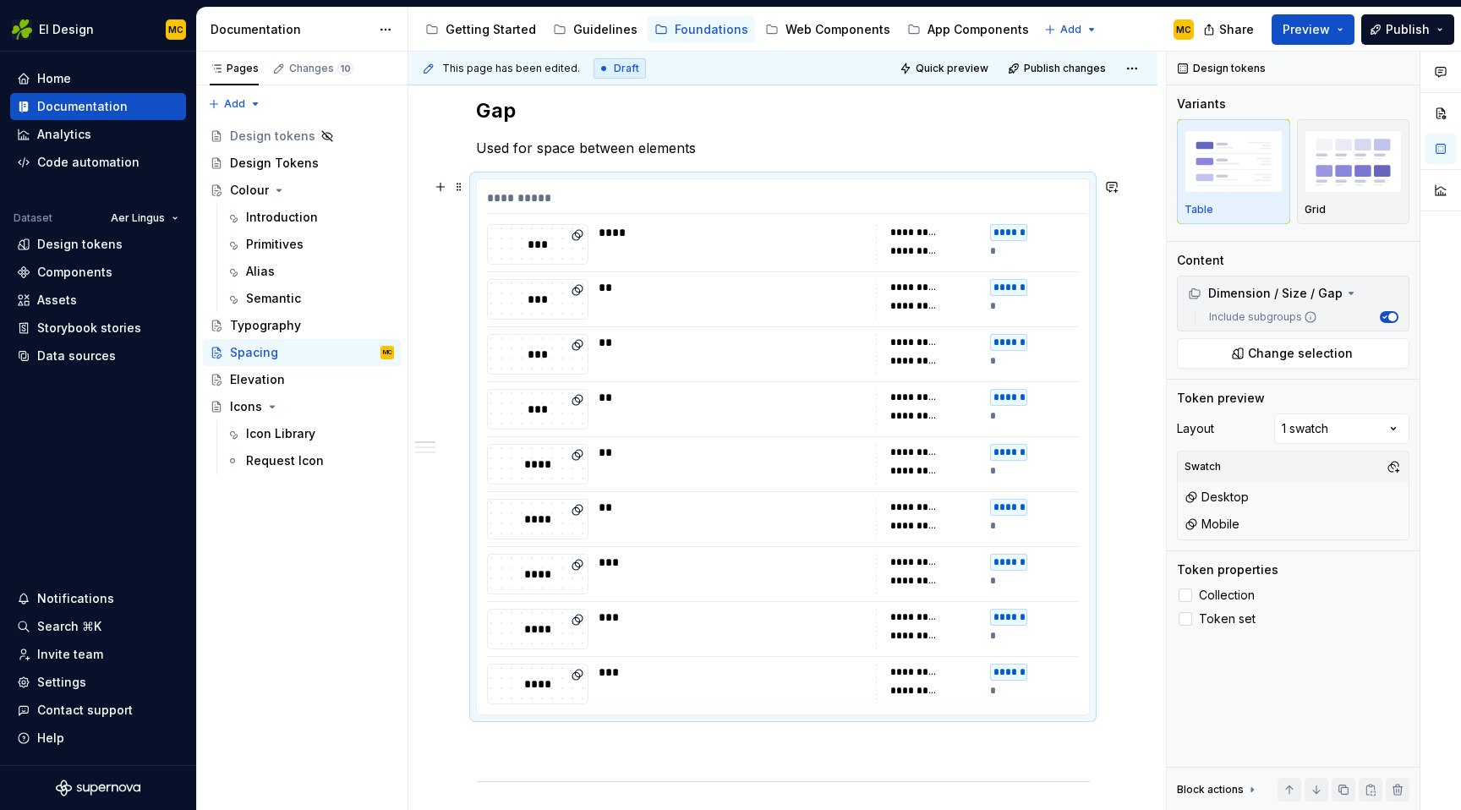
scroll to position [0, 0]
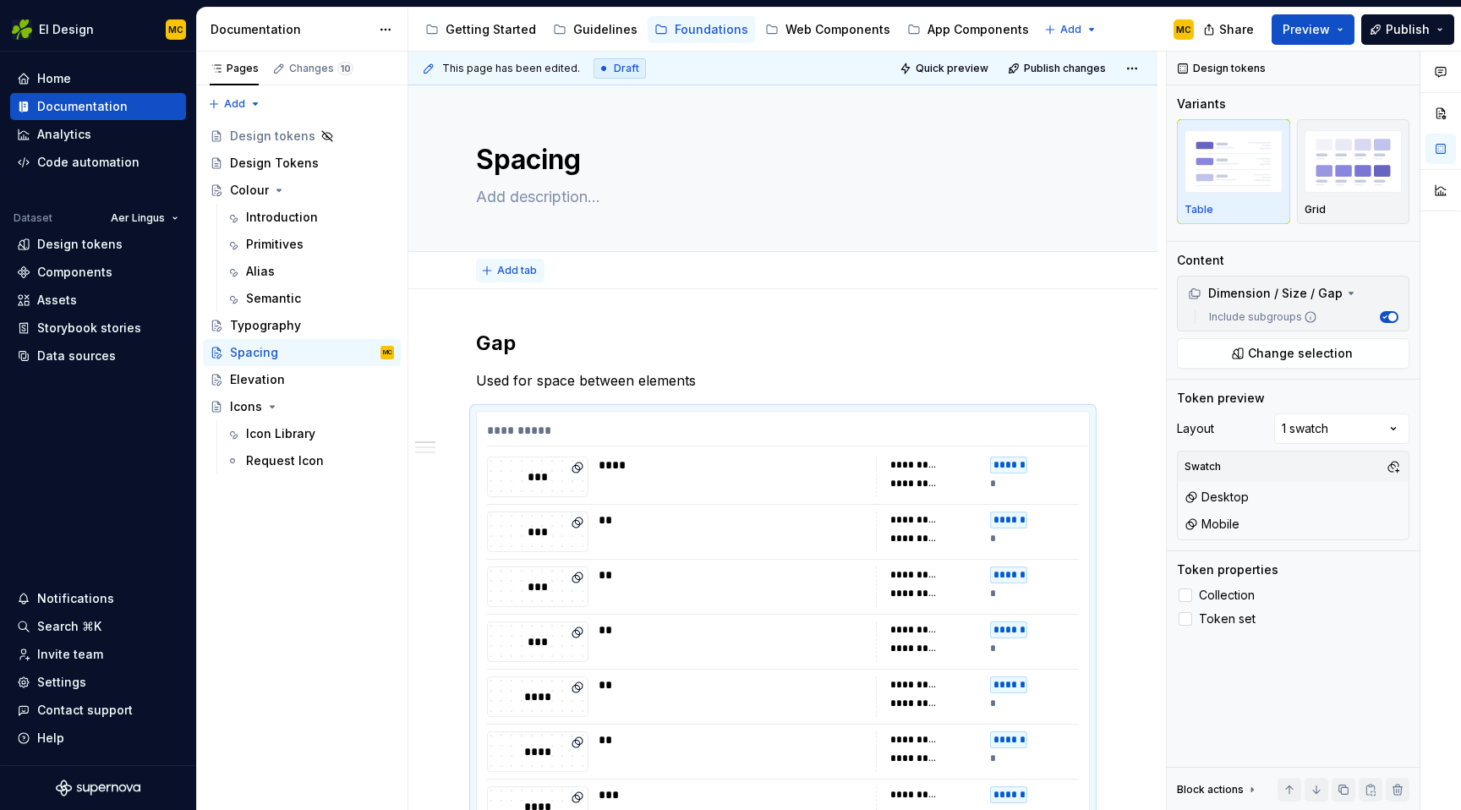
click at [515, 262] on button "Add tab" at bounding box center [510, 271] width 68 height 24
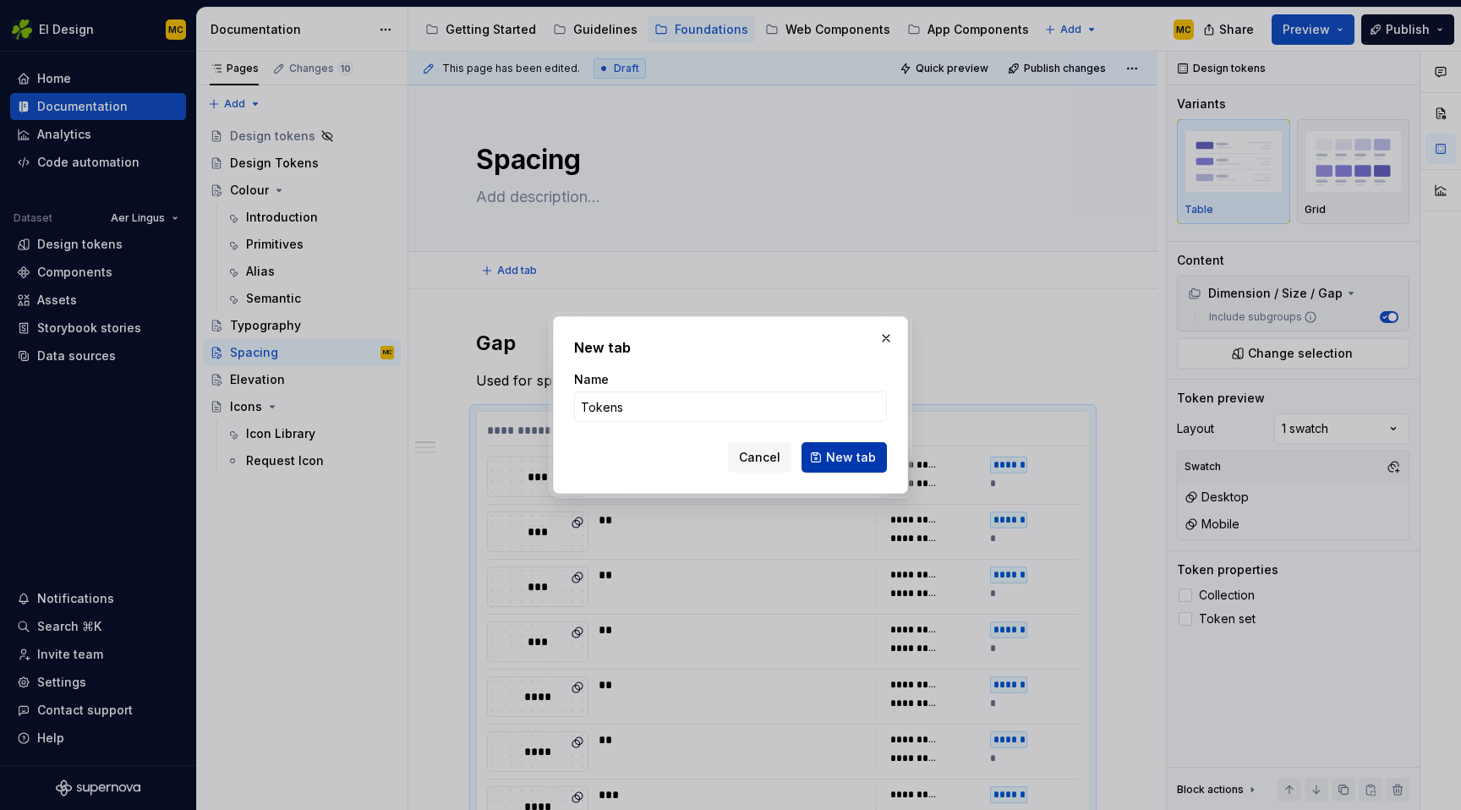
click at [839, 456] on span "New tab" at bounding box center [851, 457] width 50 height 17
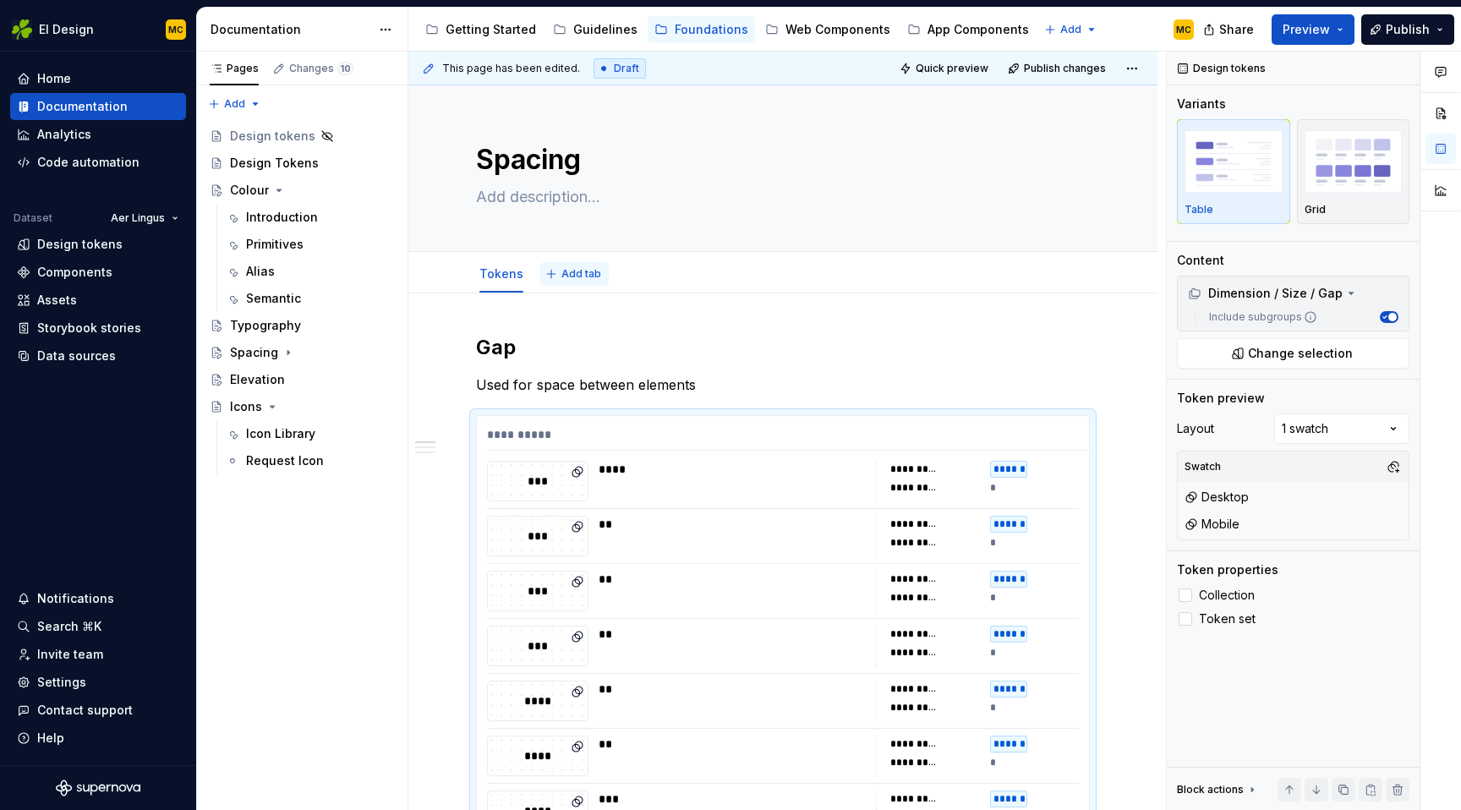
click at [550, 269] on button "Add tab" at bounding box center [574, 274] width 68 height 24
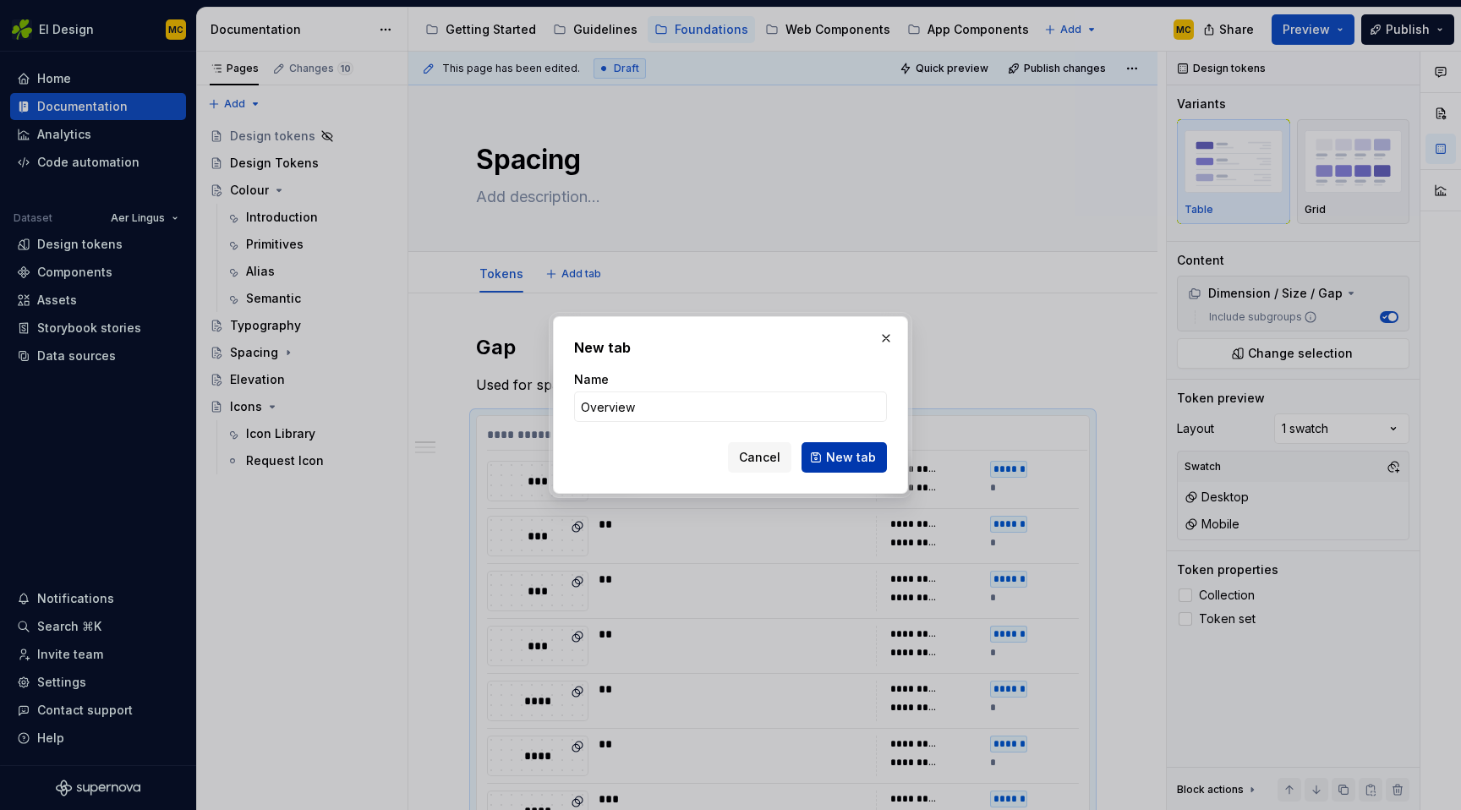
click at [861, 454] on span "New tab" at bounding box center [851, 457] width 50 height 17
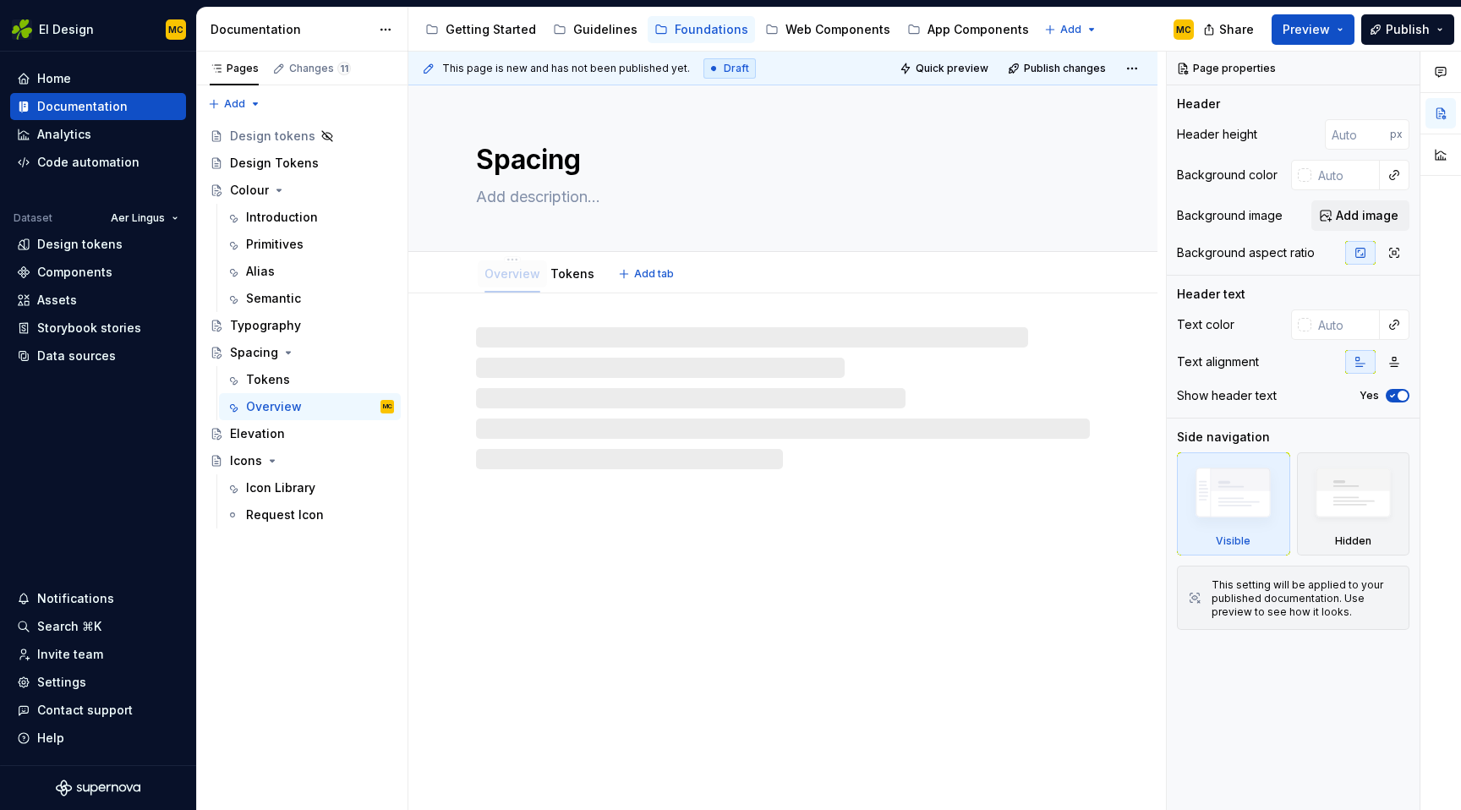
drag, startPoint x: 576, startPoint y: 274, endPoint x: 521, endPoint y: 273, distance: 55.0
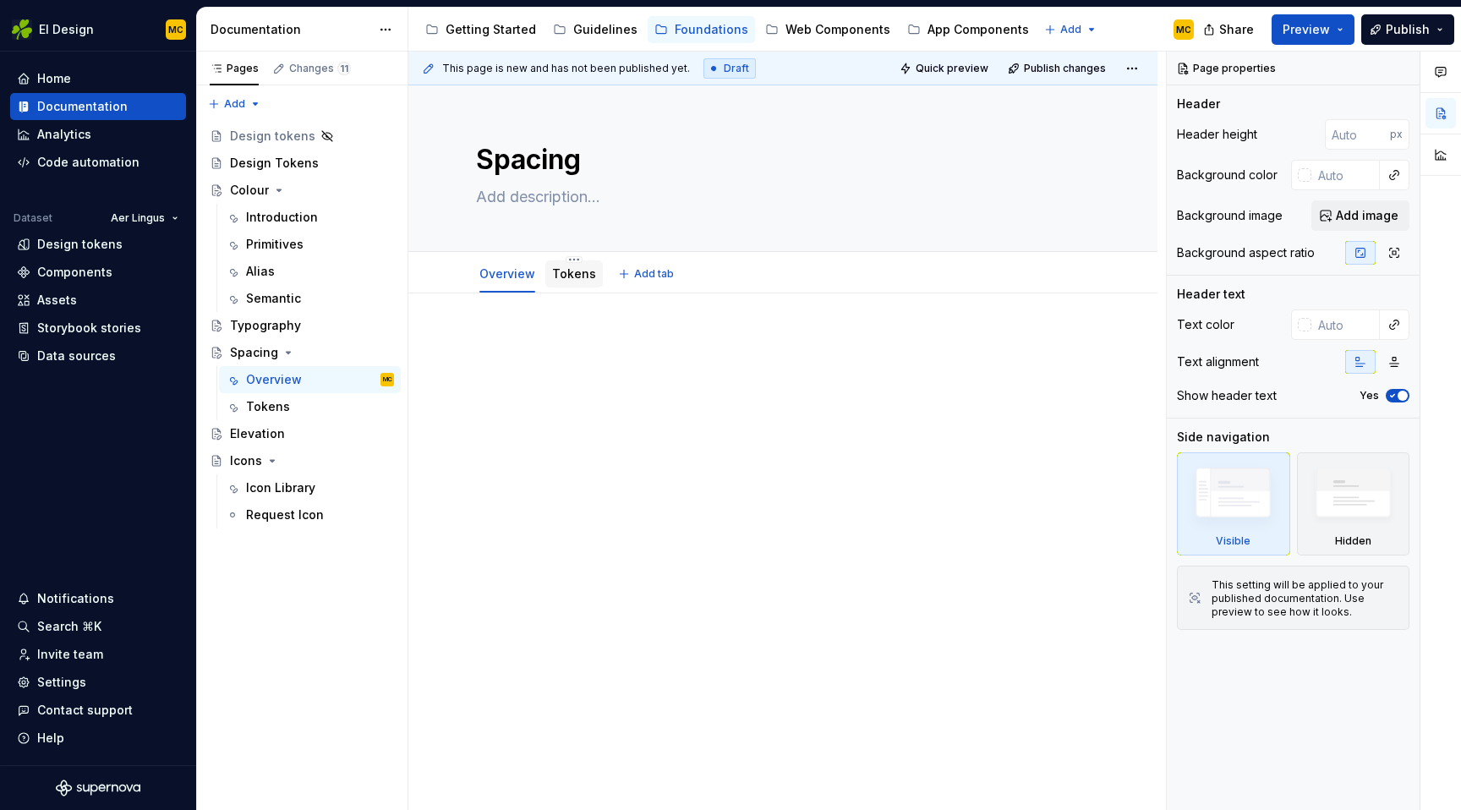
click at [567, 277] on link "Tokens" at bounding box center [574, 273] width 44 height 14
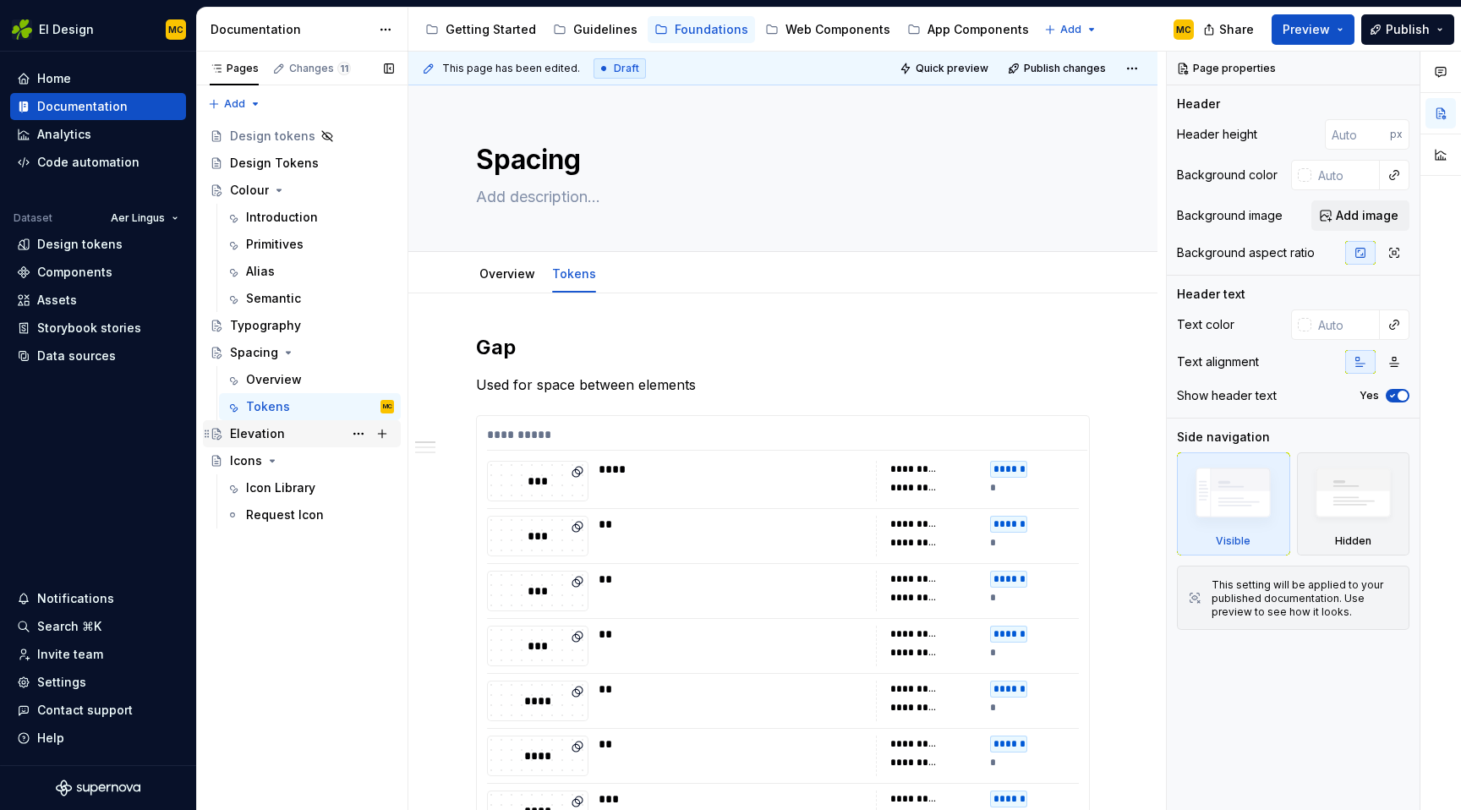
click at [253, 438] on div "Elevation" at bounding box center [257, 433] width 55 height 17
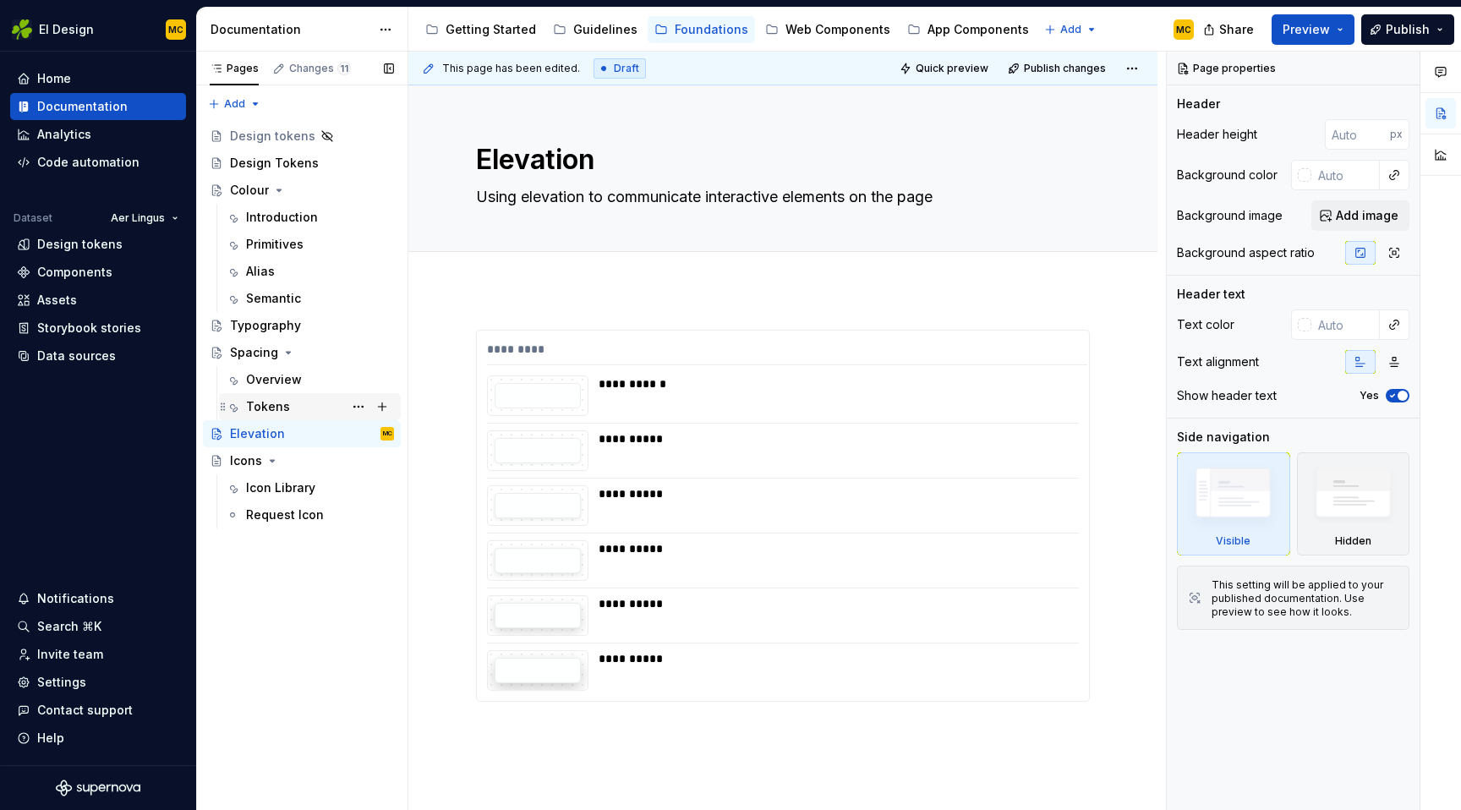
click at [283, 405] on div "Tokens" at bounding box center [268, 406] width 44 height 17
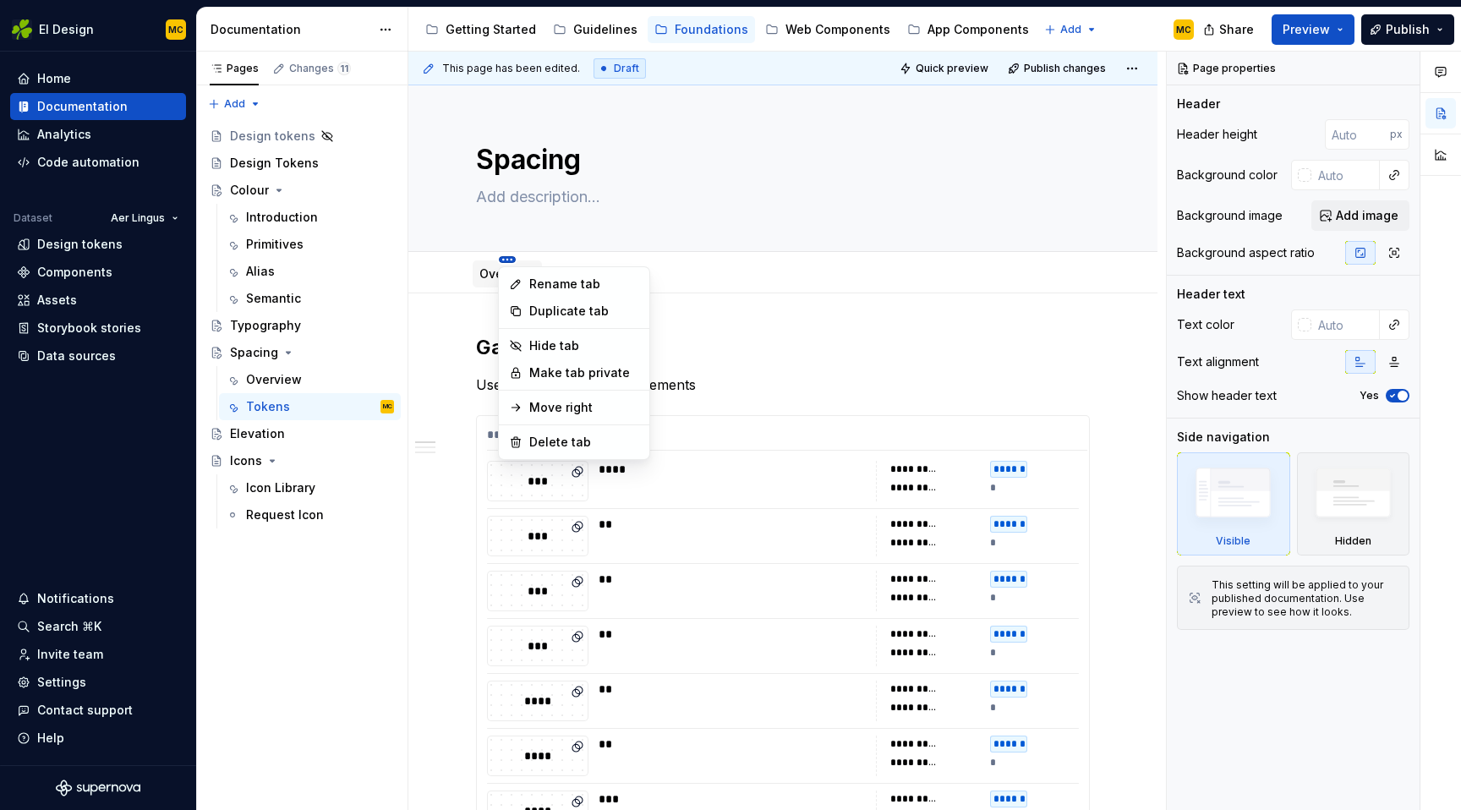
click at [505, 257] on html "EI Design MC Home Documentation Analytics Code automation Dataset Aer Lingus De…" at bounding box center [730, 405] width 1461 height 810
click at [555, 434] on div "Delete tab" at bounding box center [584, 442] width 110 height 17
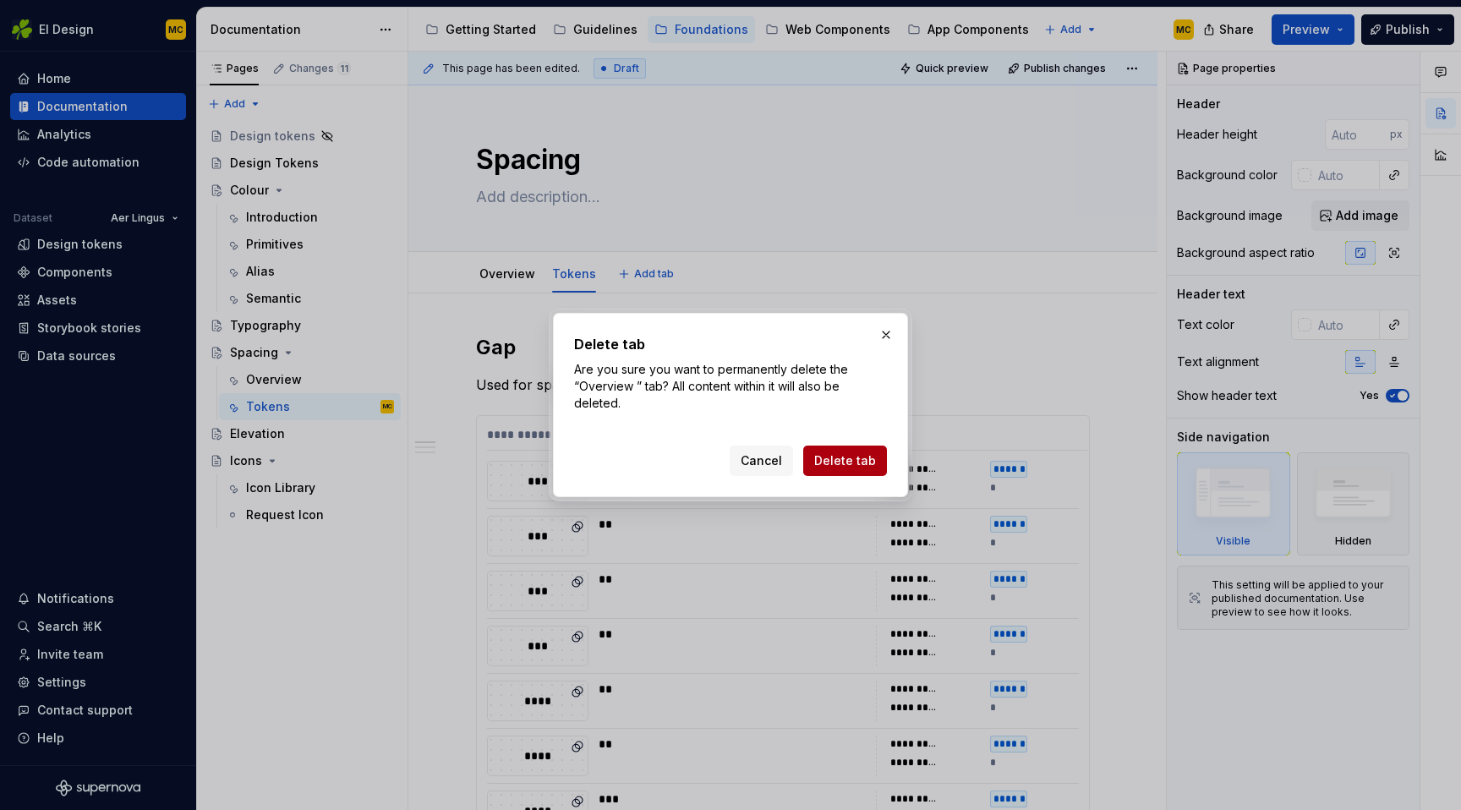
click at [841, 467] on span "Delete tab" at bounding box center [845, 460] width 62 height 17
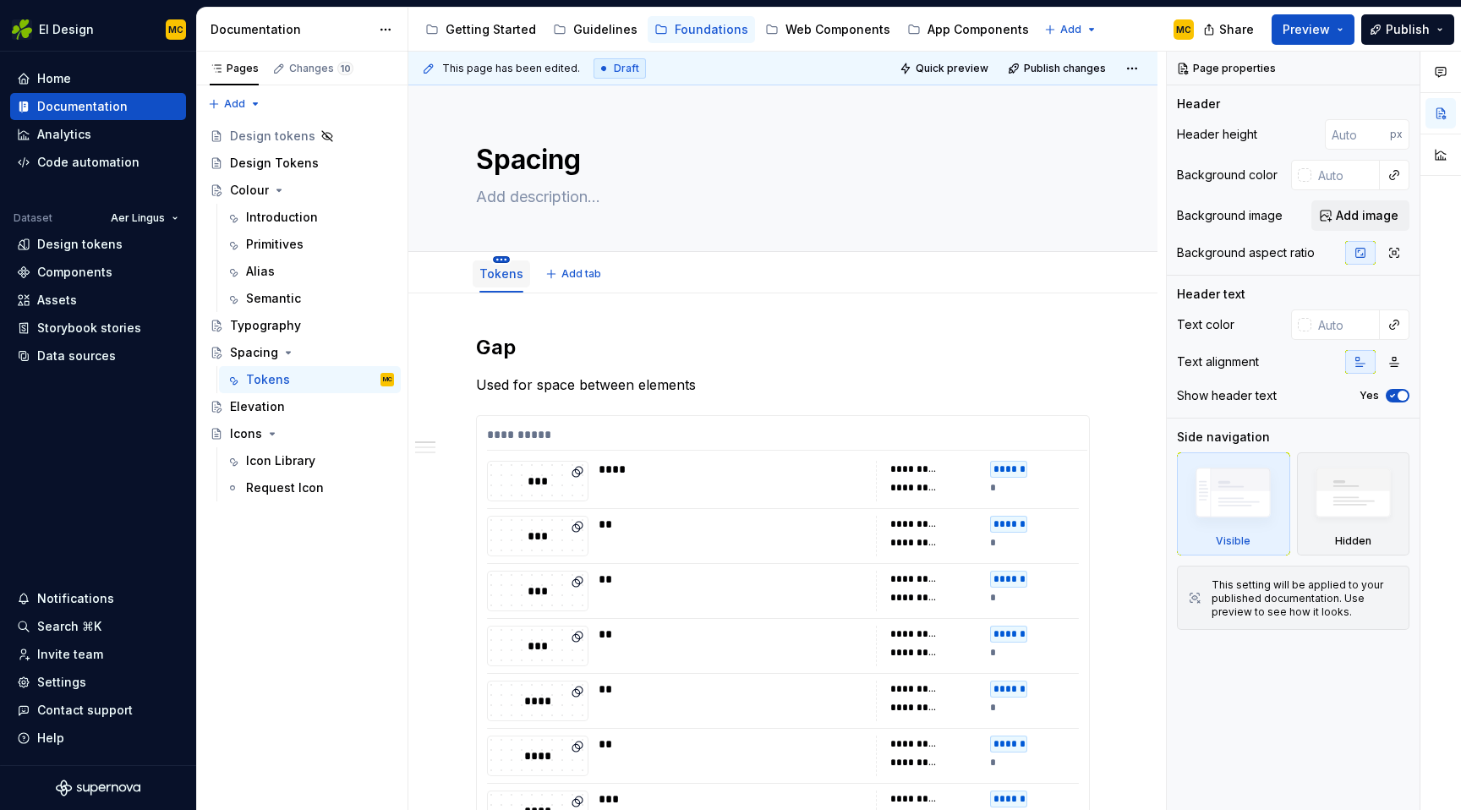
click at [500, 260] on html "EI Design MC Home Documentation Analytics Code automation Dataset Aer Lingus De…" at bounding box center [730, 405] width 1461 height 810
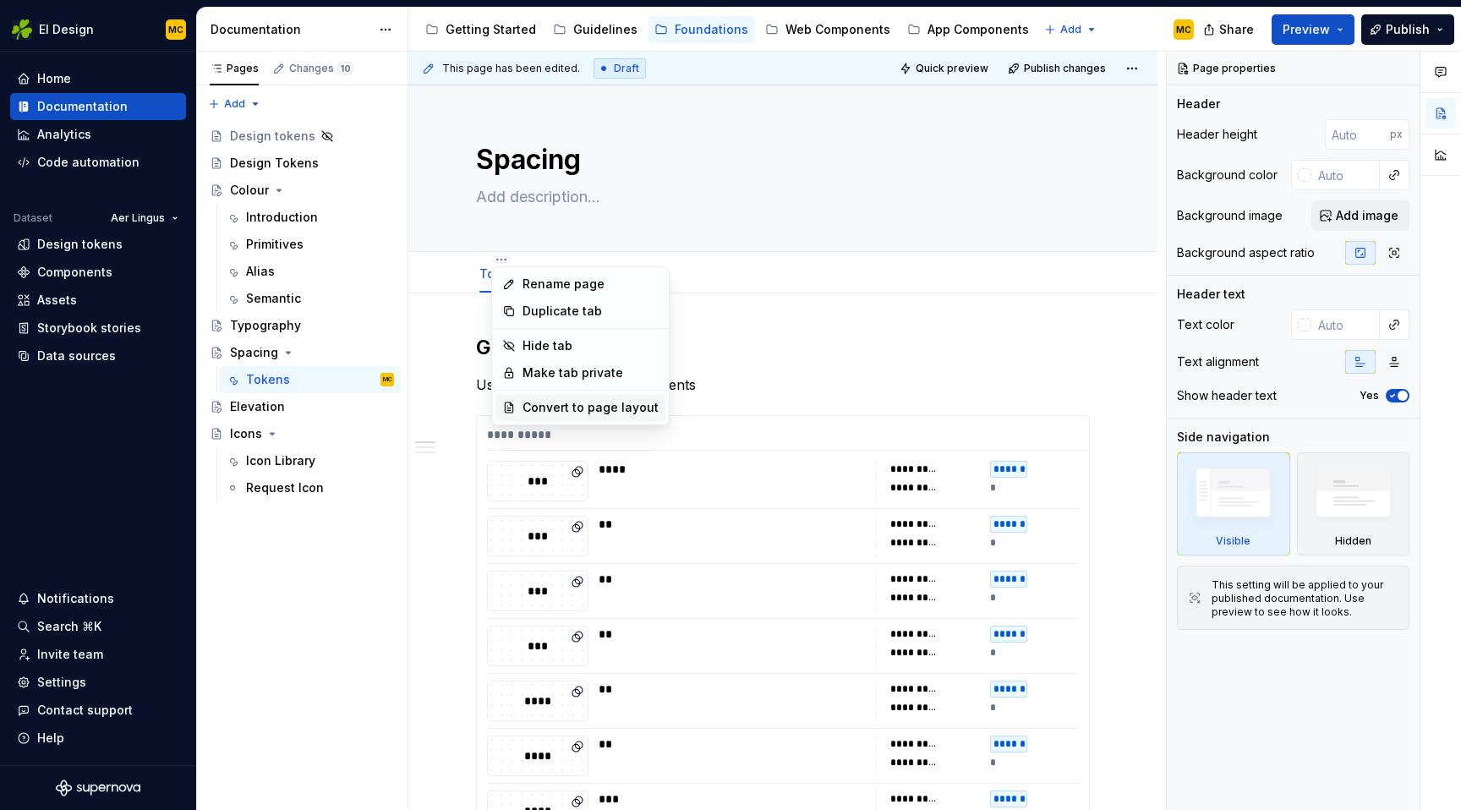
click at [587, 411] on div "Convert to page layout" at bounding box center [590, 407] width 136 height 17
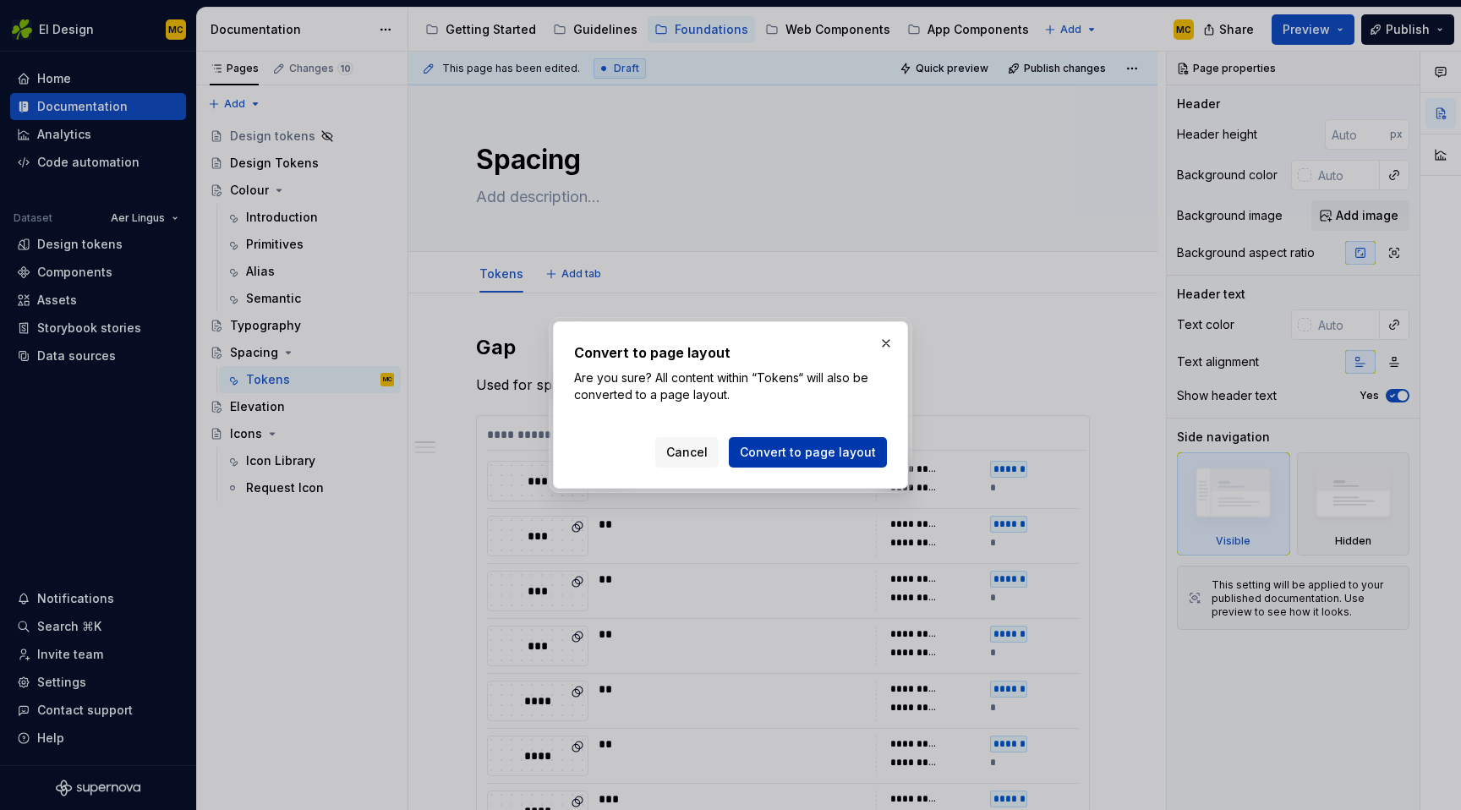
click at [839, 453] on span "Convert to page layout" at bounding box center [808, 452] width 136 height 17
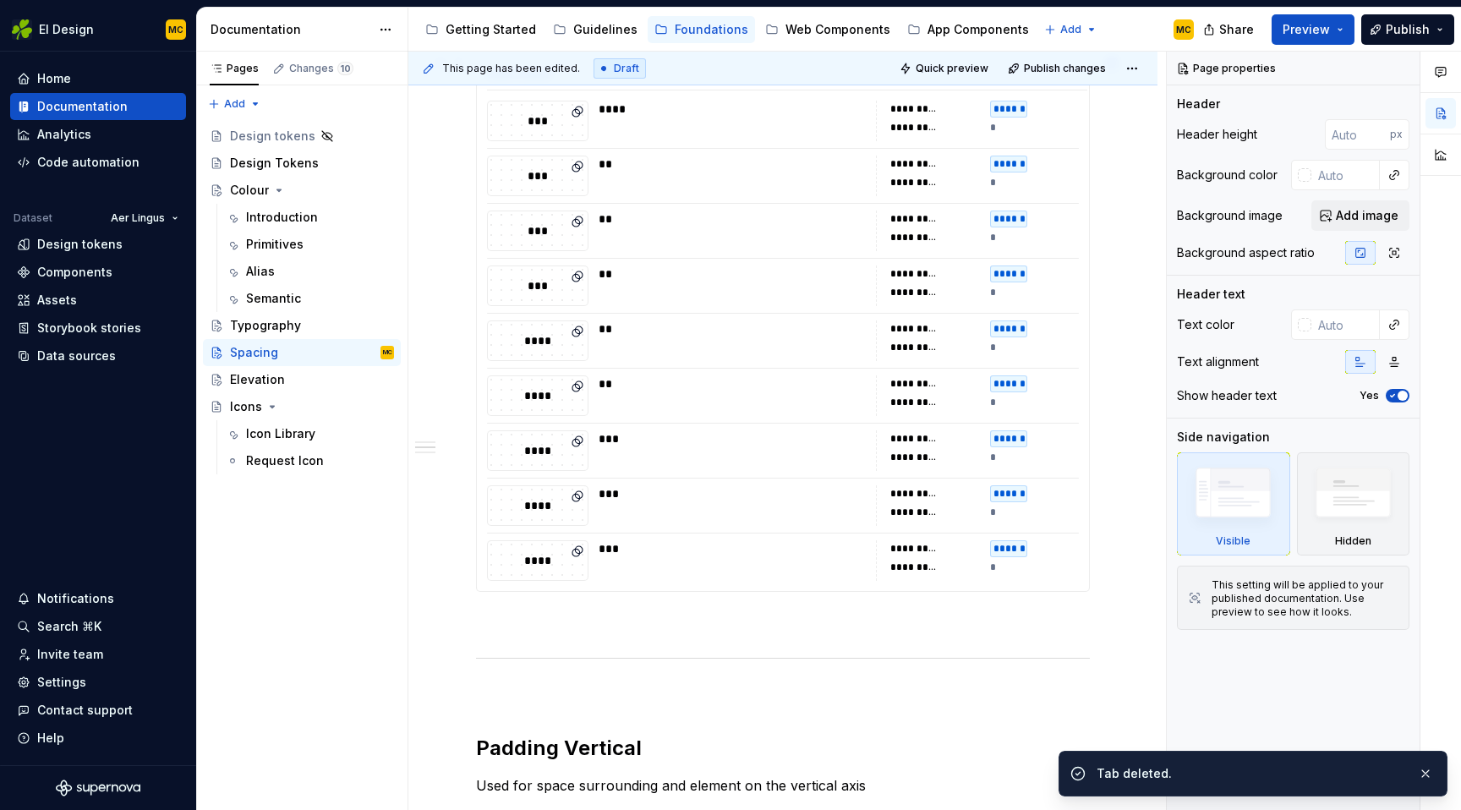
scroll to position [367, 0]
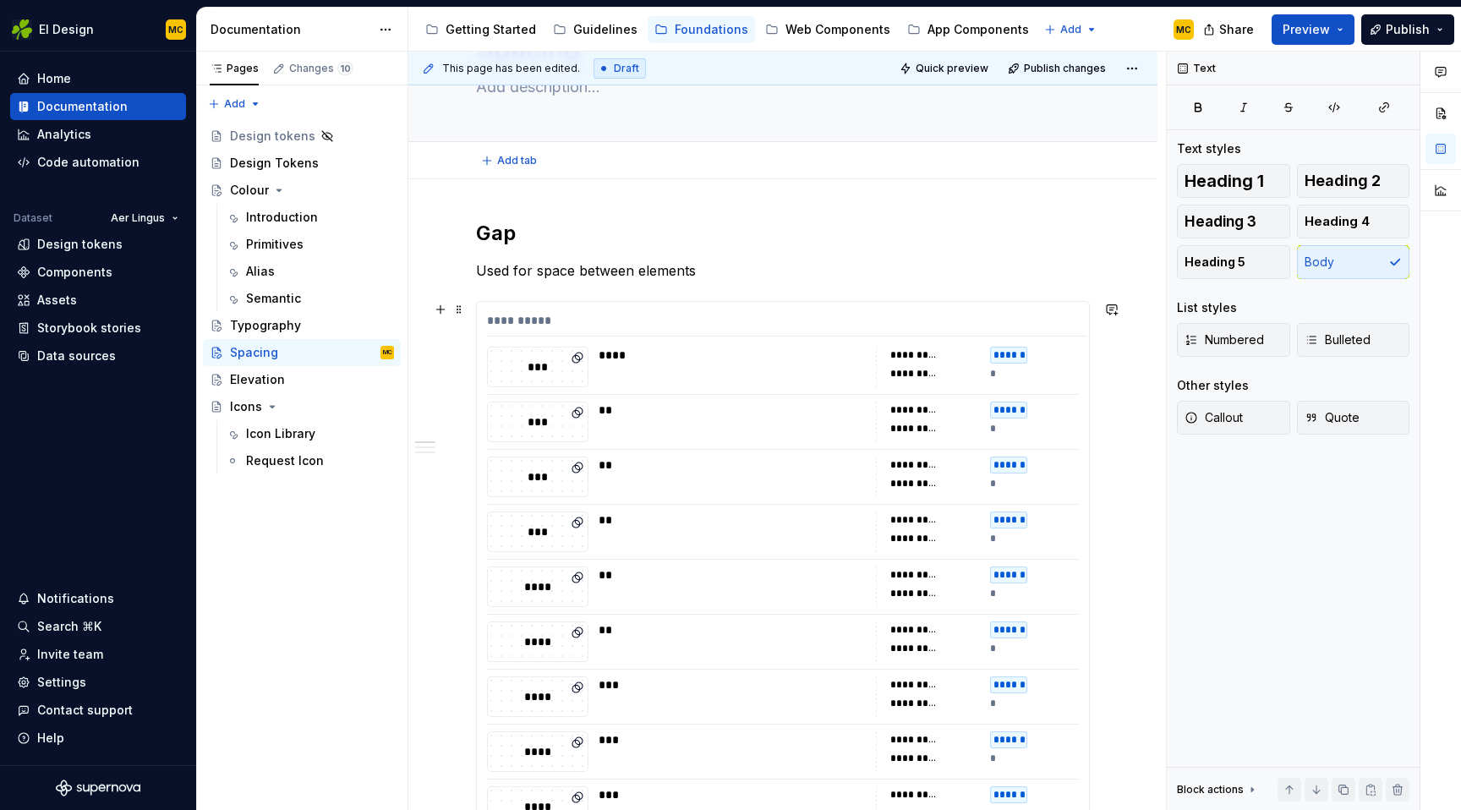
scroll to position [0, 0]
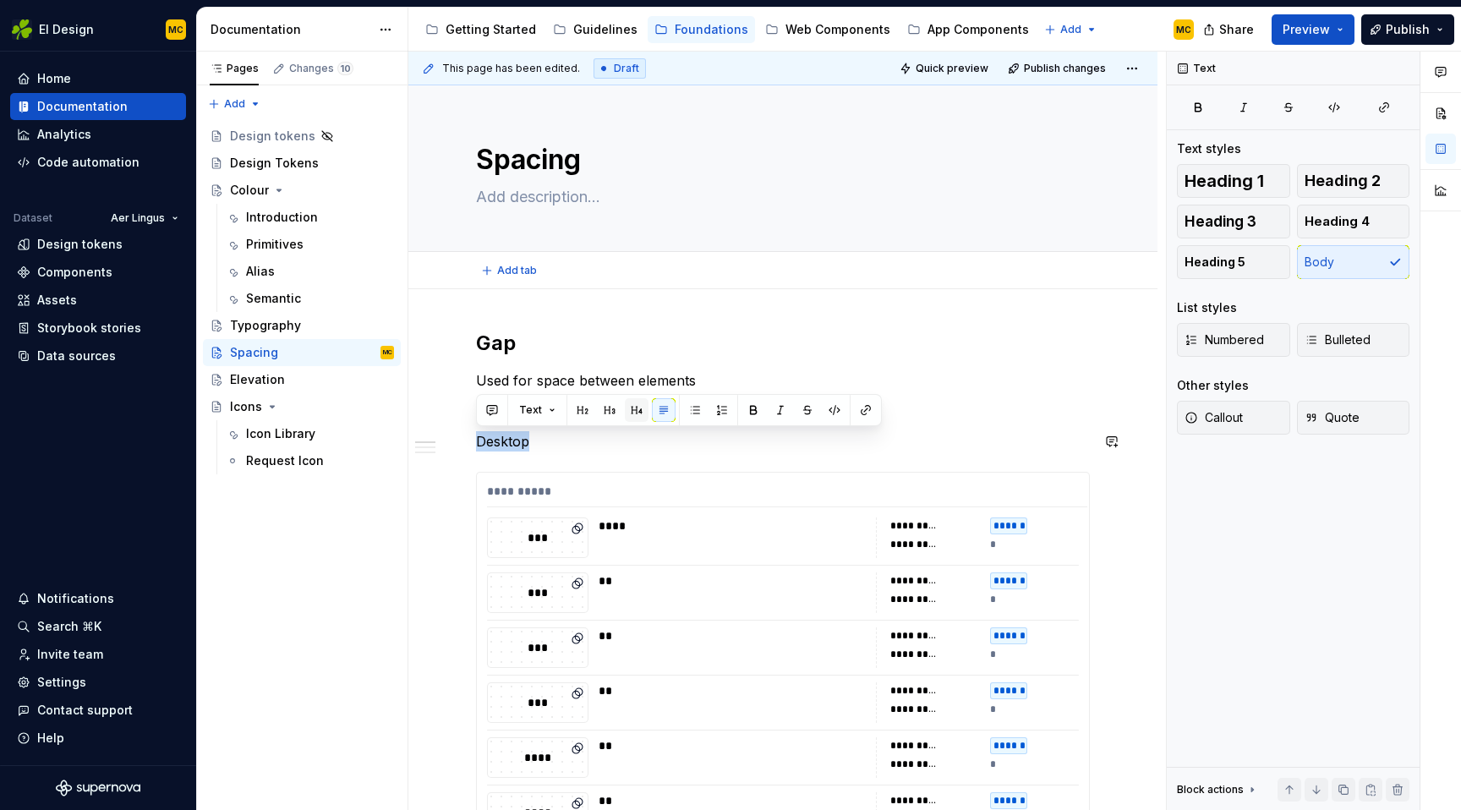
click at [637, 408] on button "button" at bounding box center [637, 410] width 24 height 24
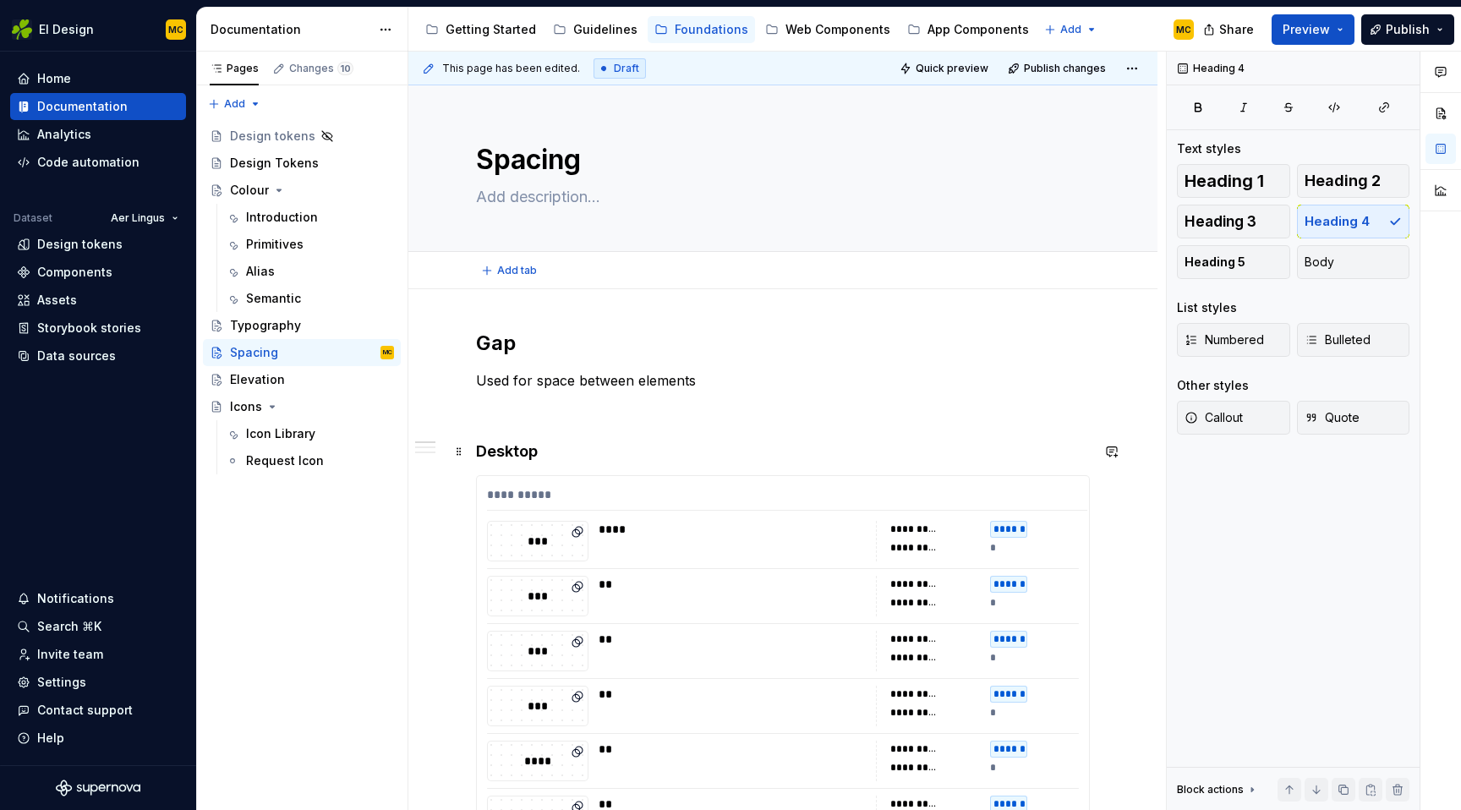
click at [597, 453] on h4 "Desktop" at bounding box center [783, 451] width 614 height 20
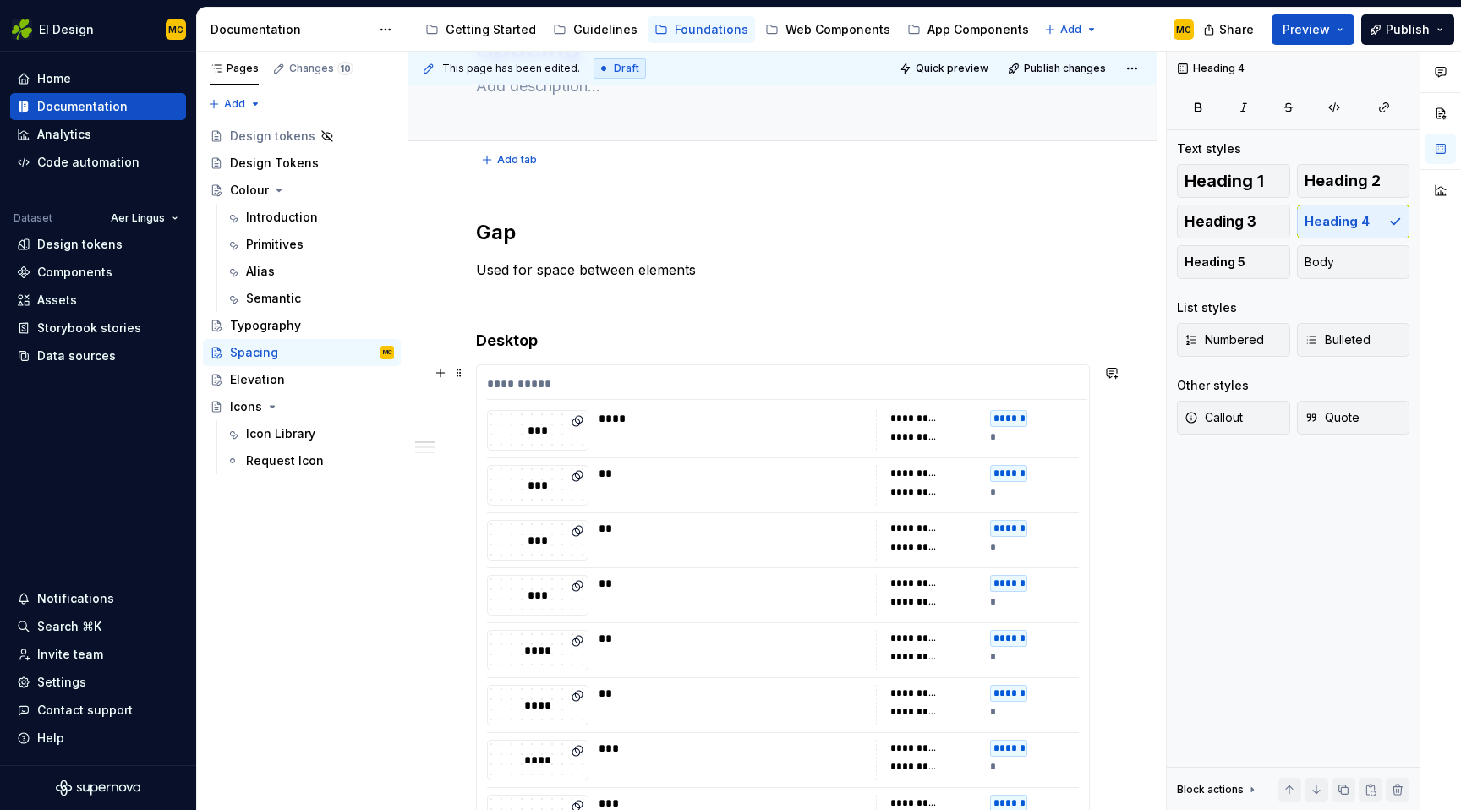
scroll to position [116, 0]
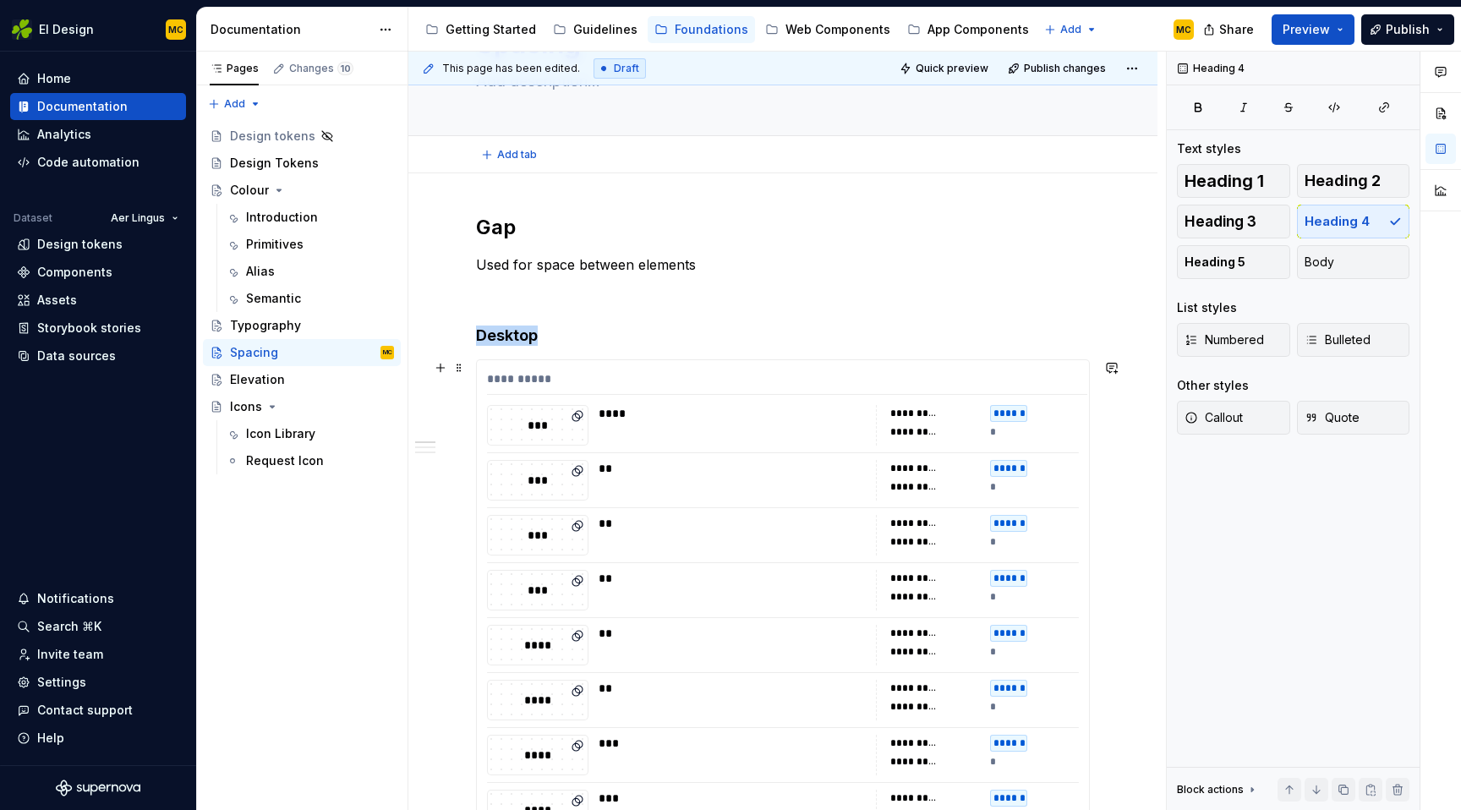
click at [648, 386] on div "**********" at bounding box center [787, 382] width 600 height 25
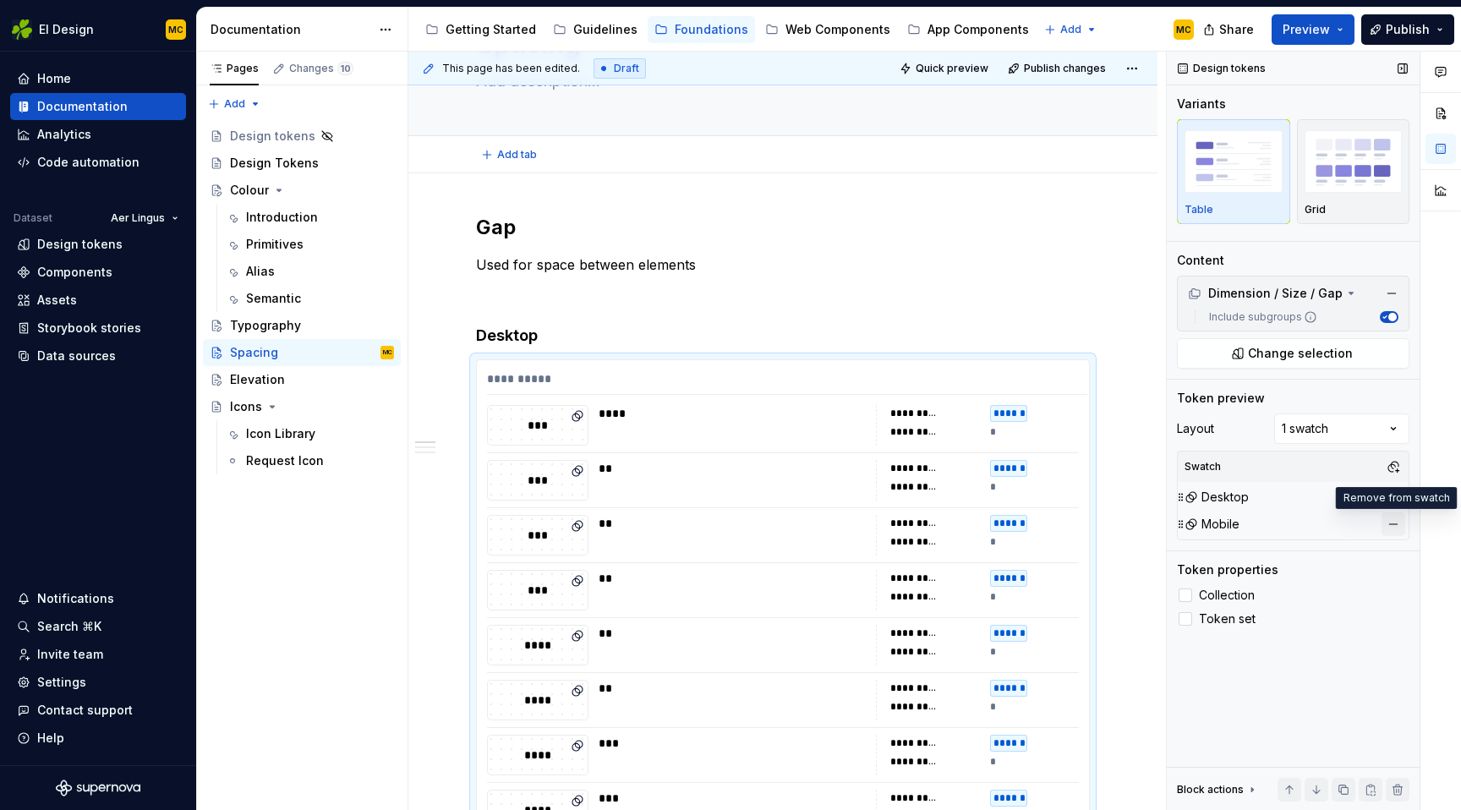
click at [1385, 518] on button "button" at bounding box center [1393, 524] width 24 height 24
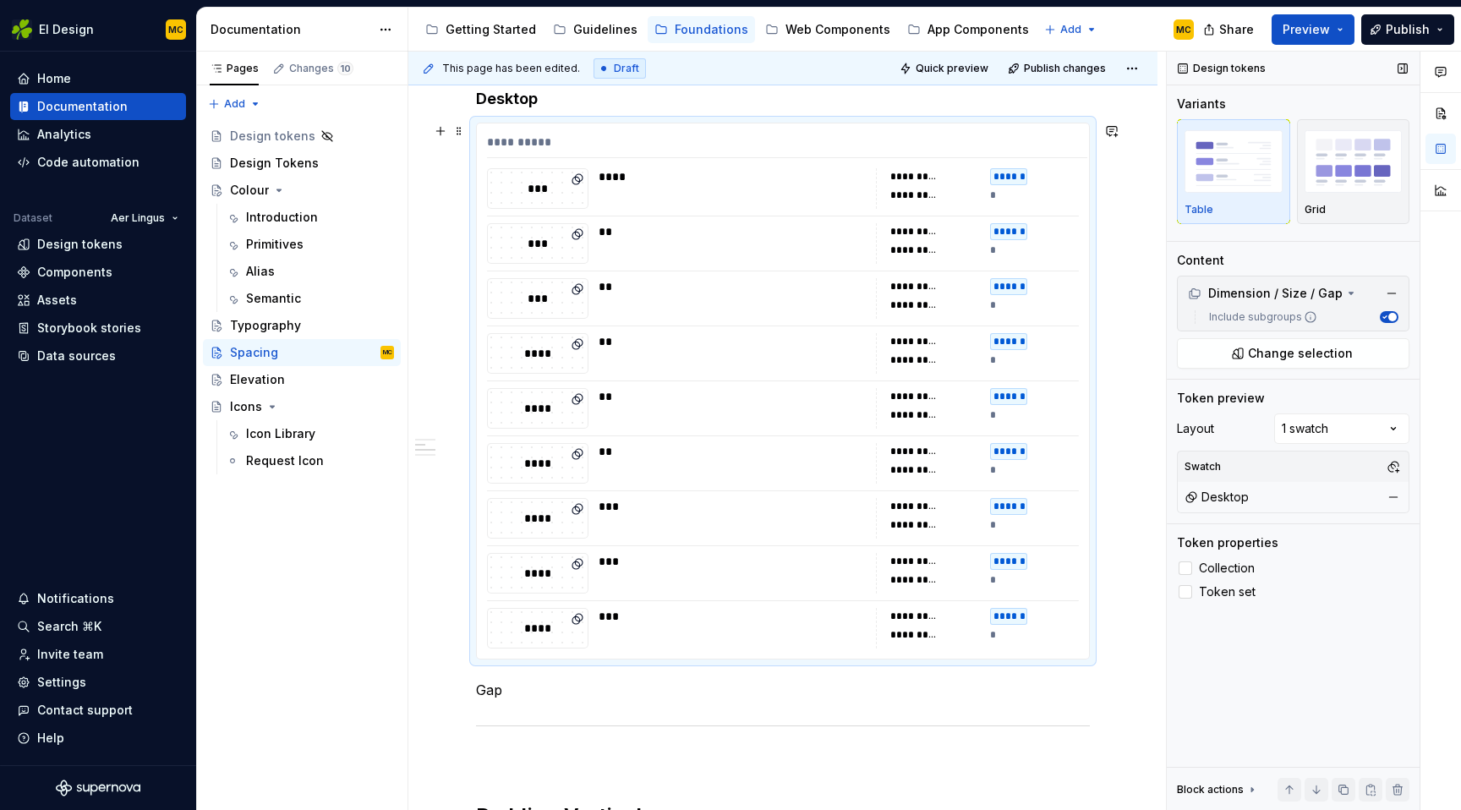
scroll to position [460, 0]
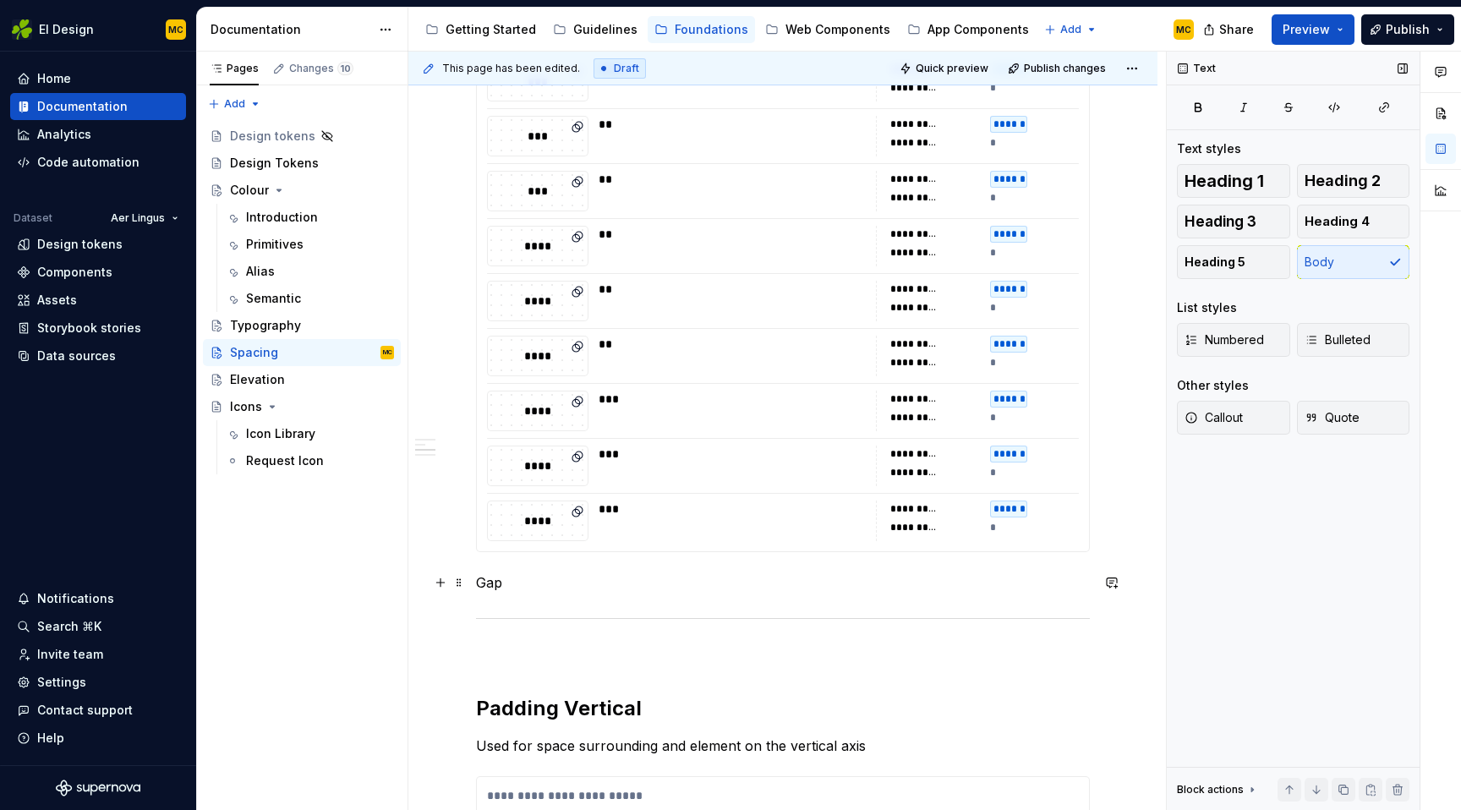
click at [546, 577] on p "Gap" at bounding box center [783, 582] width 614 height 20
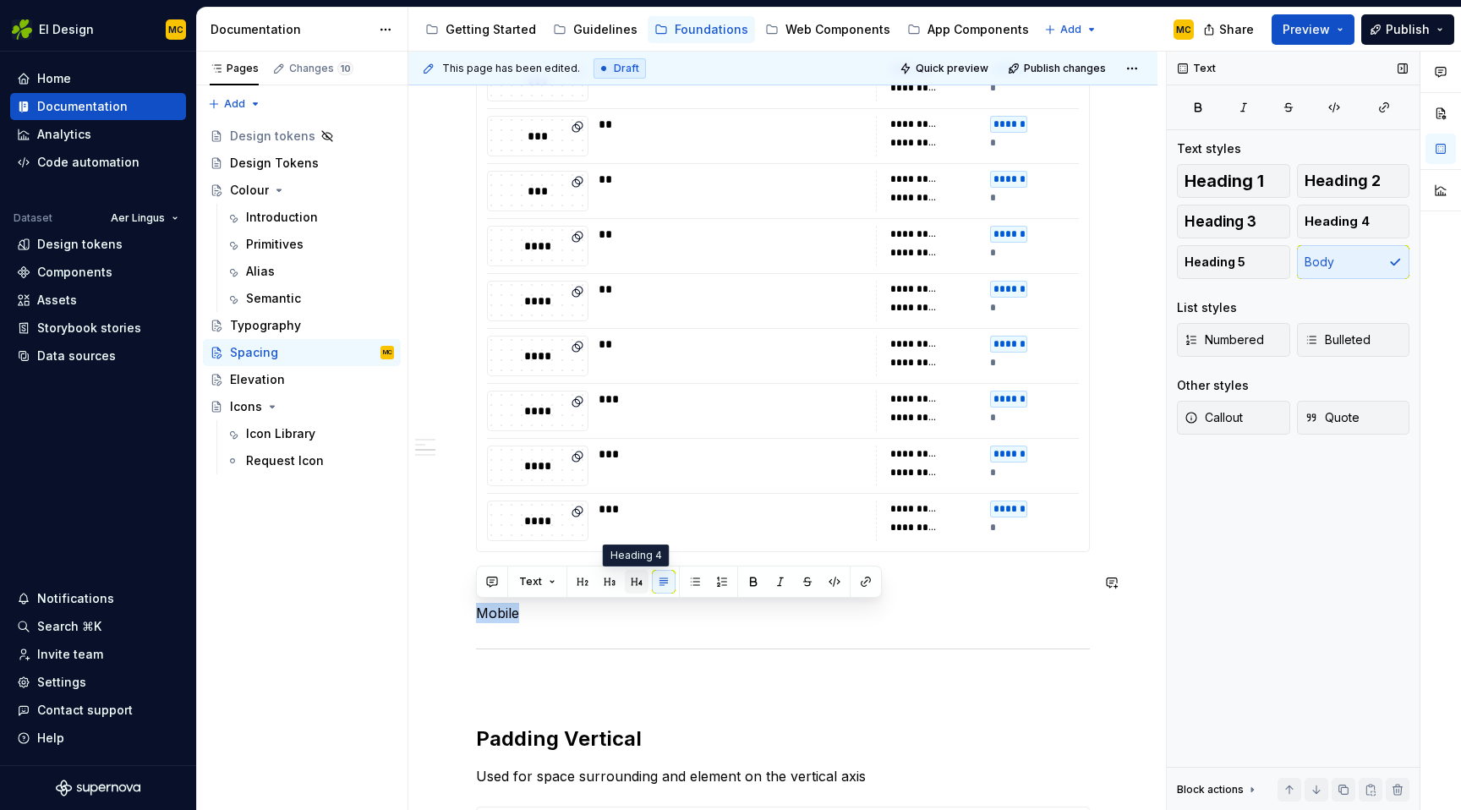
click at [637, 586] on button "button" at bounding box center [637, 582] width 24 height 24
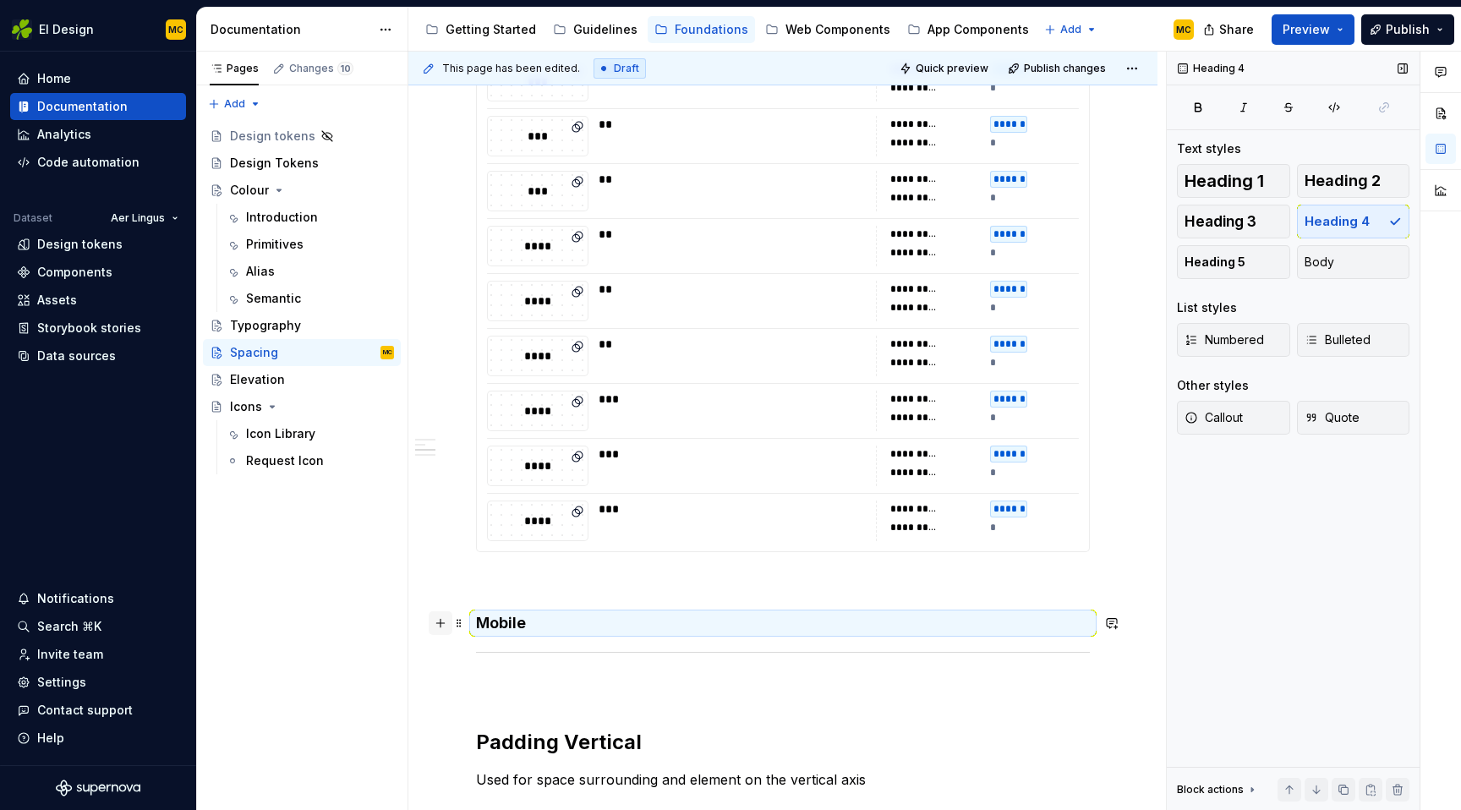
click at [440, 625] on button "button" at bounding box center [441, 623] width 24 height 24
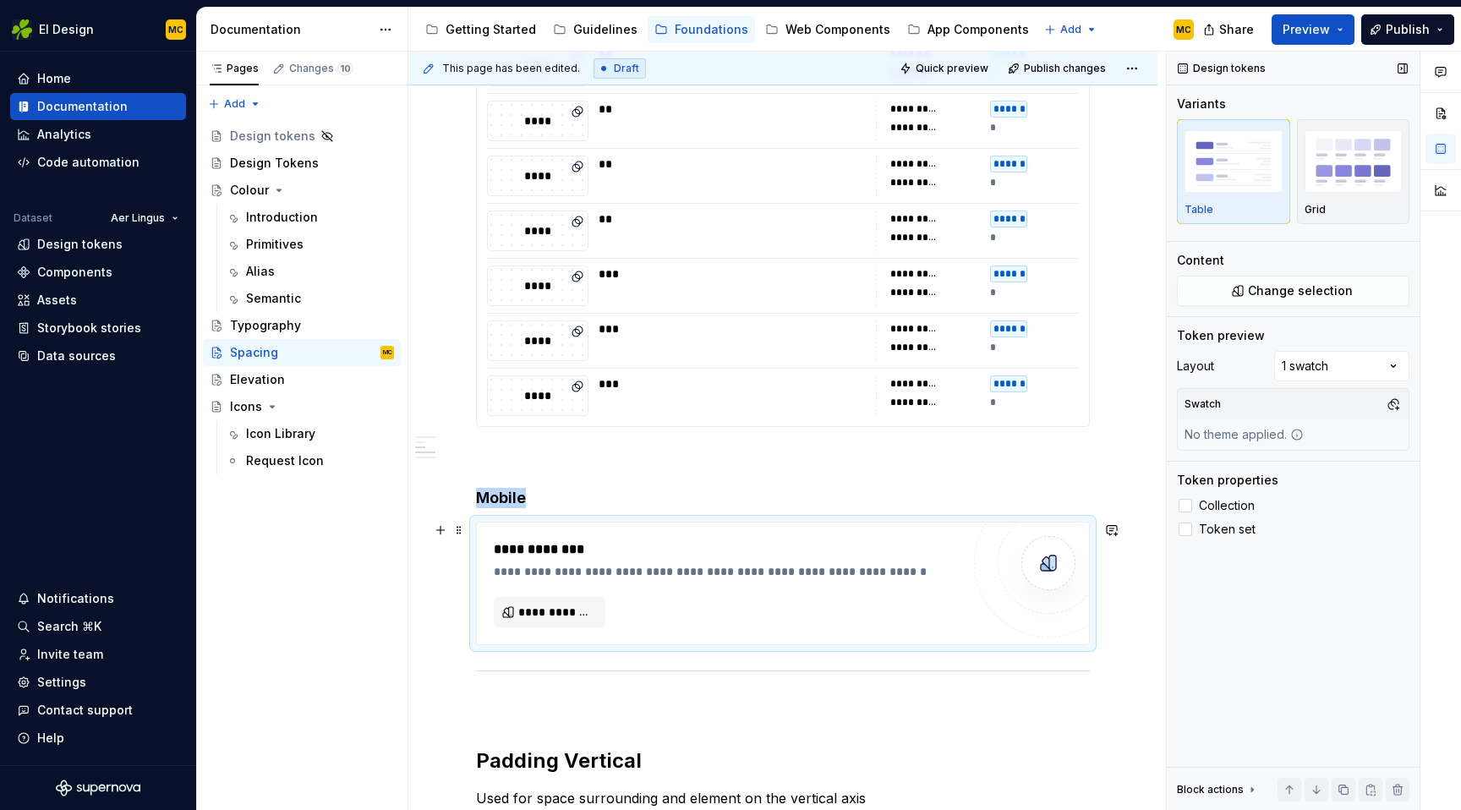
scroll to position [602, 0]
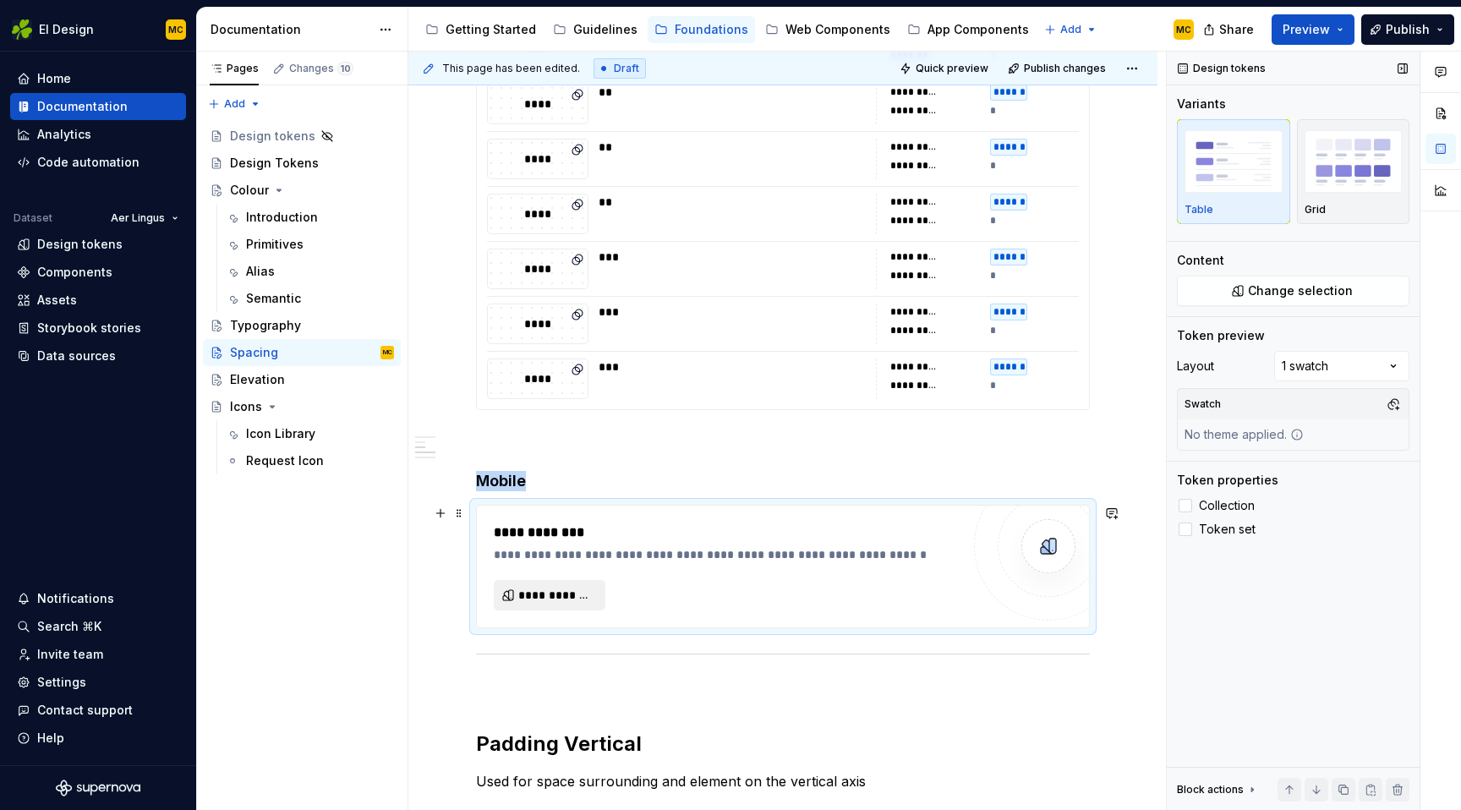
click at [573, 597] on span "**********" at bounding box center [556, 595] width 76 height 17
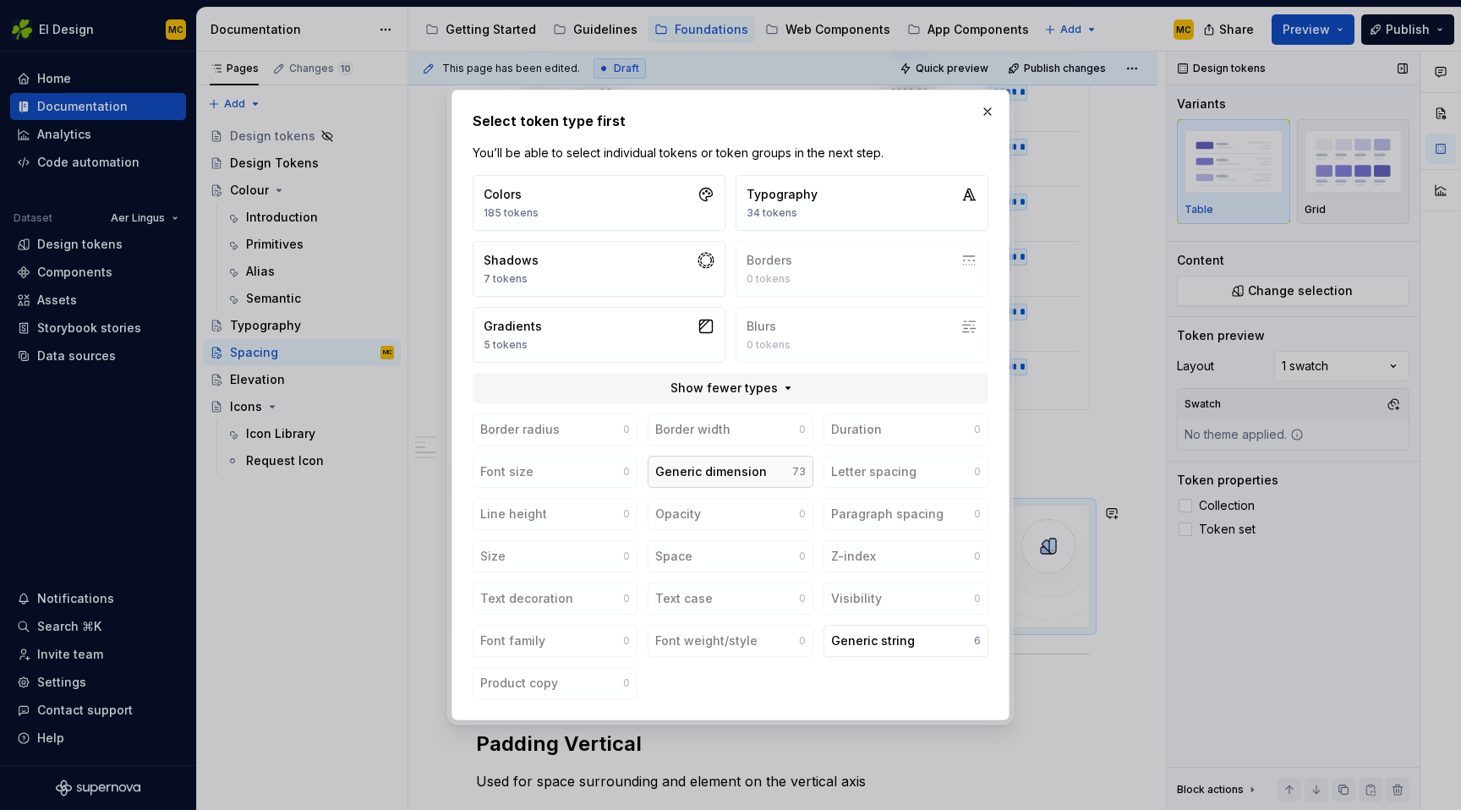
click at [713, 474] on div "Generic dimension" at bounding box center [711, 471] width 112 height 17
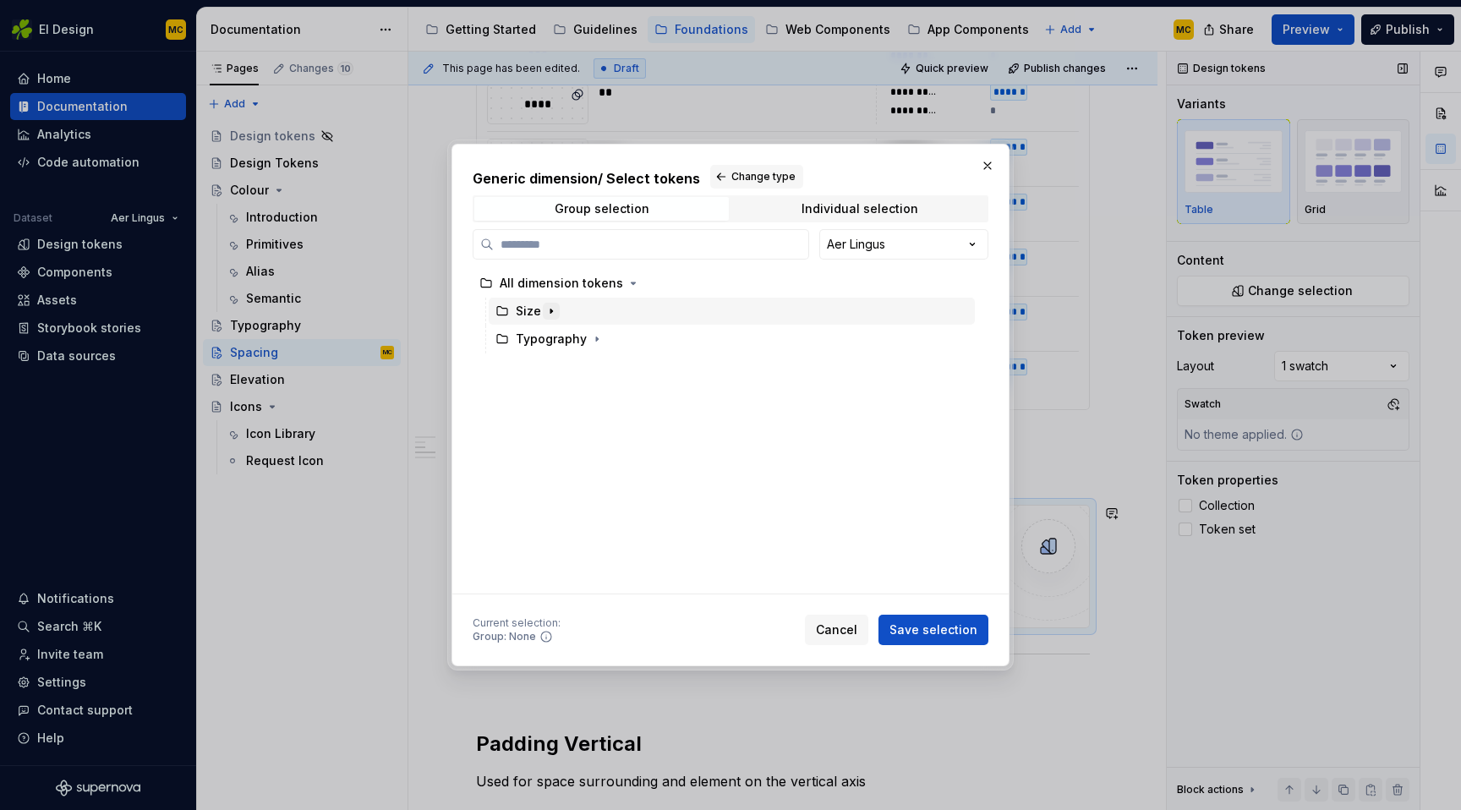
click at [550, 308] on icon "button" at bounding box center [551, 311] width 14 height 14
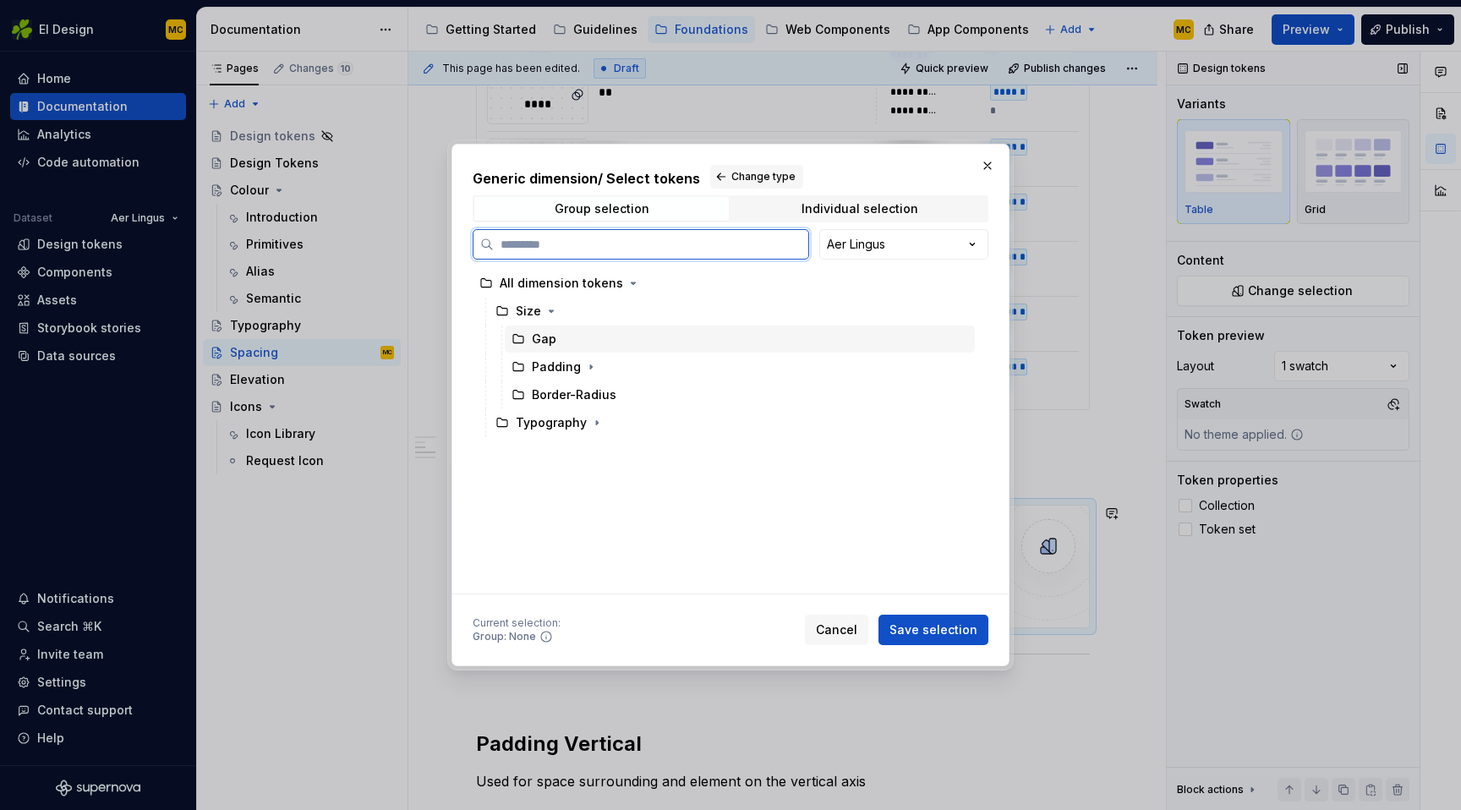
click at [550, 347] on div "Gap" at bounding box center [740, 338] width 470 height 27
click at [948, 624] on span "Save selection" at bounding box center [933, 629] width 88 height 17
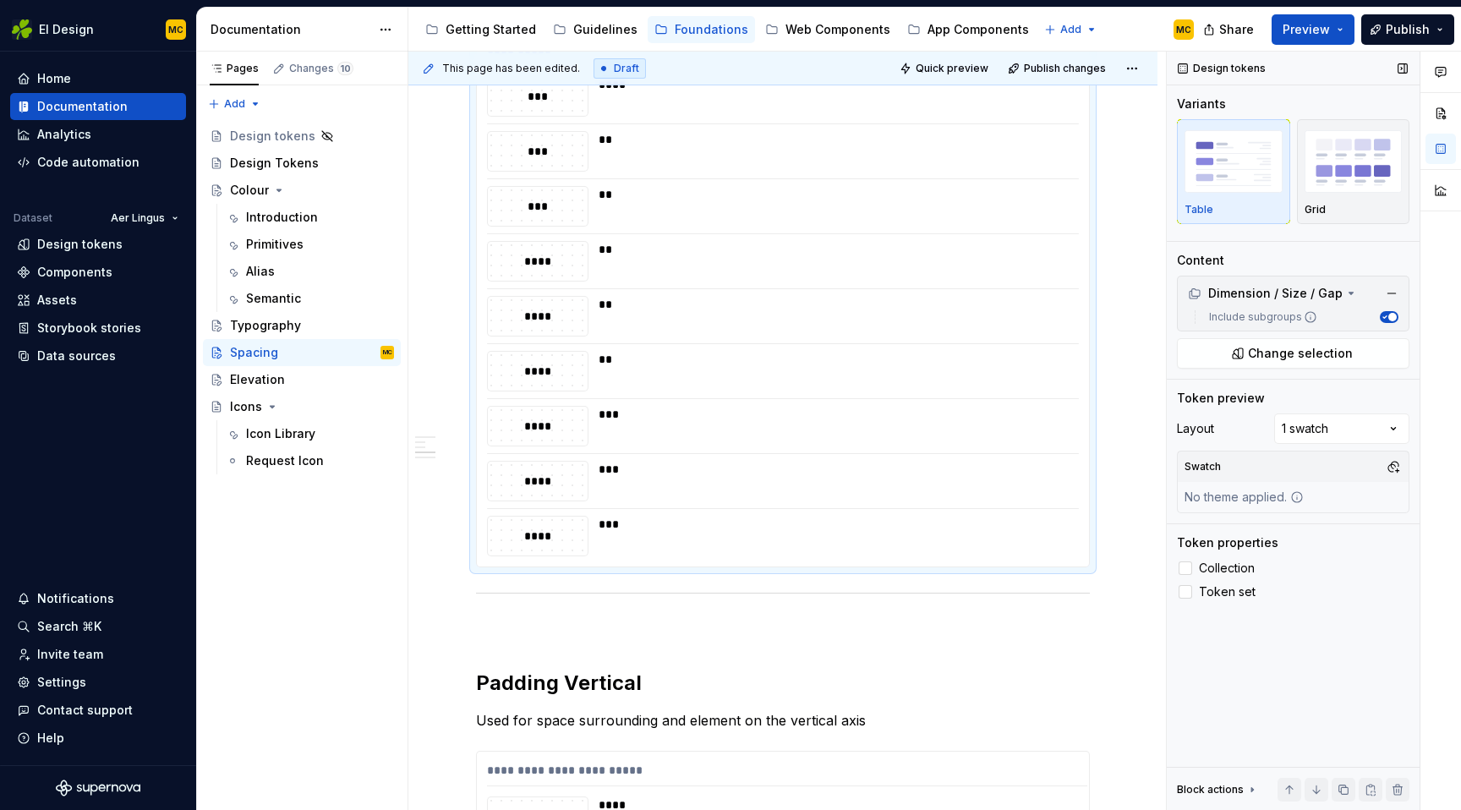
scroll to position [1068, 0]
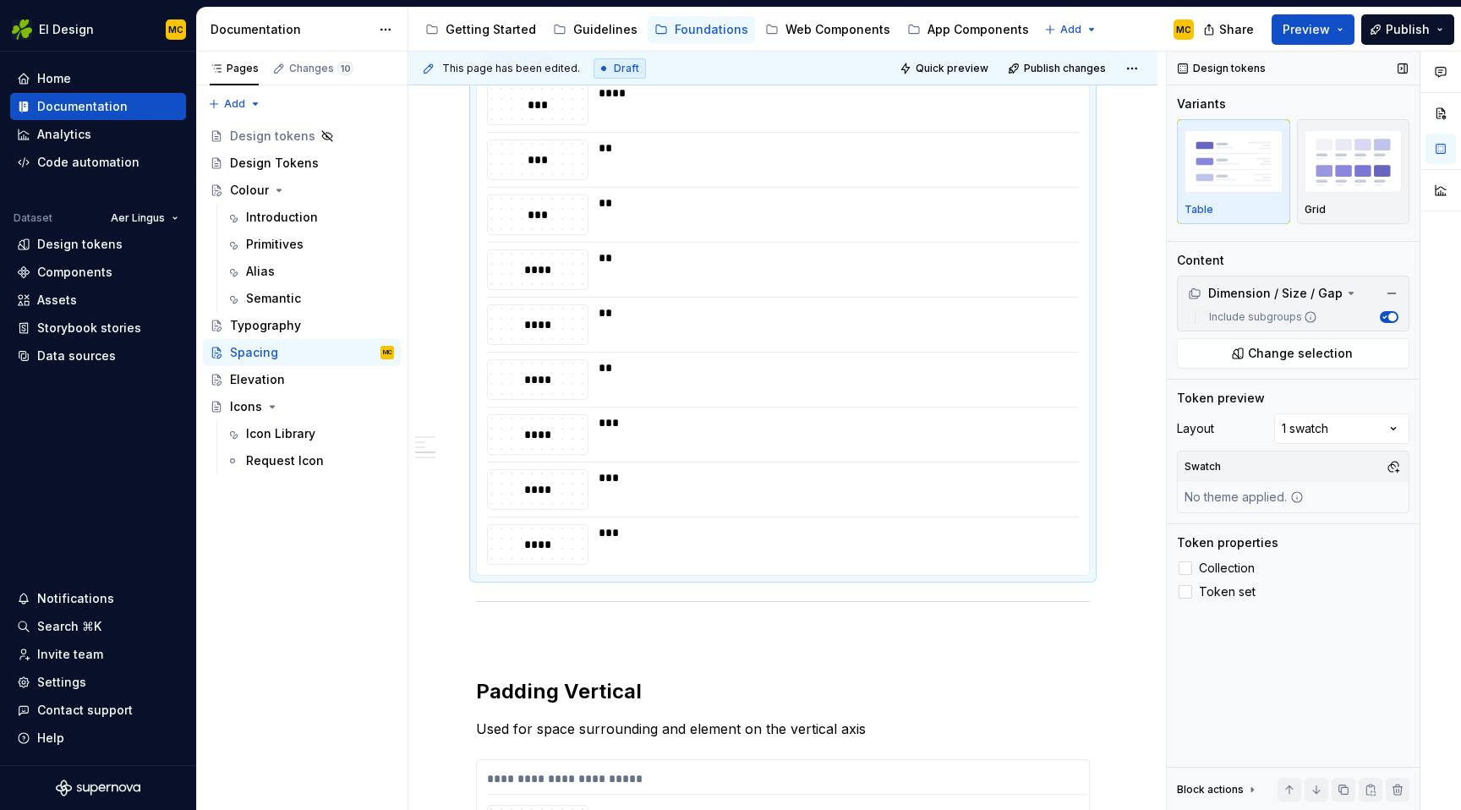
click at [890, 562] on div "***" at bounding box center [833, 544] width 470 height 41
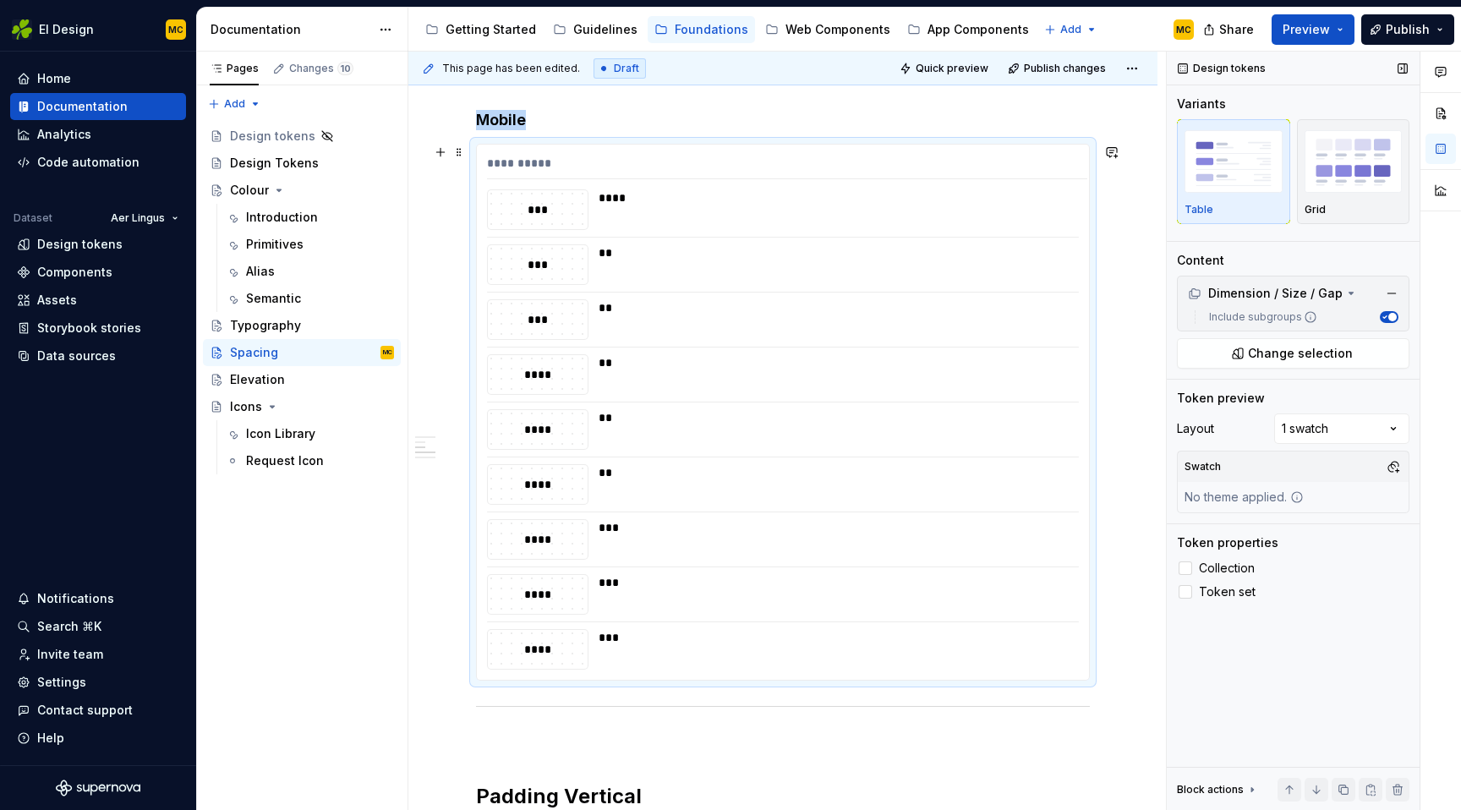
scroll to position [956, 0]
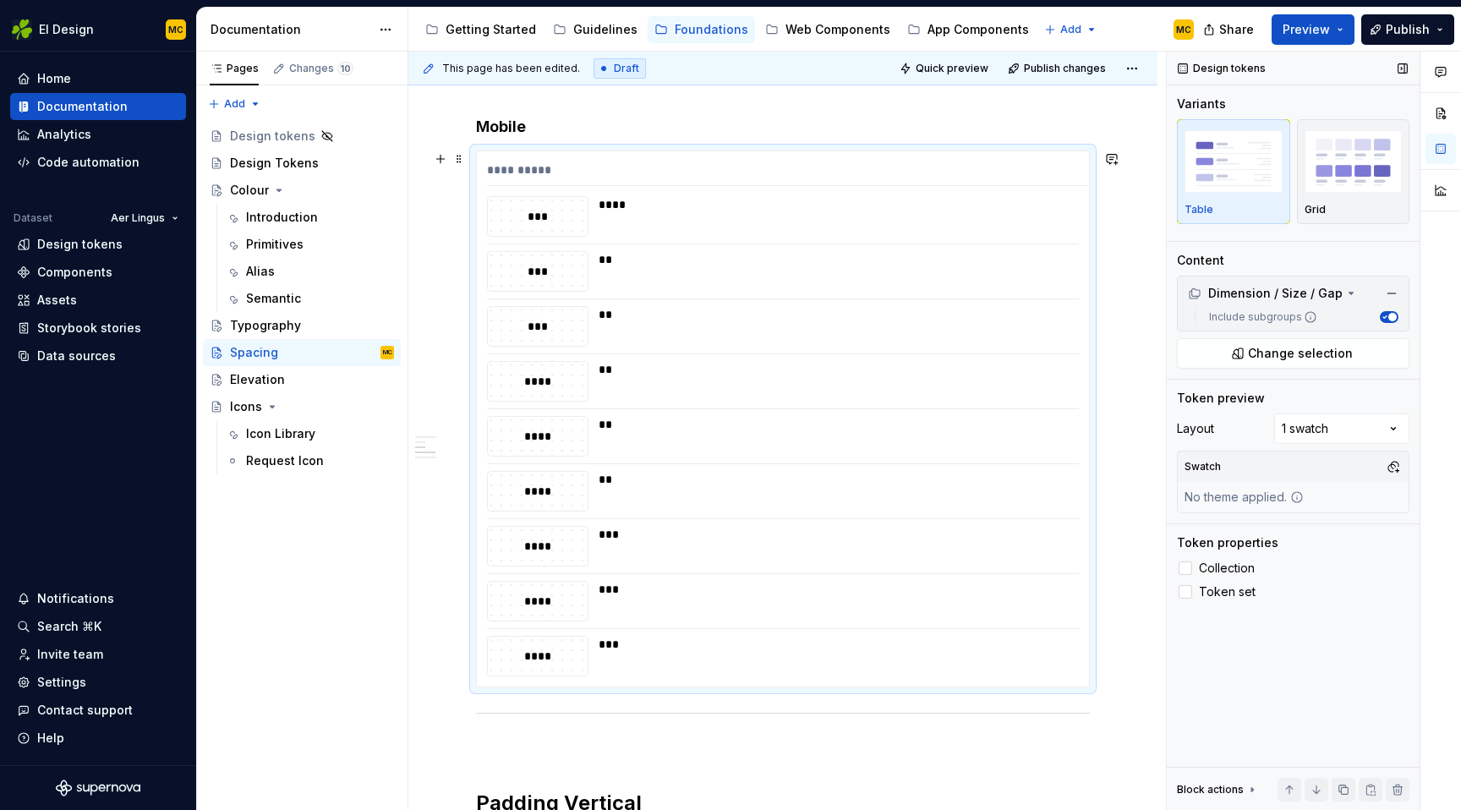
click at [988, 150] on div "**********" at bounding box center [783, 418] width 614 height 537
click at [1383, 467] on button "button" at bounding box center [1393, 467] width 24 height 24
click at [1261, 661] on div "Mobile" at bounding box center [1253, 666] width 41 height 17
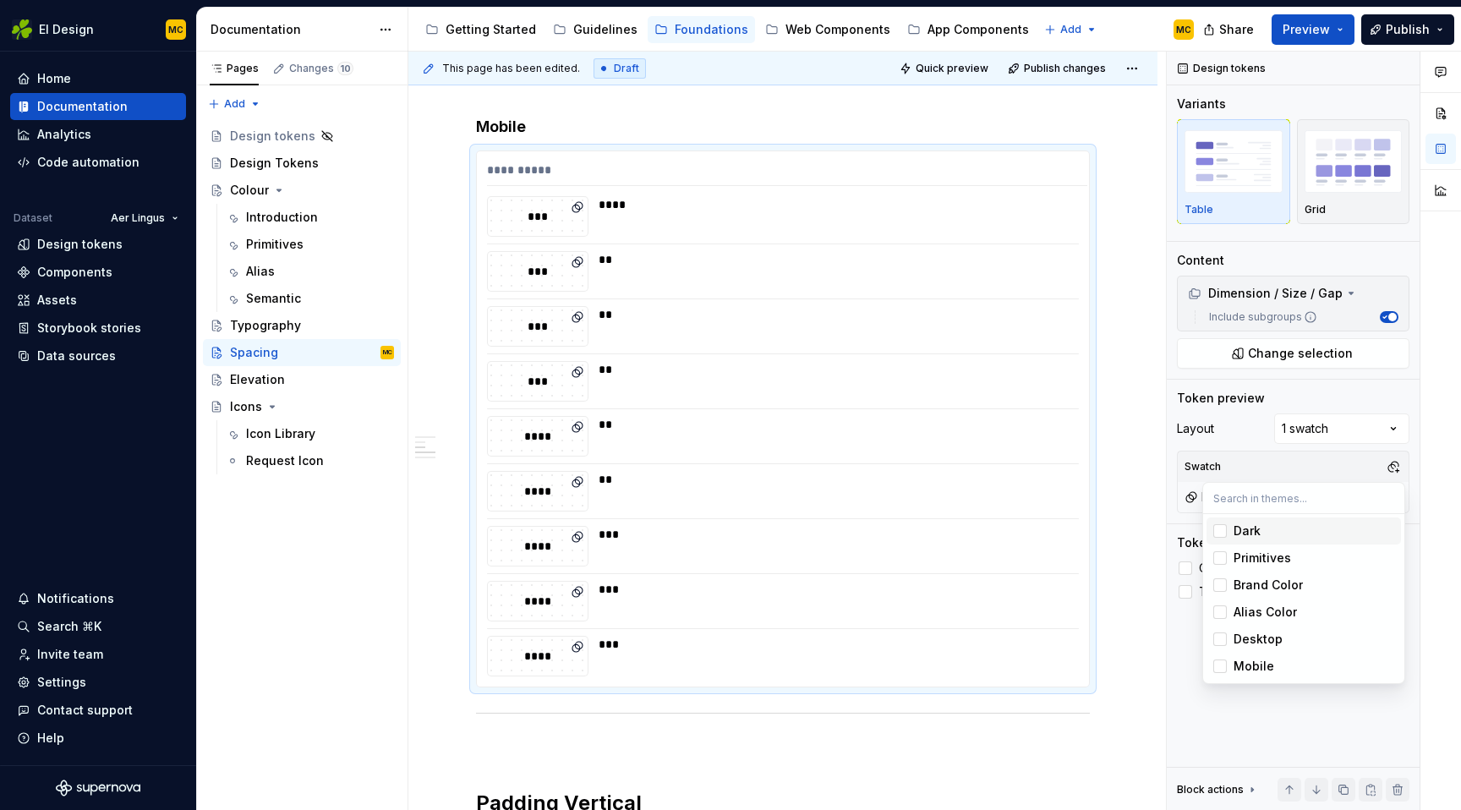
click at [1145, 374] on html "EI Design MC Home Documentation Analytics Code automation Dataset Aer Lingus De…" at bounding box center [730, 405] width 1461 height 810
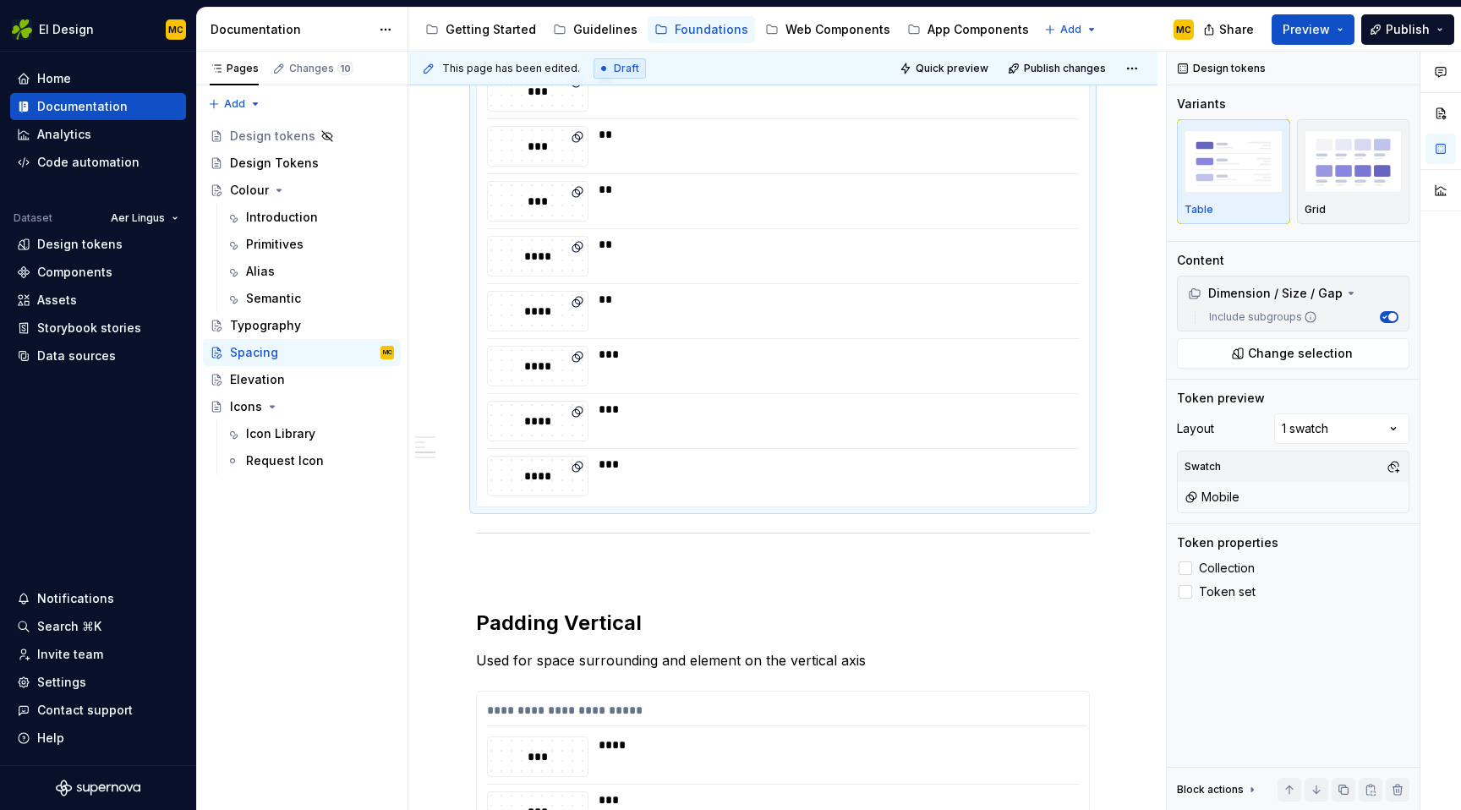
scroll to position [1165, 0]
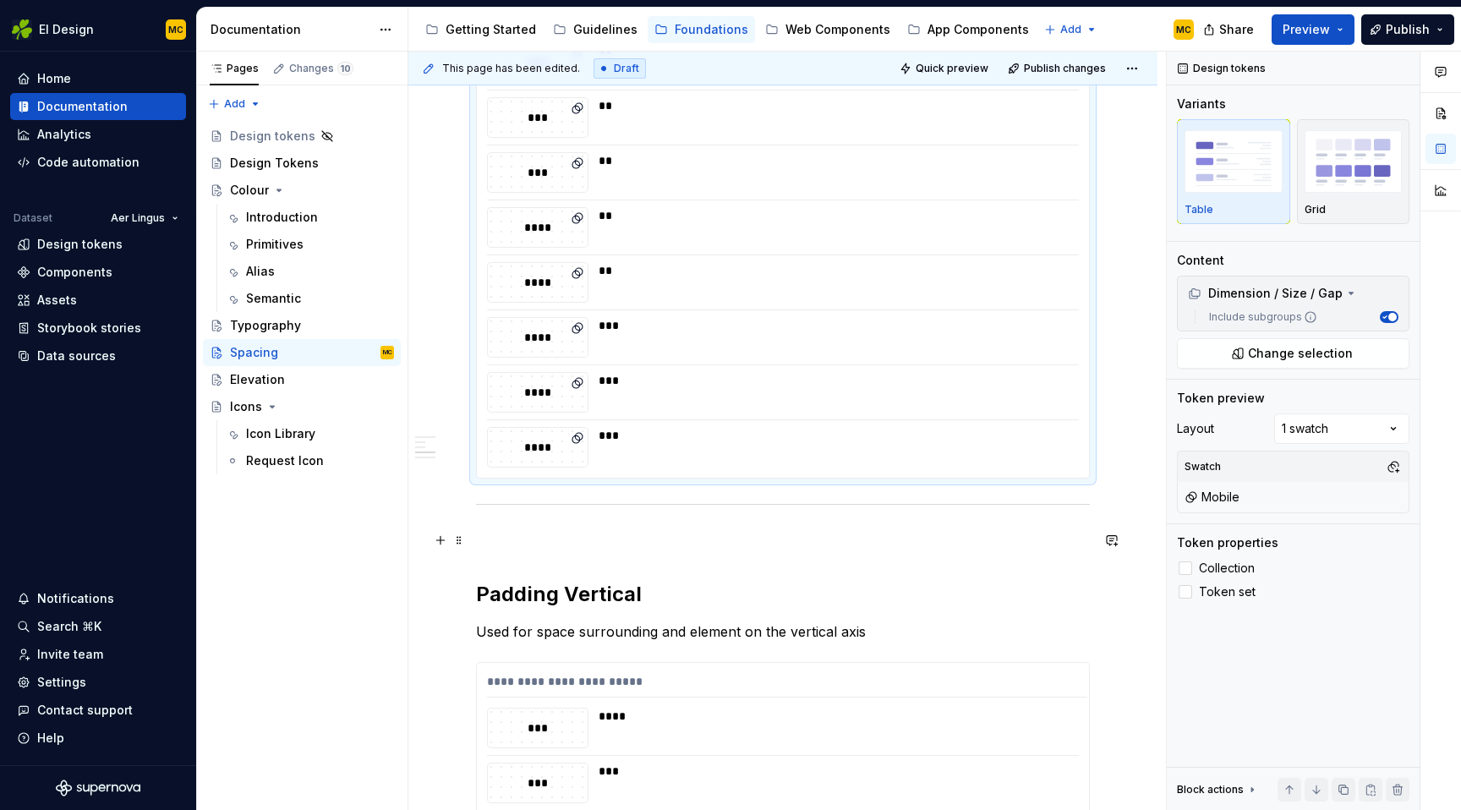
click at [520, 538] on p at bounding box center [783, 540] width 614 height 20
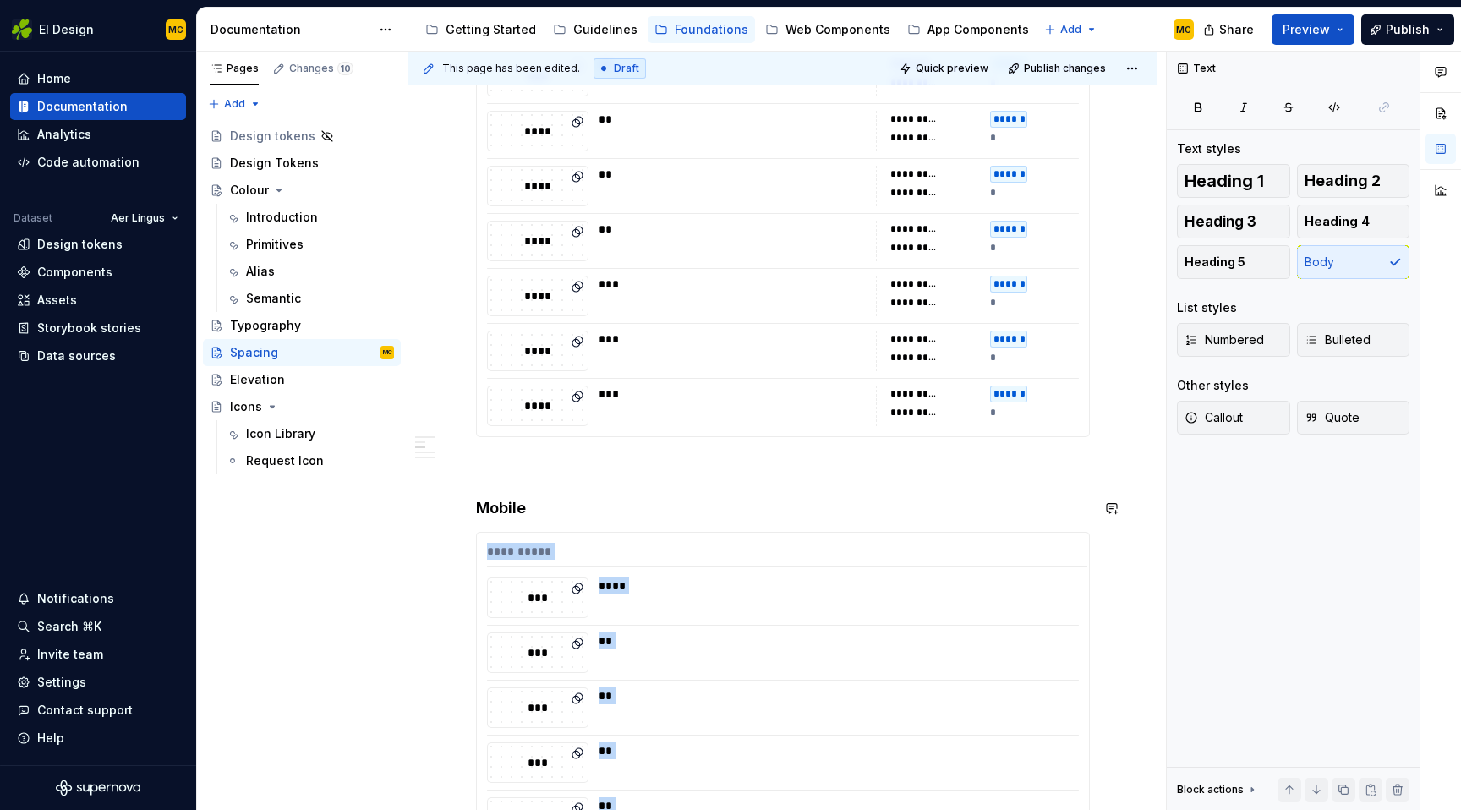
scroll to position [564, 0]
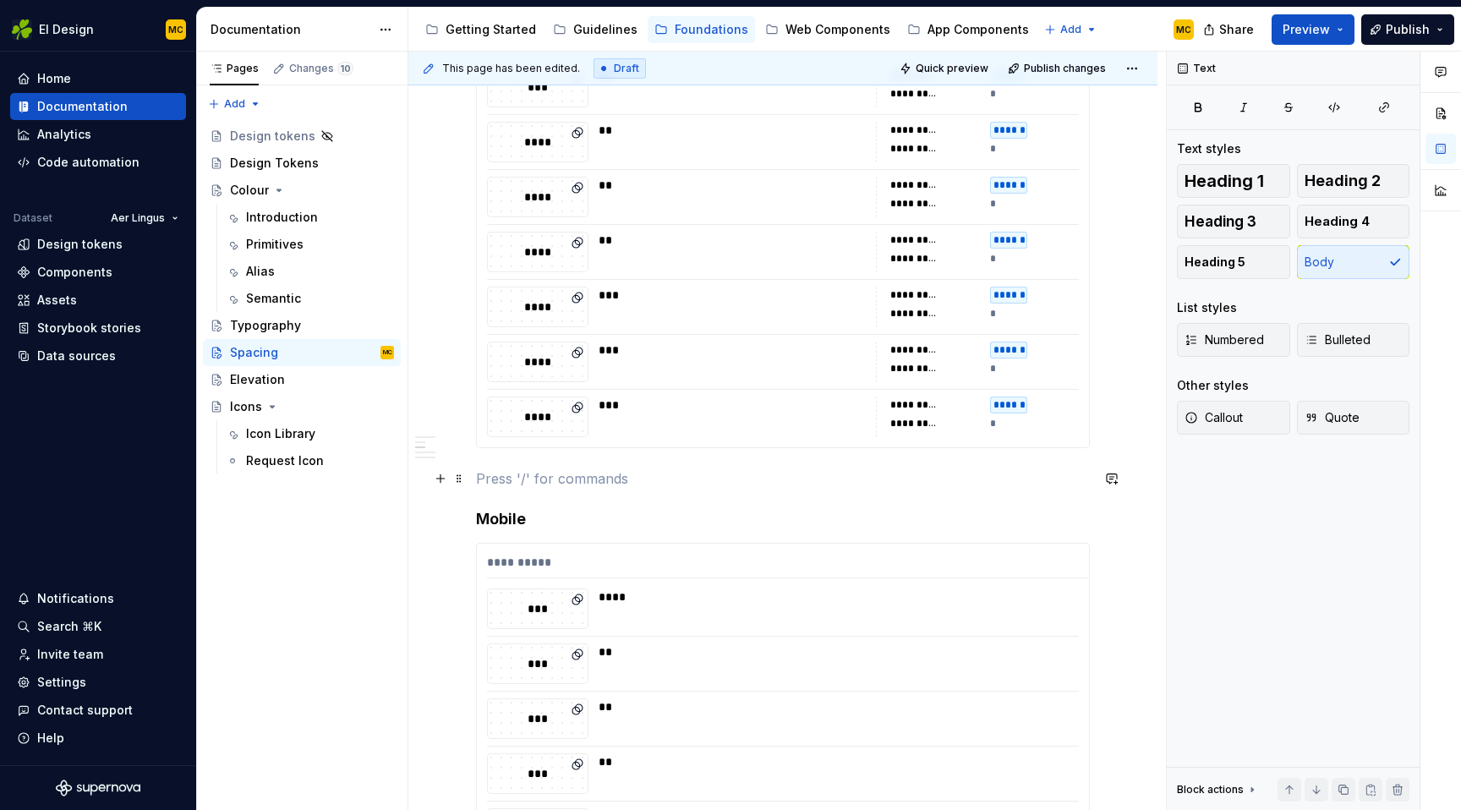
click at [511, 478] on p at bounding box center [783, 478] width 614 height 20
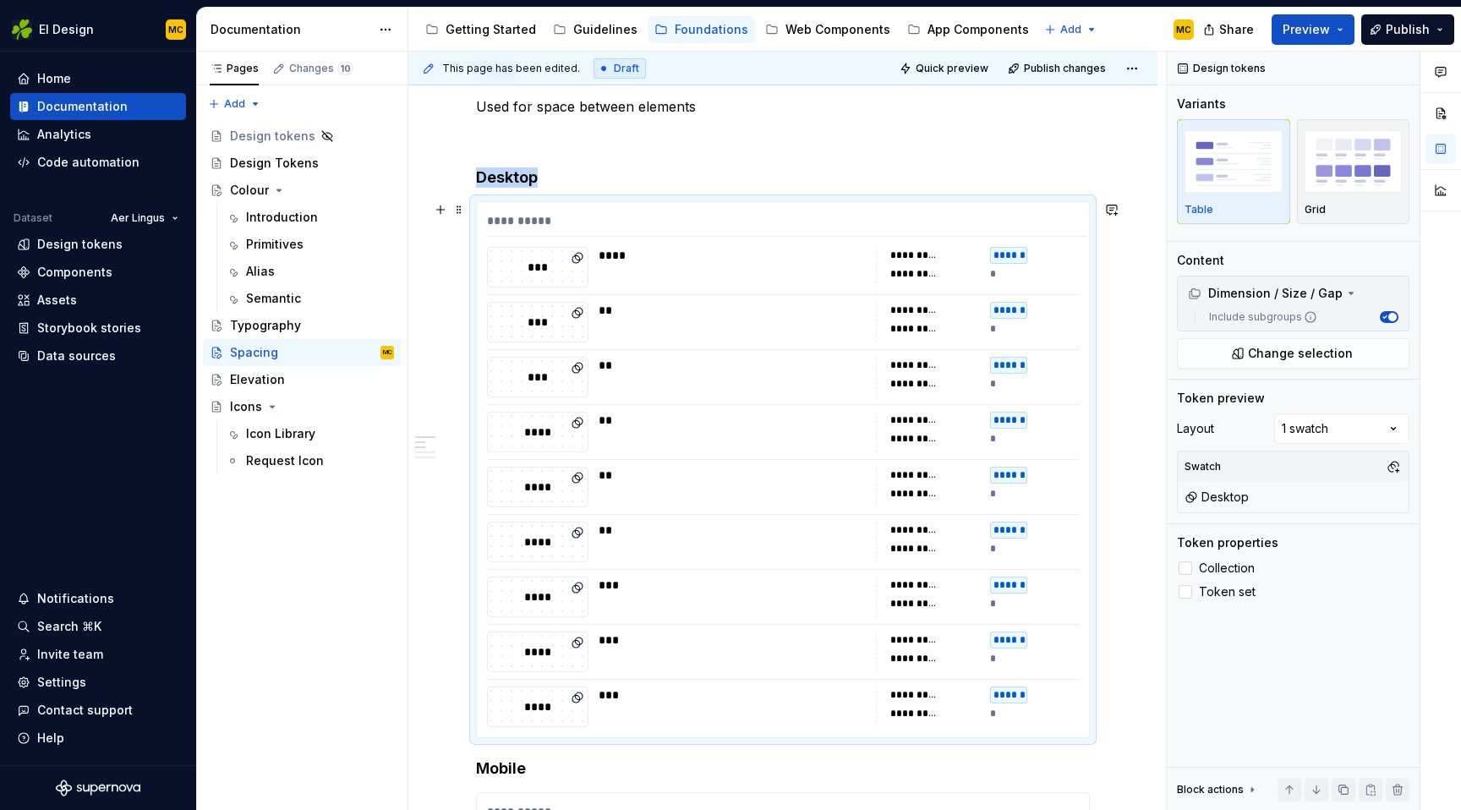
scroll to position [101, 0]
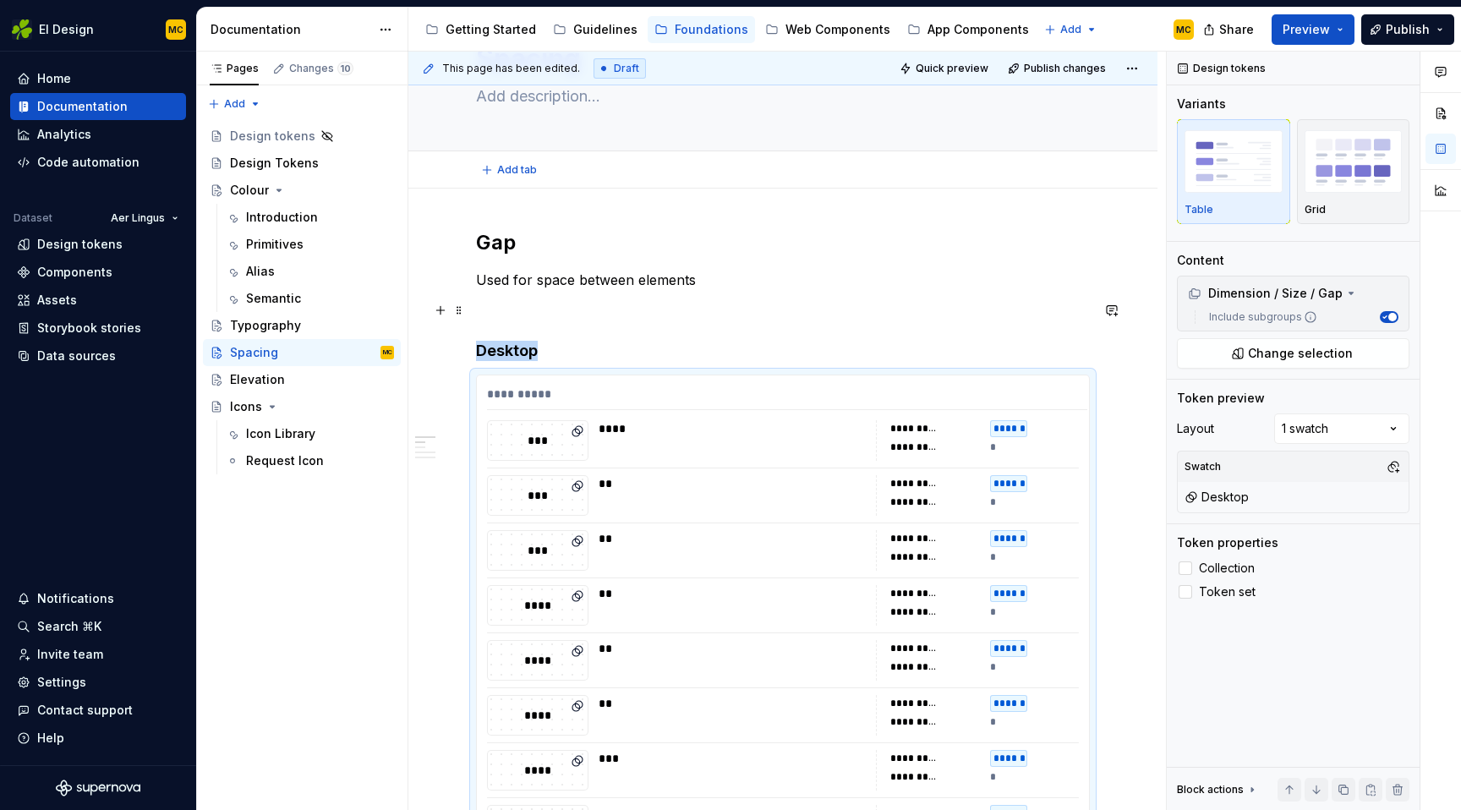
click at [588, 312] on p at bounding box center [783, 310] width 614 height 20
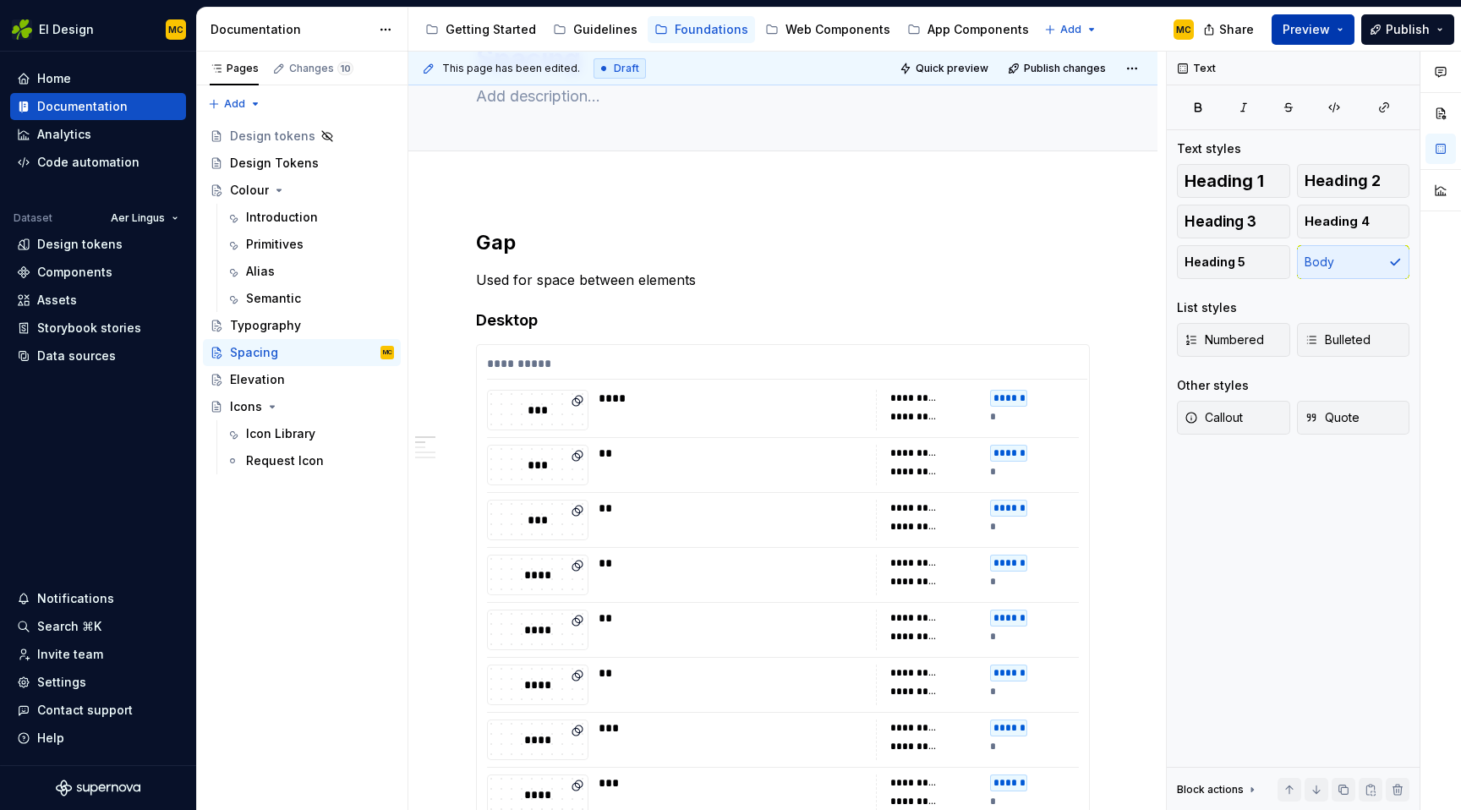
click at [1346, 23] on button "Preview" at bounding box center [1312, 29] width 83 height 30
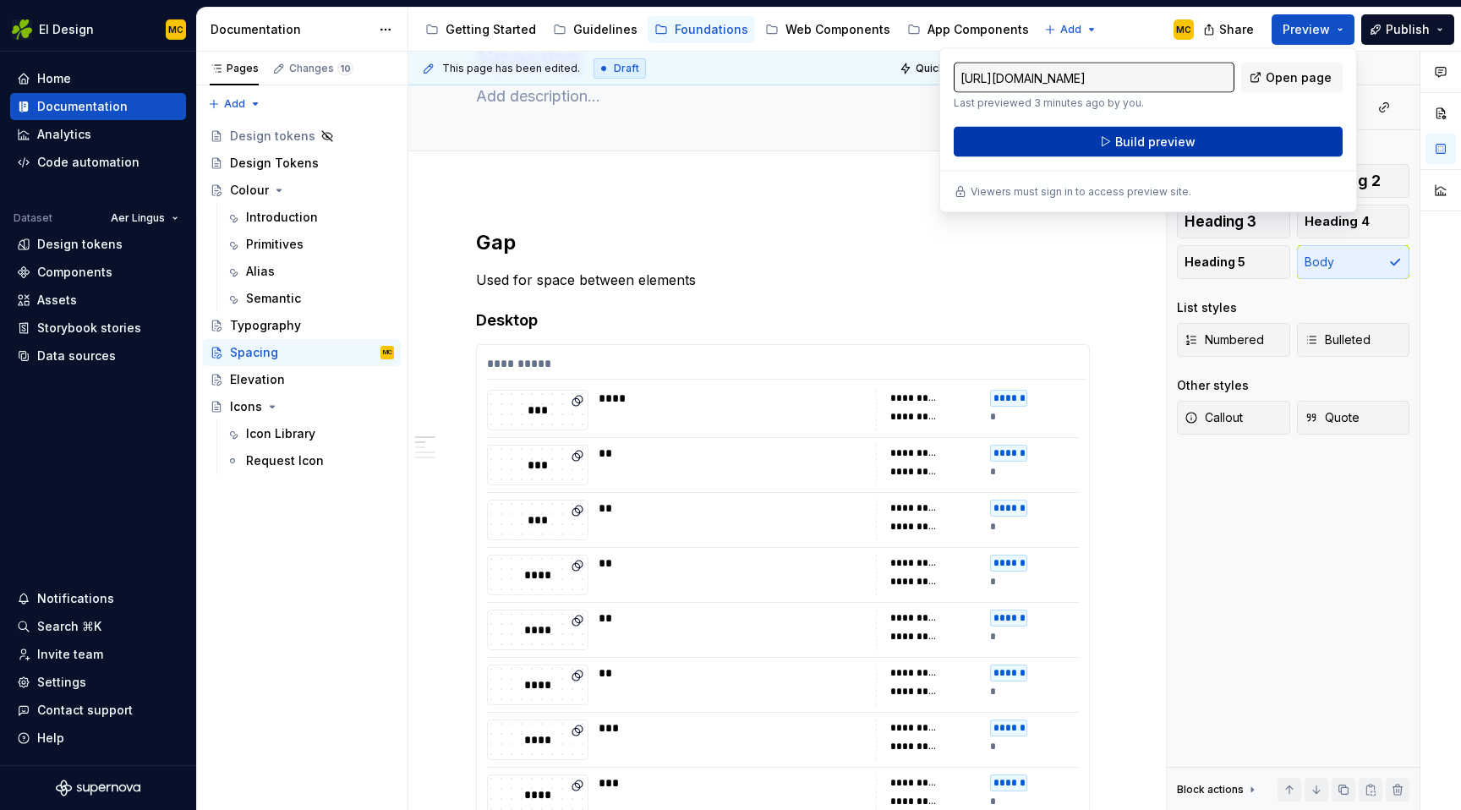
click at [1241, 141] on button "Build preview" at bounding box center [1148, 142] width 389 height 30
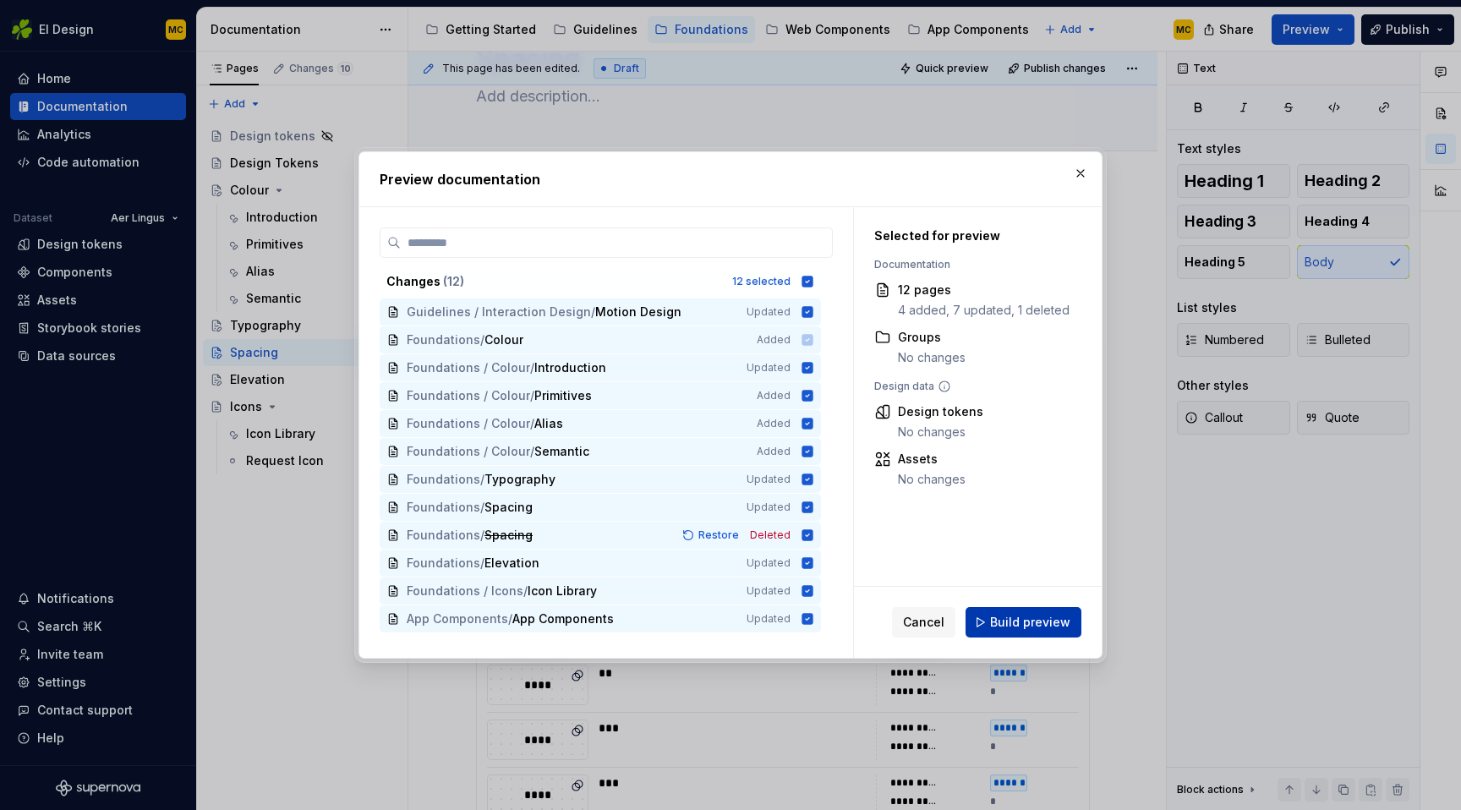
click at [1020, 622] on span "Build preview" at bounding box center [1030, 622] width 80 height 17
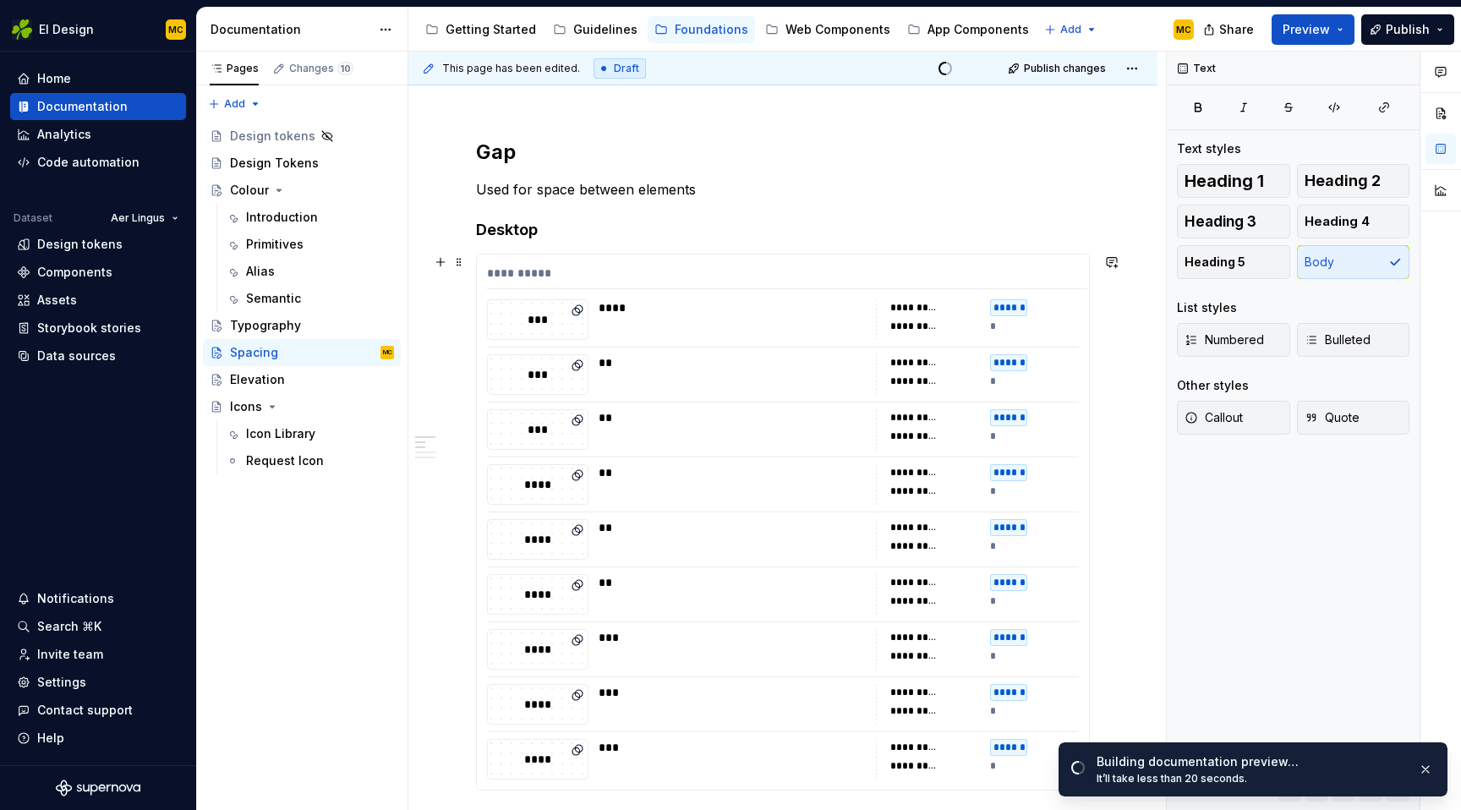
scroll to position [196, 0]
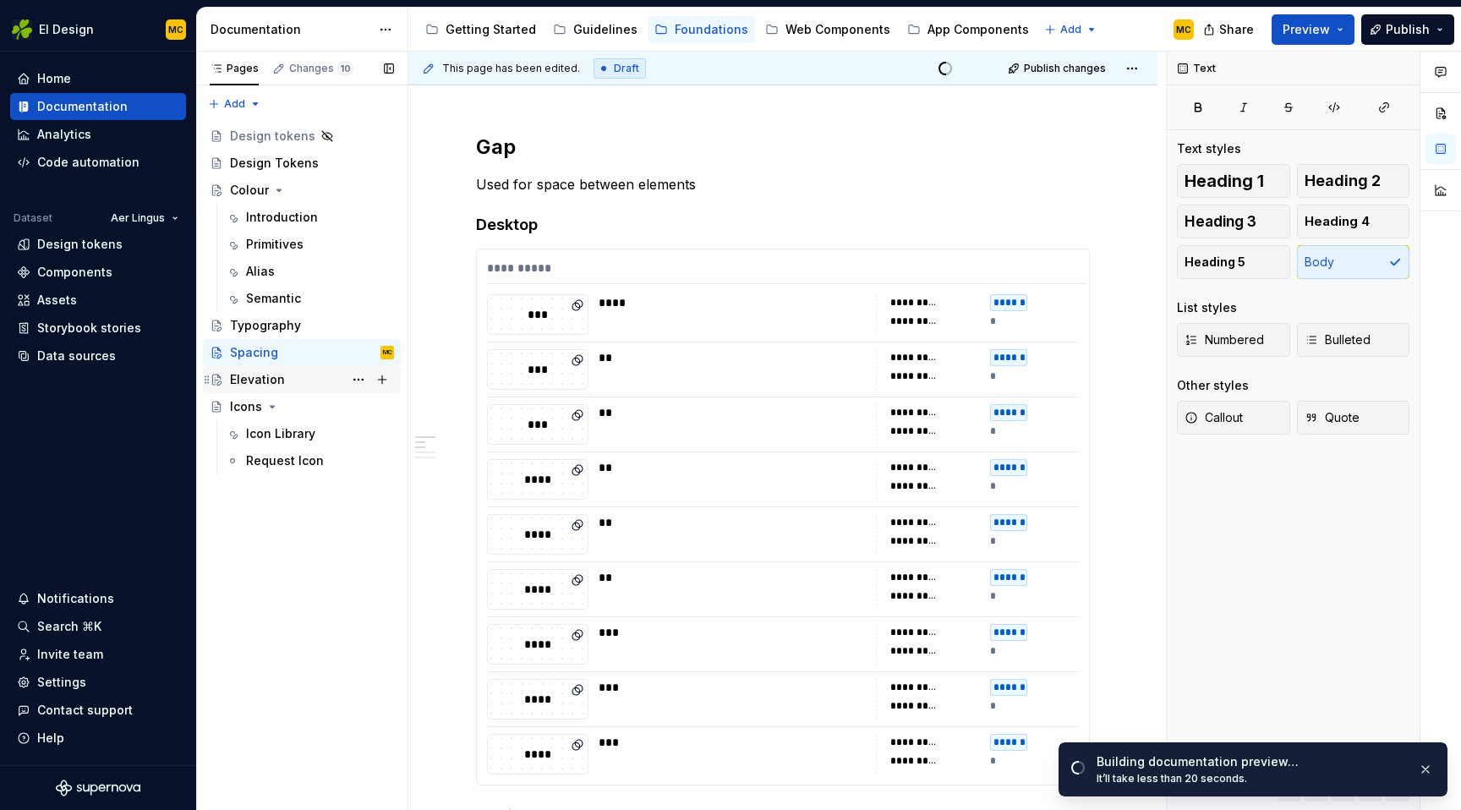
click at [272, 378] on div "Elevation" at bounding box center [257, 379] width 55 height 17
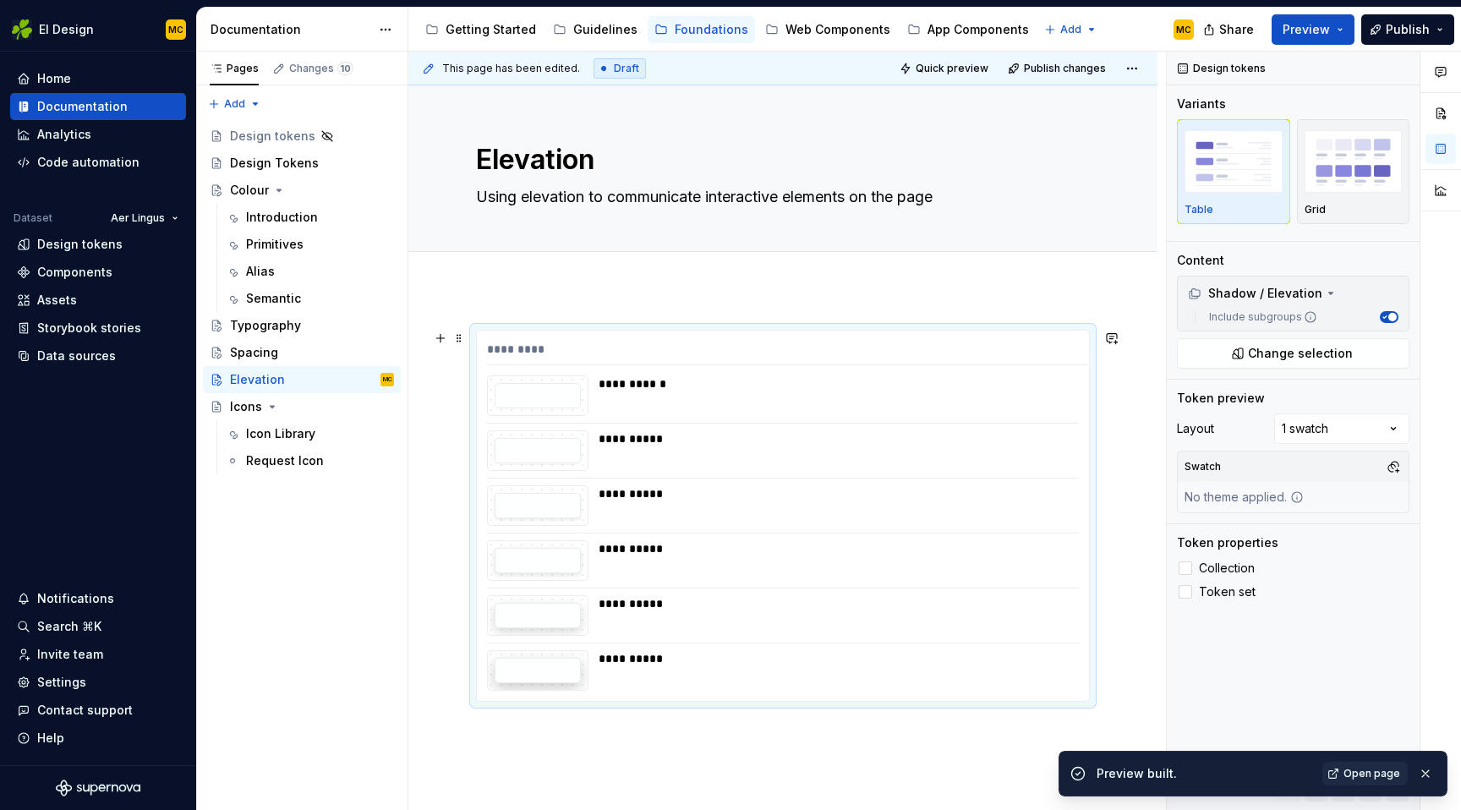
click at [901, 349] on div "*********" at bounding box center [787, 353] width 600 height 25
click at [1356, 204] on div "Grid" at bounding box center [1353, 210] width 98 height 14
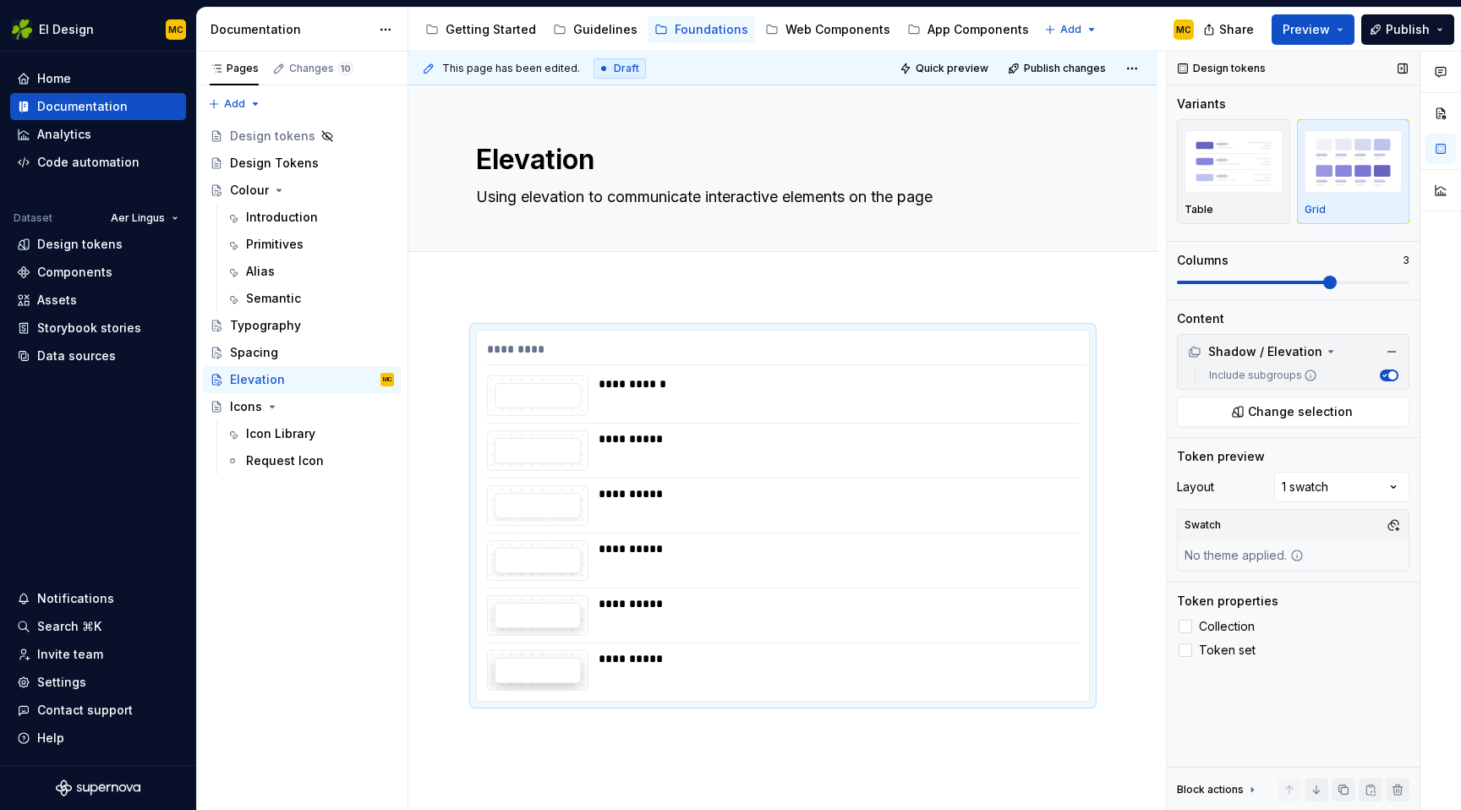
click at [1336, 283] on span at bounding box center [1330, 283] width 14 height 14
click at [1390, 524] on button "button" at bounding box center [1393, 525] width 24 height 24
click at [1390, 524] on div "Comments Open comments No comments yet Select ‘Comment’ from the block context …" at bounding box center [1314, 431] width 294 height 759
click at [1189, 629] on div at bounding box center [1185, 627] width 14 height 14
click at [1185, 626] on icon at bounding box center [1185, 626] width 0 height 0
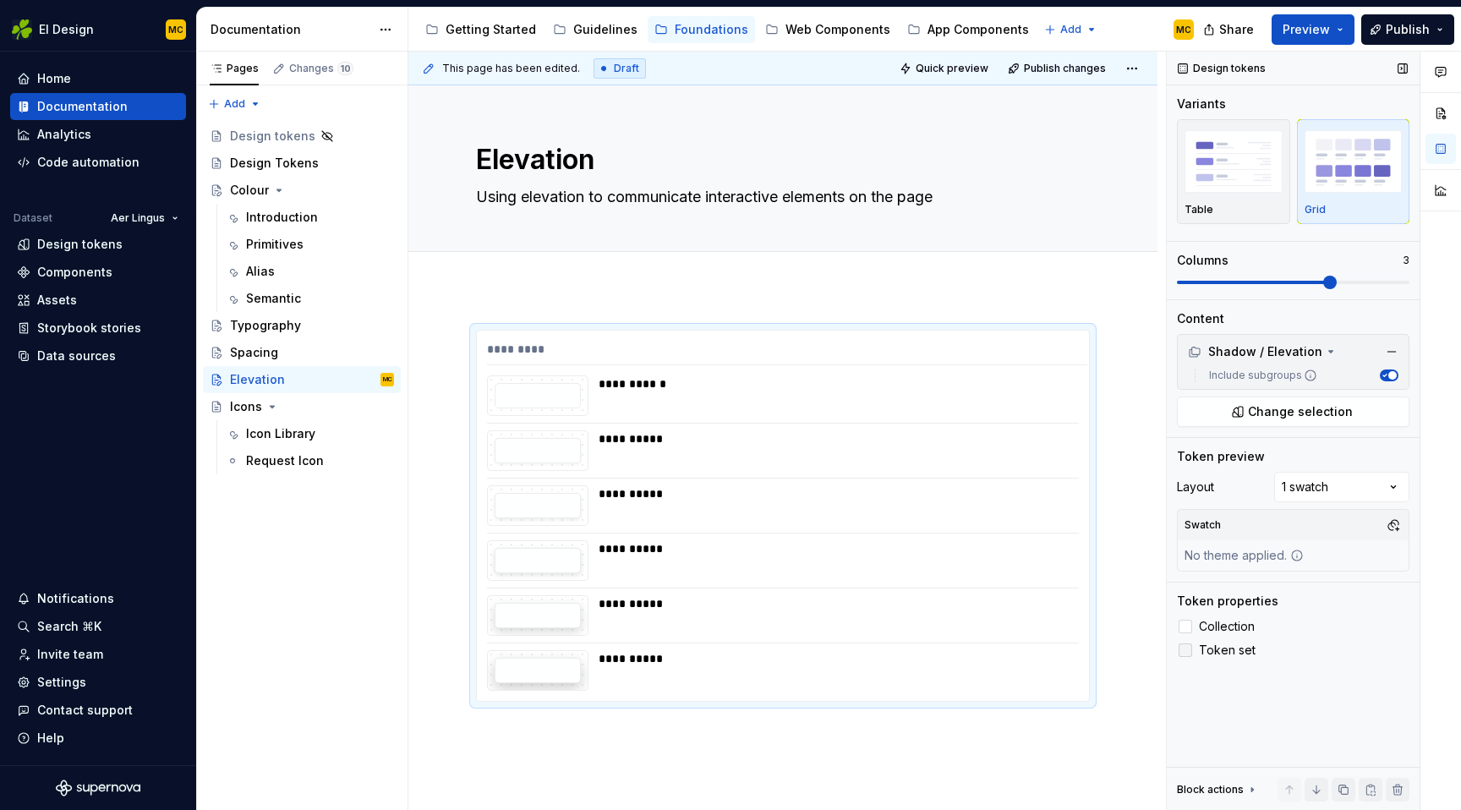
click at [1189, 650] on div at bounding box center [1185, 650] width 14 height 14
click at [1185, 650] on icon at bounding box center [1185, 650] width 0 height 0
click at [292, 352] on div "Spacing" at bounding box center [312, 353] width 164 height 24
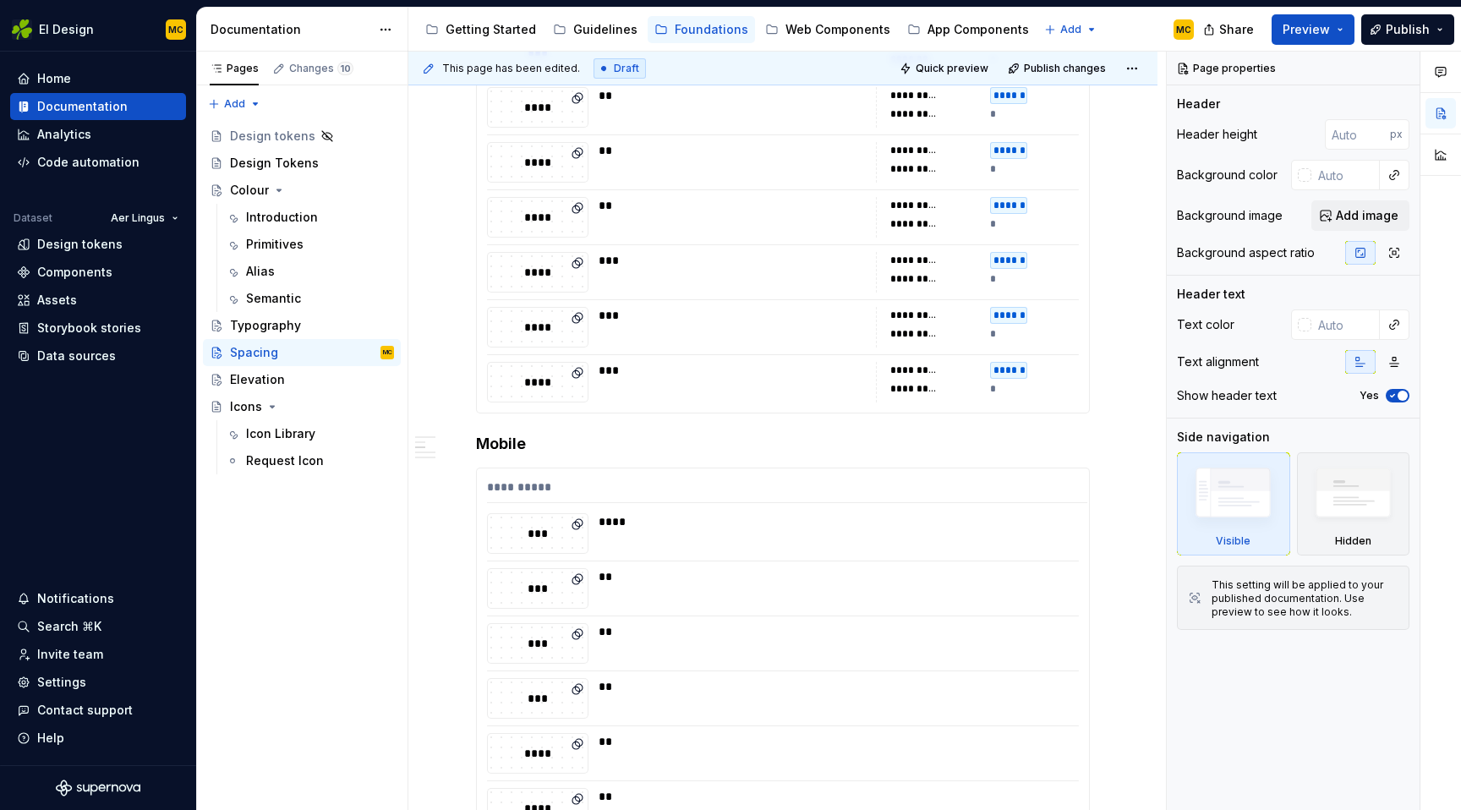
scroll to position [619, 0]
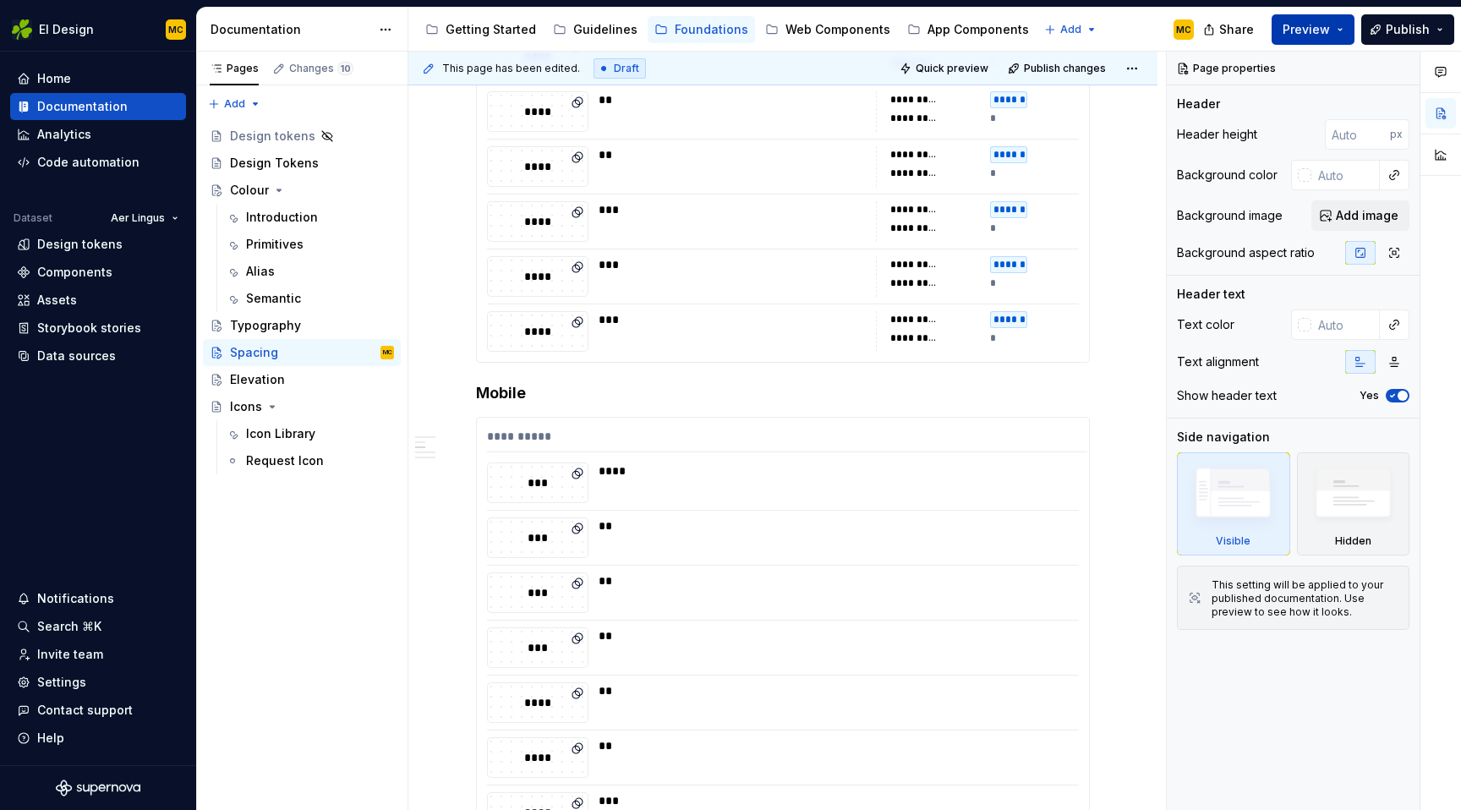
click at [1343, 30] on button "Preview" at bounding box center [1312, 29] width 83 height 30
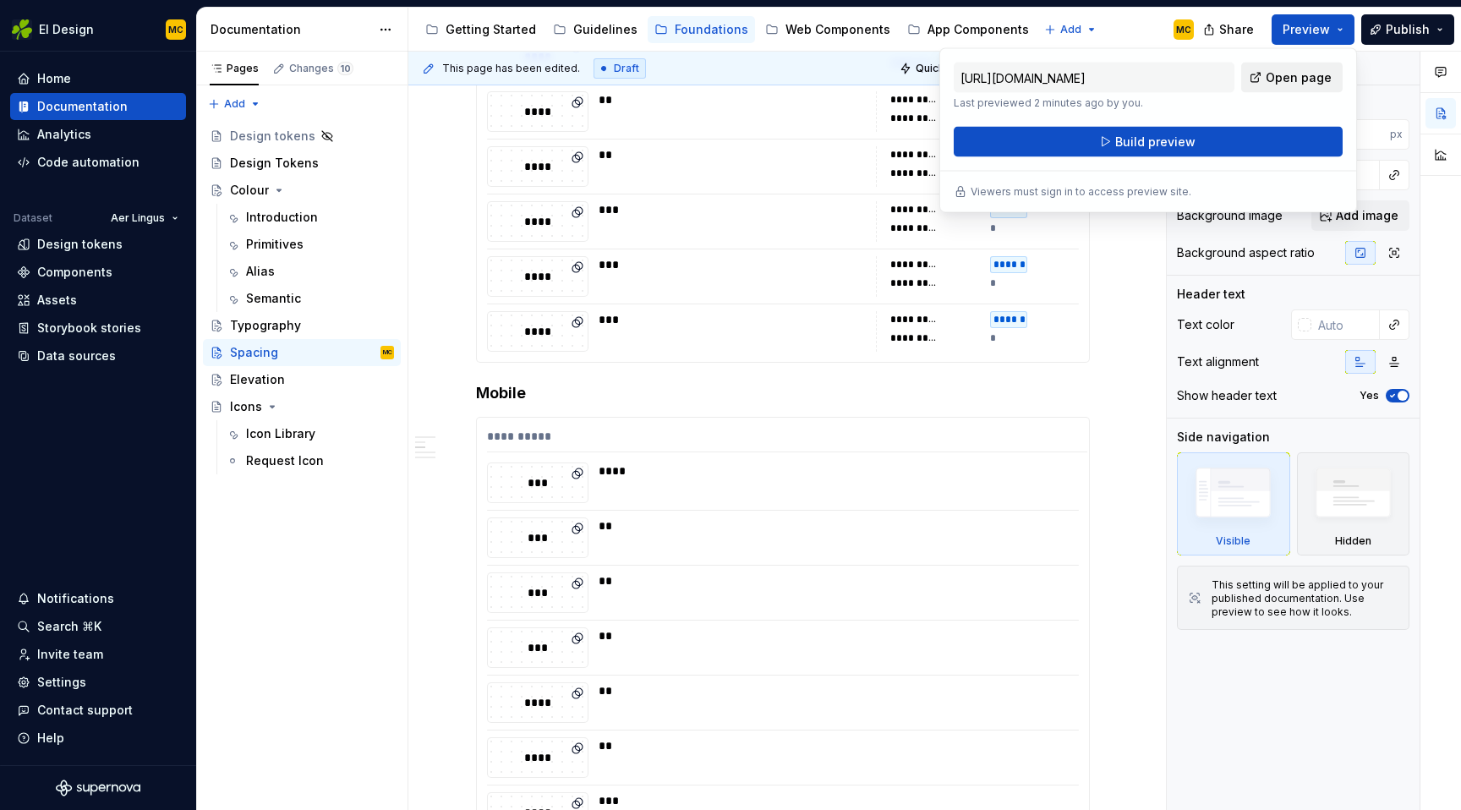
click at [1325, 75] on span "Open page" at bounding box center [1298, 77] width 66 height 17
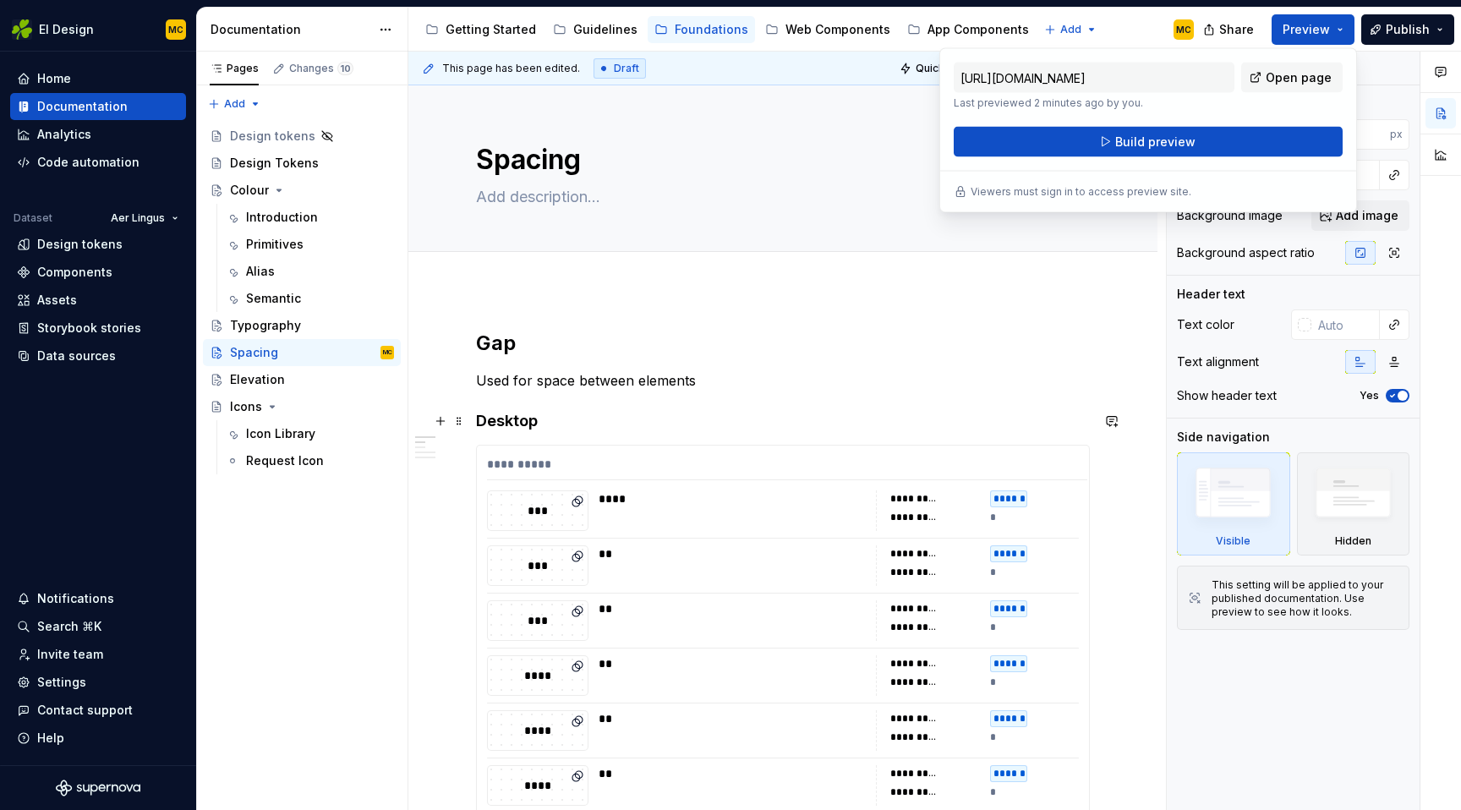
scroll to position [5, 0]
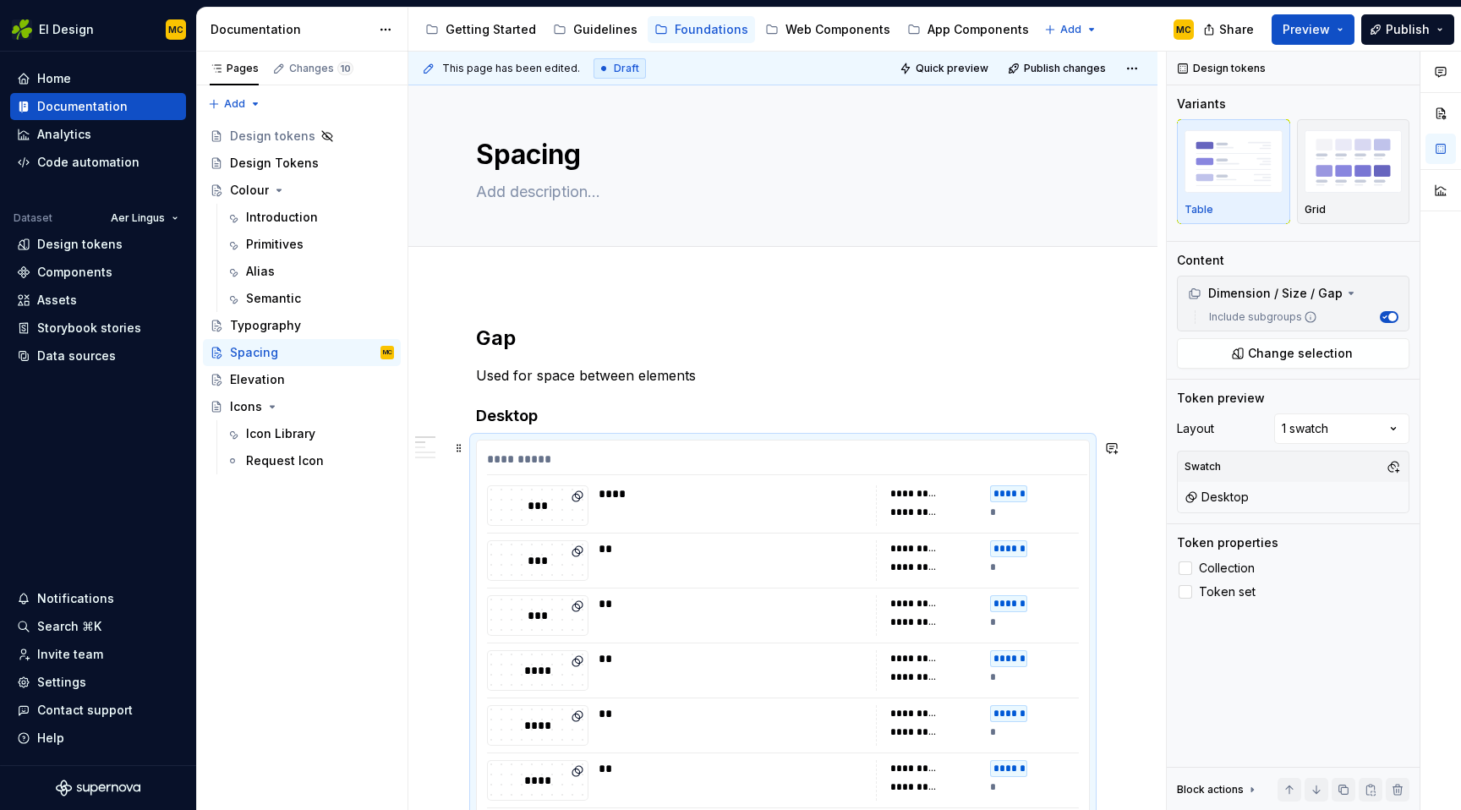
click at [739, 445] on div "**********" at bounding box center [783, 707] width 612 height 535
click at [1225, 561] on span "Collection" at bounding box center [1227, 568] width 56 height 14
click at [1236, 566] on span "Collection" at bounding box center [1227, 568] width 56 height 14
click at [1230, 590] on span "Token set" at bounding box center [1227, 592] width 57 height 14
click at [1236, 570] on span "Collection" at bounding box center [1227, 568] width 56 height 14
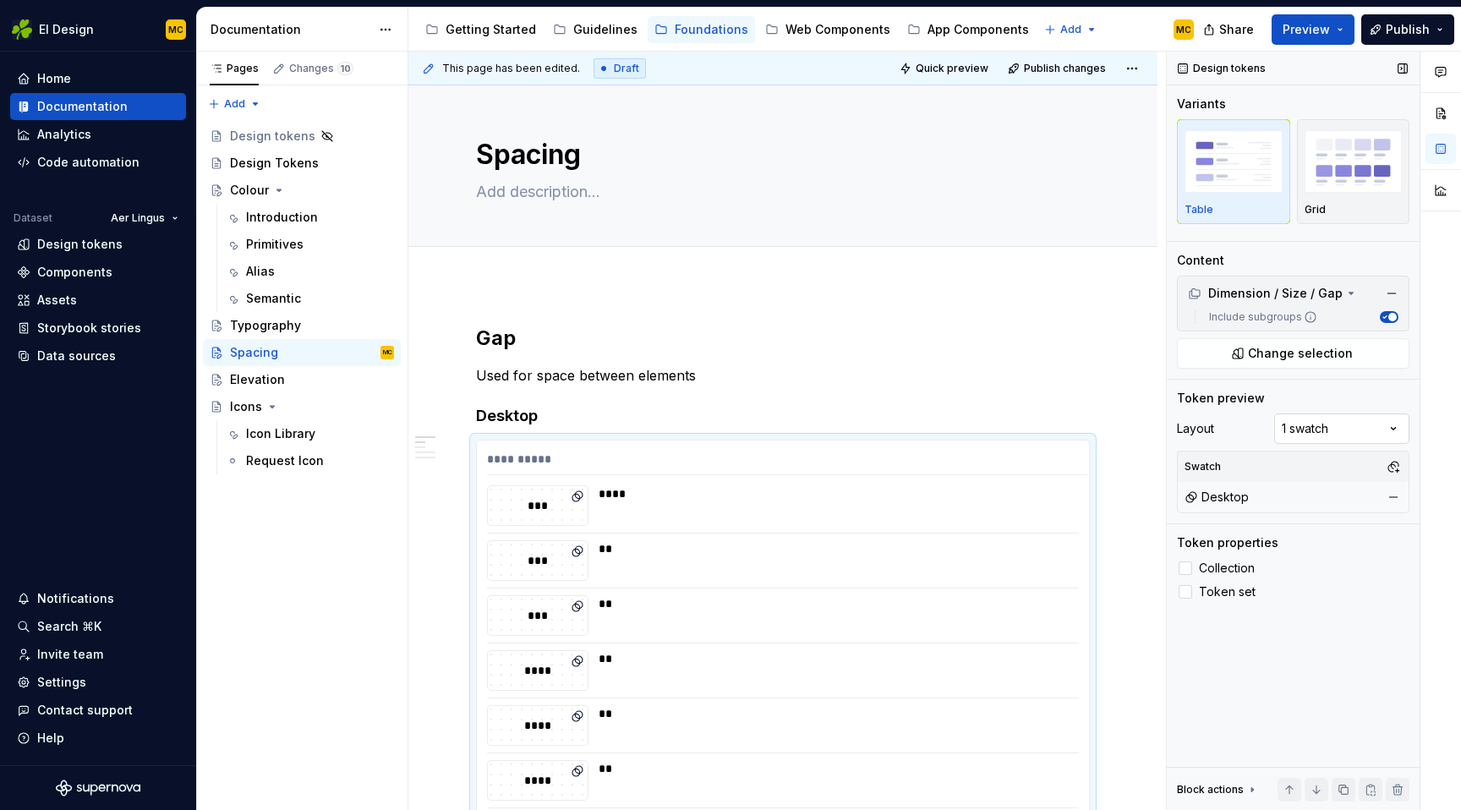
click at [1358, 428] on div "Comments Open comments No comments yet Select ‘Comment’ from the block context …" at bounding box center [1314, 431] width 294 height 759
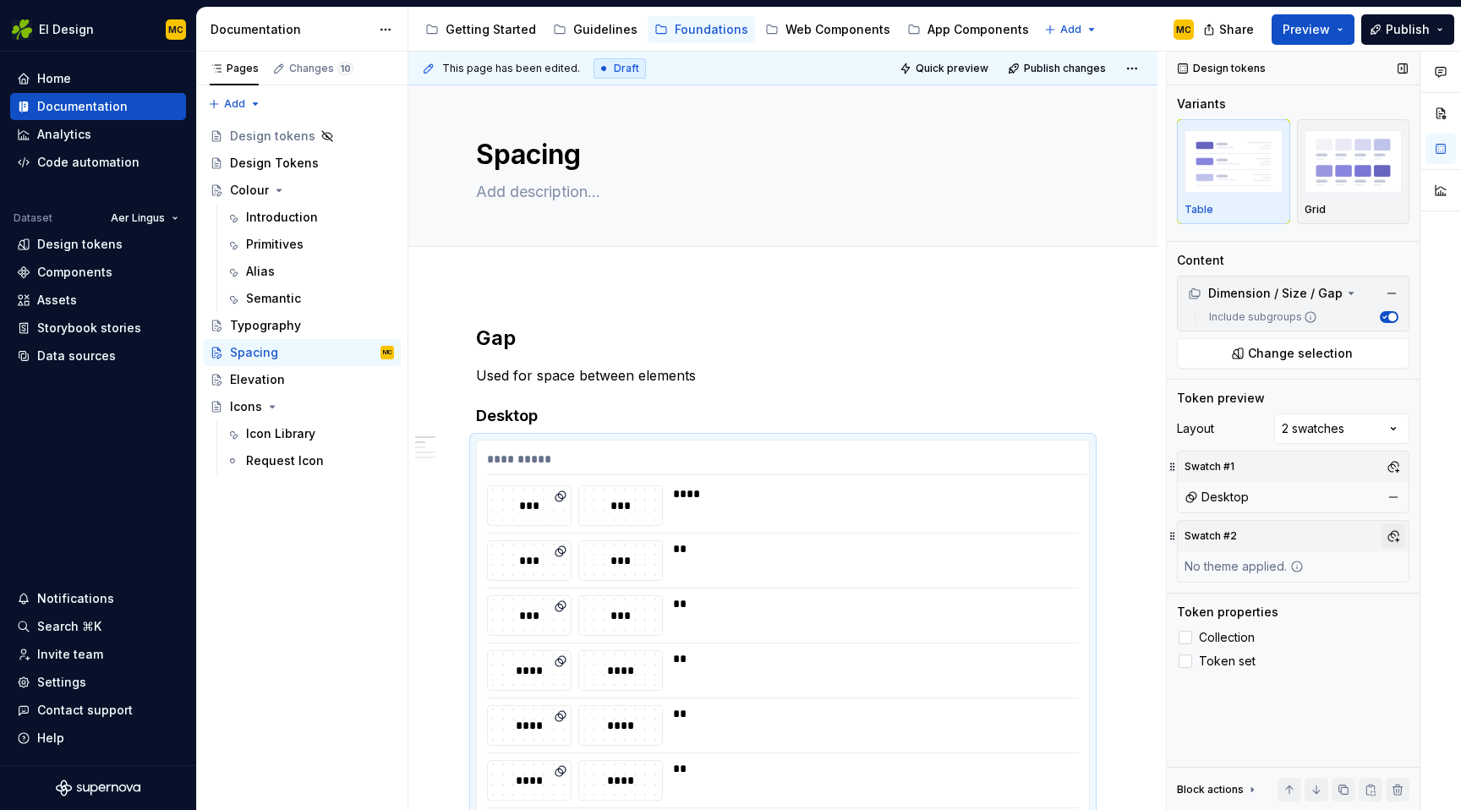
click at [1396, 533] on button "button" at bounding box center [1393, 536] width 24 height 24
click at [1254, 735] on div "Mobile" at bounding box center [1253, 735] width 41 height 17
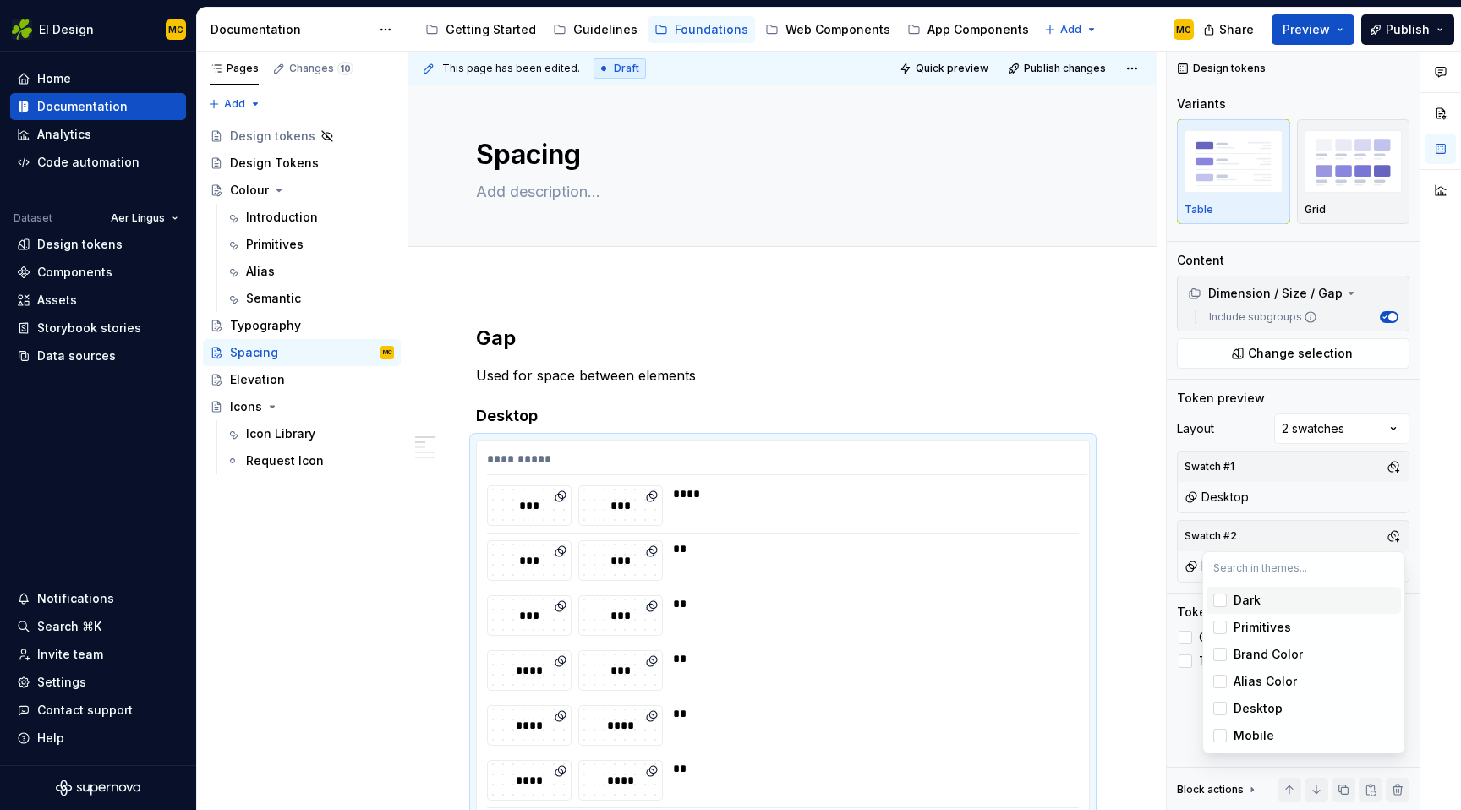
click at [1022, 354] on html "EI Design MC Home Documentation Analytics Code automation Dataset Aer Lingus De…" at bounding box center [730, 405] width 1461 height 810
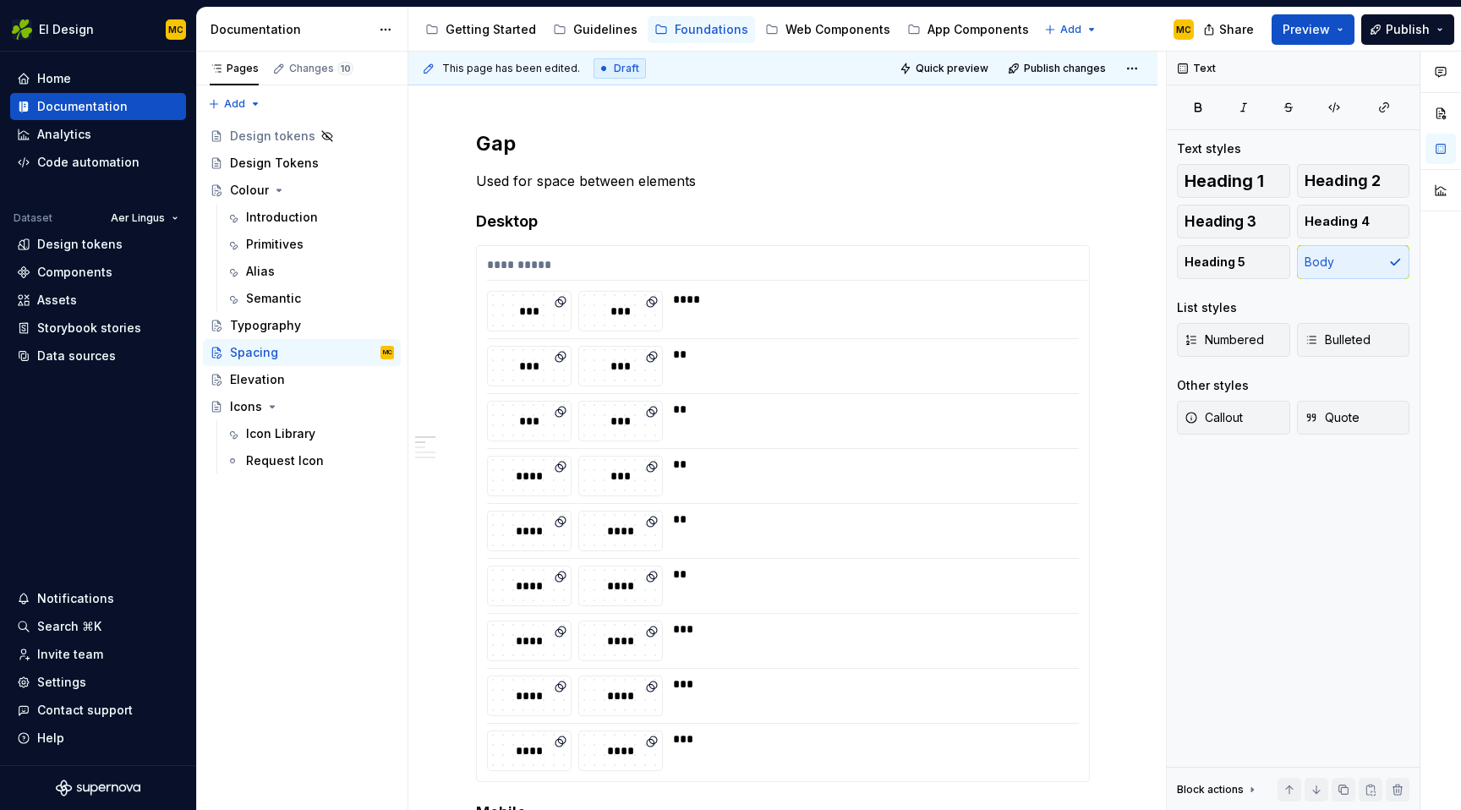
scroll to position [203, 0]
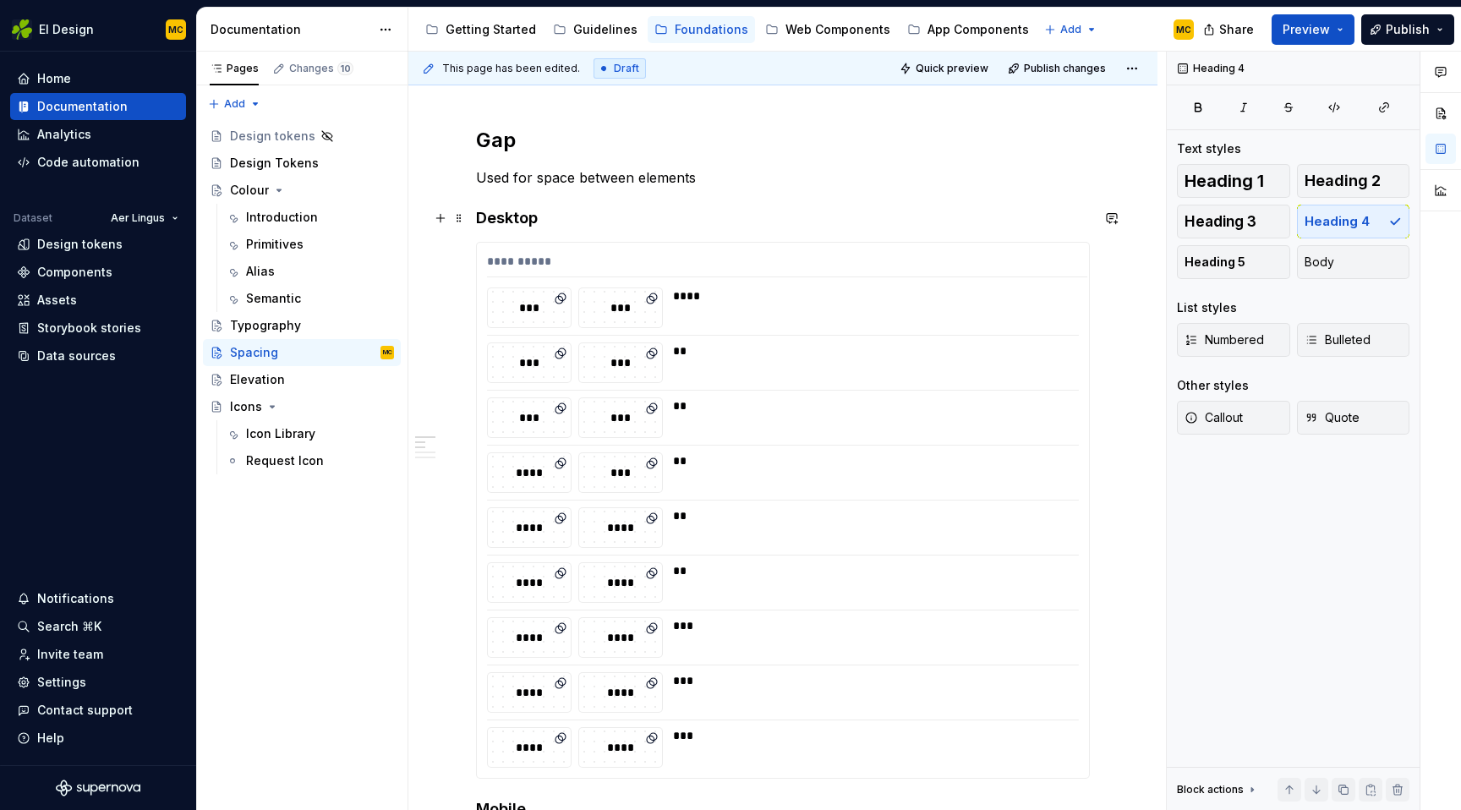
click at [706, 227] on h4 "Desktop" at bounding box center [783, 218] width 614 height 20
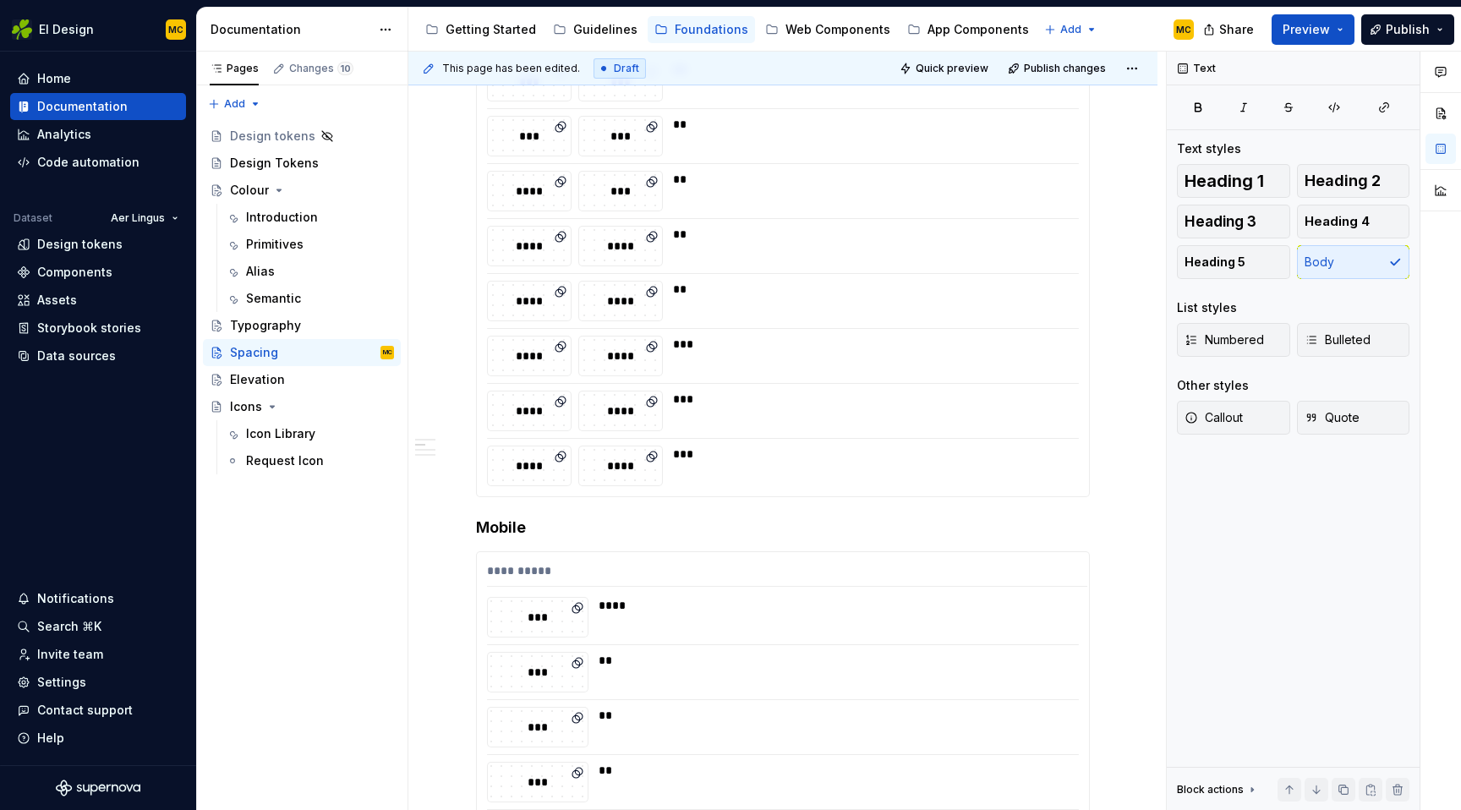
scroll to position [464, 0]
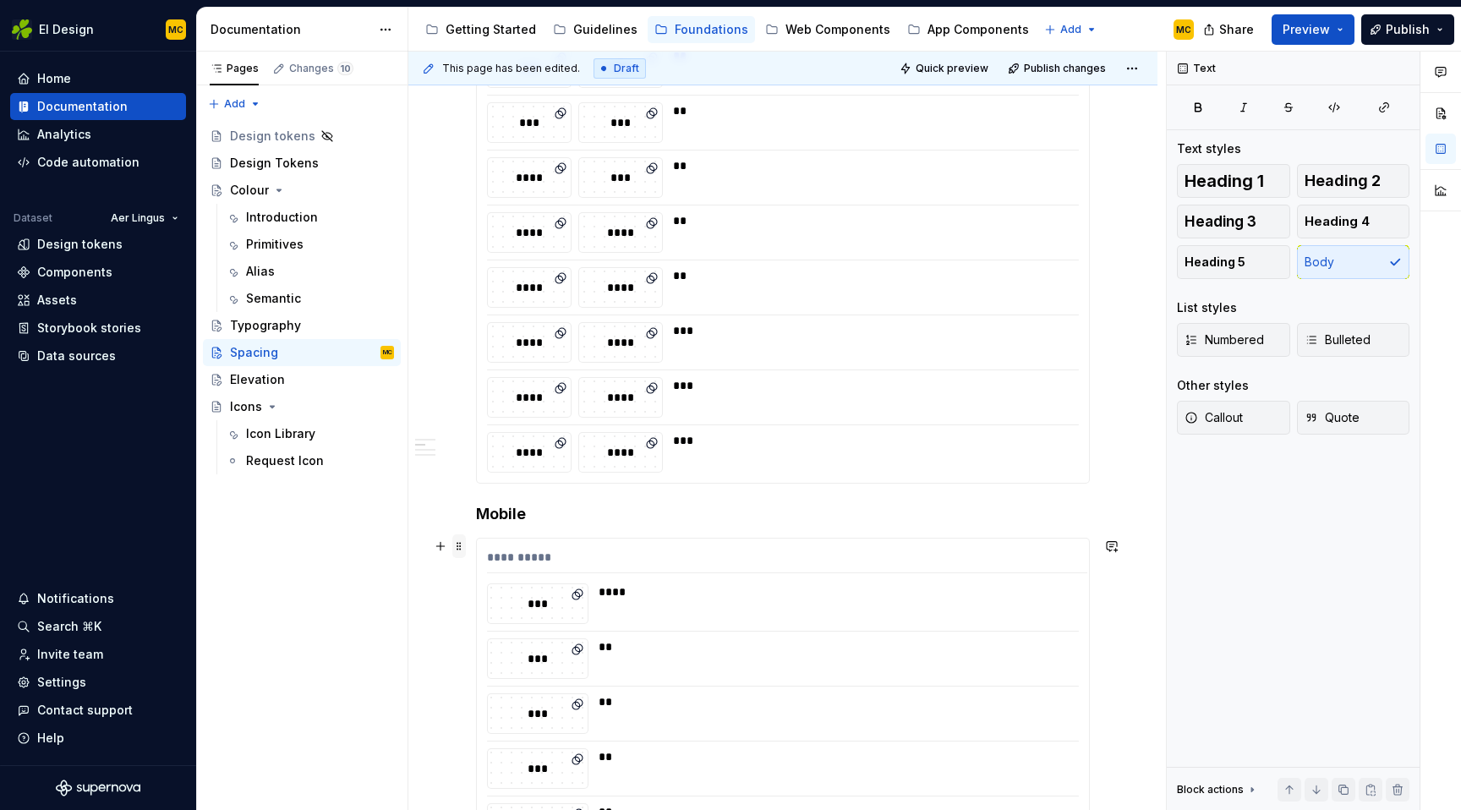
click at [462, 545] on span at bounding box center [459, 546] width 14 height 24
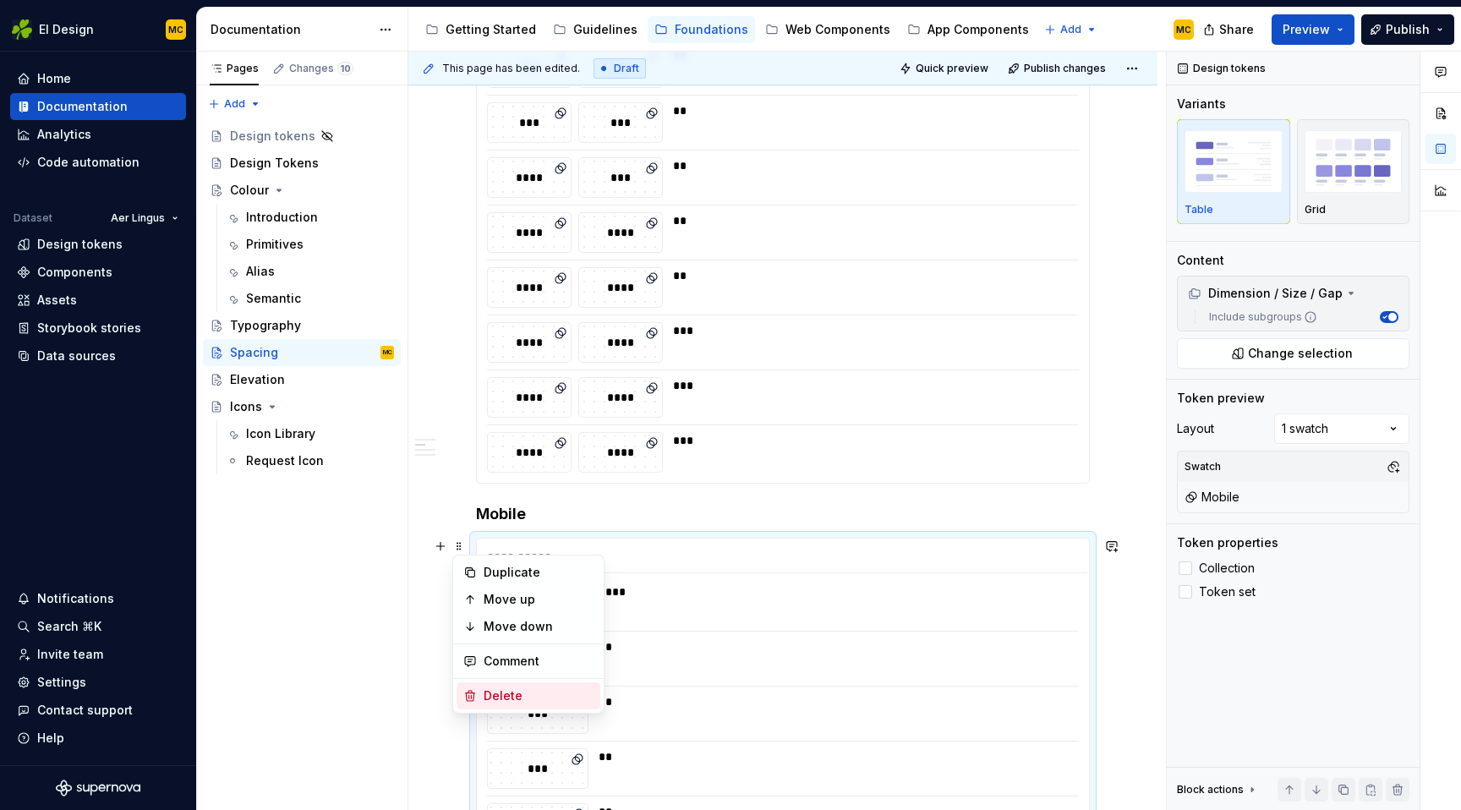
click at [495, 700] on div "Delete" at bounding box center [539, 695] width 110 height 17
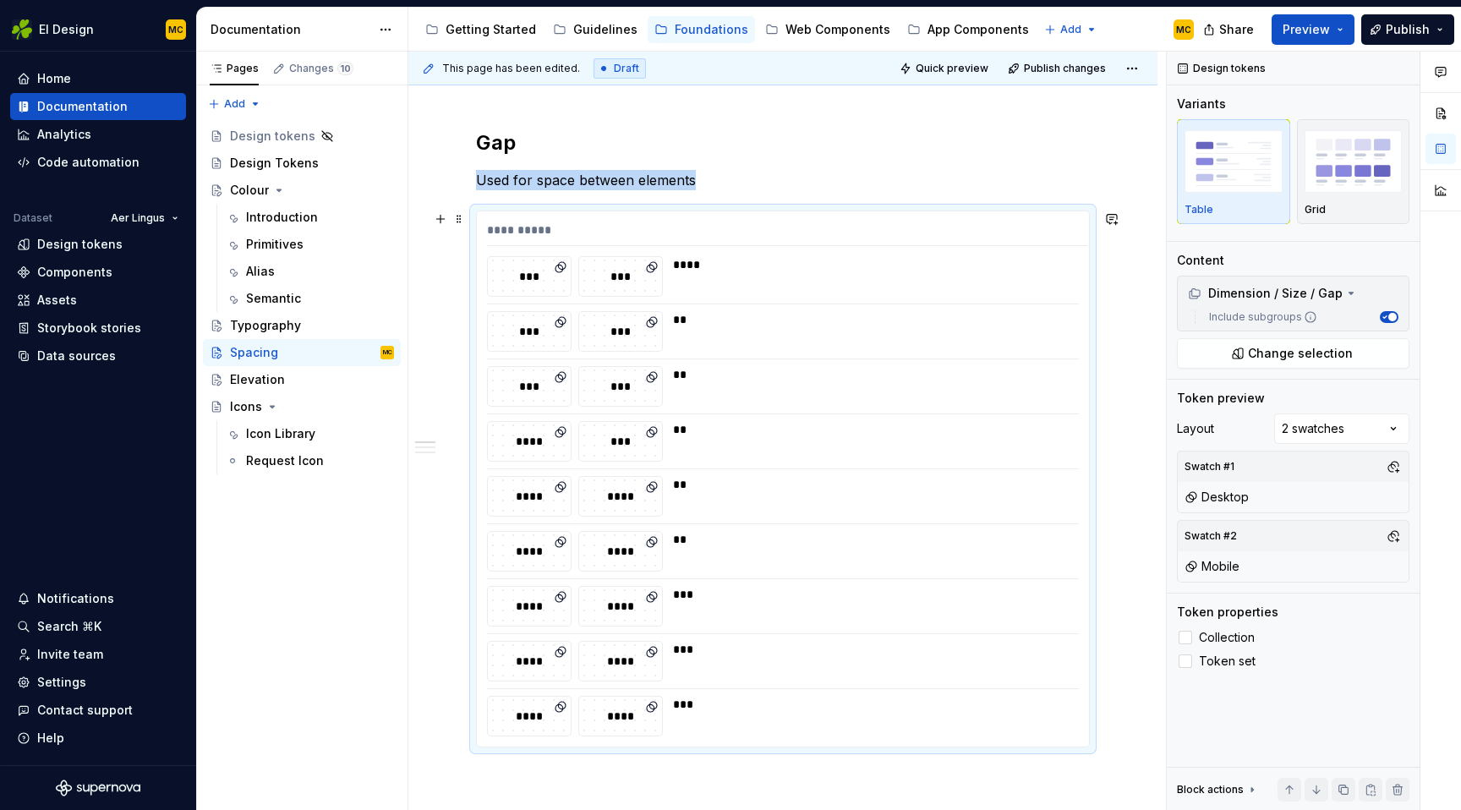
scroll to position [0, 0]
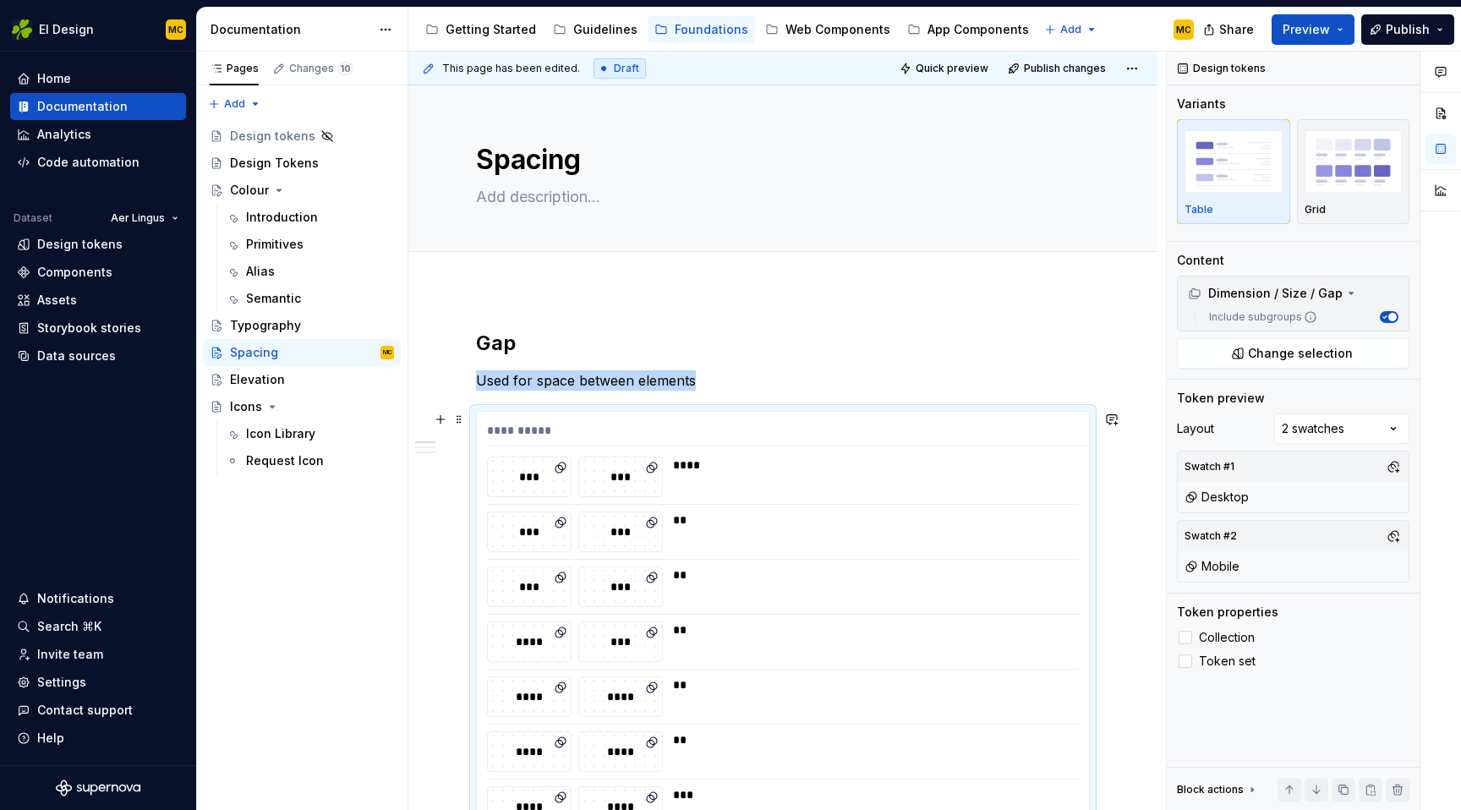
click at [814, 465] on div "****" at bounding box center [875, 464] width 404 height 17
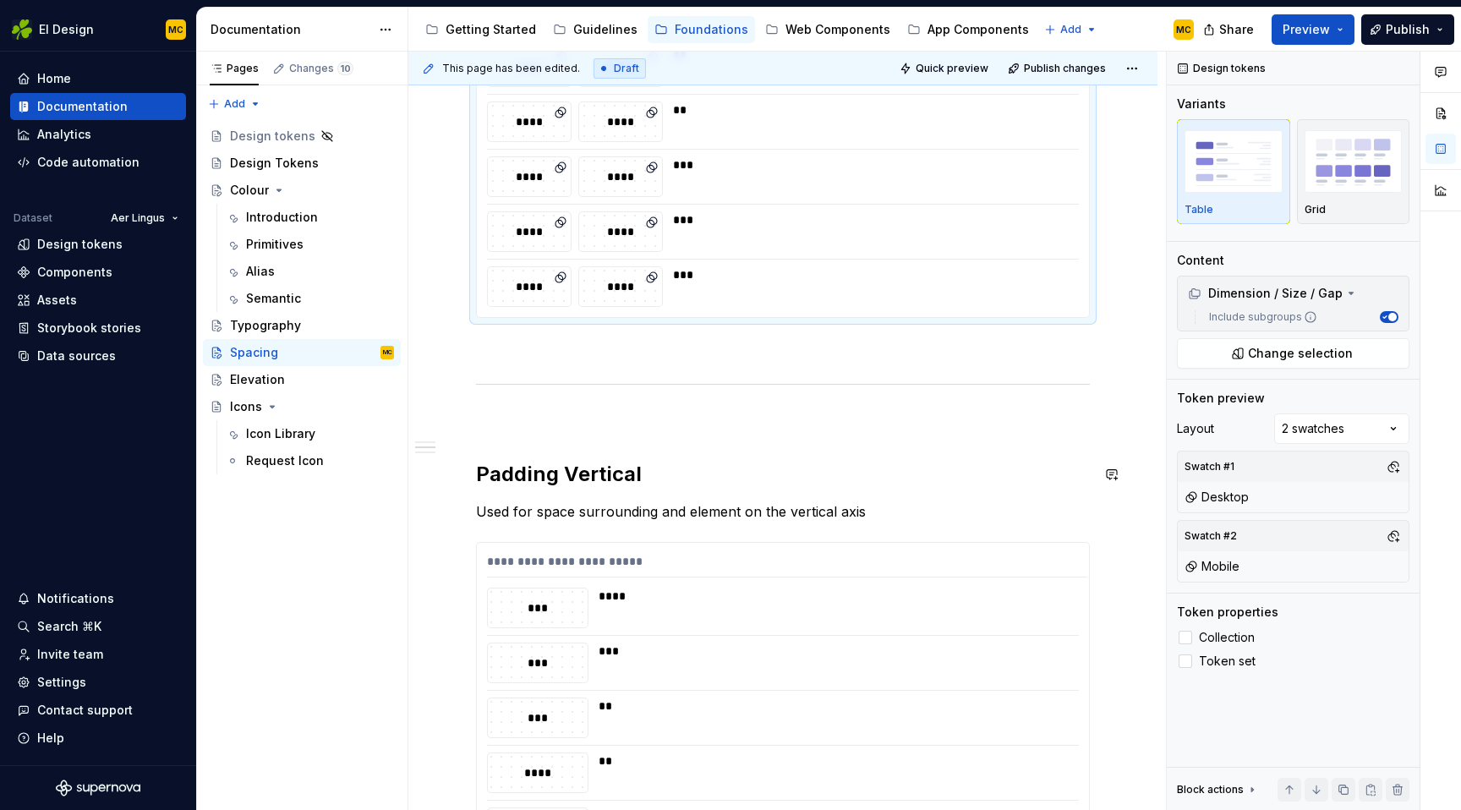
scroll to position [796, 0]
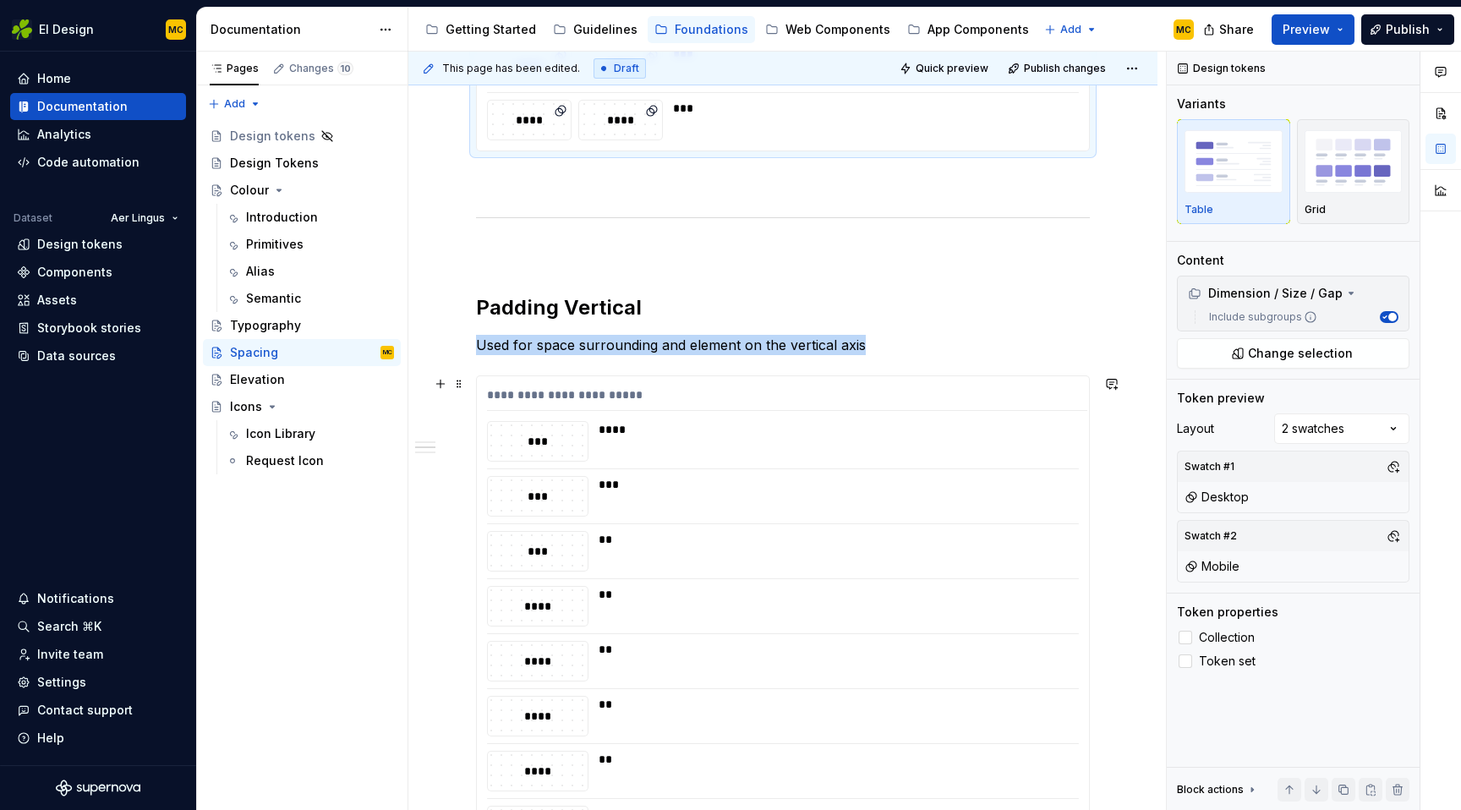
click at [831, 427] on div "****" at bounding box center [837, 429] width 478 height 17
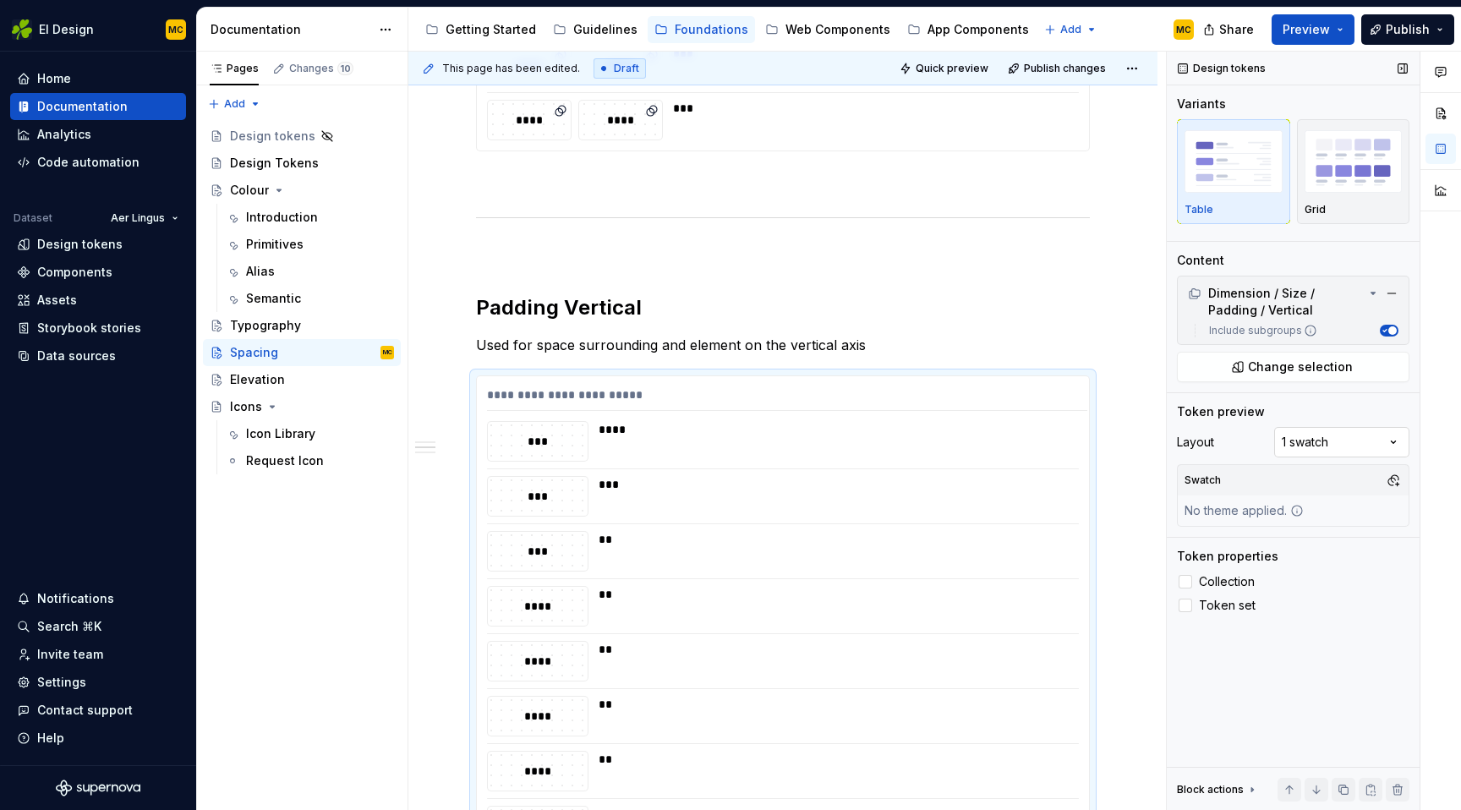
click at [1396, 442] on div "Comments Open comments No comments yet Select ‘Comment’ from the block context …" at bounding box center [1314, 431] width 294 height 759
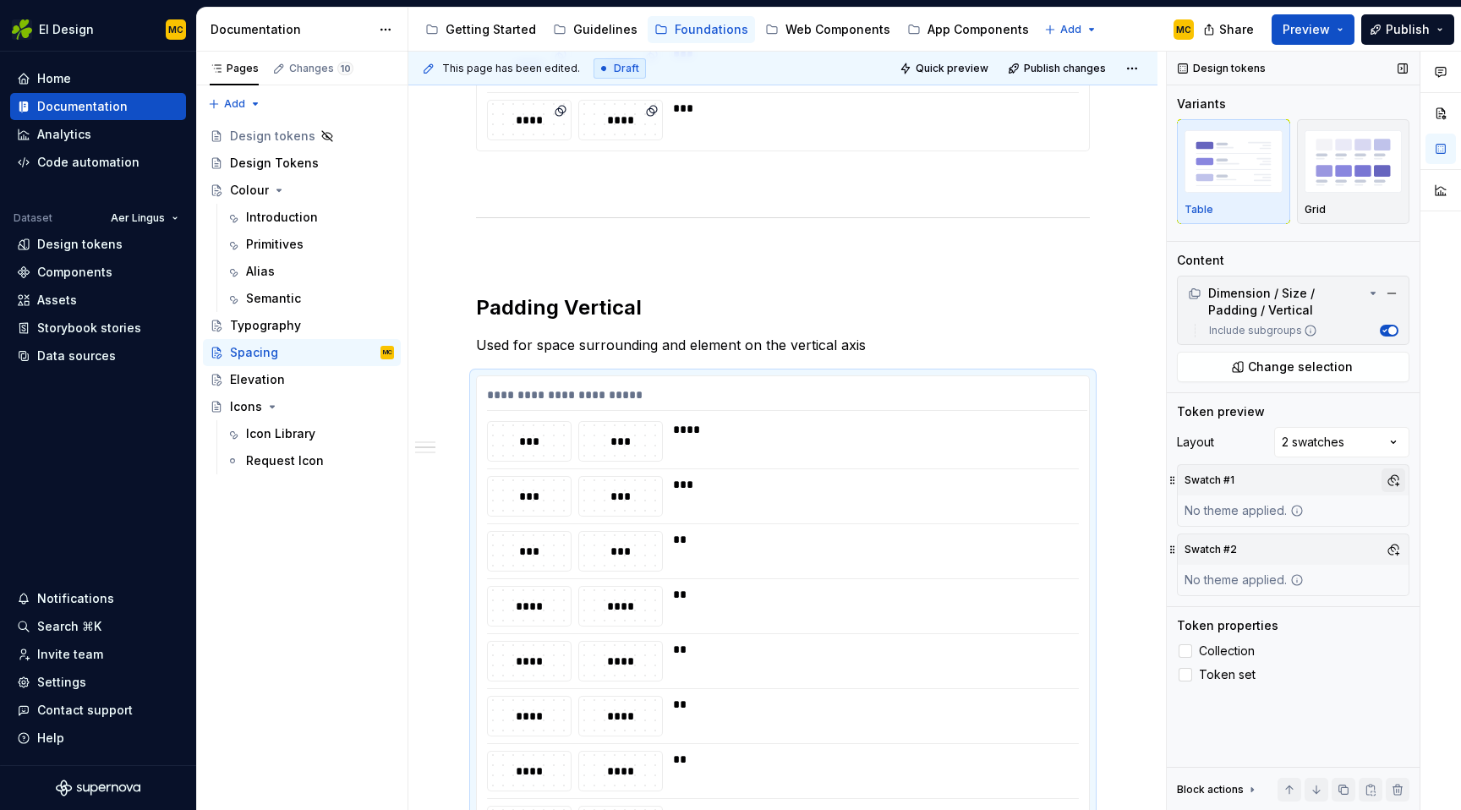
click at [1391, 481] on button "button" at bounding box center [1393, 480] width 24 height 24
click at [1266, 651] on div "Desktop" at bounding box center [1257, 652] width 49 height 17
click at [1326, 486] on div "Comments Open comments No comments yet Select ‘Comment’ from the block context …" at bounding box center [1314, 431] width 294 height 759
click at [1395, 554] on button "button" at bounding box center [1393, 550] width 24 height 24
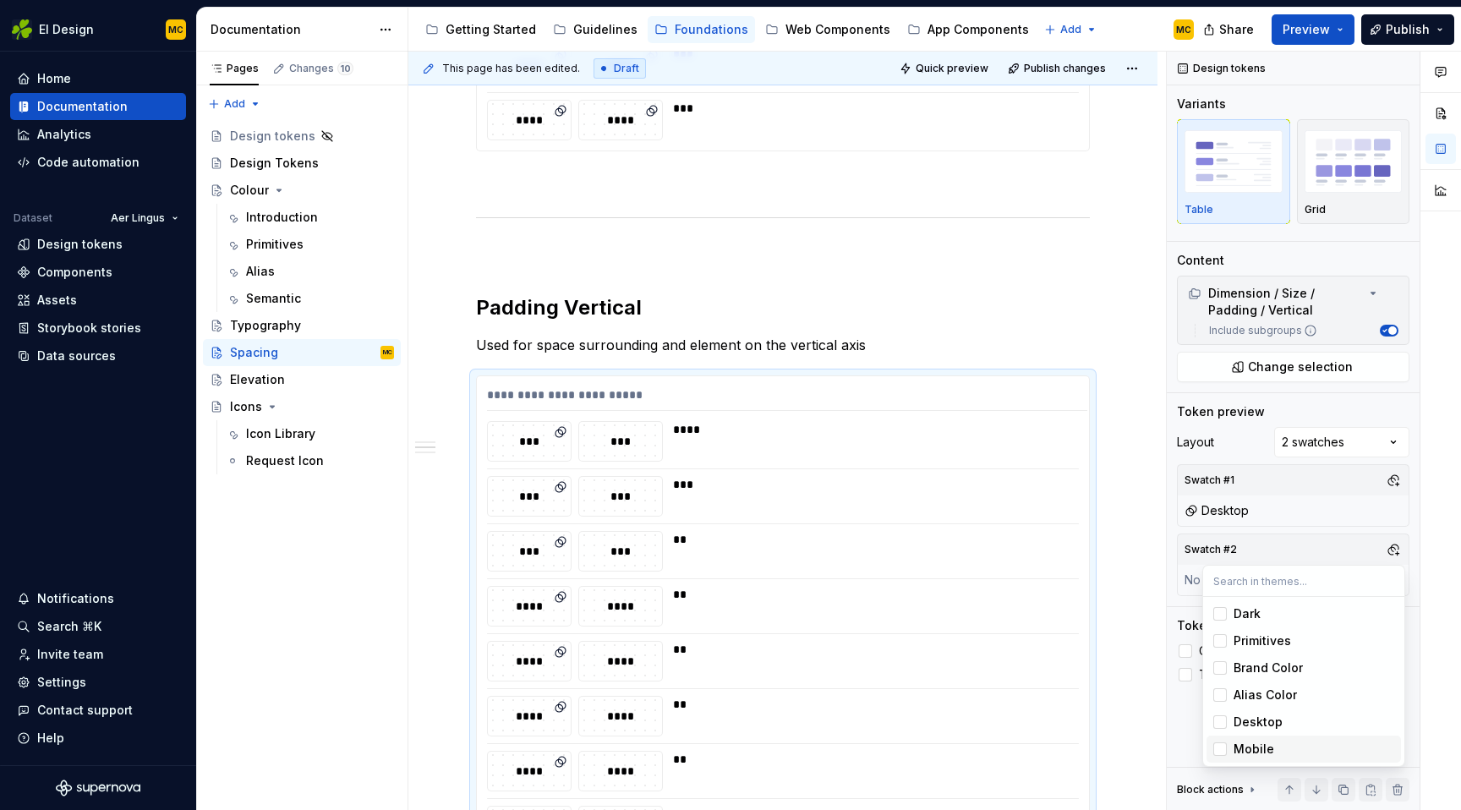
click at [1263, 751] on div "Mobile" at bounding box center [1253, 748] width 41 height 17
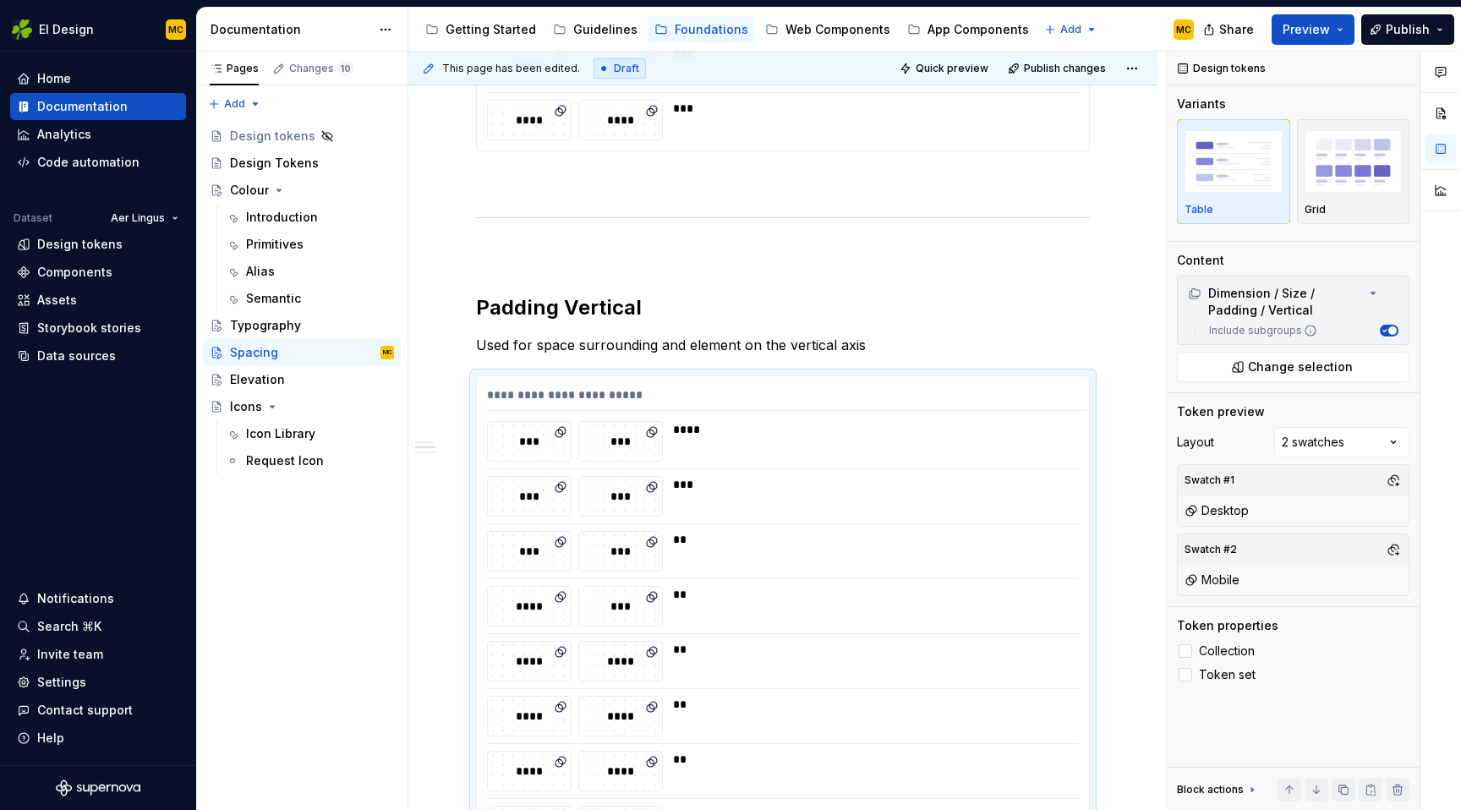
click at [1333, 522] on div "Comments Open comments No comments yet Select ‘Comment’ from the block context …" at bounding box center [1314, 431] width 294 height 759
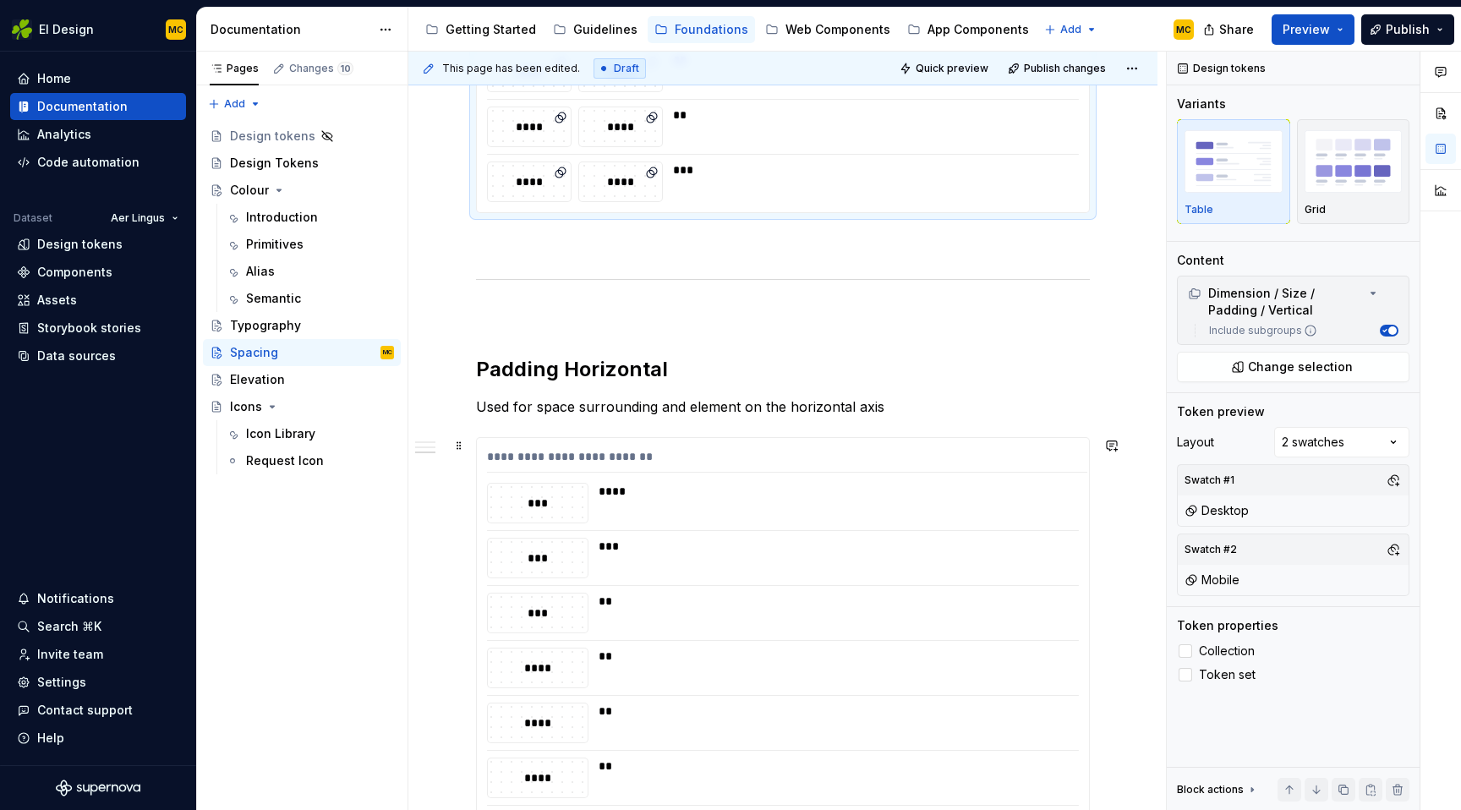
scroll to position [1442, 0]
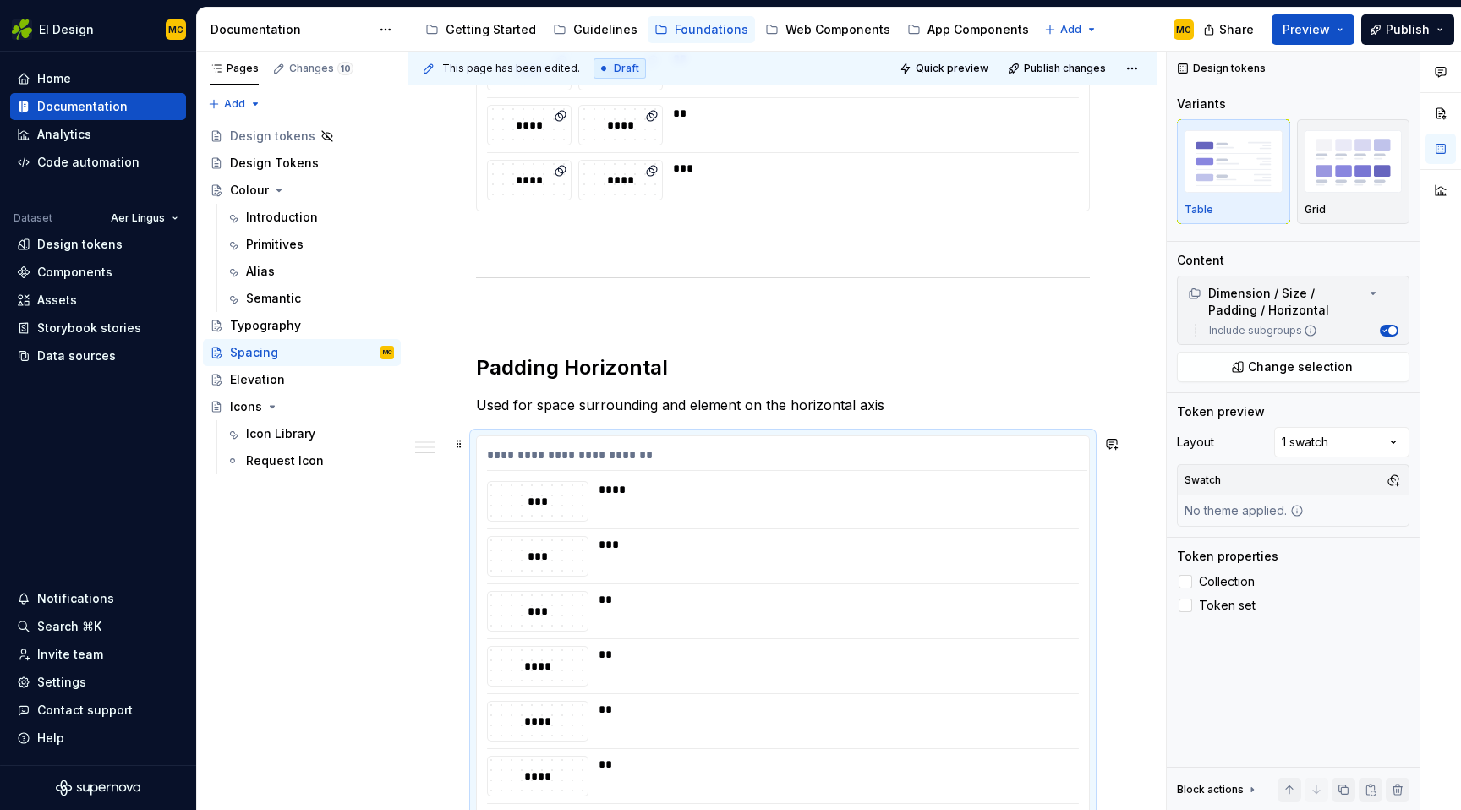
click at [997, 451] on div "**********" at bounding box center [787, 458] width 600 height 25
click at [1324, 440] on div "Comments Open comments No comments yet Select ‘Comment’ from the block context …" at bounding box center [1314, 431] width 294 height 759
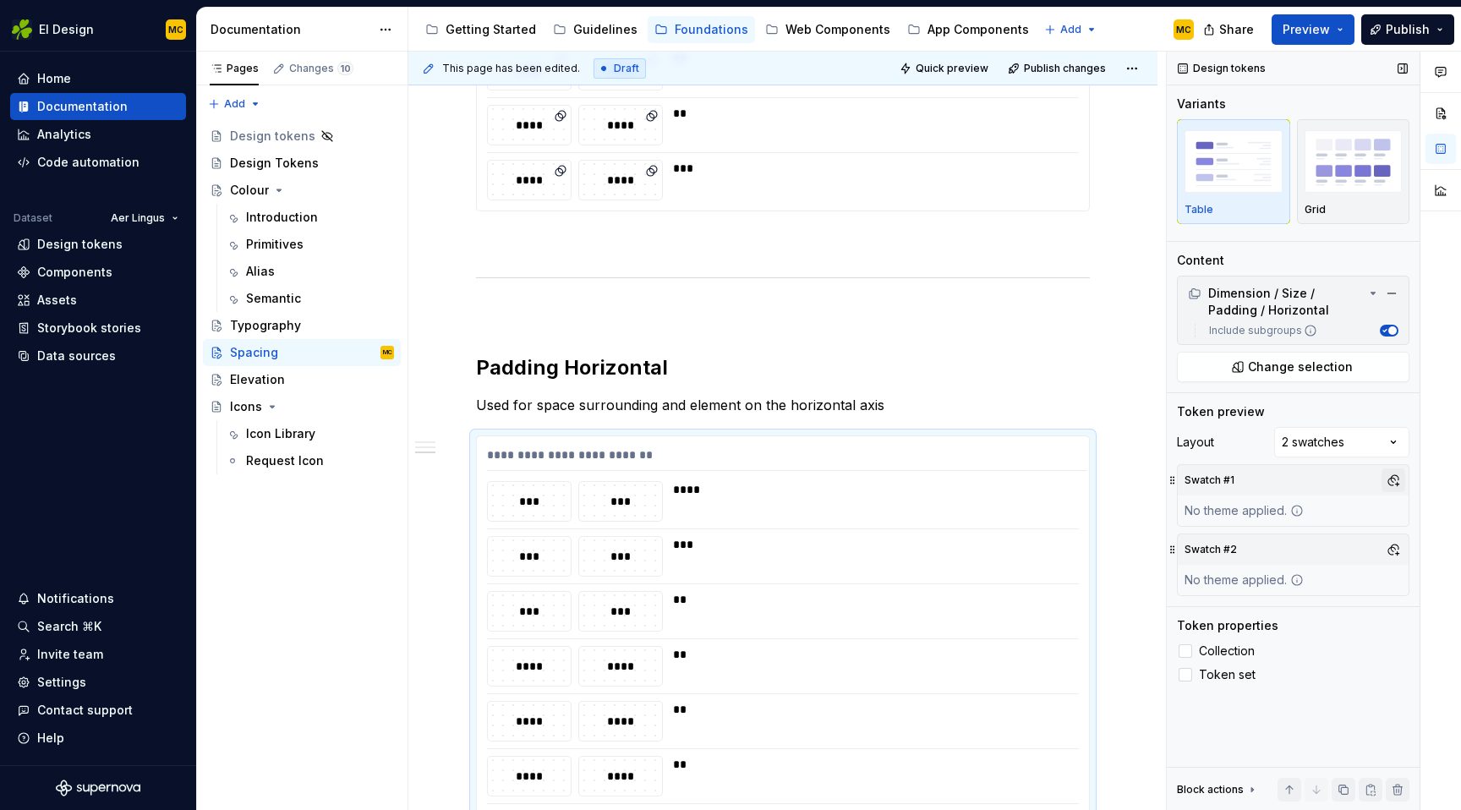
click at [1389, 483] on button "button" at bounding box center [1393, 480] width 24 height 24
click at [1269, 650] on div "Desktop" at bounding box center [1257, 652] width 49 height 17
click at [1325, 478] on div "Comments Open comments No comments yet Select ‘Comment’ from the block context …" at bounding box center [1314, 431] width 294 height 759
click at [1391, 545] on button "button" at bounding box center [1393, 550] width 24 height 24
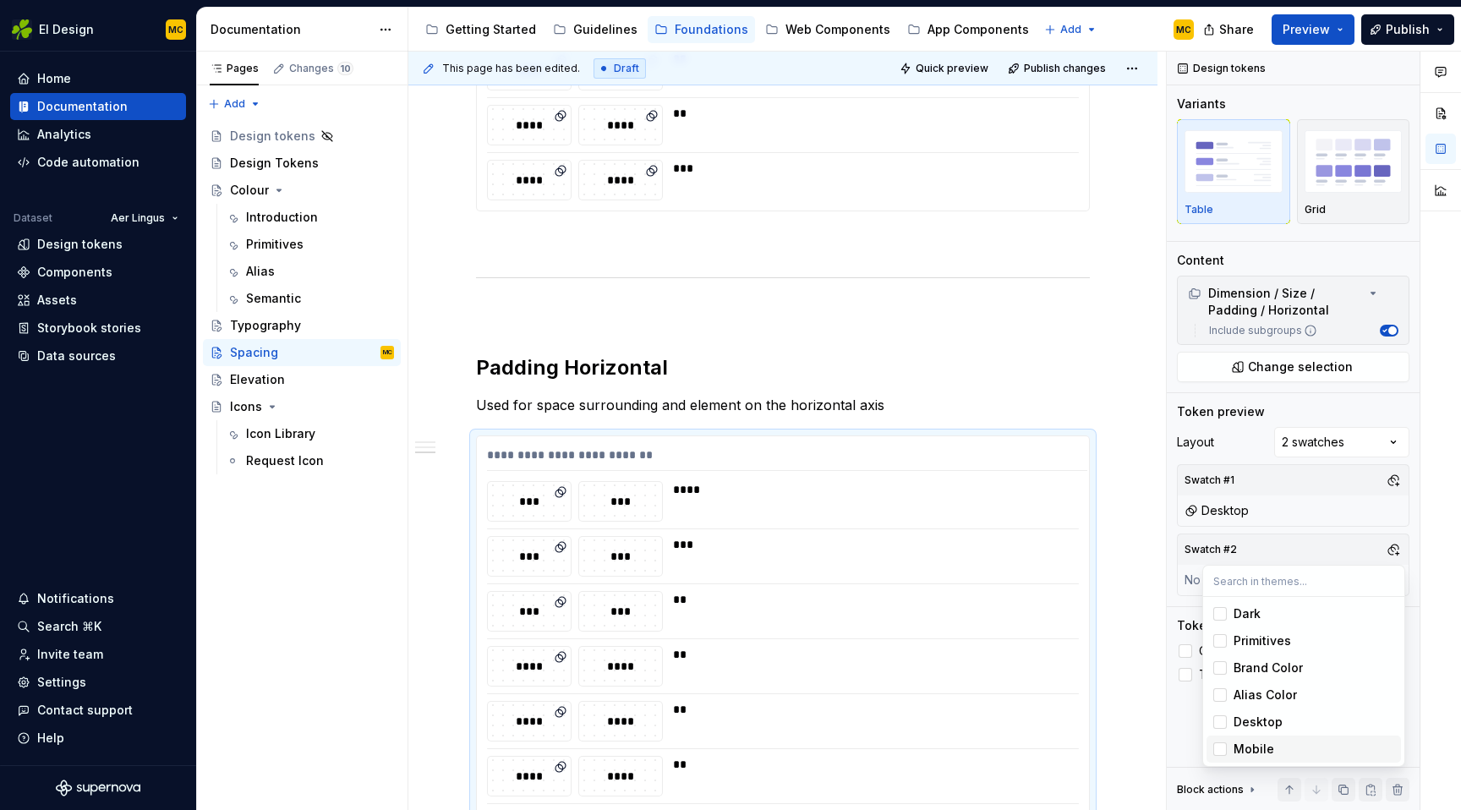
click at [1281, 742] on div "Mobile" at bounding box center [1313, 748] width 161 height 17
click at [1131, 433] on html "EI Design MC Home Documentation Analytics Code automation Dataset Aer Lingus De…" at bounding box center [730, 405] width 1461 height 810
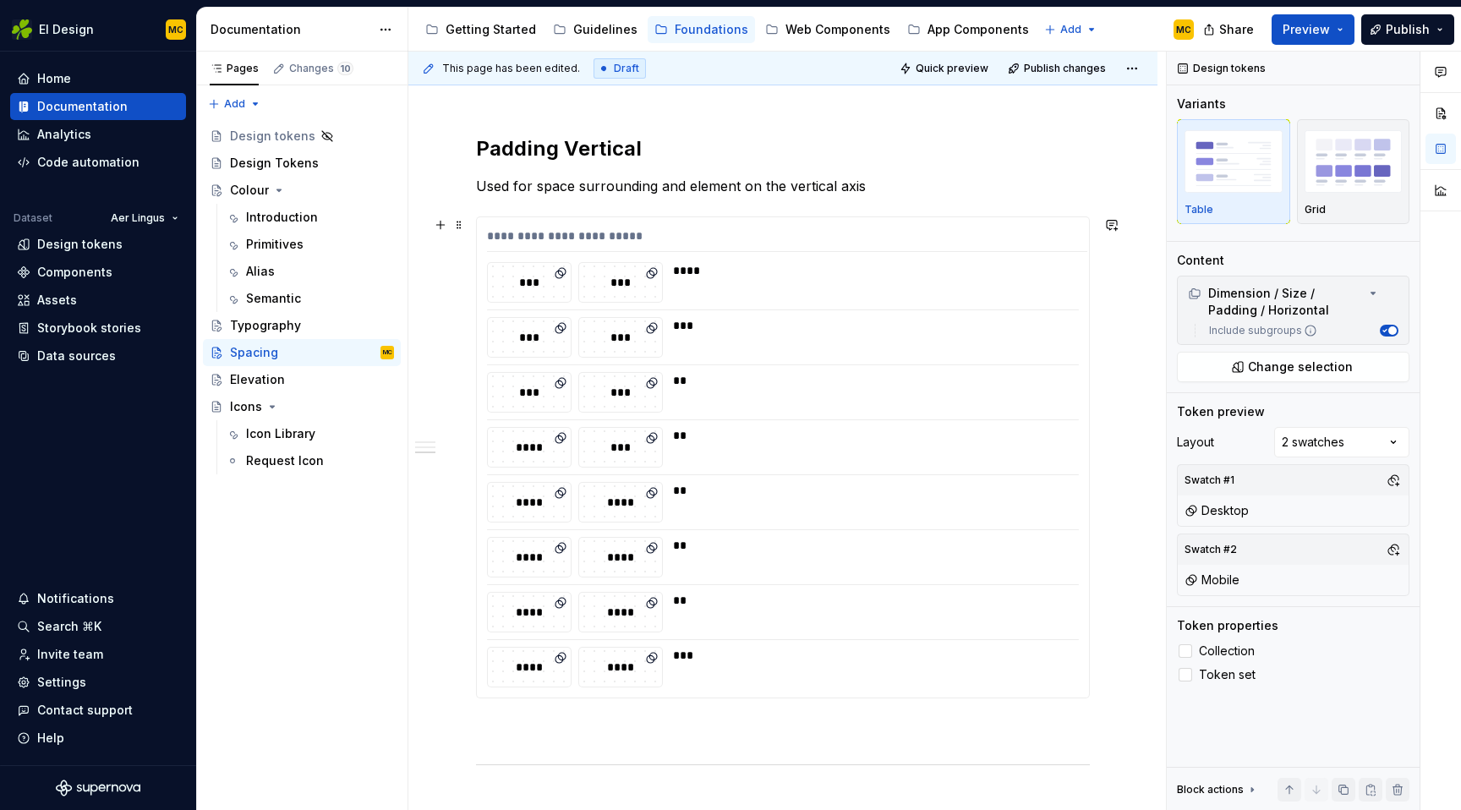
scroll to position [585, 0]
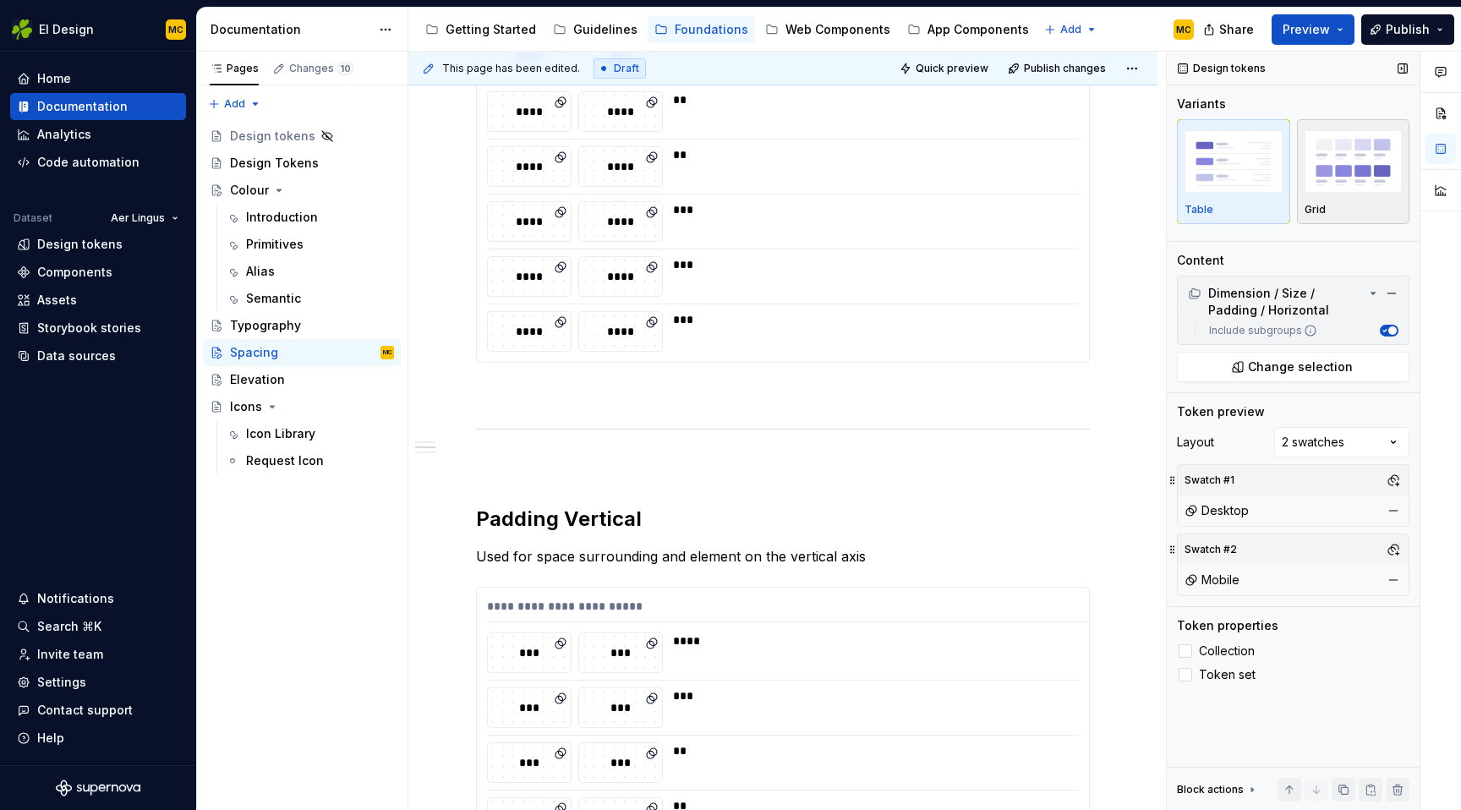
click at [1334, 155] on img "button" at bounding box center [1353, 161] width 98 height 62
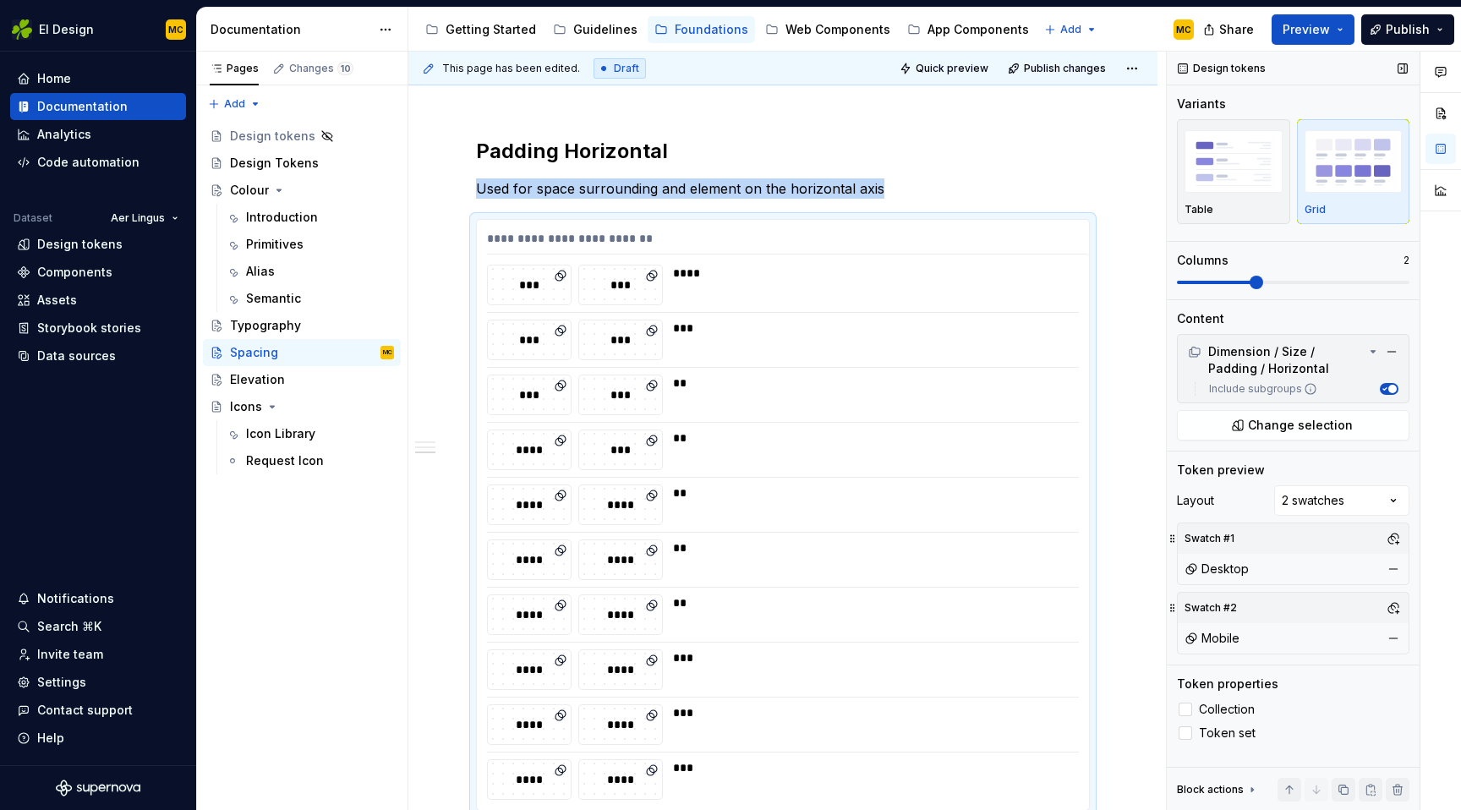
click at [1249, 280] on span at bounding box center [1256, 283] width 14 height 14
click at [1342, 36] on button "Preview" at bounding box center [1312, 29] width 83 height 30
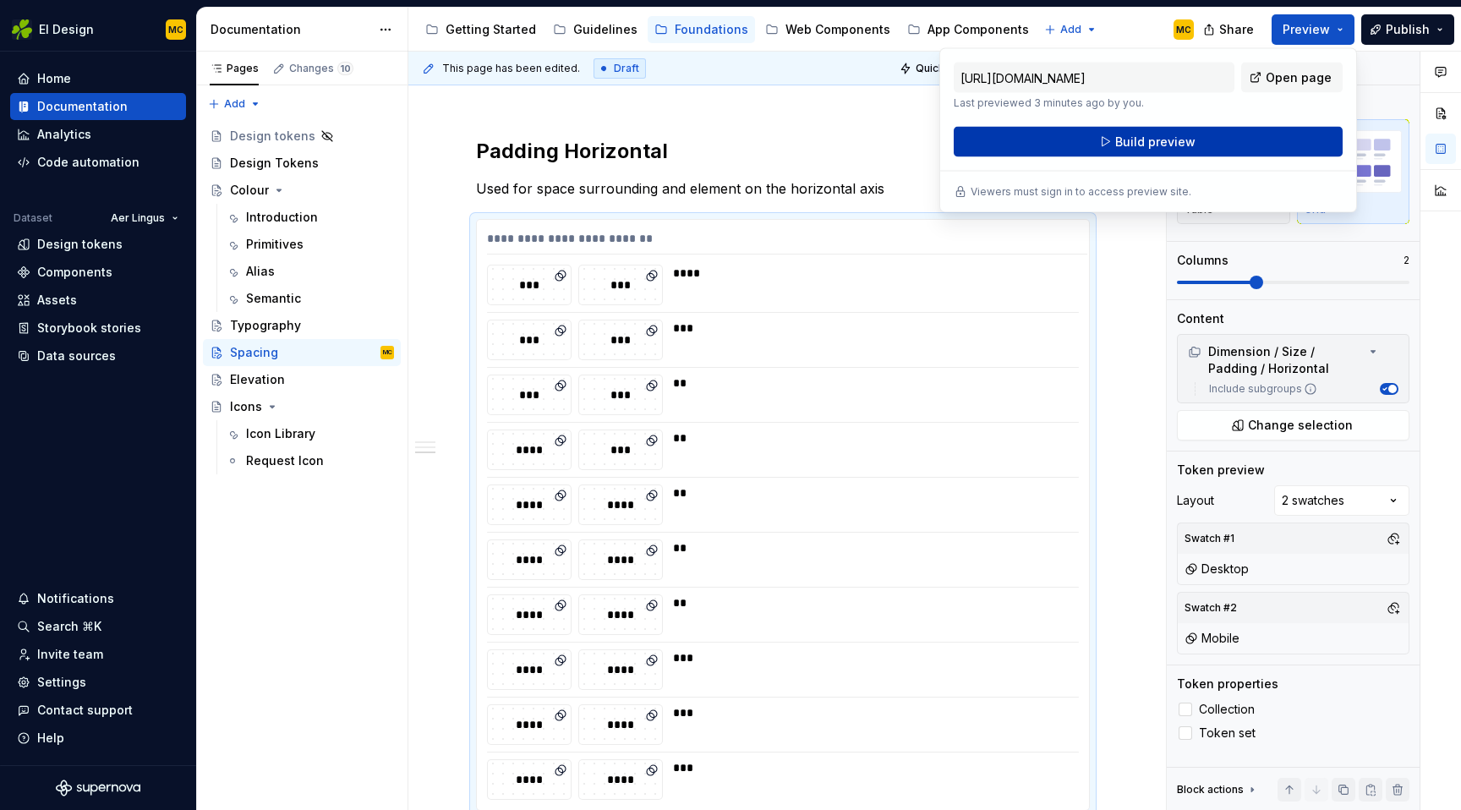
click at [1245, 142] on button "Build preview" at bounding box center [1148, 142] width 389 height 30
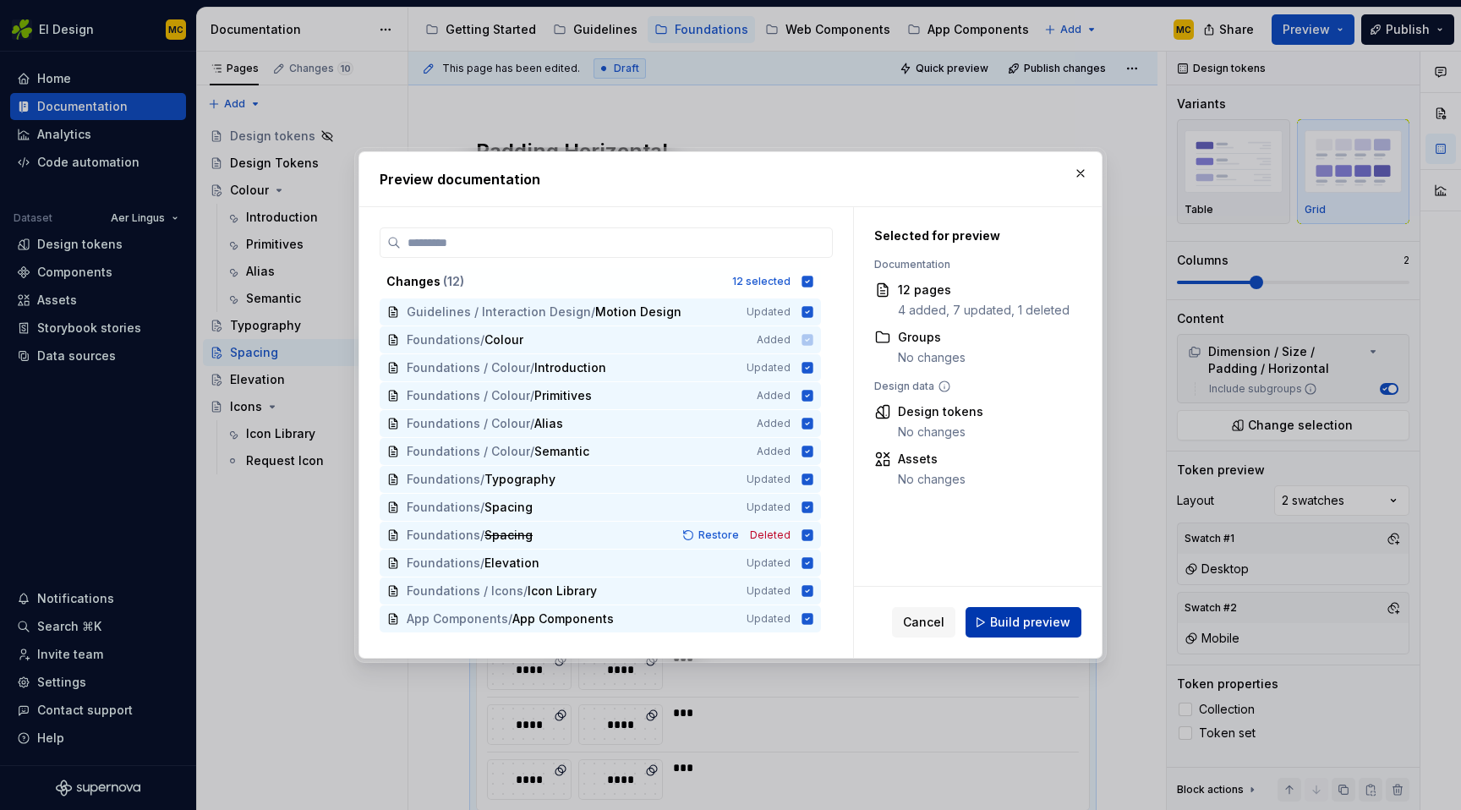
click at [1021, 629] on span "Build preview" at bounding box center [1030, 622] width 80 height 17
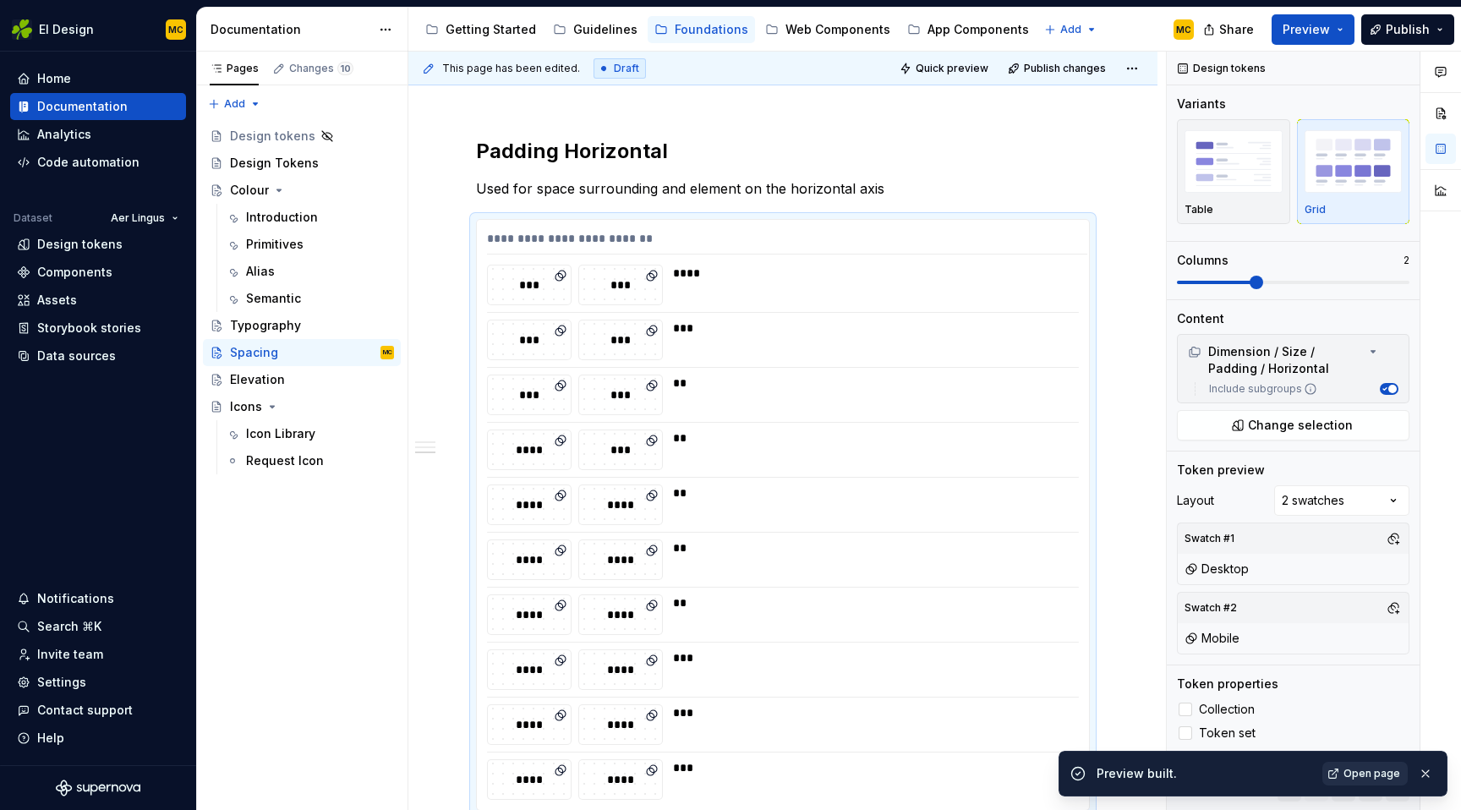
click at [1364, 778] on span "Open page" at bounding box center [1371, 774] width 57 height 14
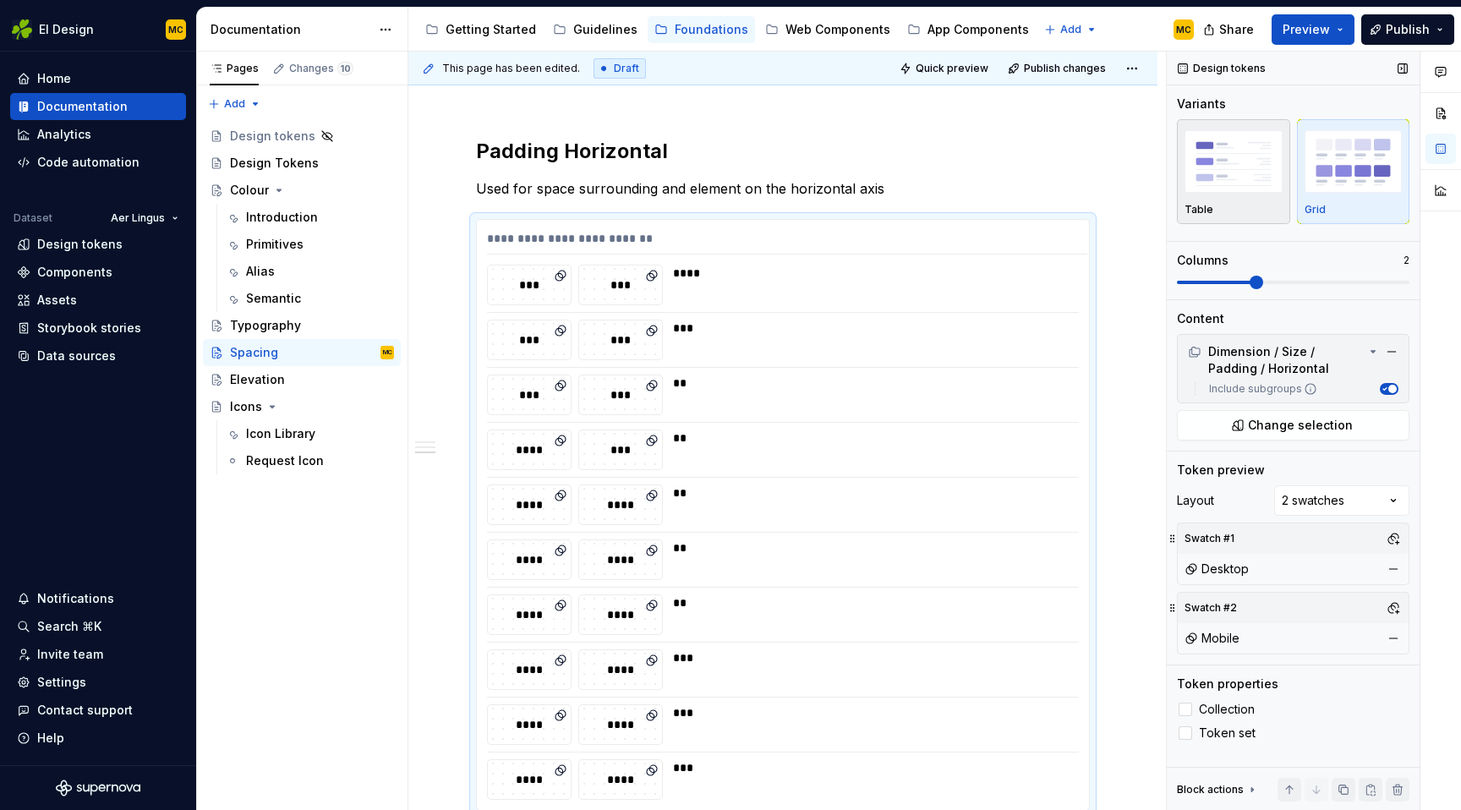
click at [1227, 205] on div "Table" at bounding box center [1233, 210] width 98 height 14
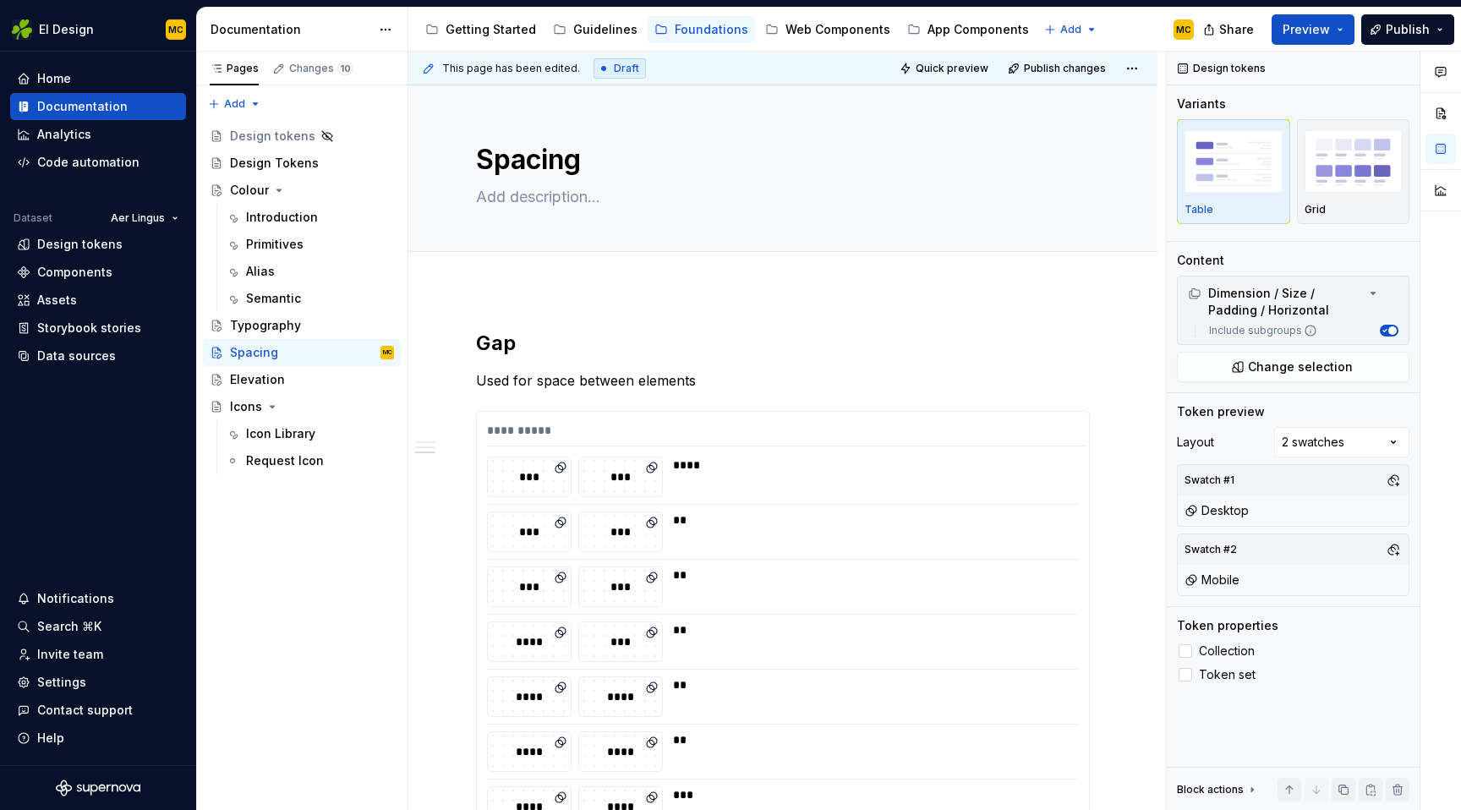
scroll to position [1659, 0]
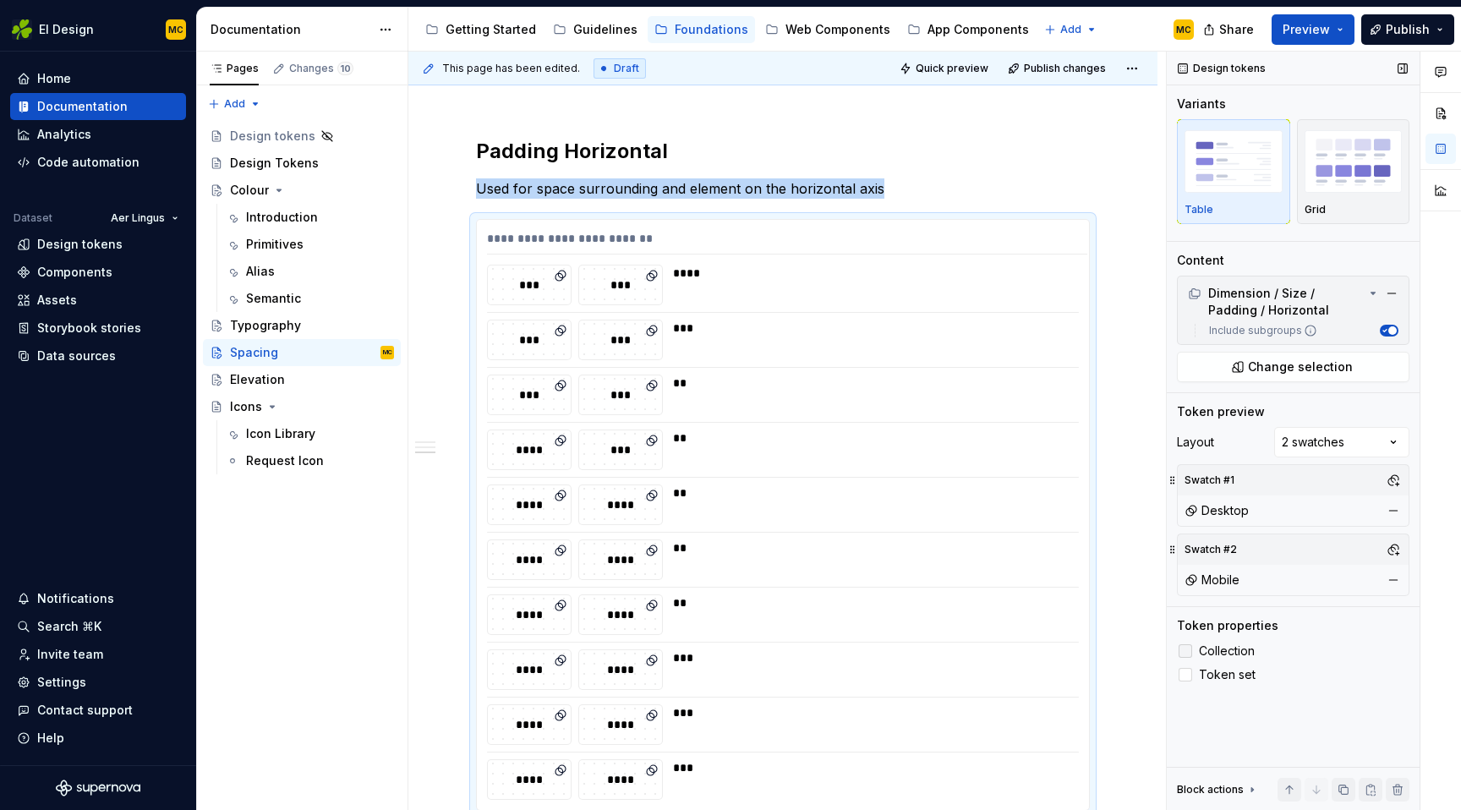
click at [1232, 652] on span "Collection" at bounding box center [1227, 651] width 56 height 14
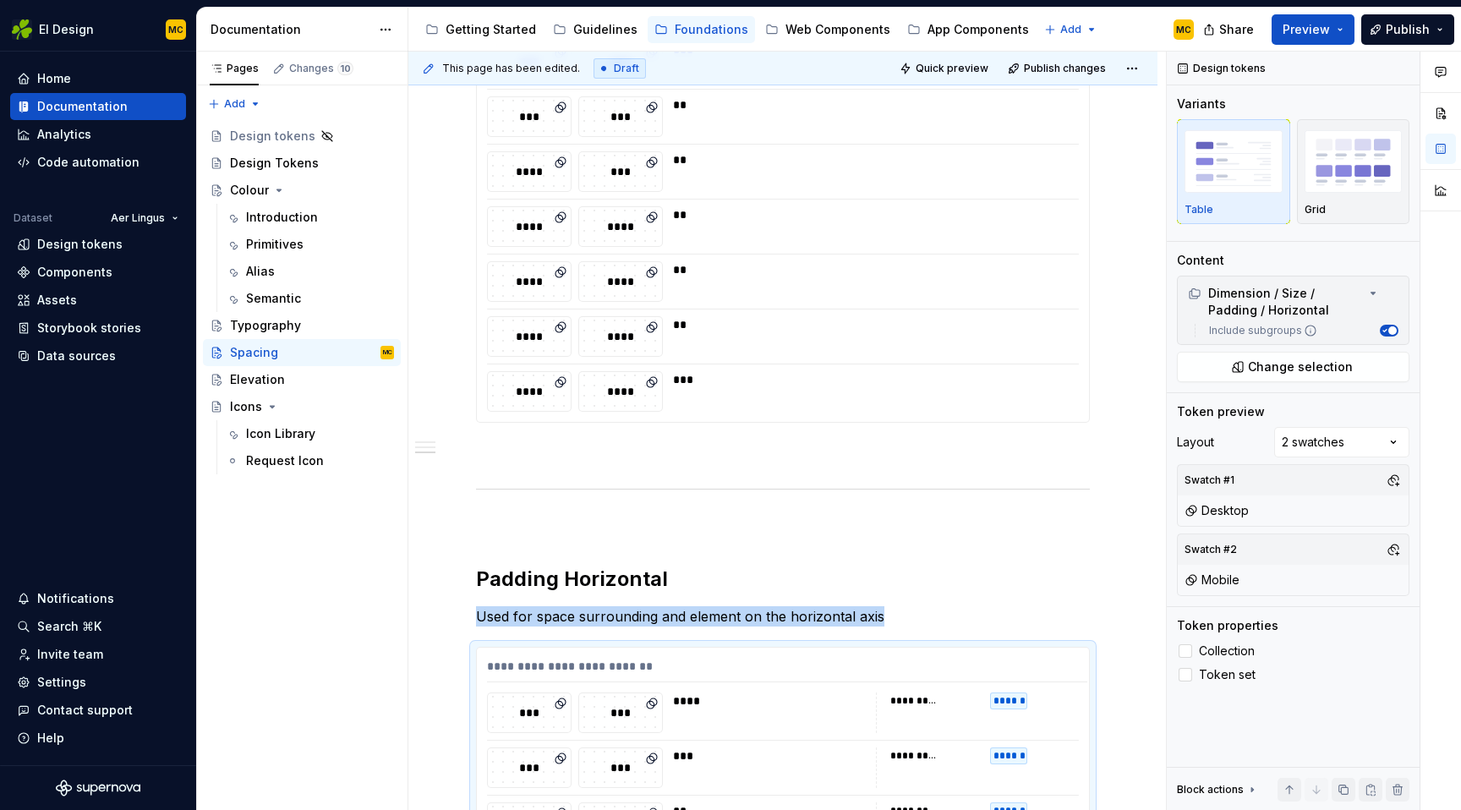
scroll to position [879, 0]
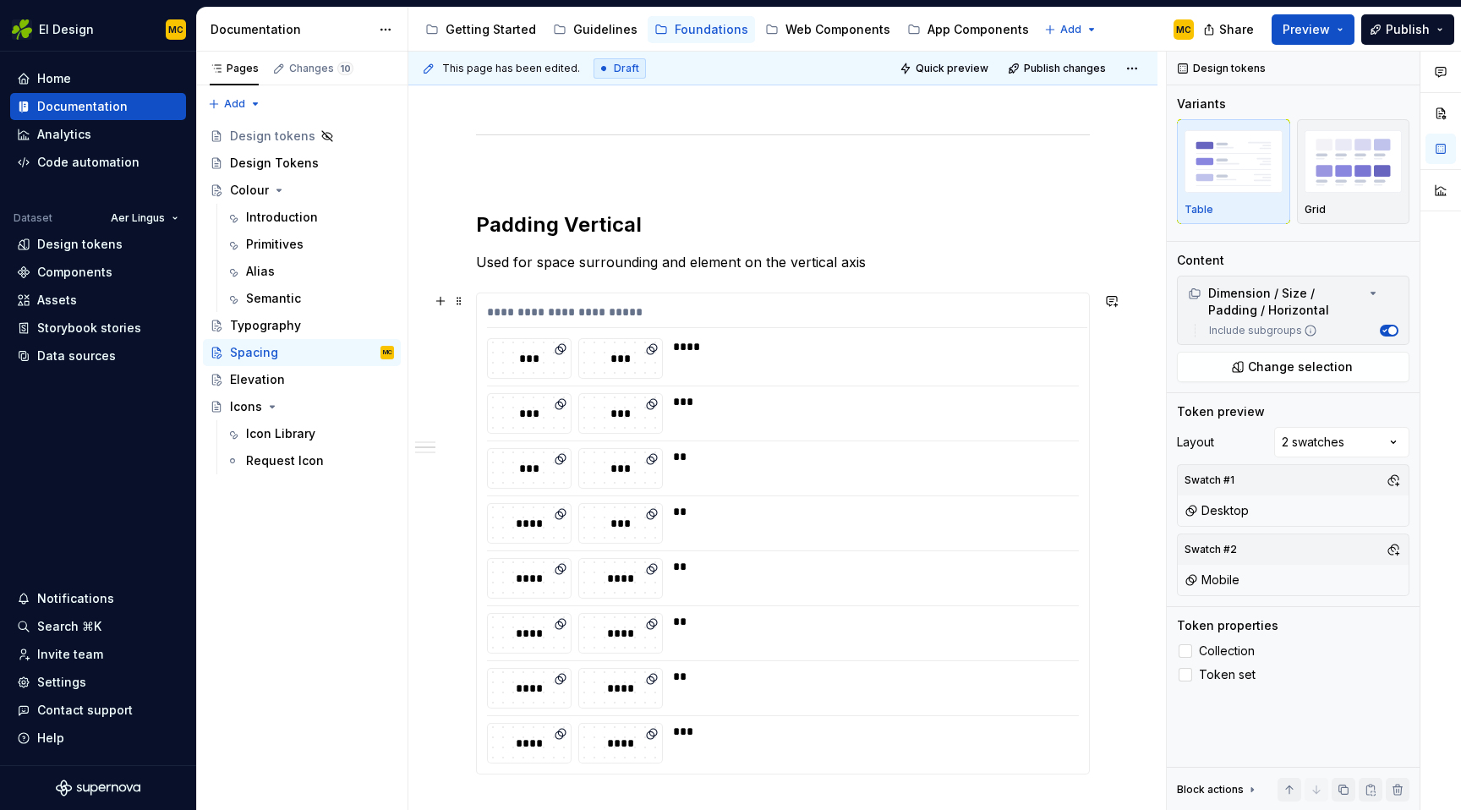
click at [1026, 385] on div "**********" at bounding box center [783, 533] width 612 height 480
click at [1216, 656] on span "Collection" at bounding box center [1227, 651] width 56 height 14
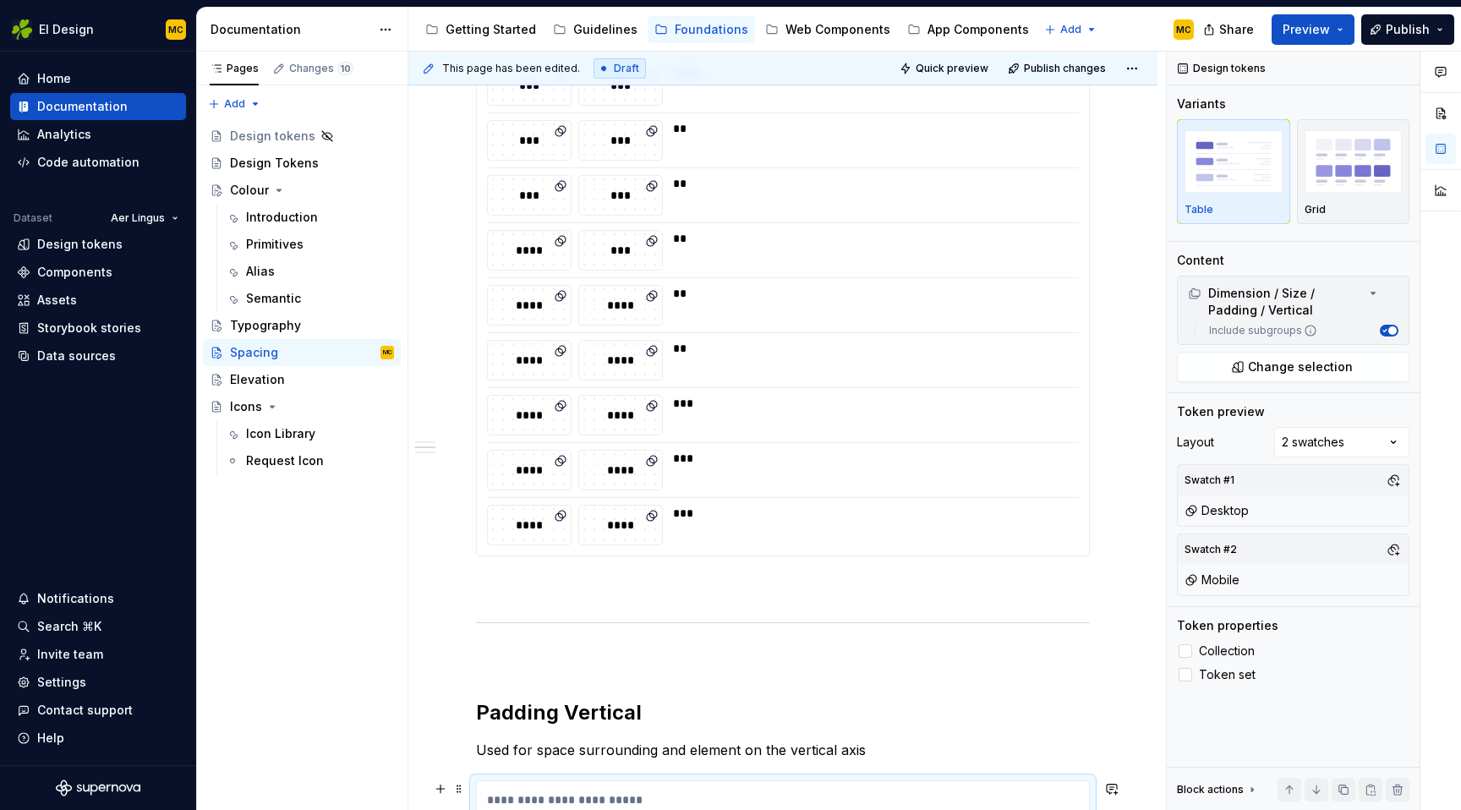
scroll to position [159, 0]
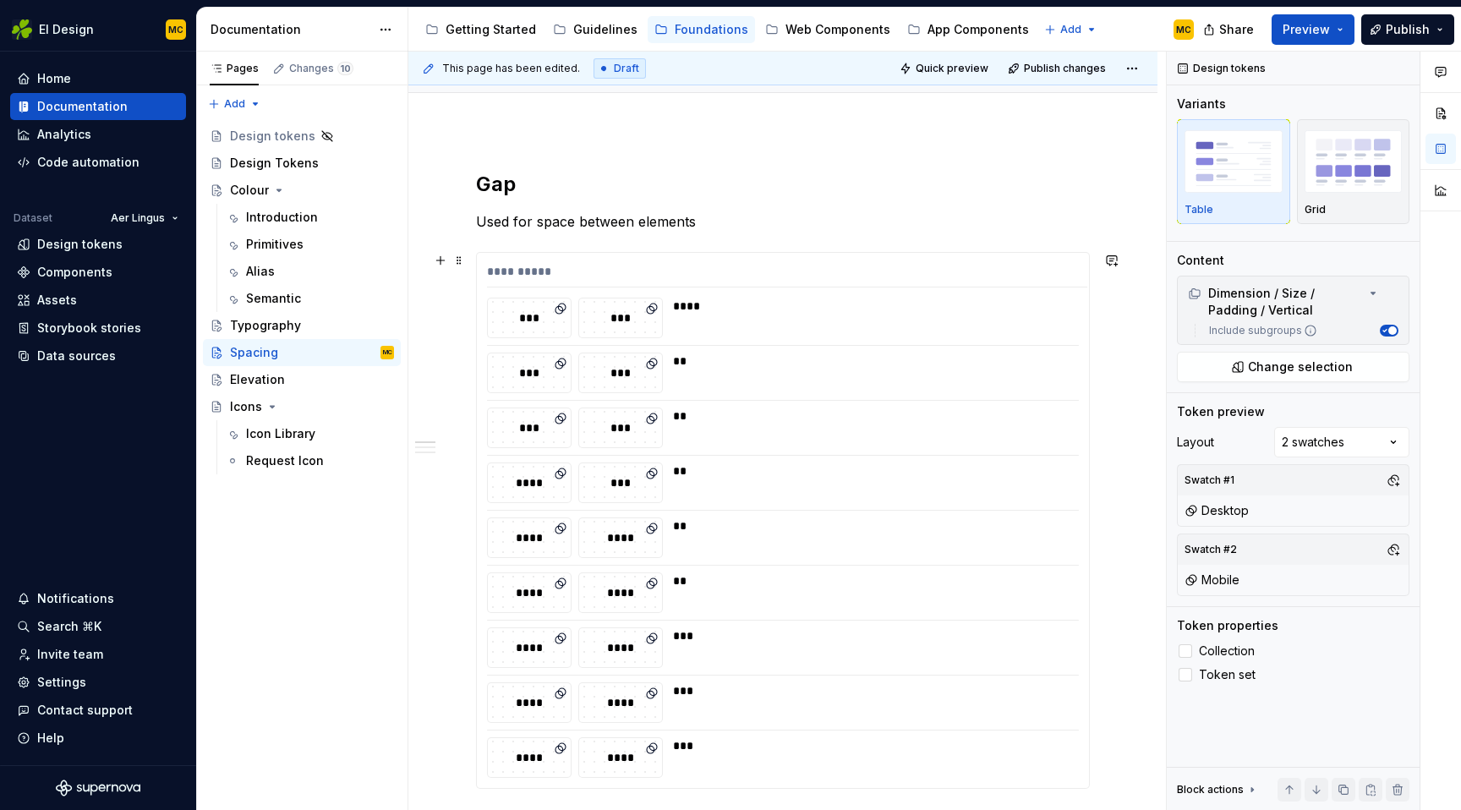
click at [1025, 348] on div "**********" at bounding box center [783, 520] width 612 height 535
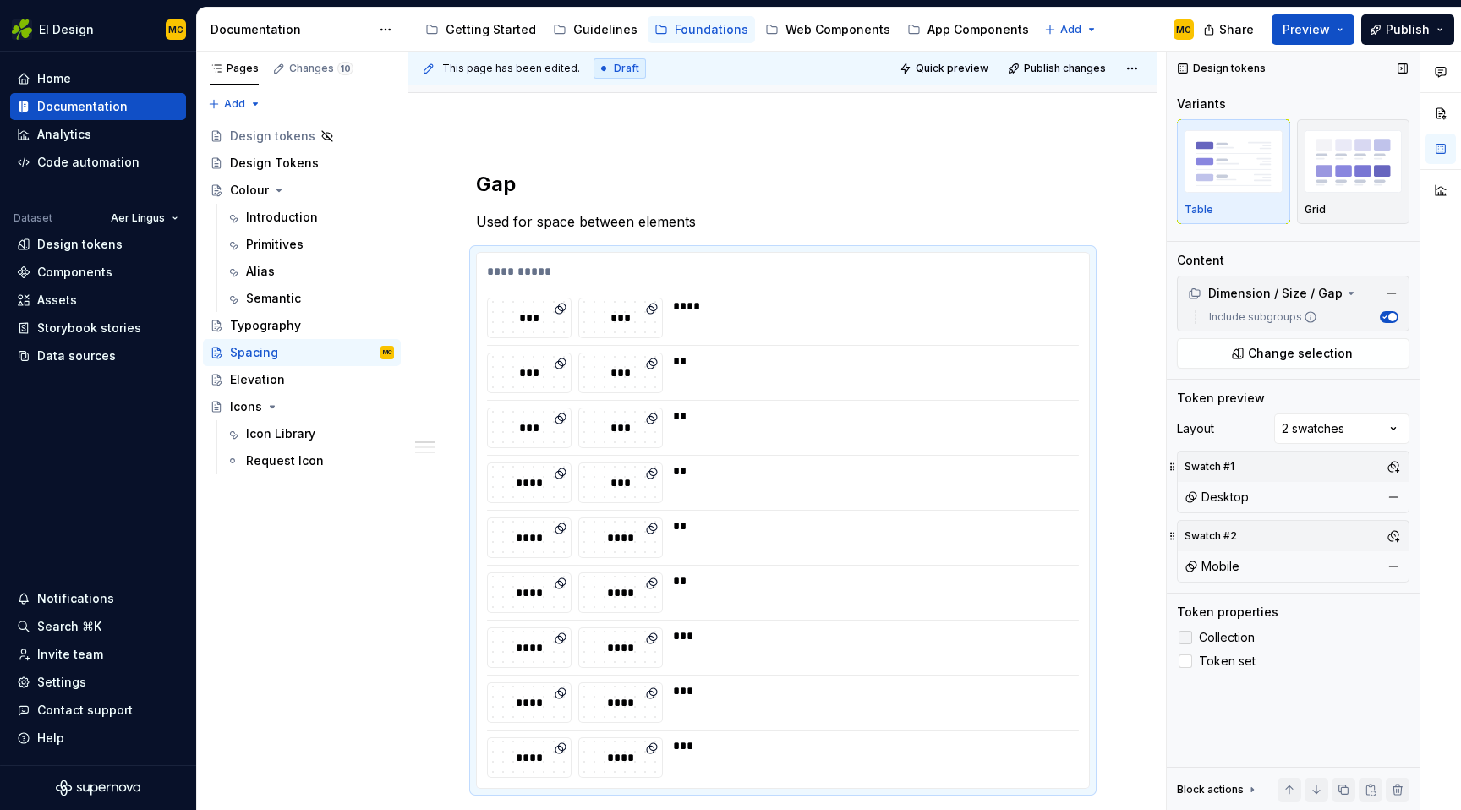
click at [1232, 635] on span "Collection" at bounding box center [1227, 638] width 56 height 14
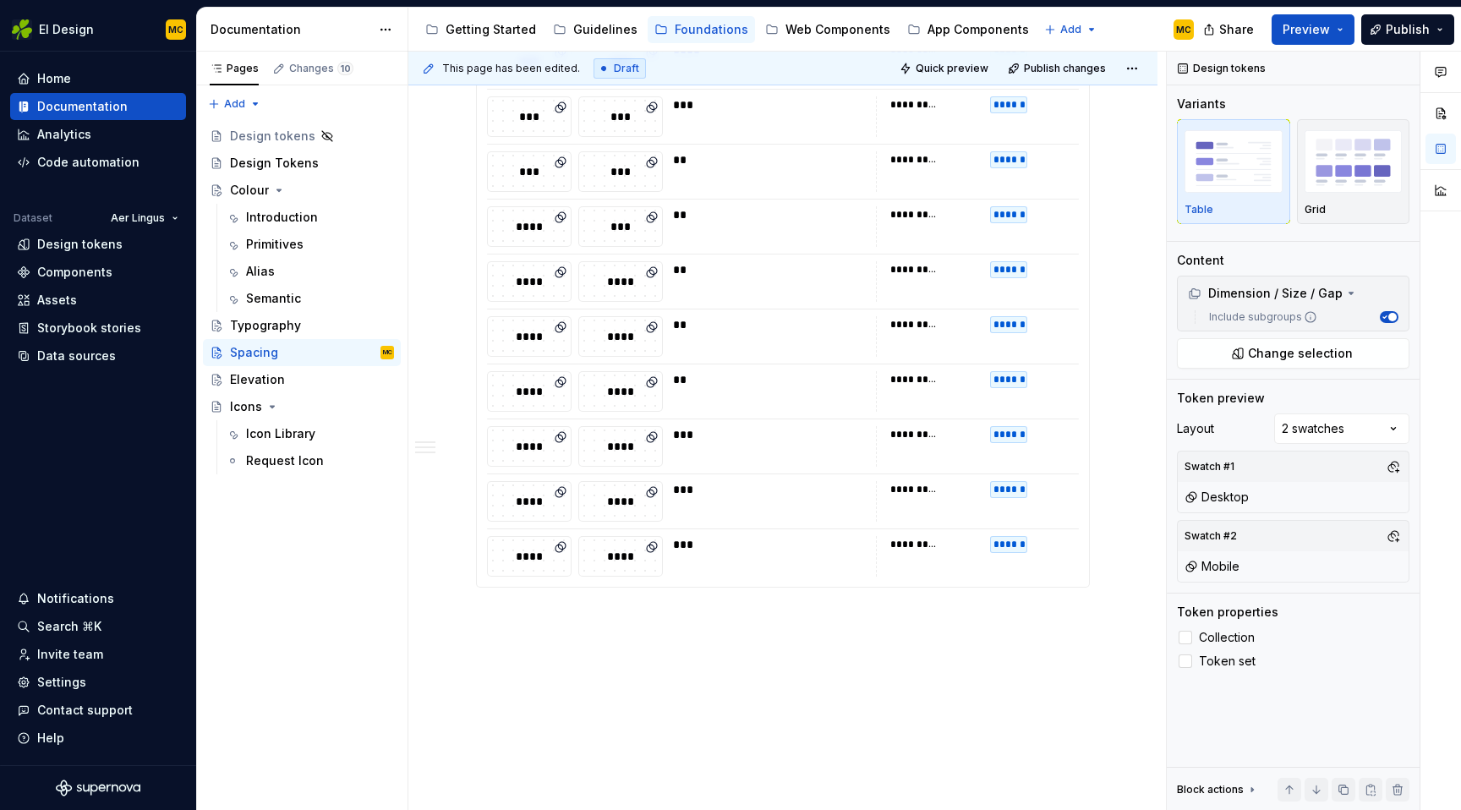
scroll to position [1921, 0]
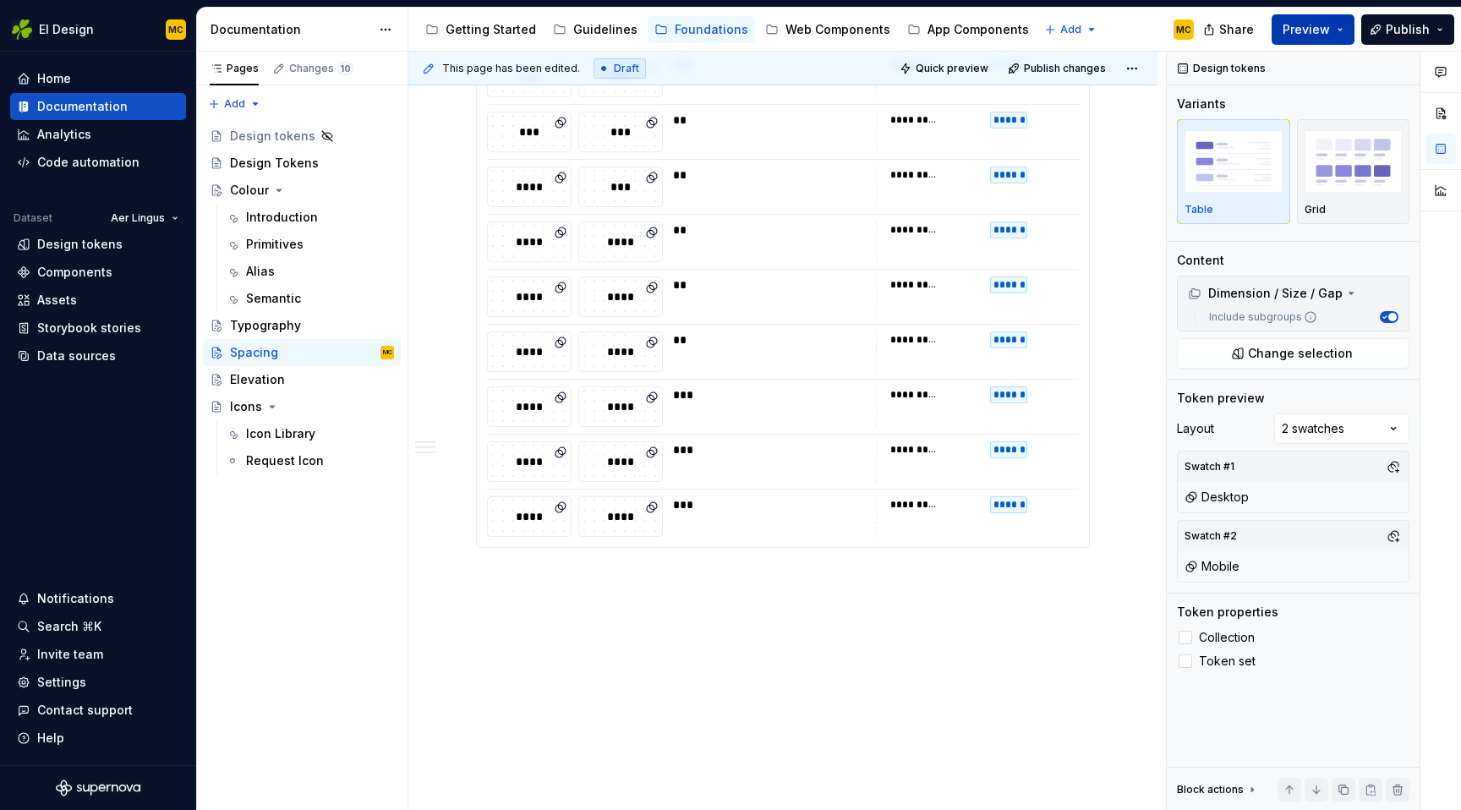
click at [1349, 33] on button "Preview" at bounding box center [1312, 29] width 83 height 30
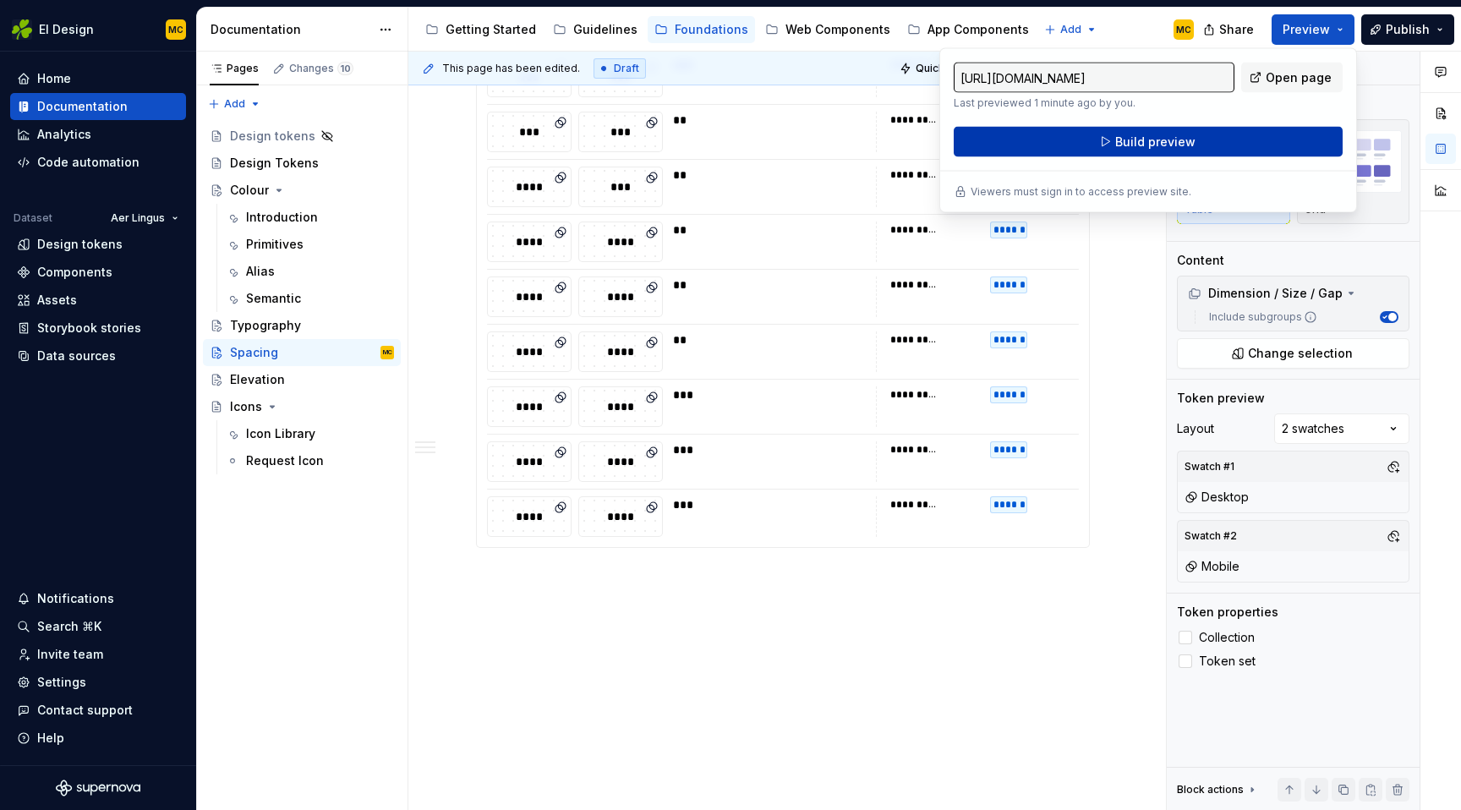
click at [1253, 135] on button "Build preview" at bounding box center [1148, 142] width 389 height 30
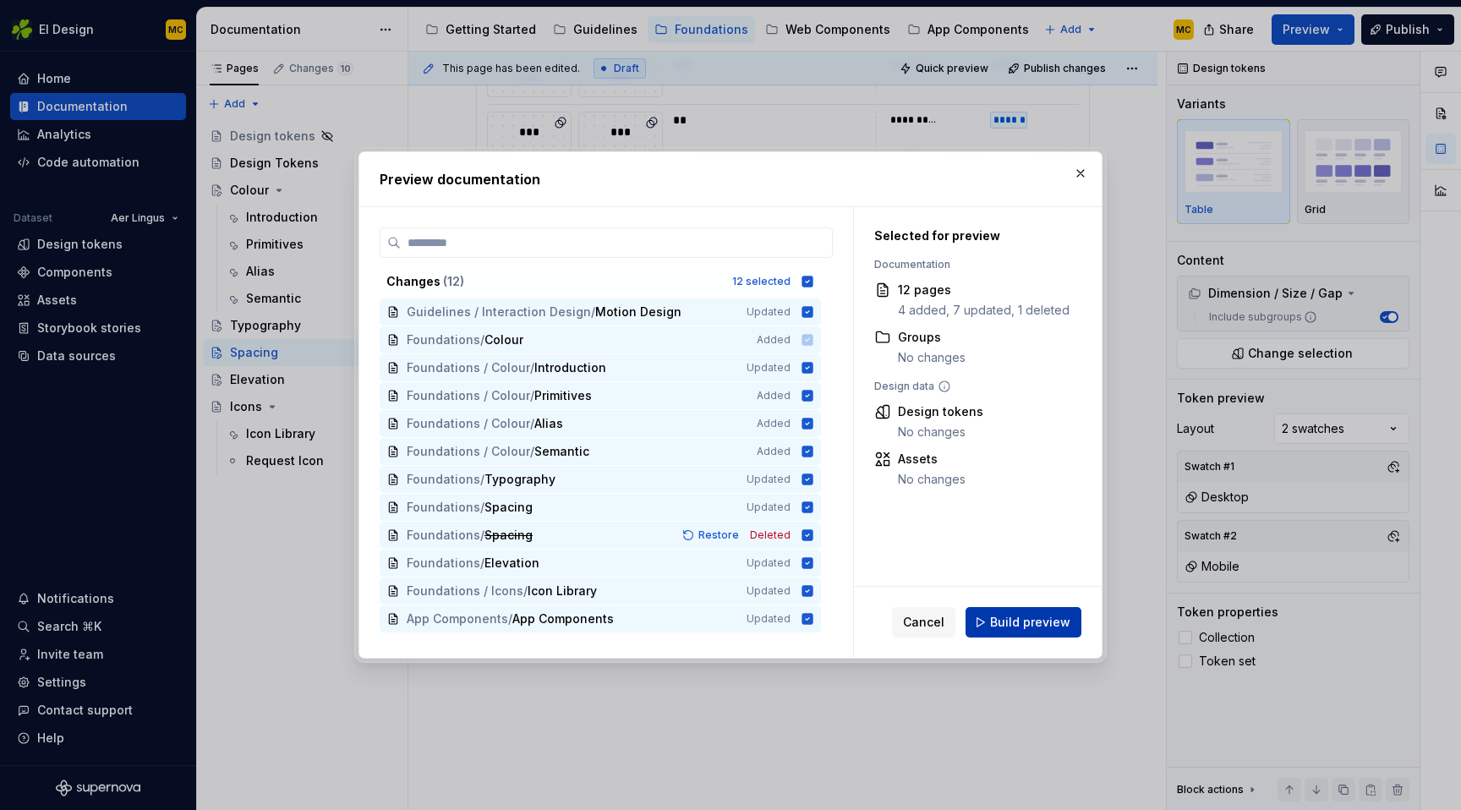
click at [1052, 619] on span "Build preview" at bounding box center [1030, 622] width 80 height 17
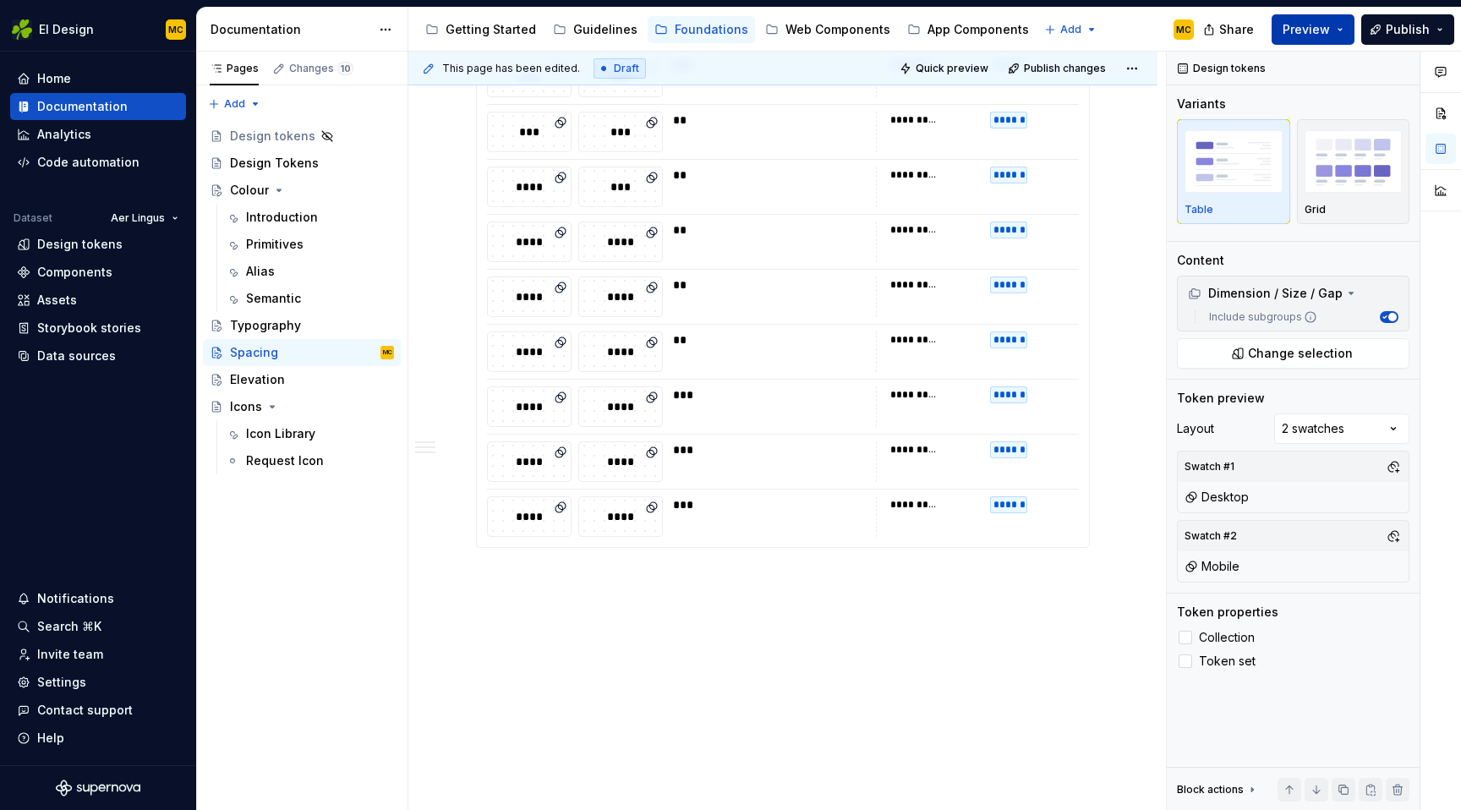
click at [1343, 30] on button "Preview" at bounding box center [1312, 29] width 83 height 30
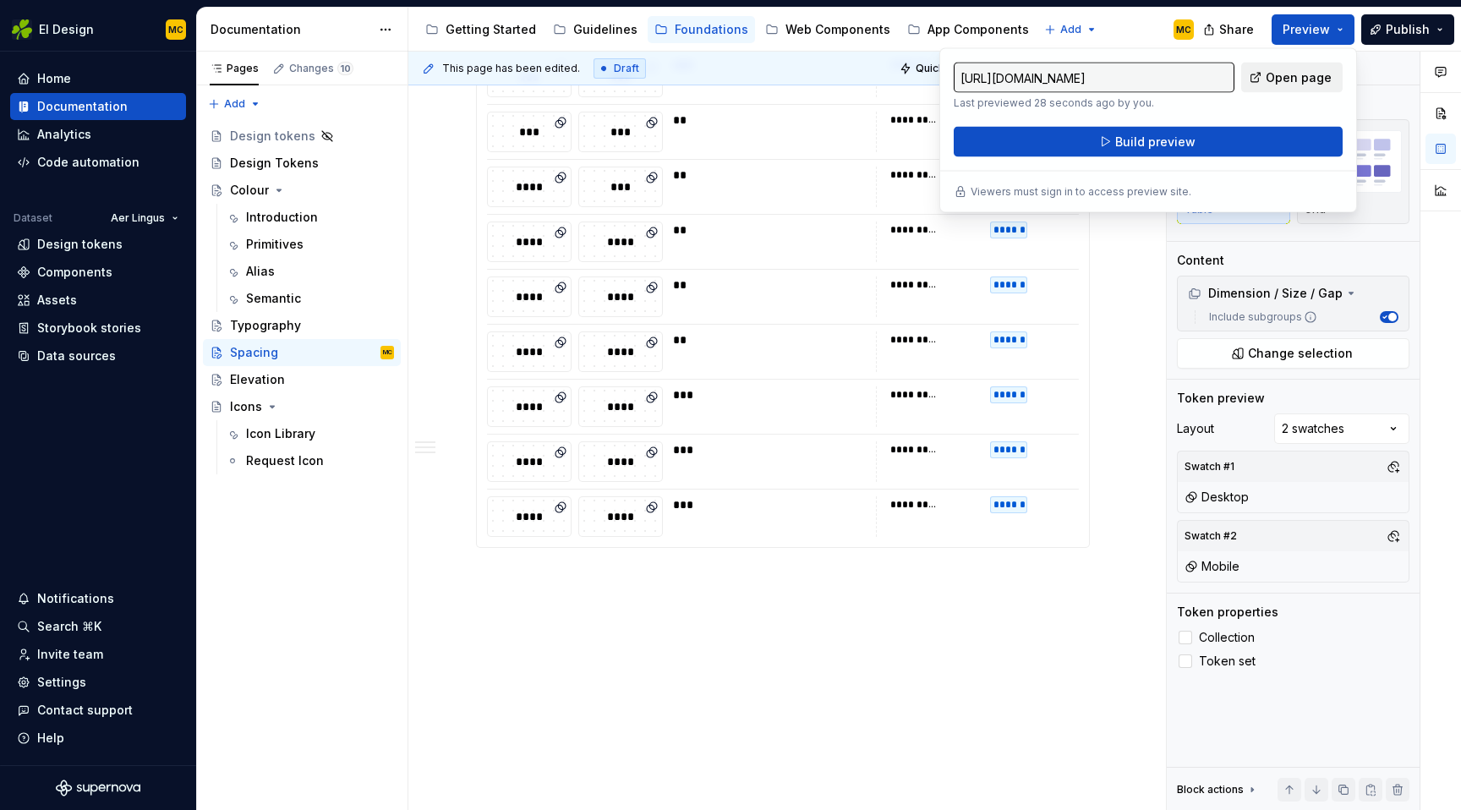
click at [1318, 79] on span "Open page" at bounding box center [1298, 77] width 66 height 17
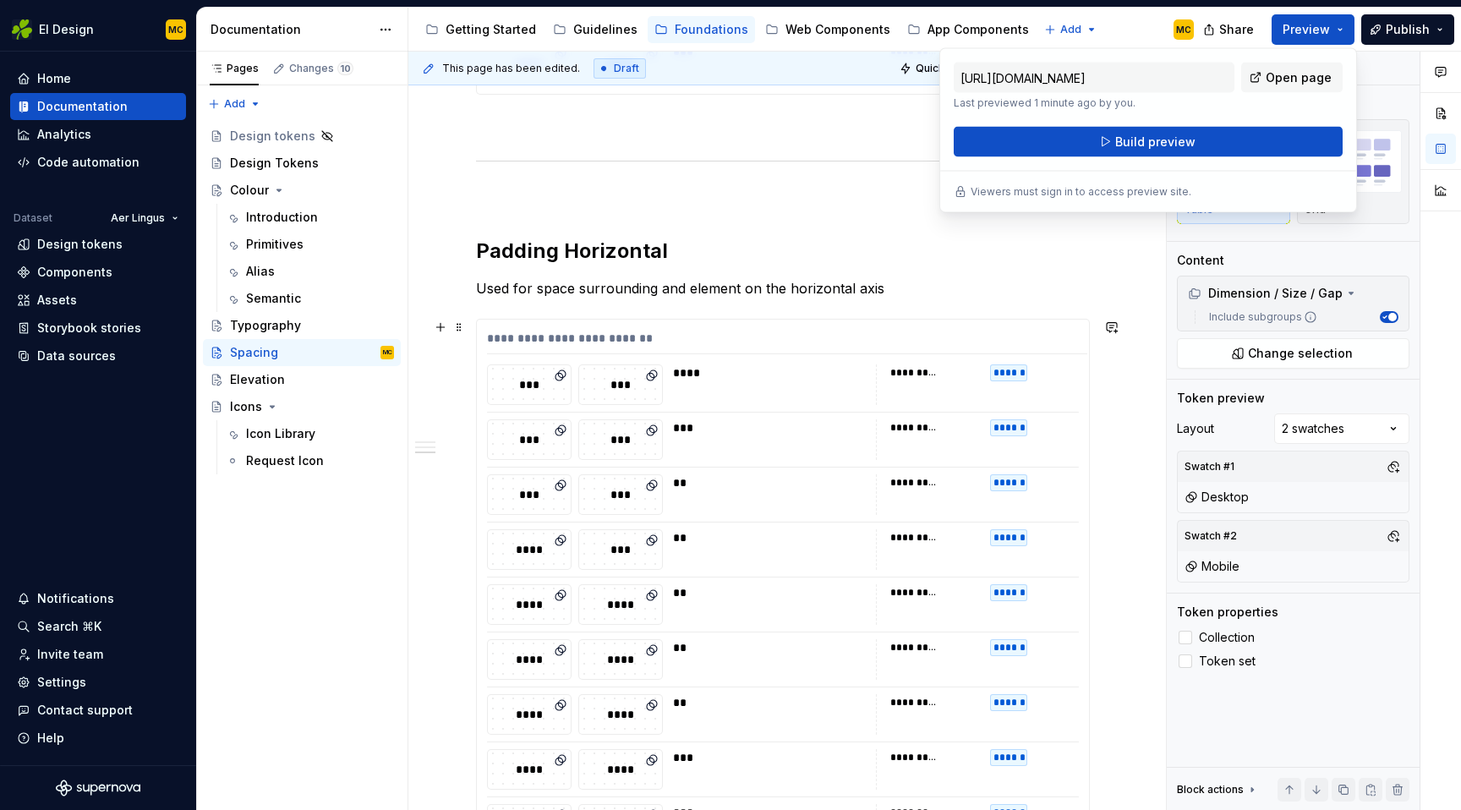
scroll to position [1499, 0]
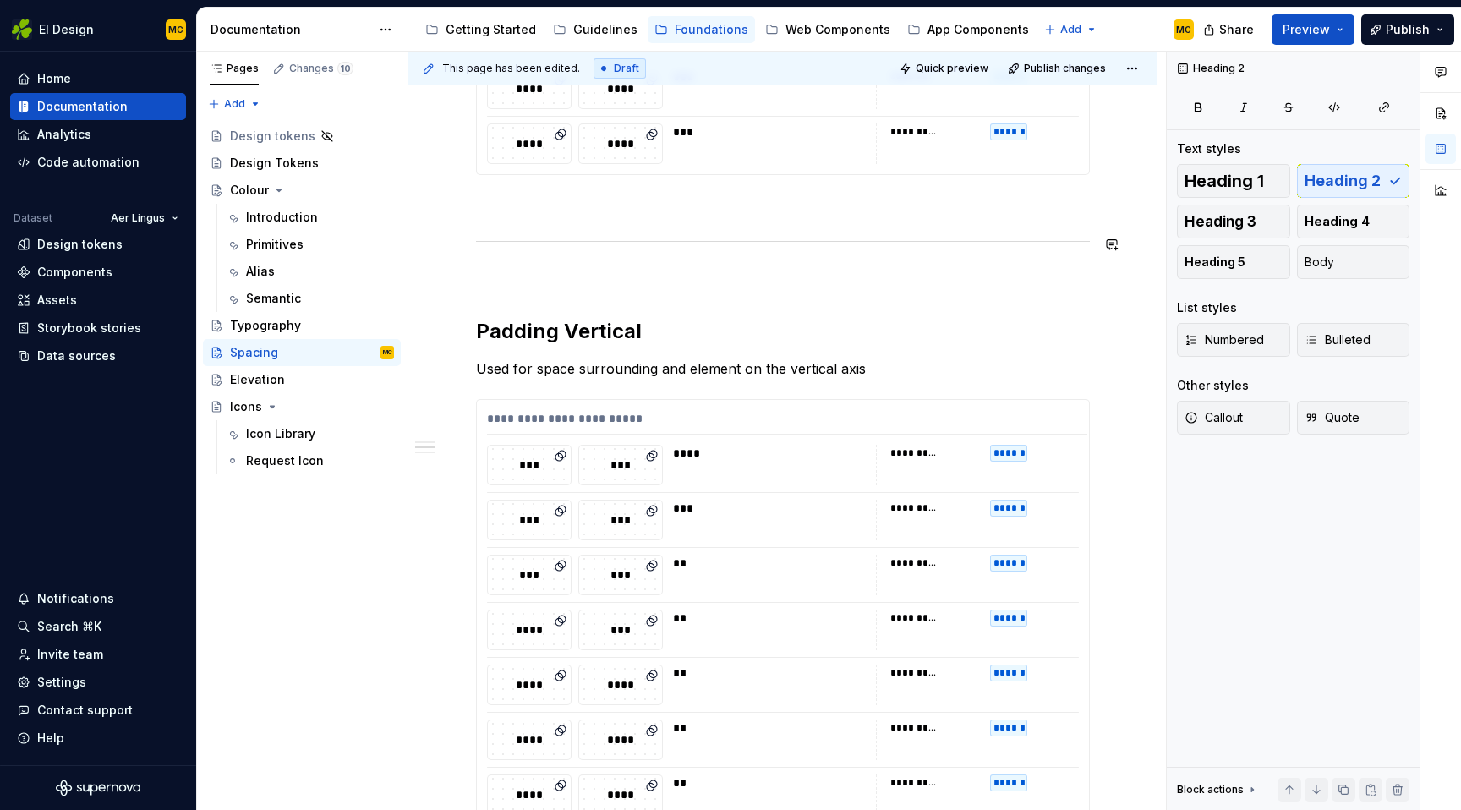
scroll to position [772, 0]
click at [593, 271] on p at bounding box center [783, 278] width 614 height 20
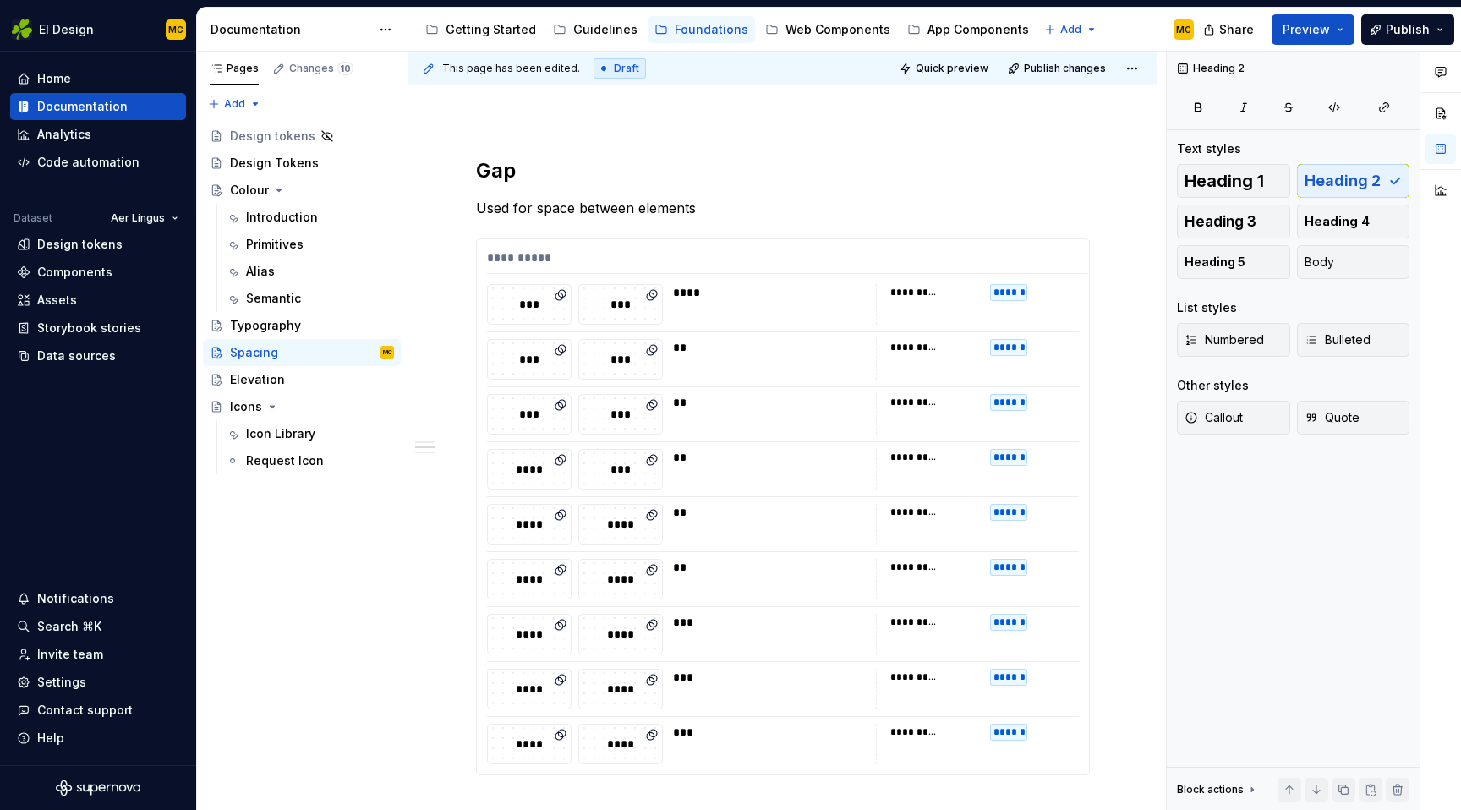
scroll to position [0, 0]
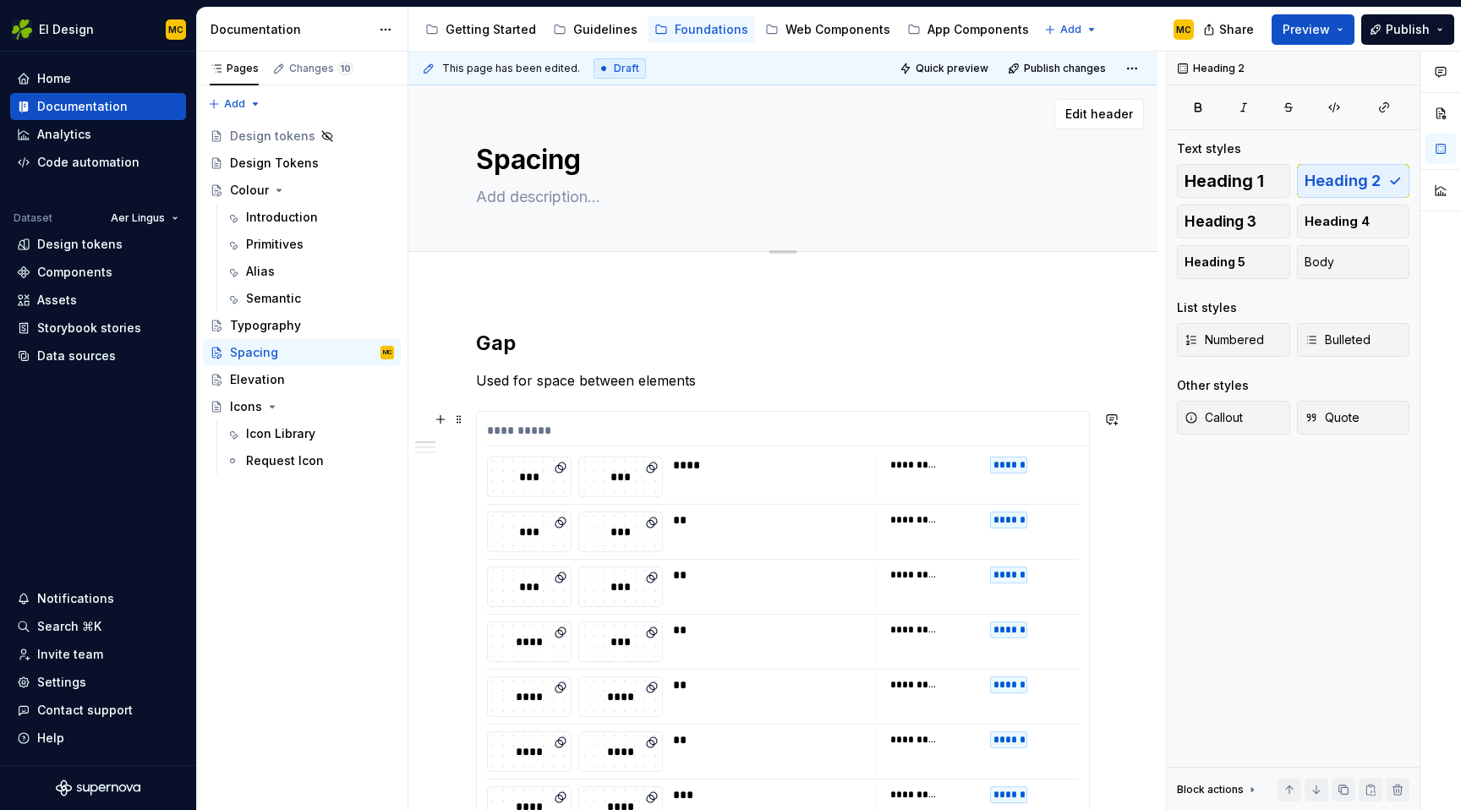
type textarea "*"
click at [560, 210] on textarea at bounding box center [780, 196] width 614 height 27
type textarea "W"
type textarea "*"
type textarea "We"
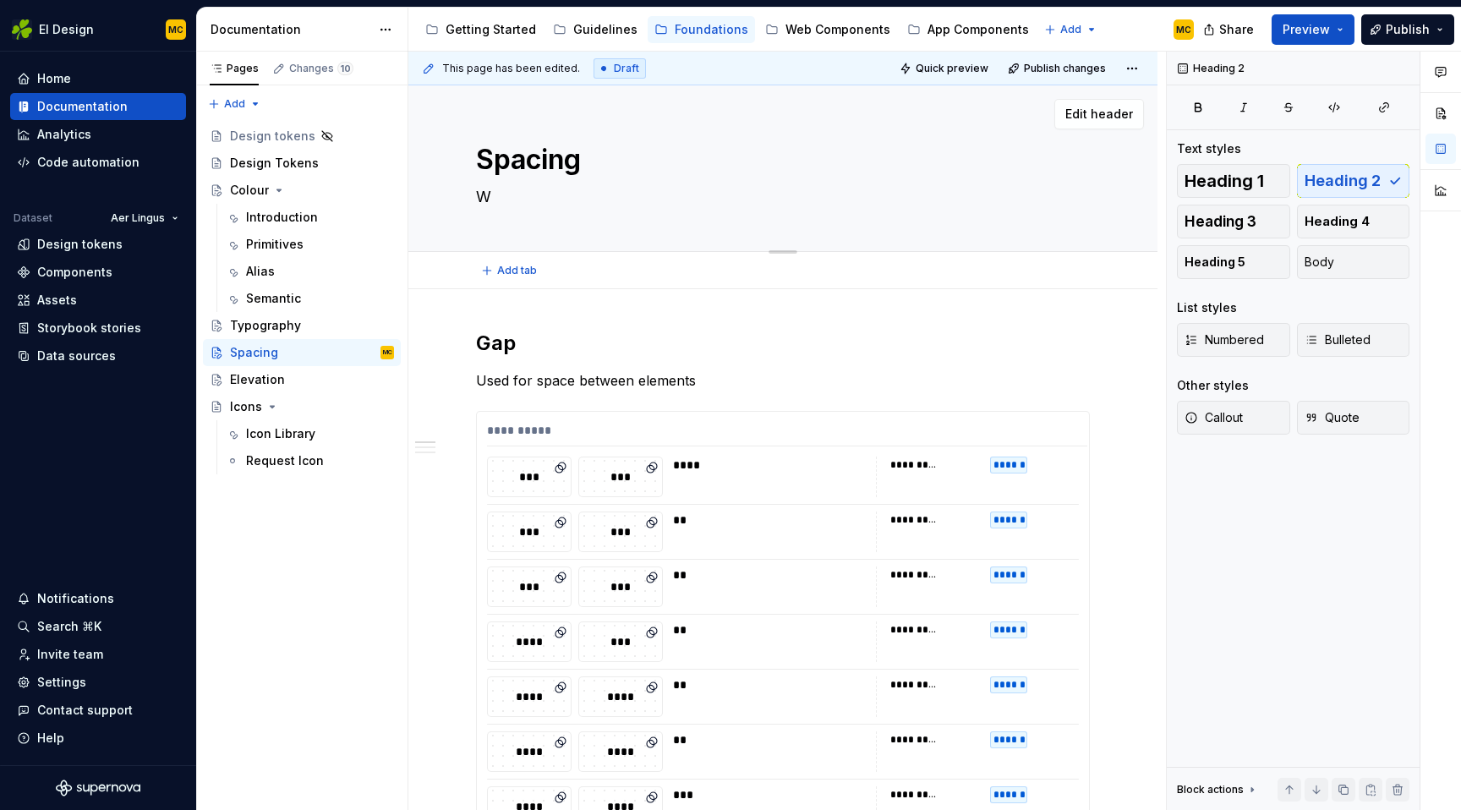
type textarea "*"
type textarea "We"
type textarea "*"
type textarea "We u"
type textarea "*"
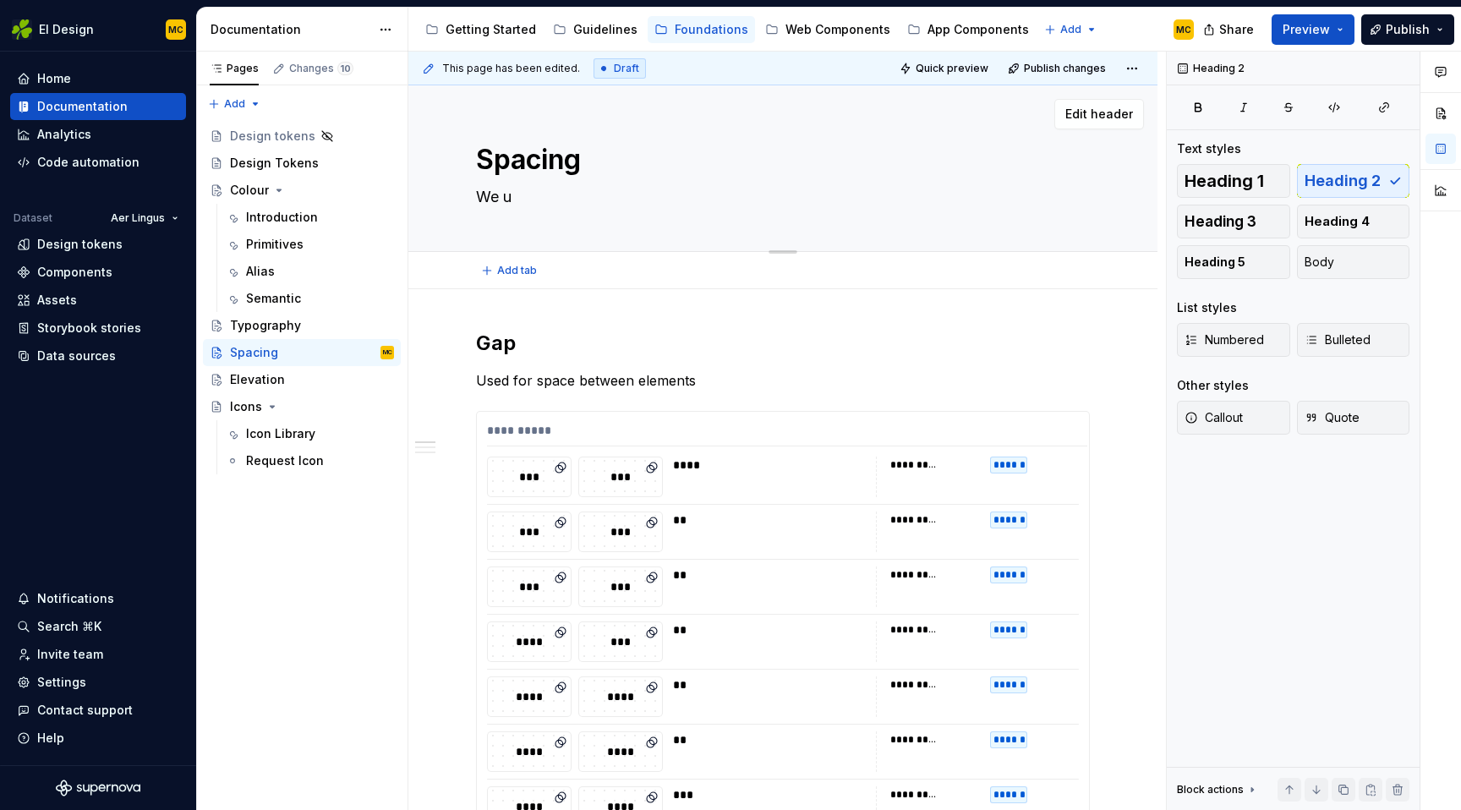
type textarea "We us"
type textarea "*"
type textarea "We use"
type textarea "*"
type textarea "We use"
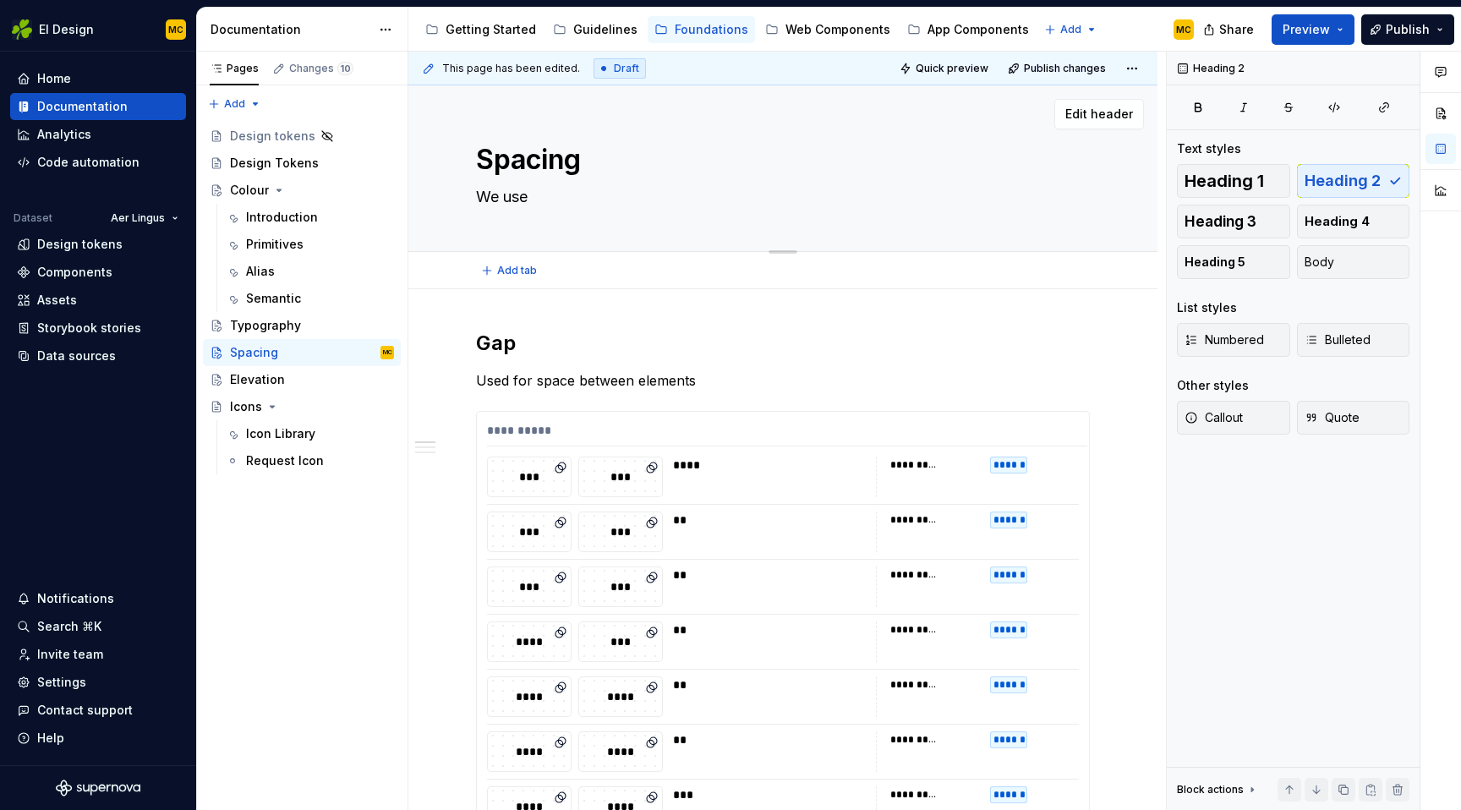
type textarea "*"
type textarea "We use a"
type textarea "*"
type textarea "We use a"
type textarea "*"
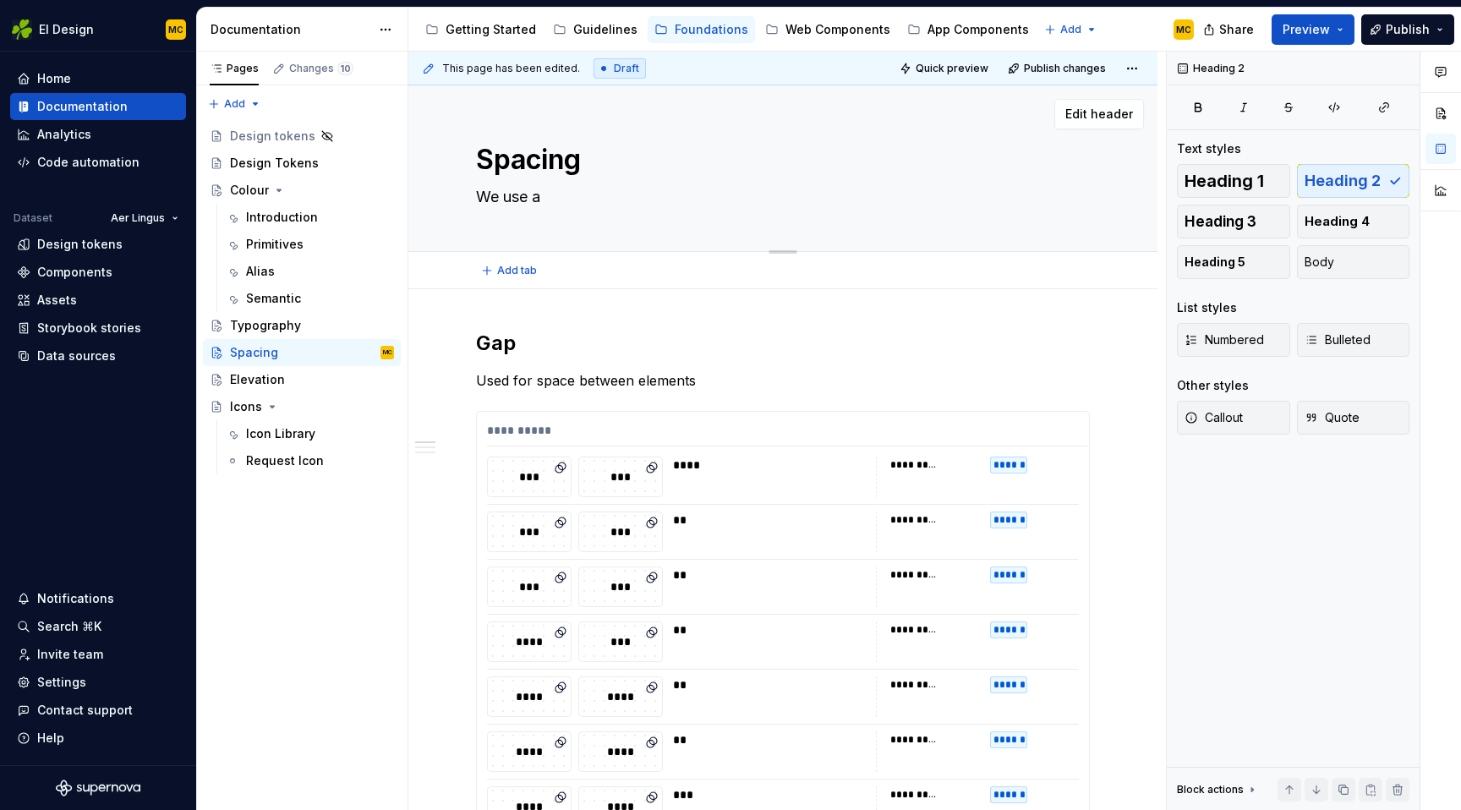
type textarea "We use a r"
type textarea "*"
type textarea "We use a re"
type textarea "*"
type textarea "We use a res"
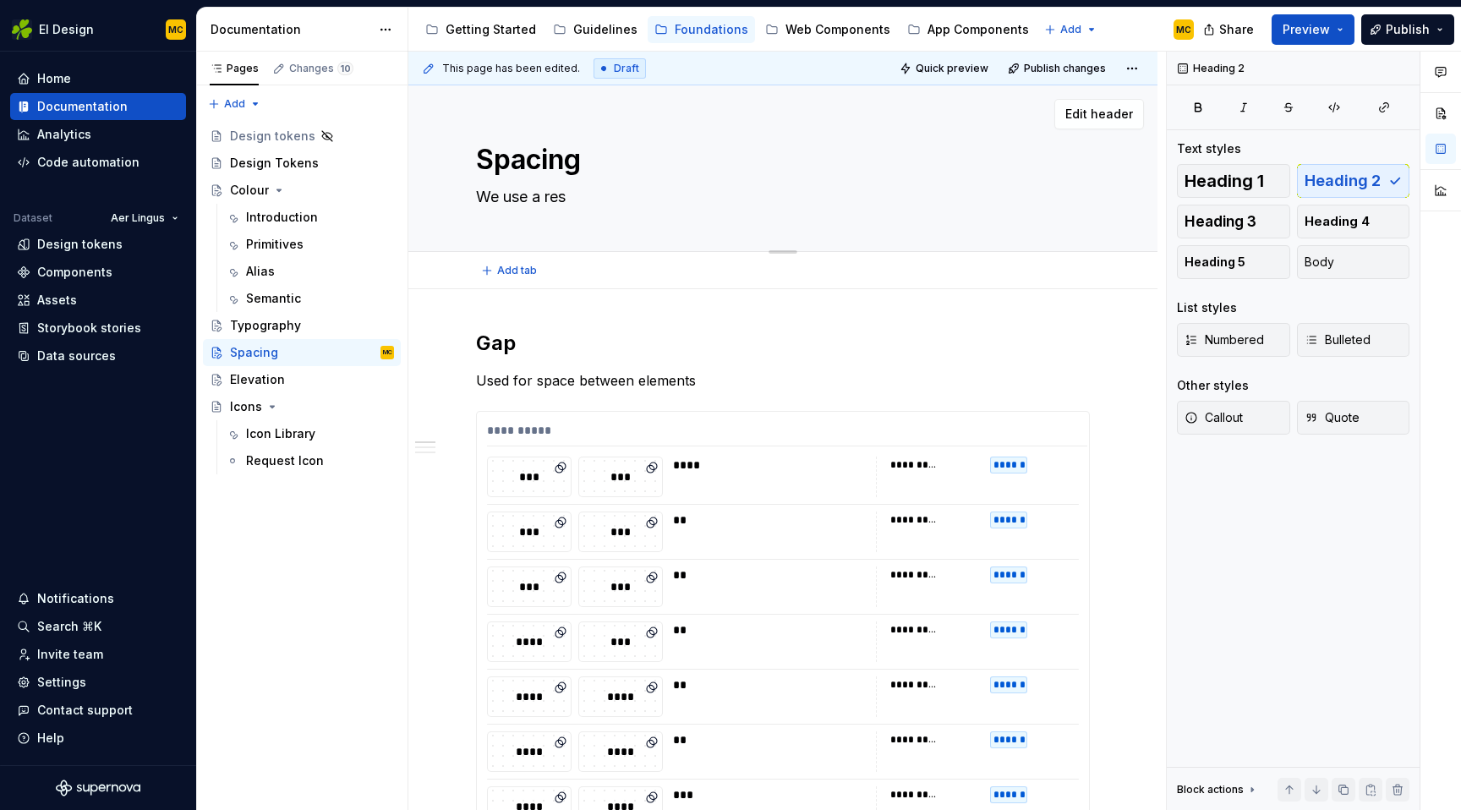
type textarea "*"
type textarea "We use a resp"
type textarea "*"
type textarea "We use a respo"
type textarea "*"
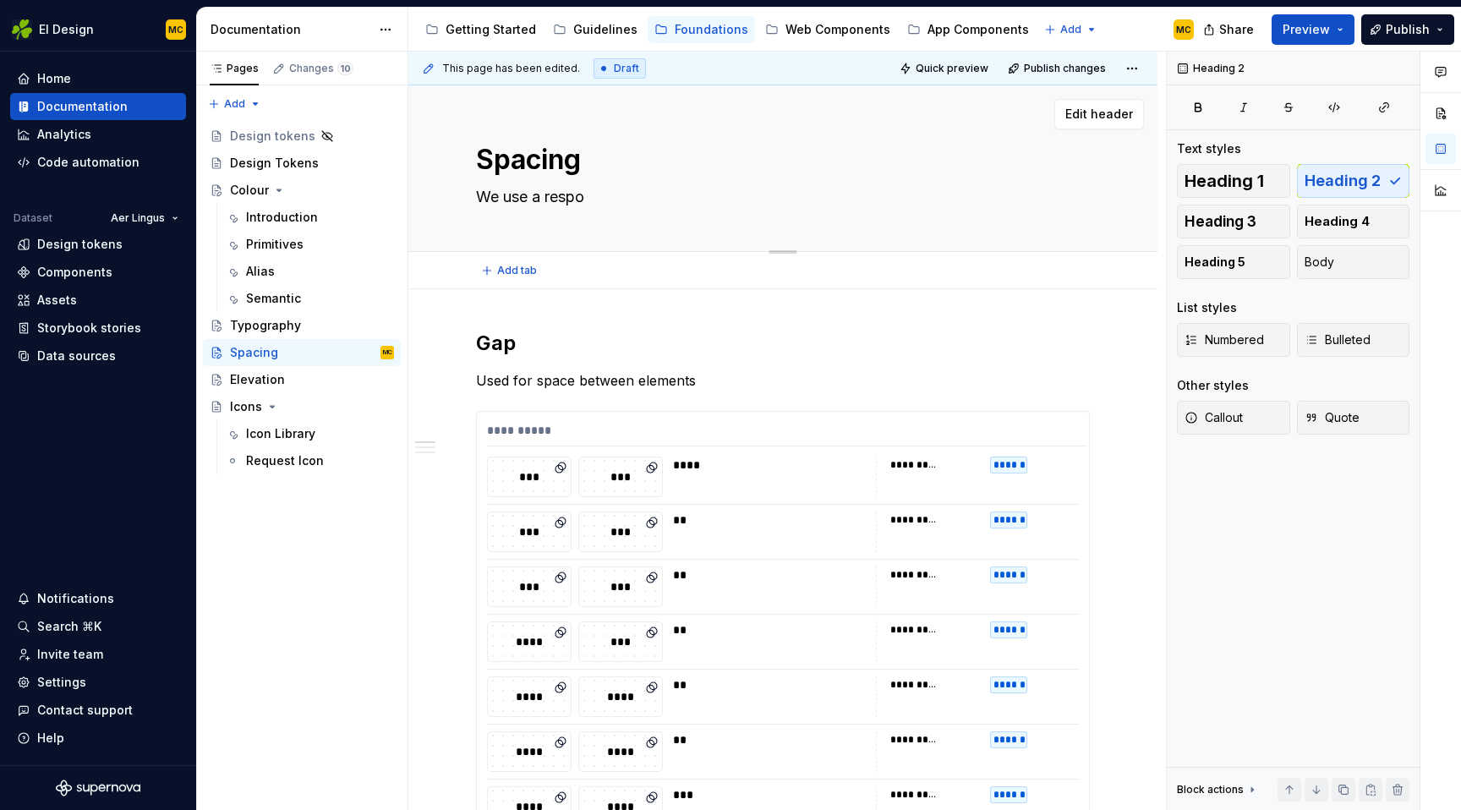
type textarea "We use a respon"
type textarea "*"
type textarea "We use a respons"
type textarea "*"
type textarea "We use a responsi"
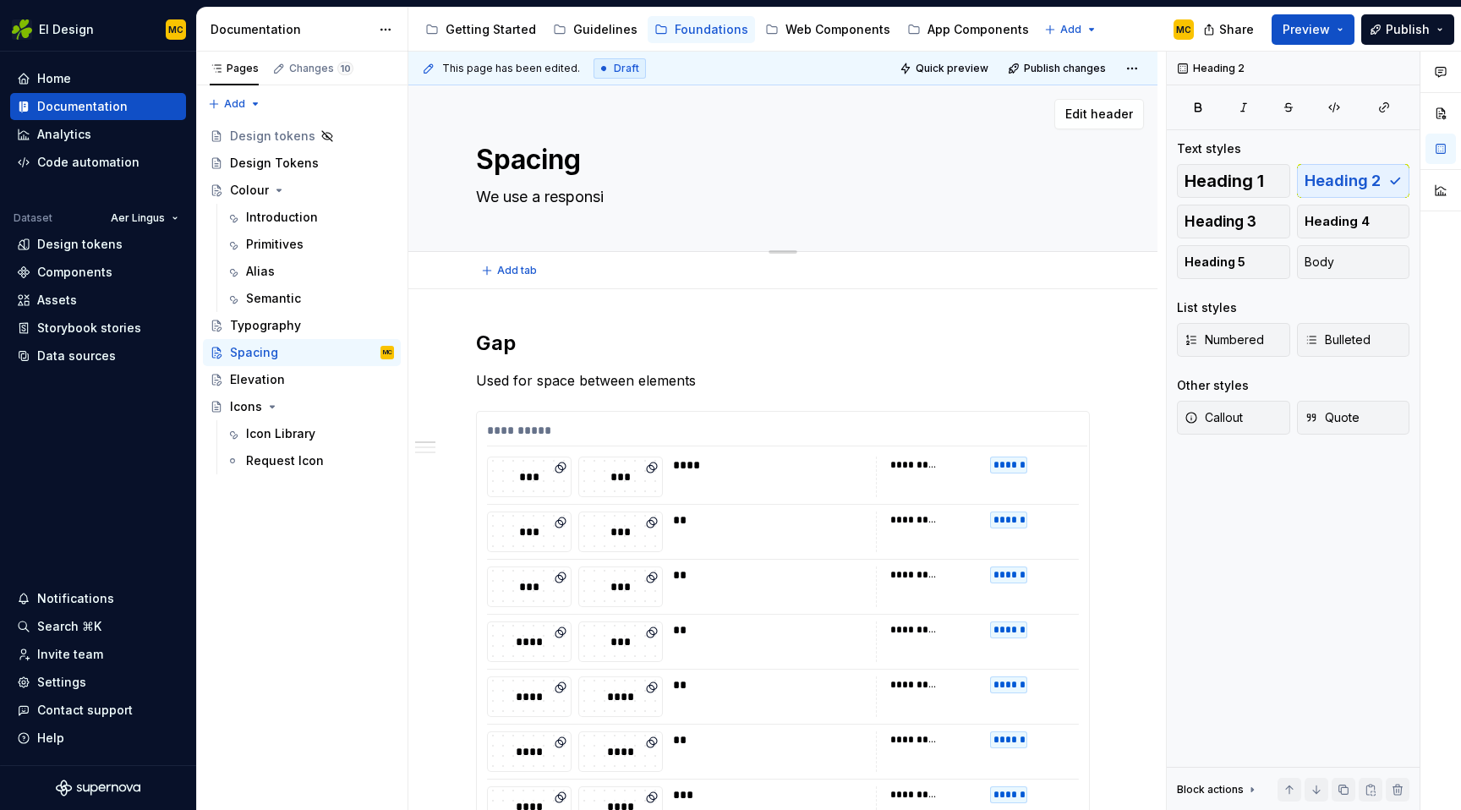
type textarea "*"
type textarea "We use a responsiv"
type textarea "*"
type textarea "We use a responsive"
type textarea "*"
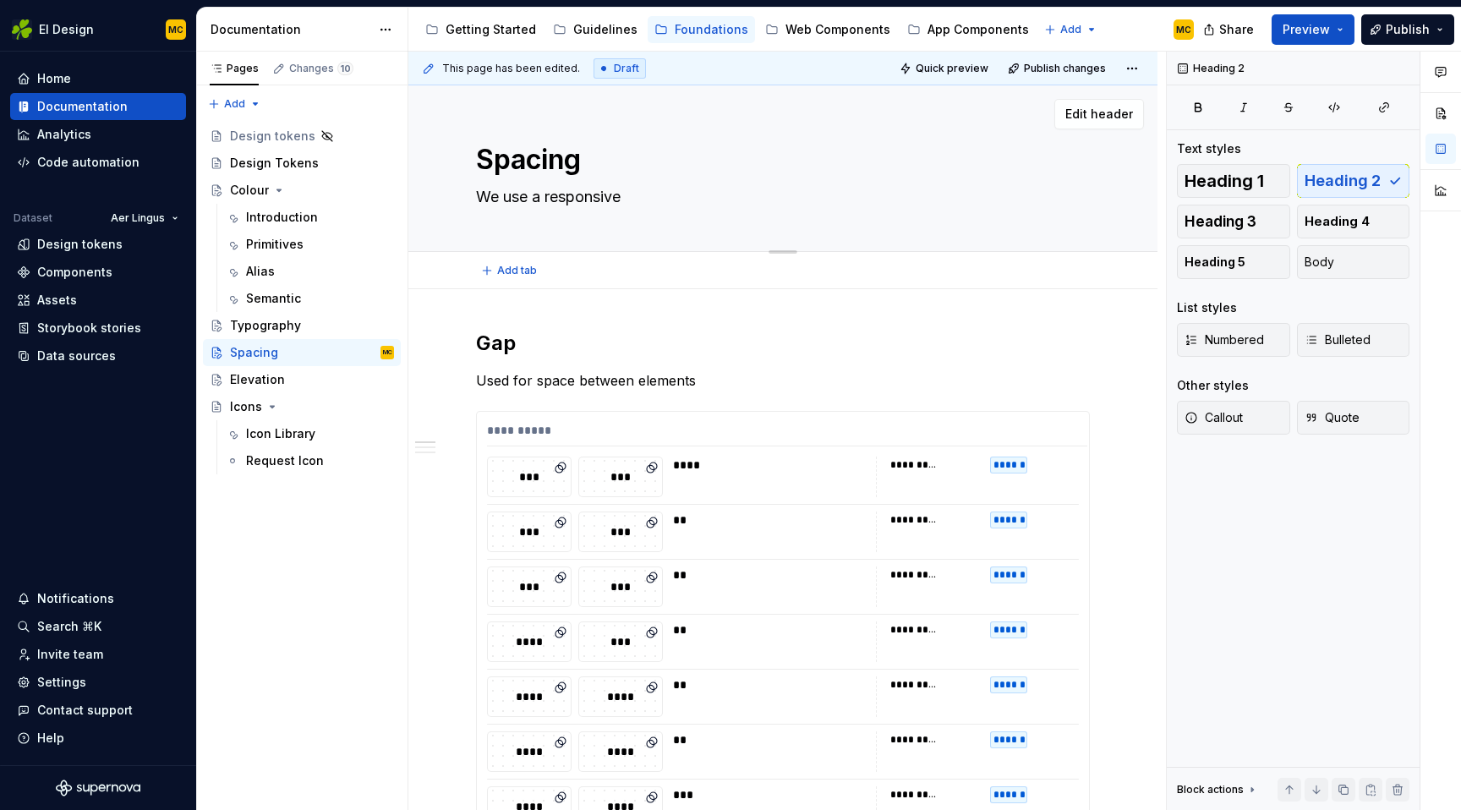
type textarea "We use a responsive"
type textarea "*"
type textarea "We use a responsive s"
type textarea "*"
type textarea "We use a responsive sp"
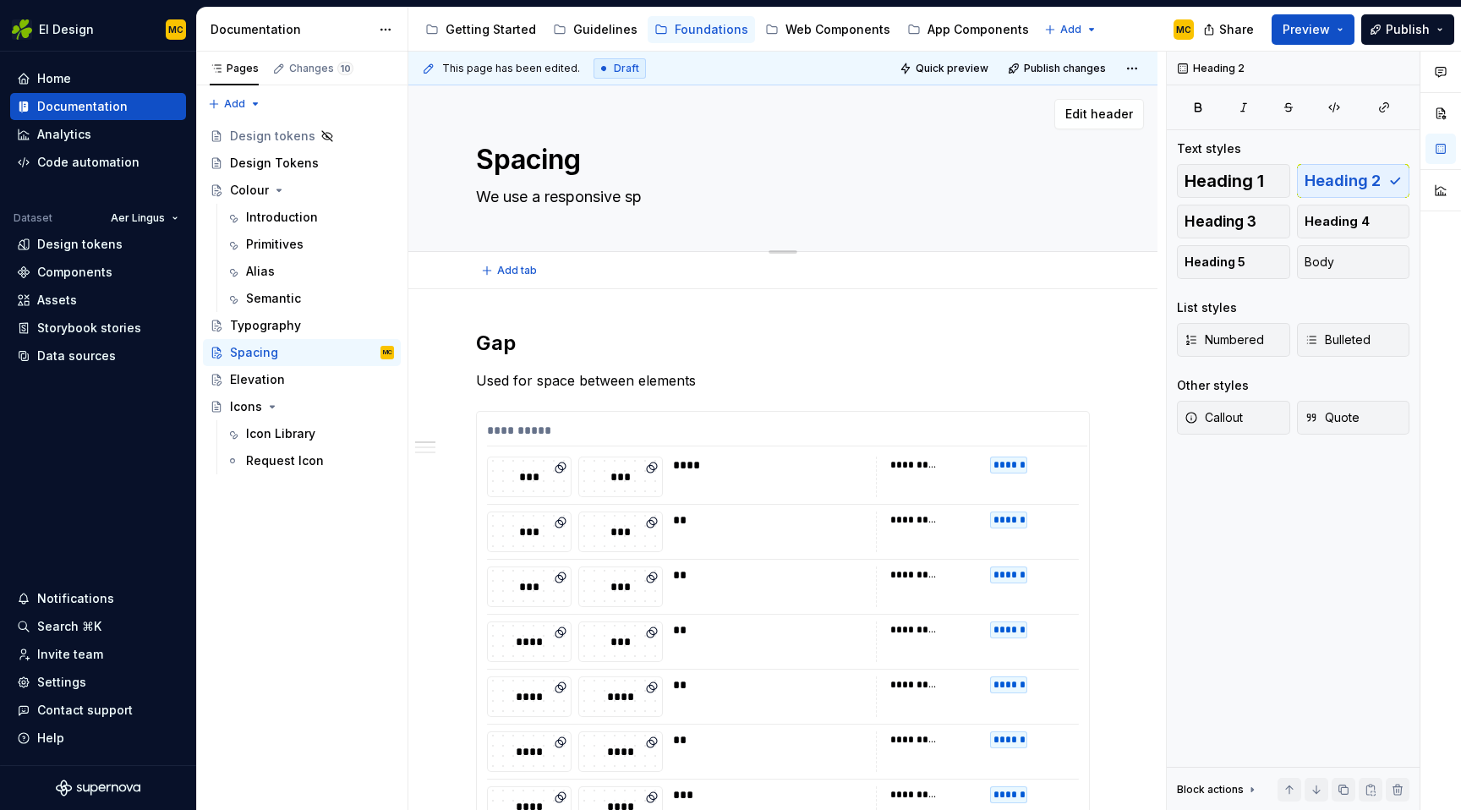
type textarea "*"
type textarea "We use a responsive spa"
type textarea "*"
type textarea "We use a responsive spac"
type textarea "*"
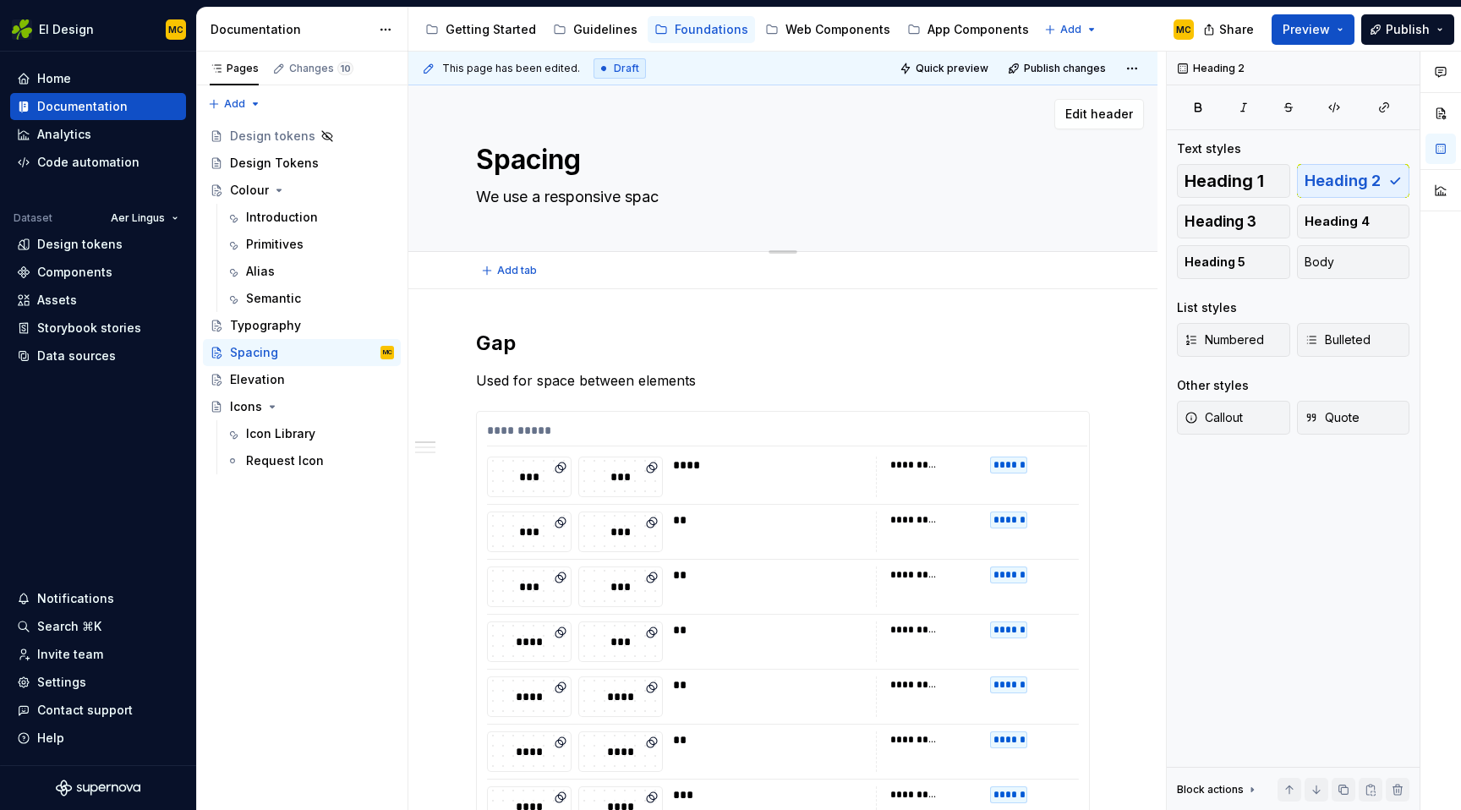
type textarea "We use a responsive spaci"
type textarea "*"
type textarea "We use a responsive spacin"
type textarea "*"
type textarea "We use a responsive spacing"
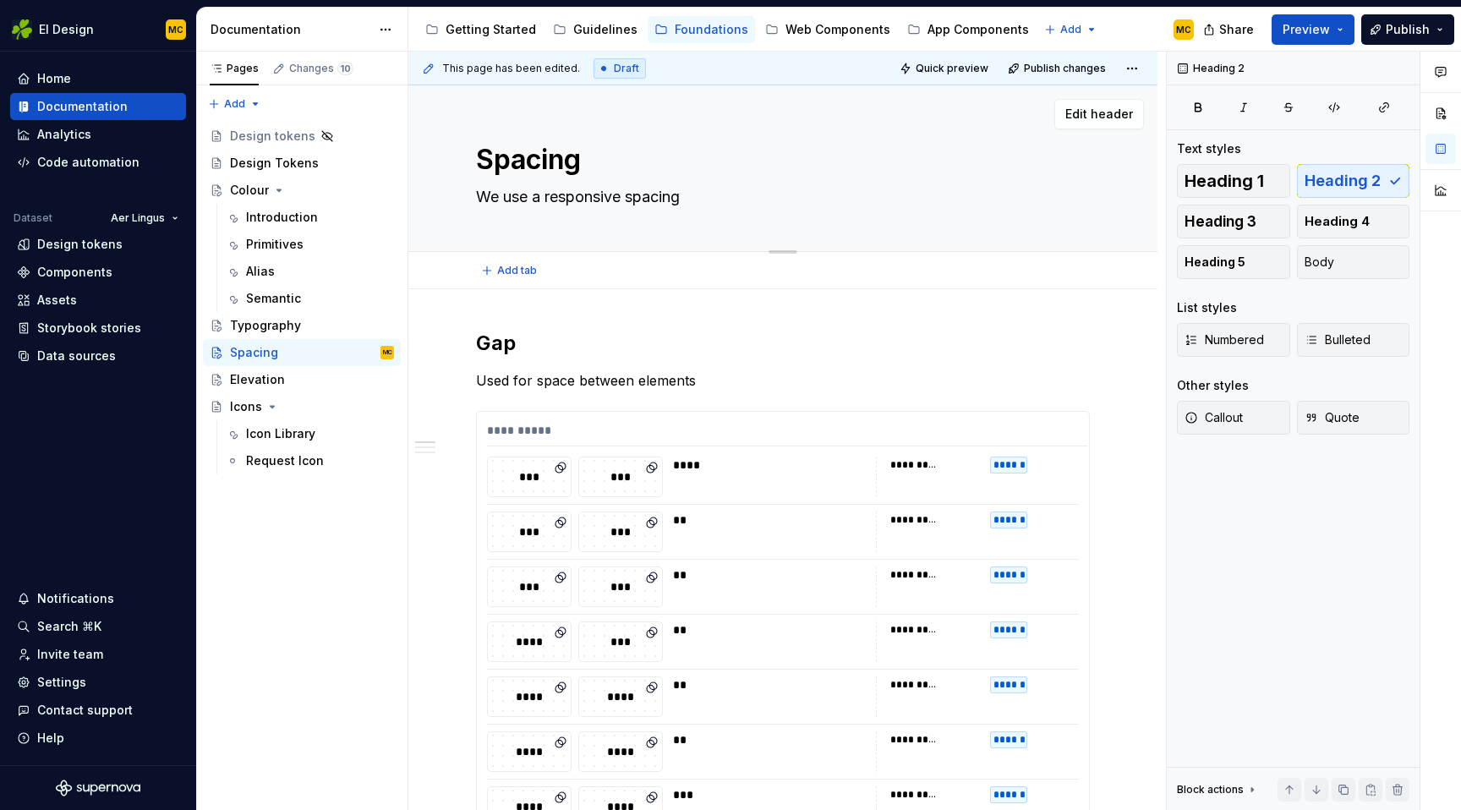
type textarea "*"
type textarea "We use a responsive spacing"
type textarea "*"
type textarea "We use a responsive spacing s"
type textarea "*"
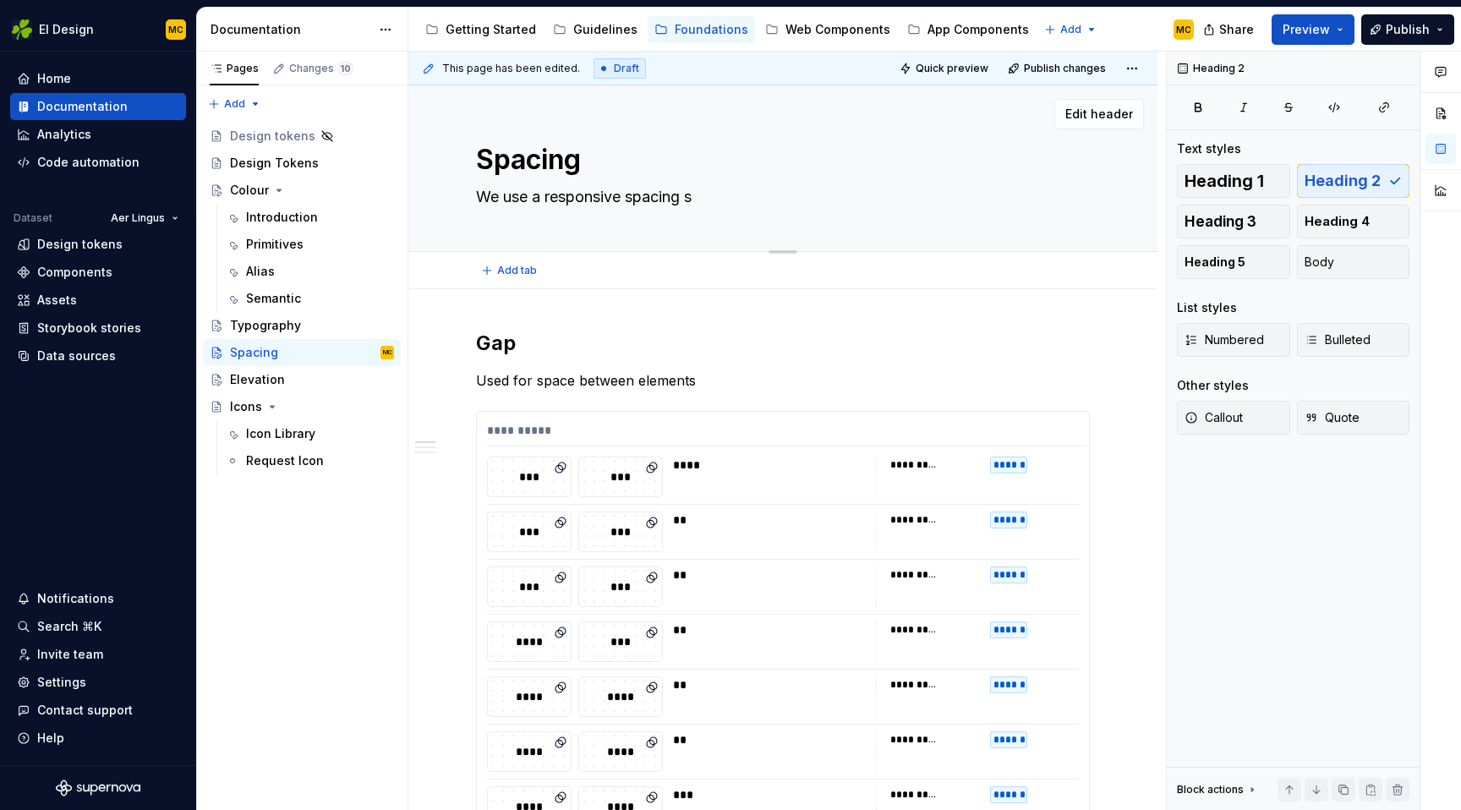
type textarea "We use a responsive spacing sy"
type textarea "*"
type textarea "We use a responsive spacing sys"
type textarea "*"
type textarea "We use a responsive spacing syst"
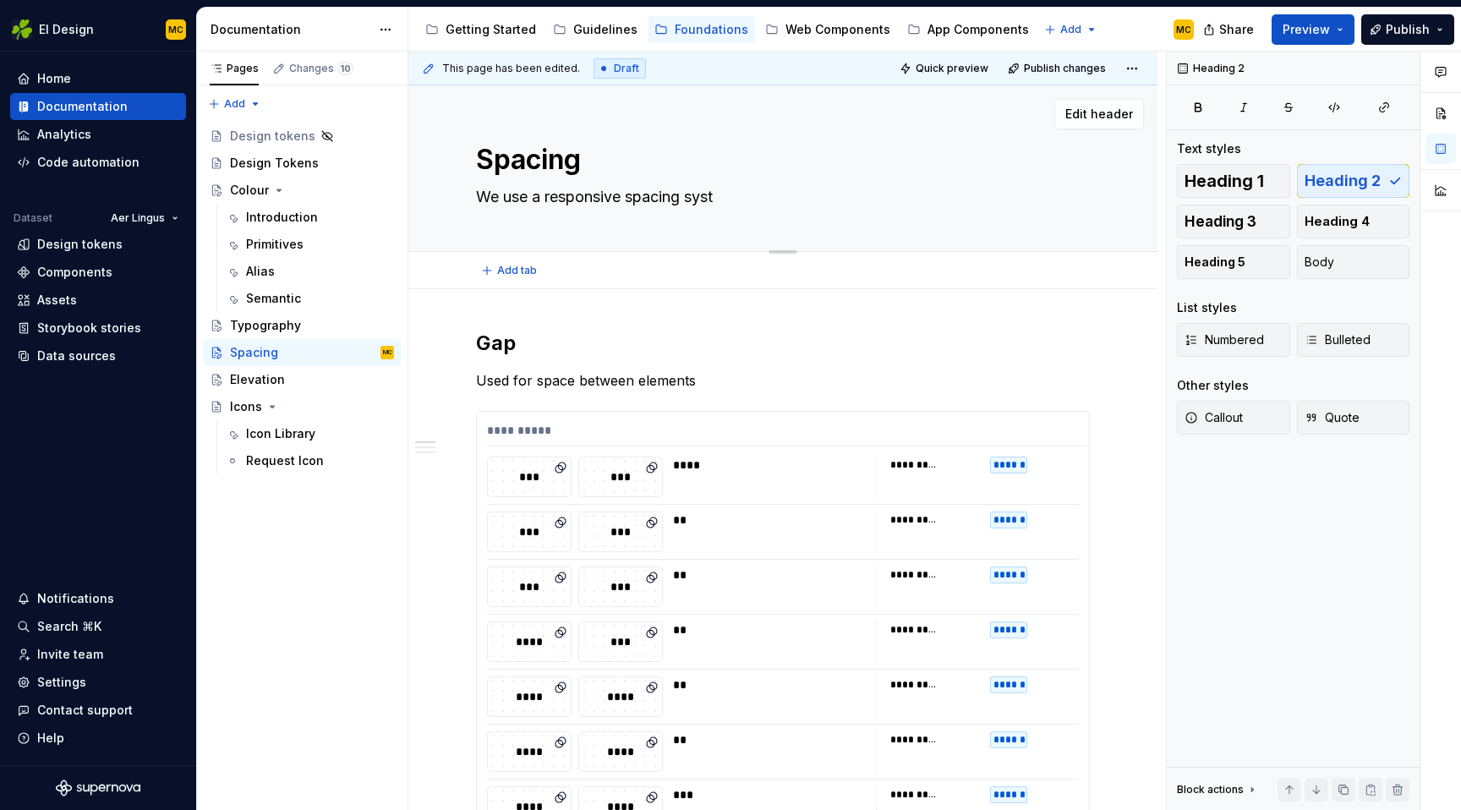
type textarea "*"
type textarea "We use a responsive spacing syste"
type textarea "*"
type textarea "We use a responsive spacing system"
type textarea "*"
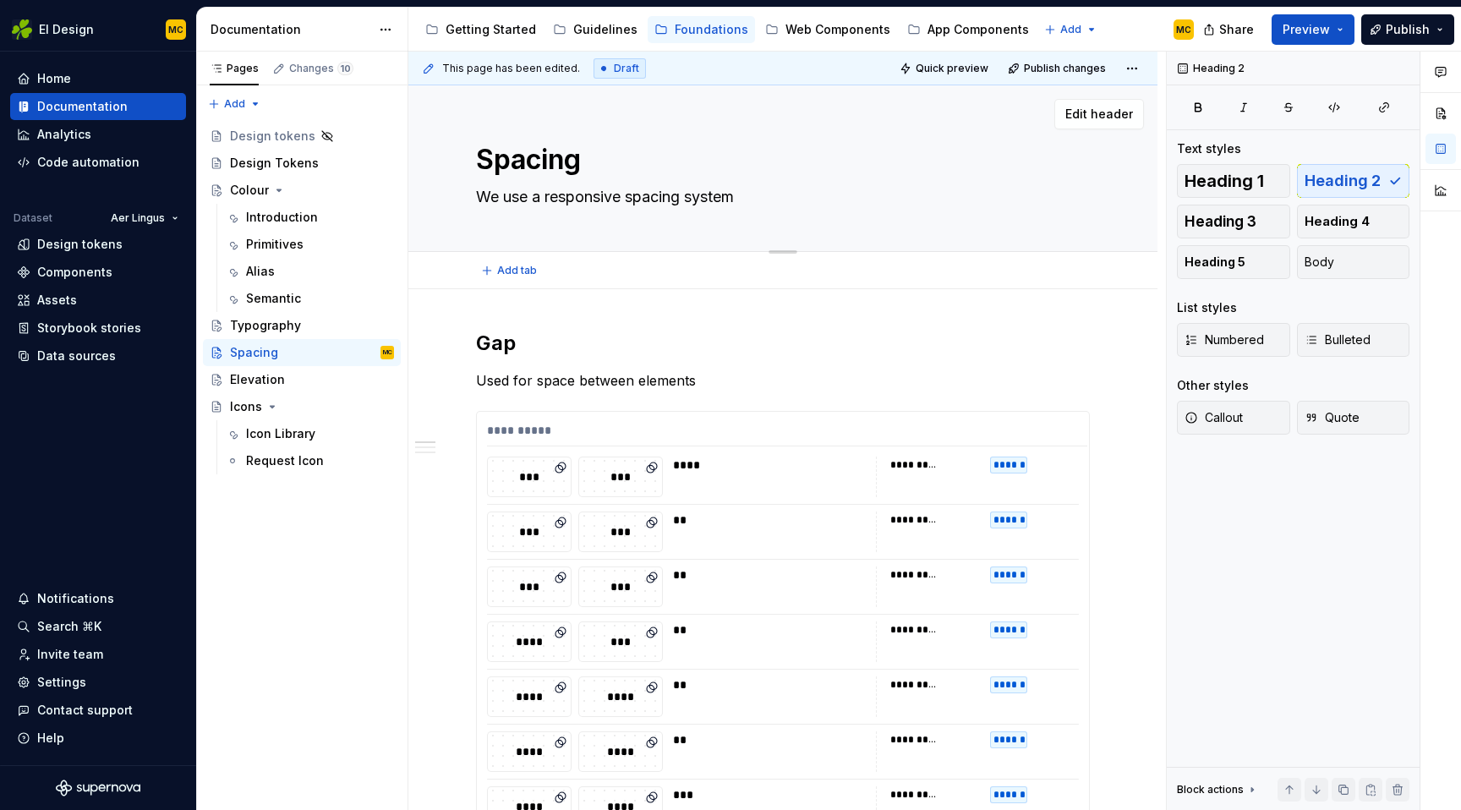
type textarea "We use a responsive spacing system"
type textarea "*"
type textarea "We use a responsive spacing system t"
type textarea "*"
type textarea "We use a responsive spacing system to"
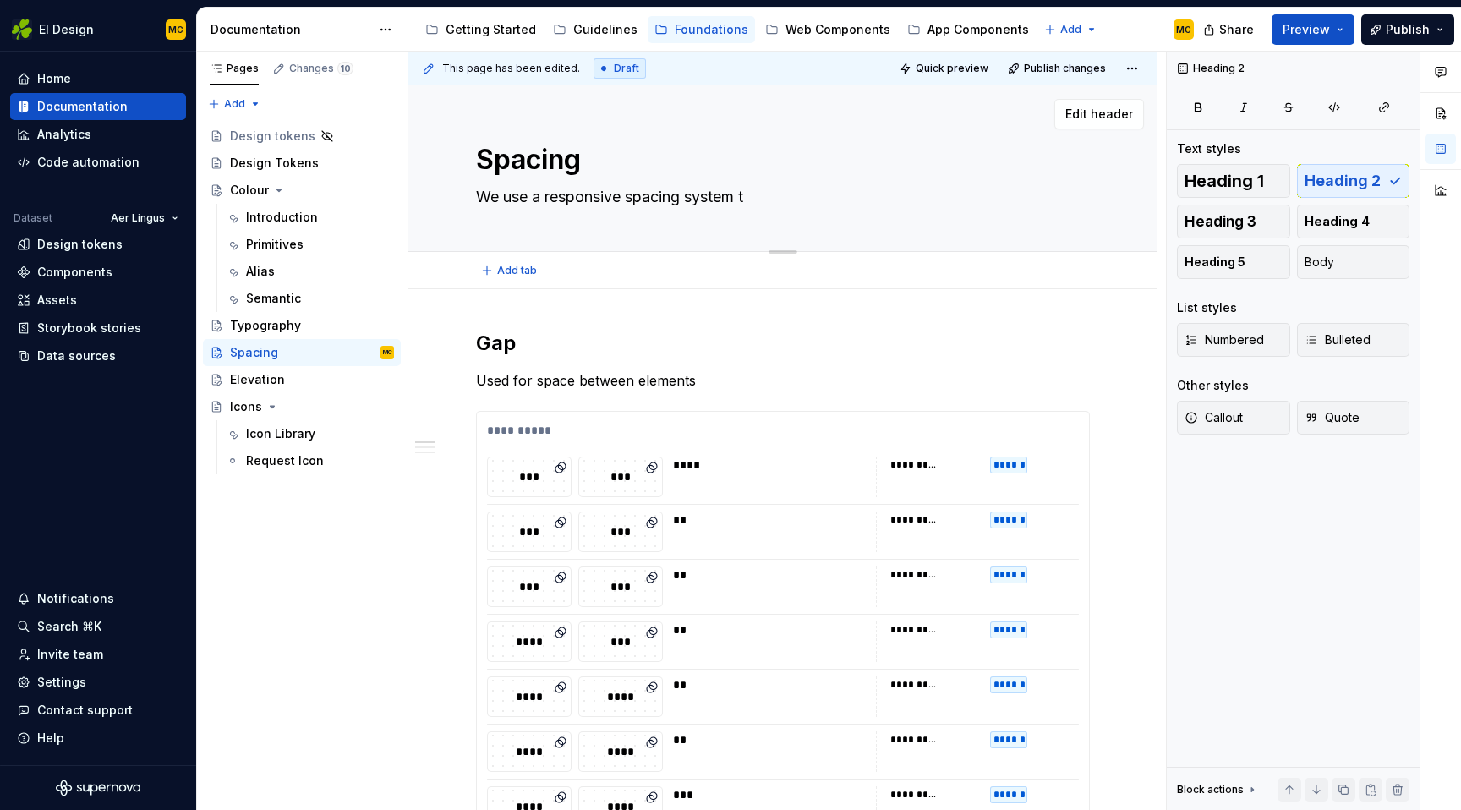
type textarea "*"
type textarea "We use a responsive spacing system to"
type textarea "*"
type textarea "We use a responsive spacing system to a"
type textarea "*"
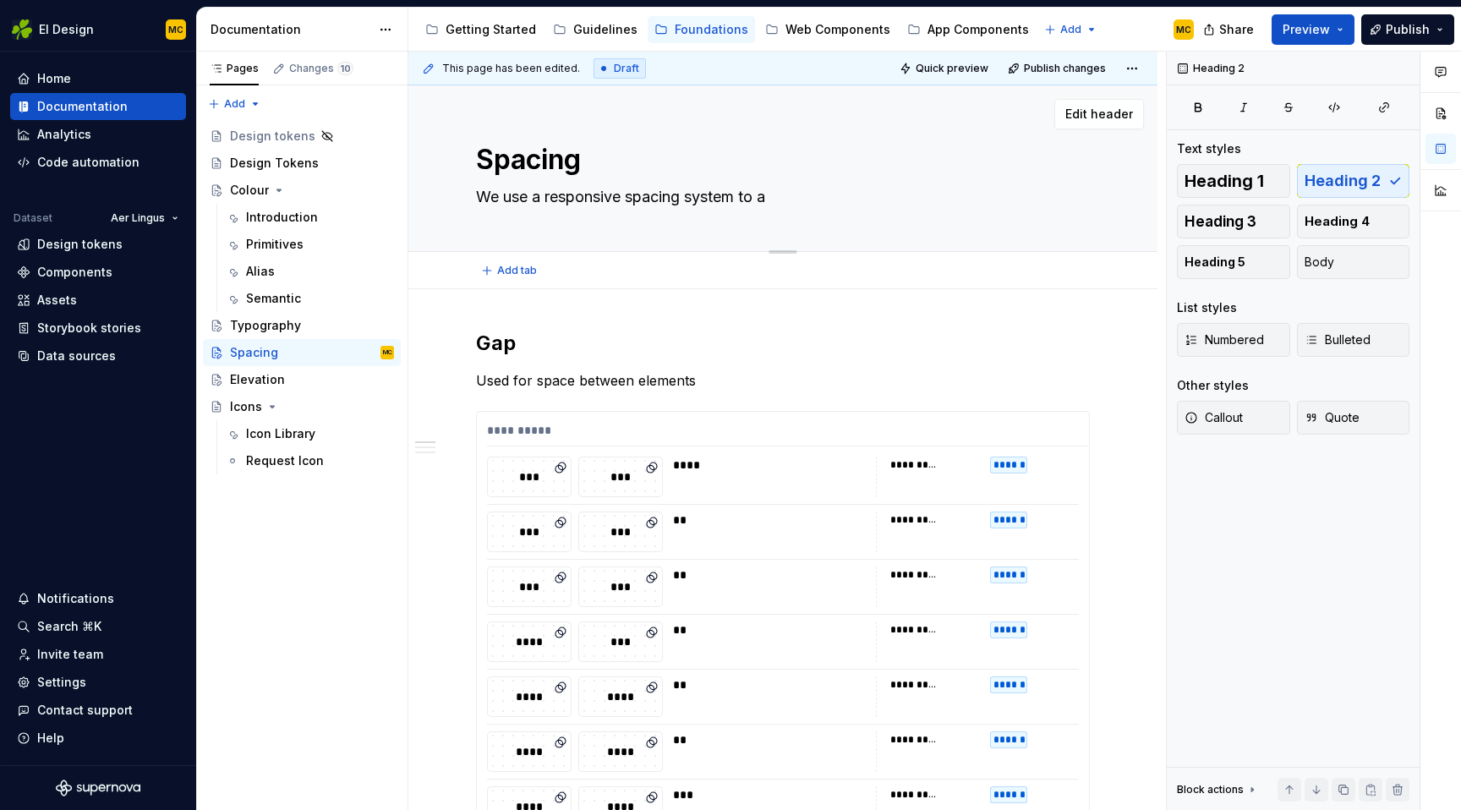
type textarea "We use a responsive spacing system to al"
type textarea "*"
type textarea "We use a responsive spacing system to all"
type textarea "*"
type textarea "We use a responsive spacing system to allo"
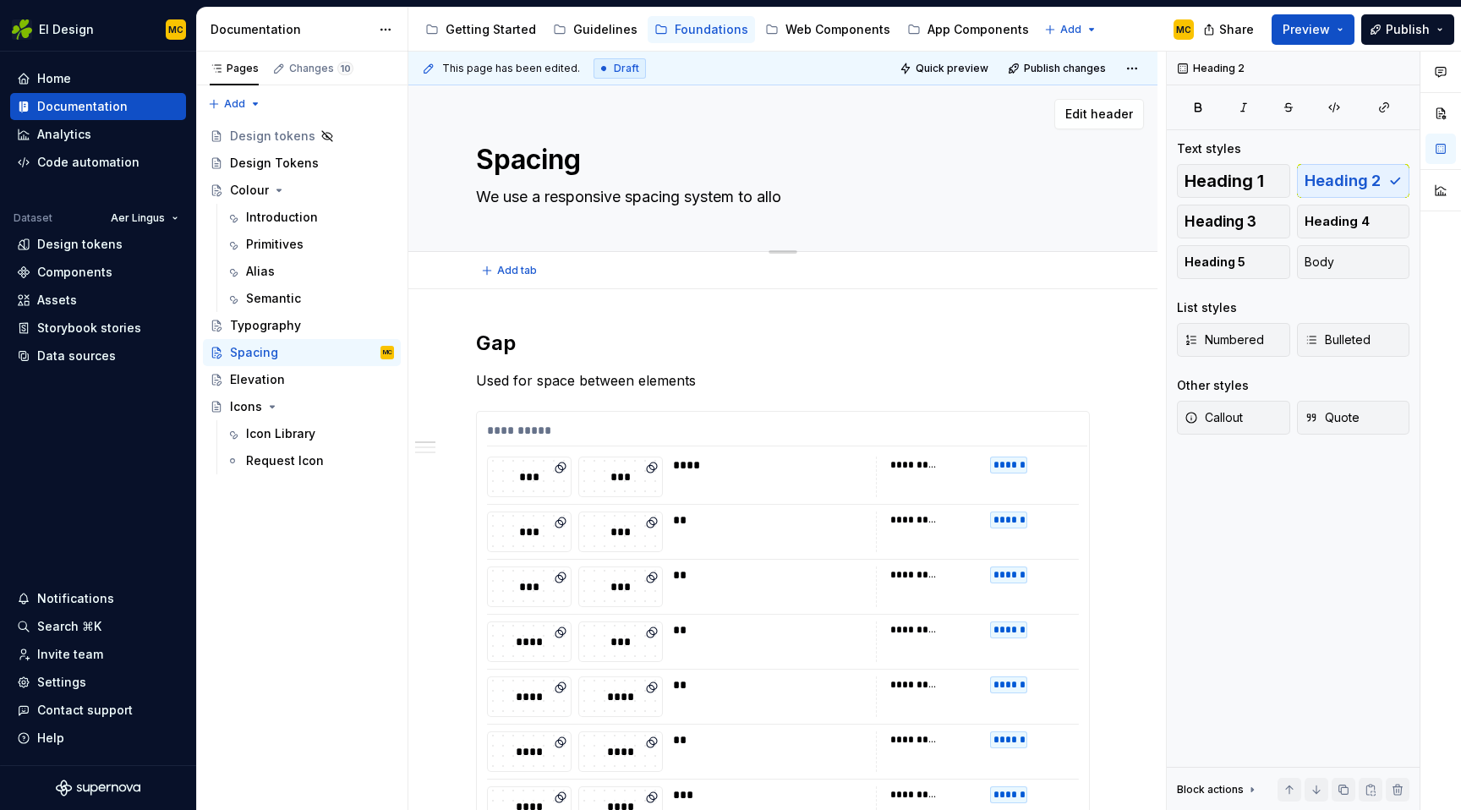
type textarea "*"
type textarea "We use a responsive spacing system to allow"
type textarea "*"
type textarea "We use a responsive spacing system to allow"
type textarea "*"
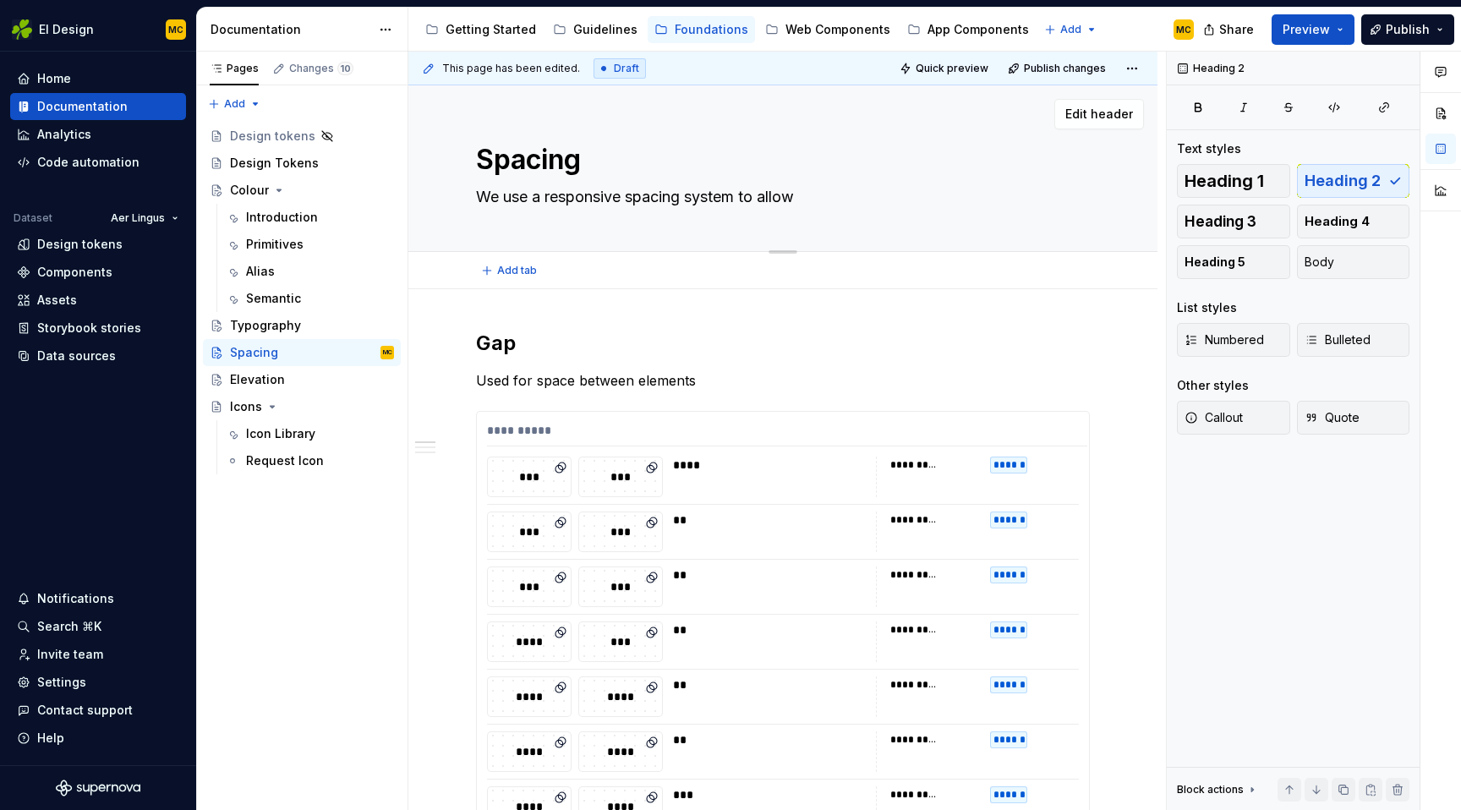
type textarea "We use a responsive spacing system to allow f"
type textarea "*"
type textarea "We use a responsive spacing system to allow fo"
type textarea "*"
type textarea "We use a responsive spacing system to allow for"
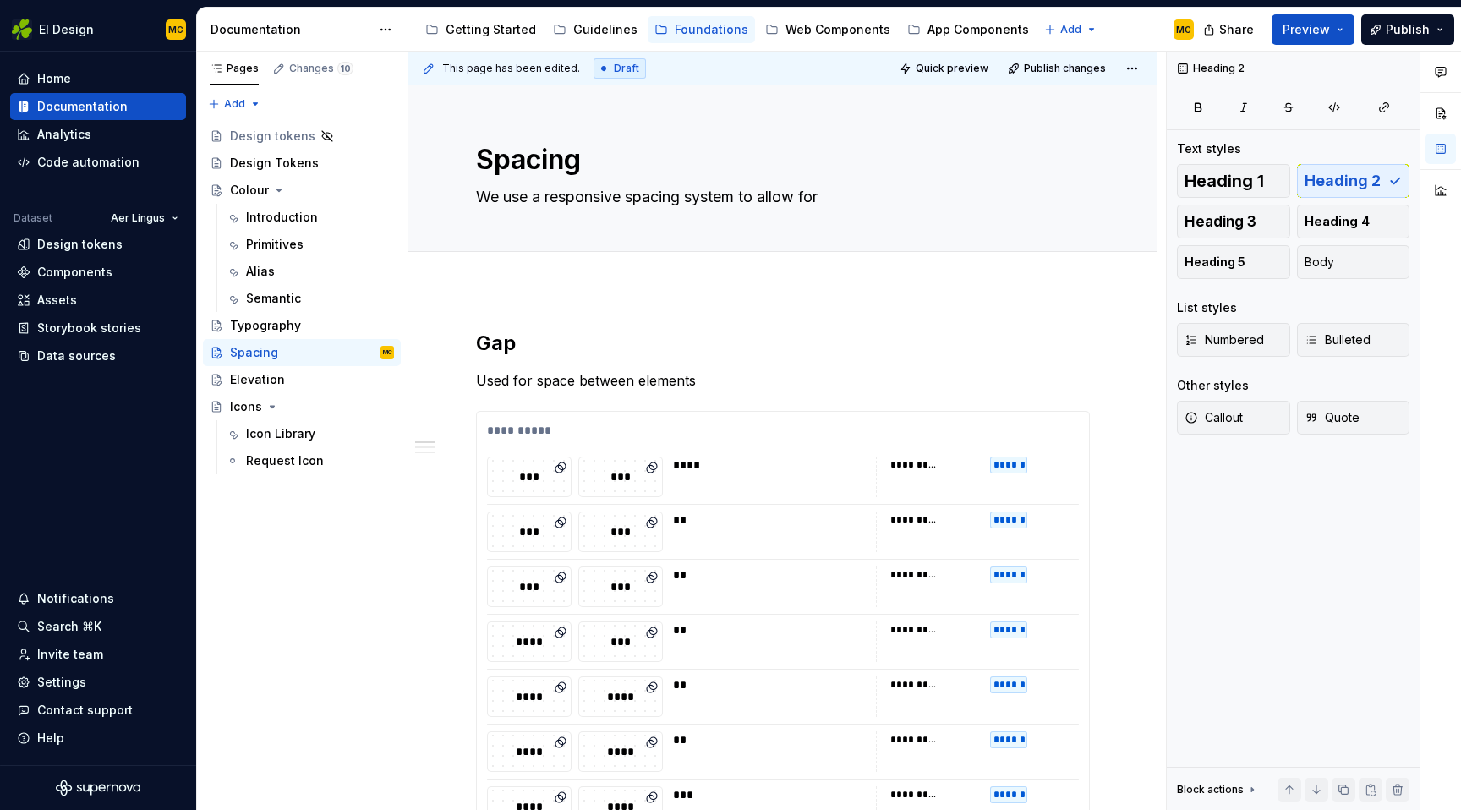
type textarea "*"
type textarea "We use a responsive spacing system to allow for"
click at [831, 194] on textarea "We use a responsive spacing system to allow for" at bounding box center [780, 196] width 614 height 27
type textarea "*"
type textarea "A"
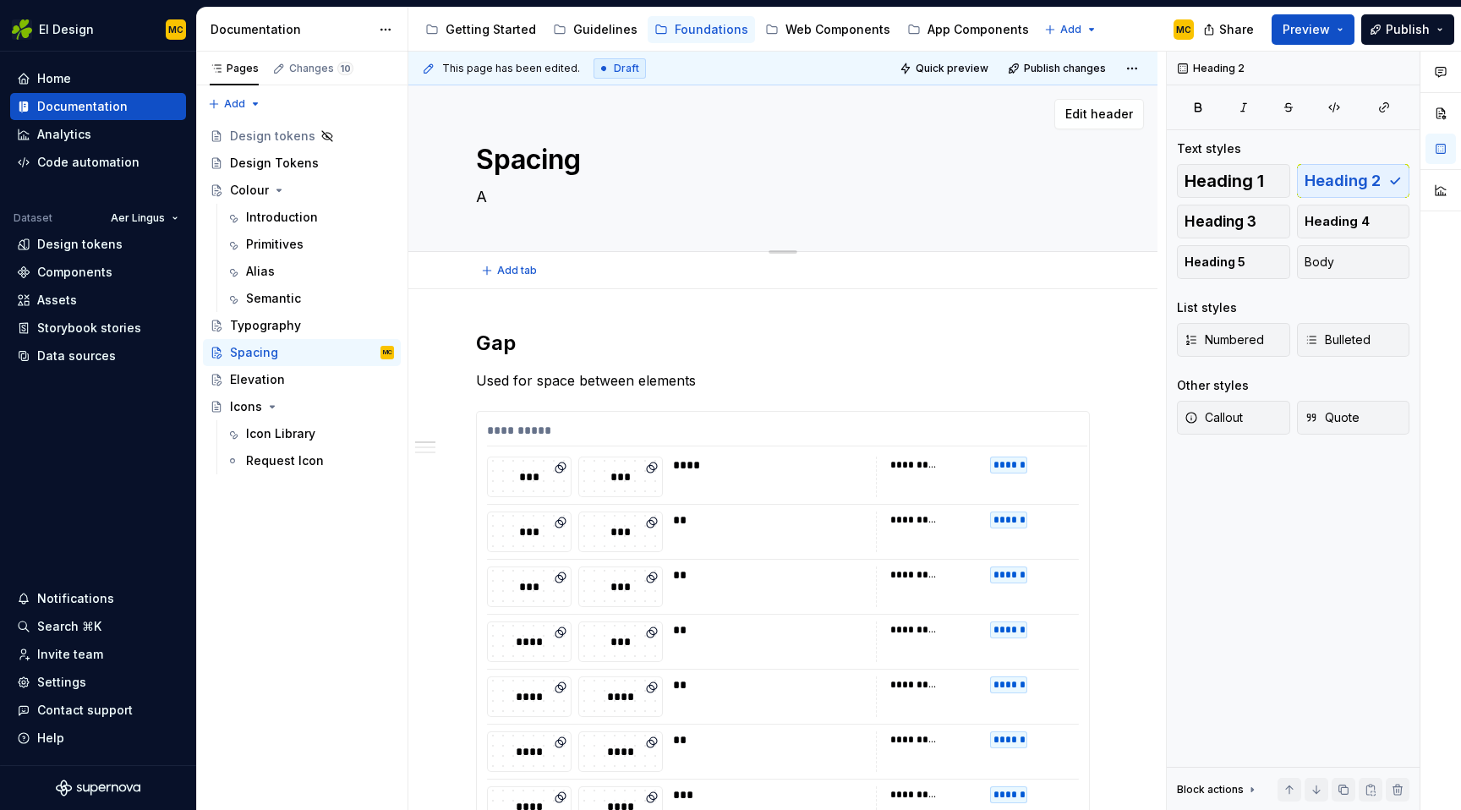
type textarea "*"
type textarea "Ap"
type textarea "*"
type textarea "App"
type textarea "*"
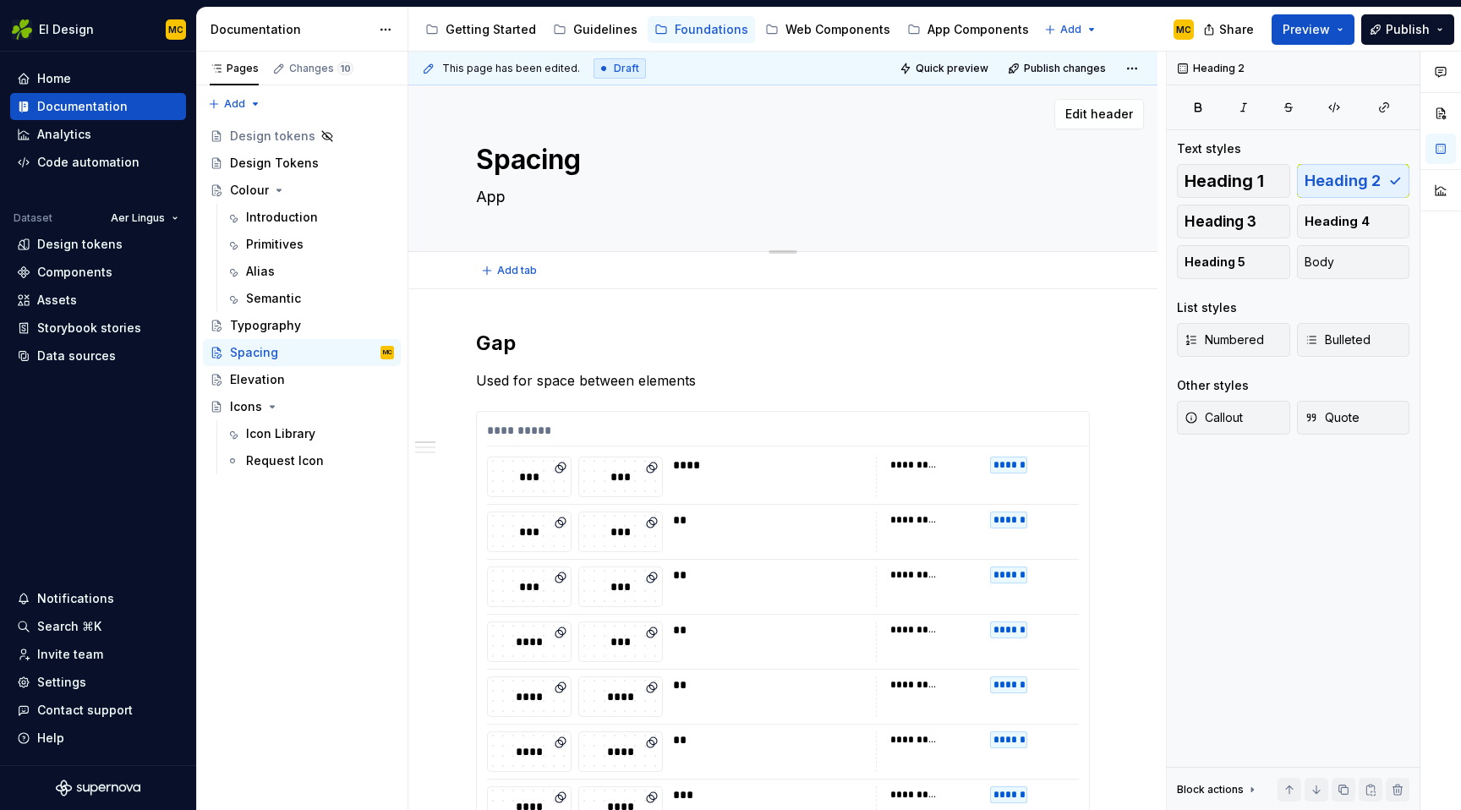
type textarea "Appl"
type textarea "*"
type textarea "Apply"
type textarea "*"
type textarea "Apply"
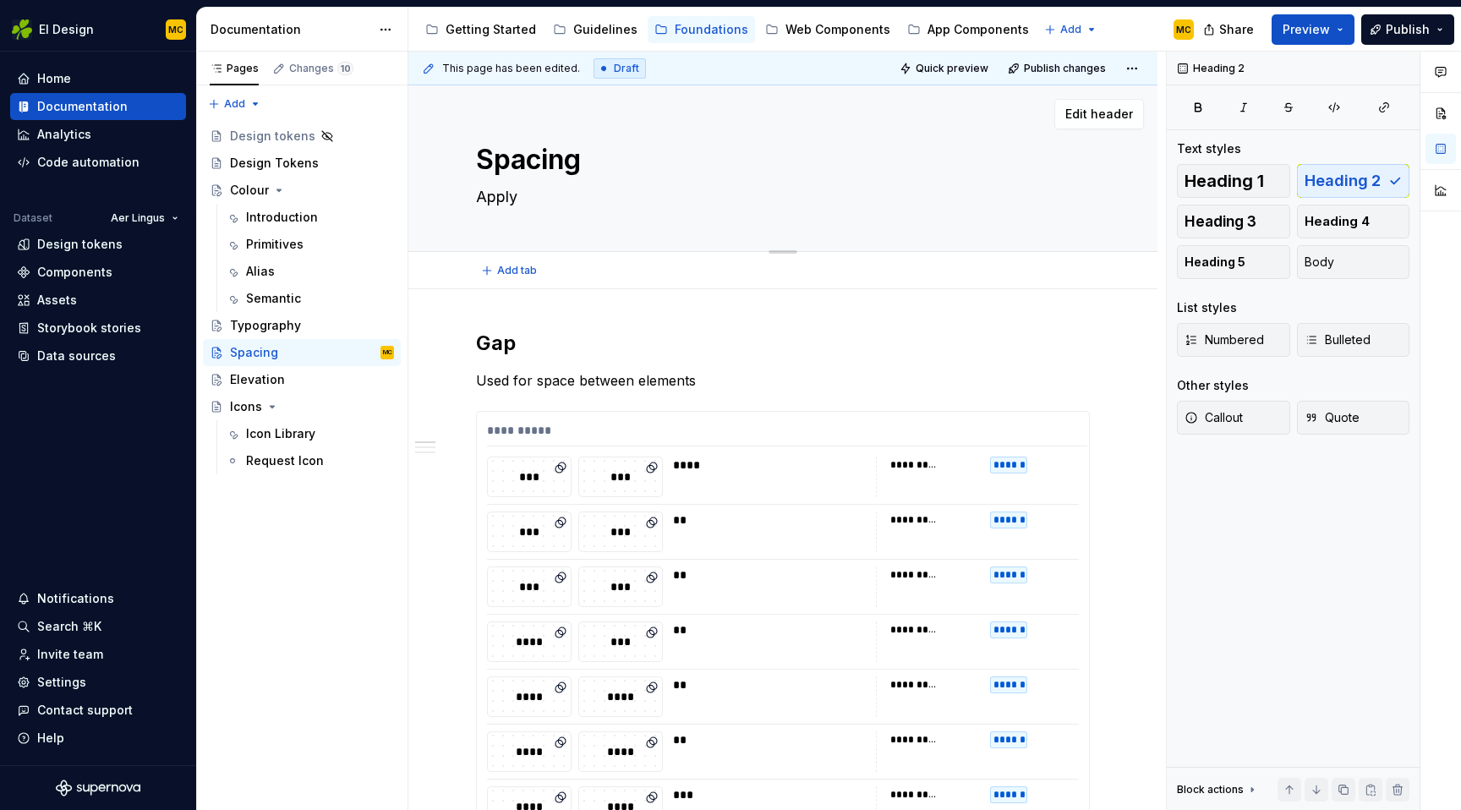
type textarea "*"
type textarea "Apply t"
type textarea "*"
type textarea "Apply"
type textarea "*"
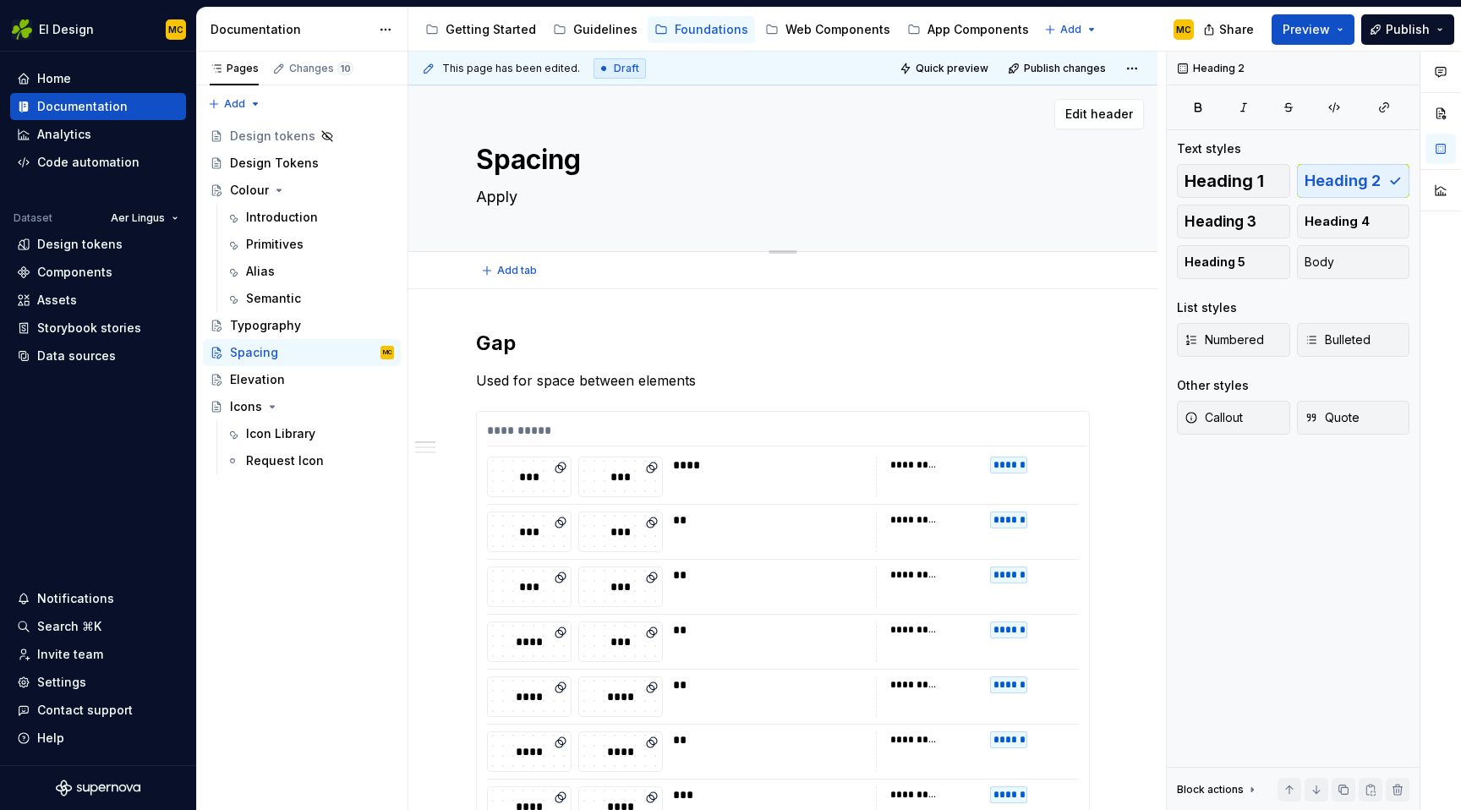
type textarea "Apply g"
type textarea "*"
type textarea "Apply ga"
type textarea "*"
type textarea "Apply gap"
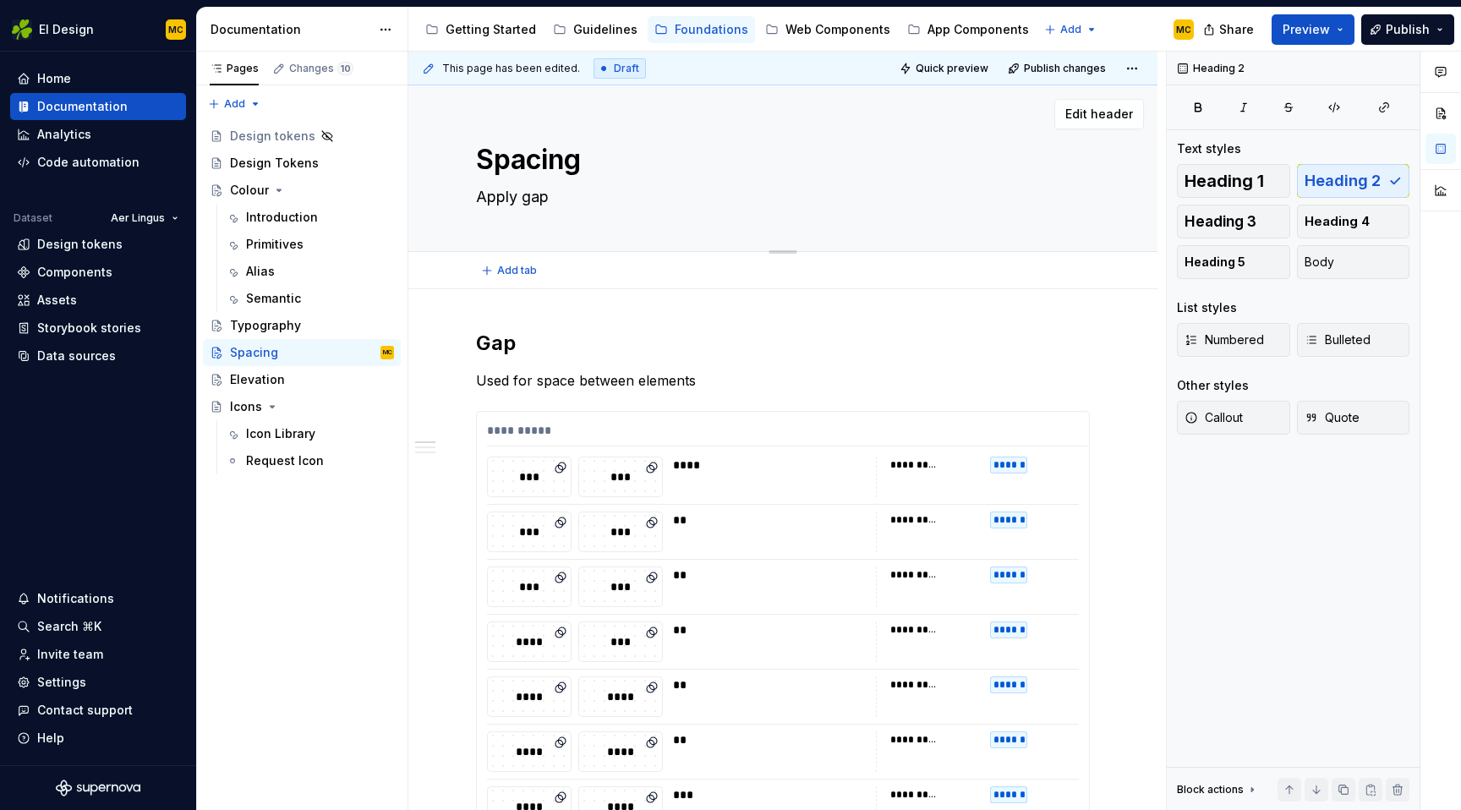
type textarea "*"
type textarea "Apply gap,"
type textarea "*"
type textarea "Apply gap,"
type textarea "*"
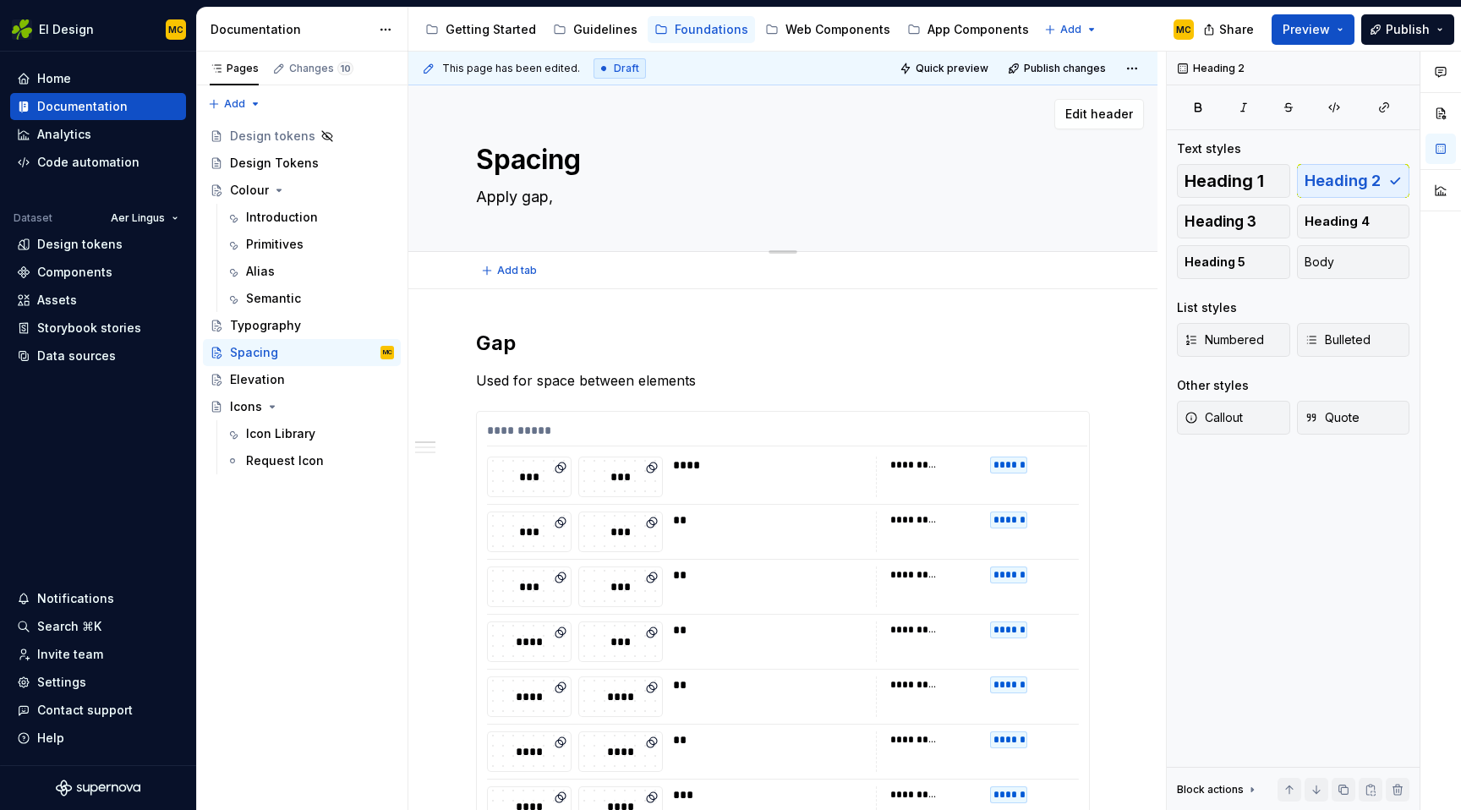
type textarea "Apply gap, m"
type textarea "*"
type textarea "Apply gap, ma"
type textarea "*"
type textarea "Apply gap, mar"
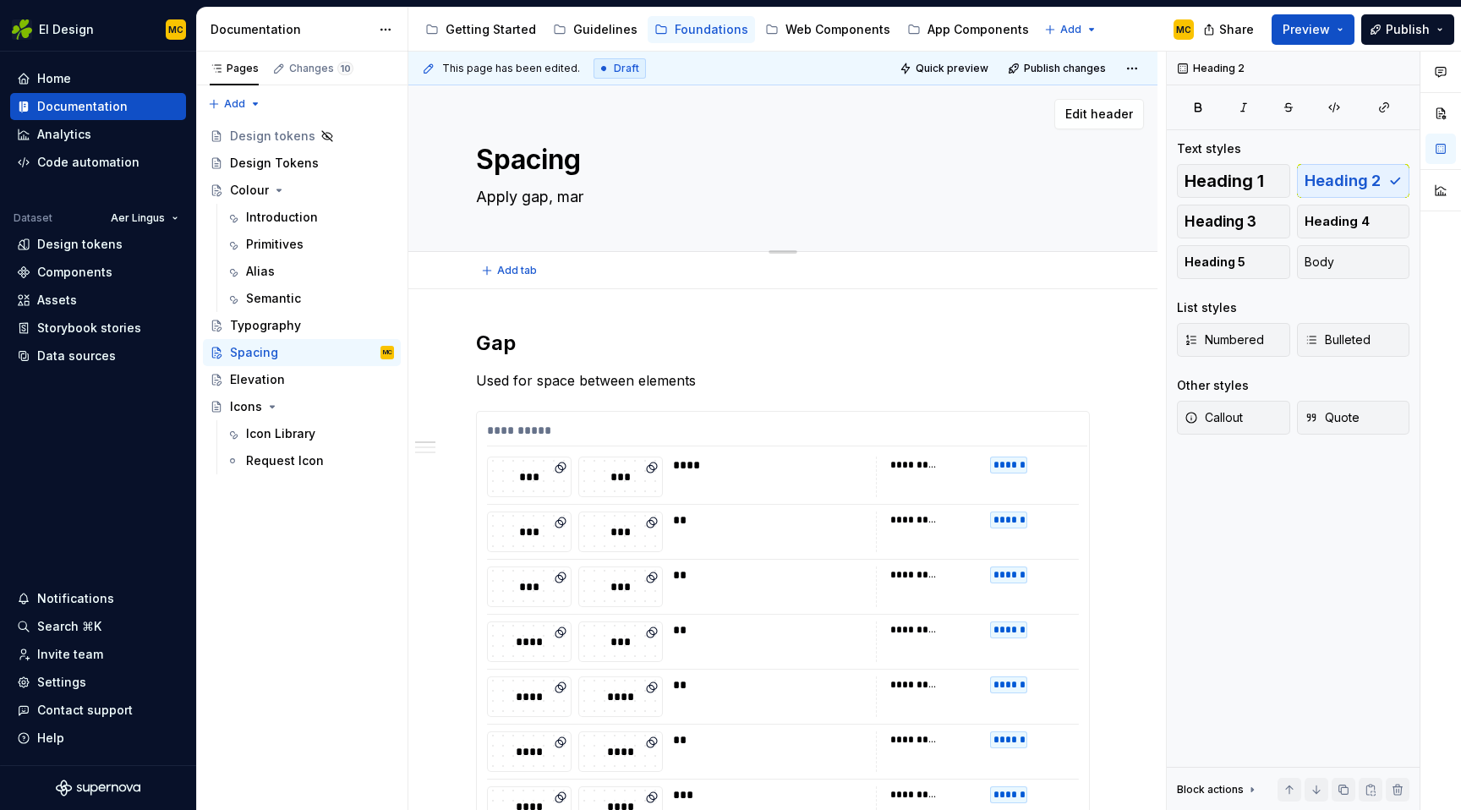
type textarea "*"
type textarea "Apply gap, marg"
type textarea "*"
type textarea "Apply gap, margi"
type textarea "*"
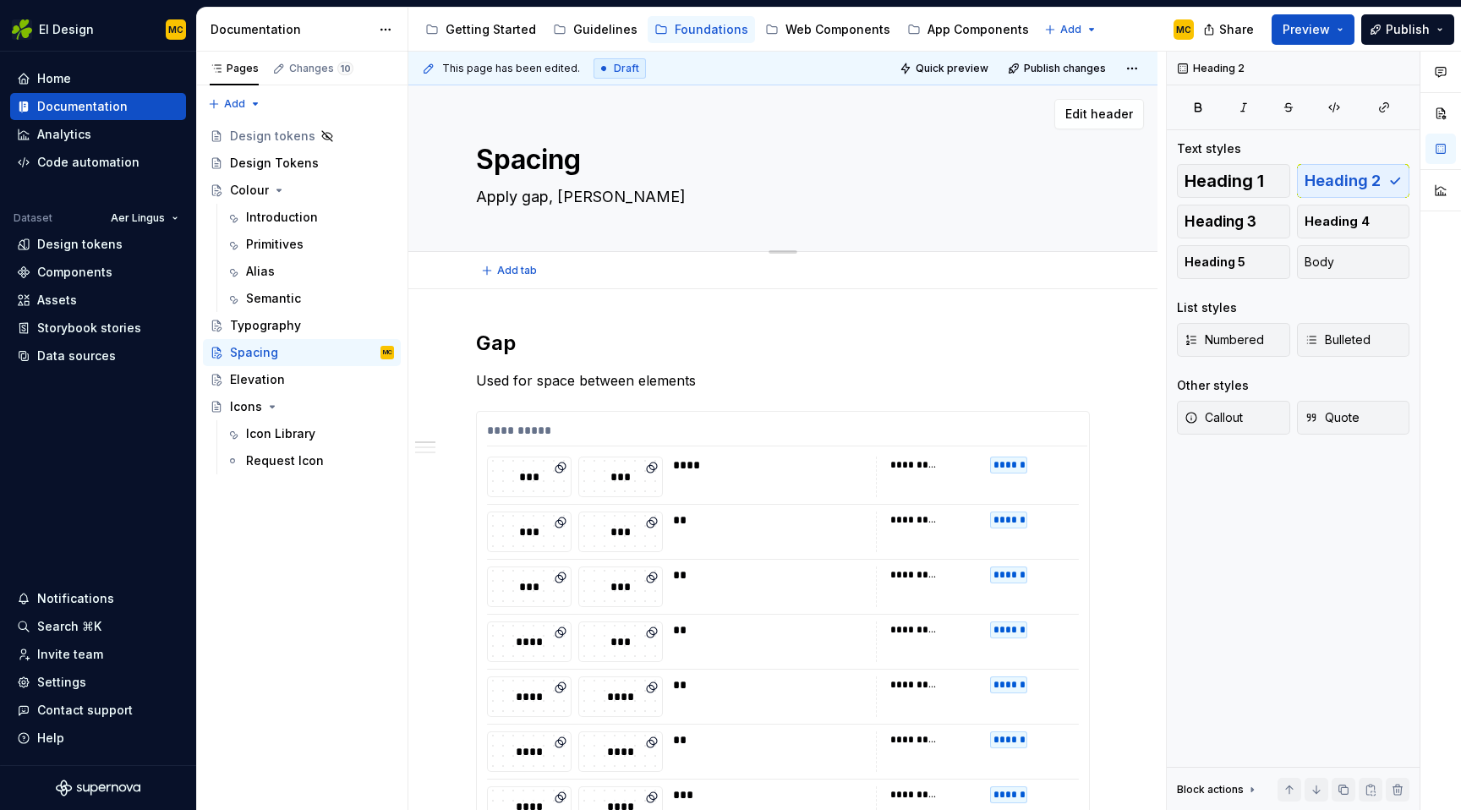
type textarea "Apply gap, margin"
type textarea "*"
type textarea "Apply gap, margins"
type textarea "*"
type textarea "Apply gap, margins"
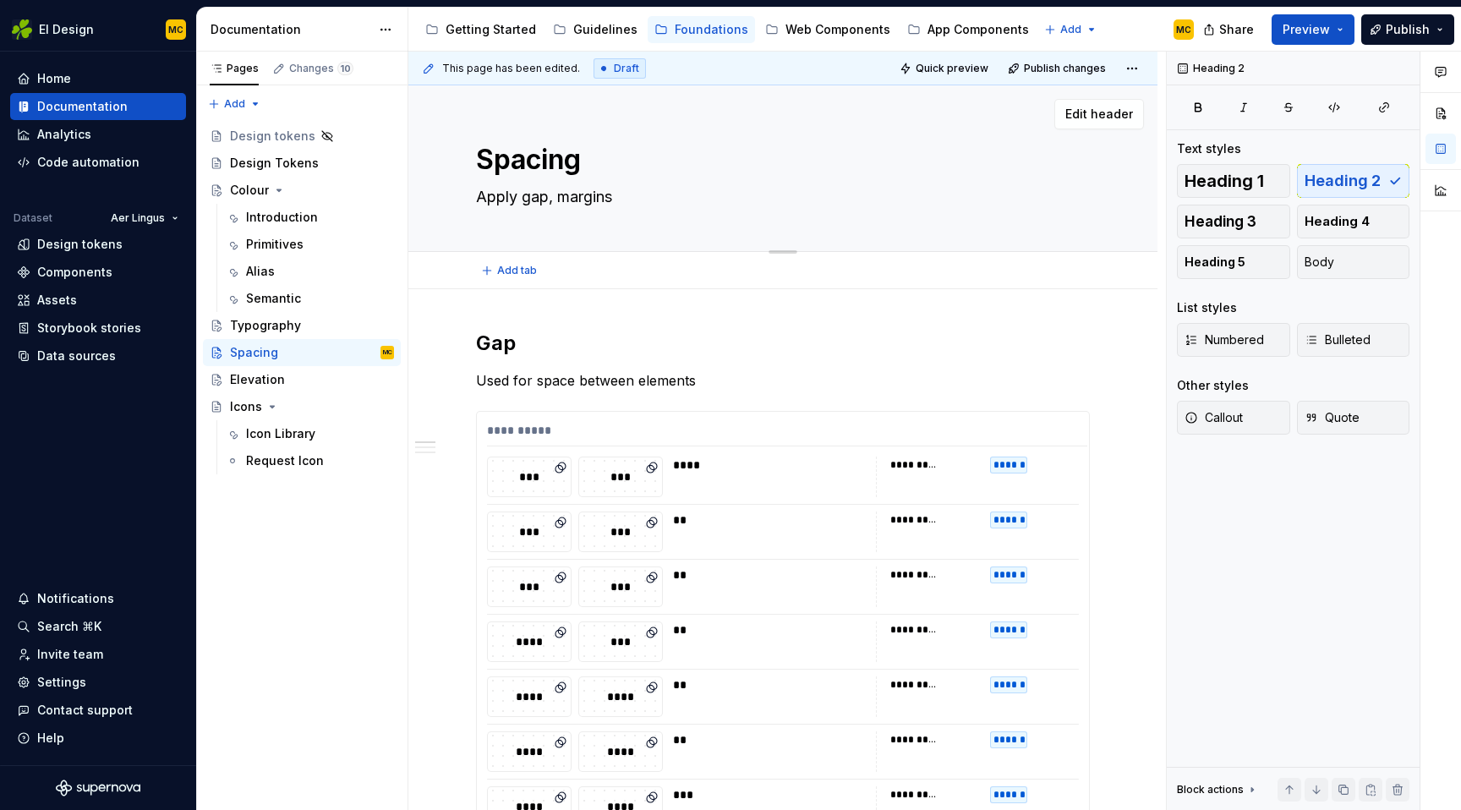
type textarea "*"
type textarea "Apply m"
type textarea "*"
type textarea "Apply ma"
type textarea "*"
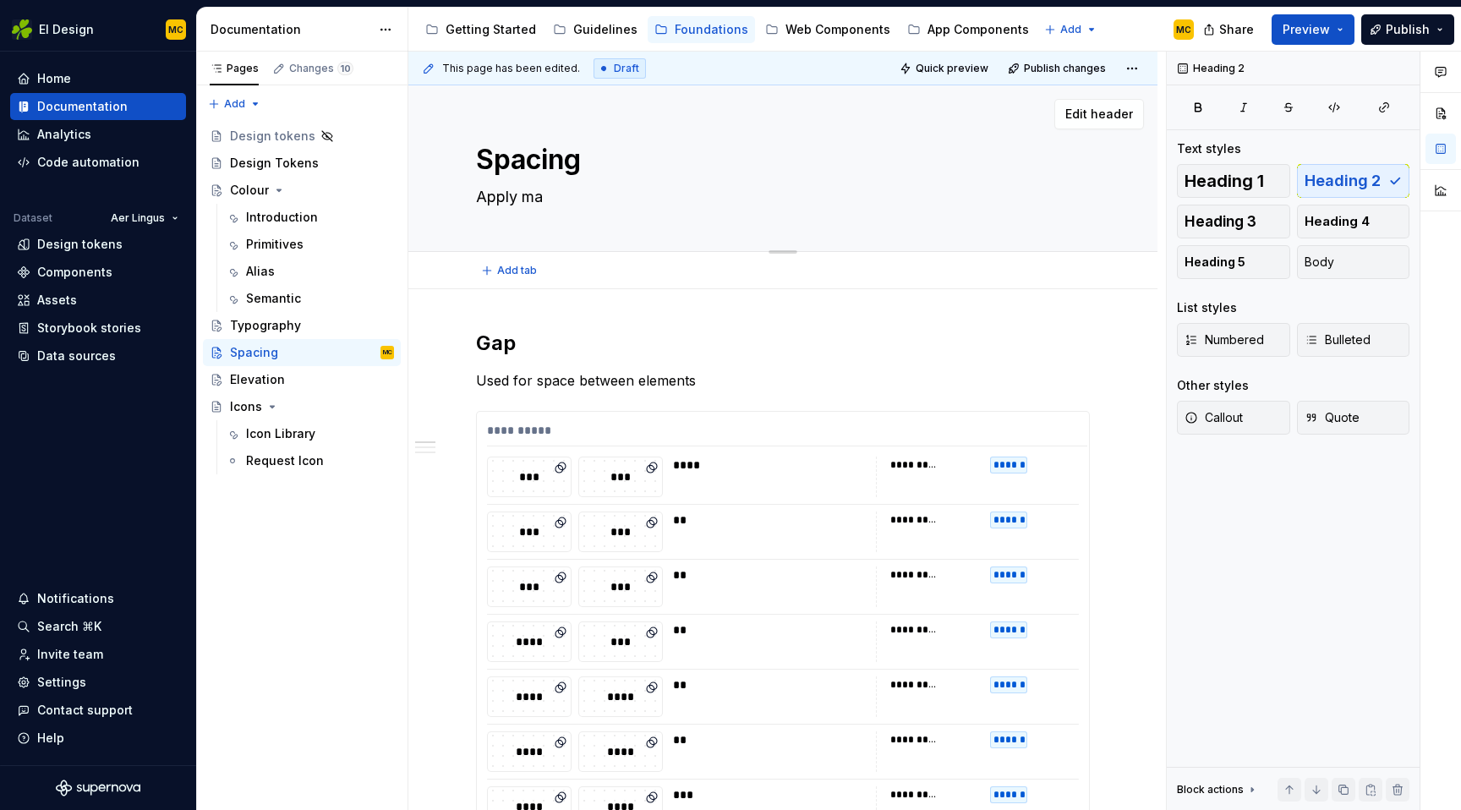
type textarea "Apply mar"
type textarea "*"
type textarea "Apply marg"
type textarea "*"
type textarea "Apply margi"
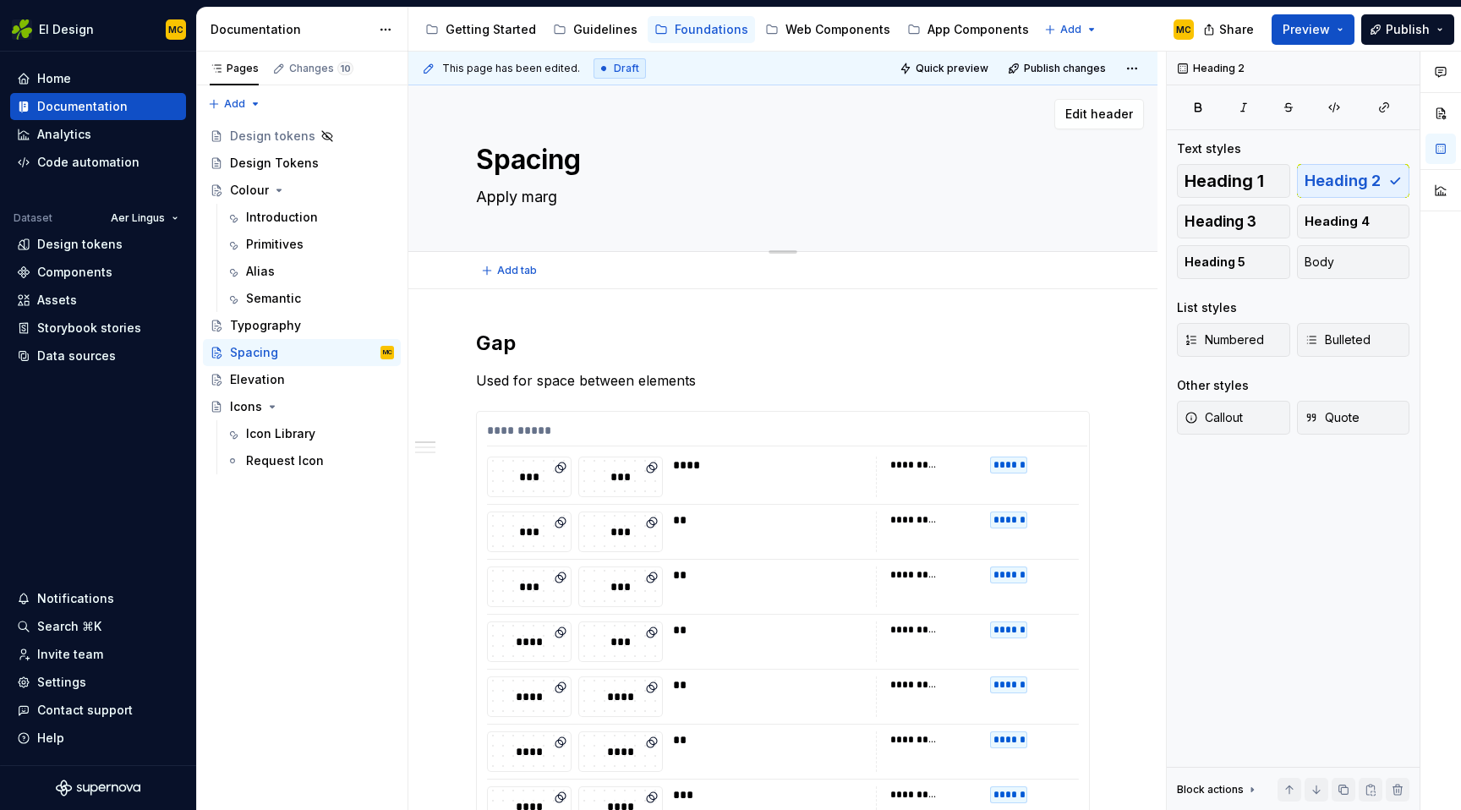
type textarea "*"
type textarea "Apply margin"
type textarea "*"
type textarea "Apply margins"
type textarea "*"
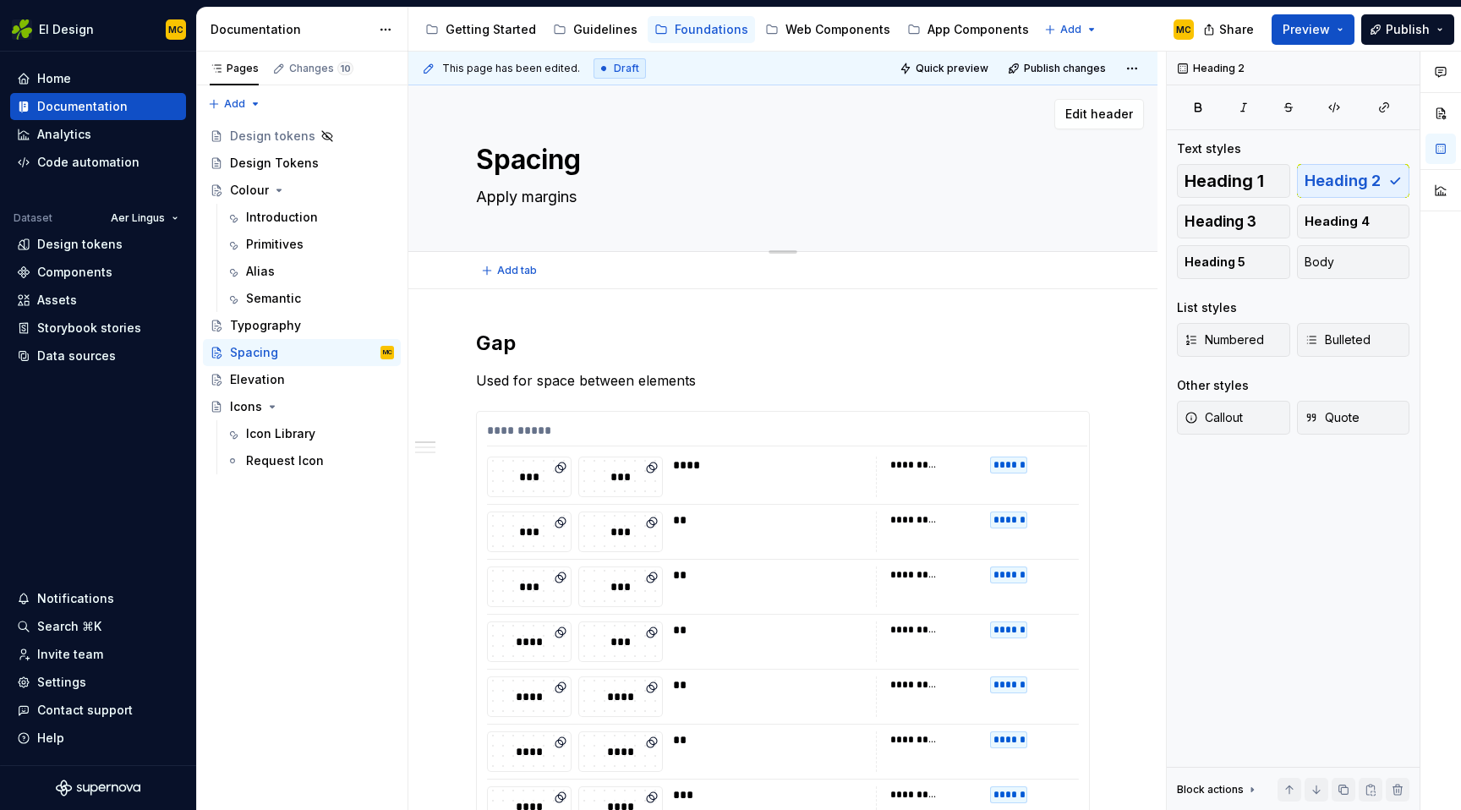
type textarea "Apply margins,"
type textarea "*"
type textarea "Apply margins,"
type textarea "*"
type textarea "Apply margins, p"
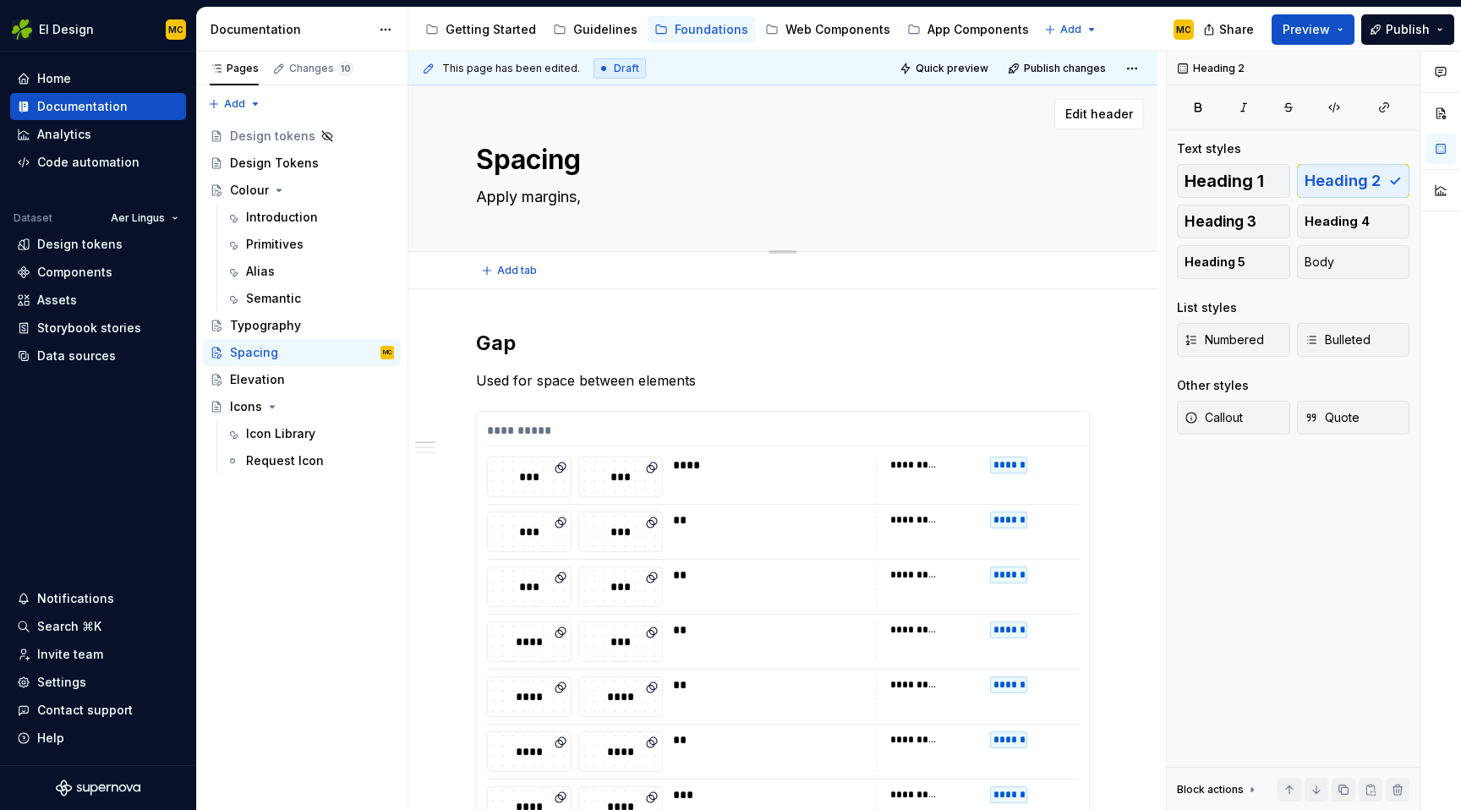
type textarea "*"
type textarea "Apply margins, pa"
type textarea "*"
type textarea "Apply margins, pad"
type textarea "*"
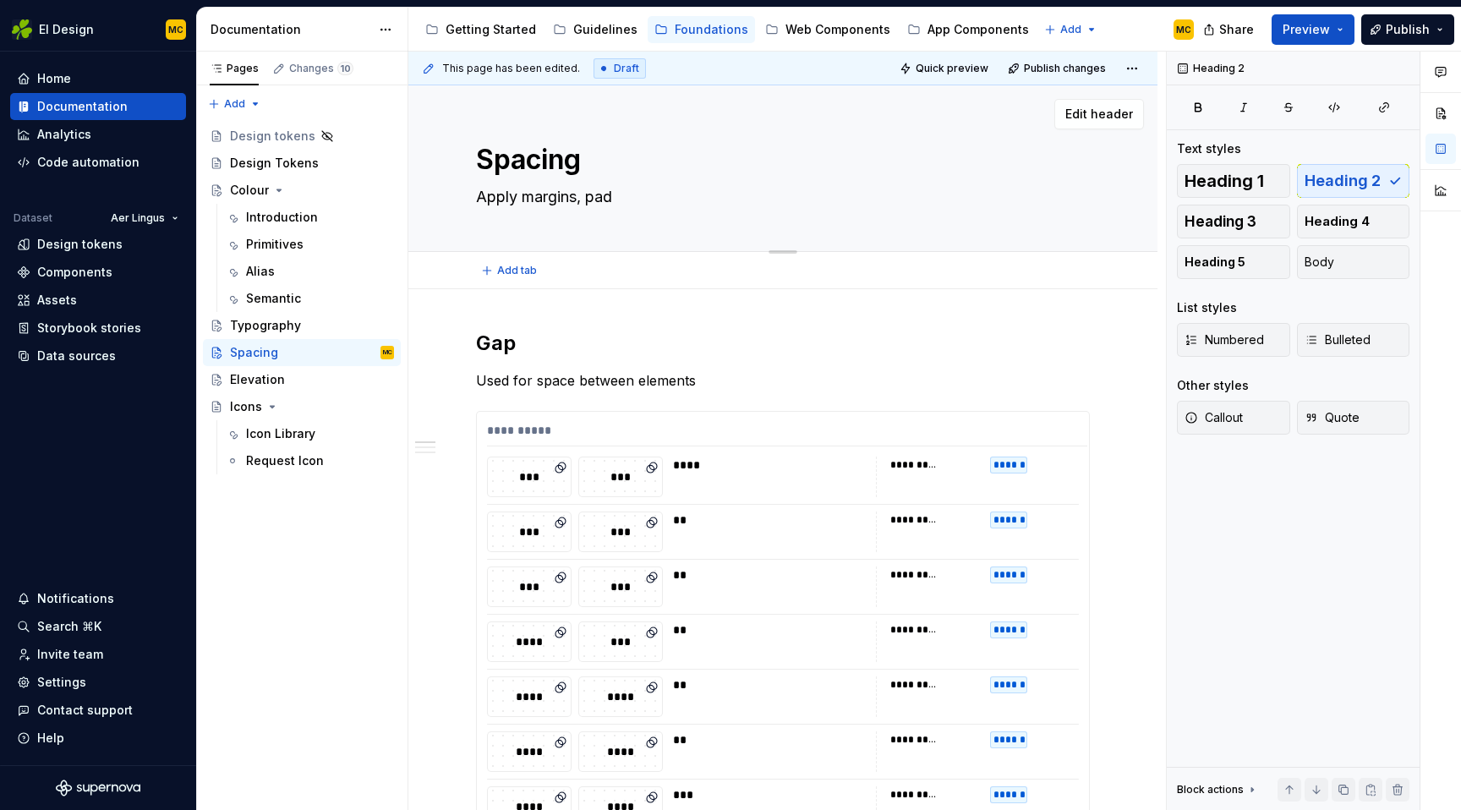
type textarea "Apply t"
type textarea "*"
type textarea "Apply to"
type textarea "*"
type textarea "Apply to"
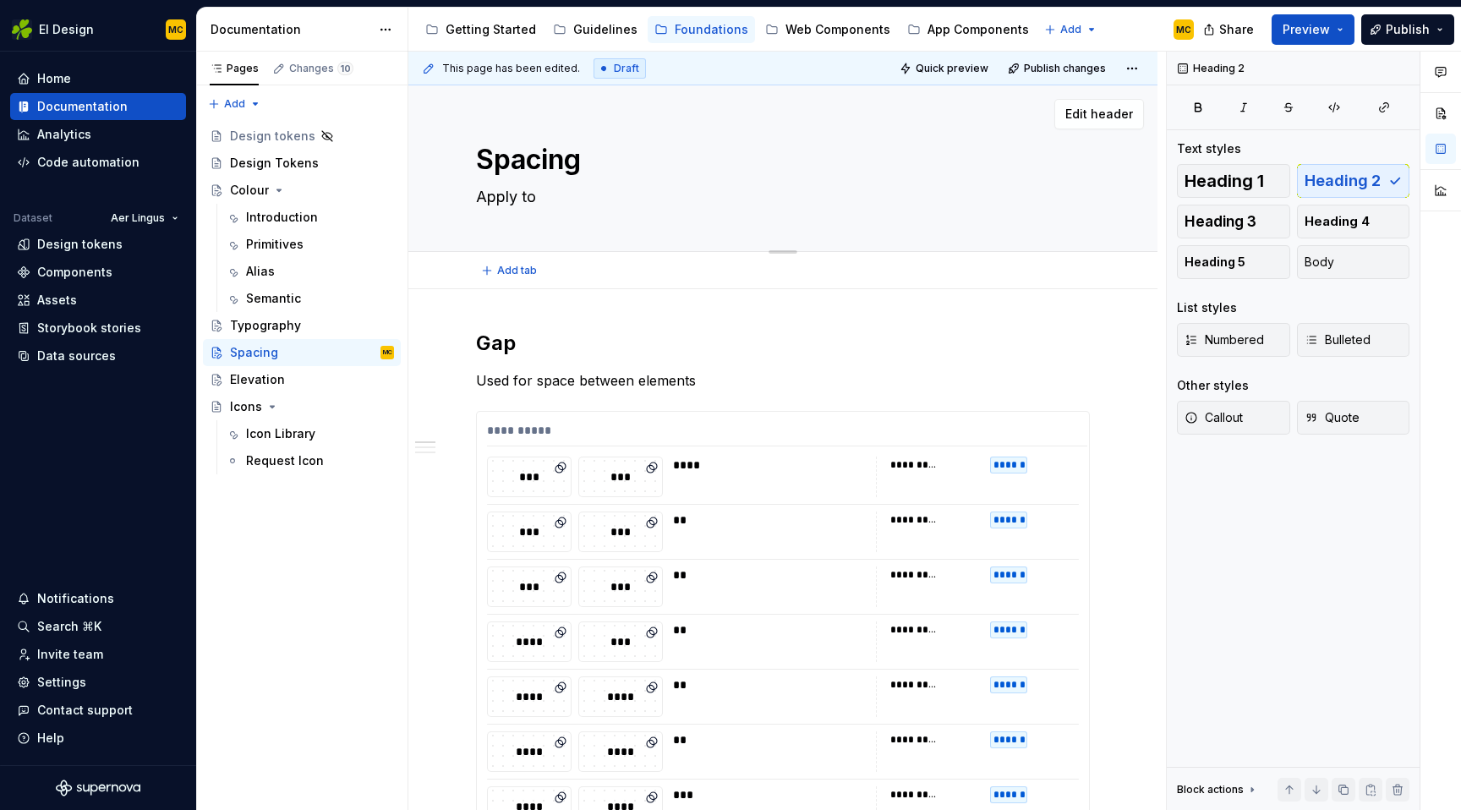
type textarea "*"
type textarea "Apply to m"
type textarea "*"
type textarea "Apply to ma"
type textarea "*"
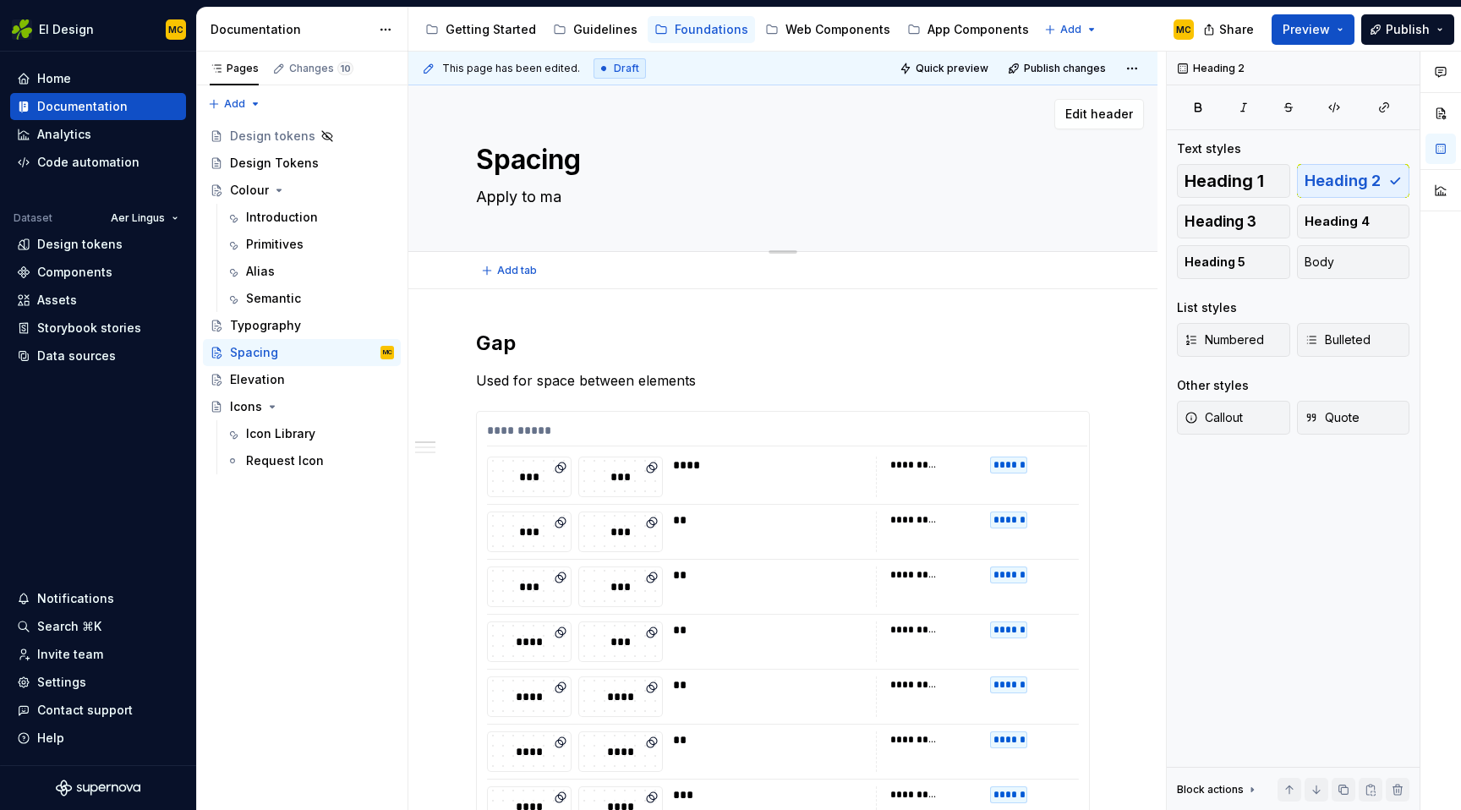
type textarea "Apply to mar"
type textarea "*"
type textarea "Apply to marg"
type textarea "*"
type textarea "Apply to margi"
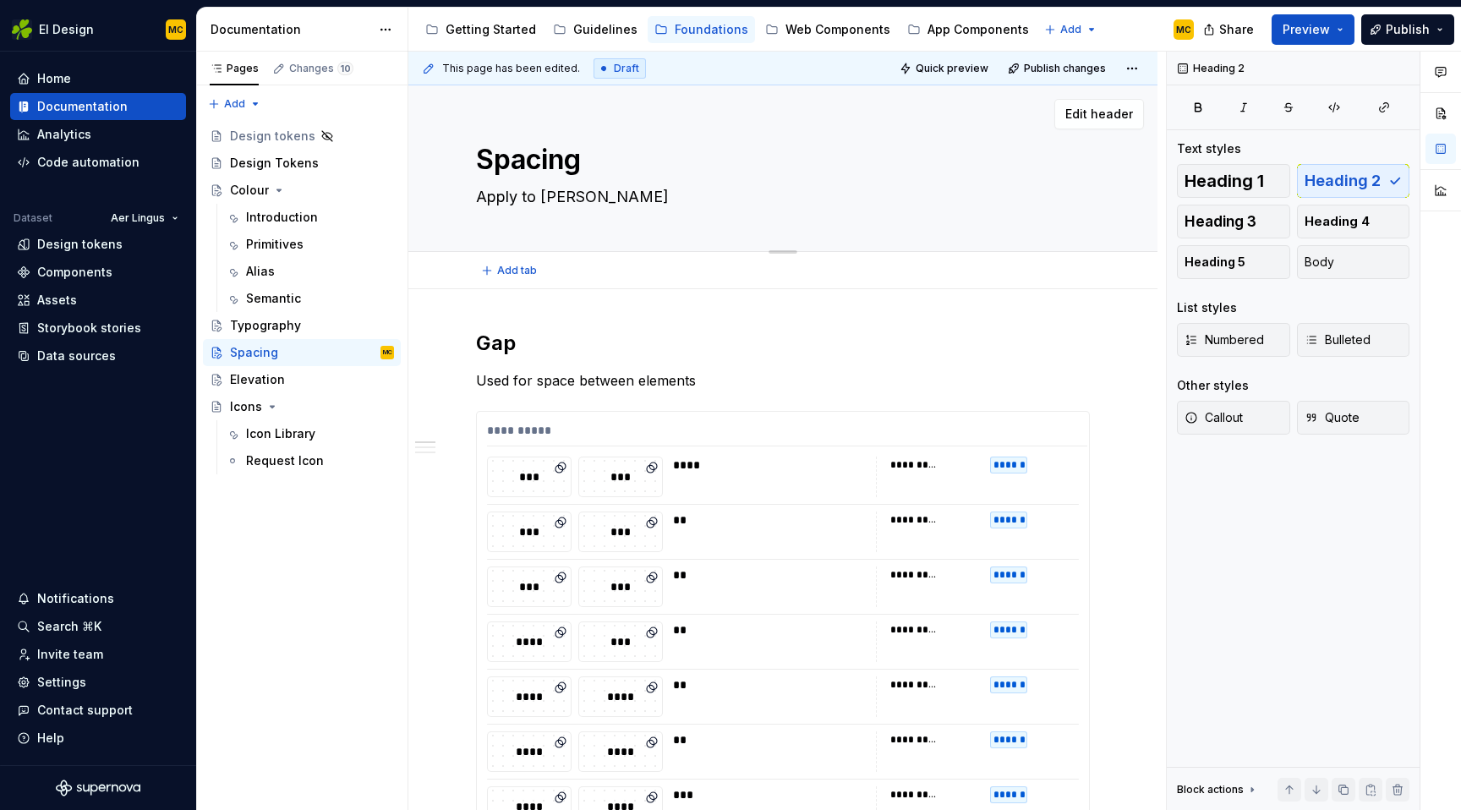
type textarea "*"
type textarea "Apply to margin"
type textarea "*"
type textarea "Apply to margins"
type textarea "*"
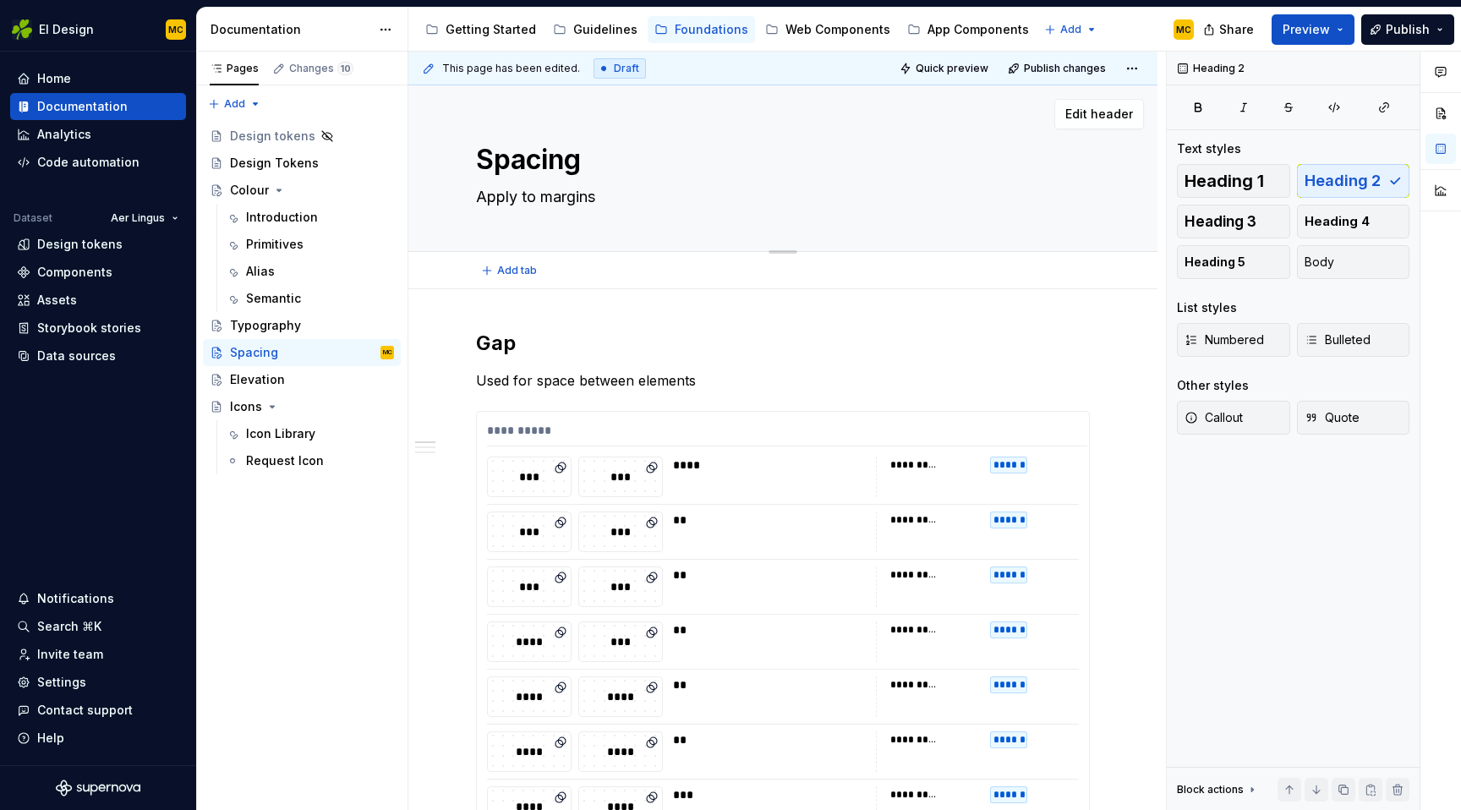
type textarea "Apply to margins"
type textarea "*"
type textarea "Apply to margins p"
type textarea "*"
type textarea "Apply to margins pa"
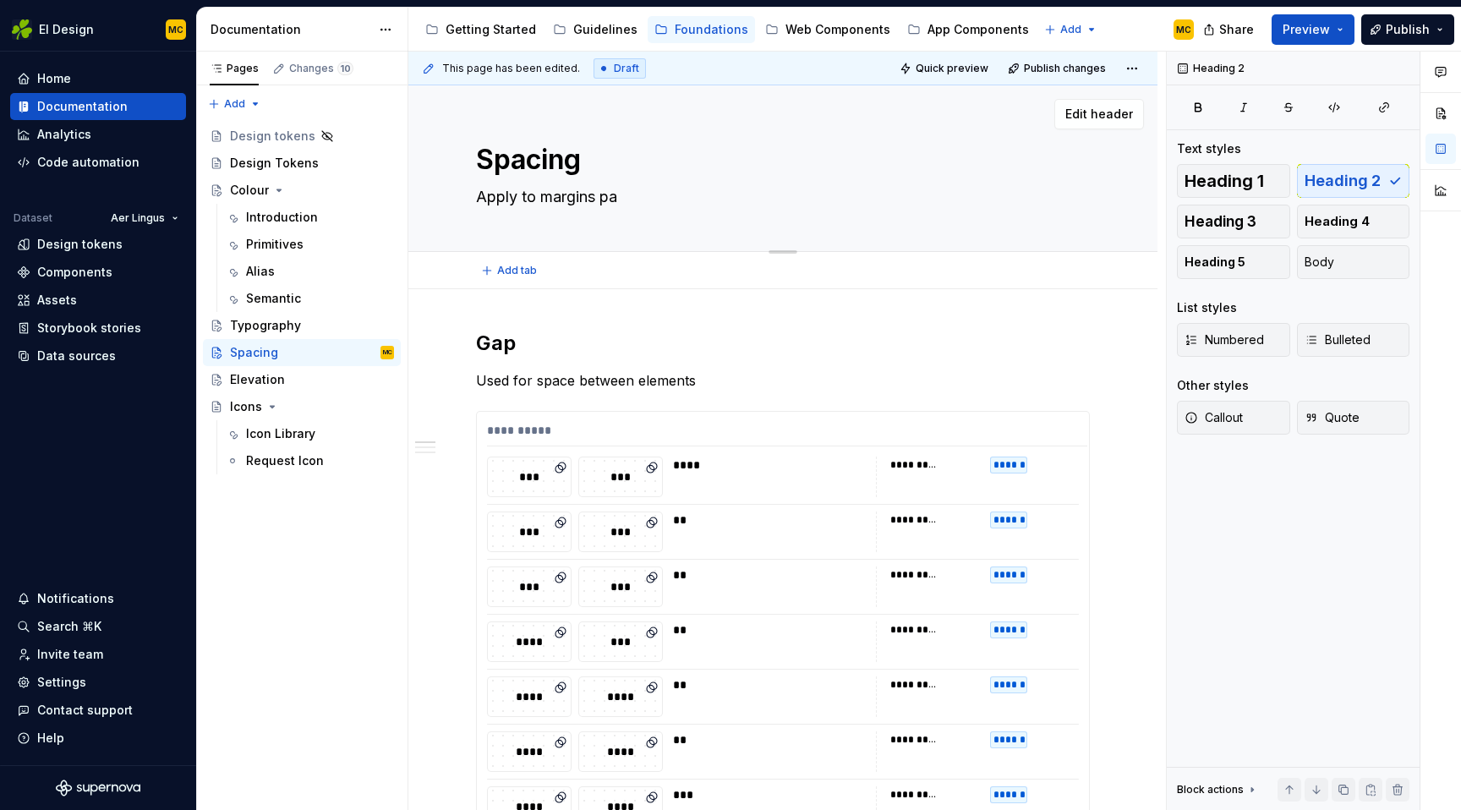
type textarea "*"
type textarea "Apply to margins pas"
type textarea "*"
type textarea "Apply to margins pa"
type textarea "*"
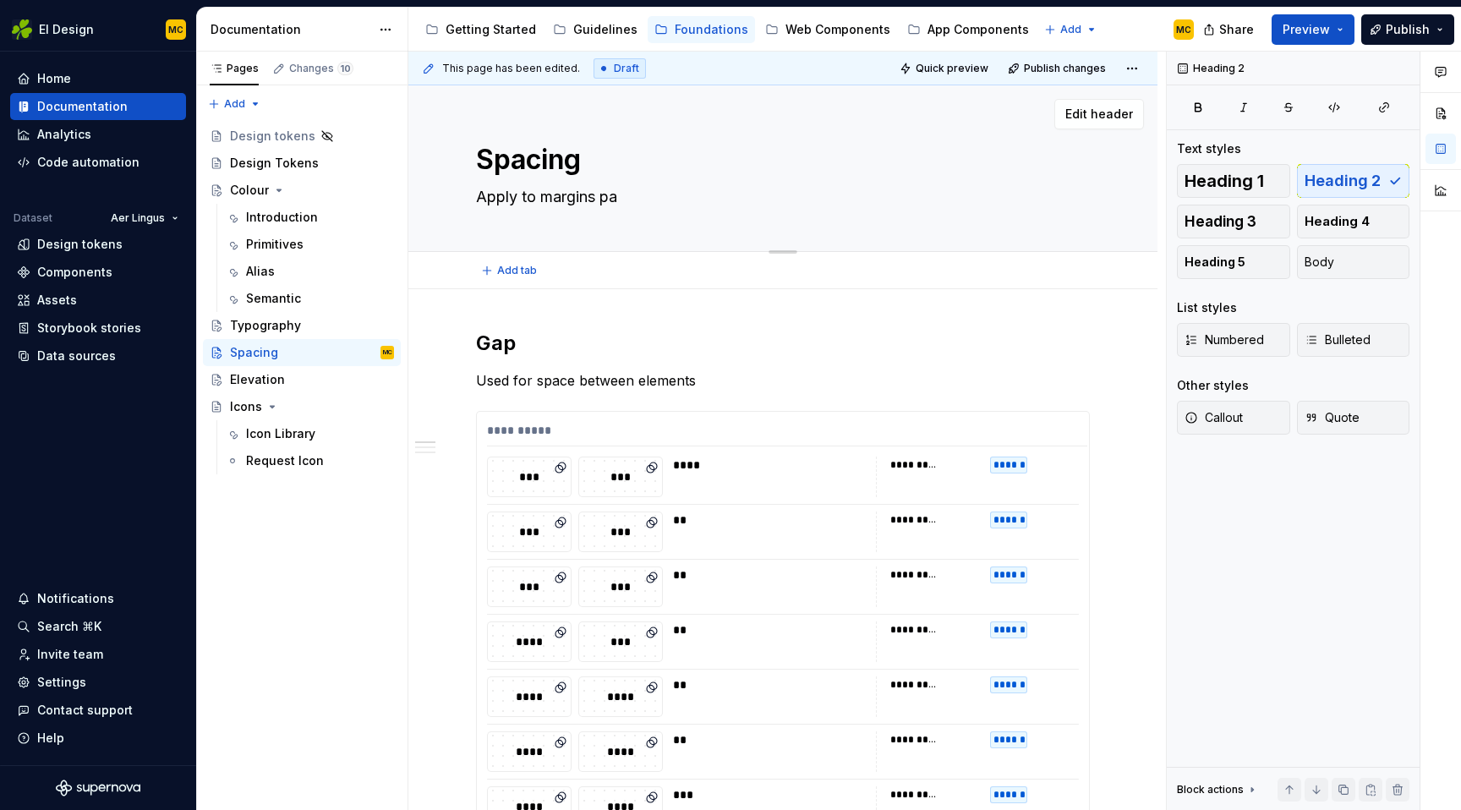
type textarea "Apply to margins pad"
type textarea "*"
type textarea "Apply to margins padd"
type textarea "*"
type textarea "Apply to margins paddi"
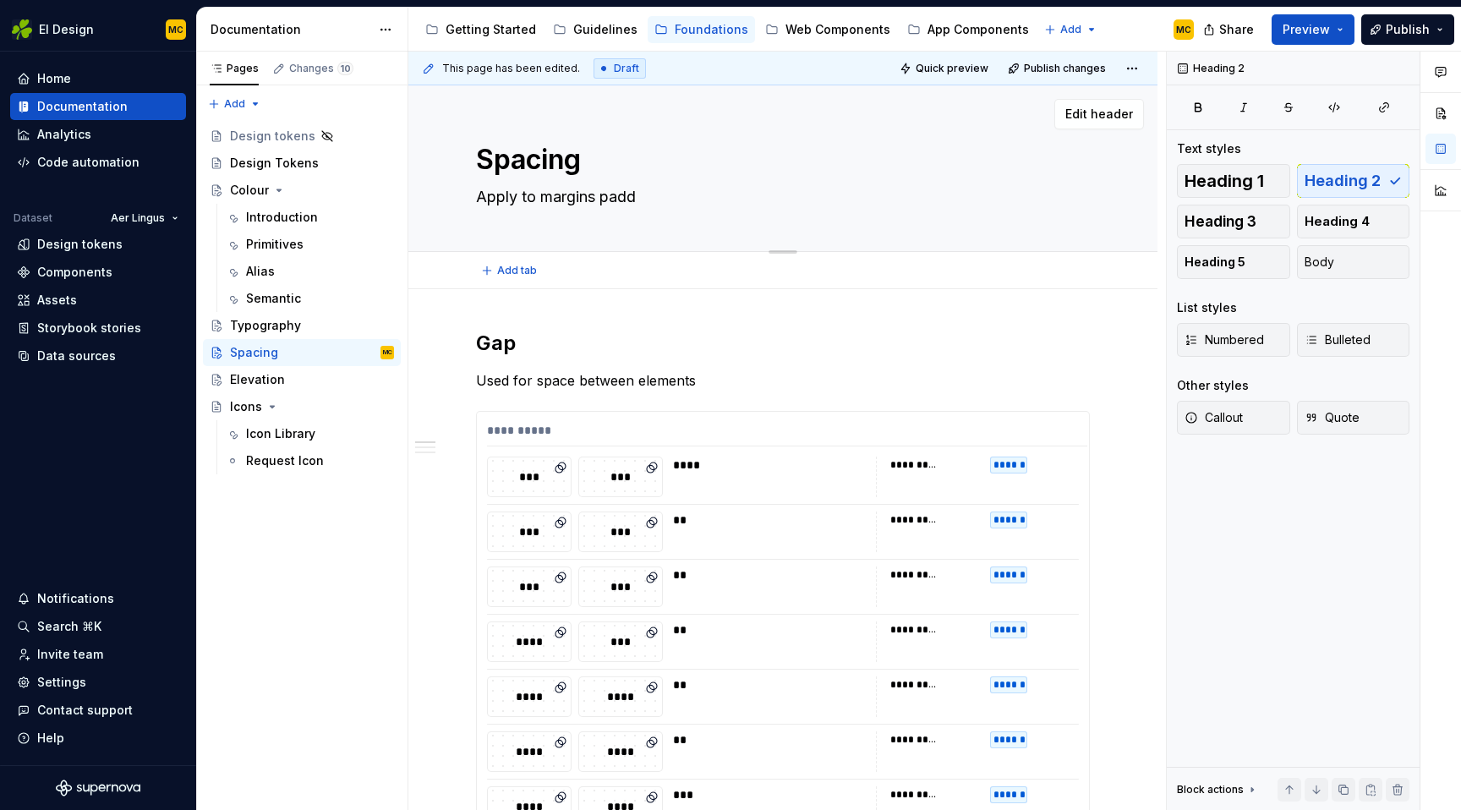
type textarea "*"
type textarea "Apply to margins paddin"
click at [872, 200] on textarea "Apply to margins, paddings and space between to" at bounding box center [780, 196] width 614 height 27
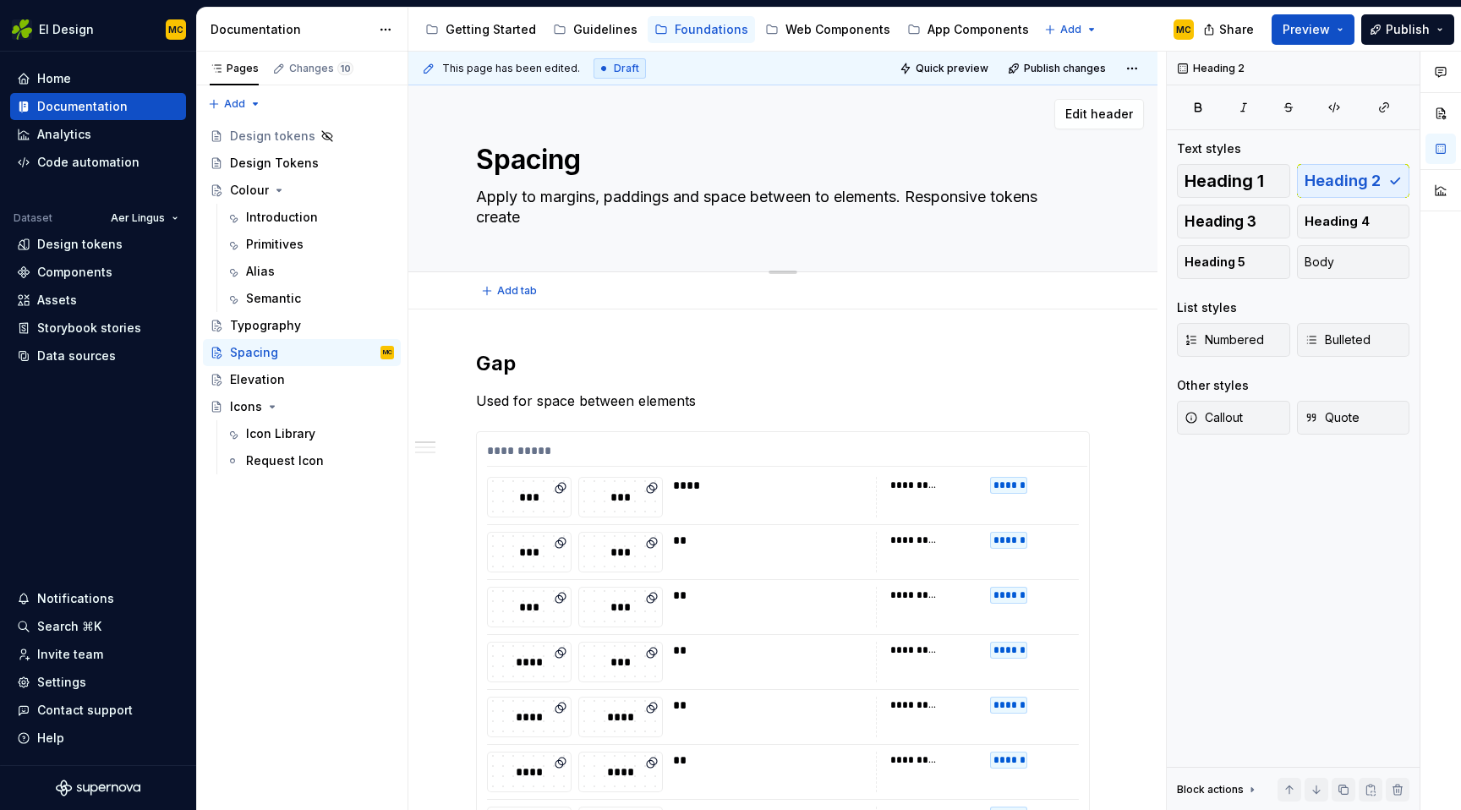
paste textarea "create clarity, rhythm, and hierarchy in layouts."
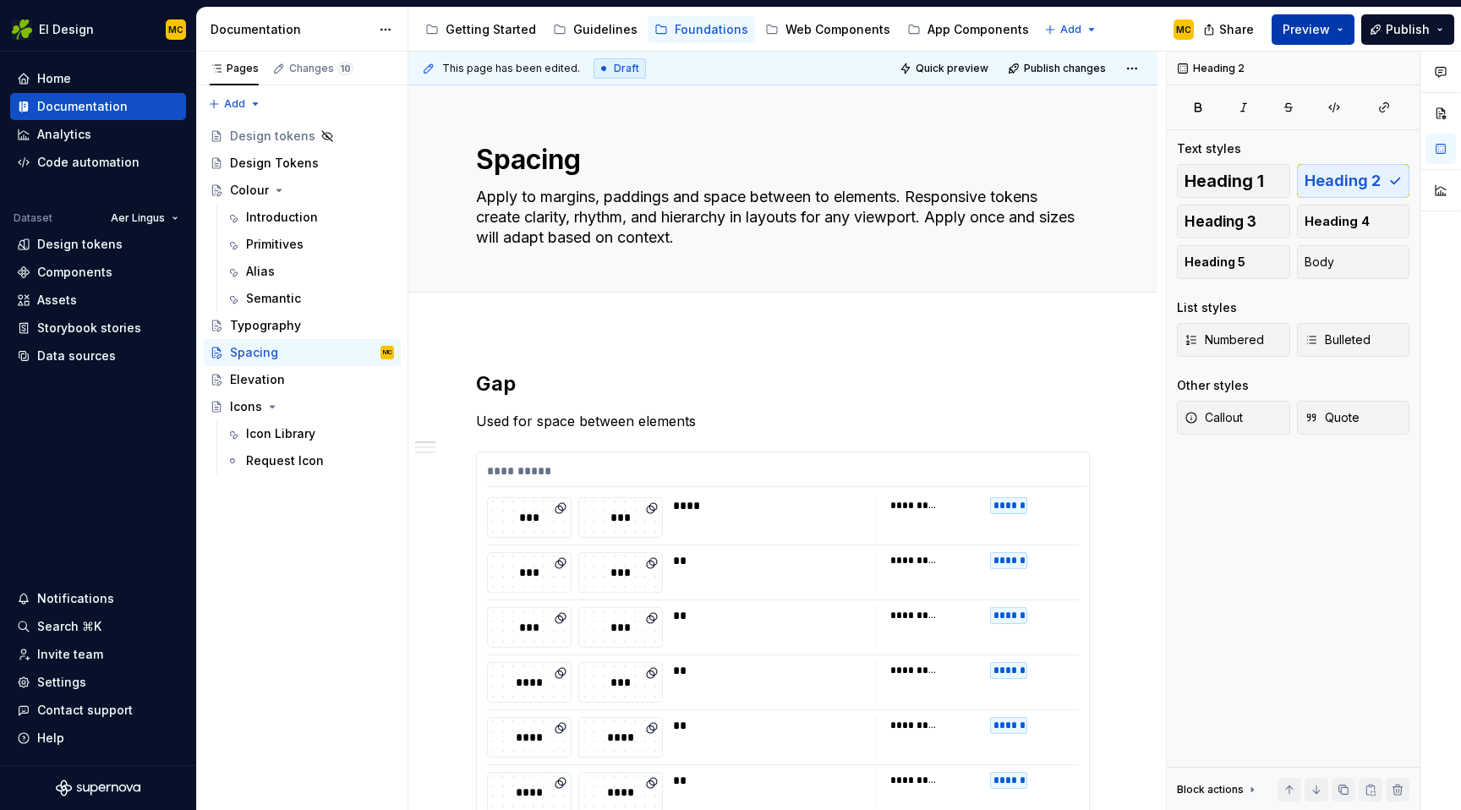
click at [1339, 28] on button "Preview" at bounding box center [1312, 29] width 83 height 30
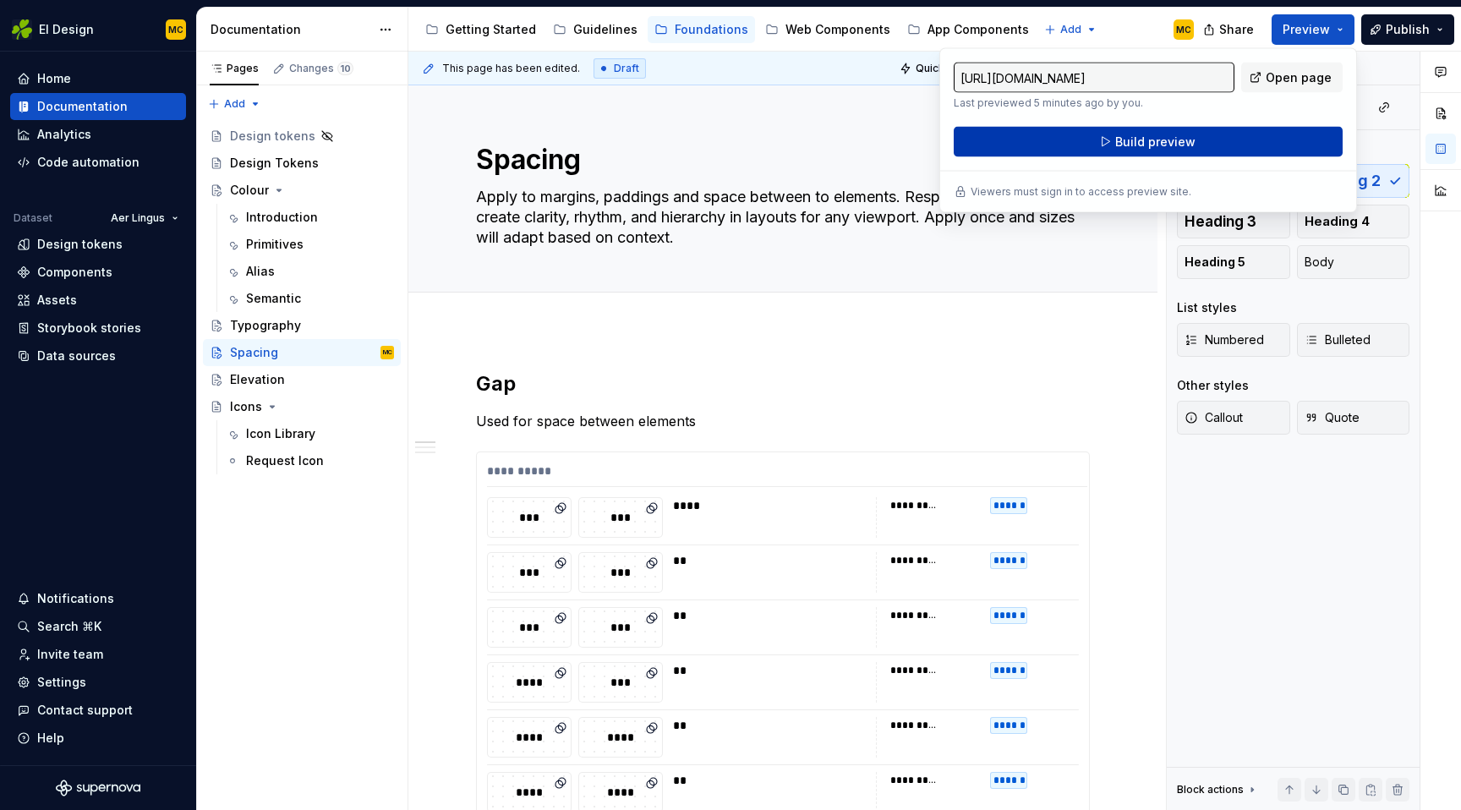
click at [1257, 139] on button "Build preview" at bounding box center [1148, 142] width 389 height 30
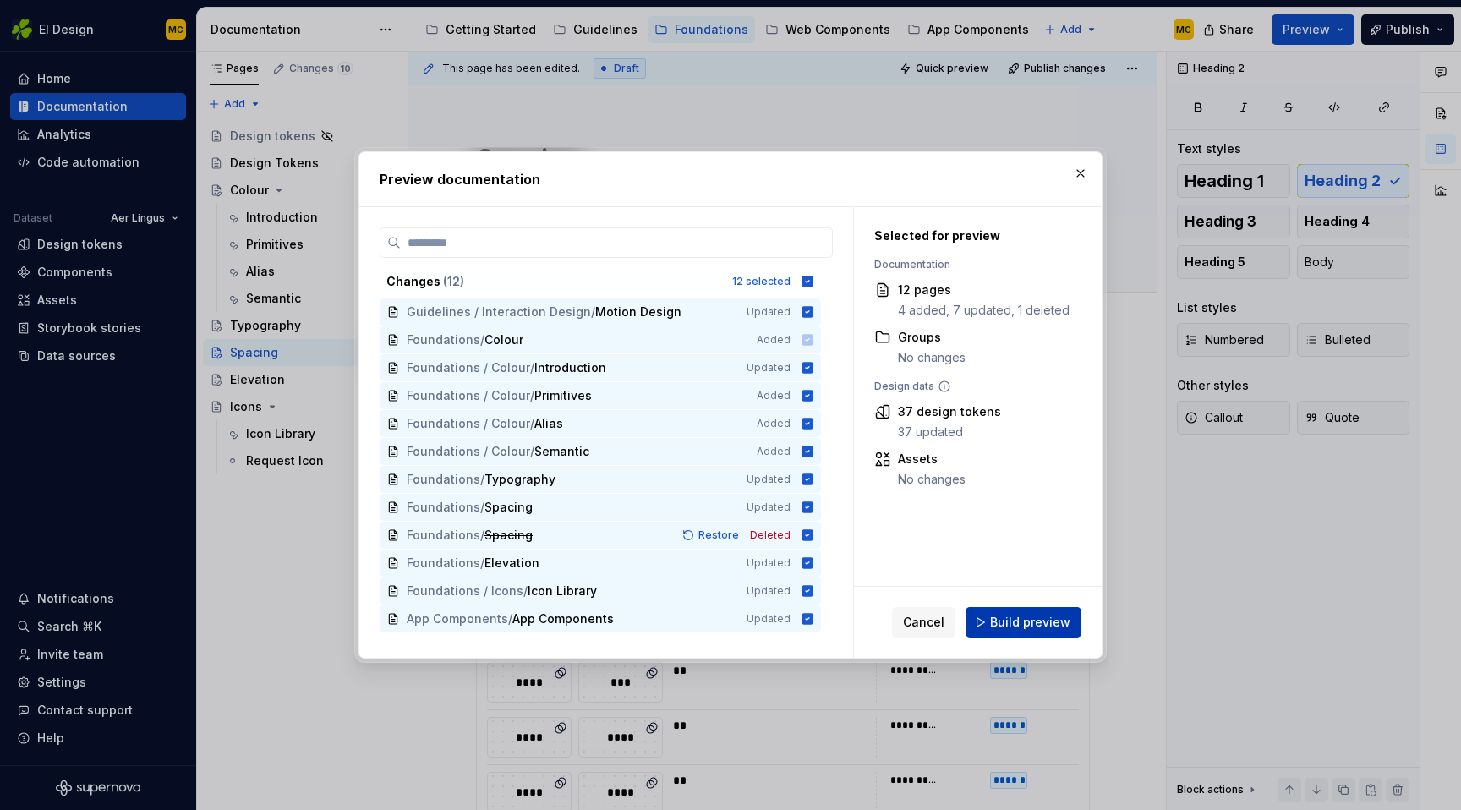
click at [1063, 622] on span "Build preview" at bounding box center [1030, 622] width 80 height 17
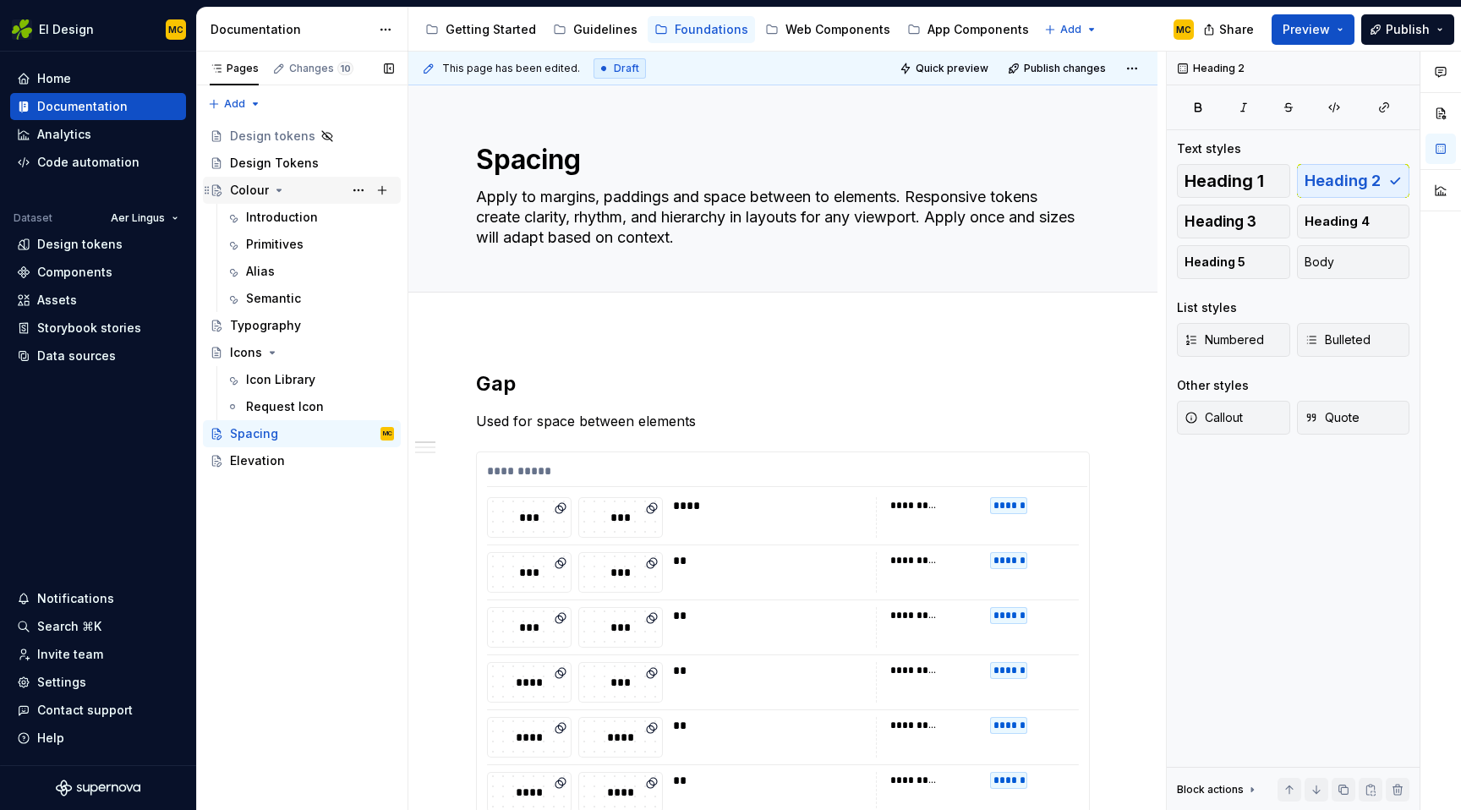
click at [281, 190] on icon "Page tree" at bounding box center [279, 190] width 14 height 14
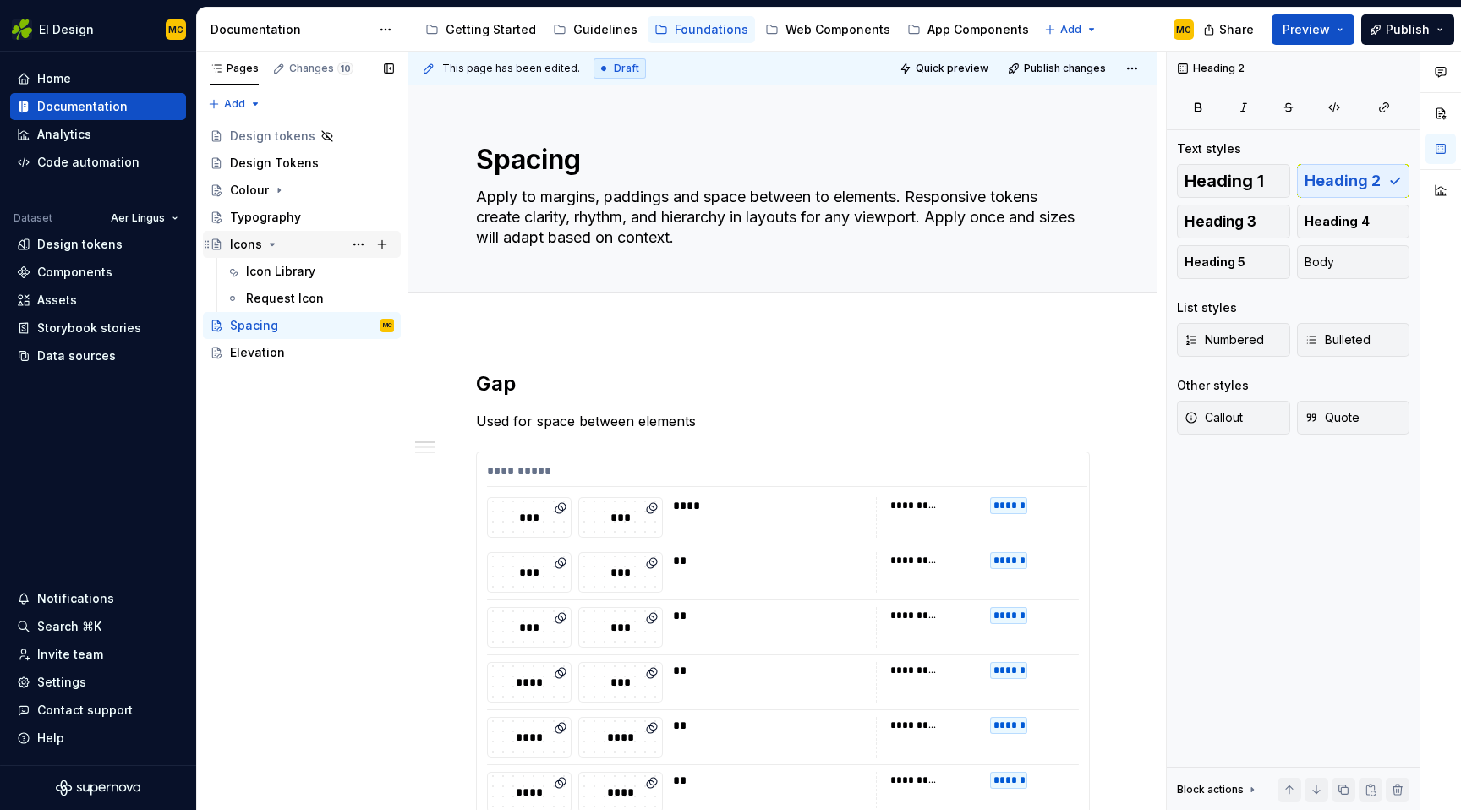
click at [271, 240] on icon "Page tree" at bounding box center [272, 245] width 14 height 14
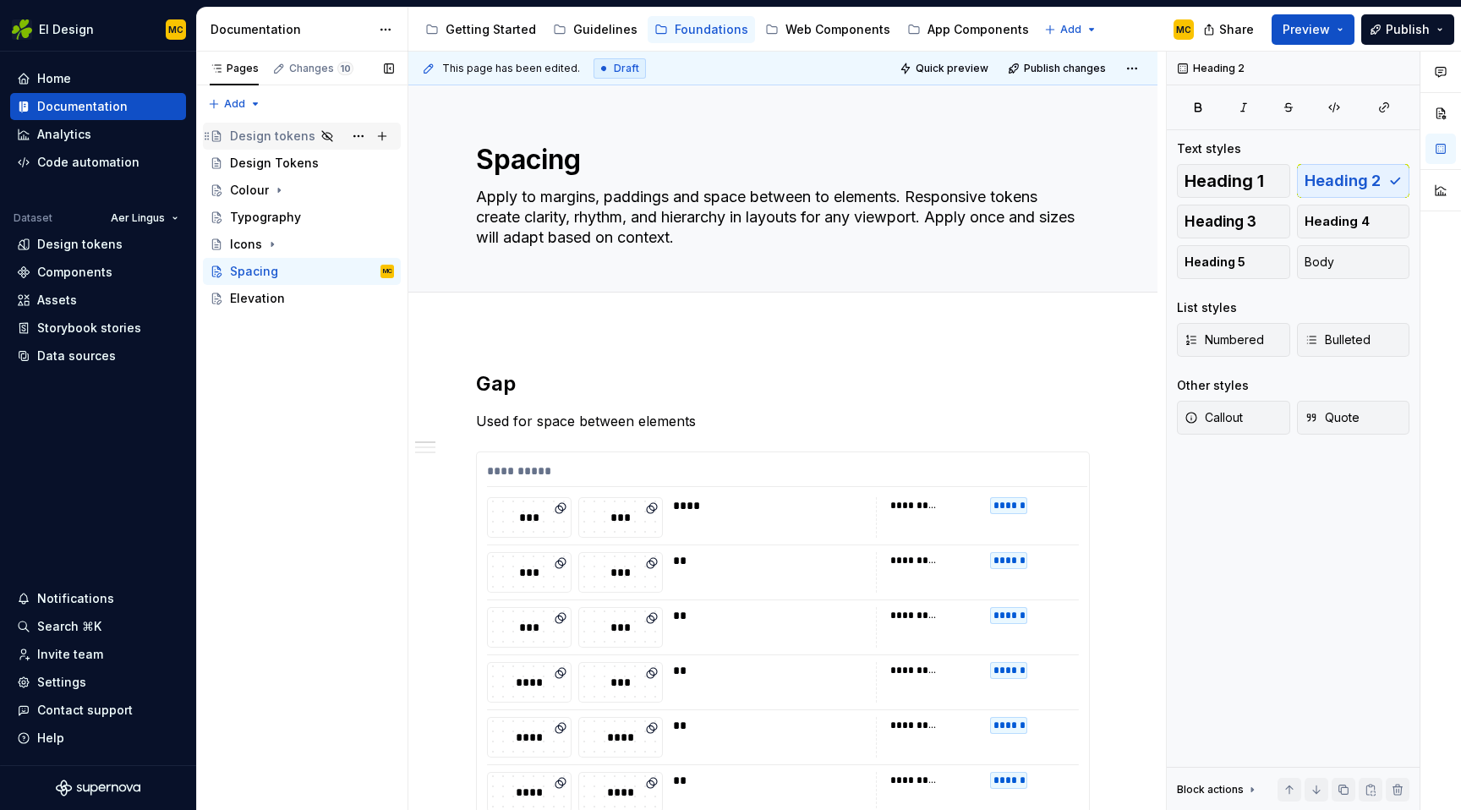
click at [291, 139] on div "Design tokens" at bounding box center [272, 136] width 85 height 17
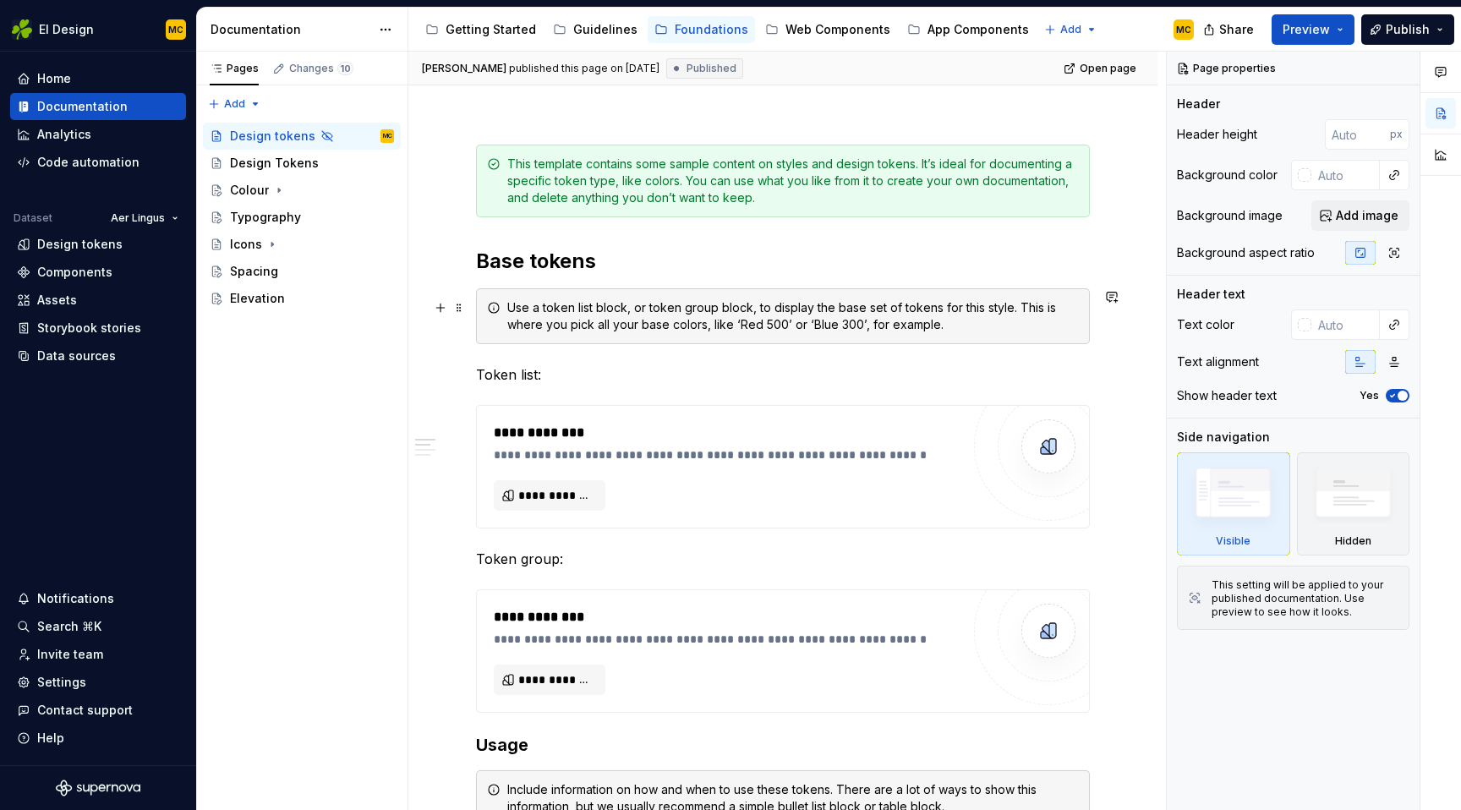
scroll to position [174, 0]
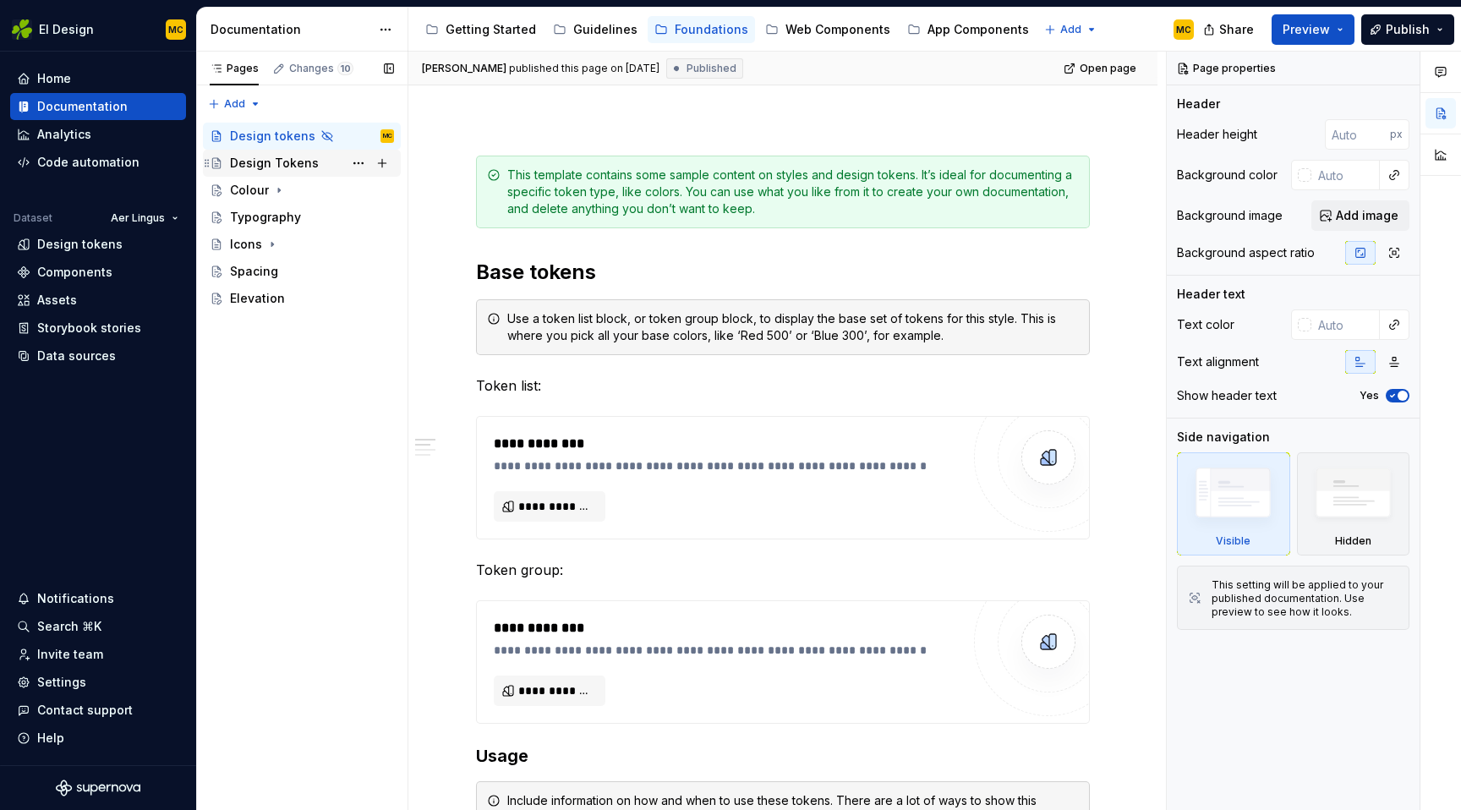
click at [286, 162] on div "Design Tokens" at bounding box center [274, 163] width 89 height 17
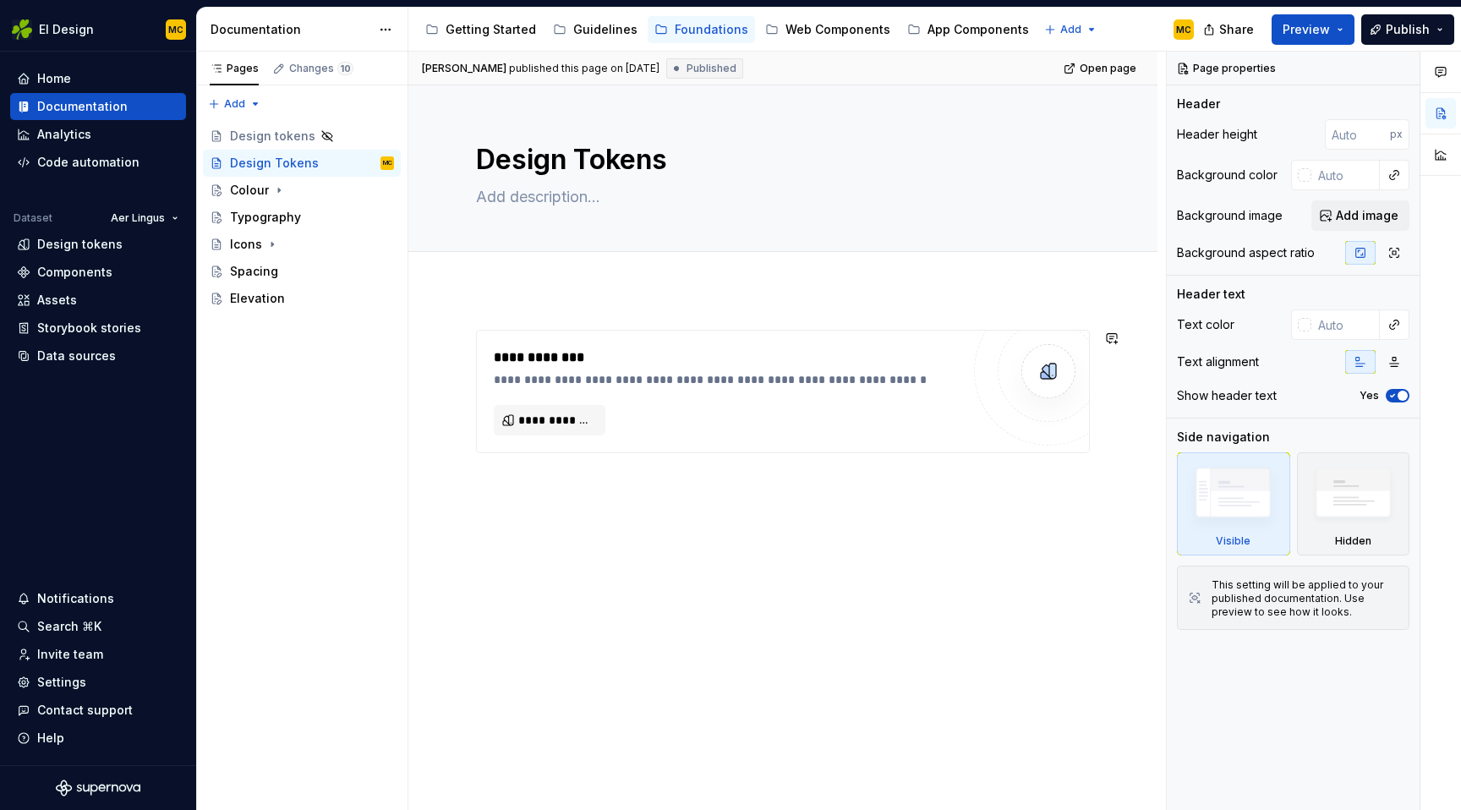
click at [546, 511] on div "**********" at bounding box center [782, 502] width 749 height 427
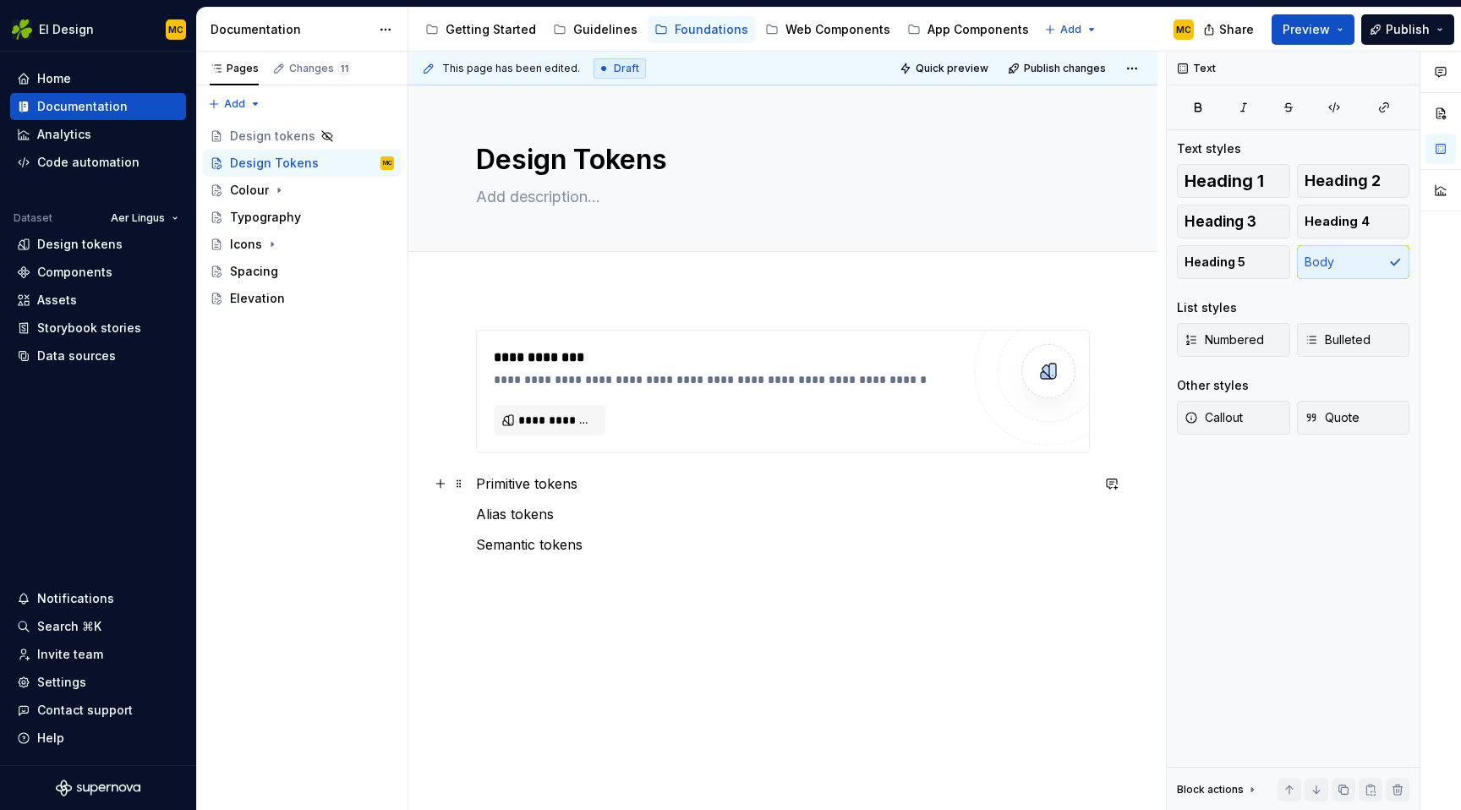
click at [610, 490] on p "Primitive tokens" at bounding box center [783, 483] width 614 height 20
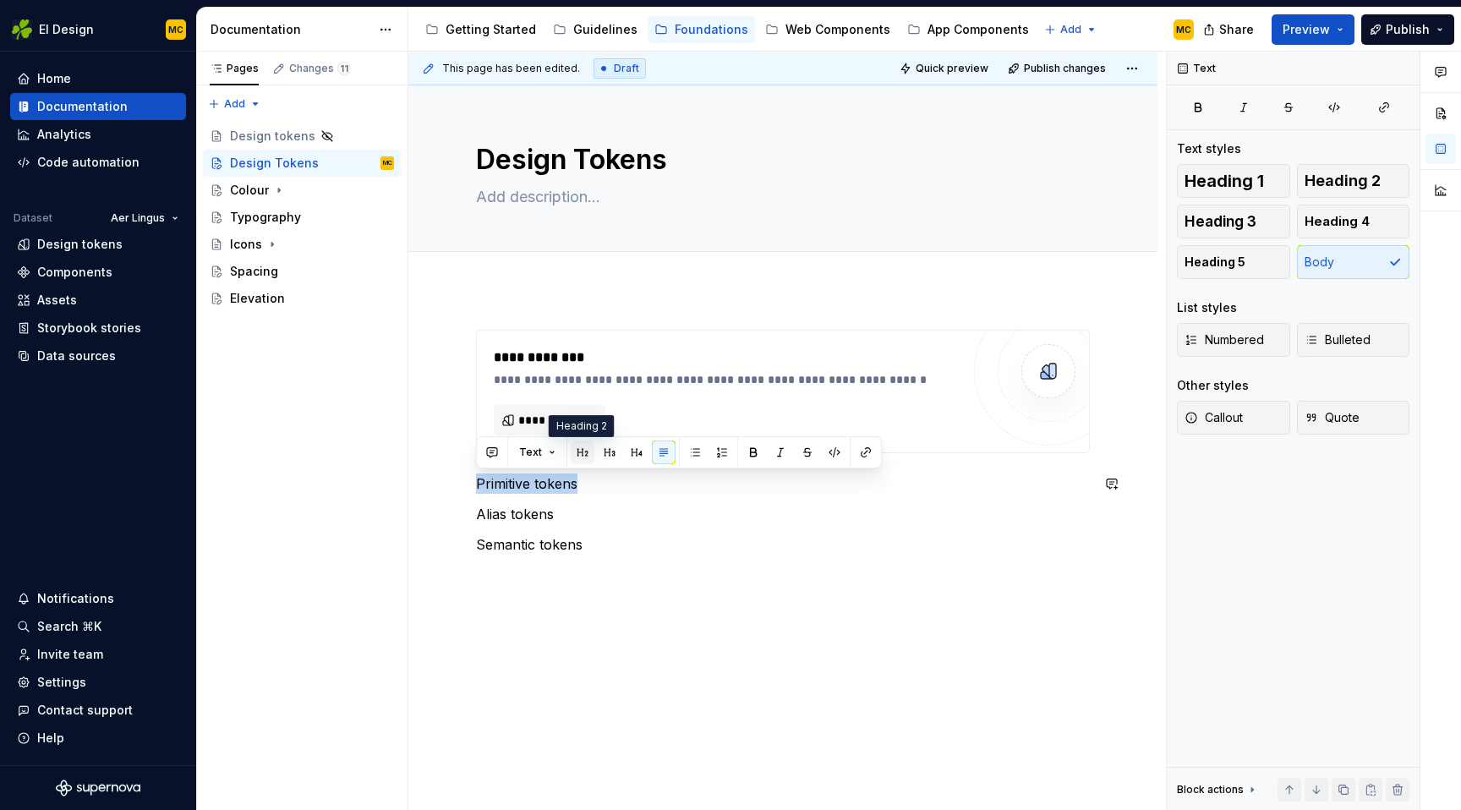
click at [588, 456] on button "button" at bounding box center [583, 452] width 24 height 24
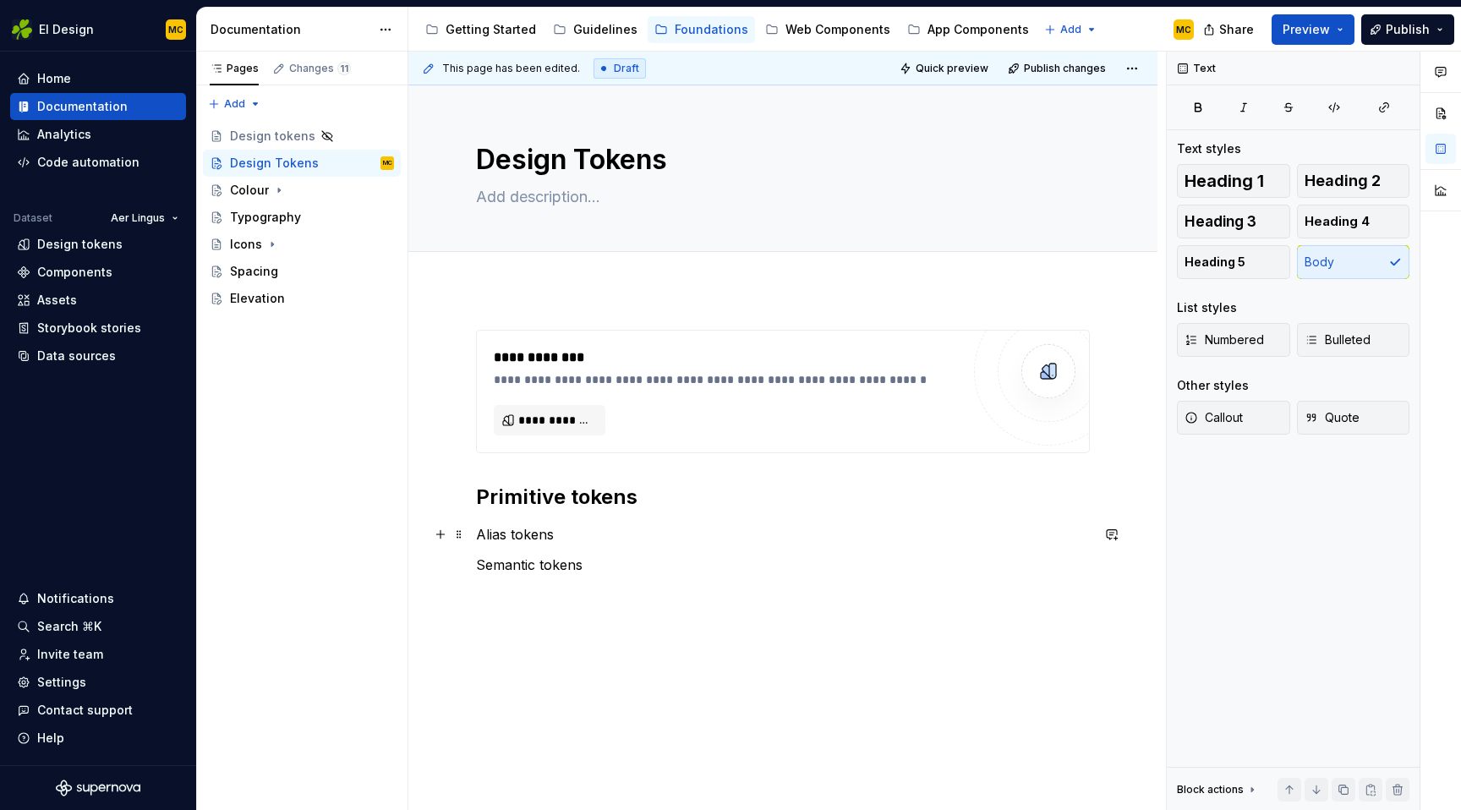
click at [601, 538] on p "Alias tokens" at bounding box center [783, 534] width 614 height 20
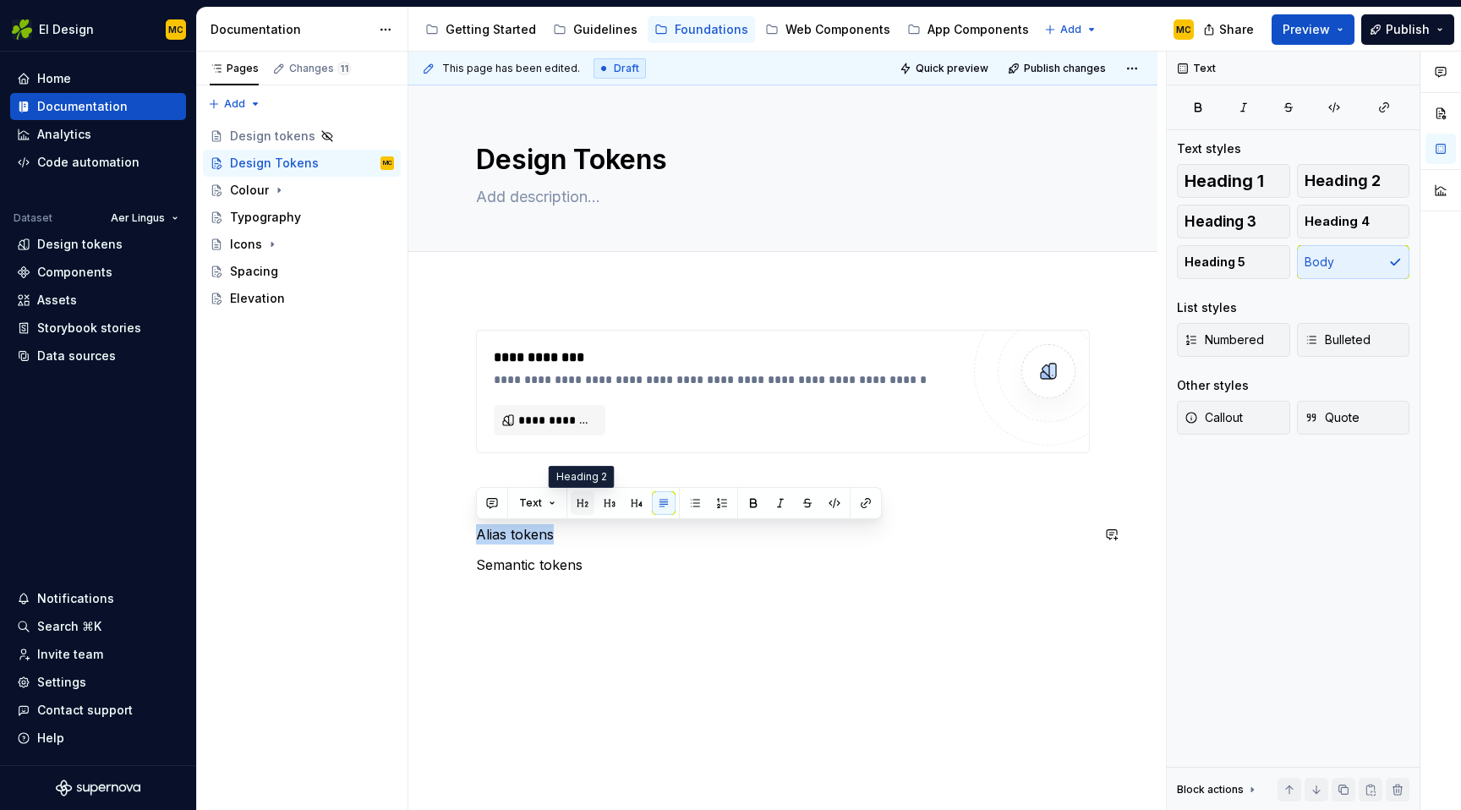
click at [581, 498] on button "button" at bounding box center [583, 503] width 24 height 24
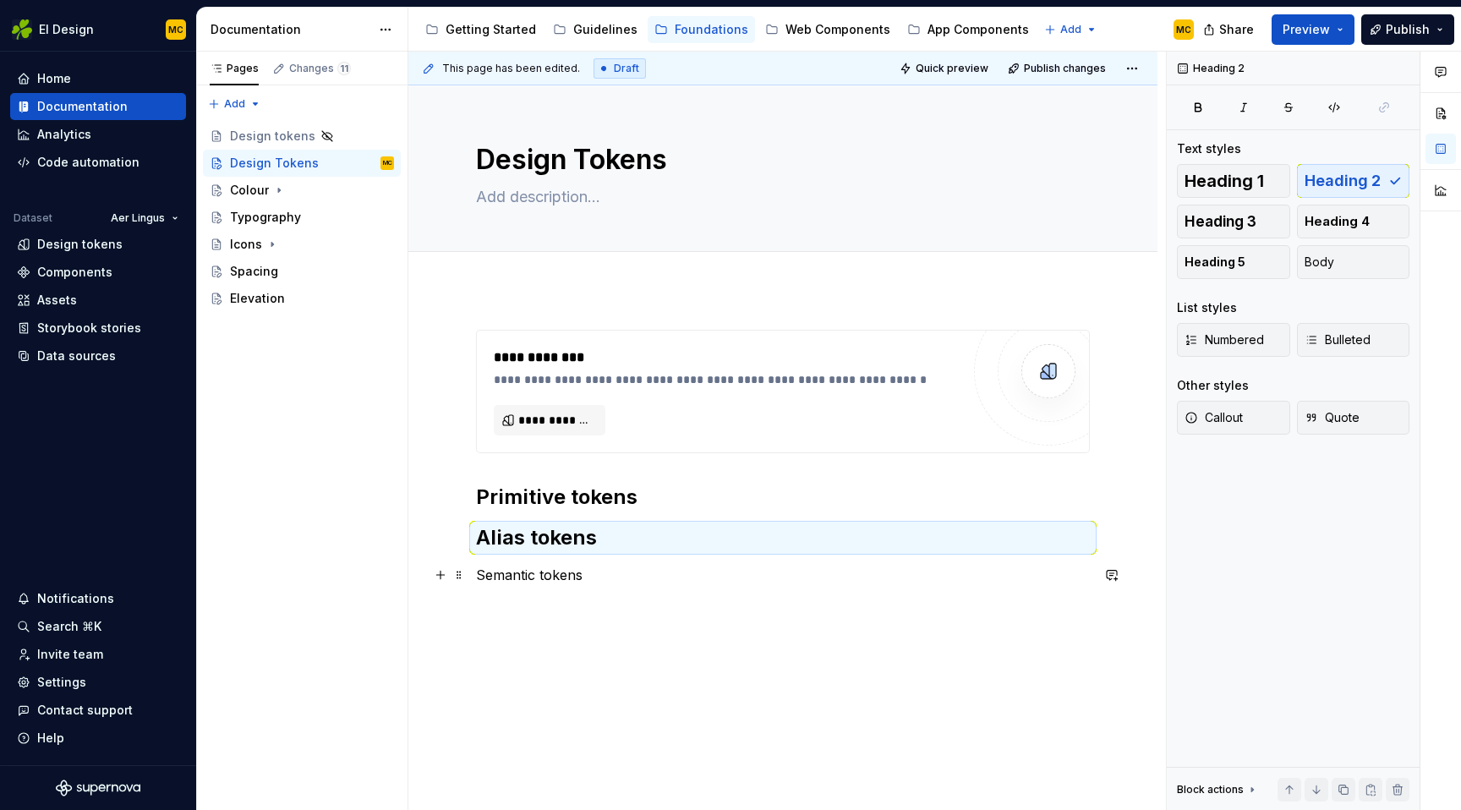
click at [599, 578] on p "Semantic tokens" at bounding box center [783, 575] width 614 height 20
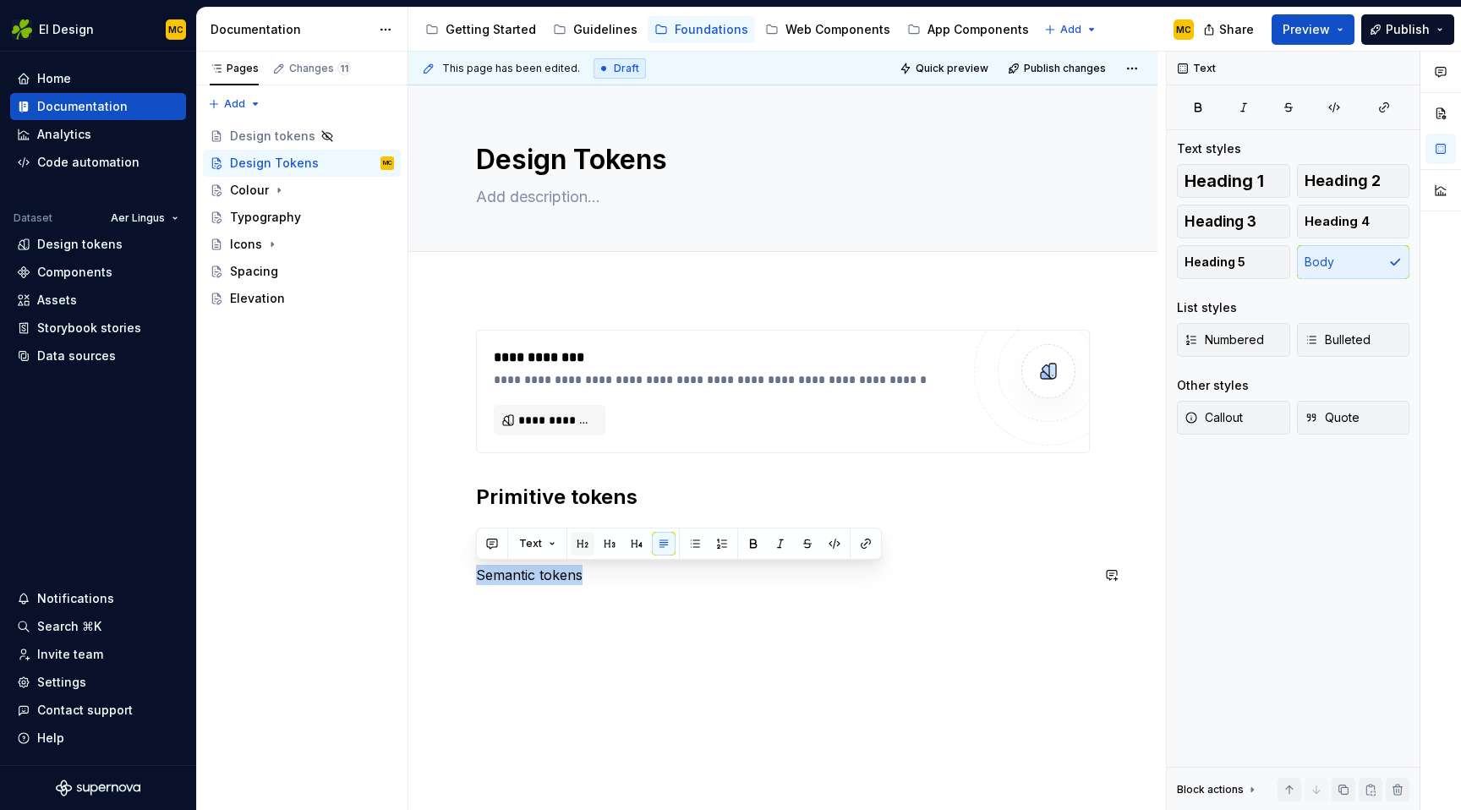
click at [585, 546] on button "button" at bounding box center [583, 544] width 24 height 24
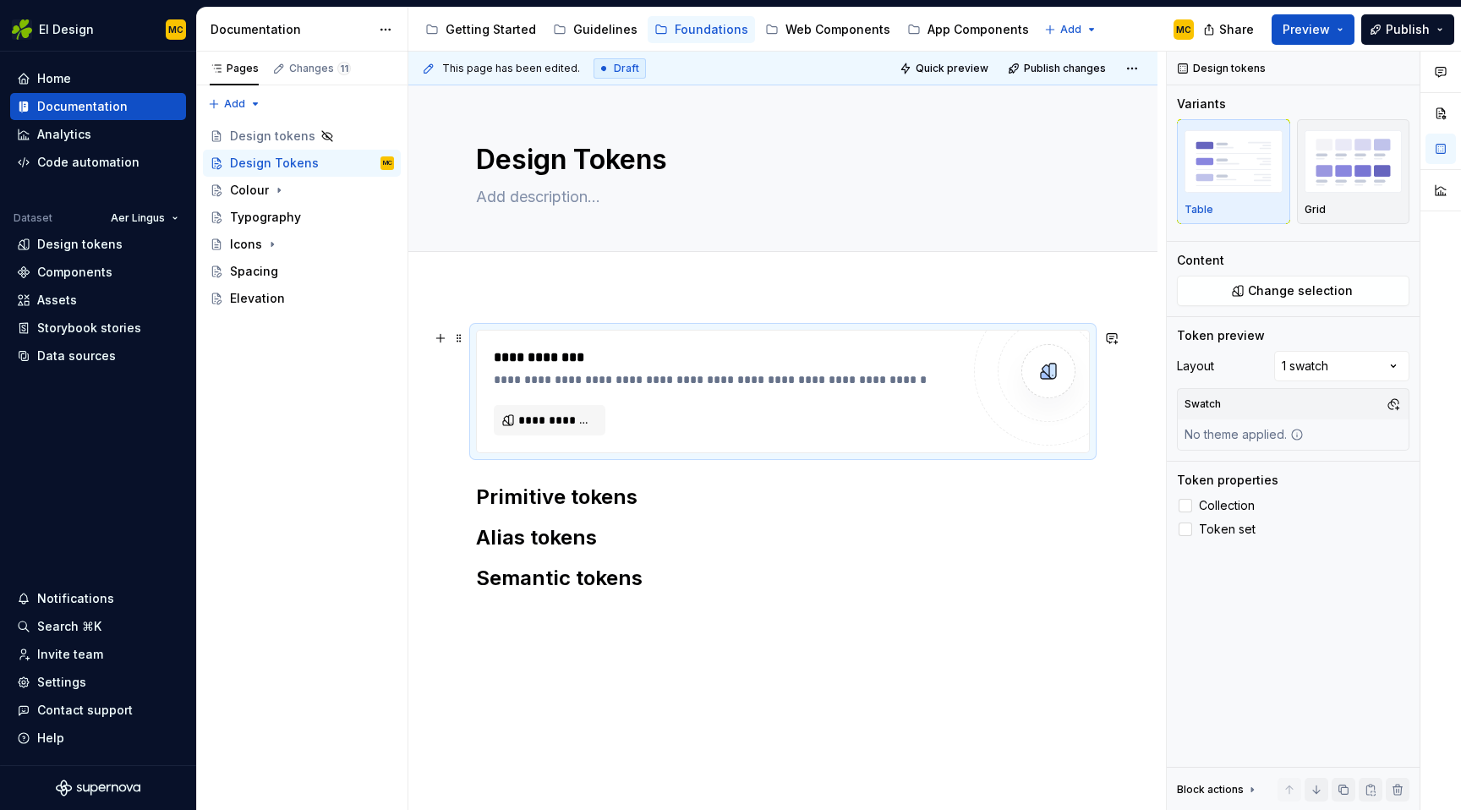
click at [788, 407] on div "**********" at bounding box center [727, 391] width 467 height 88
click at [460, 336] on span at bounding box center [459, 338] width 14 height 24
click at [531, 484] on div "Delete" at bounding box center [539, 487] width 110 height 17
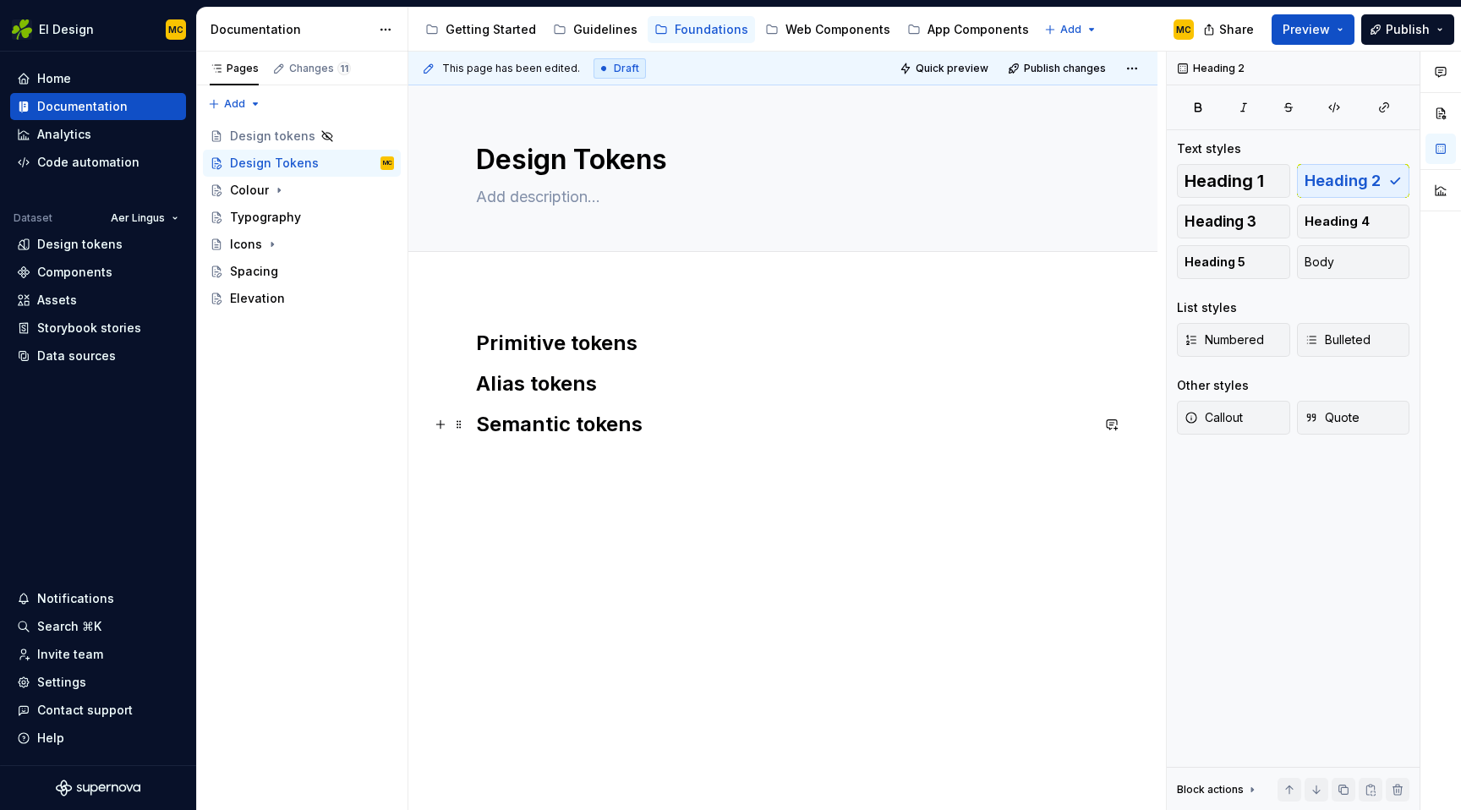
click at [662, 427] on h2 "Semantic tokens" at bounding box center [783, 424] width 614 height 27
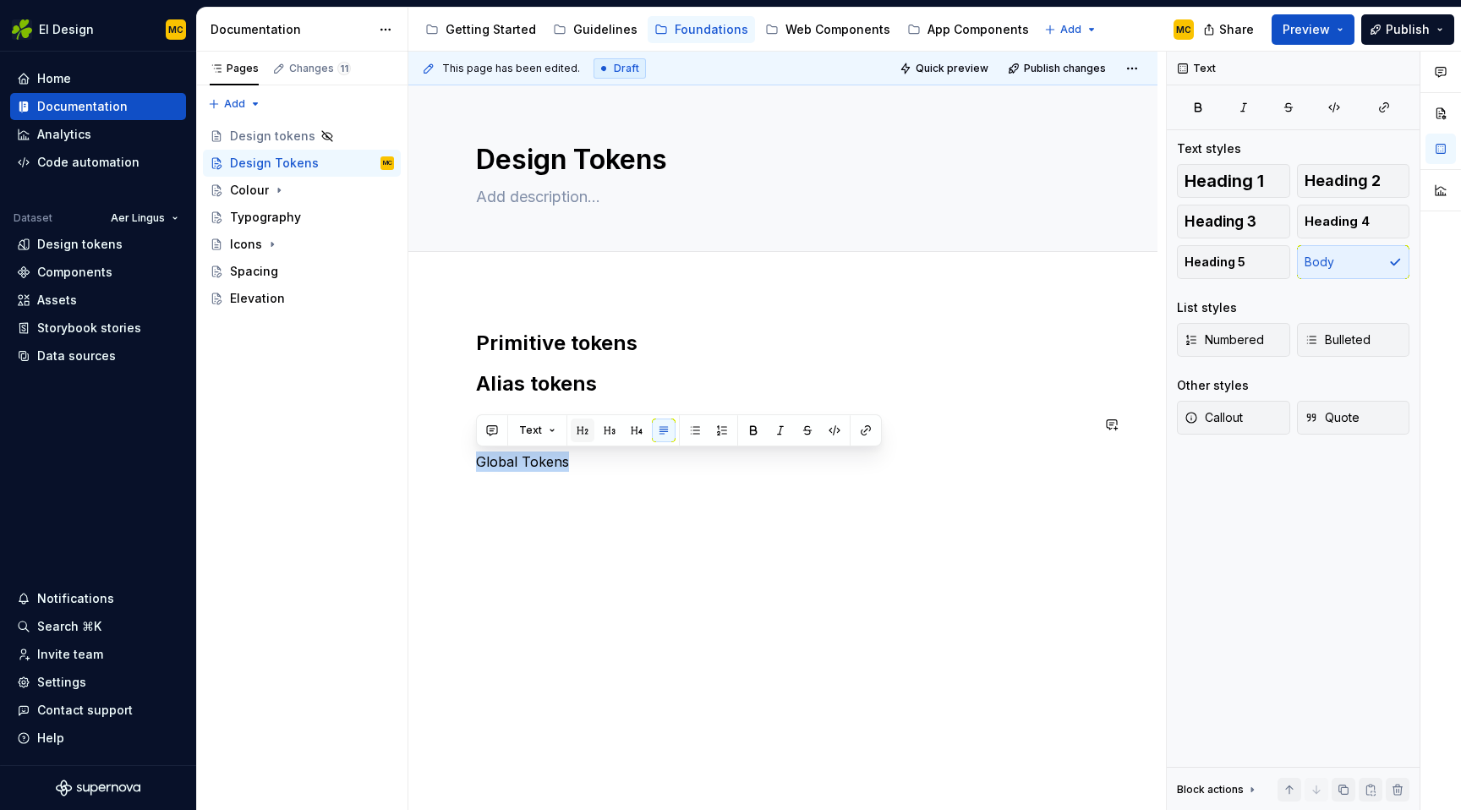
click at [584, 430] on button "button" at bounding box center [583, 430] width 24 height 24
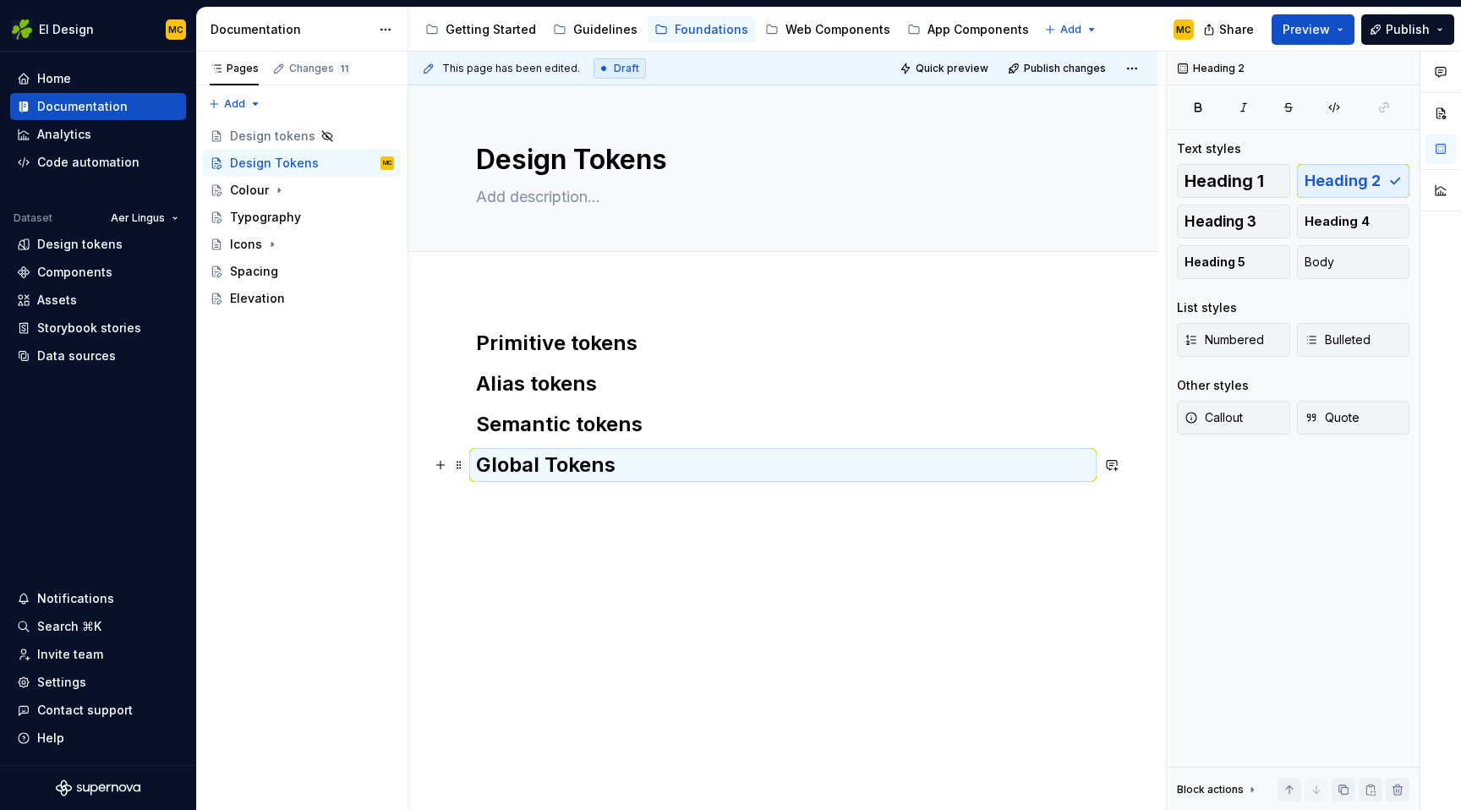
click at [662, 476] on h2 "Global Tokens" at bounding box center [783, 464] width 614 height 27
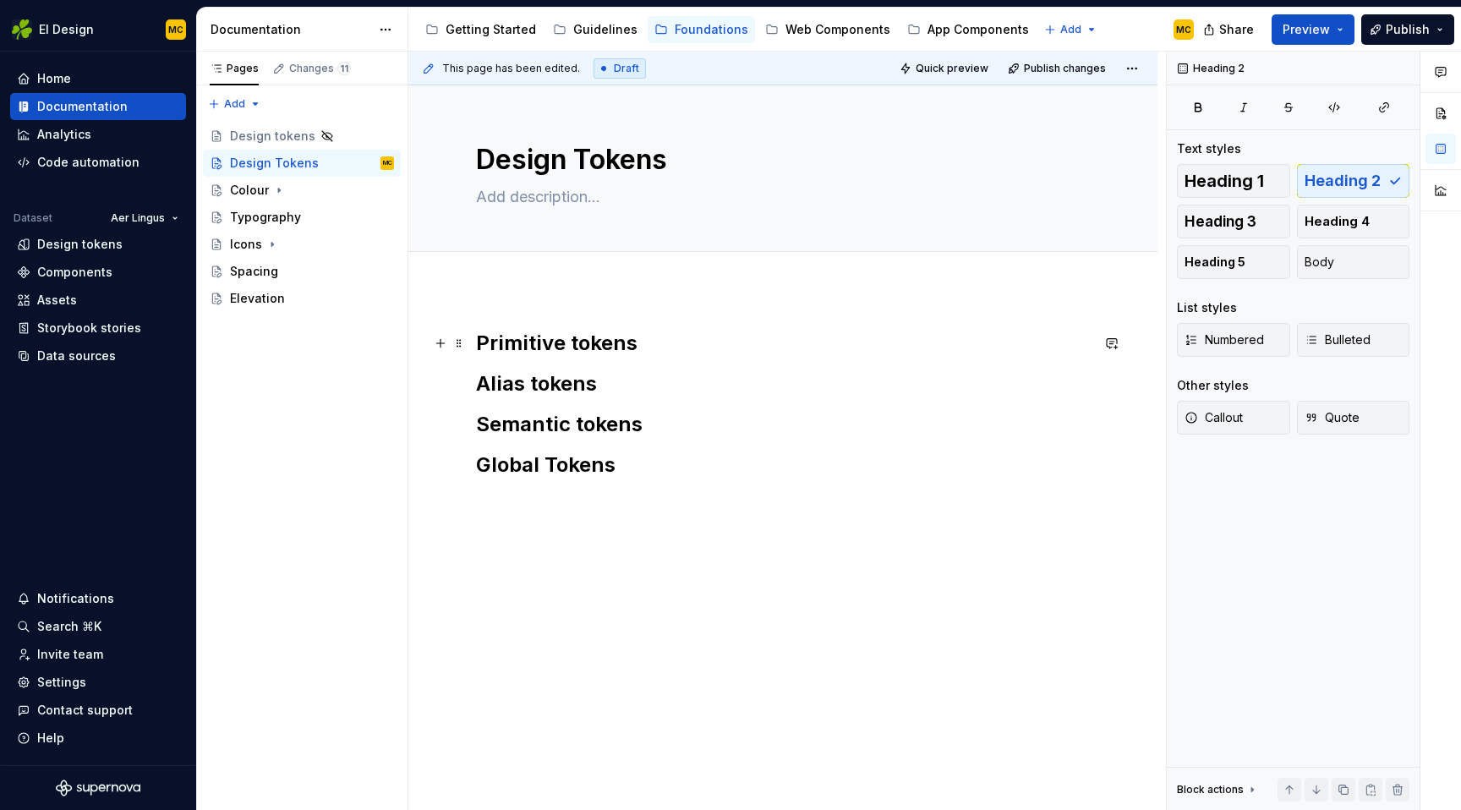
click at [706, 355] on h2 "Primitive tokens" at bounding box center [783, 343] width 614 height 27
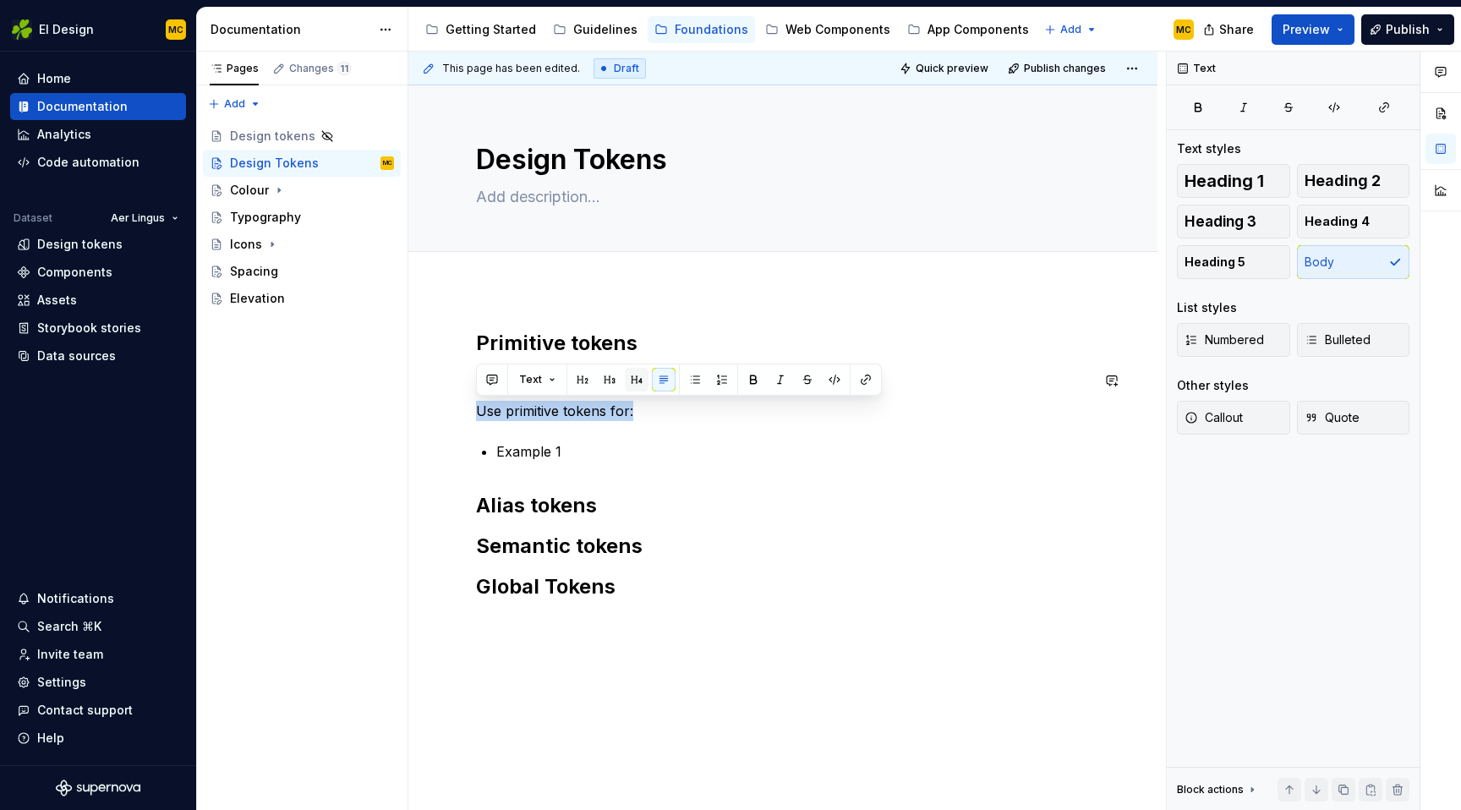
click at [631, 374] on button "button" at bounding box center [637, 380] width 24 height 24
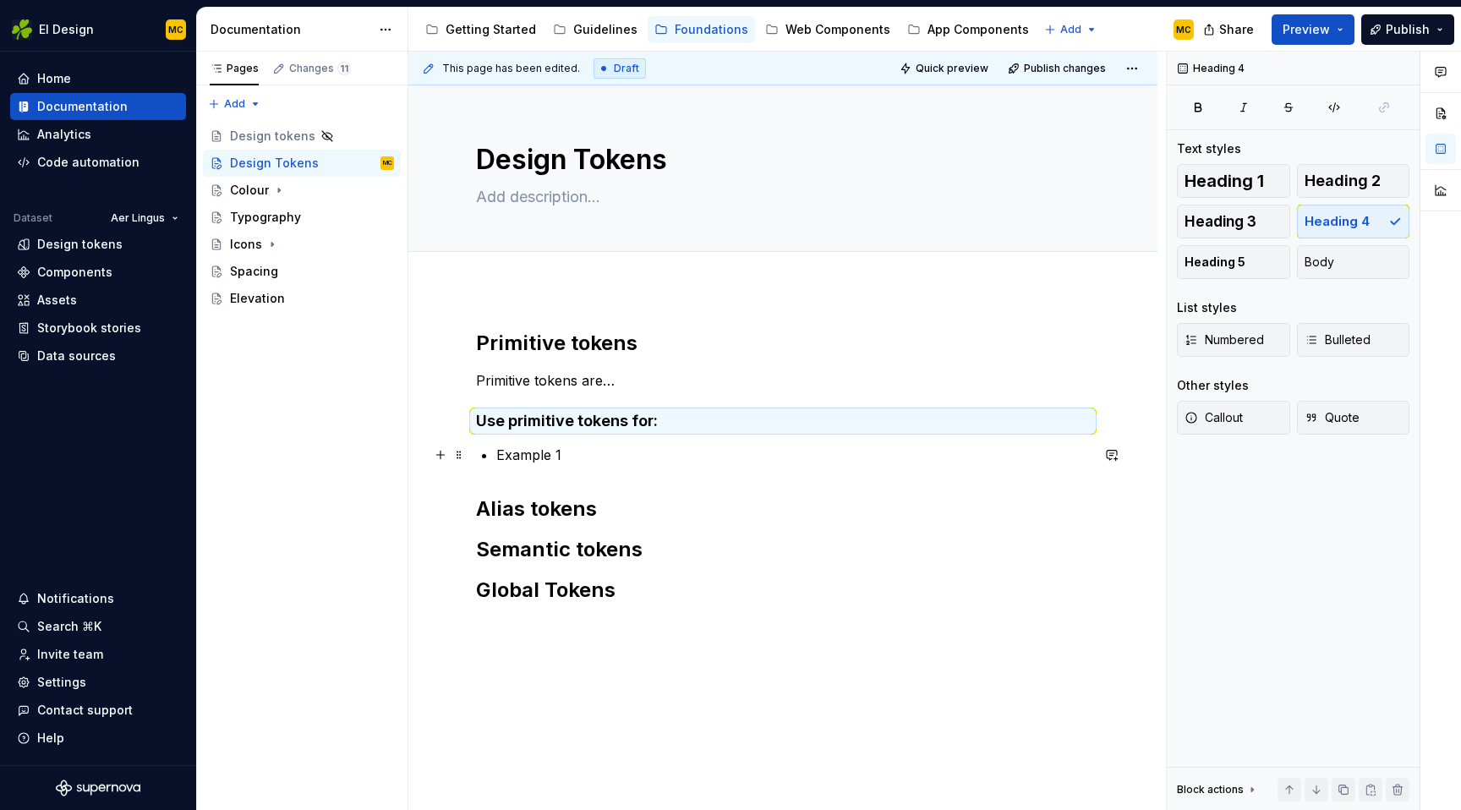
click at [615, 450] on p "Example 1" at bounding box center [792, 455] width 593 height 20
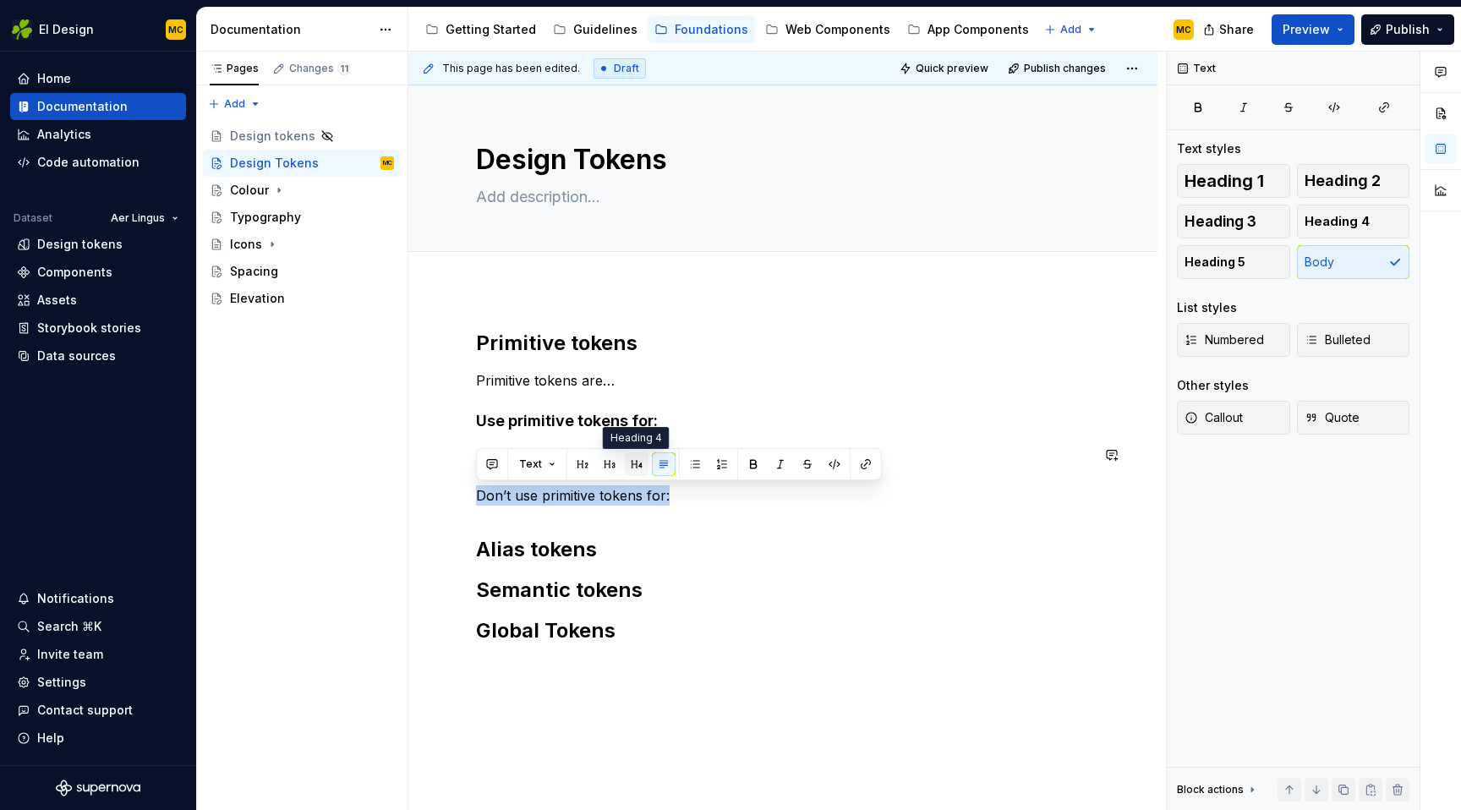
click at [628, 473] on button "button" at bounding box center [637, 464] width 24 height 24
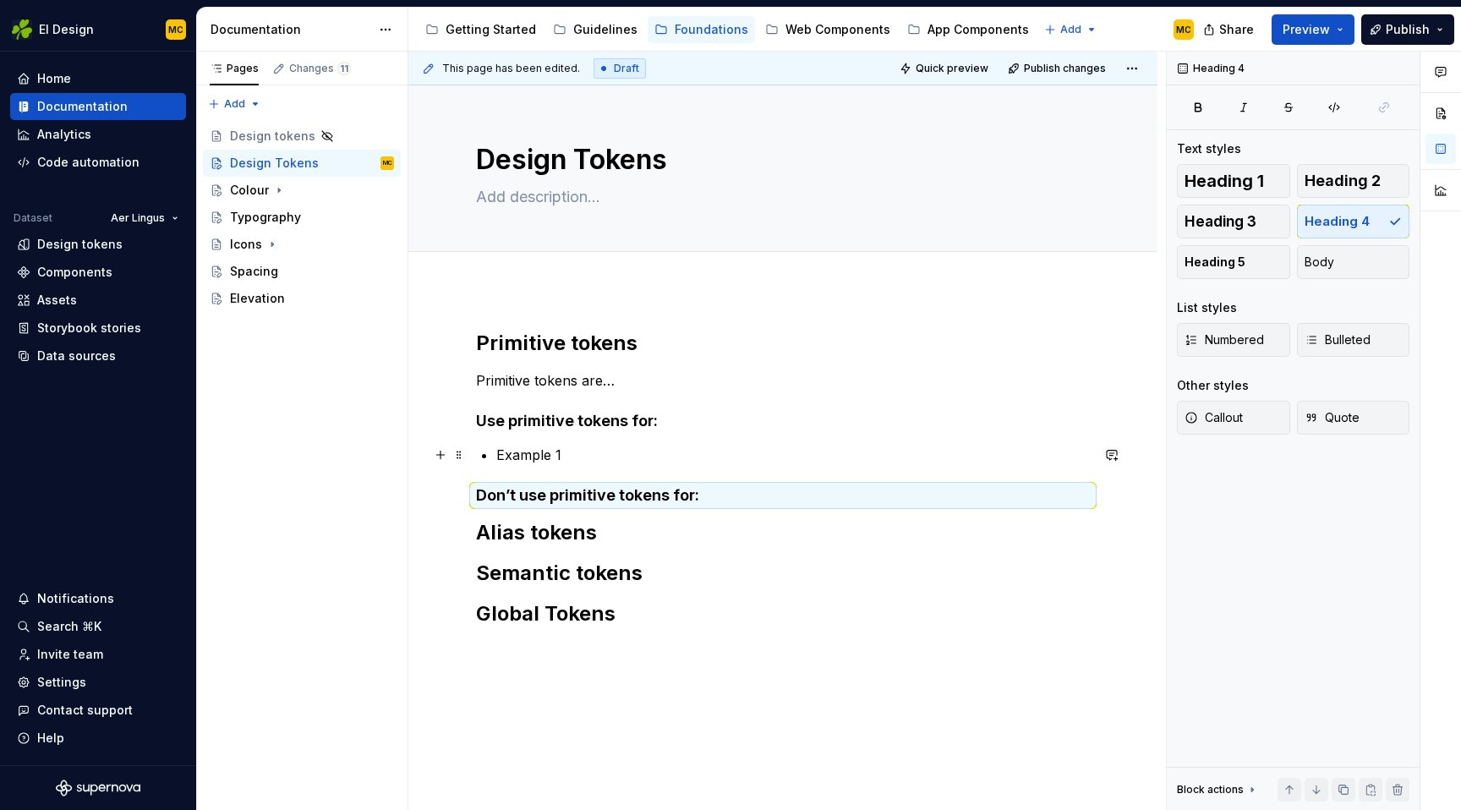
click at [593, 448] on p "Example 1" at bounding box center [792, 455] width 593 height 20
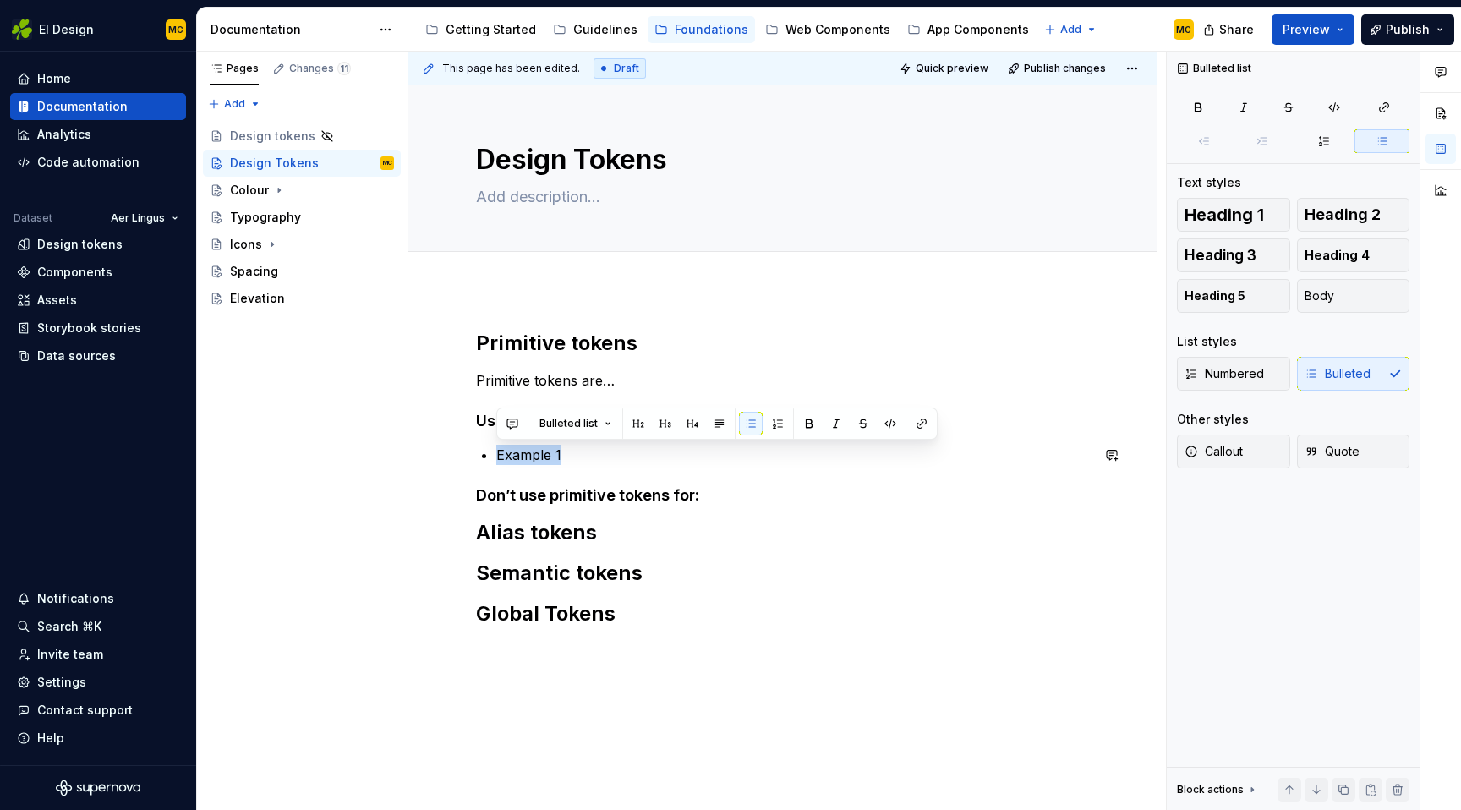
copy p "Example 1"
click at [746, 488] on h4 "Don’t use primitive tokens for:" at bounding box center [783, 495] width 614 height 20
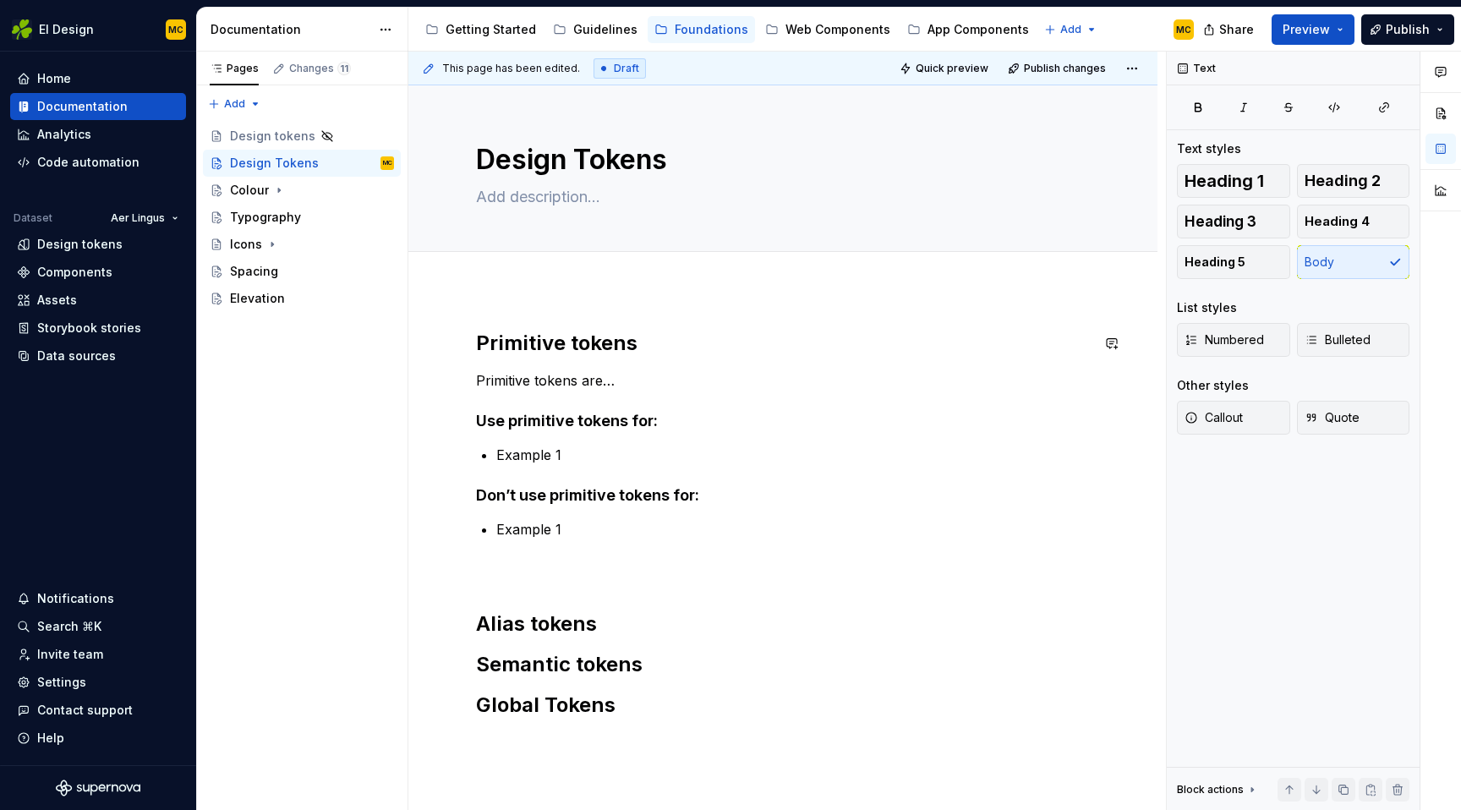
click at [577, 295] on div "Primitive tokens Primitive tokens are… Use primitive tokens for: Example 1 Don’…" at bounding box center [782, 635] width 749 height 692
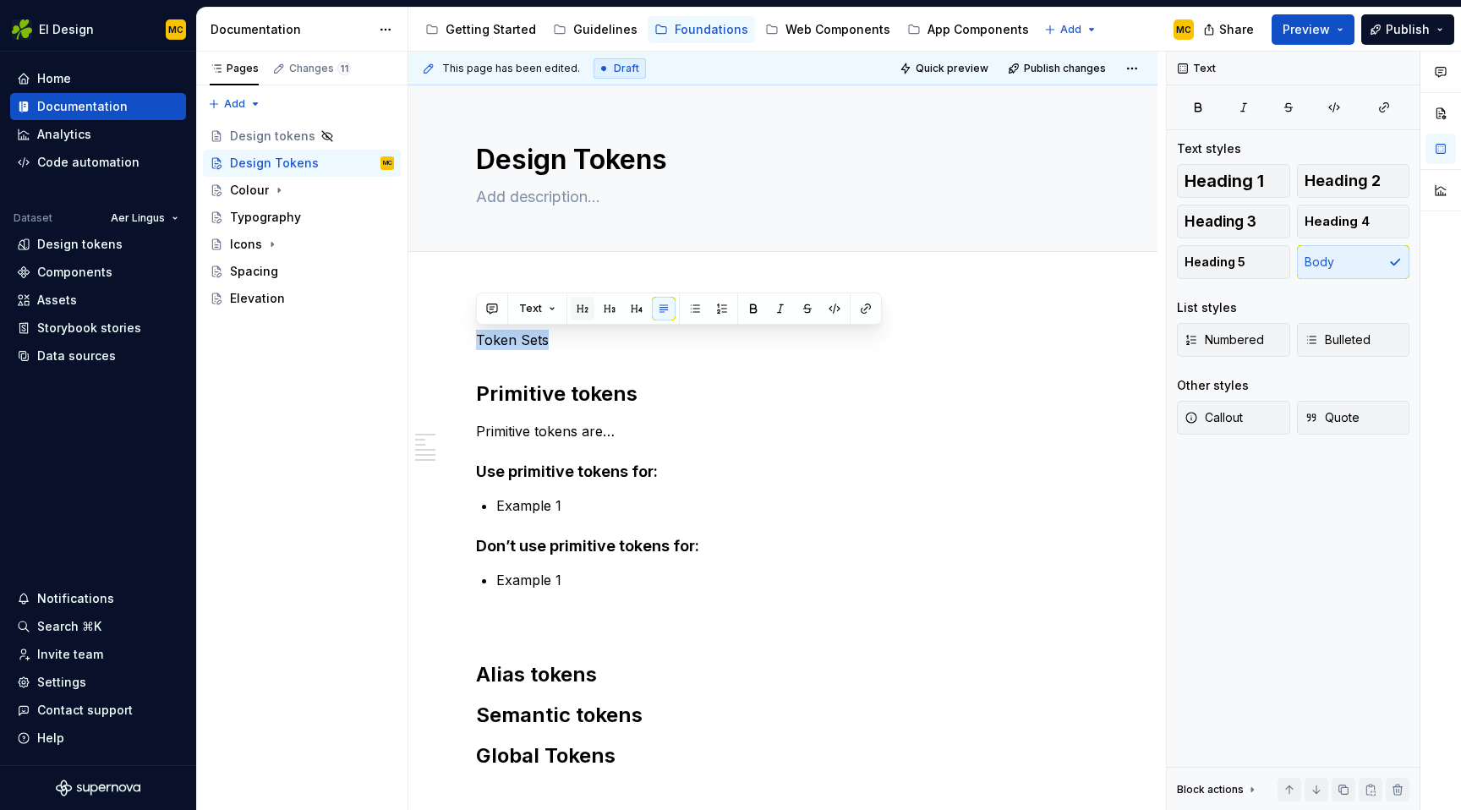
click at [582, 305] on button "button" at bounding box center [583, 309] width 24 height 24
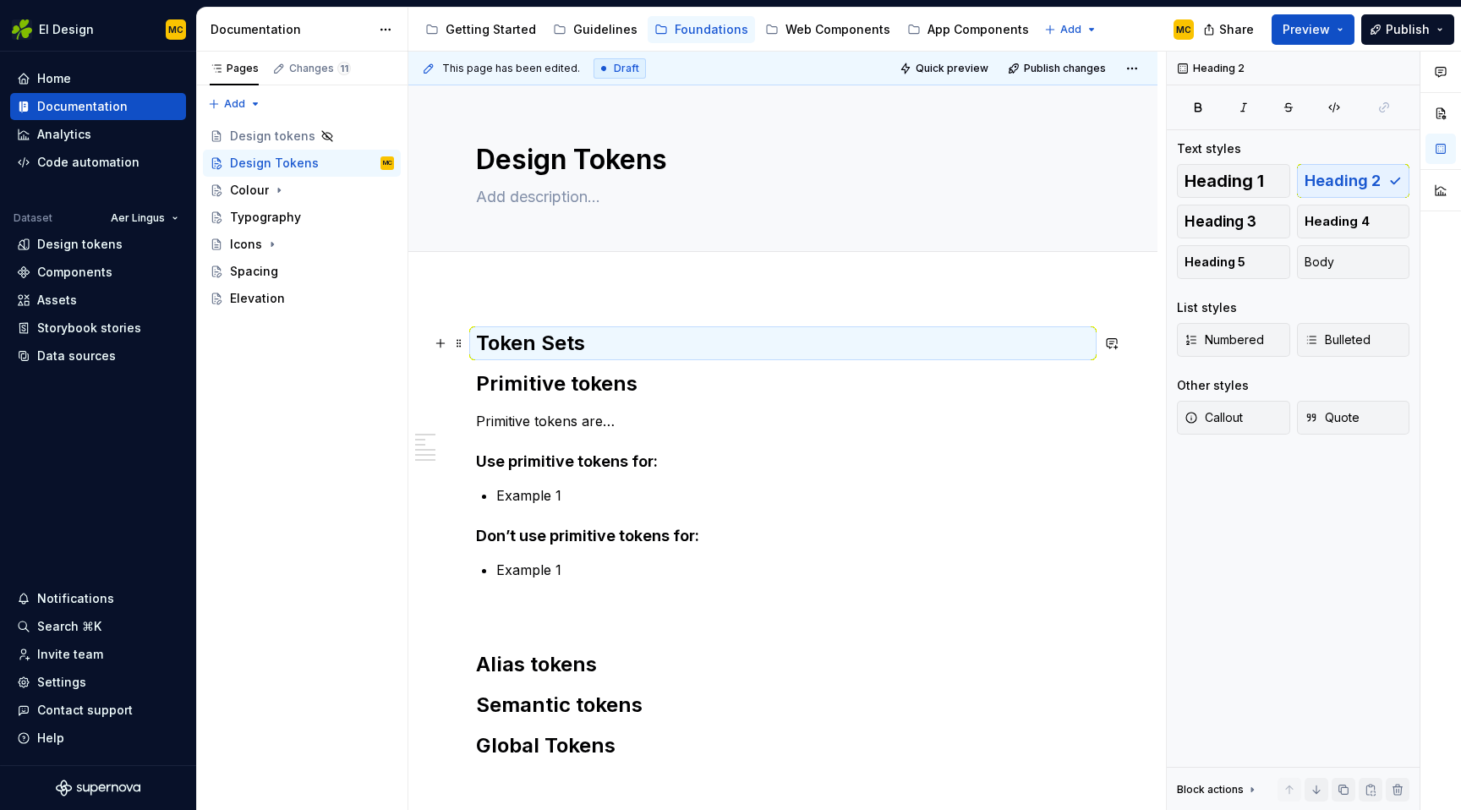
click at [609, 341] on h2 "Token Sets" at bounding box center [783, 343] width 614 height 27
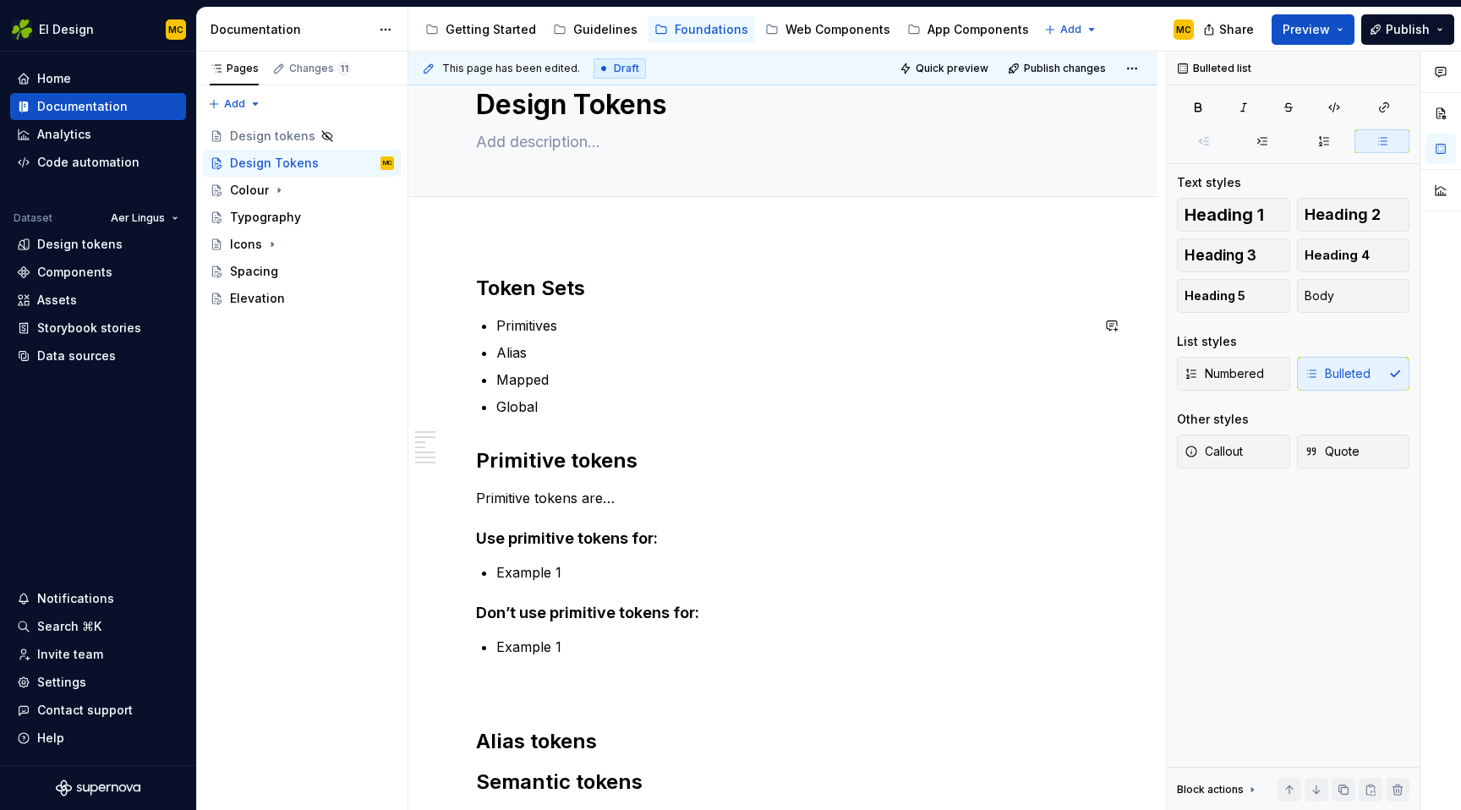
scroll to position [61, 0]
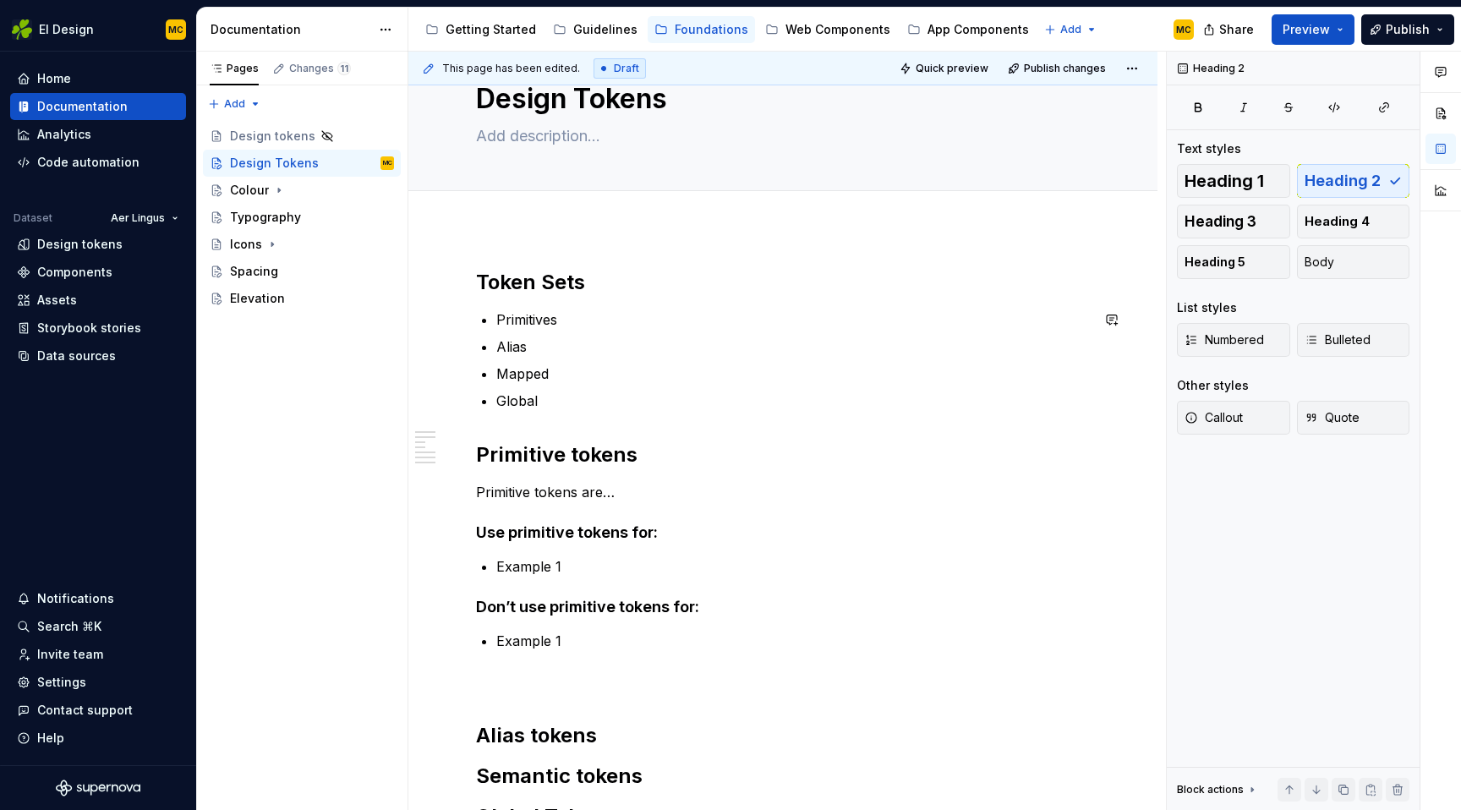
click at [563, 427] on div "Token Sets Primitives Alias Mapped Global Primitive tokens Primitive tokens are…" at bounding box center [783, 549] width 614 height 561
click at [569, 413] on div "Token Sets Primitives Alias Mapped Global Primitive tokens Primitive tokens are…" at bounding box center [783, 549] width 614 height 561
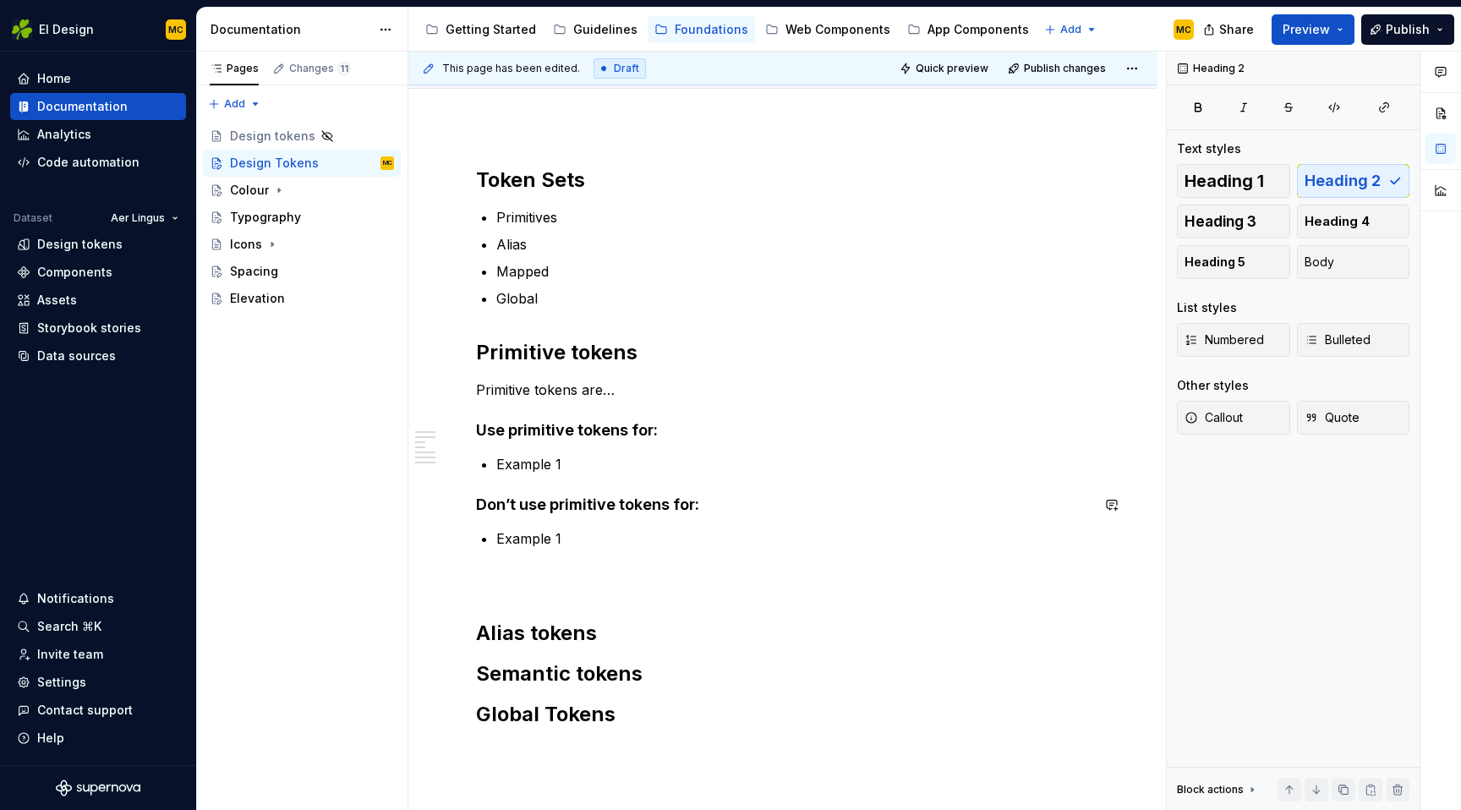
scroll to position [238, 0]
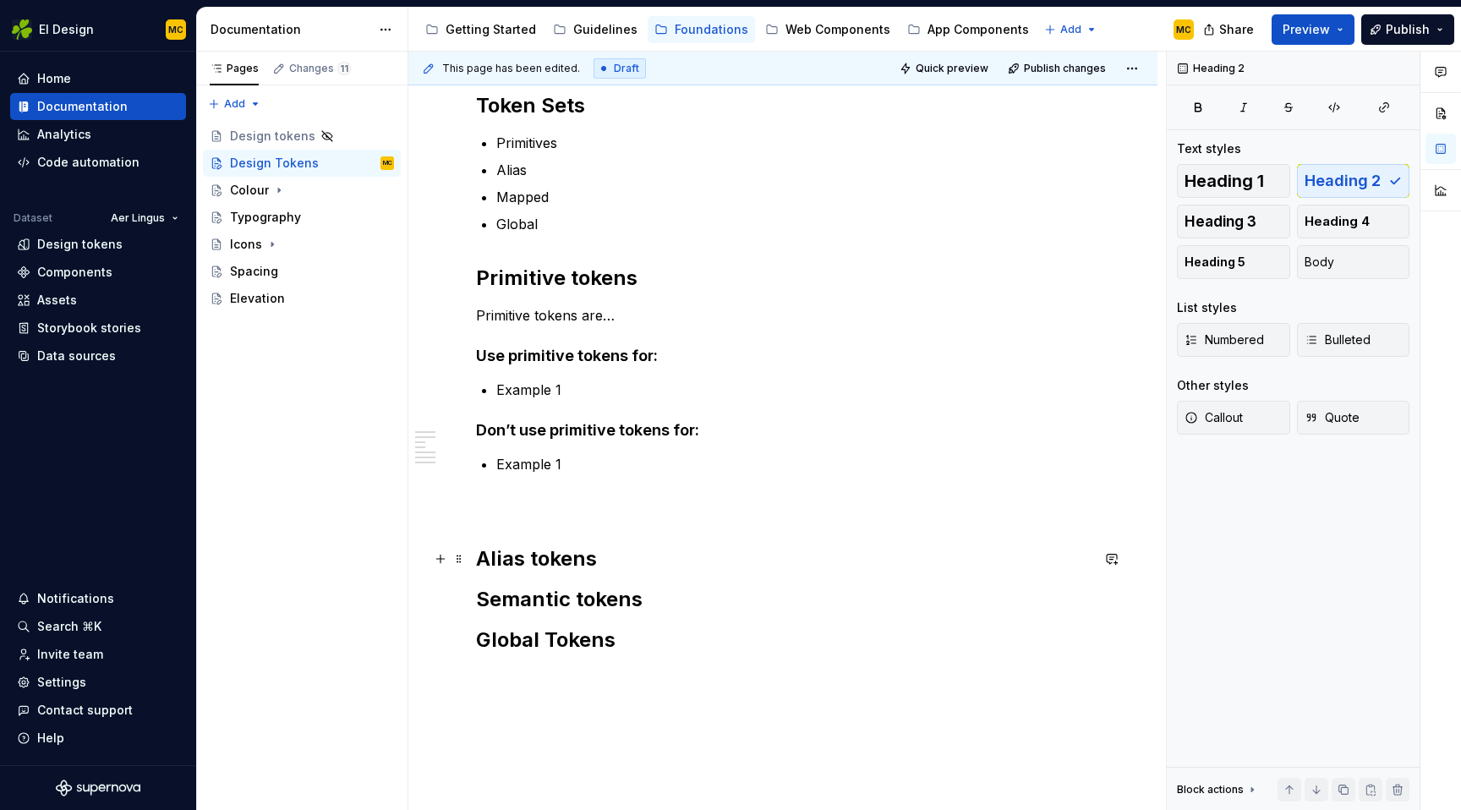
click at [609, 560] on h2 "Alias tokens" at bounding box center [783, 558] width 614 height 27
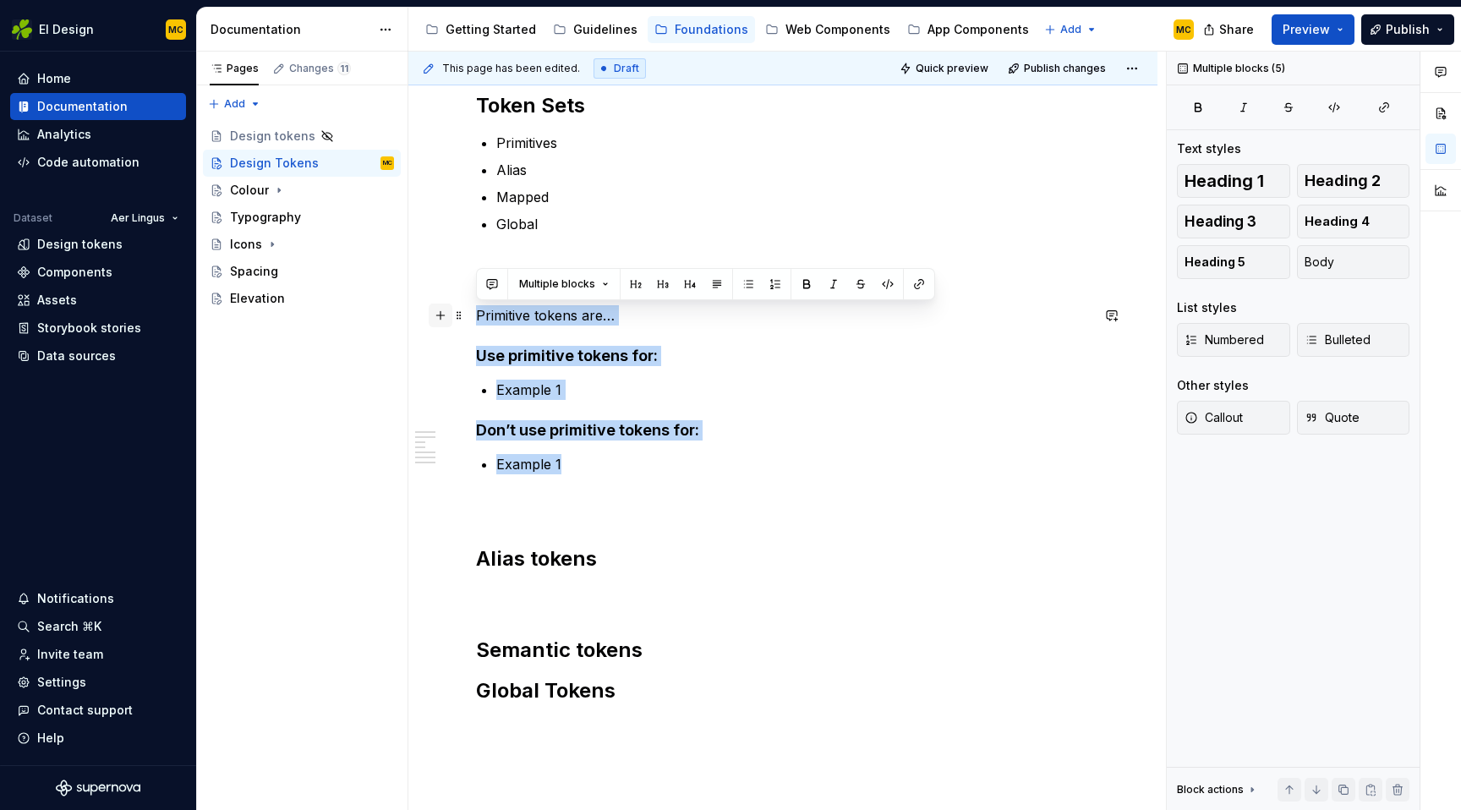
drag, startPoint x: 607, startPoint y: 469, endPoint x: 440, endPoint y: 307, distance: 232.5
click at [476, 307] on div "Token Sets Primitives Alias Mapped Global Primitive tokens Primitive tokens are…" at bounding box center [783, 408] width 614 height 632
copy div "Primitive tokens are… Use primitive tokens for: Example 1 Don’t use primitive t…"
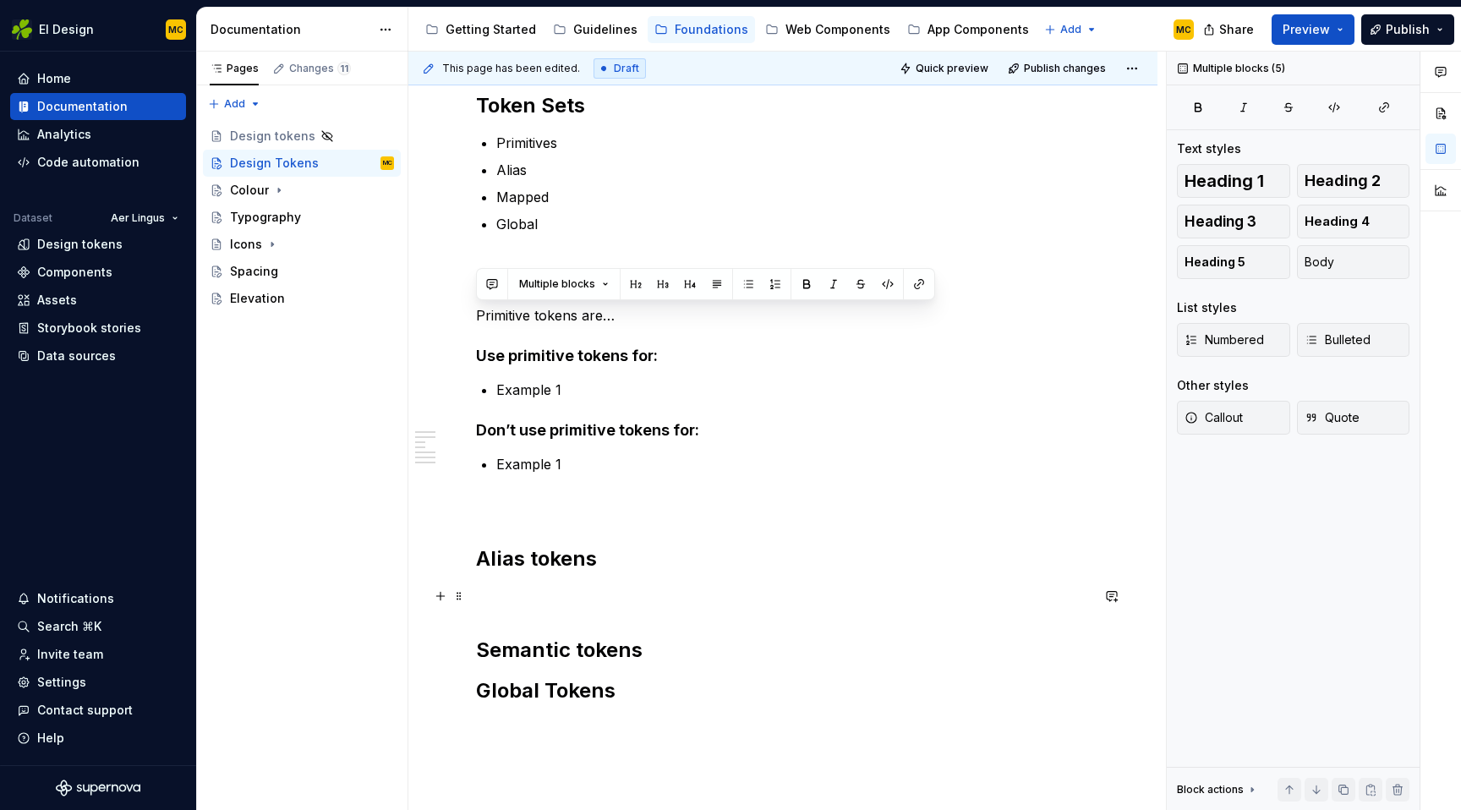
click at [561, 597] on p at bounding box center [783, 596] width 614 height 20
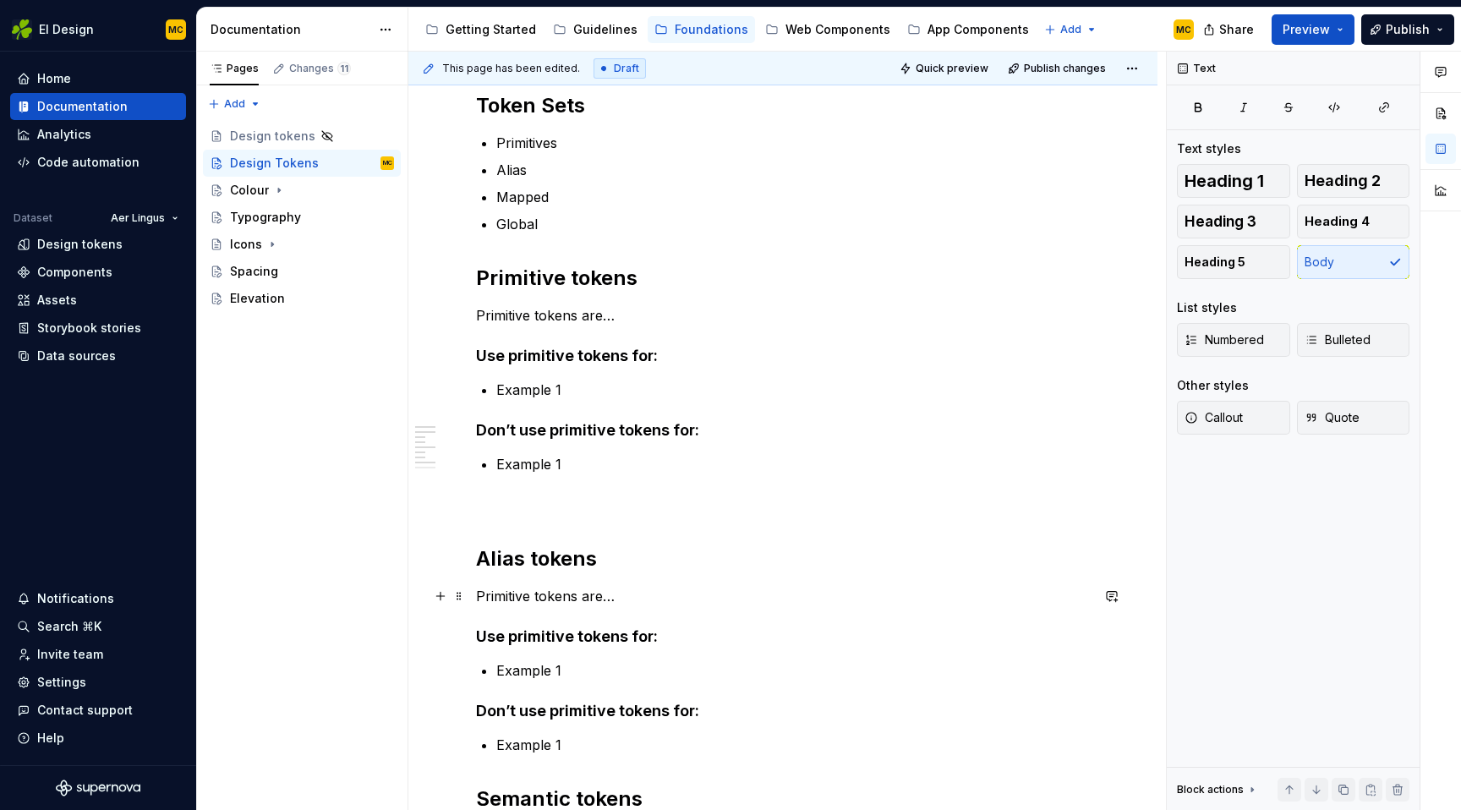
click at [618, 598] on p "Primitive tokens are…" at bounding box center [783, 596] width 614 height 20
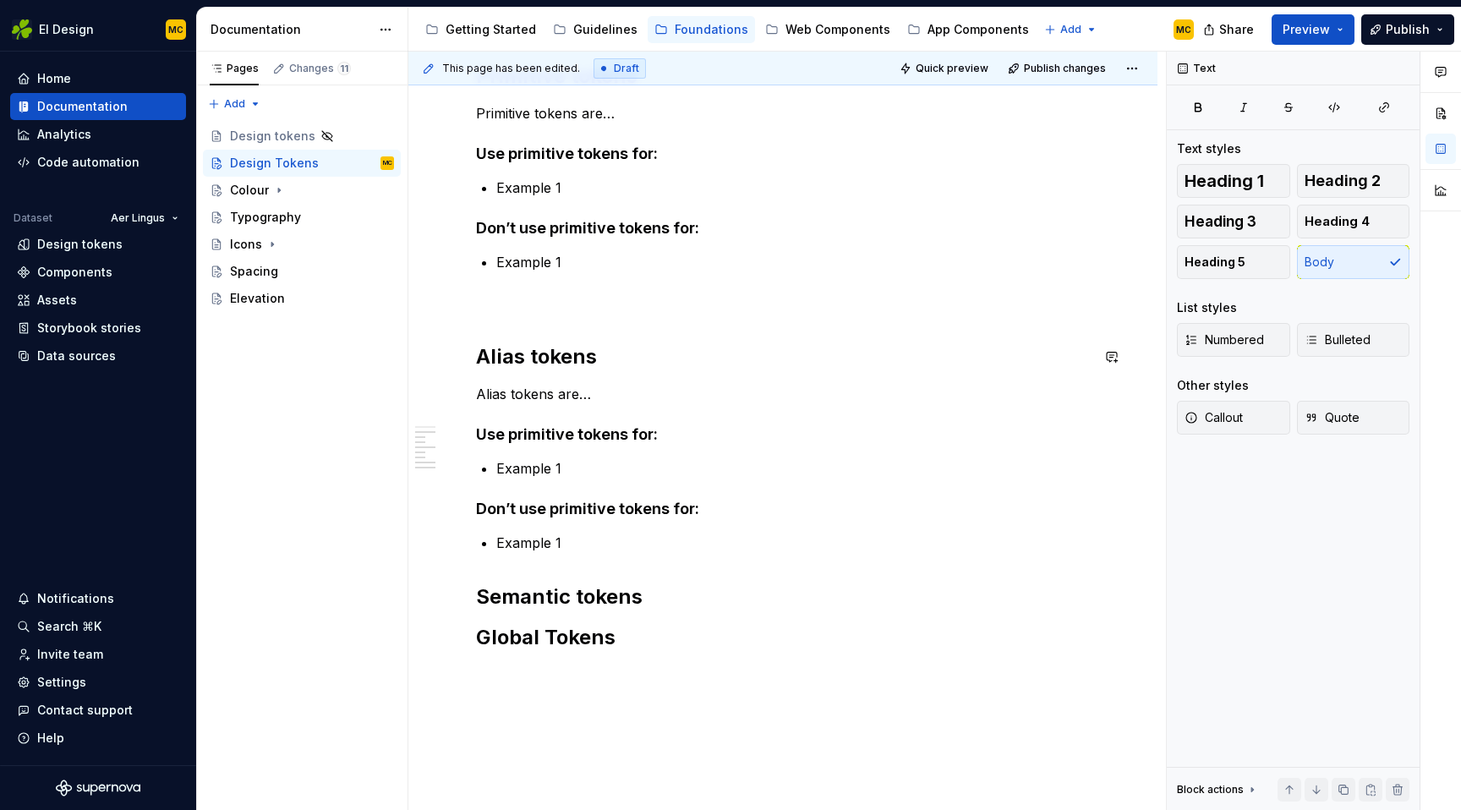
scroll to position [446, 0]
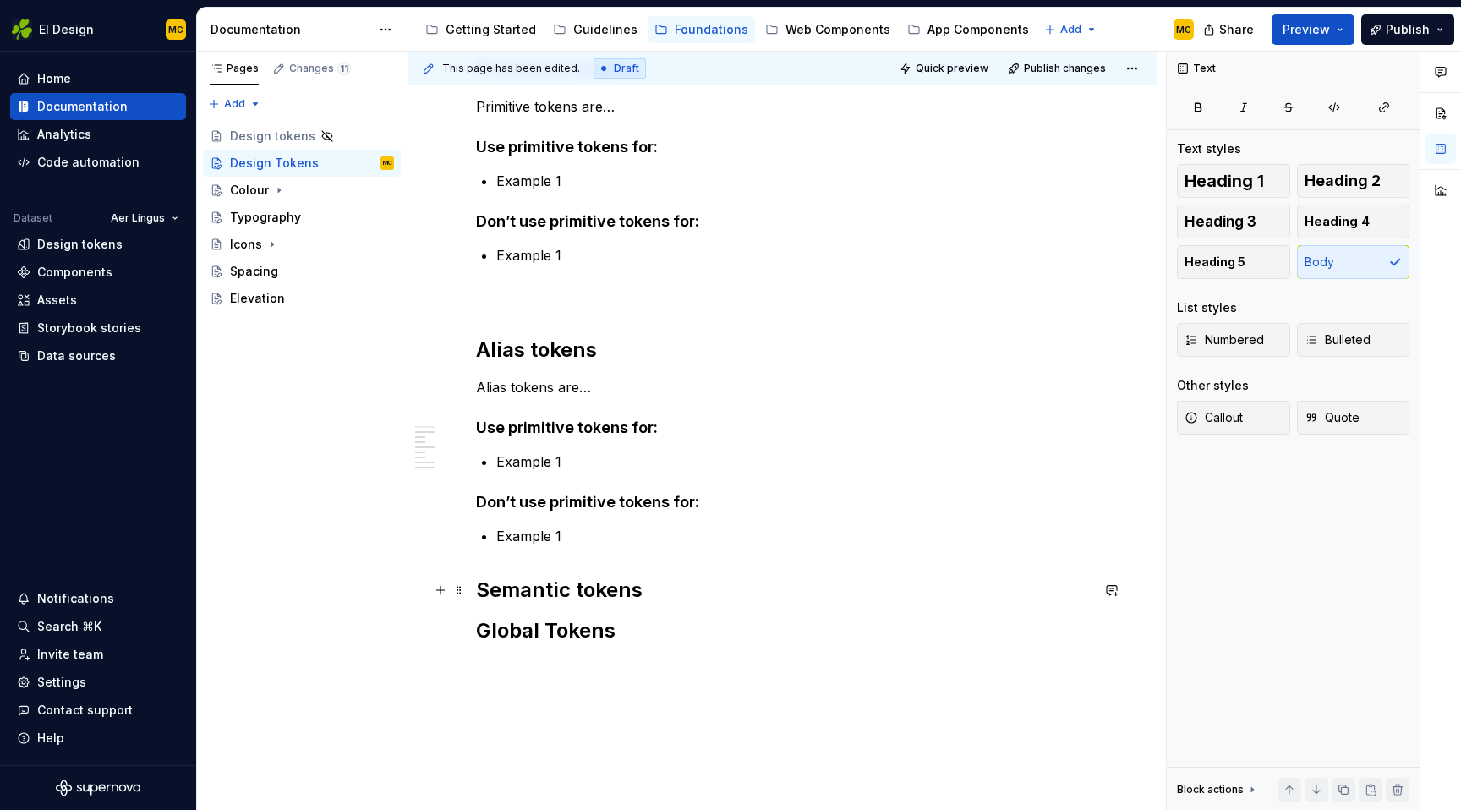
click at [675, 594] on h2 "Semantic tokens" at bounding box center [783, 590] width 614 height 27
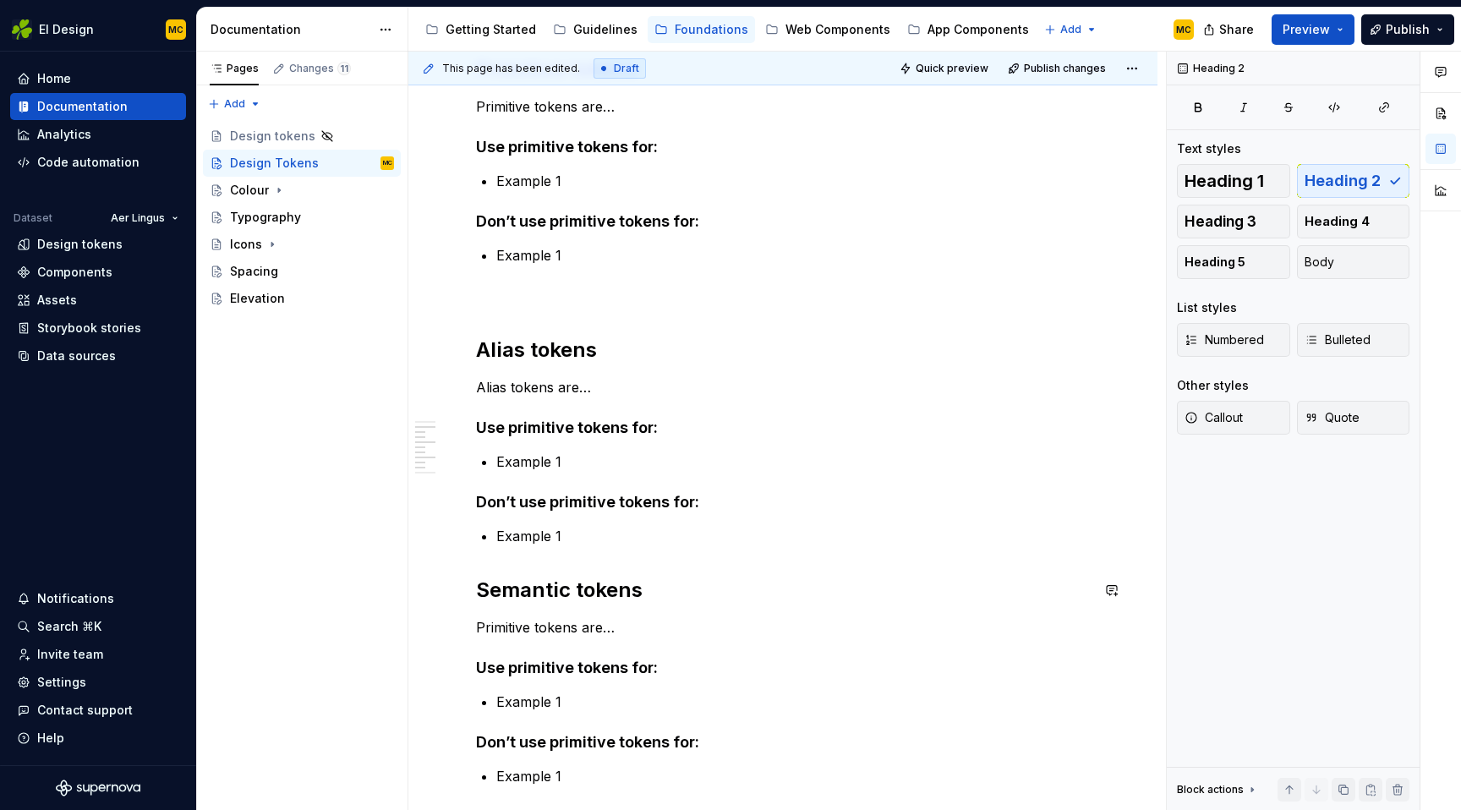
scroll to position [742, 0]
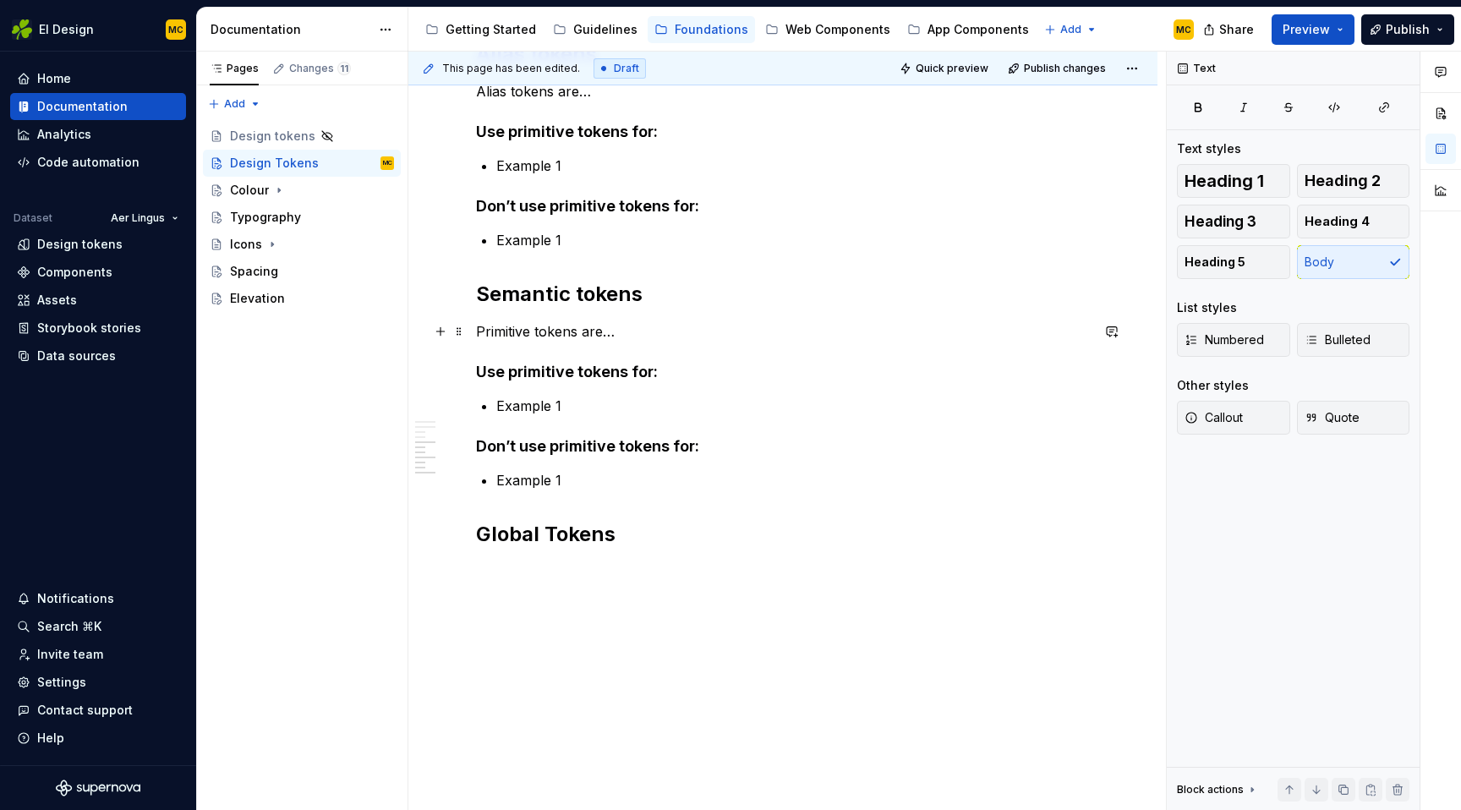
click at [534, 325] on p "Primitive tokens are…" at bounding box center [783, 331] width 614 height 20
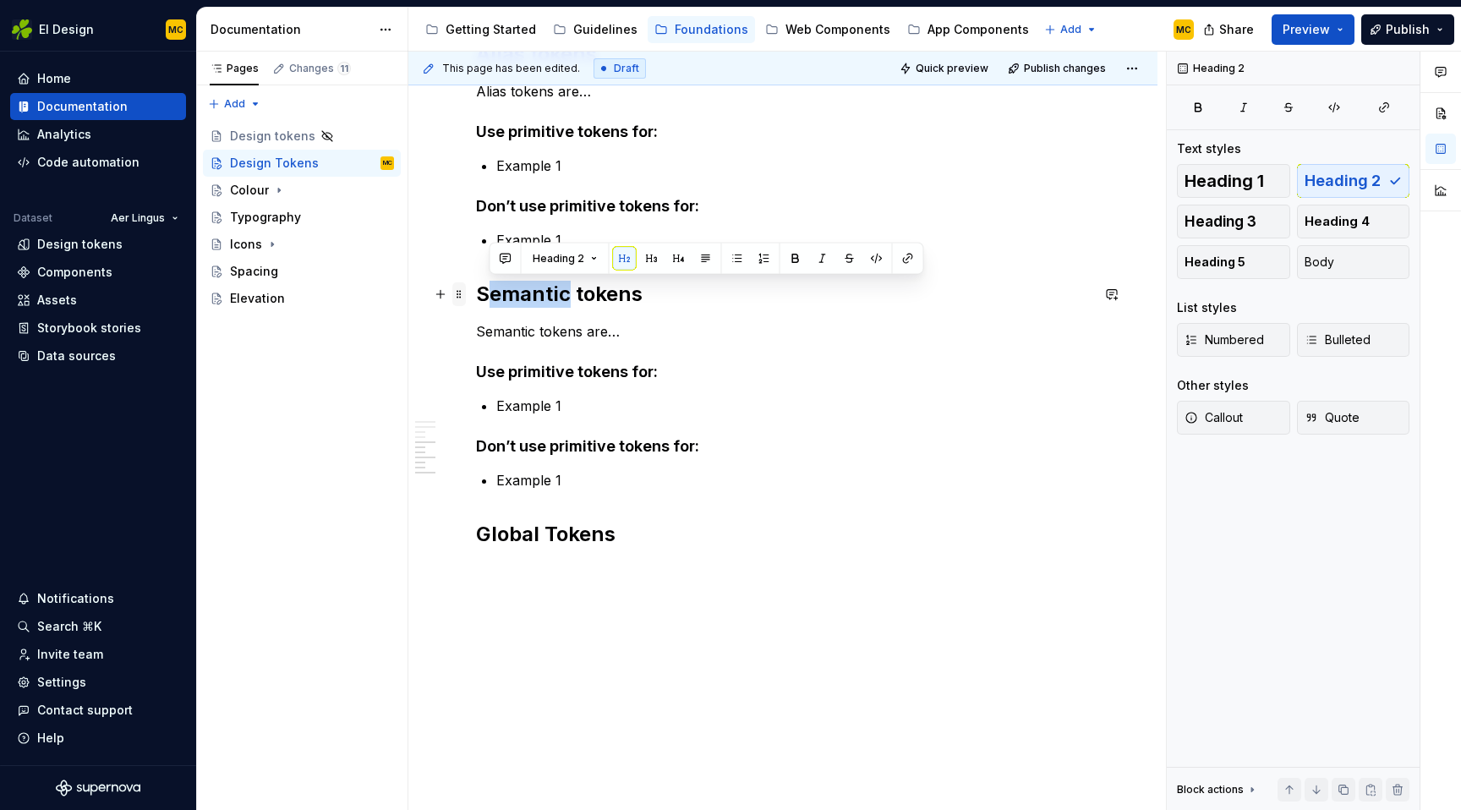
drag, startPoint x: 569, startPoint y: 298, endPoint x: 455, endPoint y: 297, distance: 114.1
click at [476, 297] on div "Token Sets Primitives Alias Mapped Global Primitive tokens Primitive tokens are…" at bounding box center [783, 77] width 614 height 981
click at [641, 536] on h2 "Global Tokens" at bounding box center [783, 534] width 614 height 27
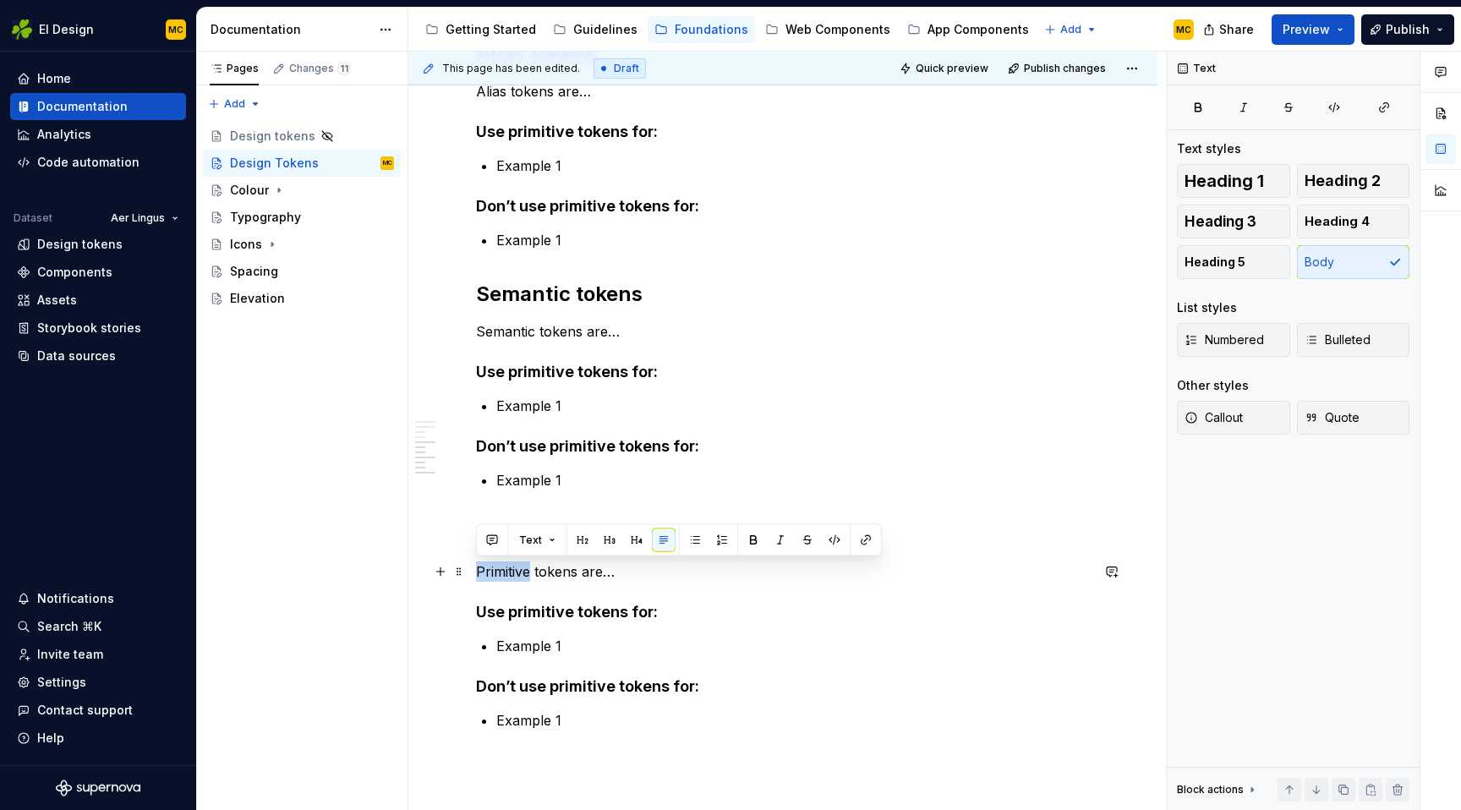
drag, startPoint x: 532, startPoint y: 573, endPoint x: 476, endPoint y: 571, distance: 55.8
click at [476, 571] on p "Primitive tokens are…" at bounding box center [783, 571] width 614 height 20
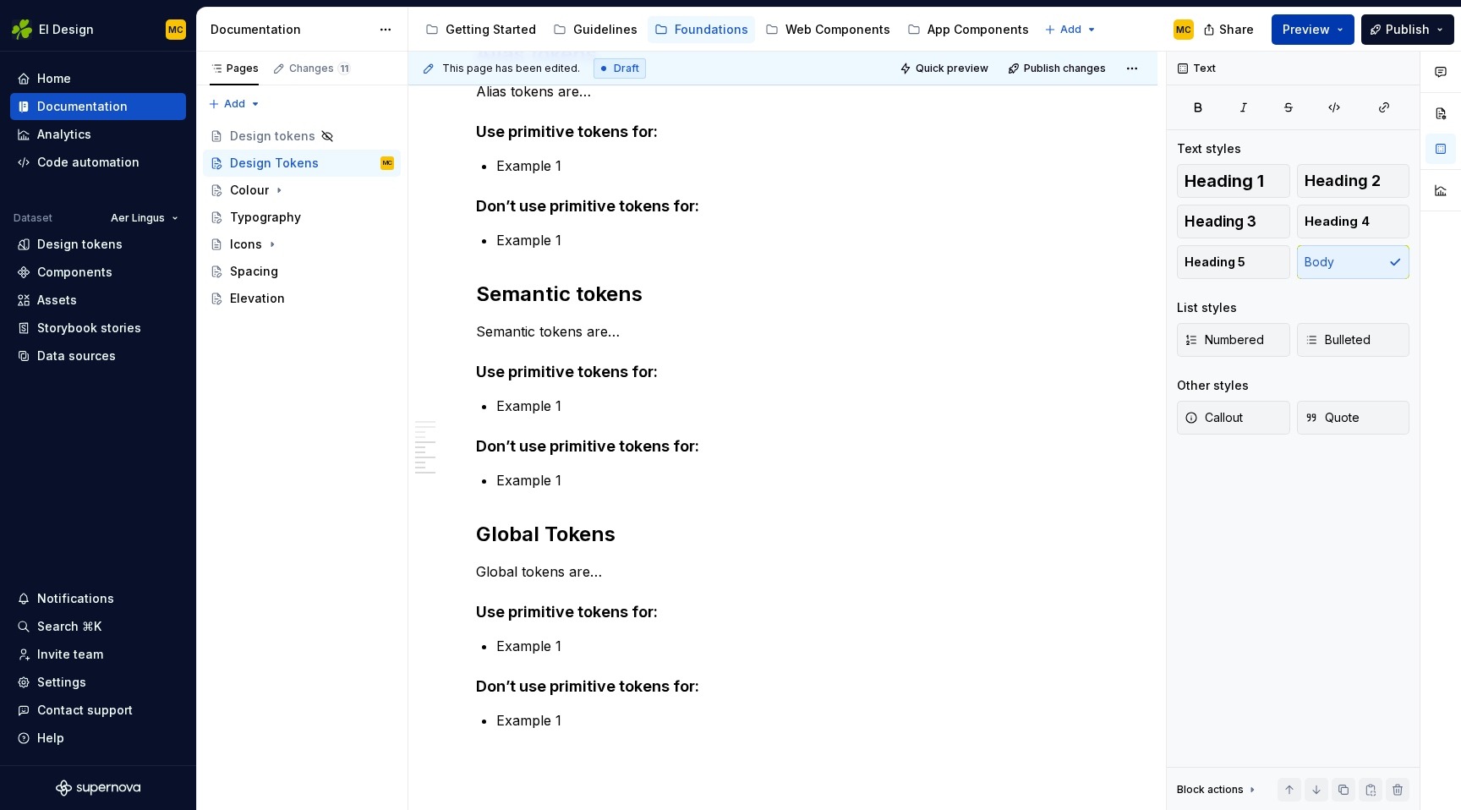
click at [1309, 19] on button "Preview" at bounding box center [1312, 29] width 83 height 30
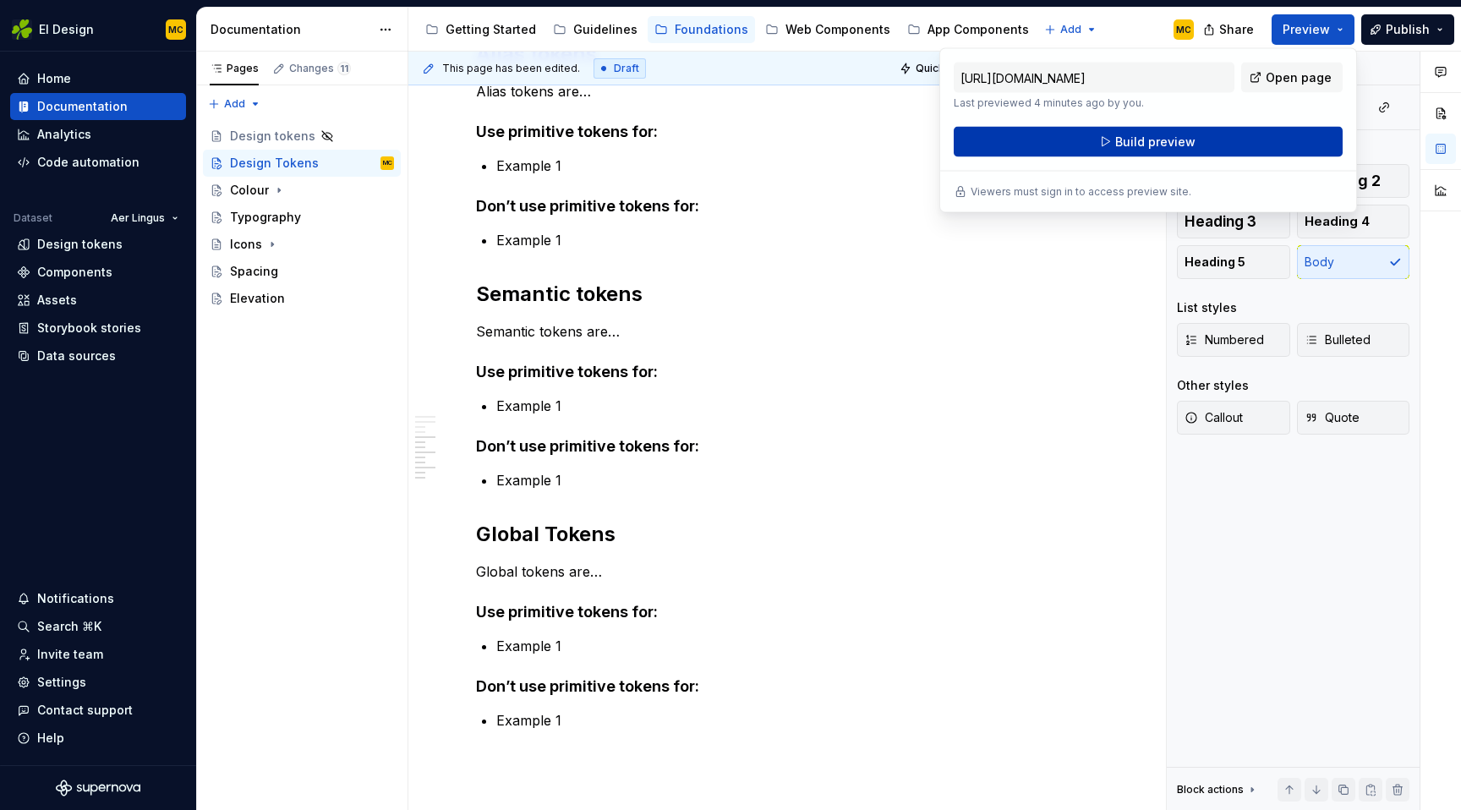
click at [1229, 134] on button "Build preview" at bounding box center [1148, 142] width 389 height 30
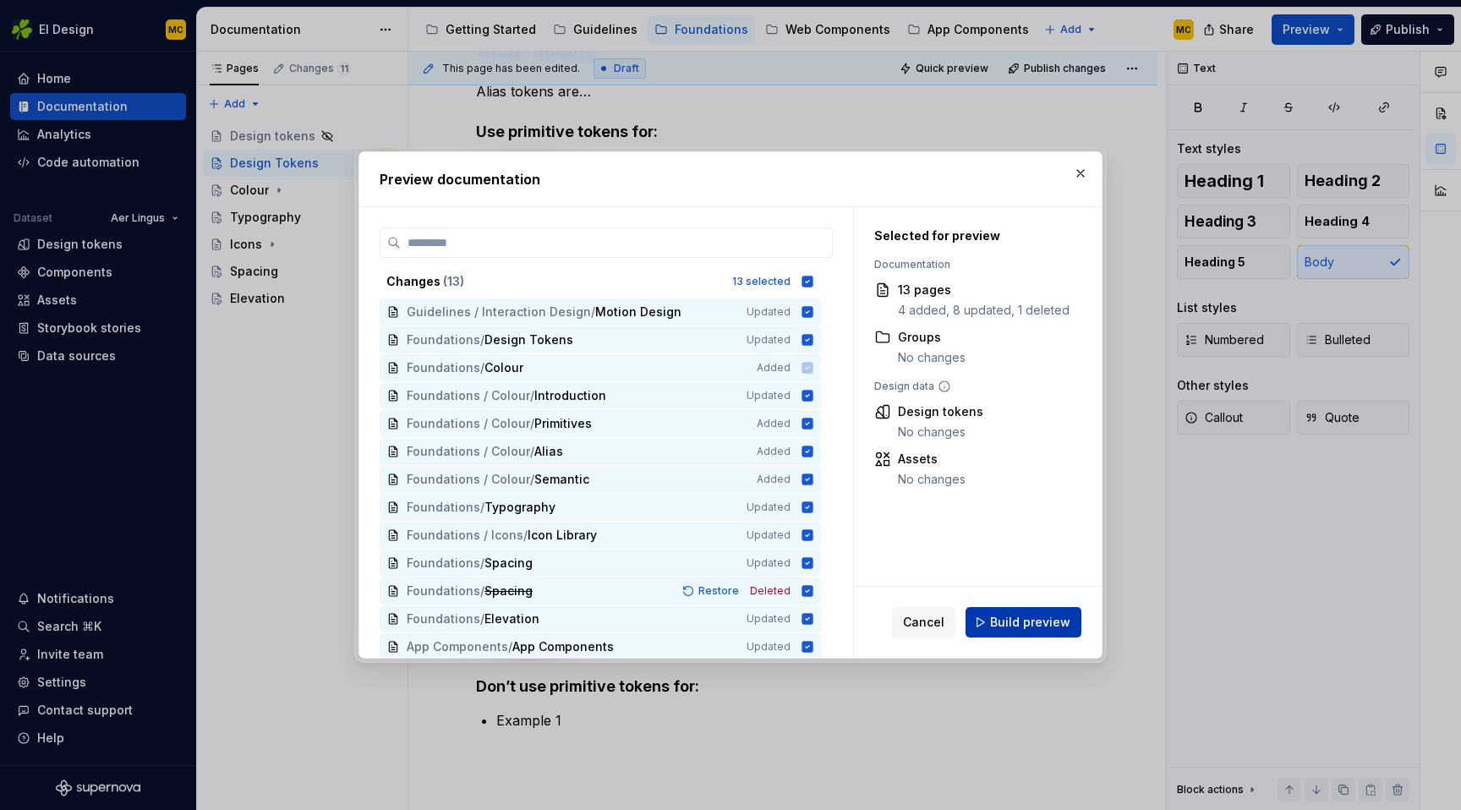
click at [1038, 620] on span "Build preview" at bounding box center [1030, 622] width 80 height 17
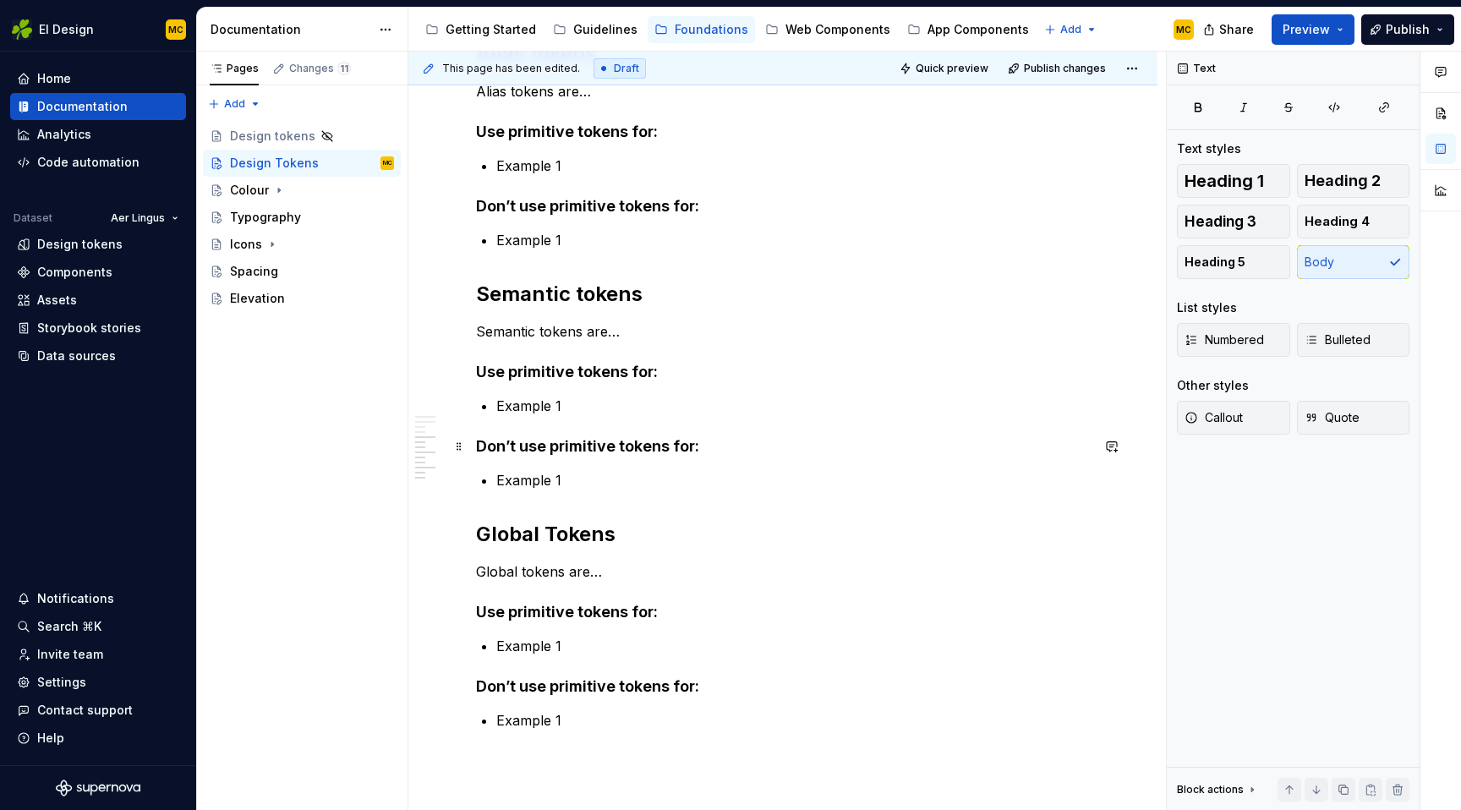
click at [1135, 436] on div "Token Sets Primitives Alias Mapped Global Primitive tokens Primitive tokens are…" at bounding box center [782, 270] width 749 height 1446
click at [1342, 28] on button "Preview" at bounding box center [1312, 29] width 83 height 30
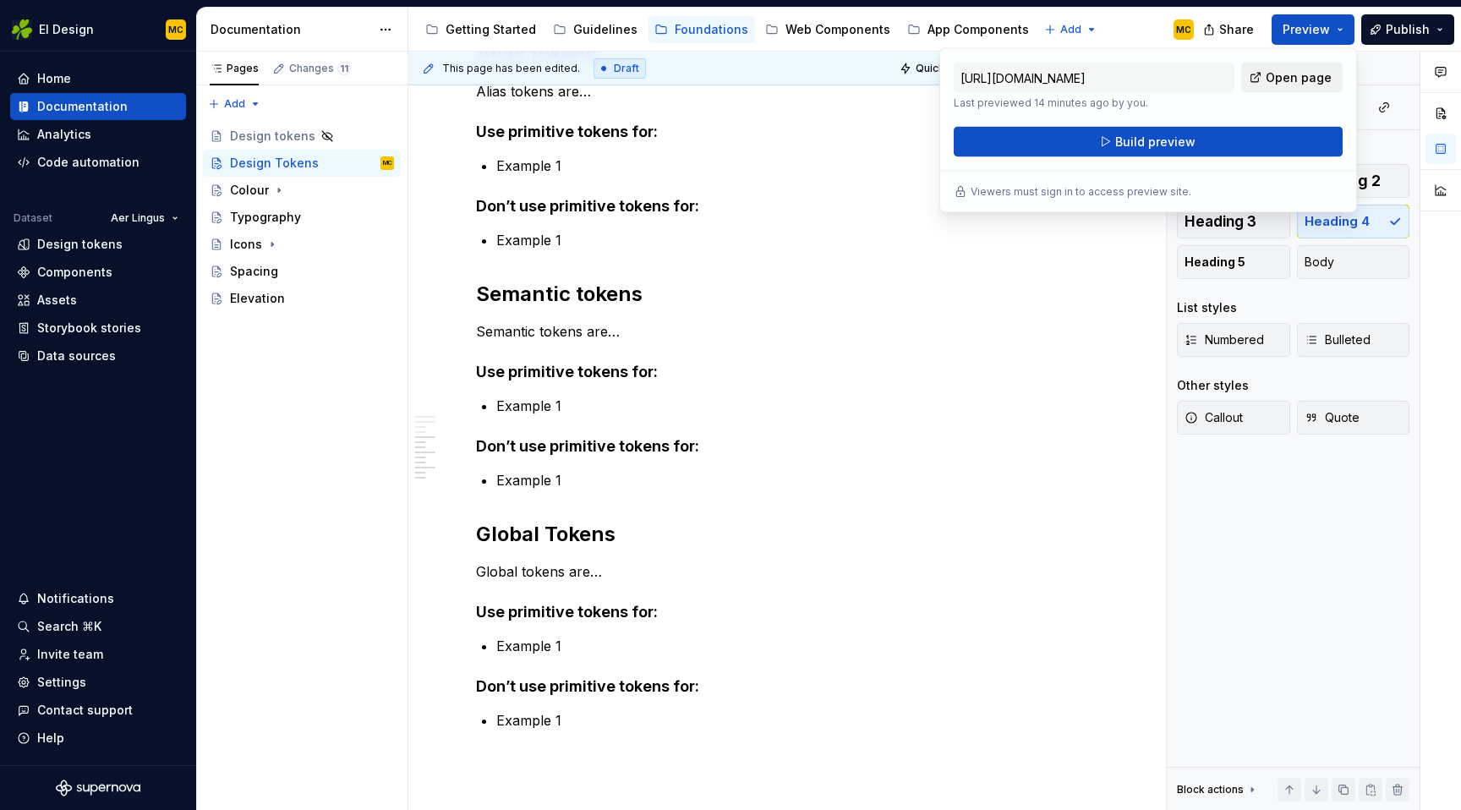
click at [1325, 81] on span "Open page" at bounding box center [1298, 77] width 66 height 17
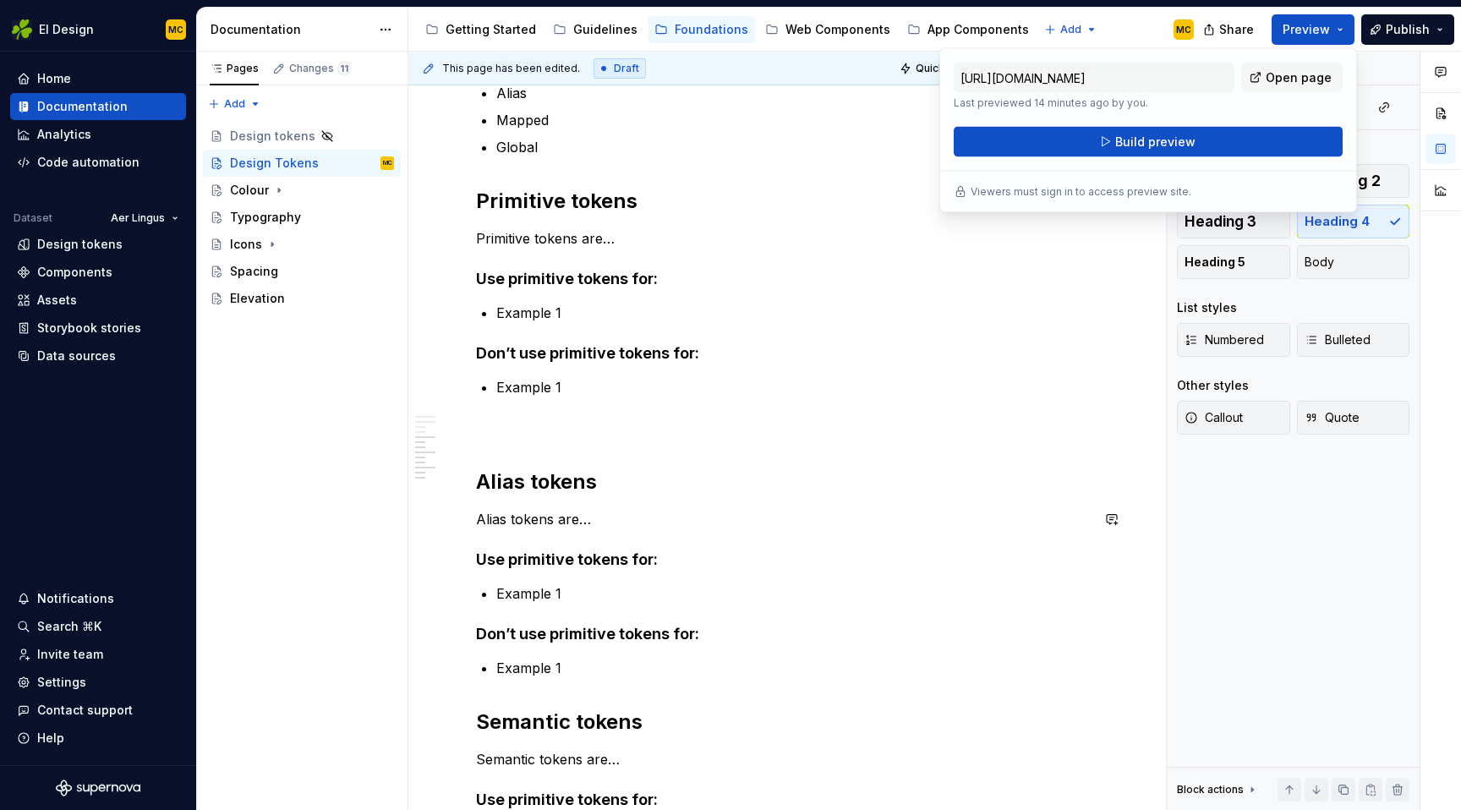
scroll to position [0, 0]
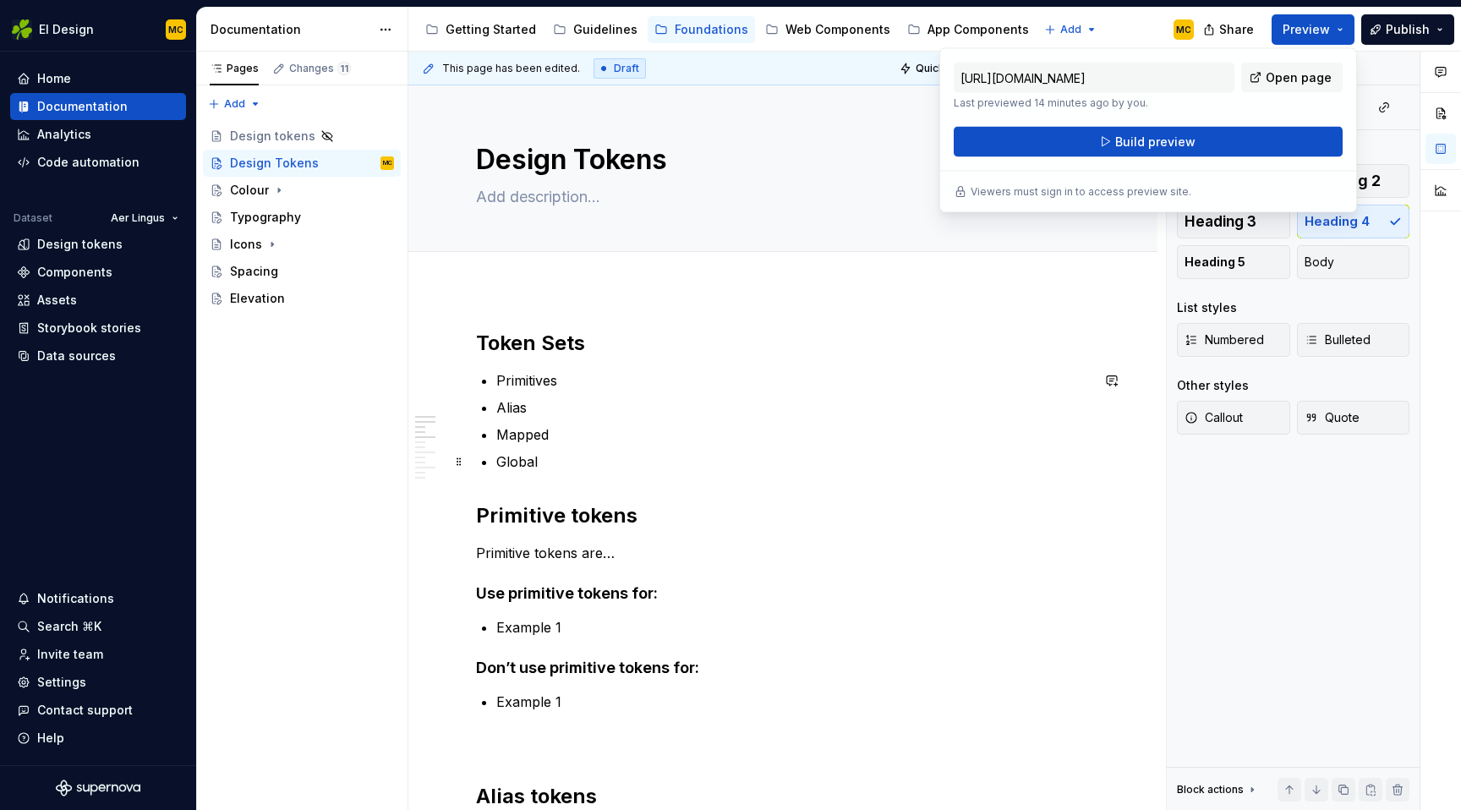
click at [628, 453] on p "Global" at bounding box center [792, 461] width 593 height 20
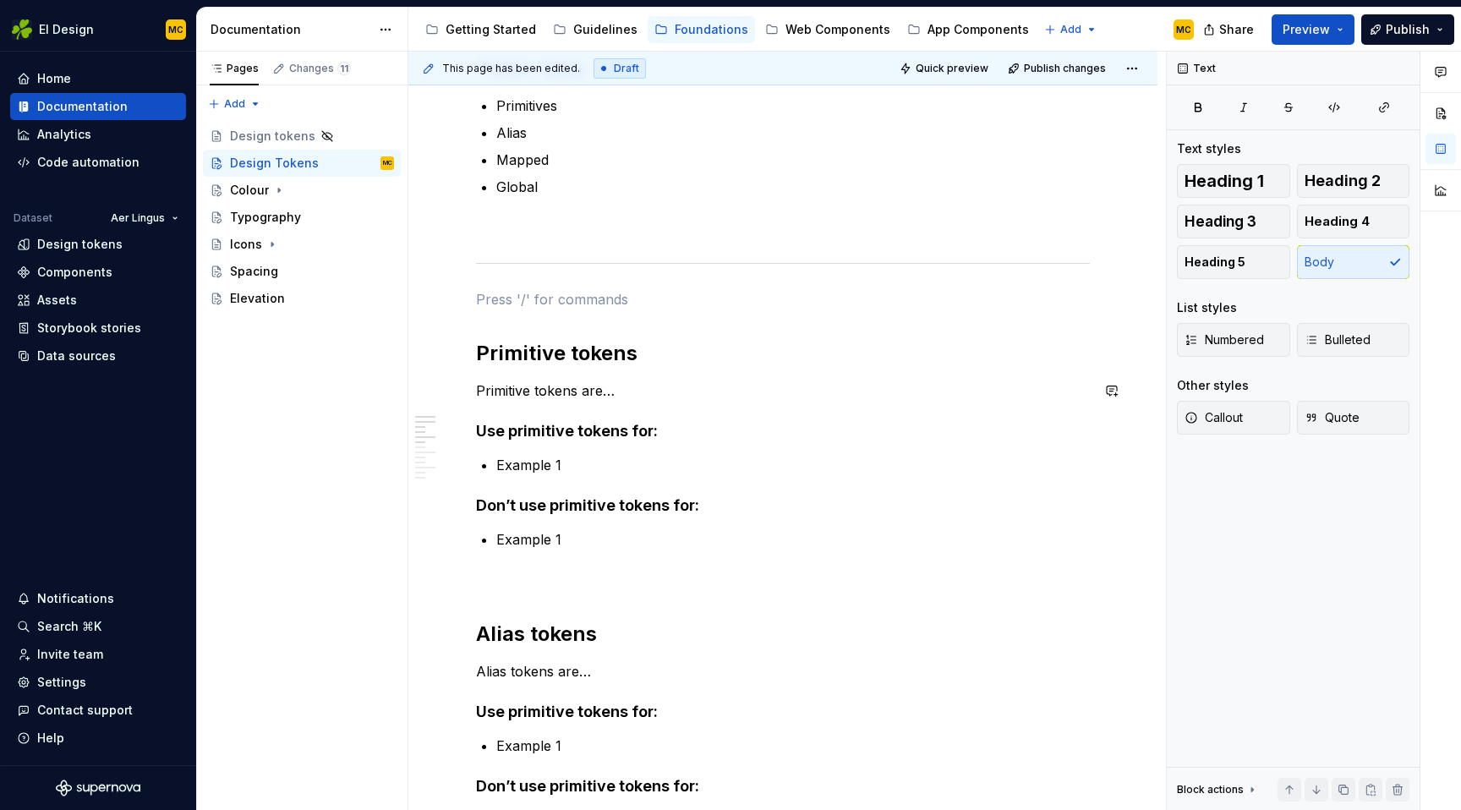
scroll to position [285, 0]
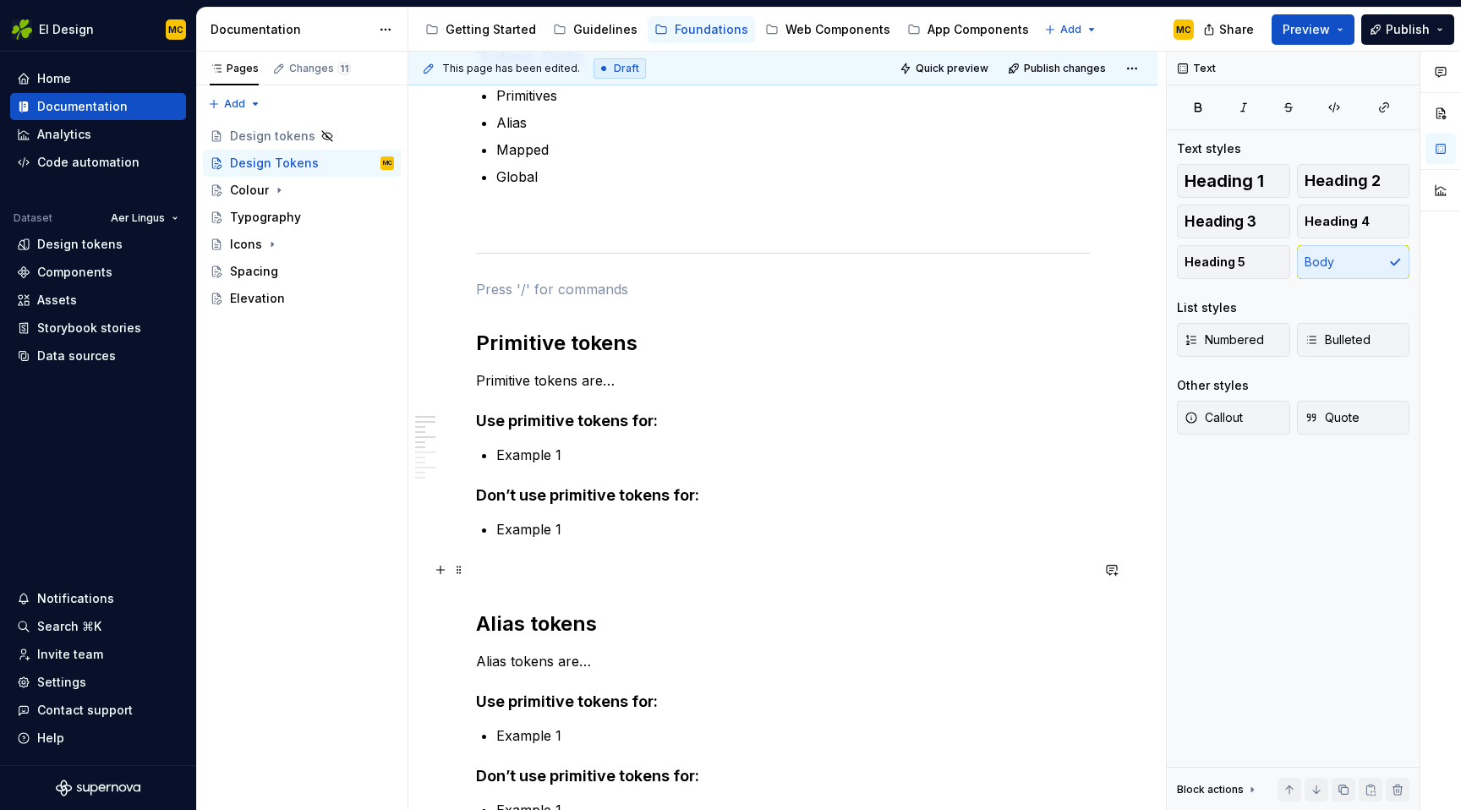
click at [513, 562] on p at bounding box center [783, 570] width 614 height 20
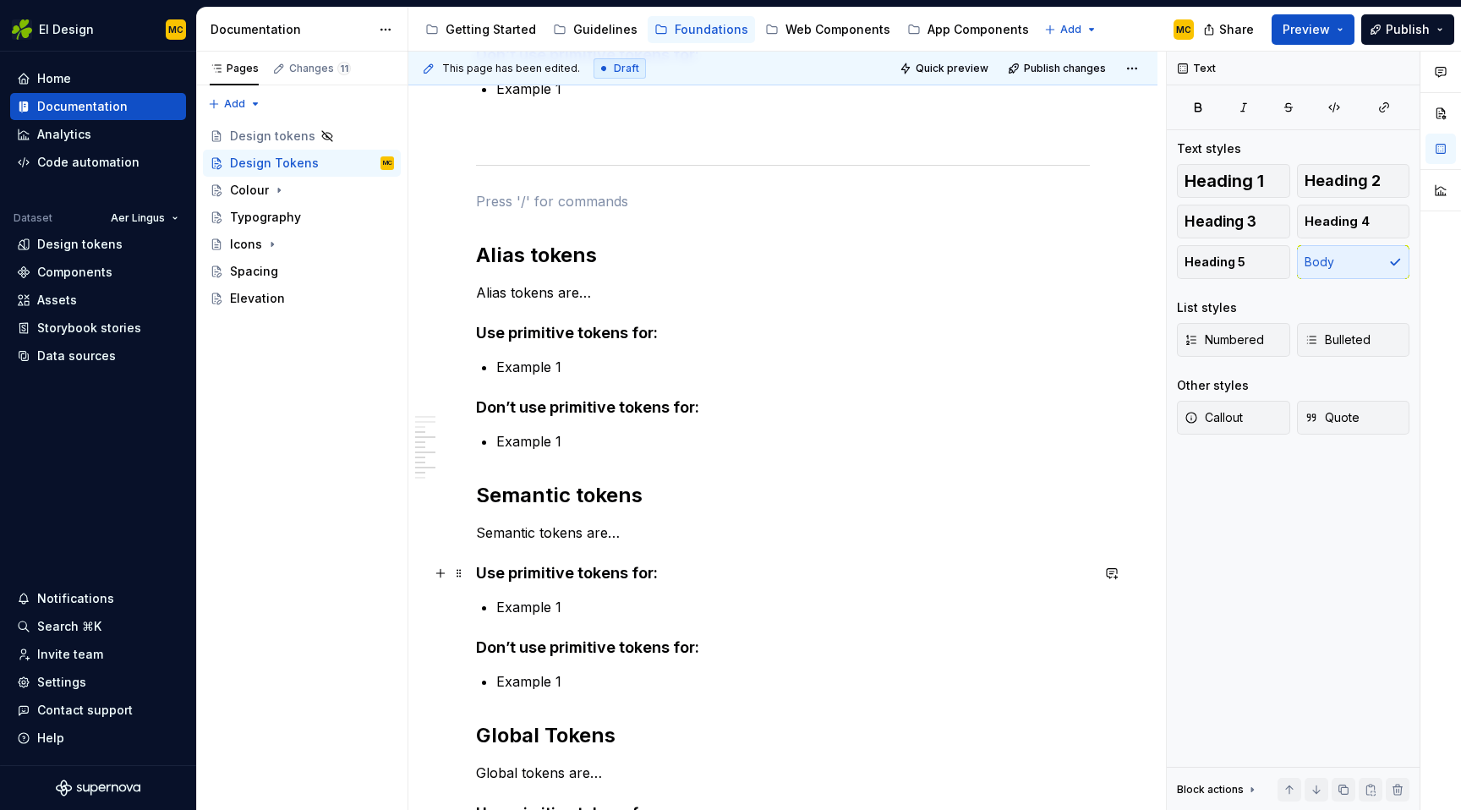
scroll to position [730, 0]
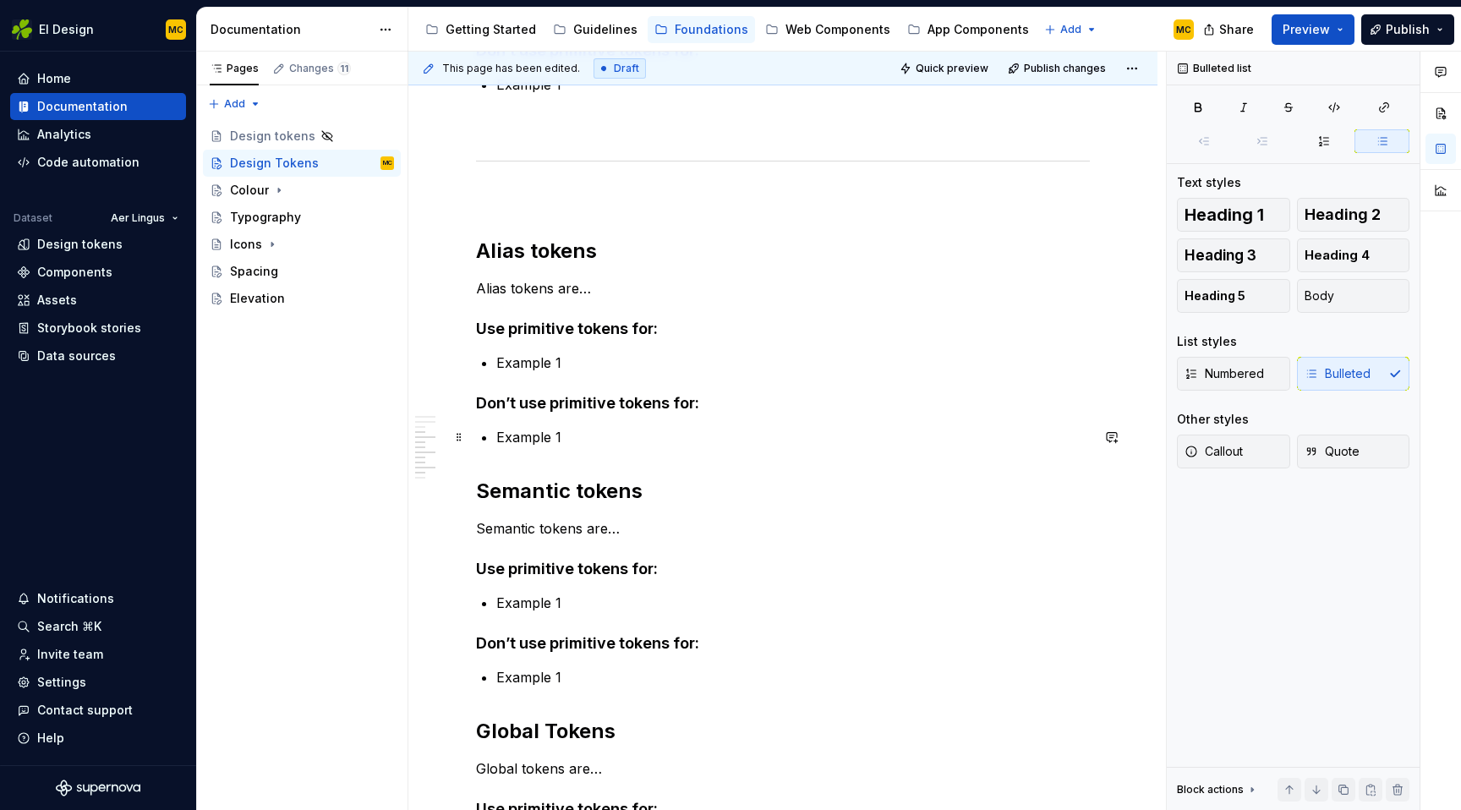
click at [625, 437] on p "Example 1" at bounding box center [792, 437] width 593 height 20
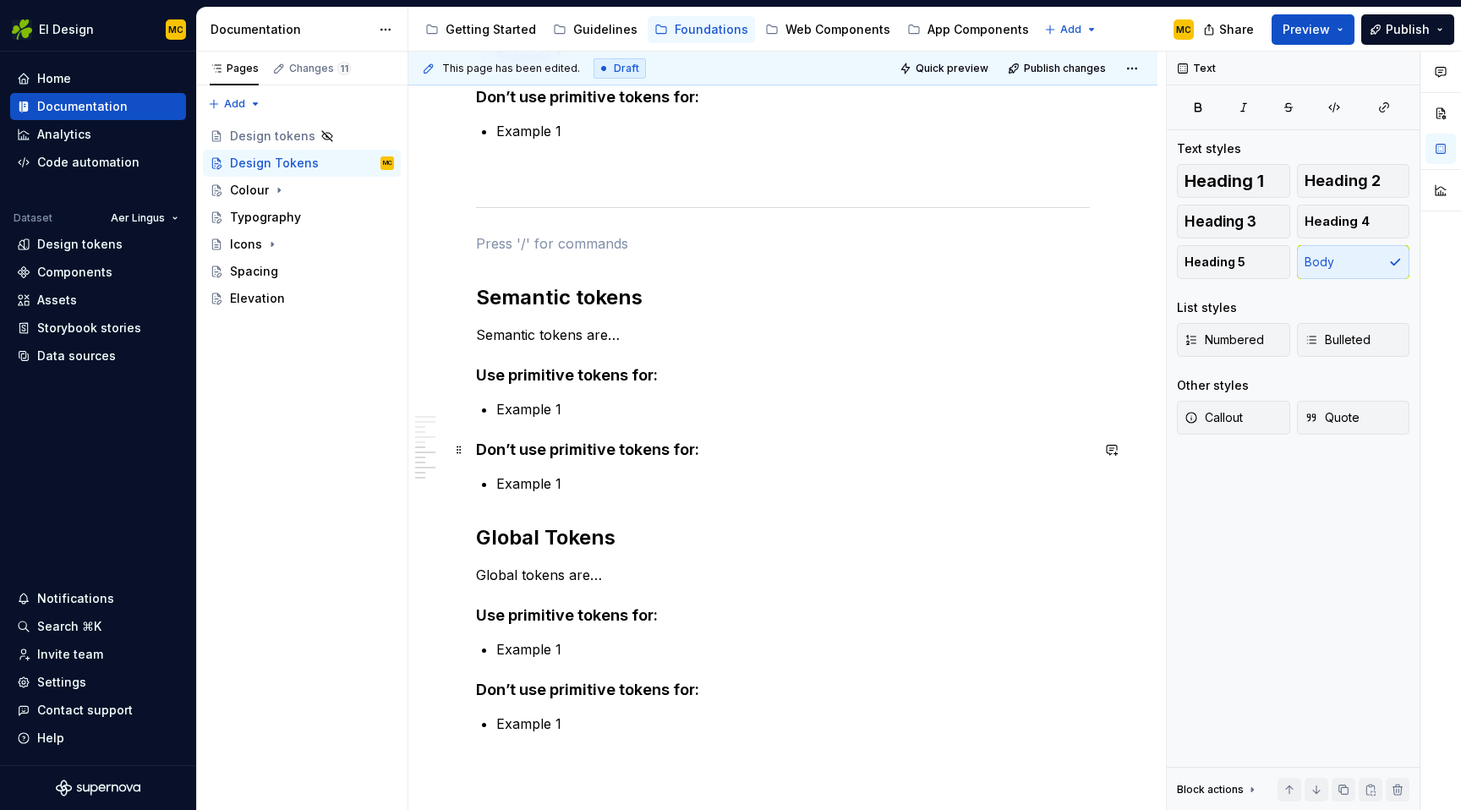
scroll to position [1077, 0]
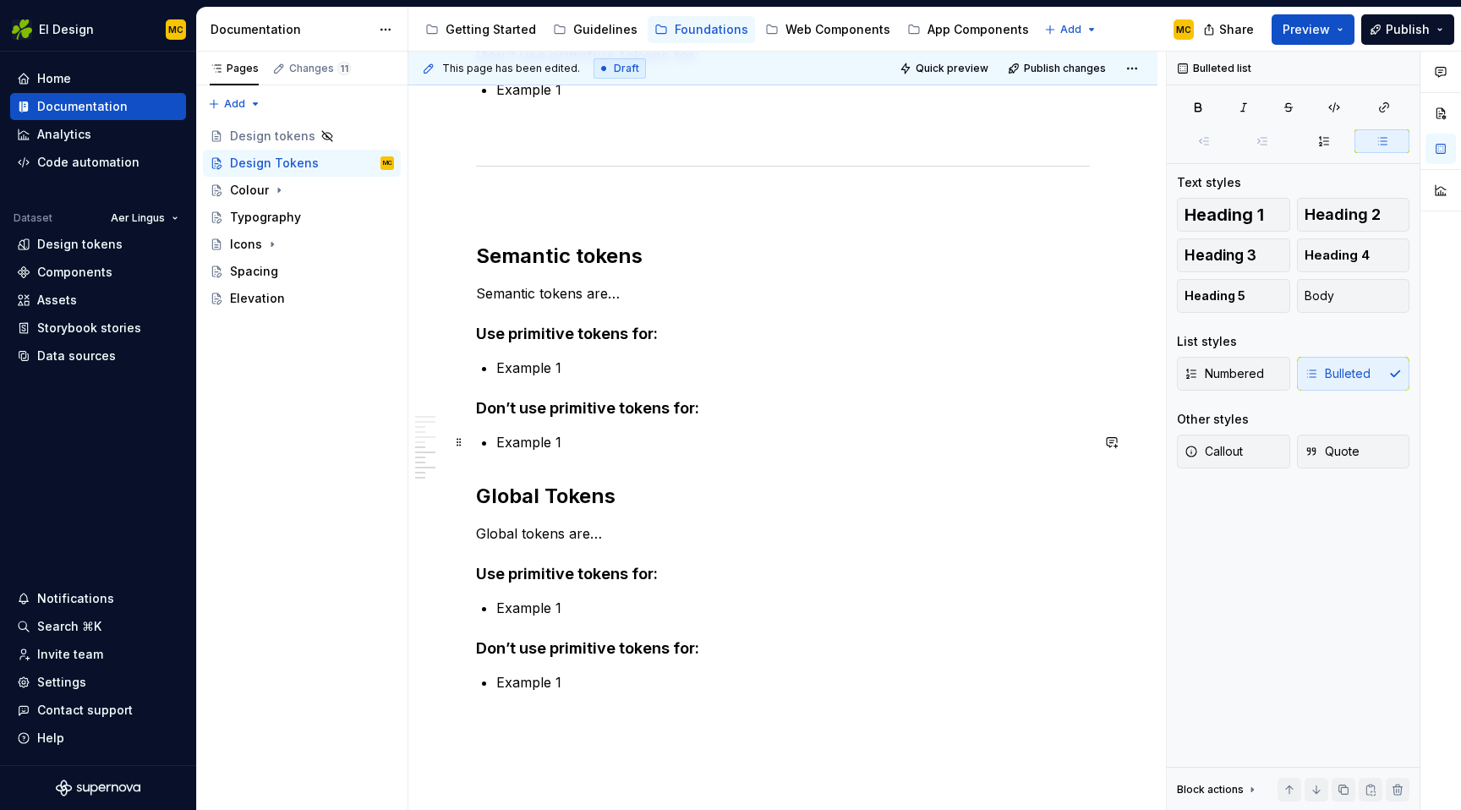
click at [631, 446] on p "Example 1" at bounding box center [792, 442] width 593 height 20
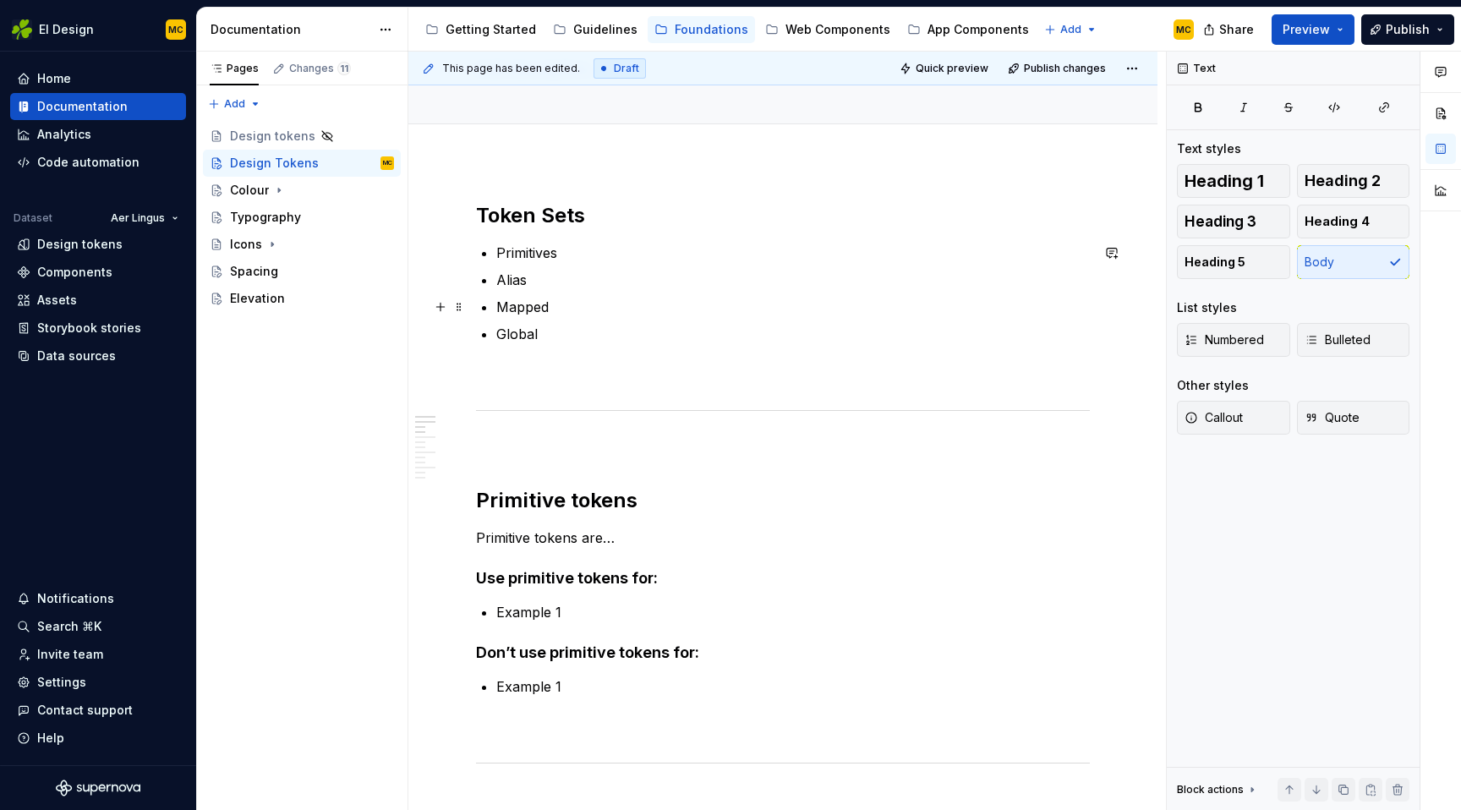
scroll to position [134, 0]
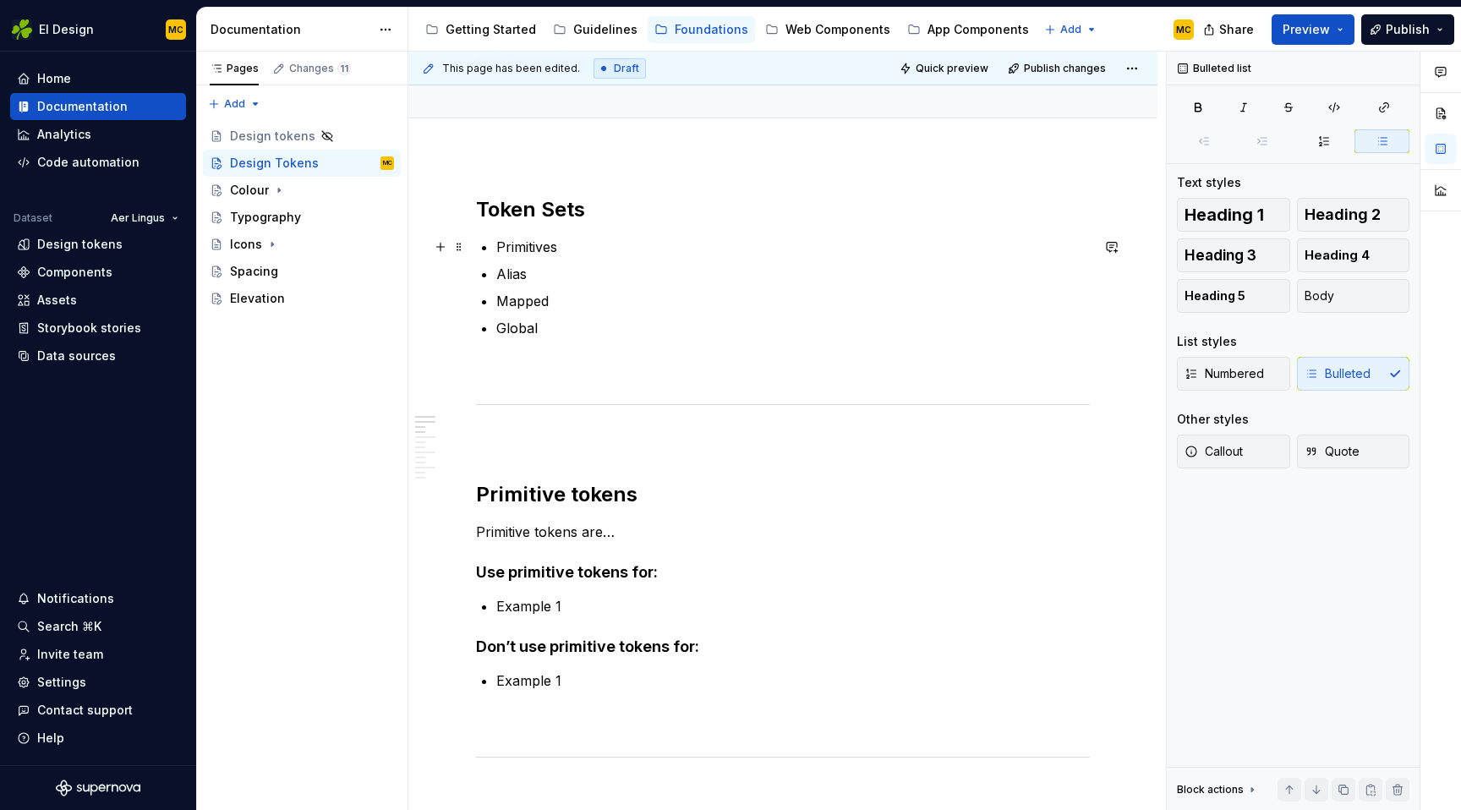
click at [496, 249] on p "Primitives" at bounding box center [792, 247] width 593 height 20
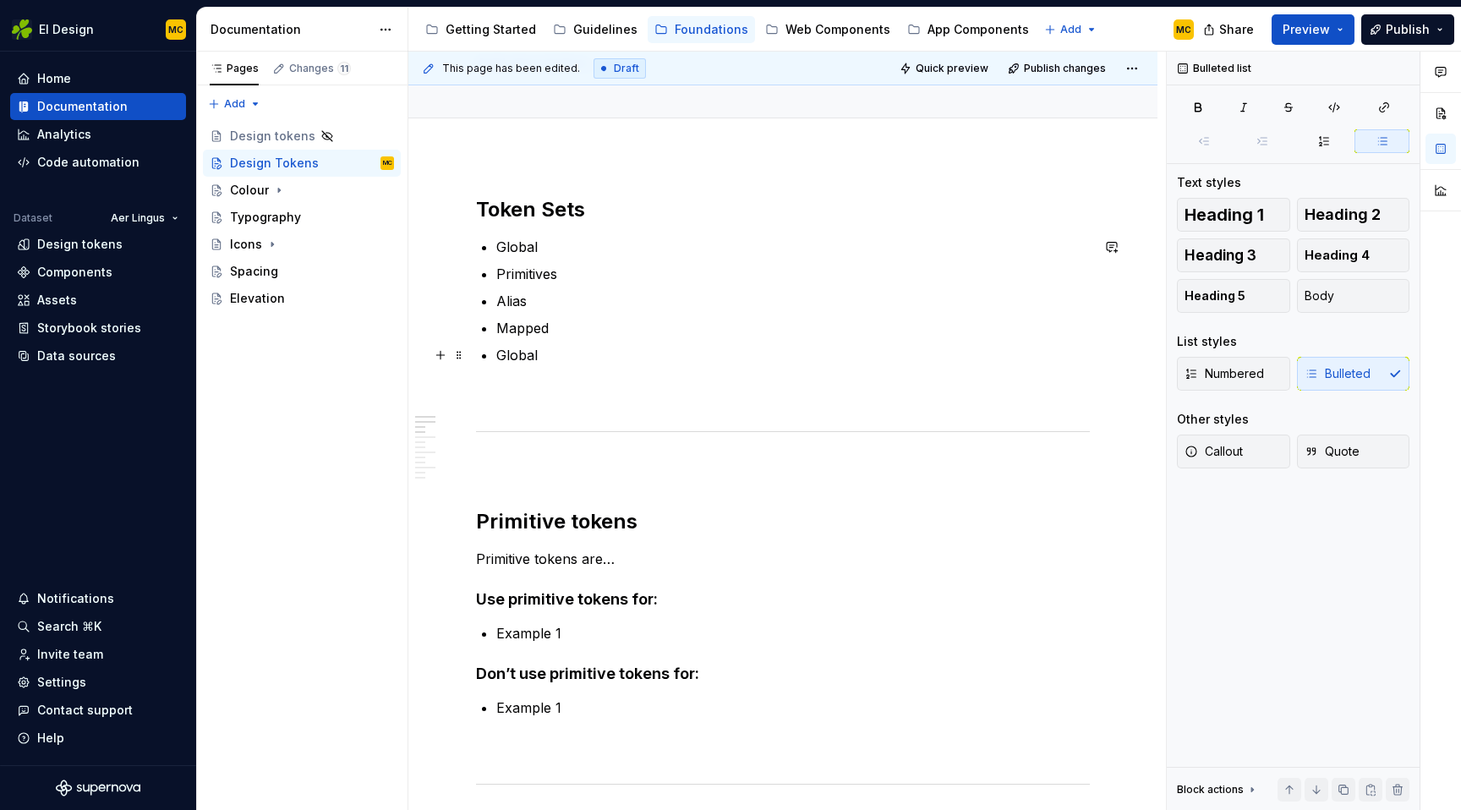
click at [554, 357] on p "Global" at bounding box center [792, 355] width 593 height 20
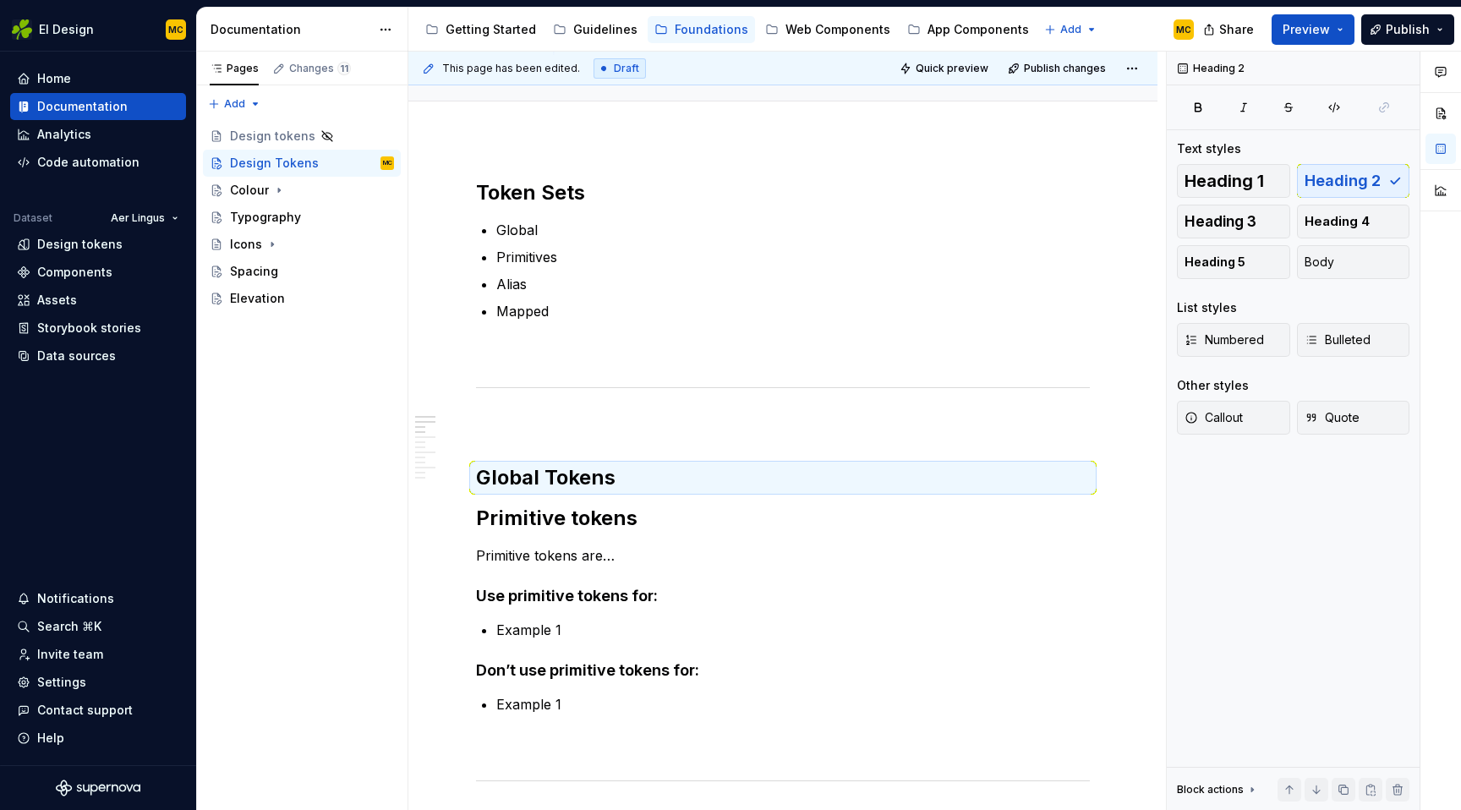
scroll to position [151, 0]
click at [671, 488] on h2 "Global Tokens" at bounding box center [783, 476] width 614 height 27
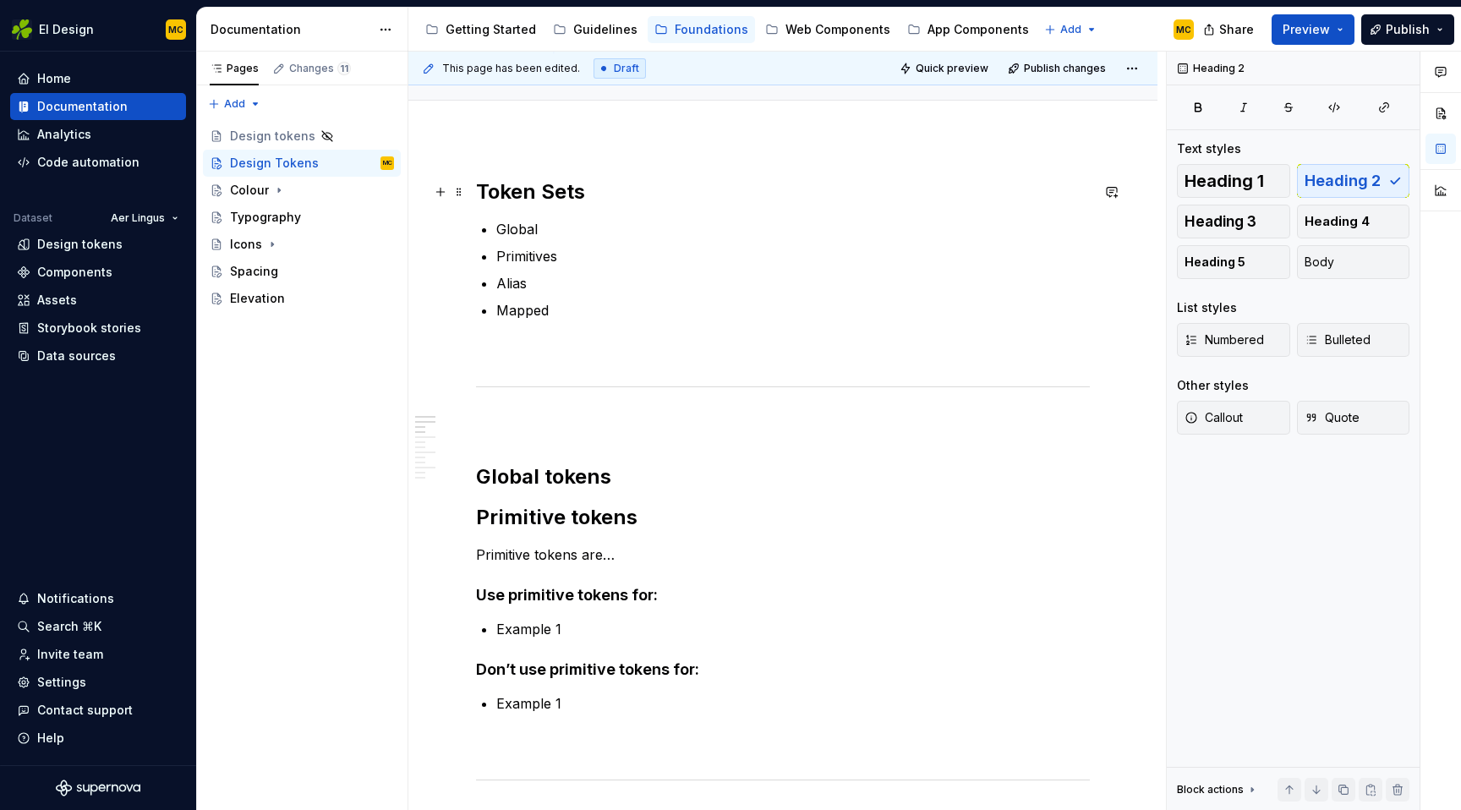
click at [552, 193] on h2 "Token Sets" at bounding box center [783, 191] width 614 height 27
click at [648, 480] on h2 "Global tokens" at bounding box center [783, 476] width 614 height 27
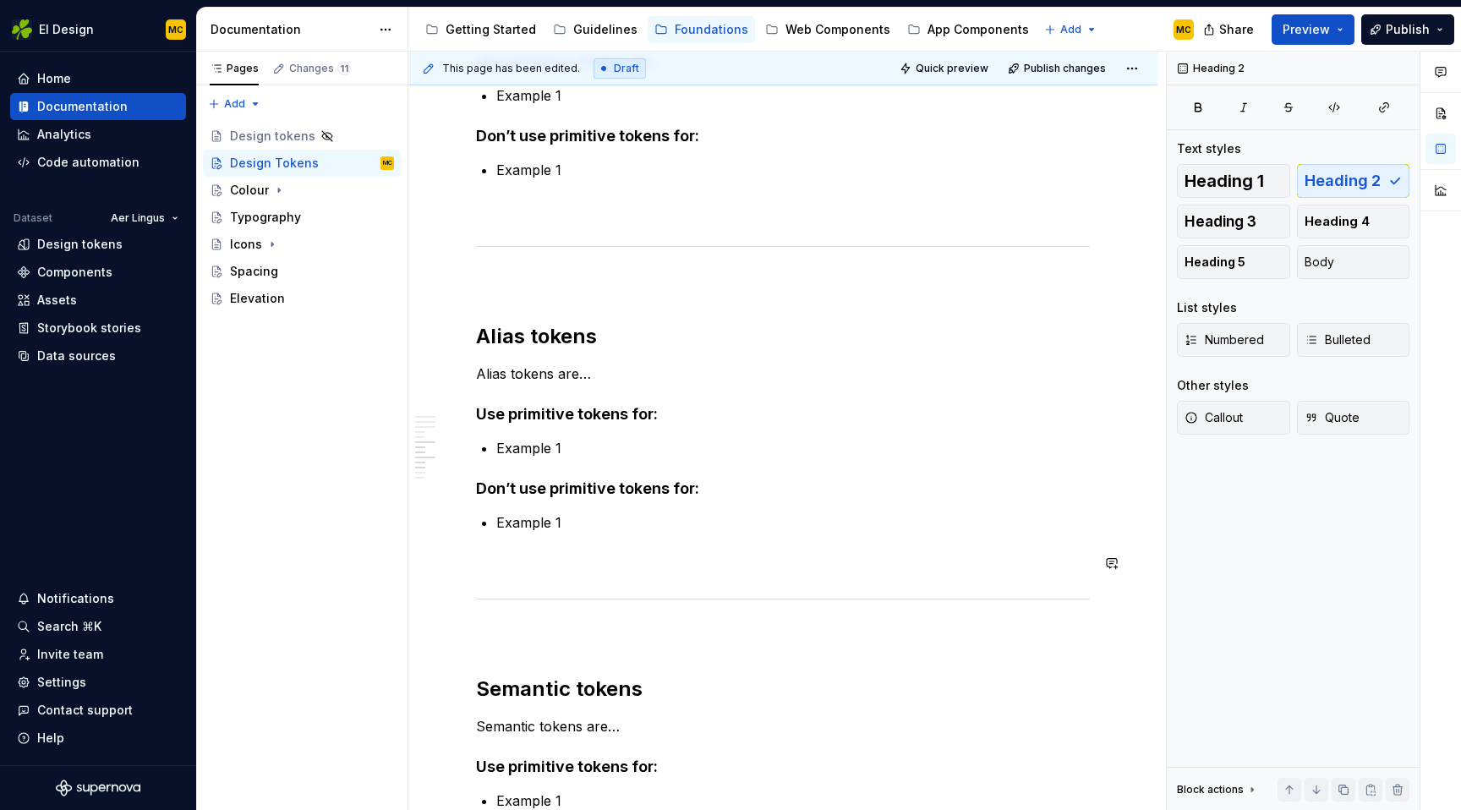
scroll to position [1195, 0]
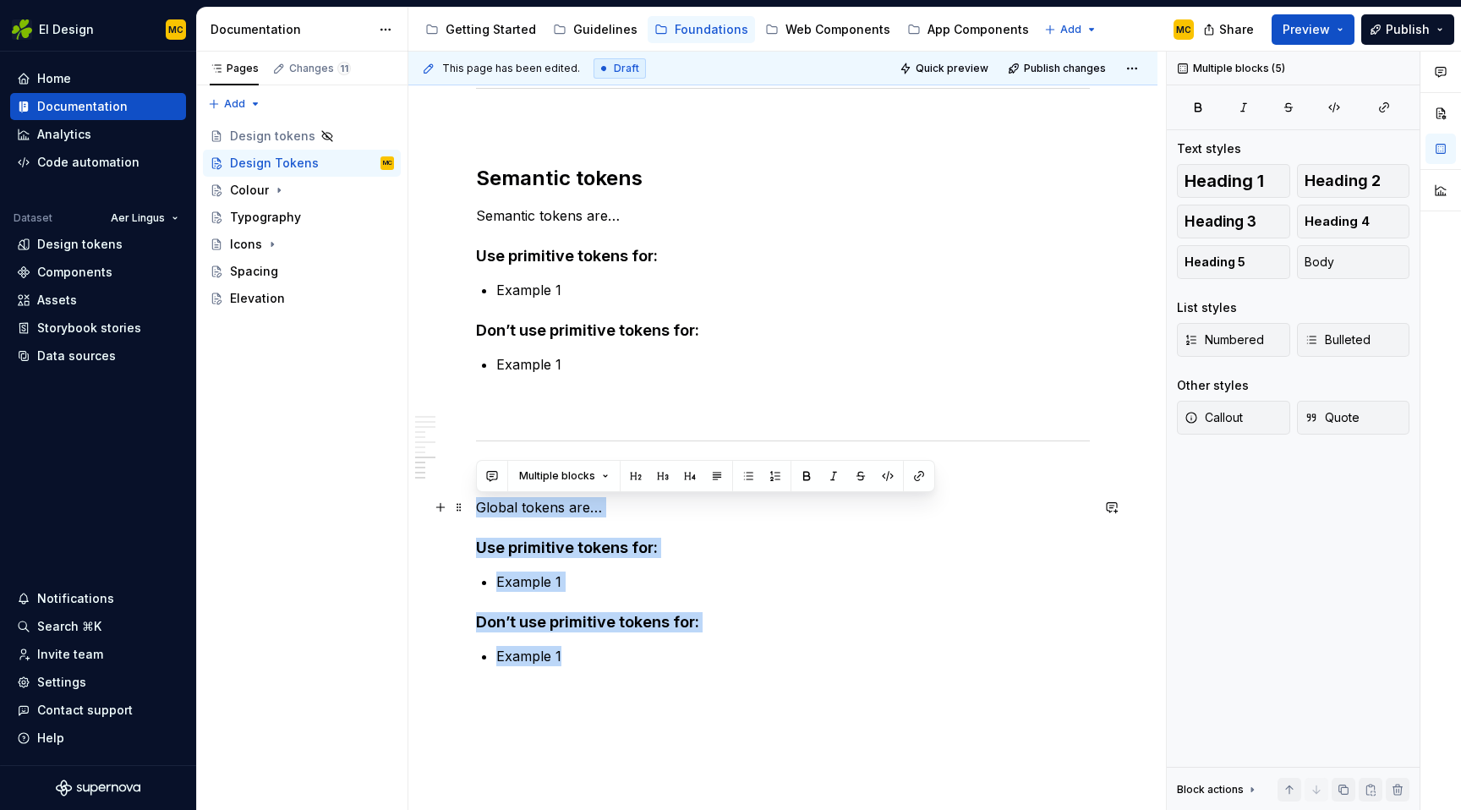
drag, startPoint x: 602, startPoint y: 659, endPoint x: 473, endPoint y: 503, distance: 202.9
click at [473, 503] on div "Token sets Global Primitives Alias Mapped Global tokens Primitive tokens Primit…" at bounding box center [782, 11] width 749 height 1835
copy div "Global tokens are… Use primitive tokens for: Example 1 Don’t use primitive toke…"
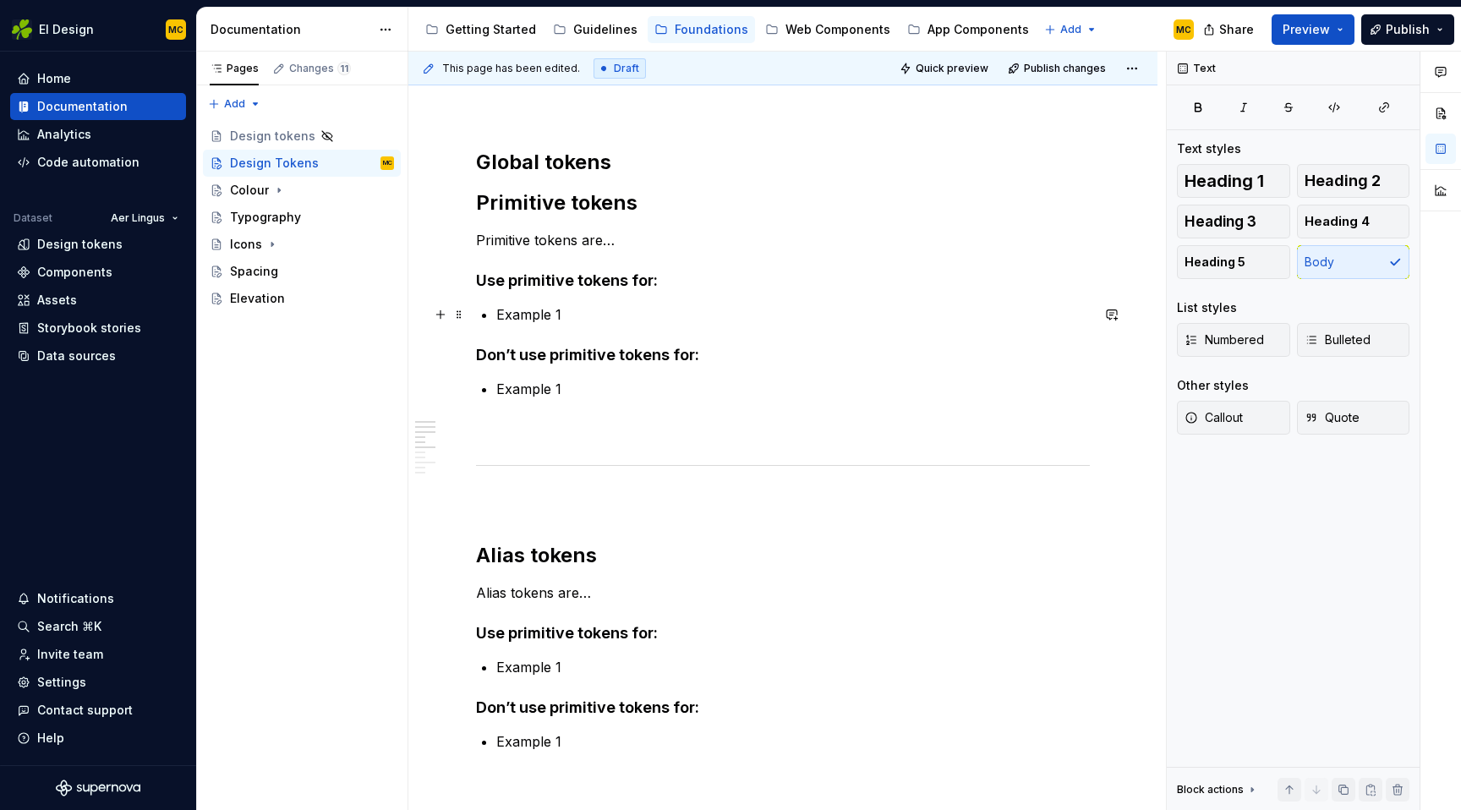
scroll to position [0, 0]
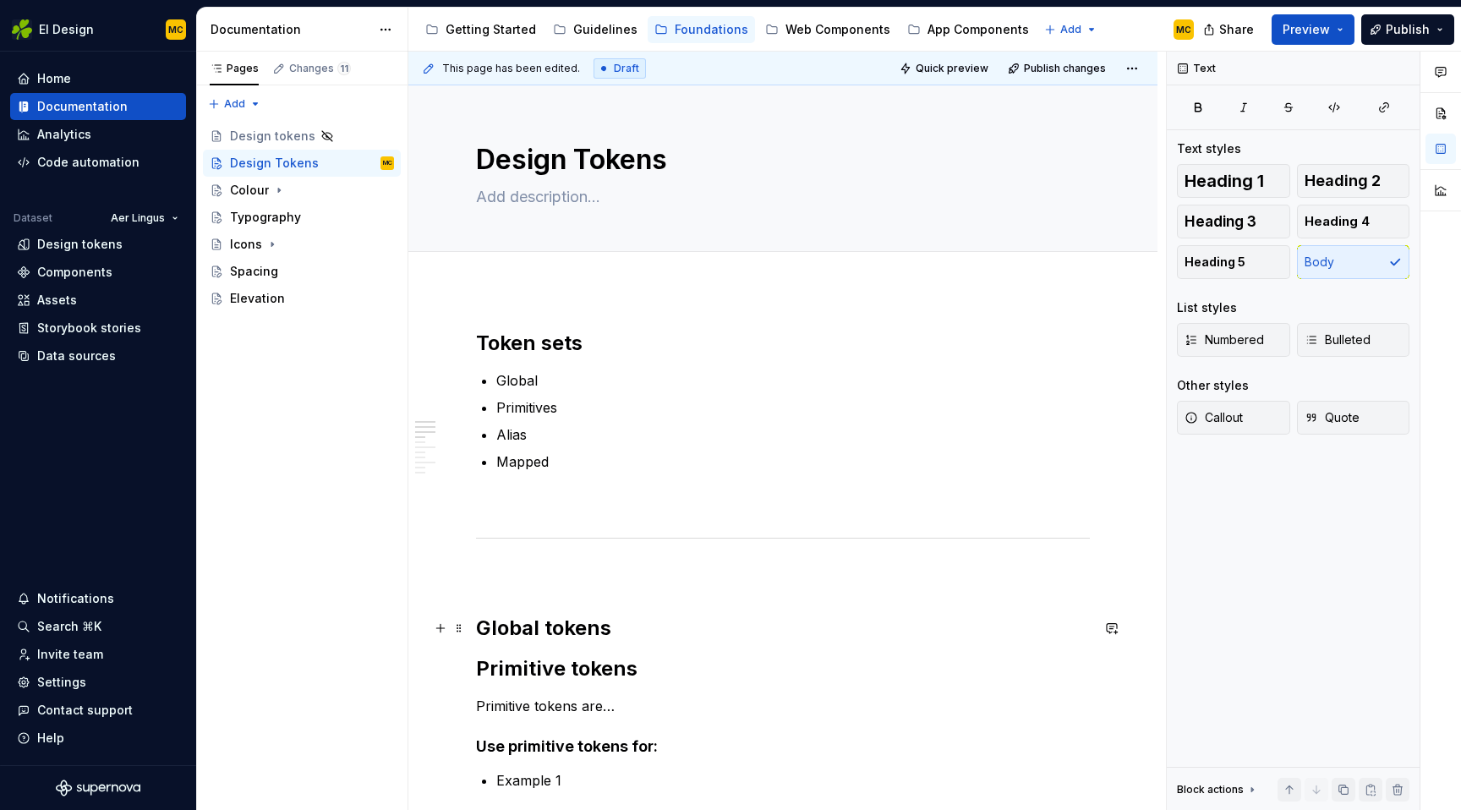
click at [650, 637] on h2 "Global tokens" at bounding box center [783, 628] width 614 height 27
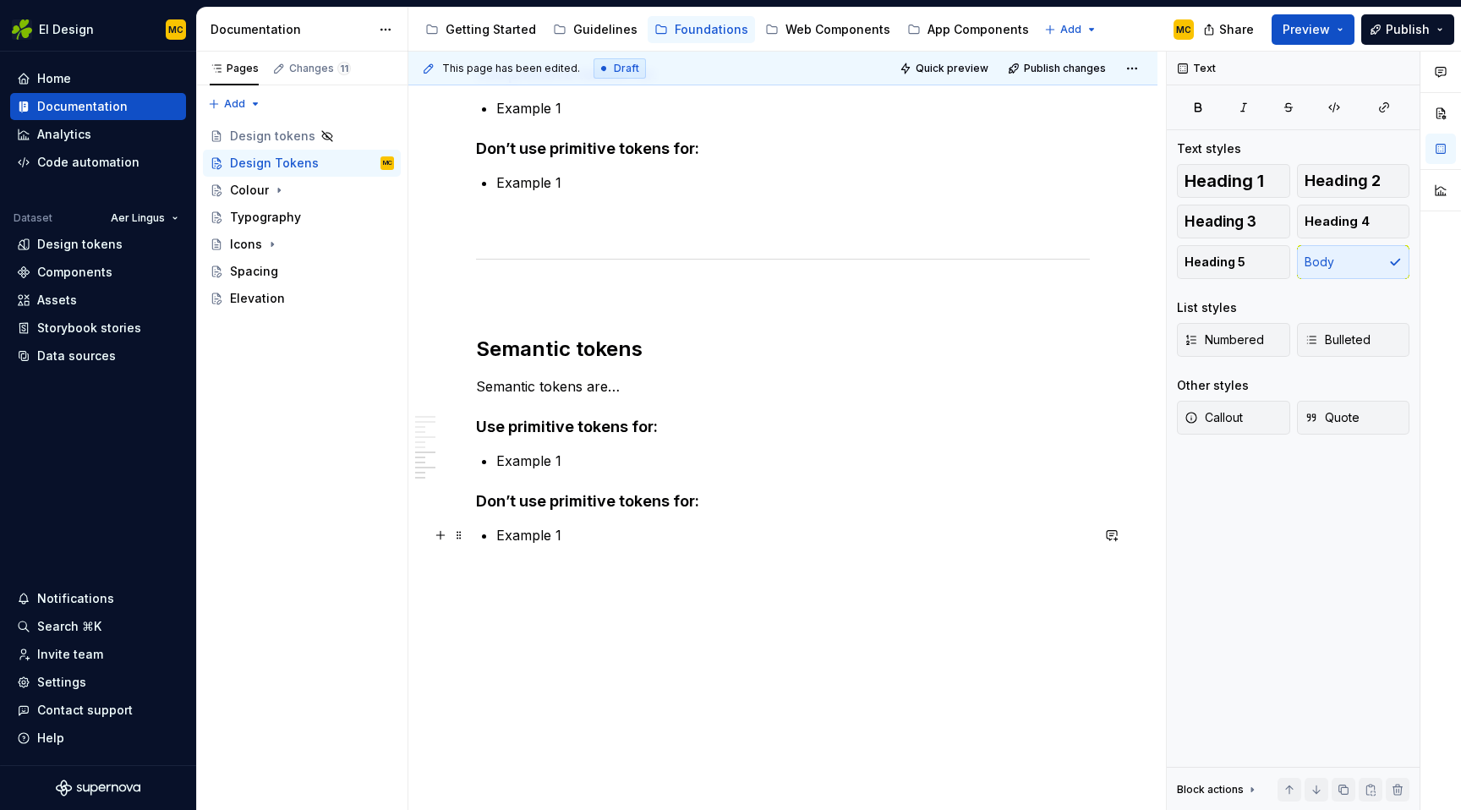
scroll to position [1374, 0]
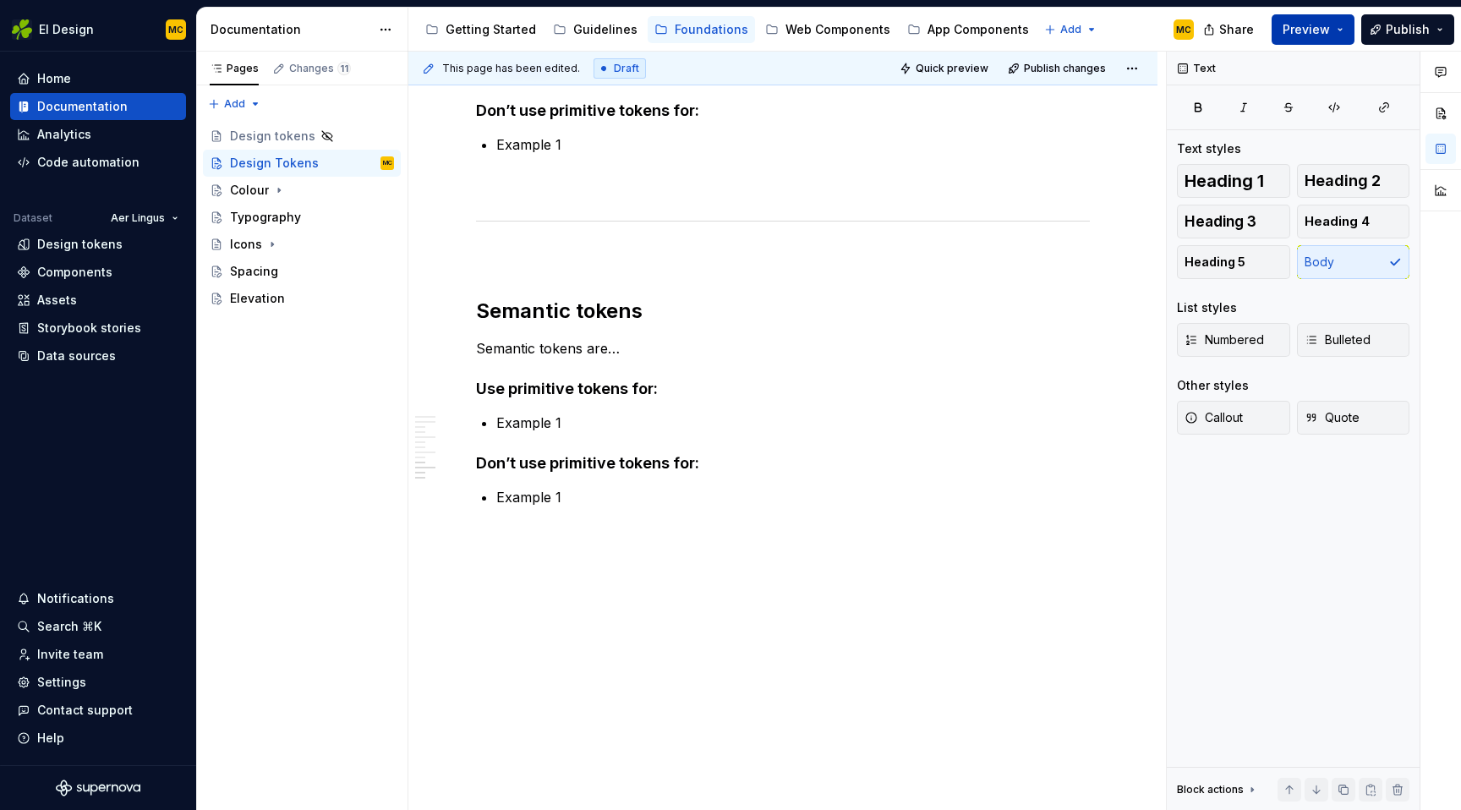
click at [1343, 35] on button "Preview" at bounding box center [1312, 29] width 83 height 30
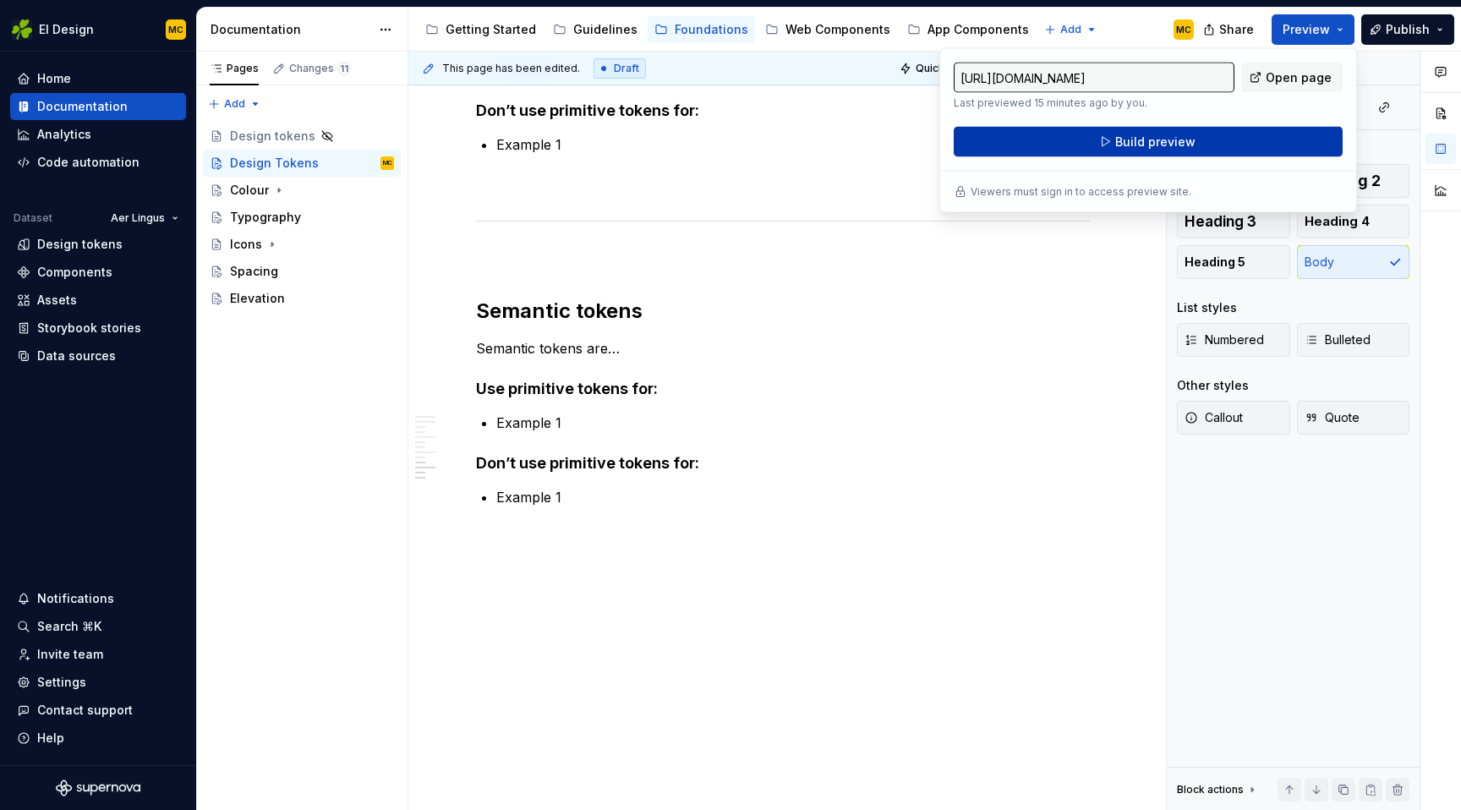
click at [1260, 138] on button "Build preview" at bounding box center [1148, 142] width 389 height 30
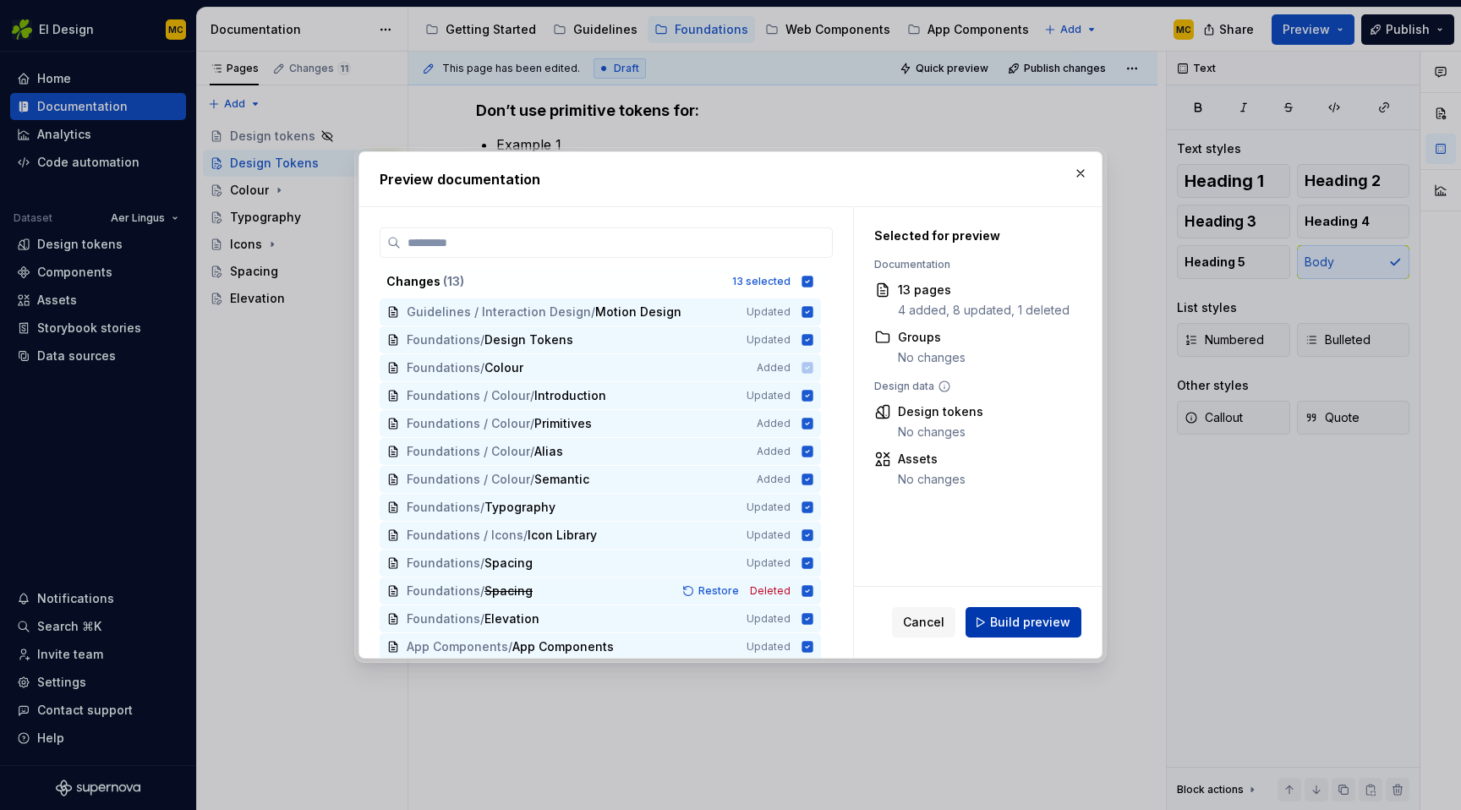
click at [1039, 619] on span "Build preview" at bounding box center [1030, 622] width 80 height 17
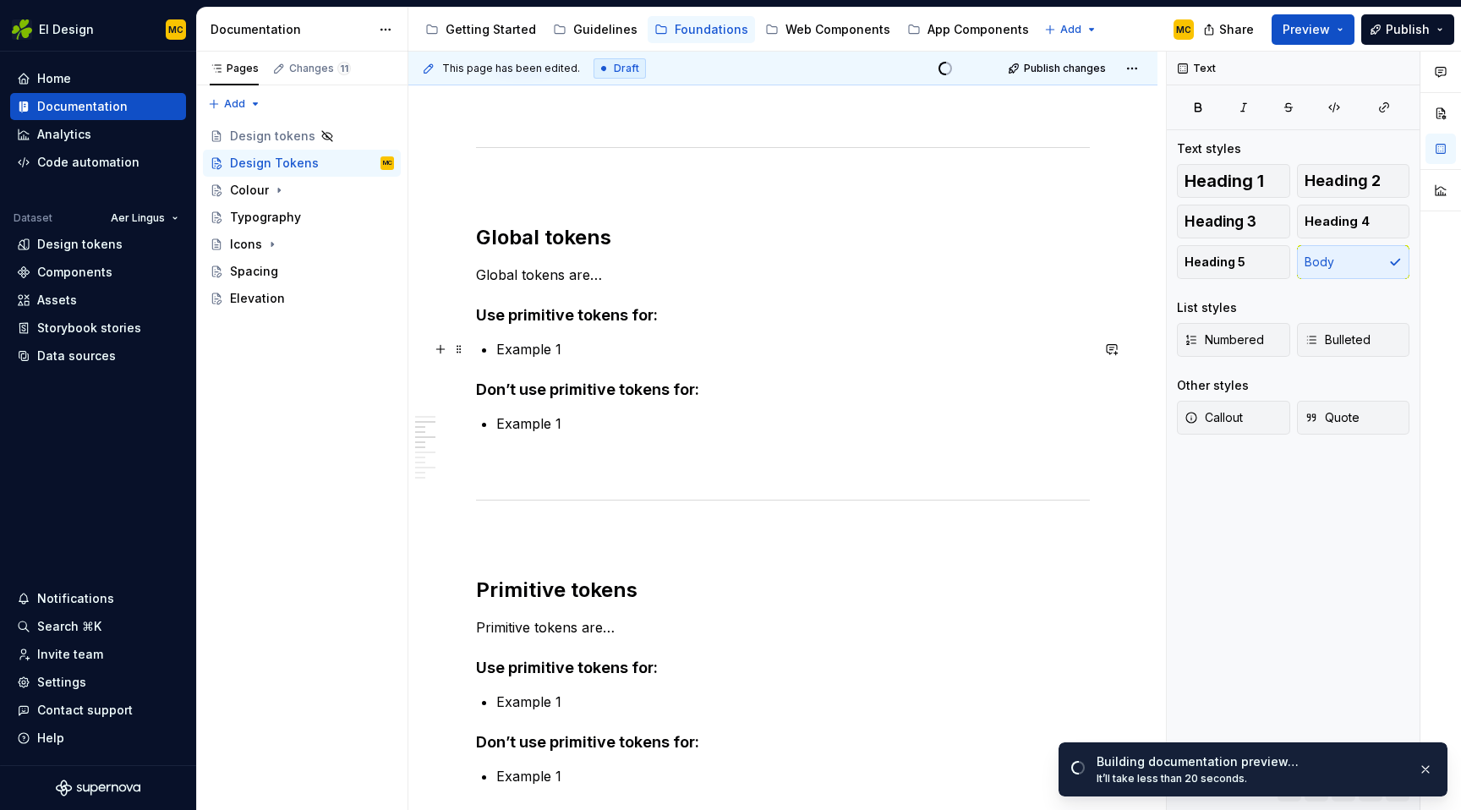
scroll to position [396, 0]
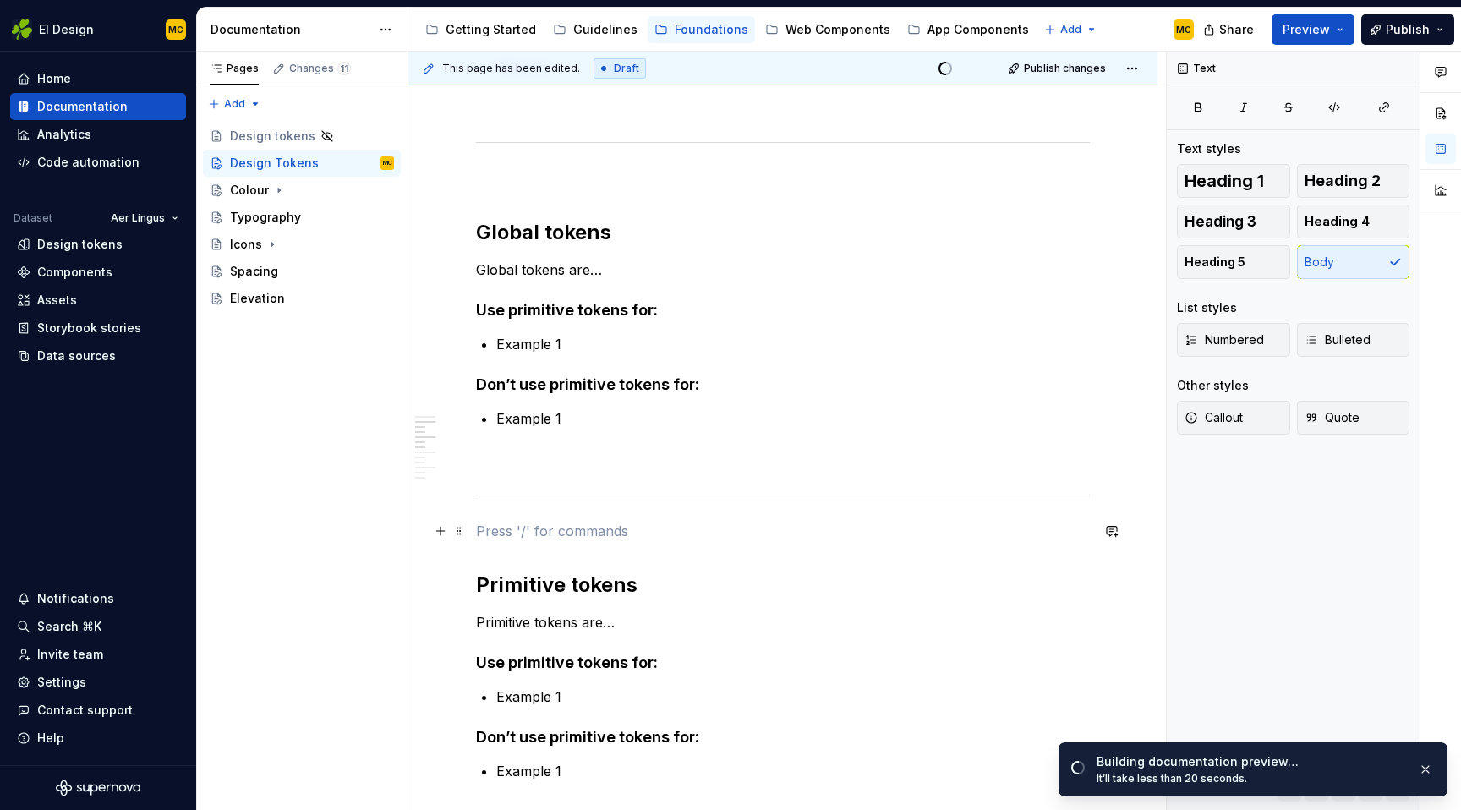
click at [543, 536] on p at bounding box center [783, 531] width 614 height 20
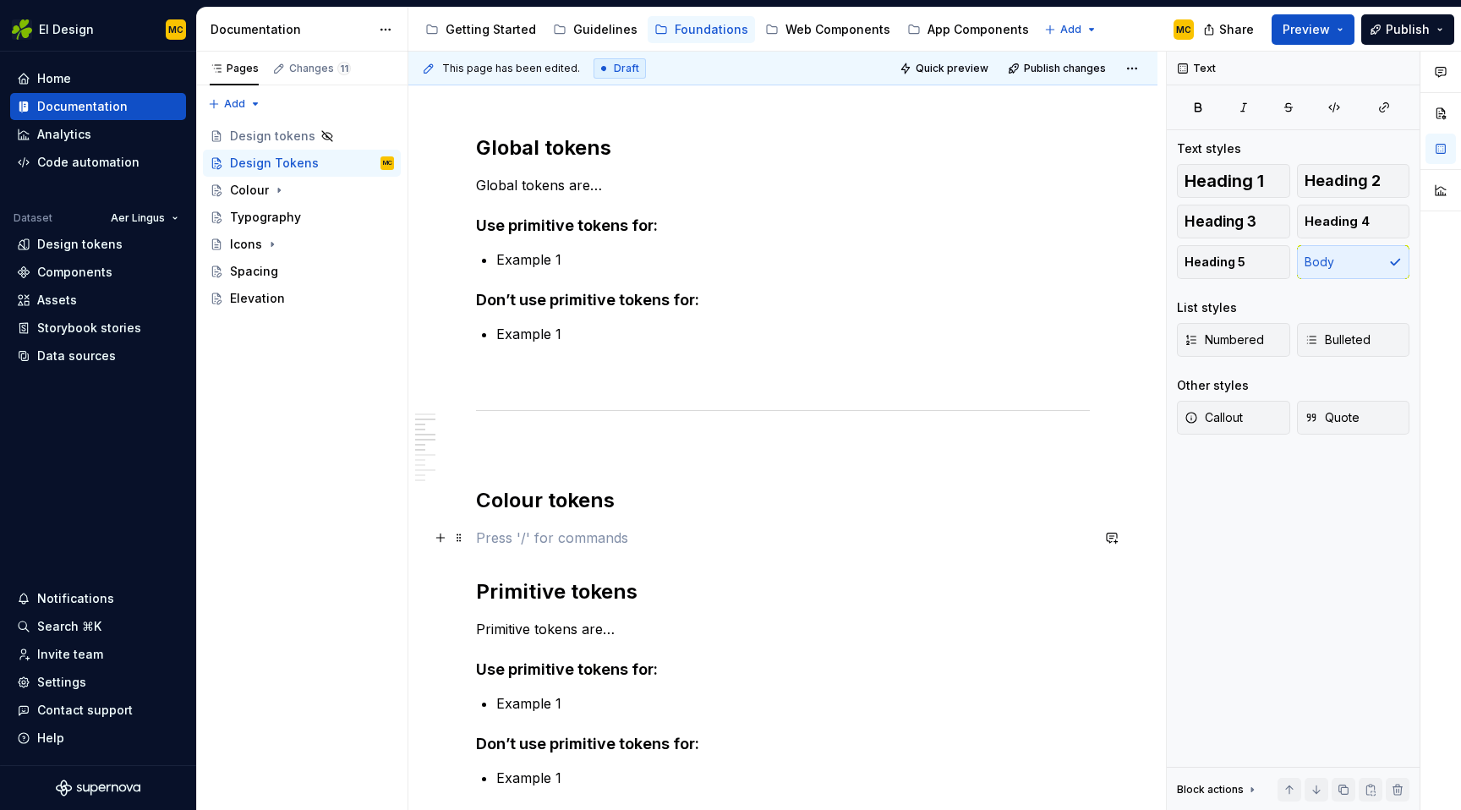
scroll to position [482, 0]
click at [678, 596] on h2 "Primitive tokens" at bounding box center [783, 590] width 614 height 27
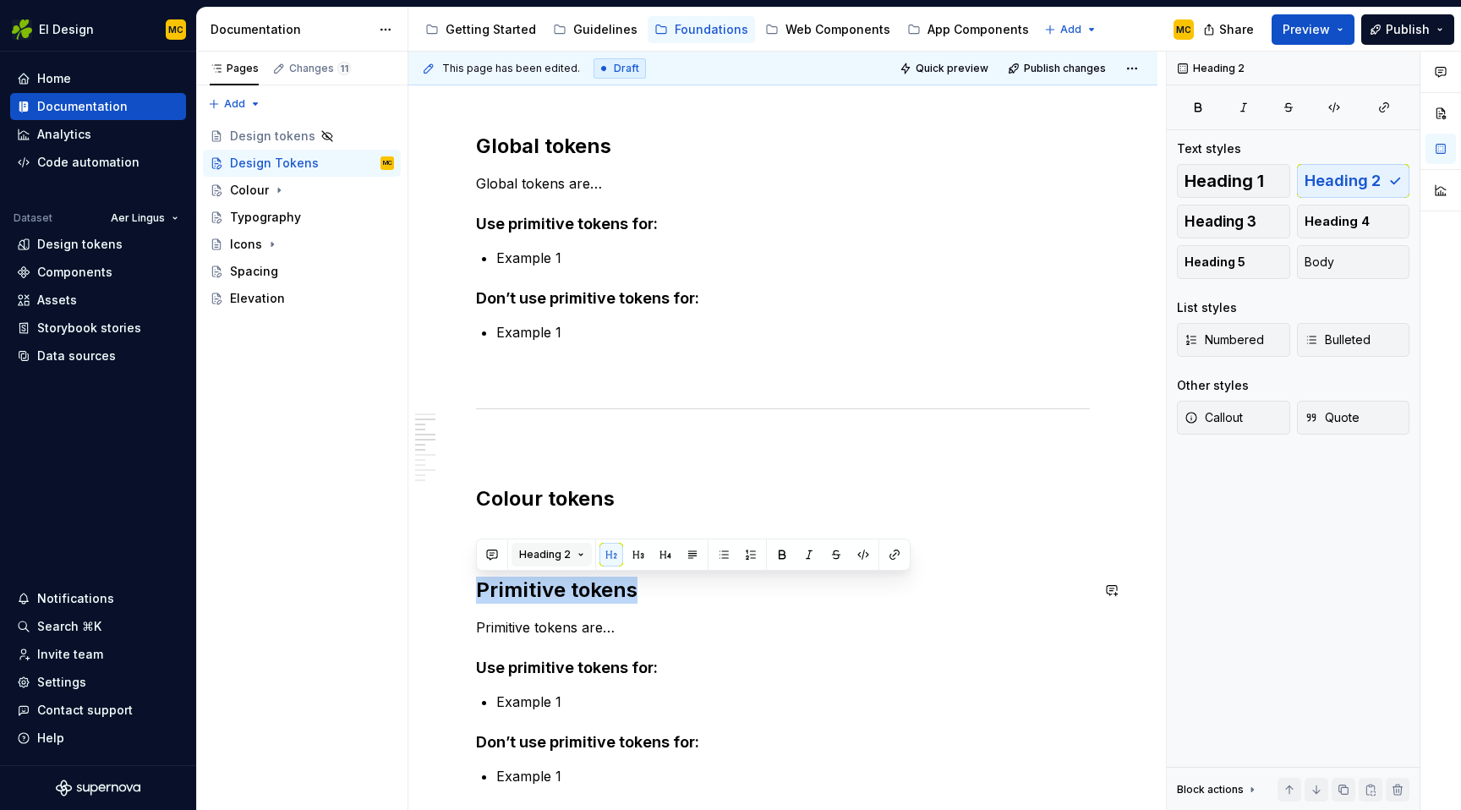
click at [581, 558] on button "Heading 2" at bounding box center [551, 555] width 80 height 24
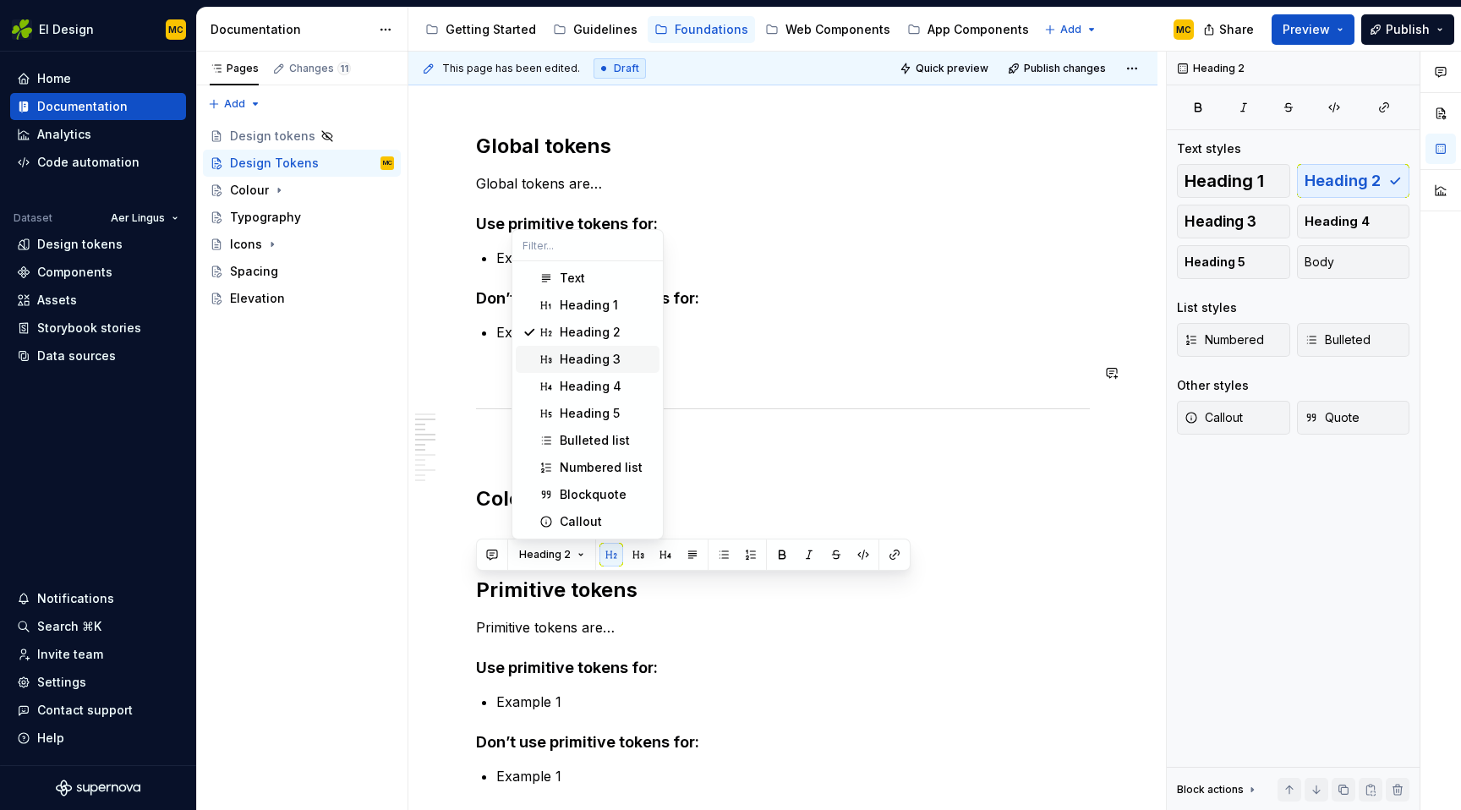
click at [630, 360] on div "Heading 3" at bounding box center [606, 359] width 93 height 17
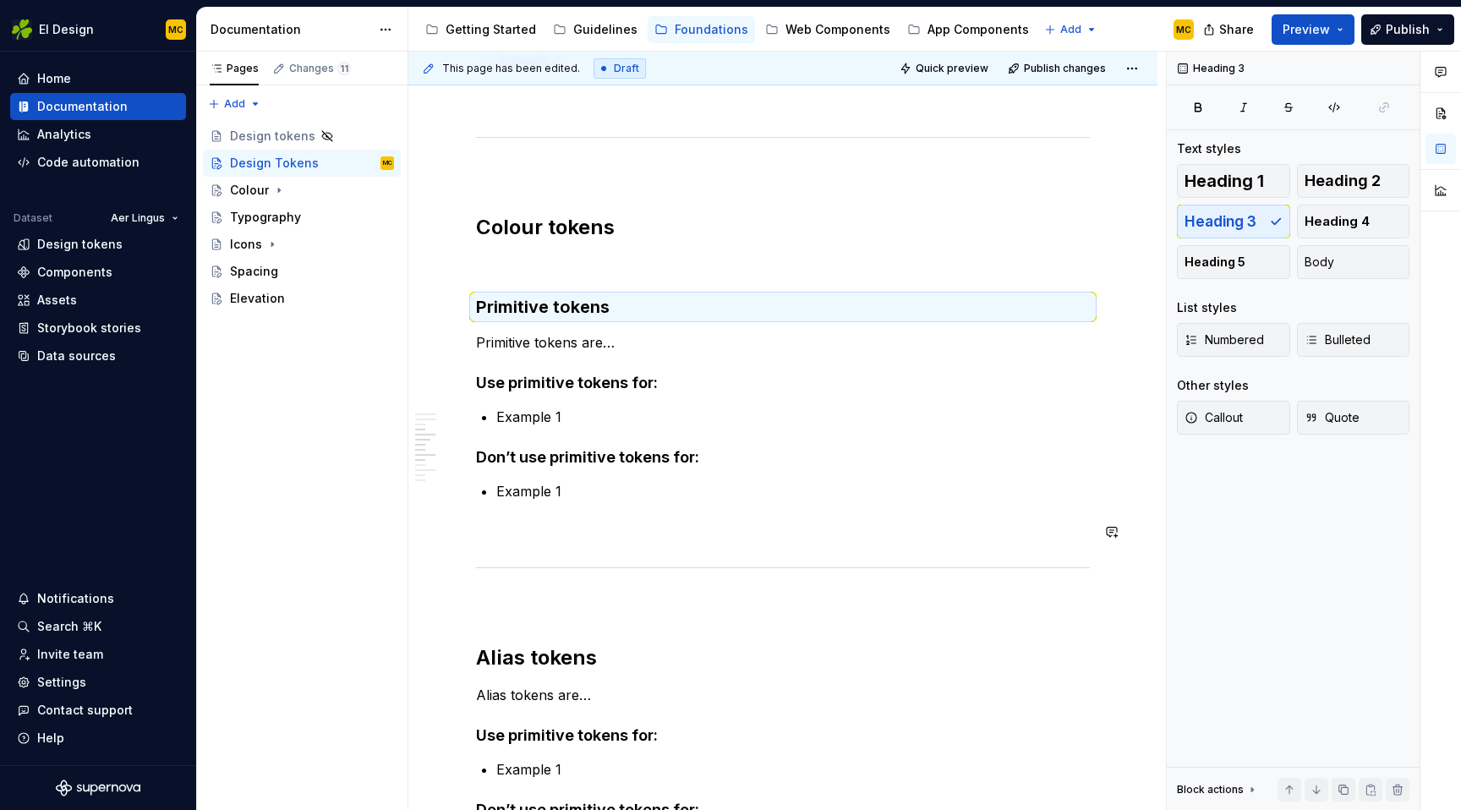
scroll to position [768, 0]
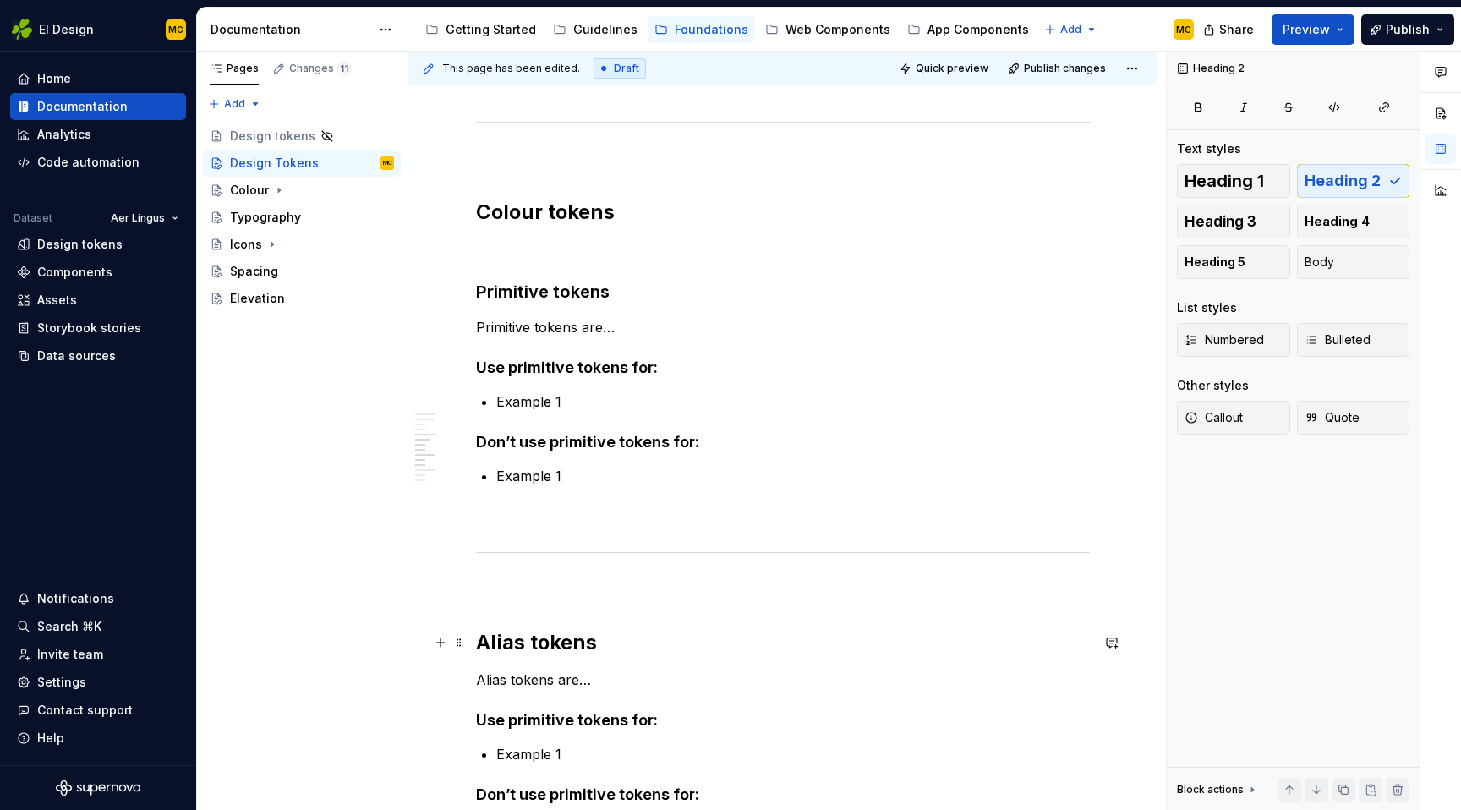
click at [610, 648] on h2 "Alias tokens" at bounding box center [783, 642] width 614 height 27
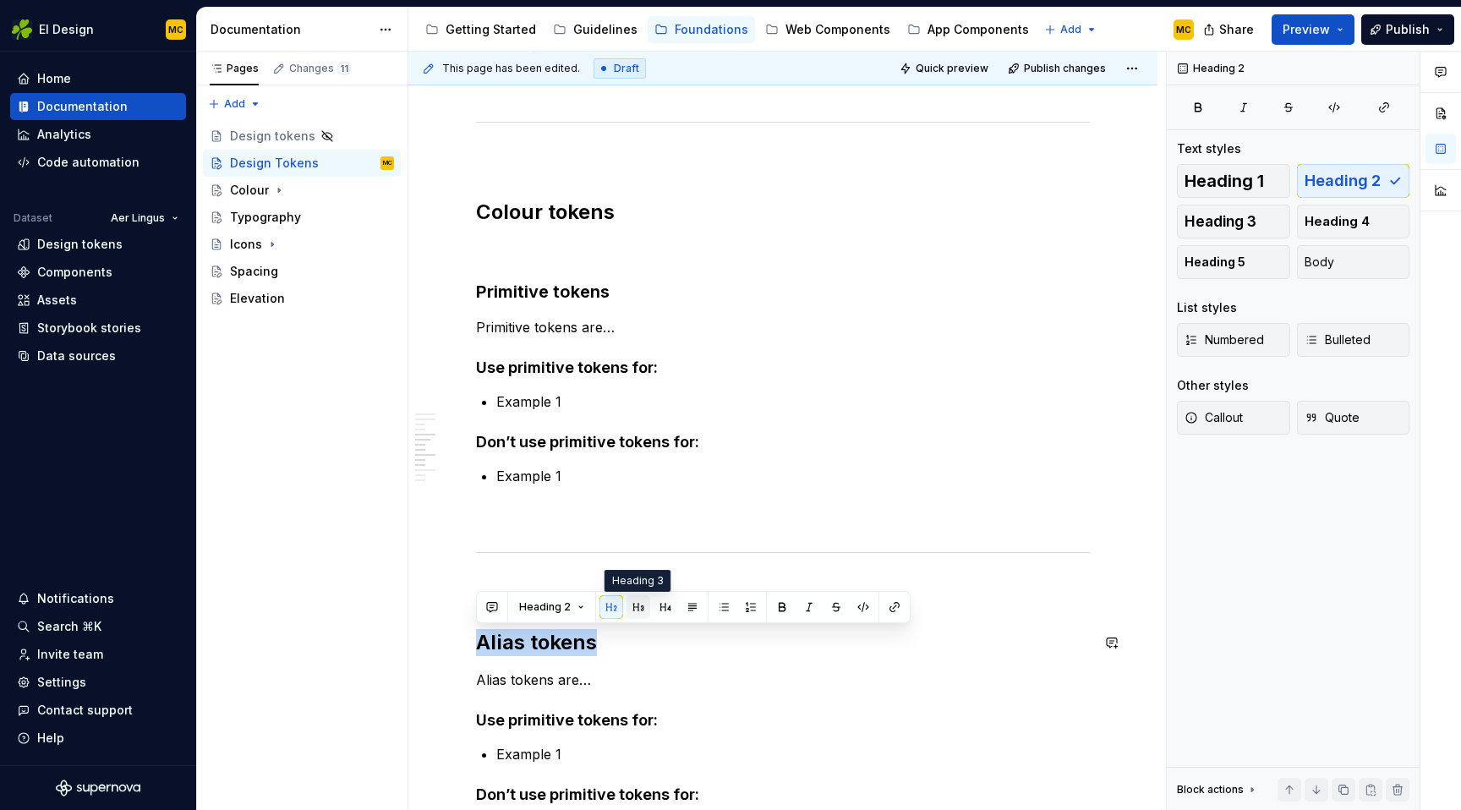
click at [630, 608] on button "button" at bounding box center [638, 607] width 24 height 24
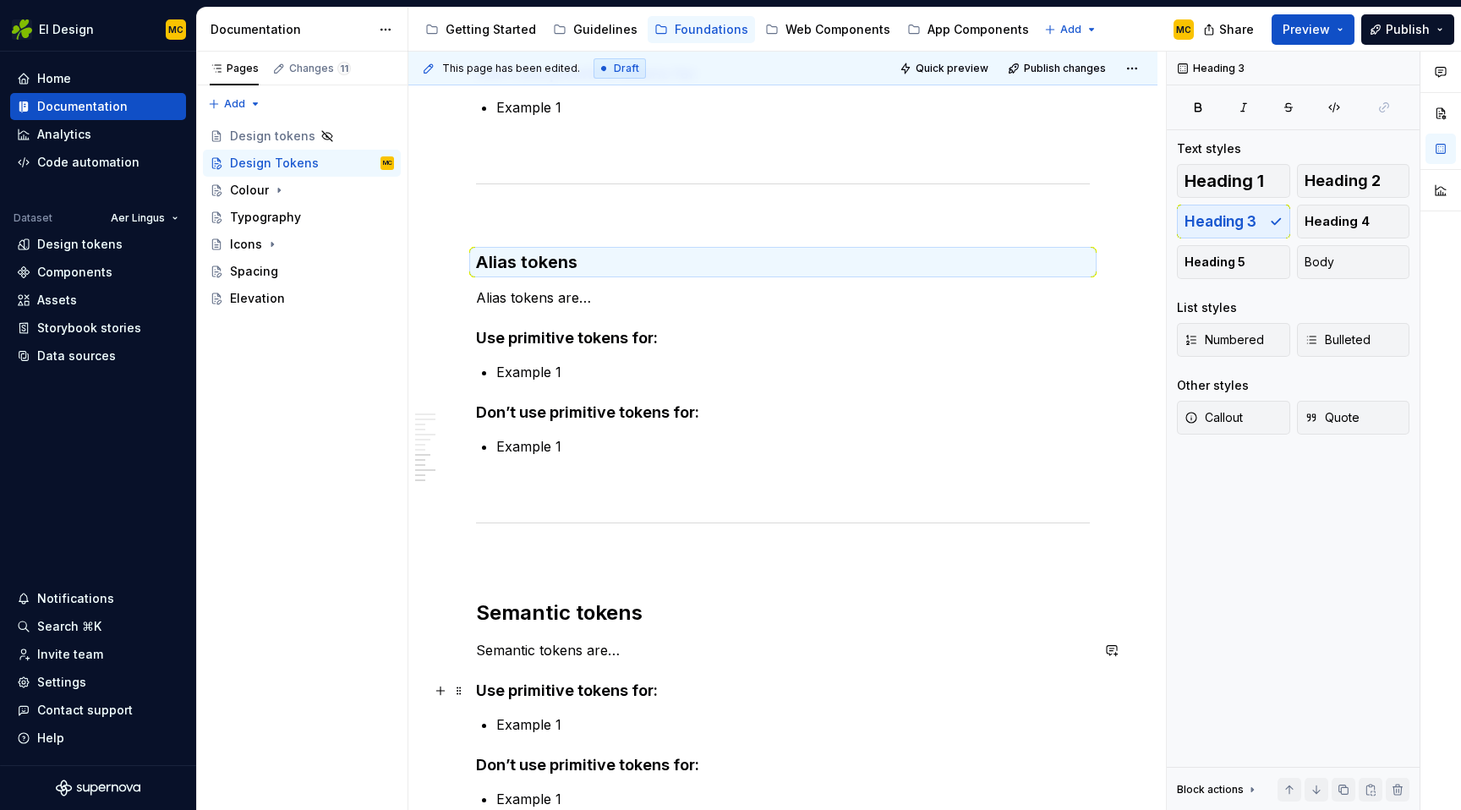
scroll to position [1256, 0]
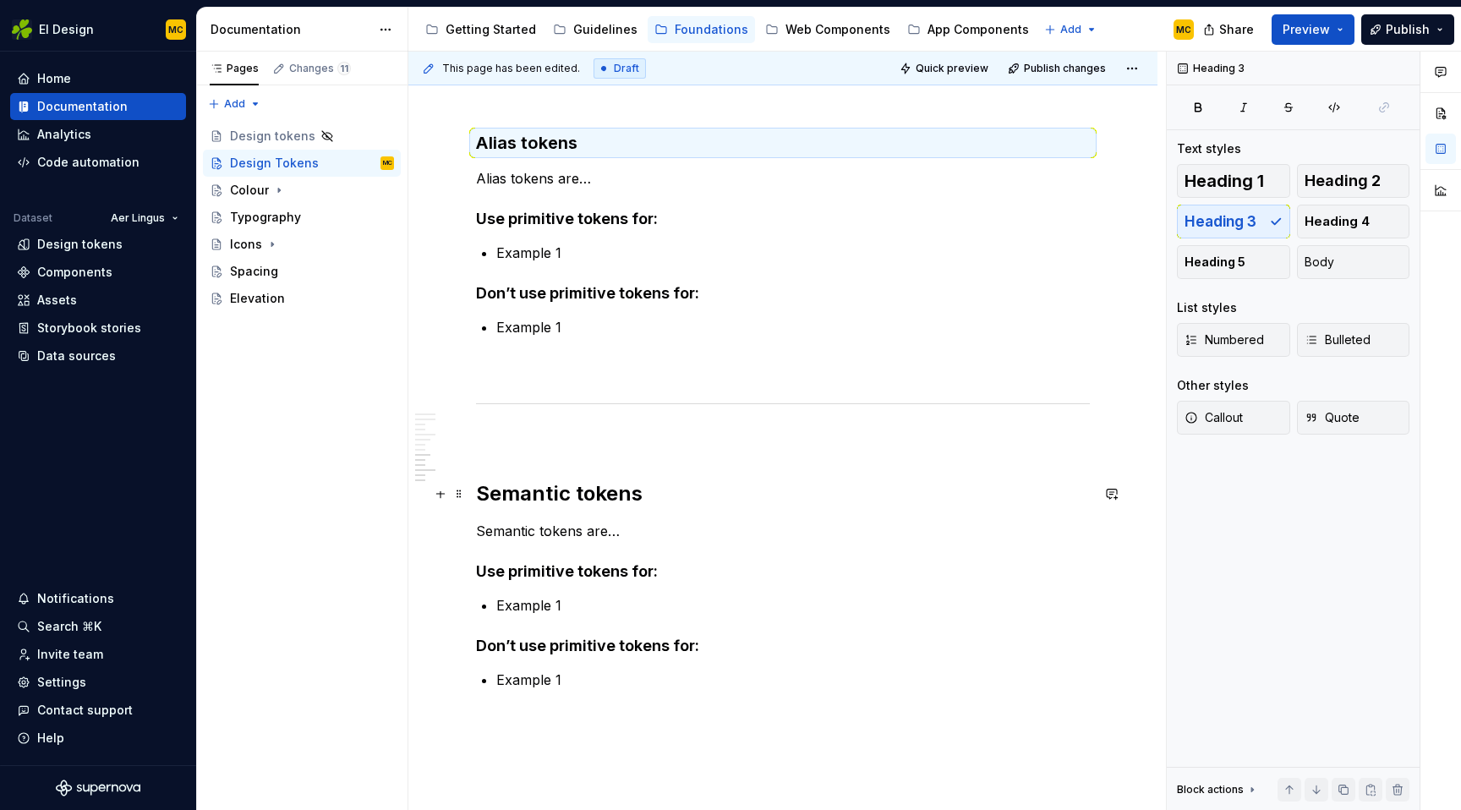
click at [675, 494] on h2 "Semantic tokens" at bounding box center [783, 493] width 614 height 27
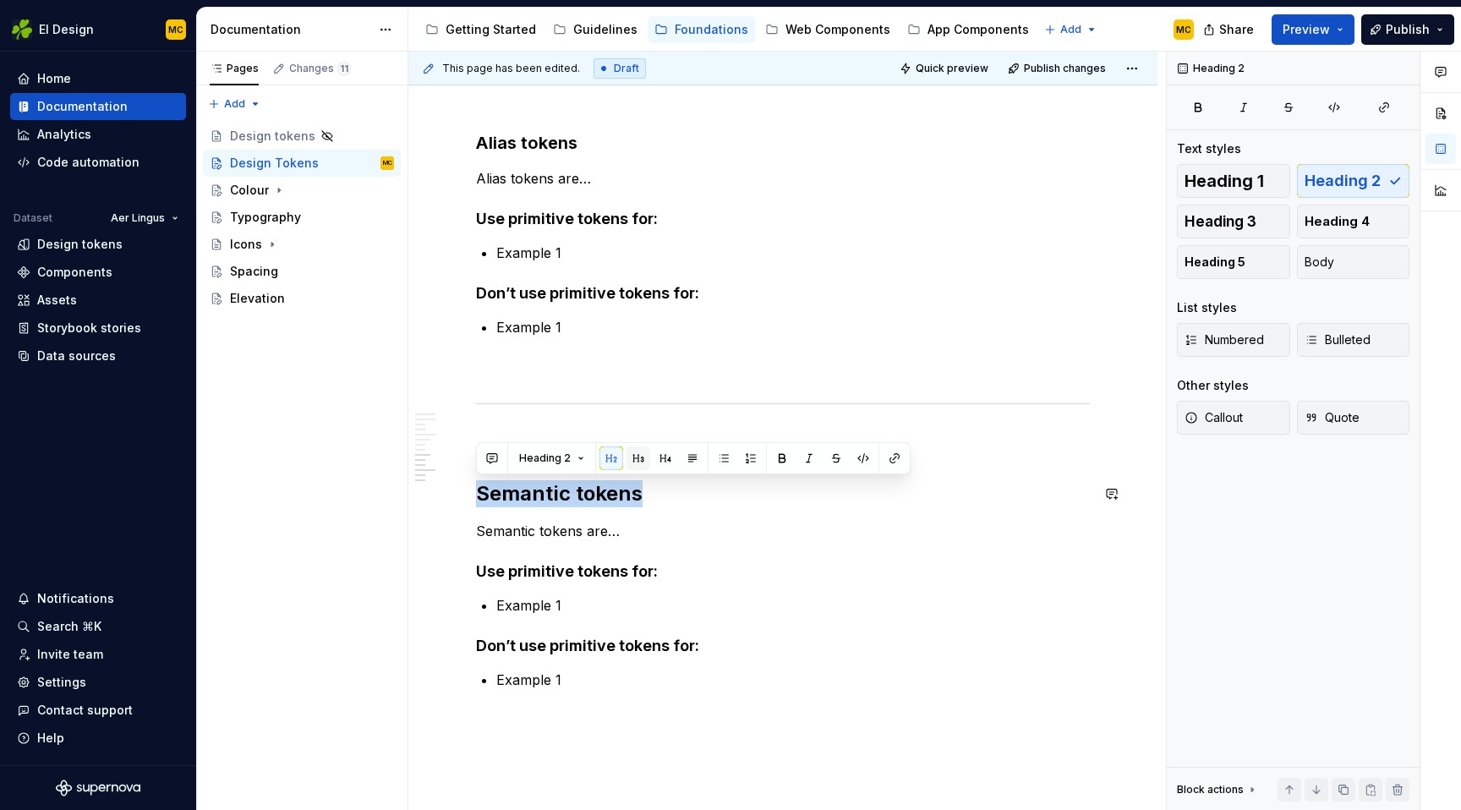
click at [636, 458] on button "button" at bounding box center [638, 458] width 24 height 24
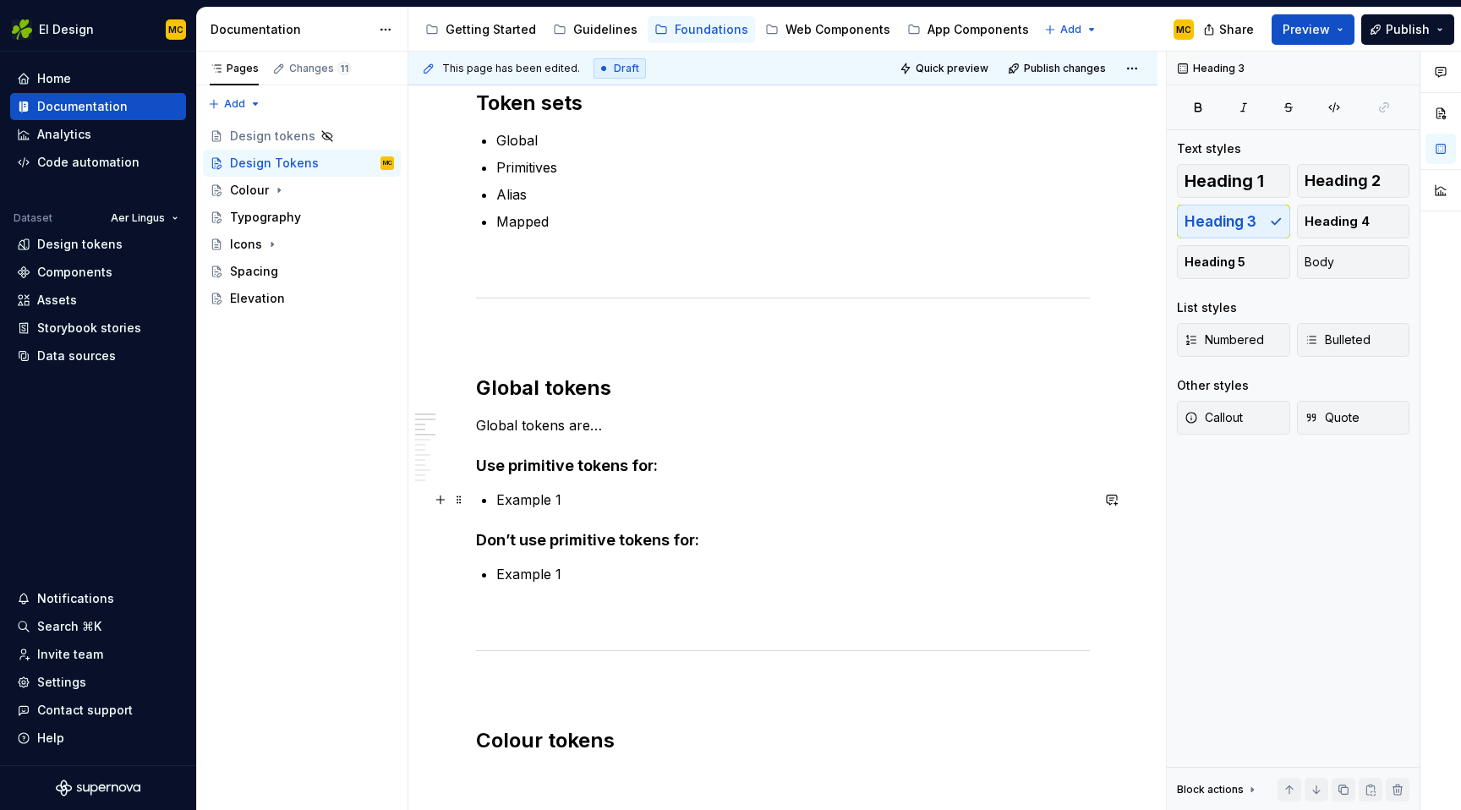
scroll to position [241, 0]
click at [681, 473] on h4 "Use primitive tokens for:" at bounding box center [783, 465] width 614 height 20
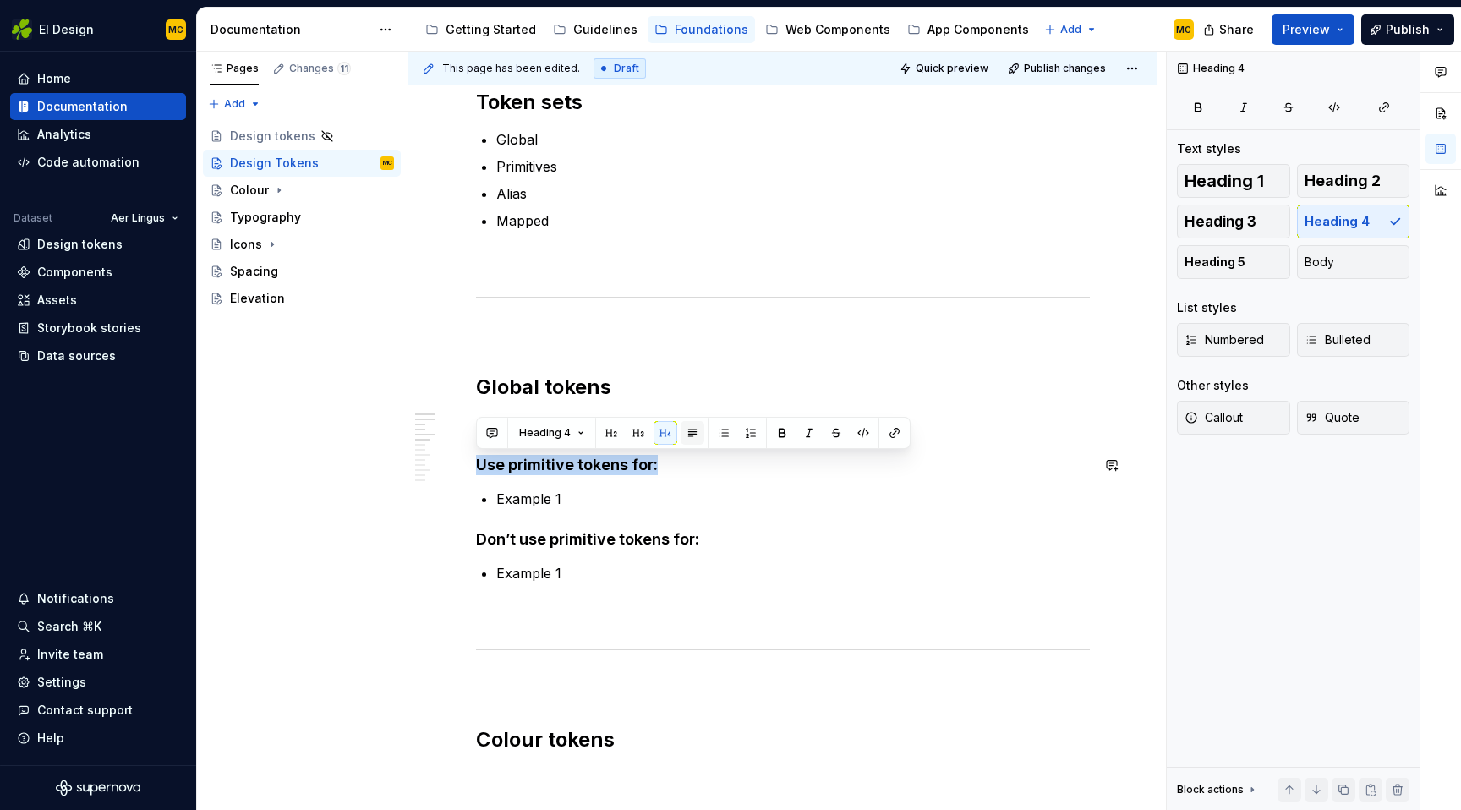
click at [694, 437] on button "button" at bounding box center [692, 433] width 24 height 24
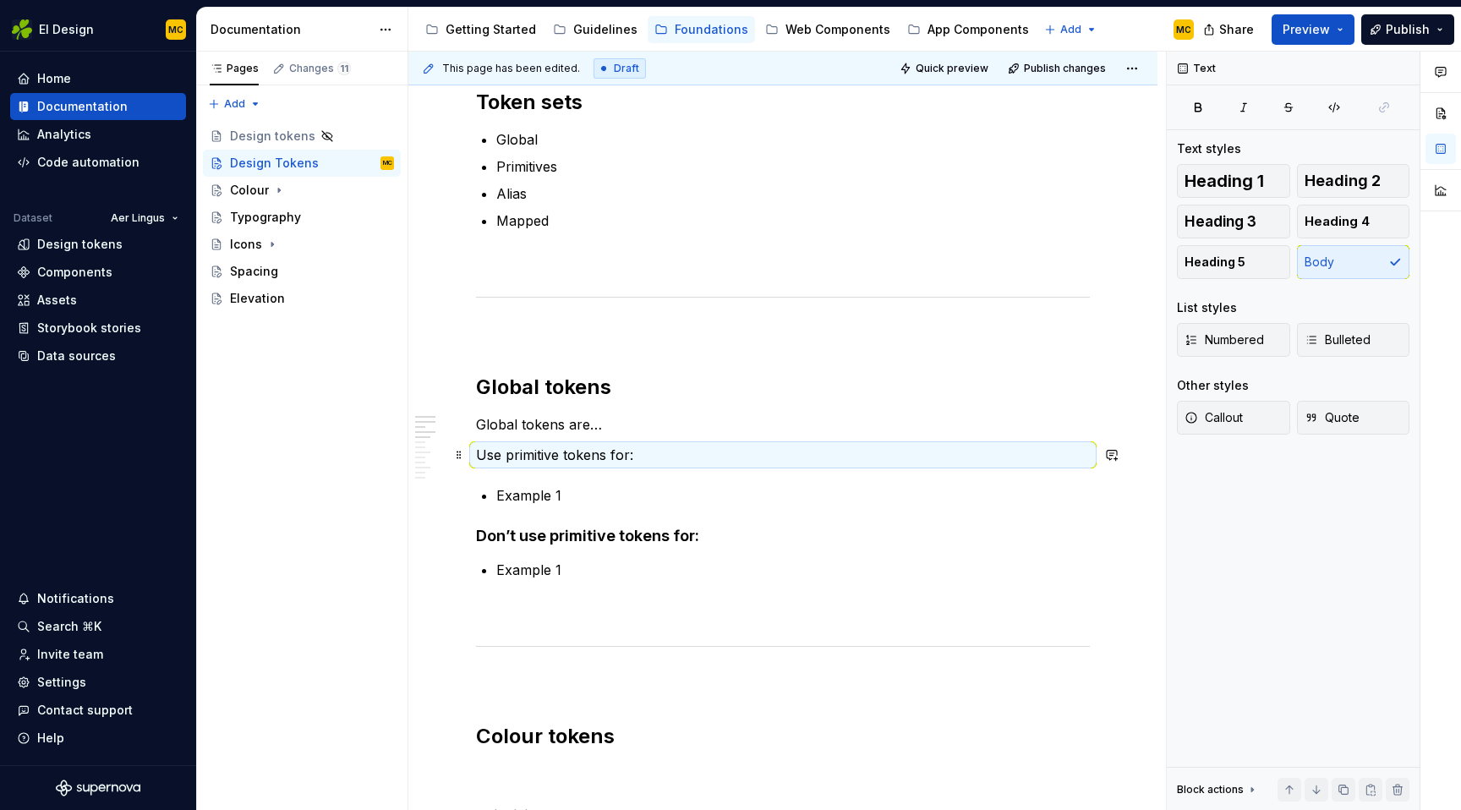
click at [698, 456] on p "Use primitive tokens for:" at bounding box center [783, 455] width 614 height 20
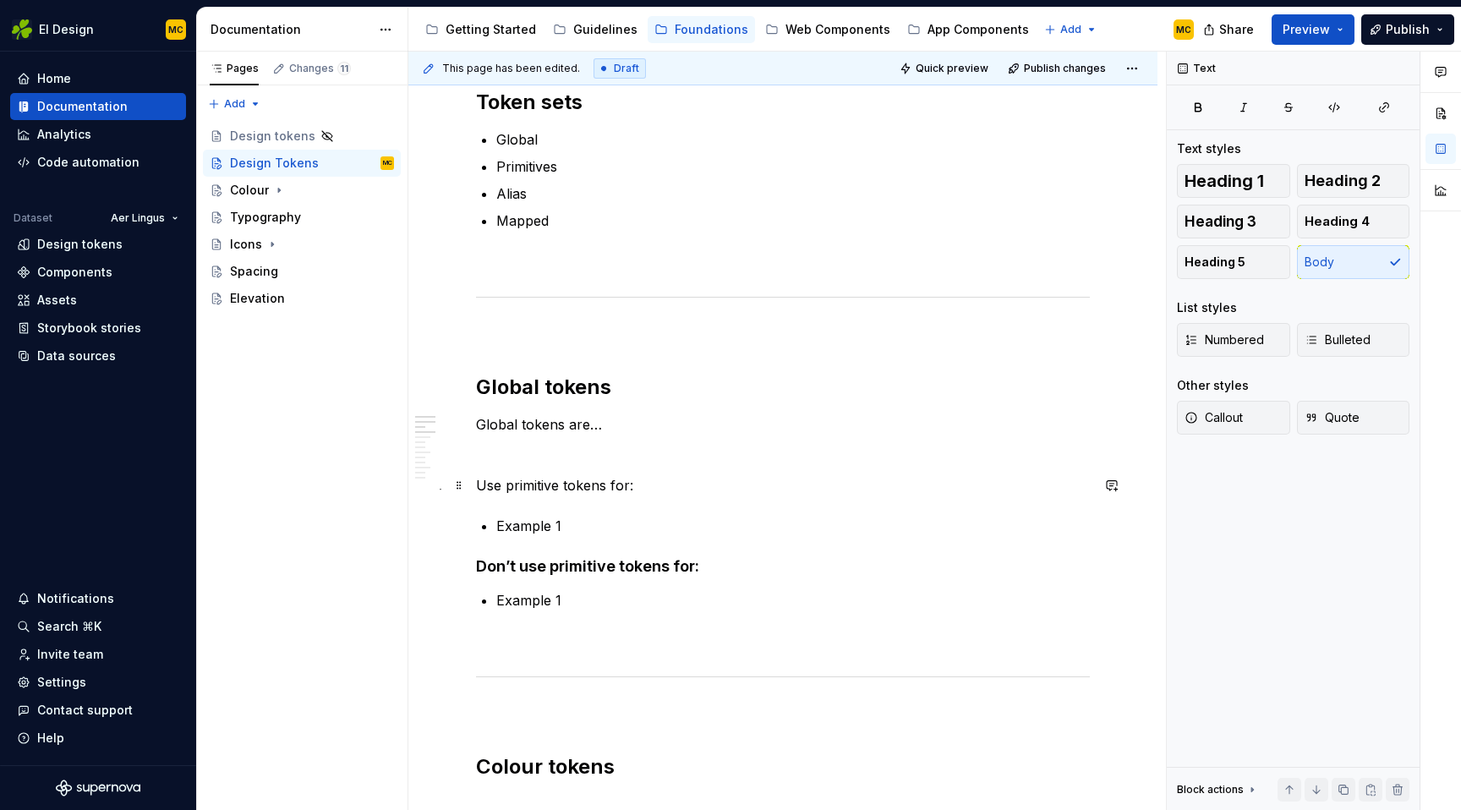
click at [672, 484] on p "Use primitive tokens for:" at bounding box center [783, 485] width 614 height 20
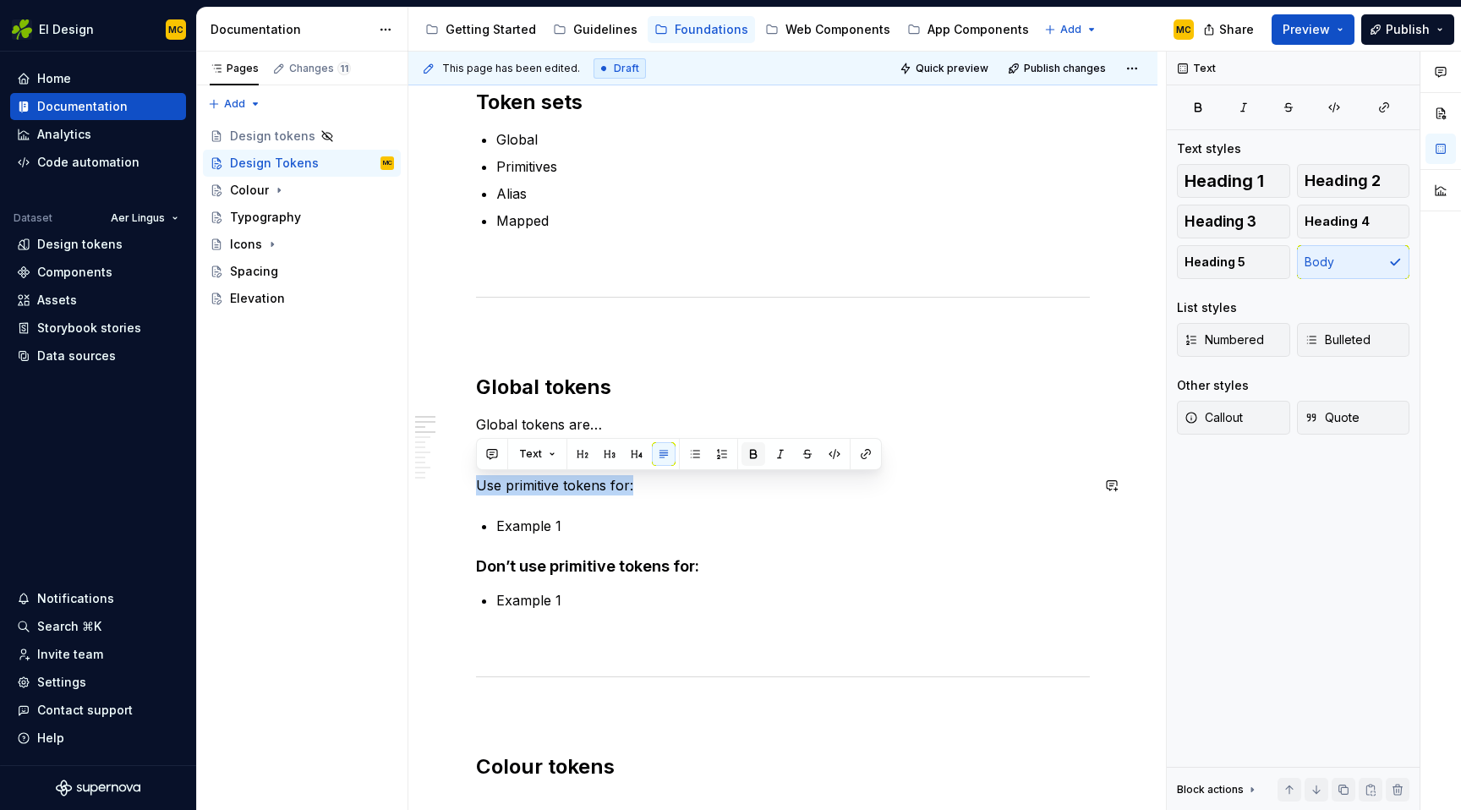
click at [746, 451] on button "button" at bounding box center [753, 454] width 24 height 24
click at [702, 567] on h4 "Don’t use primitive tokens for:" at bounding box center [783, 566] width 614 height 20
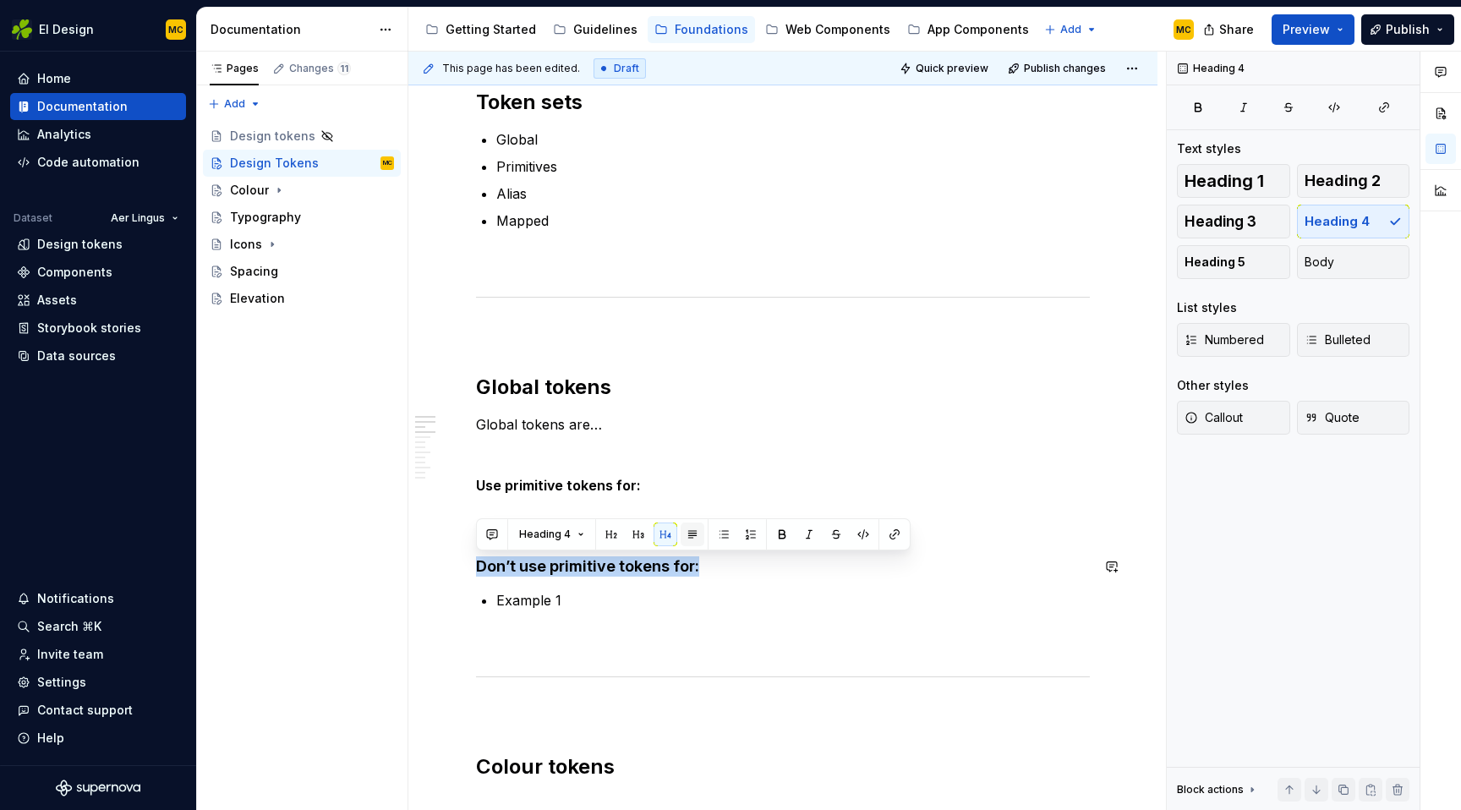
click at [689, 533] on button "button" at bounding box center [692, 534] width 24 height 24
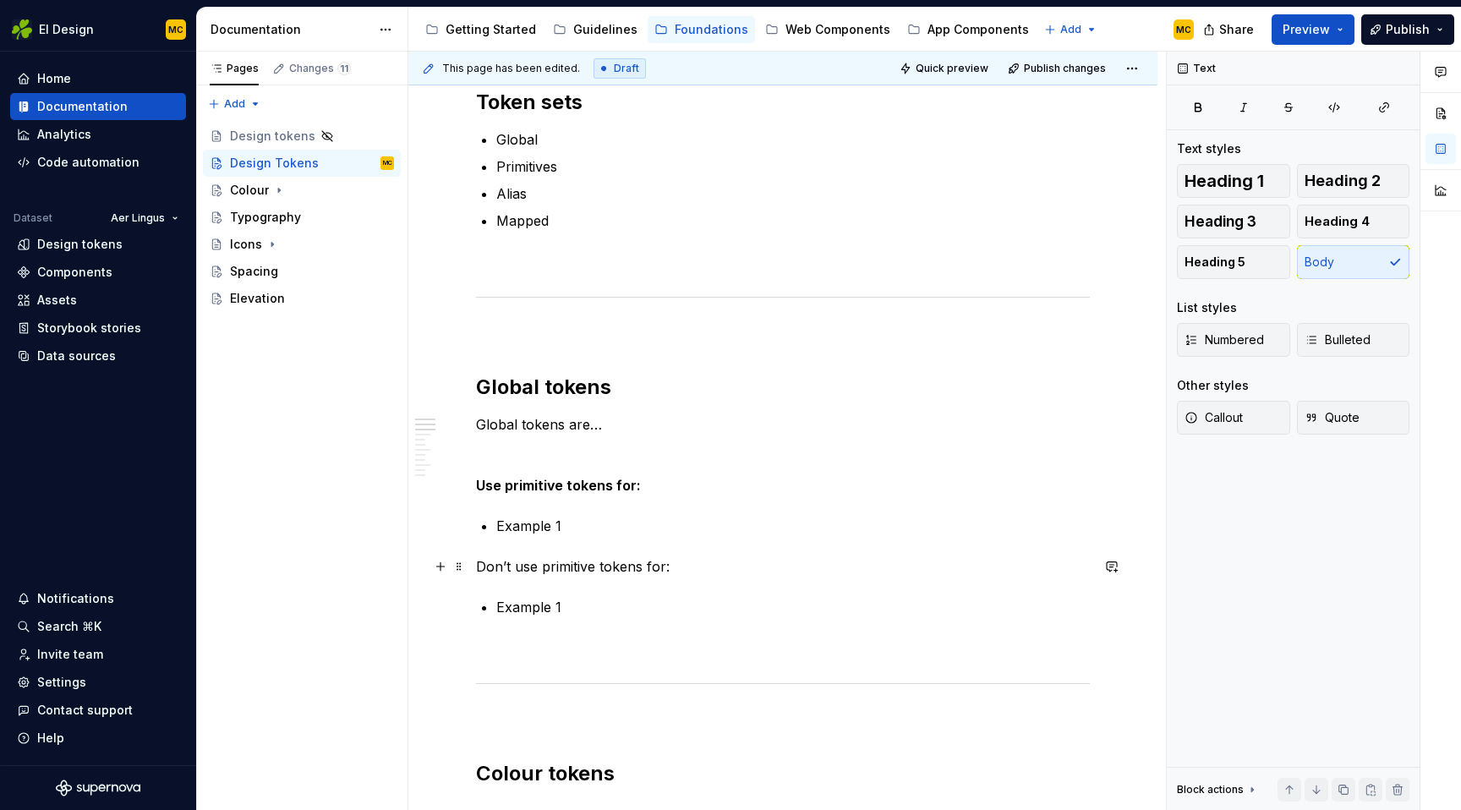
click at [724, 568] on p "Don’t use primitive tokens for:" at bounding box center [783, 566] width 614 height 20
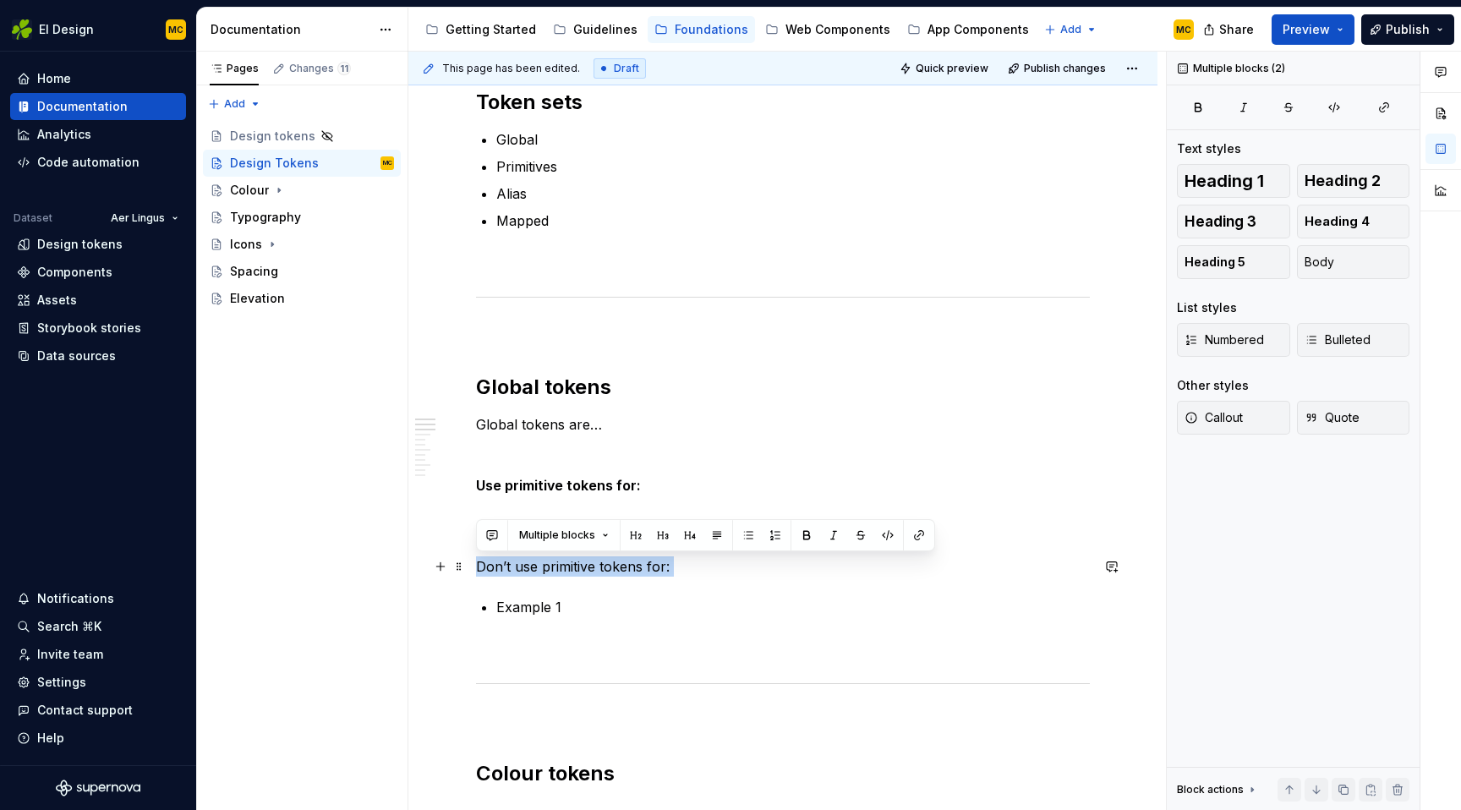
drag, startPoint x: 724, startPoint y: 568, endPoint x: 473, endPoint y: 562, distance: 252.0
click at [798, 538] on button "button" at bounding box center [807, 535] width 24 height 24
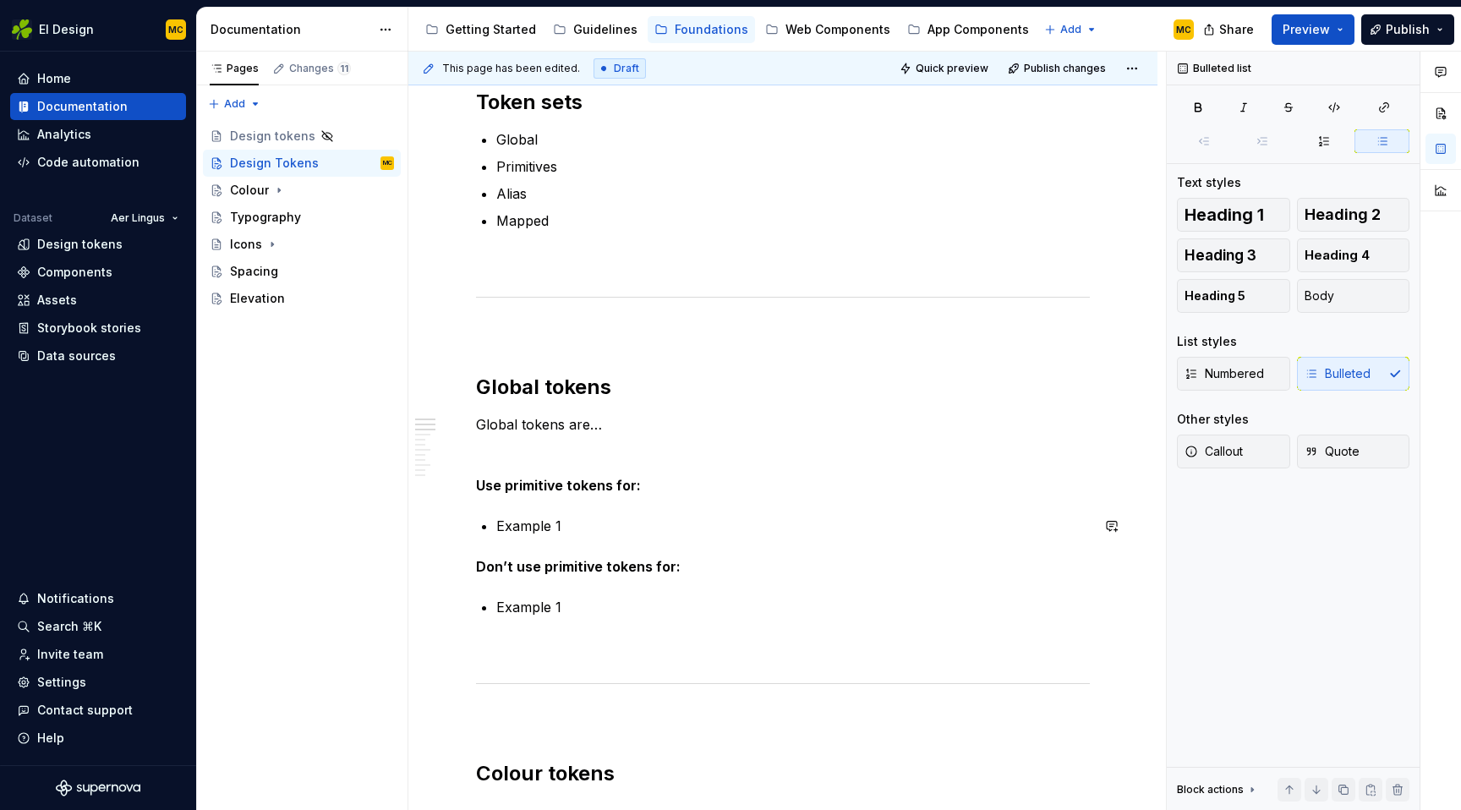
click at [670, 530] on p "Example 1" at bounding box center [792, 526] width 593 height 20
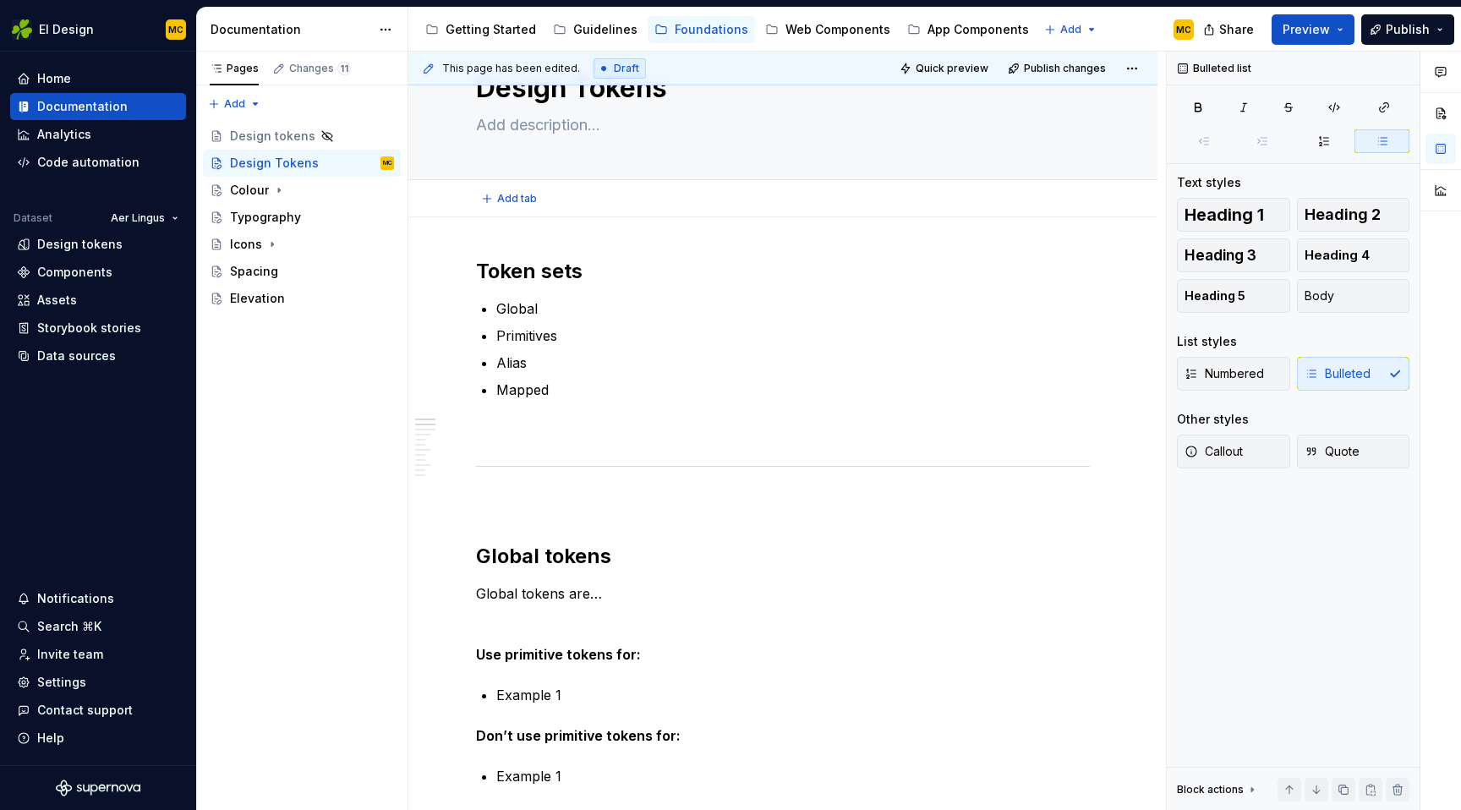
scroll to position [73, 0]
click at [653, 263] on h2 "Token sets" at bounding box center [783, 270] width 614 height 27
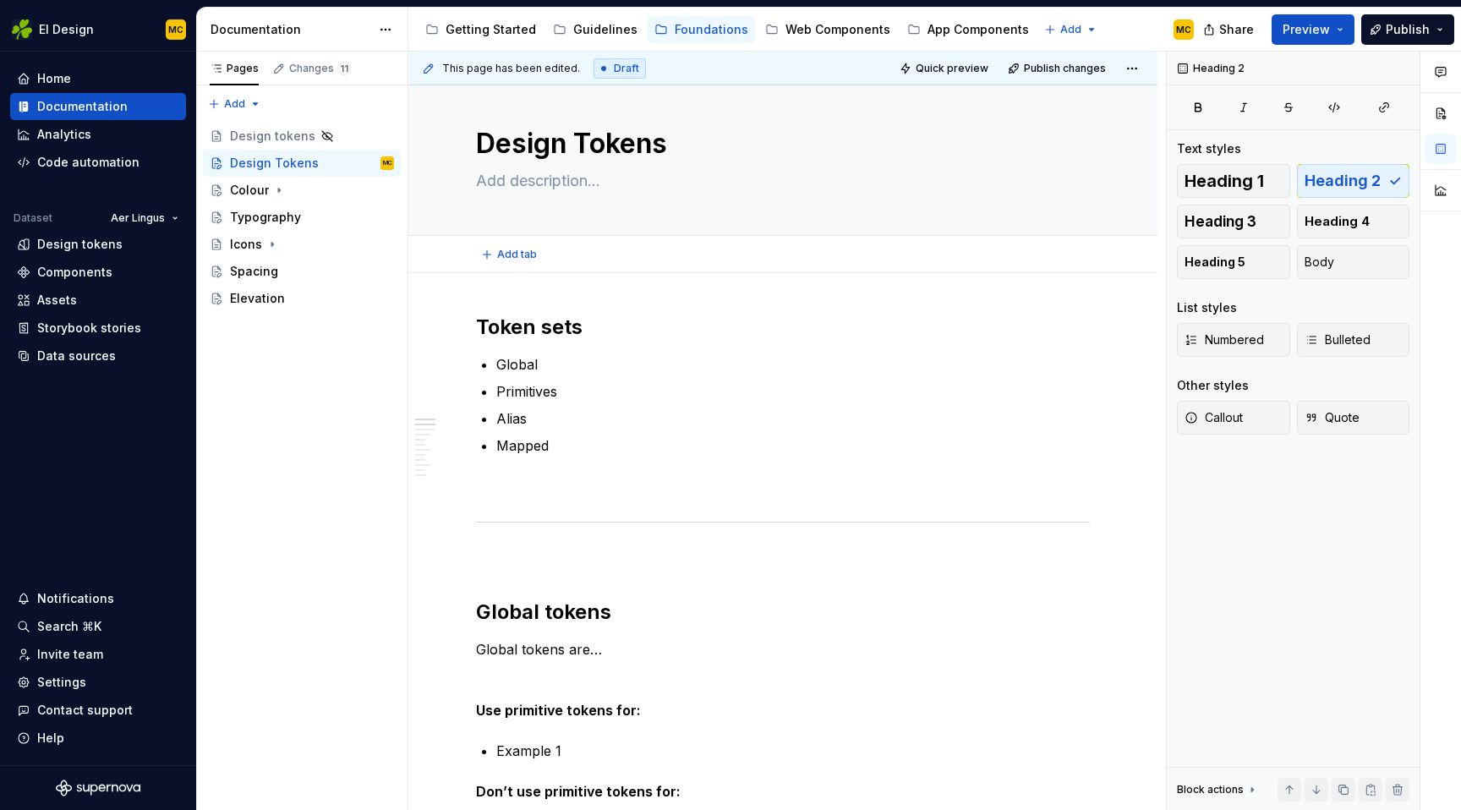
scroll to position [16, 0]
click at [693, 149] on textarea "Design Tokens" at bounding box center [780, 143] width 614 height 41
click at [624, 328] on h2 "Token sets" at bounding box center [783, 327] width 614 height 27
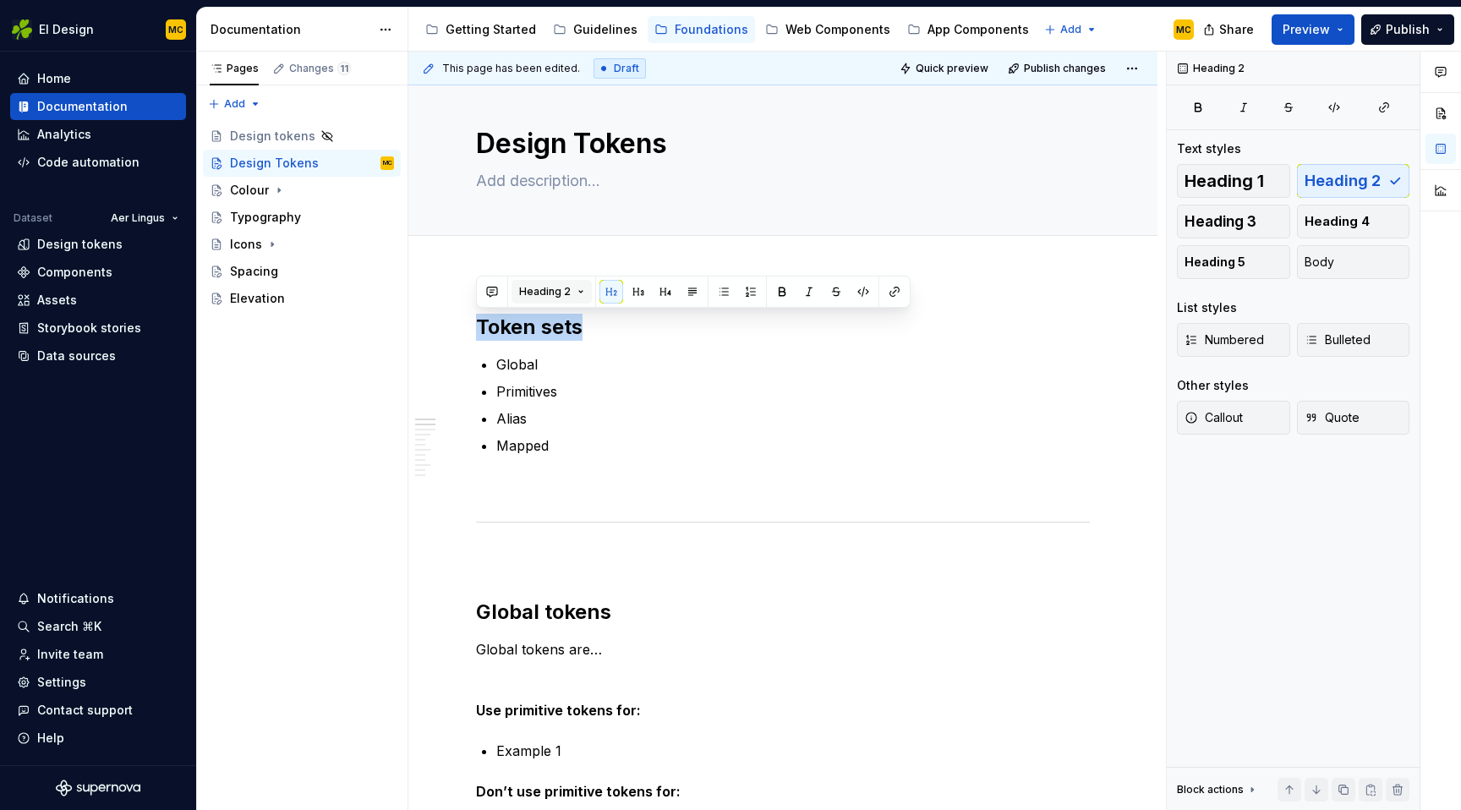
click at [572, 287] on button "Heading 2" at bounding box center [551, 292] width 80 height 24
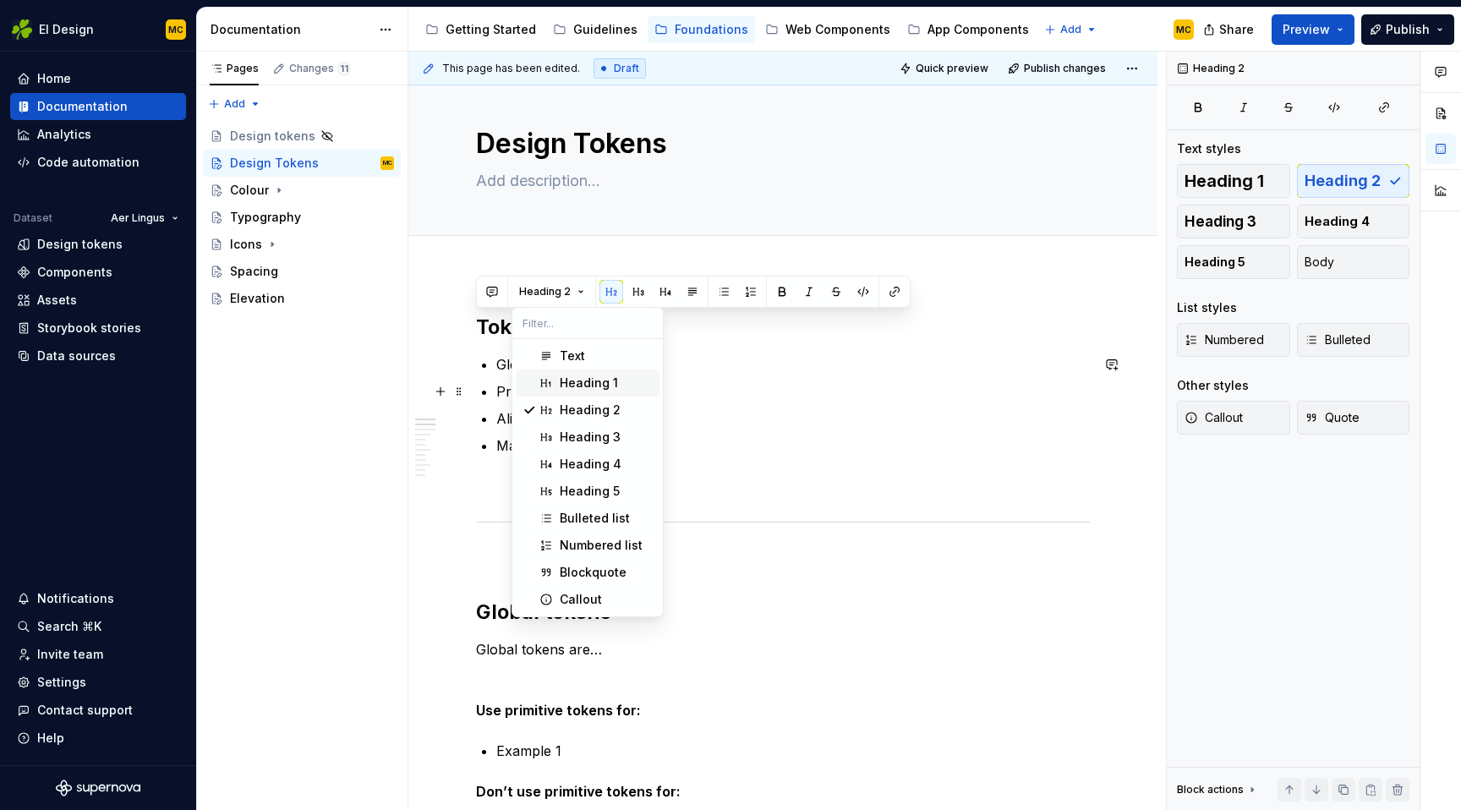
click at [582, 385] on div "Heading 1" at bounding box center [589, 382] width 58 height 17
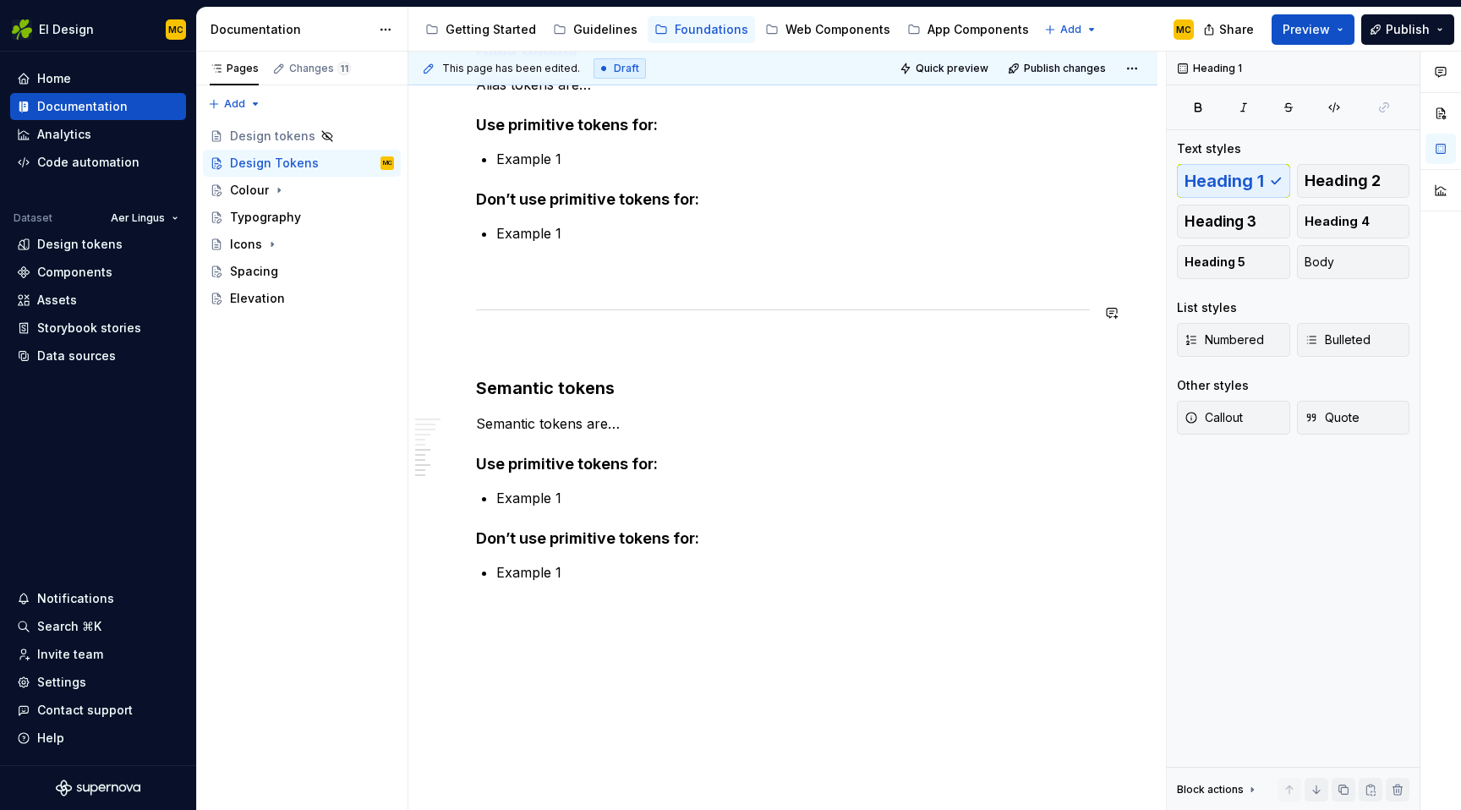
scroll to position [1389, 0]
click at [549, 391] on h3 "Semantic tokens" at bounding box center [783, 386] width 614 height 24
click at [532, 426] on p "Semantic tokens are…" at bounding box center [783, 422] width 614 height 20
click at [1342, 29] on button "Preview" at bounding box center [1312, 29] width 83 height 30
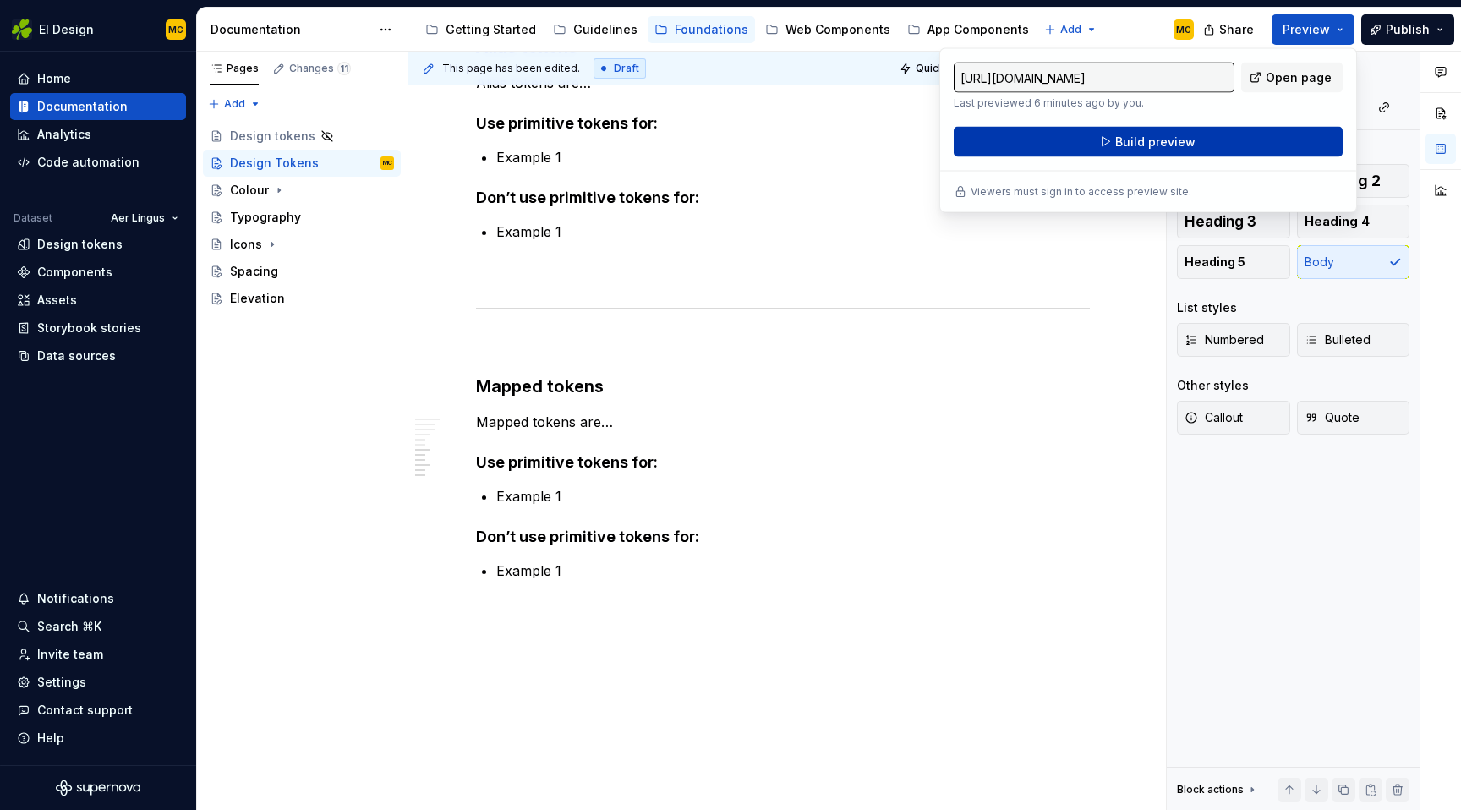
click at [1255, 145] on button "Build preview" at bounding box center [1148, 142] width 389 height 30
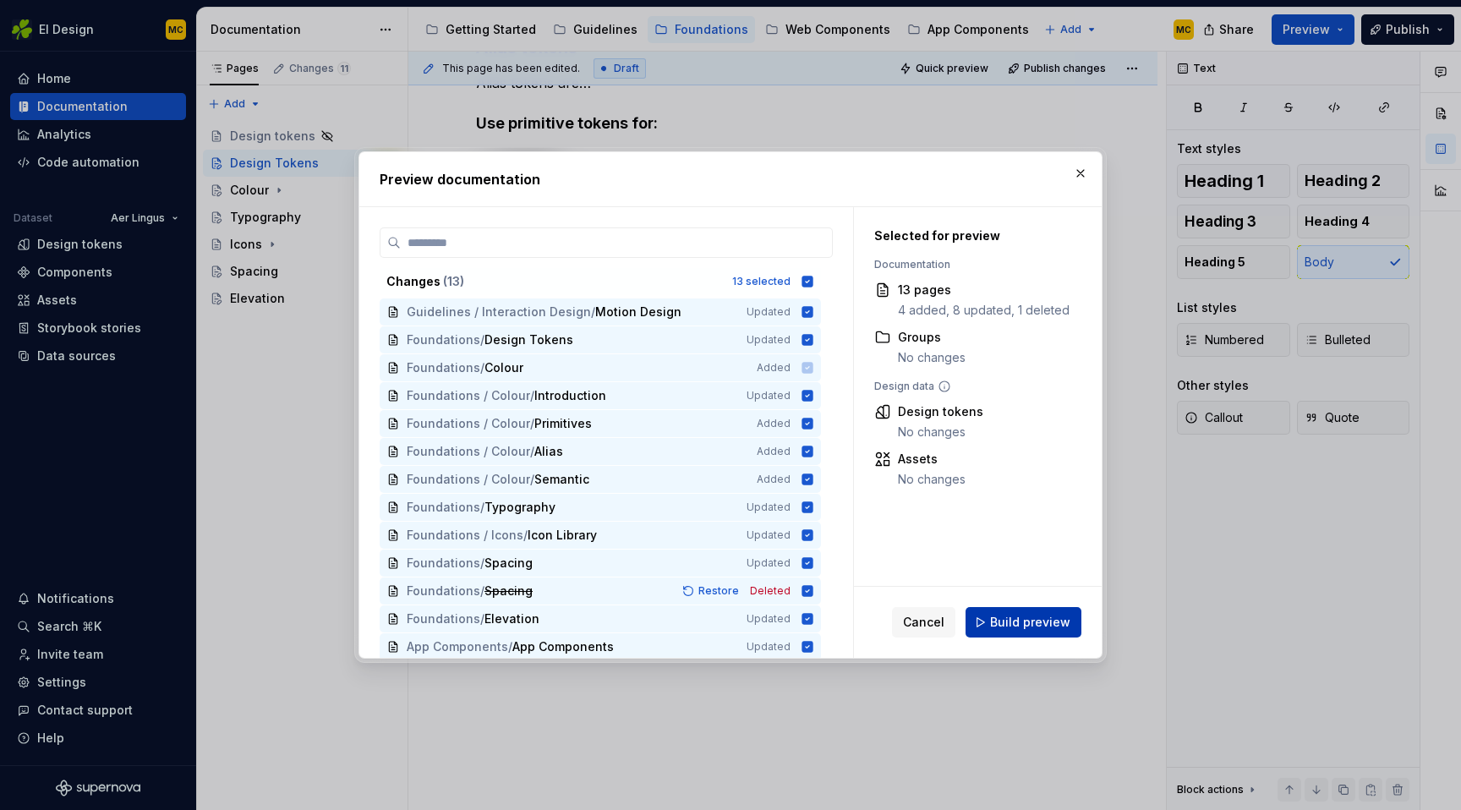
click at [1036, 628] on span "Build preview" at bounding box center [1030, 622] width 80 height 17
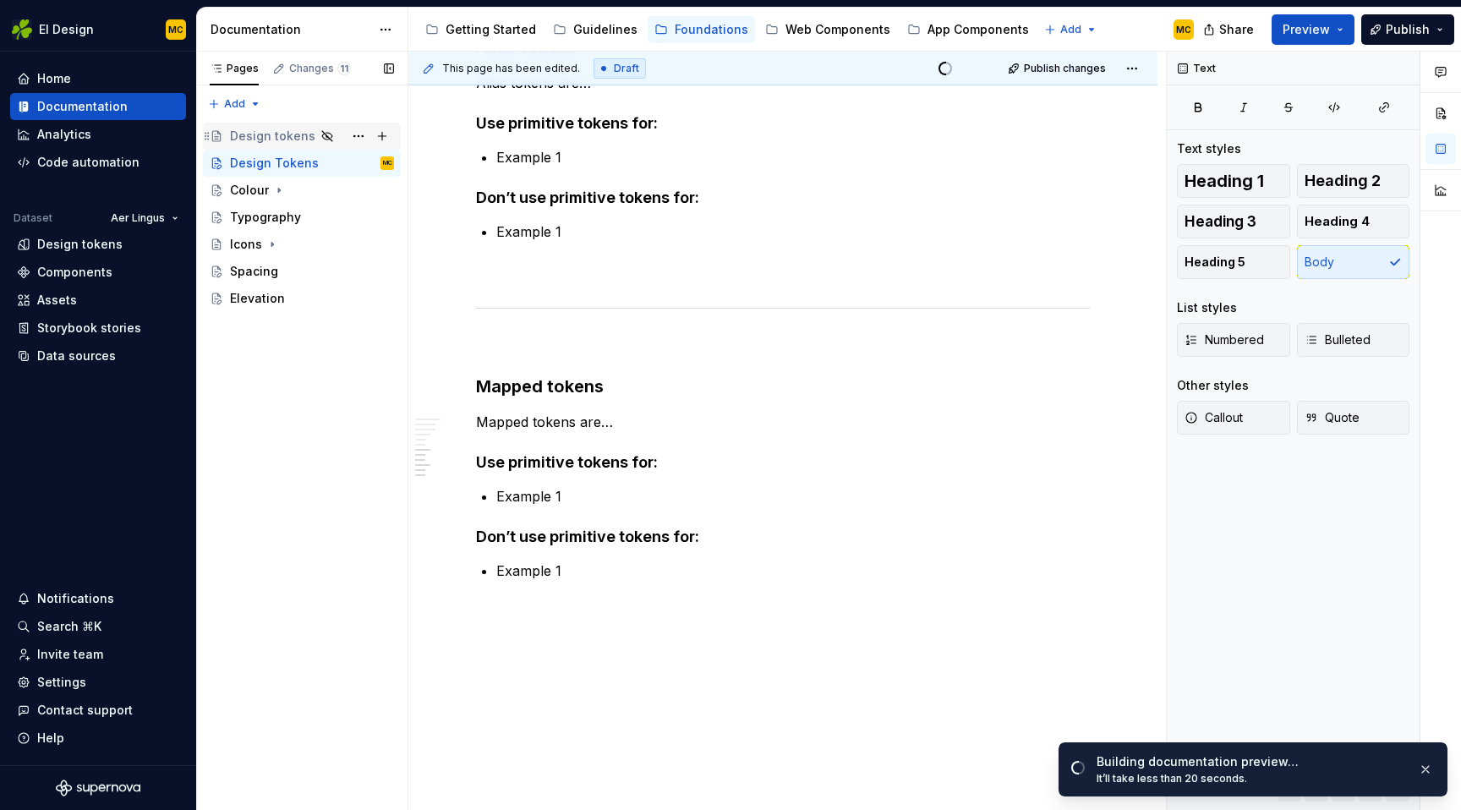
click at [259, 131] on div "Design tokens" at bounding box center [272, 136] width 85 height 17
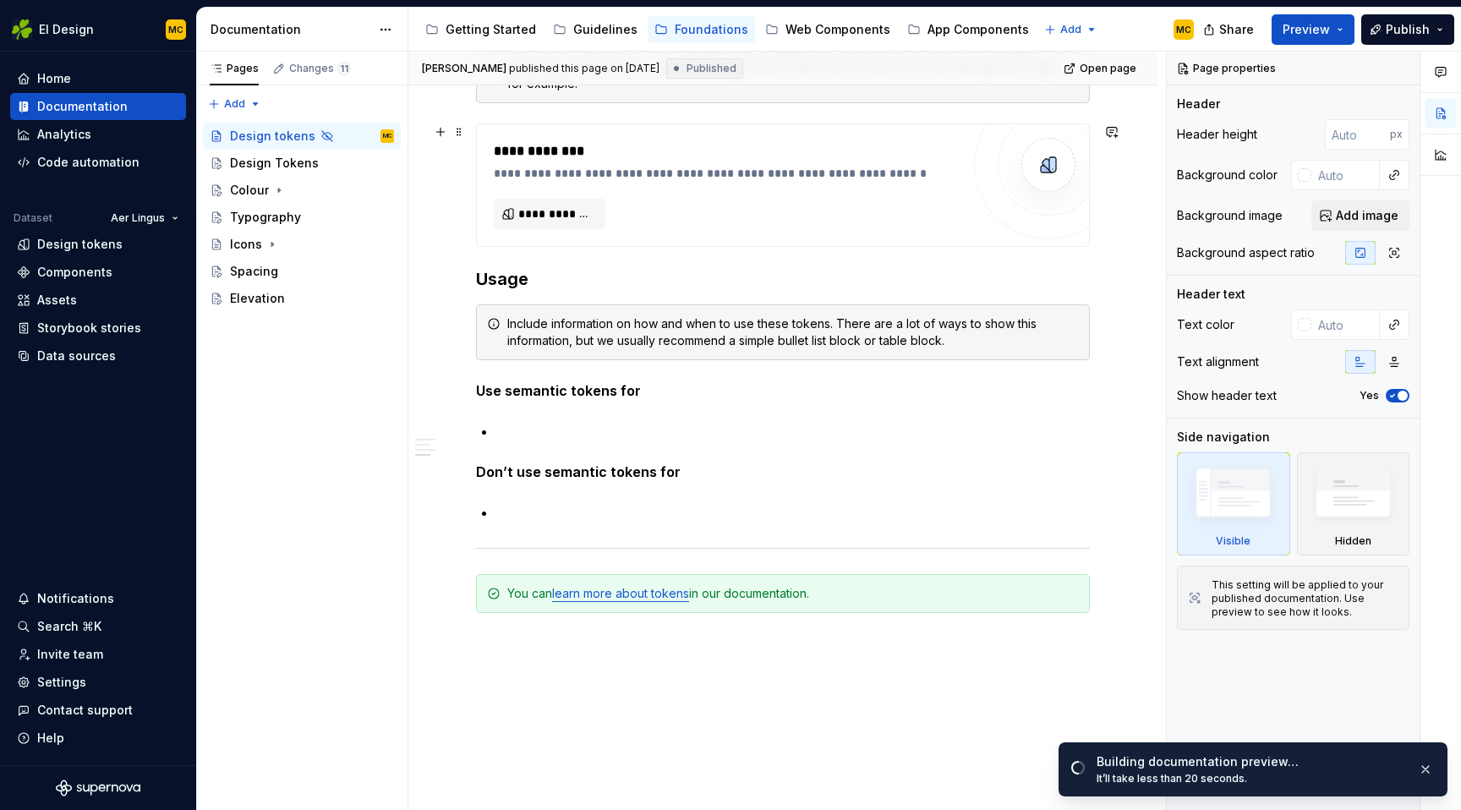
scroll to position [1320, 0]
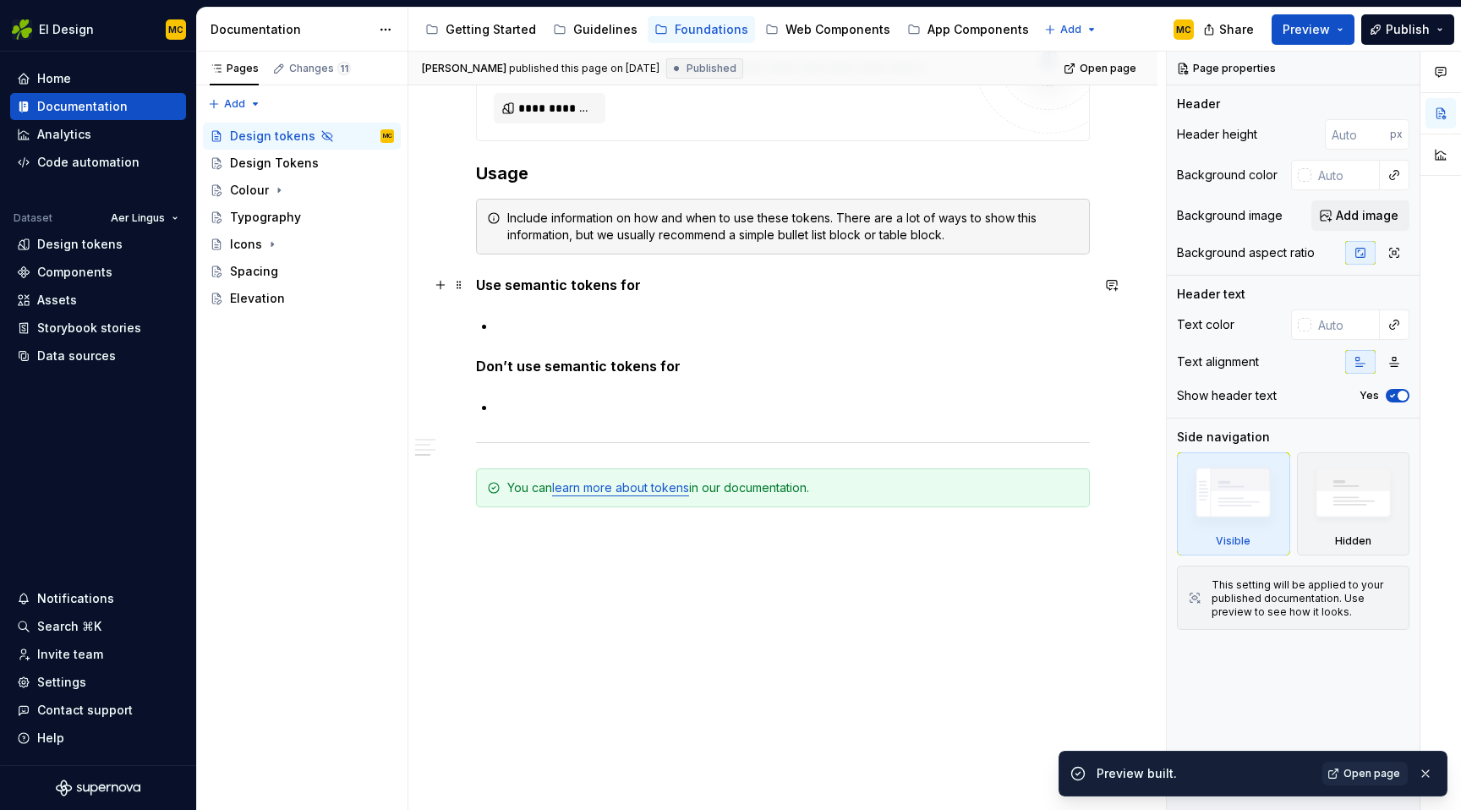
click at [538, 281] on strong "Use semantic tokens for" at bounding box center [558, 284] width 165 height 17
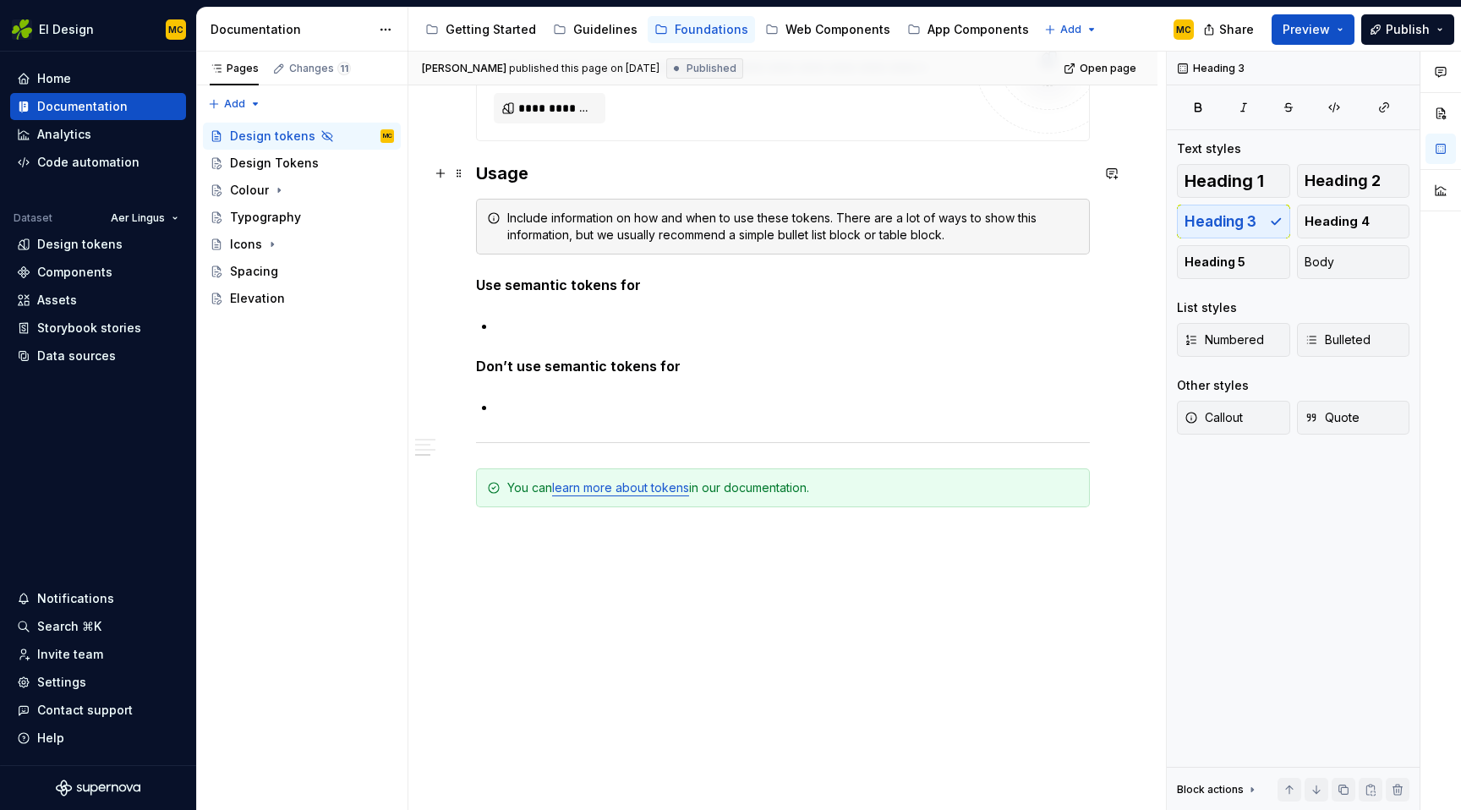
click at [516, 173] on h3 "Usage" at bounding box center [783, 173] width 614 height 24
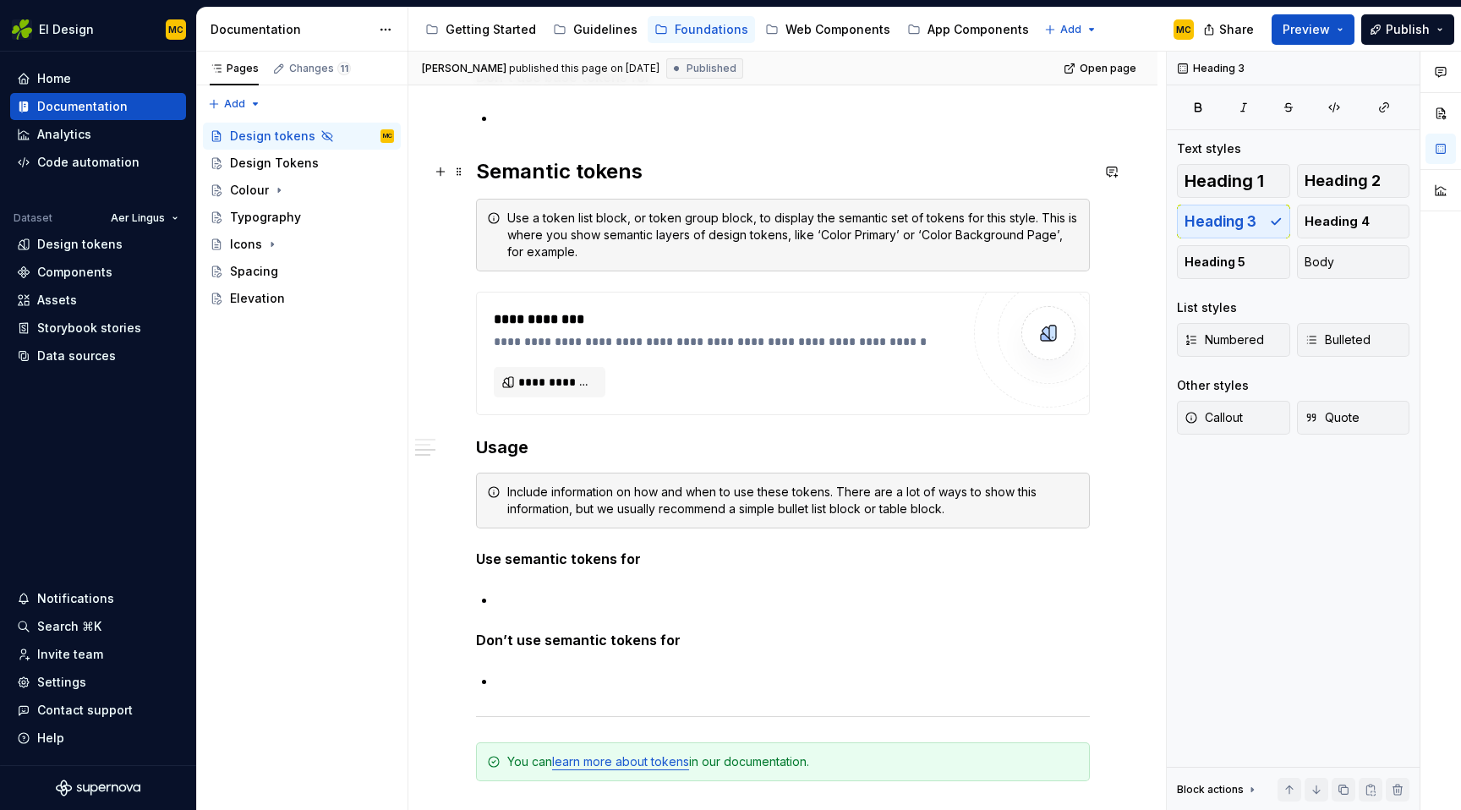
scroll to position [1031, 0]
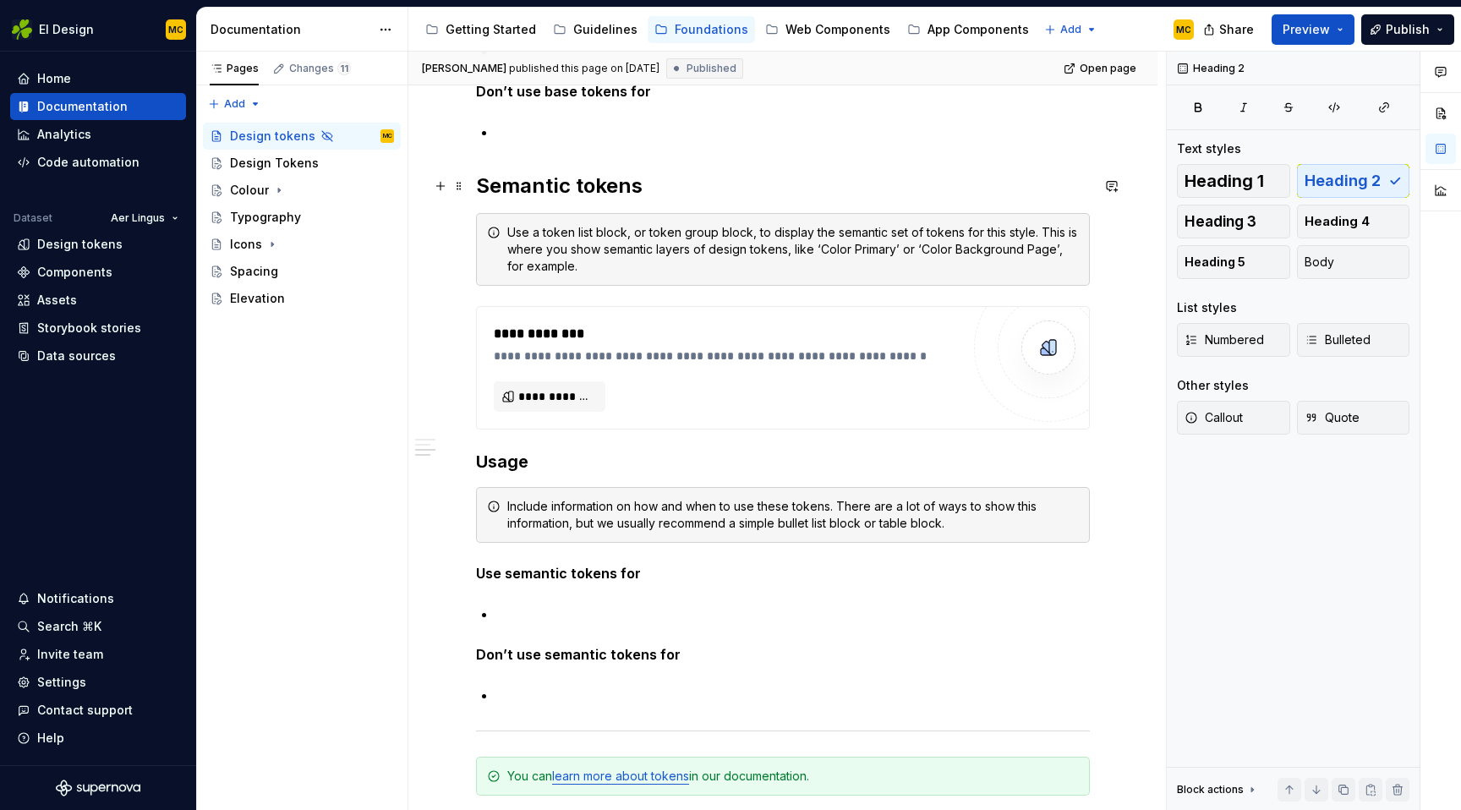
click at [522, 185] on h2 "Semantic tokens" at bounding box center [783, 185] width 614 height 27
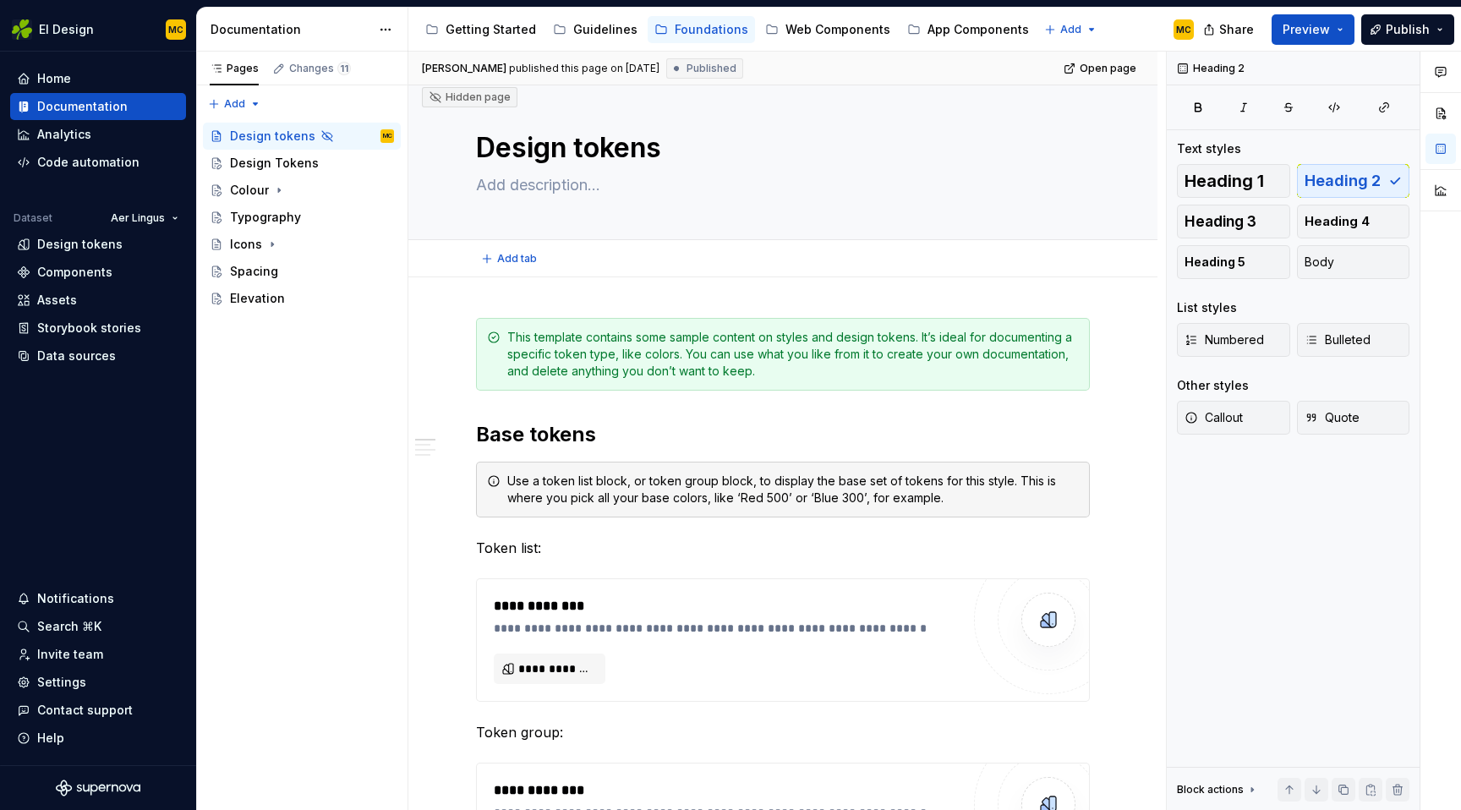
scroll to position [0, 0]
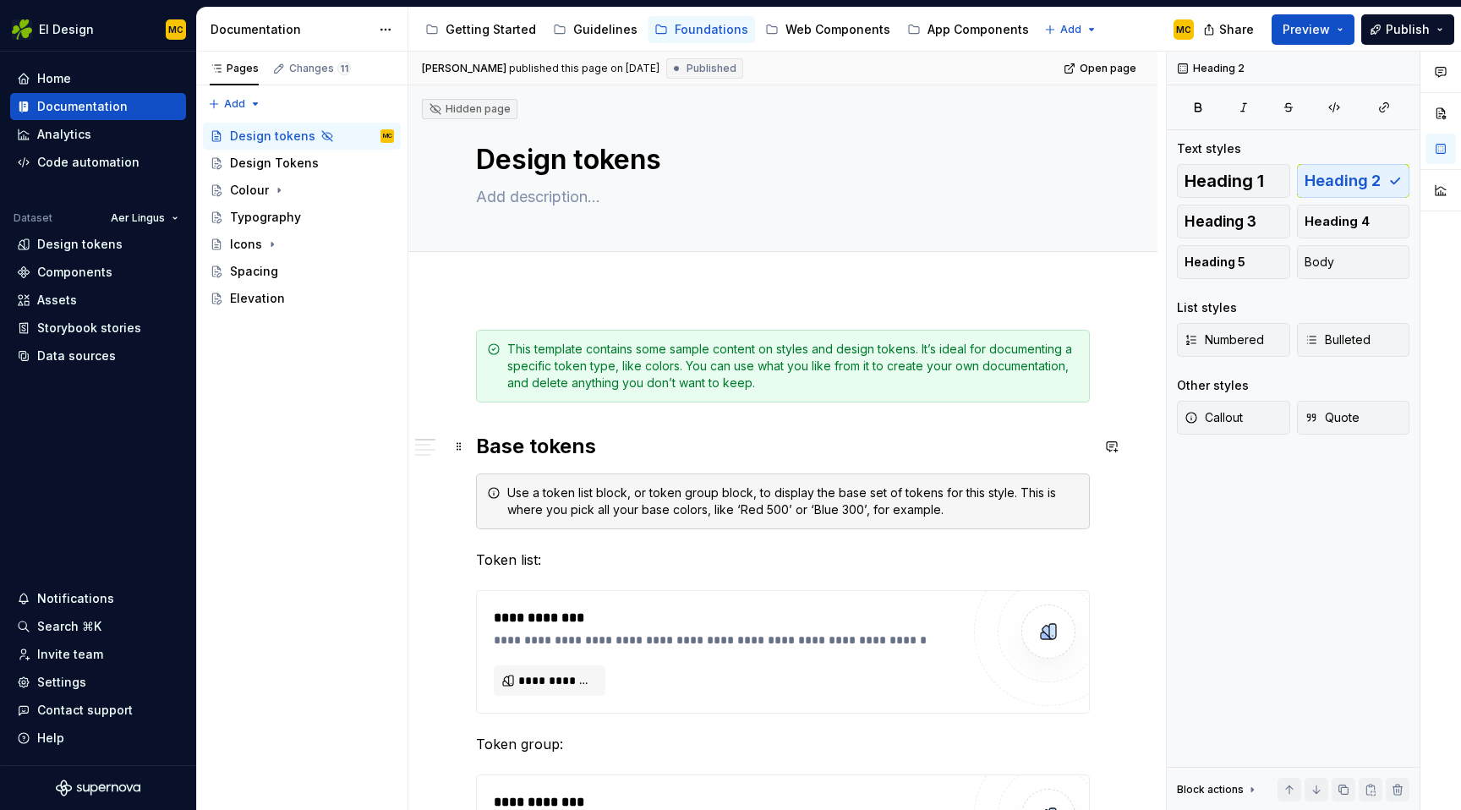
click at [515, 444] on h2 "Base tokens" at bounding box center [783, 446] width 614 height 27
click at [275, 169] on div "Design Tokens" at bounding box center [274, 163] width 89 height 17
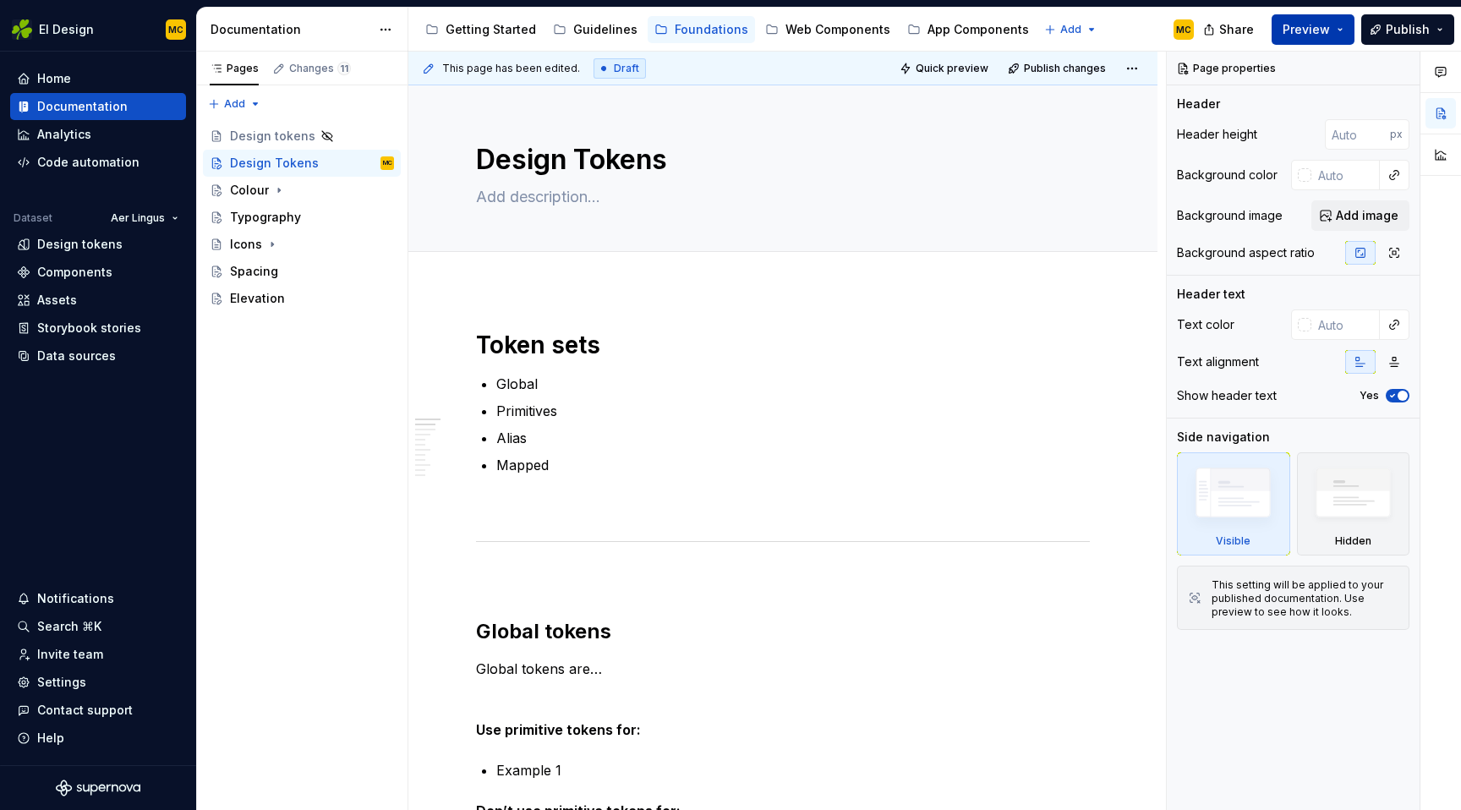
click at [1343, 25] on button "Preview" at bounding box center [1312, 29] width 83 height 30
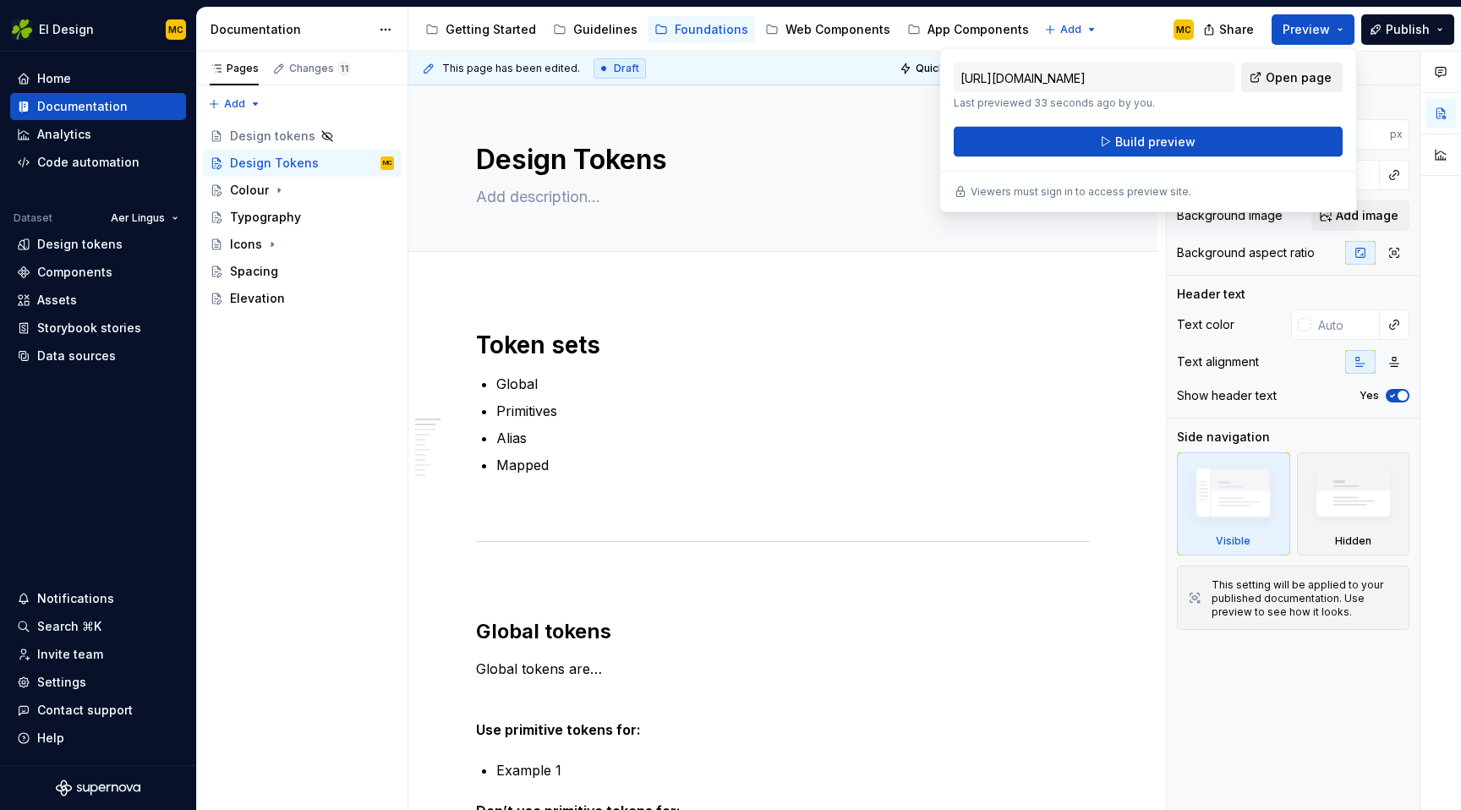
click at [1320, 69] on span "Open page" at bounding box center [1298, 77] width 66 height 17
click at [590, 200] on textarea at bounding box center [780, 196] width 614 height 27
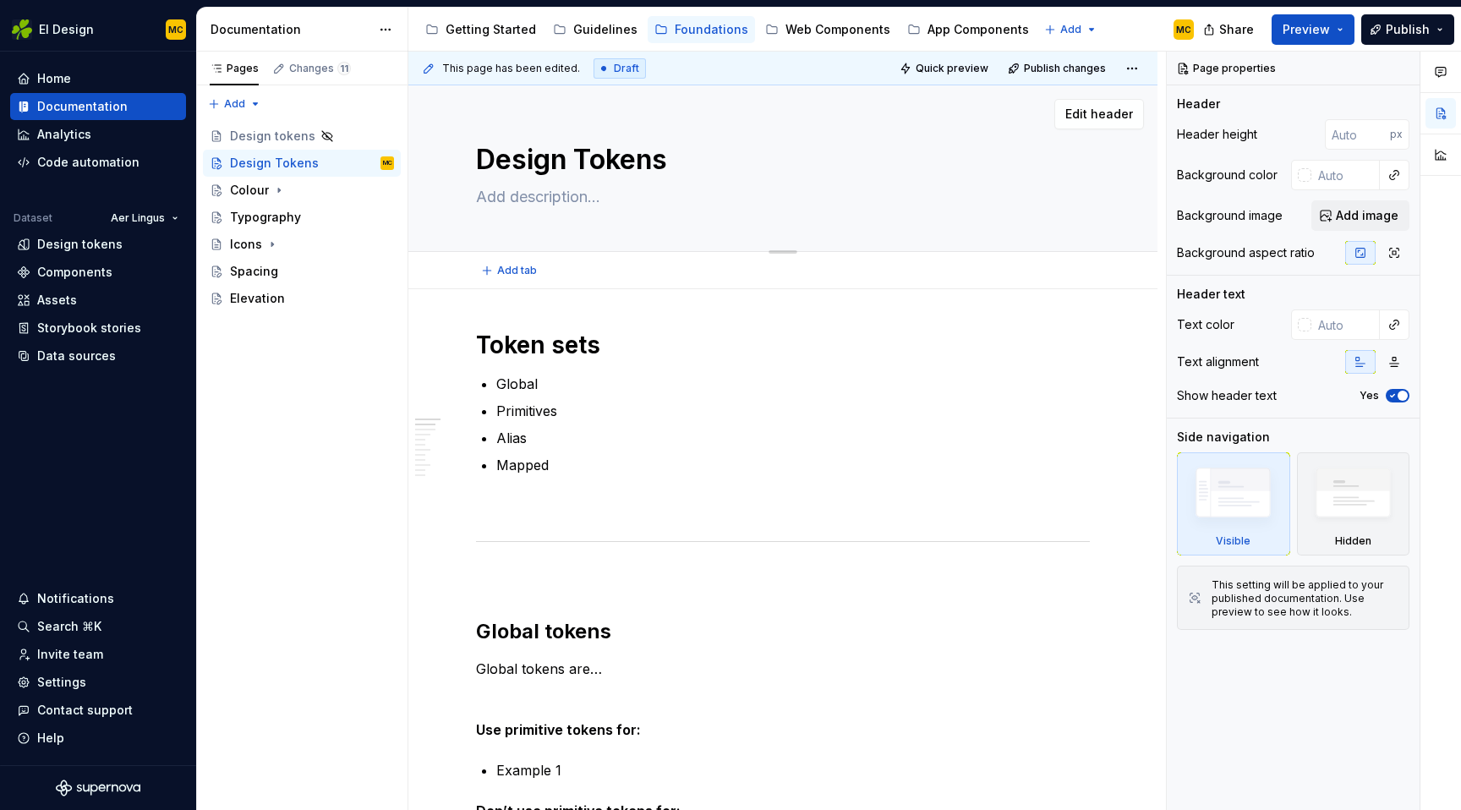
paste textarea "By using tokens, we make our work more scalable, consistent, and easier to main…"
